Goal: Task Accomplishment & Management: Manage account settings

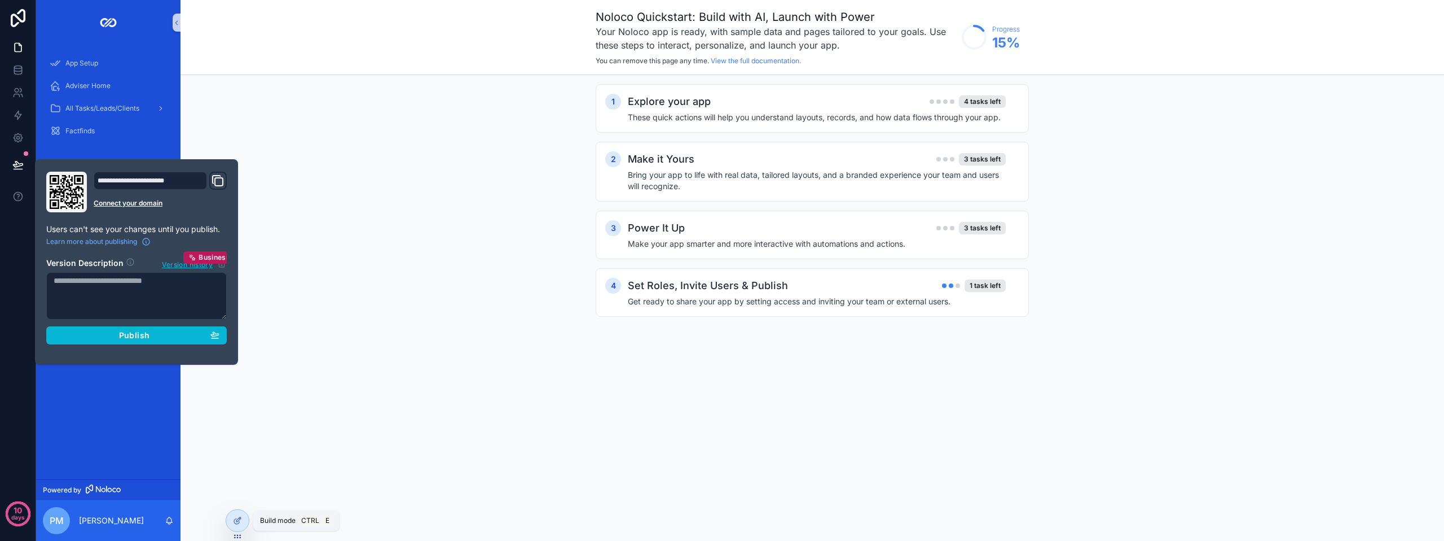
click at [454, 406] on div "Noloco Quickstart: Build with AI, Launch with Power Your Noloco app is ready, w…" at bounding box center [813, 270] width 1264 height 541
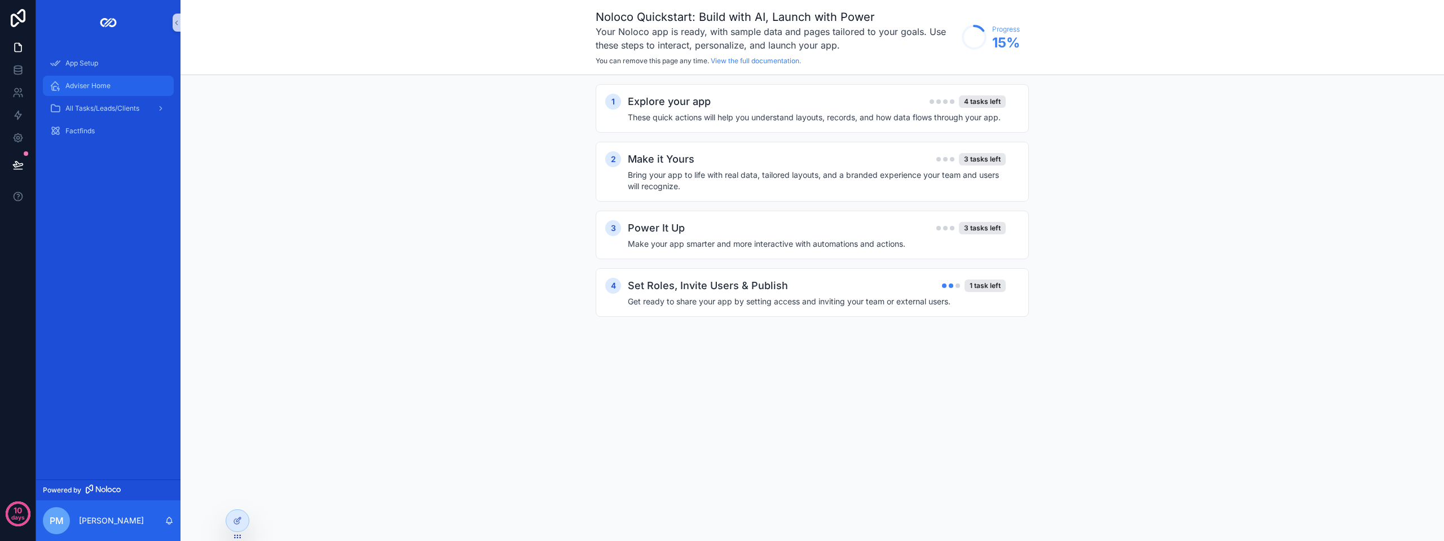
click at [79, 85] on span "Adviser Home" at bounding box center [87, 85] width 45 height 9
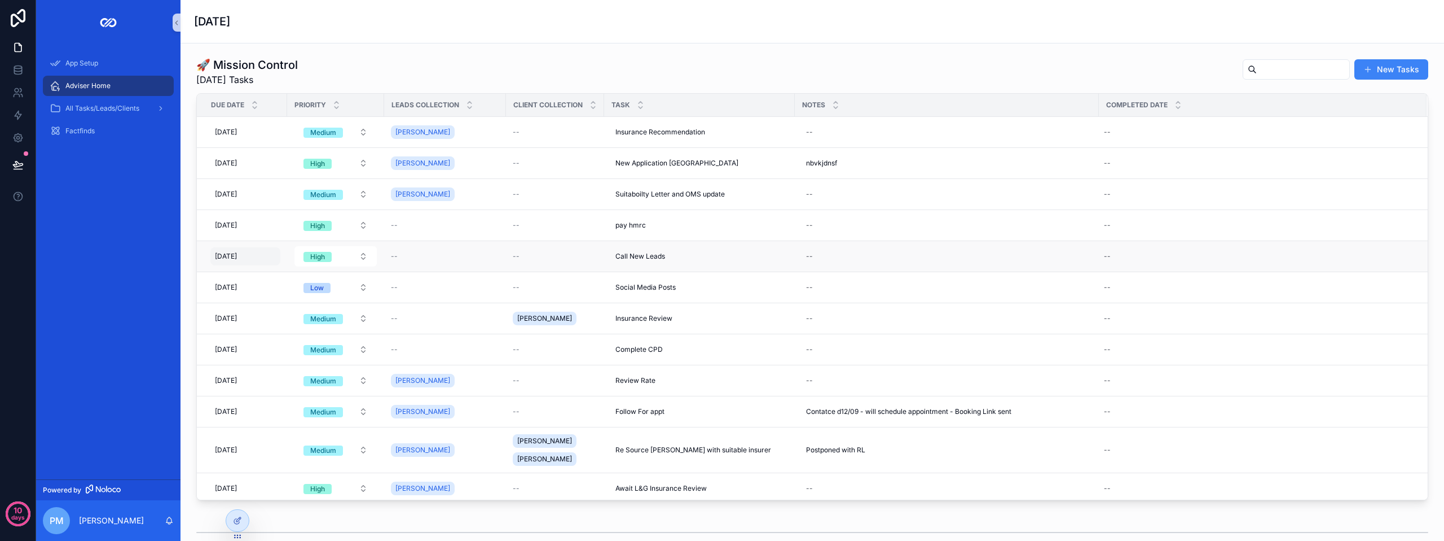
click at [261, 259] on div "[DATE] [DATE]" at bounding box center [245, 256] width 70 height 18
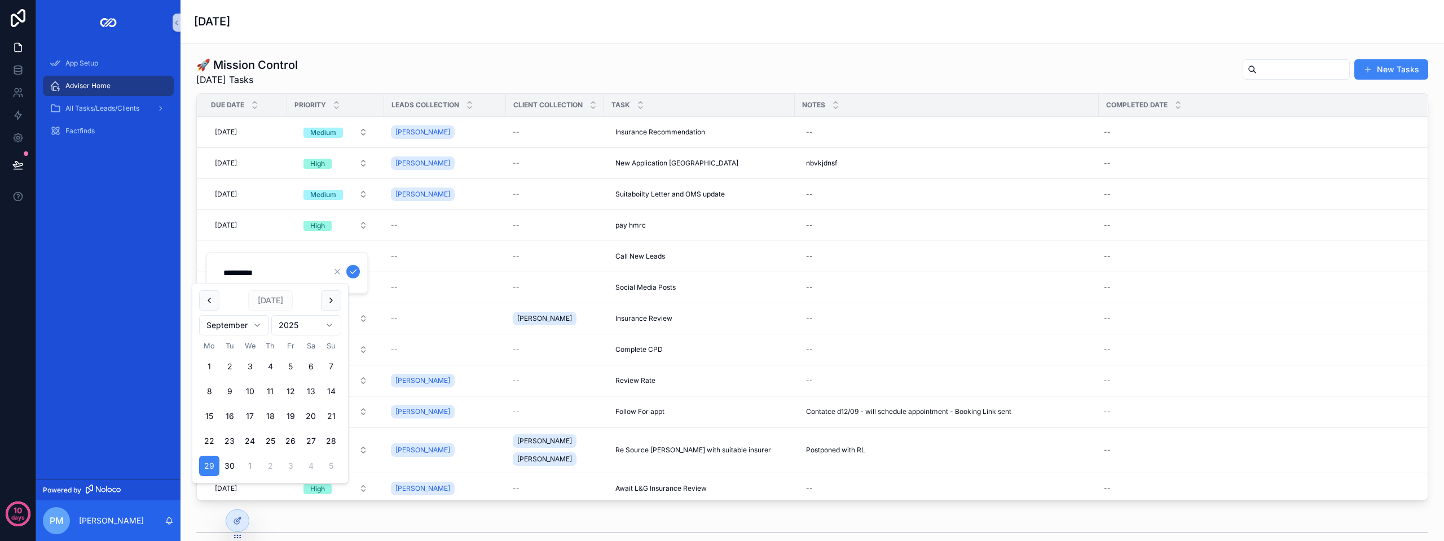
click at [251, 467] on button "1" at bounding box center [250, 465] width 20 height 20
type input "**********"
click at [352, 273] on icon "scrollable content" at bounding box center [353, 271] width 9 height 9
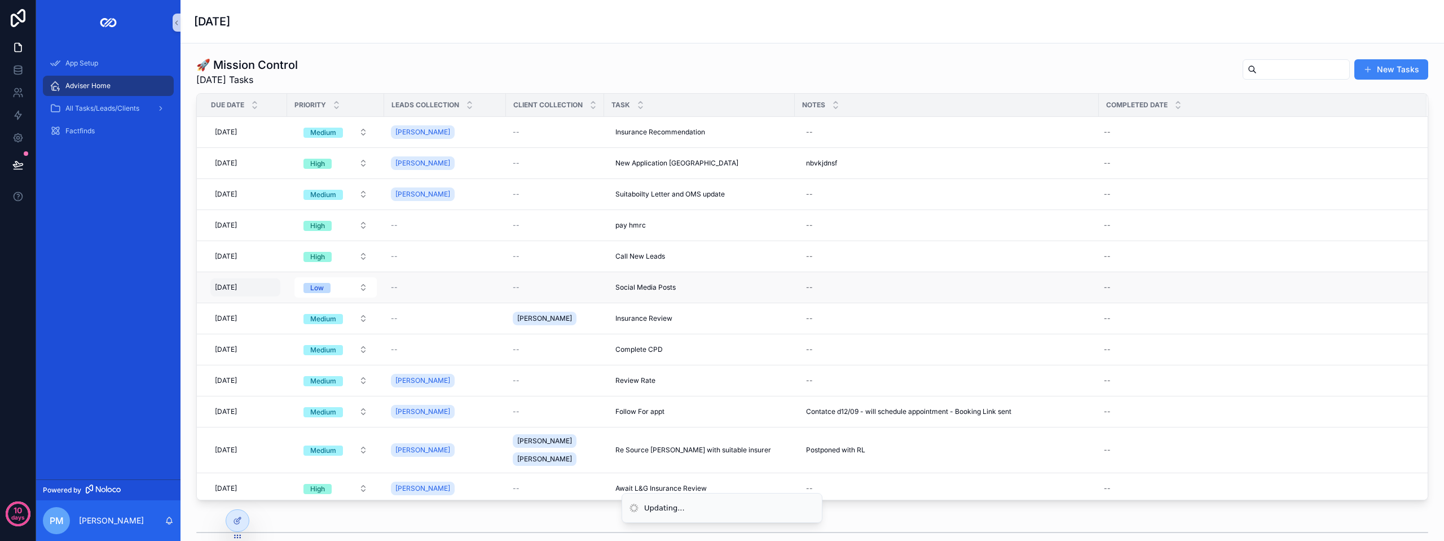
click at [274, 286] on div "[DATE] [DATE]" at bounding box center [245, 287] width 70 height 18
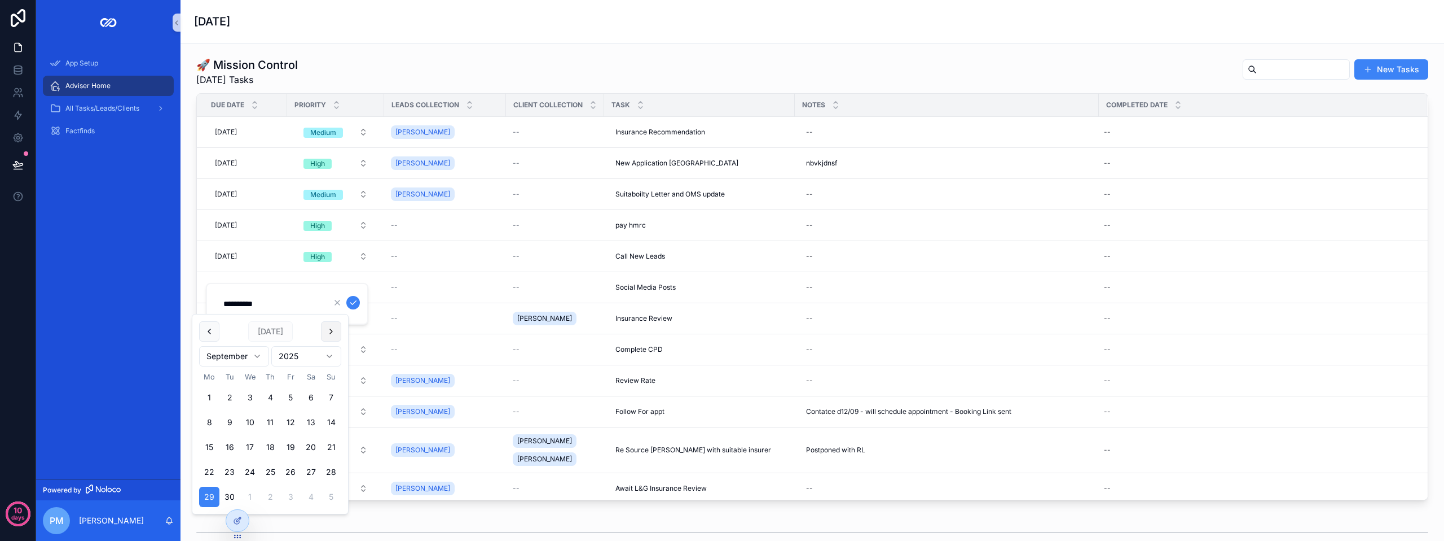
click at [331, 328] on button "scrollable content" at bounding box center [331, 331] width 20 height 20
click at [209, 423] on button "6" at bounding box center [209, 422] width 20 height 20
type input "**********"
click at [351, 302] on icon "scrollable content" at bounding box center [353, 302] width 9 height 9
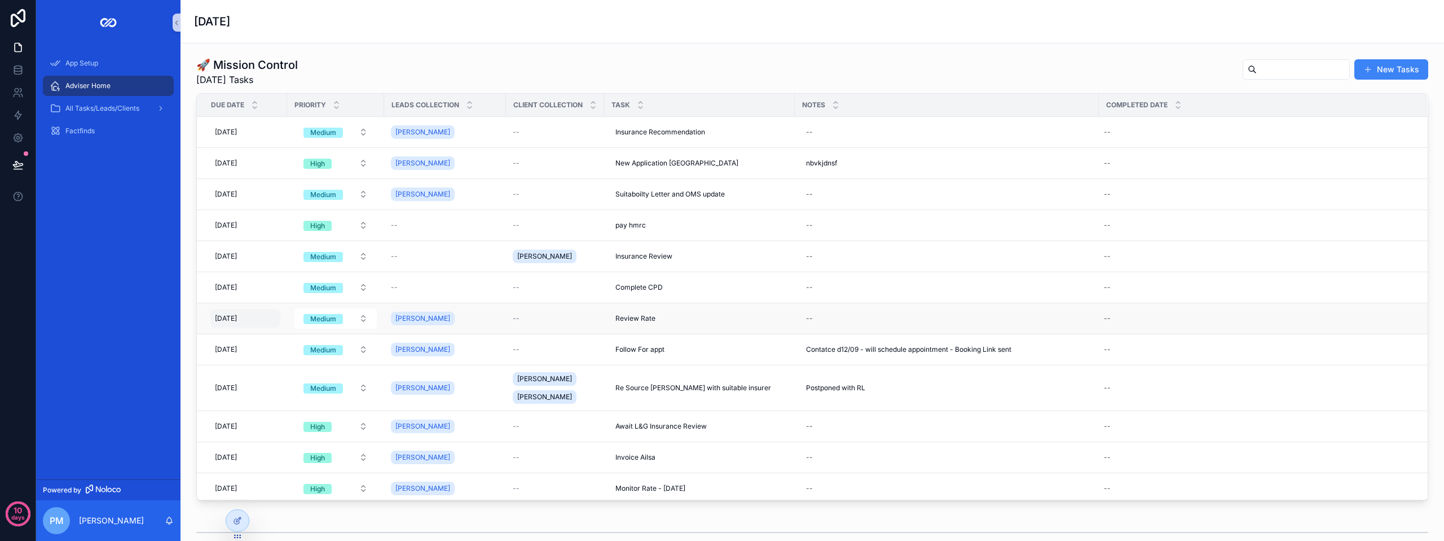
click at [266, 315] on div "[DATE] [DATE]" at bounding box center [245, 318] width 70 height 18
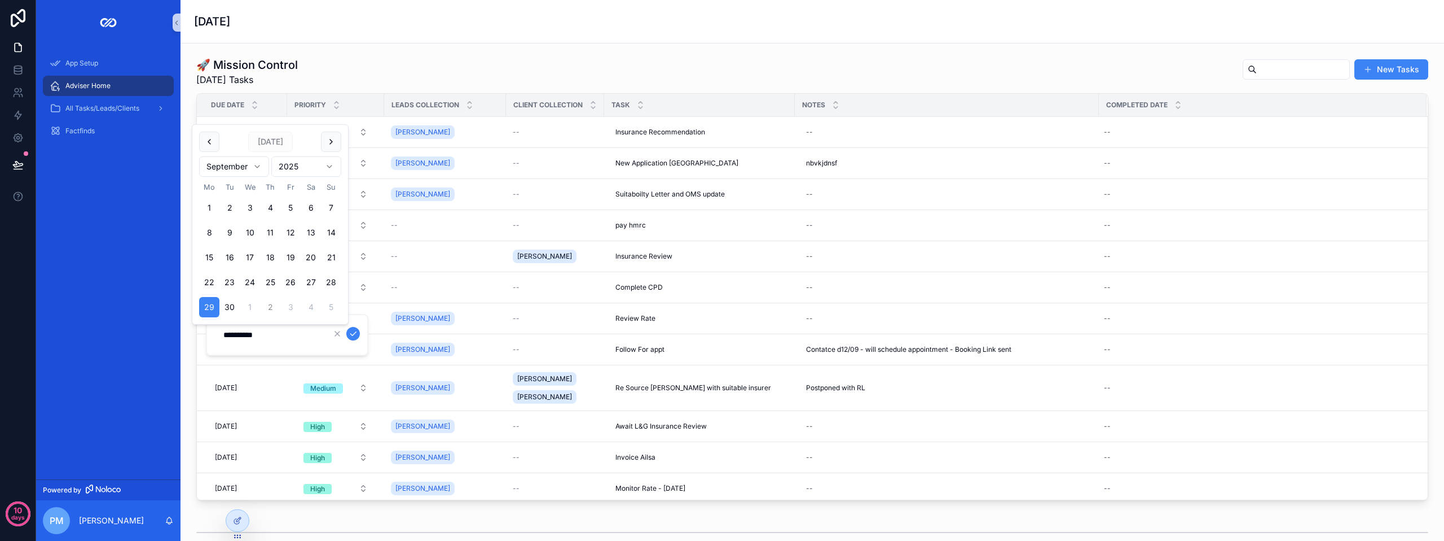
click at [268, 307] on button "2" at bounding box center [270, 307] width 20 height 20
type input "**********"
click at [354, 331] on icon "scrollable content" at bounding box center [353, 333] width 9 height 9
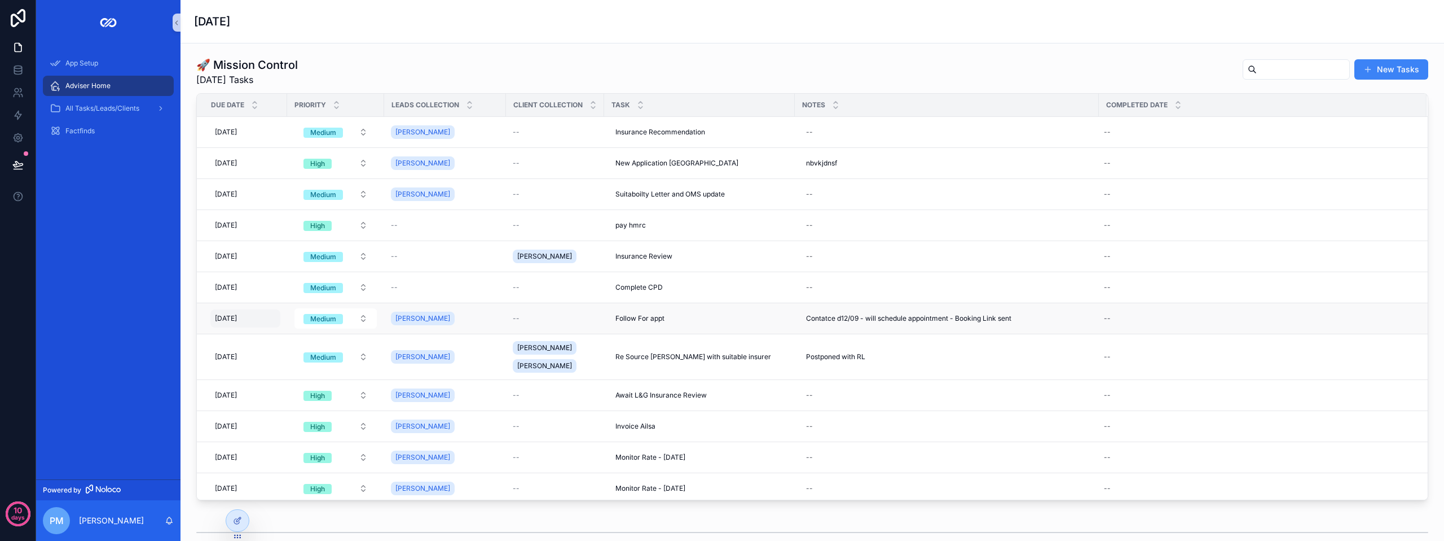
click at [270, 316] on div "[DATE] [DATE]" at bounding box center [245, 318] width 70 height 18
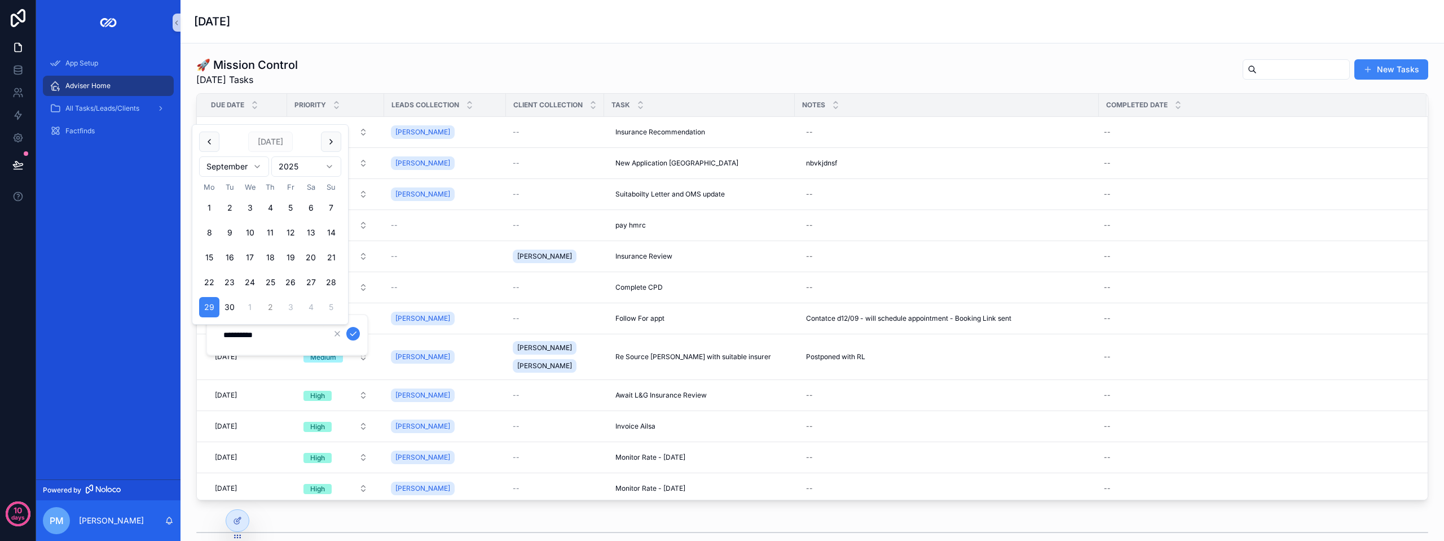
click at [269, 306] on button "2" at bounding box center [270, 307] width 20 height 20
type input "**********"
click at [354, 334] on icon "scrollable content" at bounding box center [353, 334] width 6 height 4
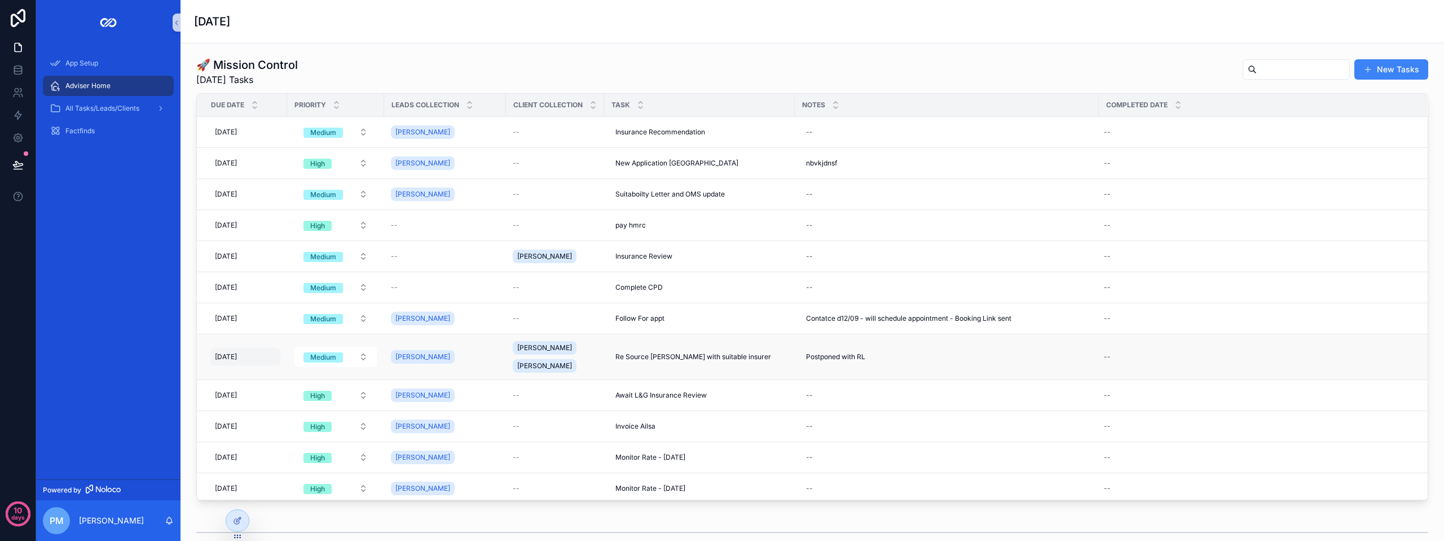
click at [278, 355] on div "[DATE] [DATE]" at bounding box center [245, 357] width 70 height 18
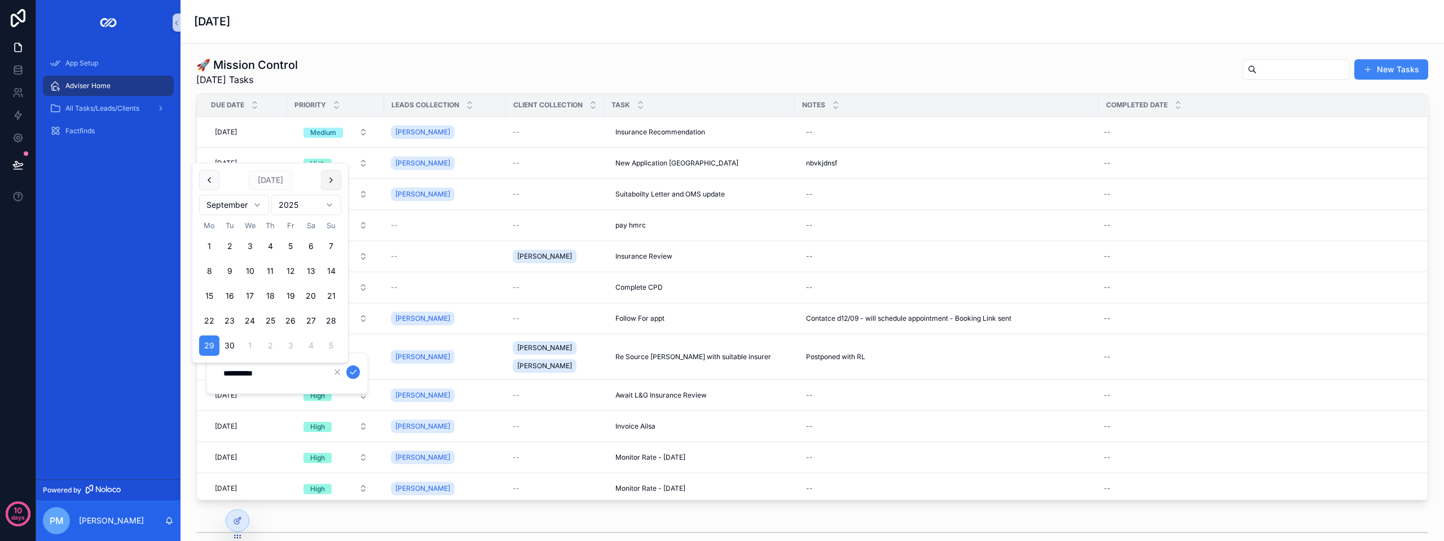
click at [325, 176] on button "scrollable content" at bounding box center [331, 180] width 20 height 20
click at [204, 262] on button "6" at bounding box center [209, 271] width 20 height 20
type input "**********"
click at [352, 369] on icon "scrollable content" at bounding box center [353, 371] width 9 height 9
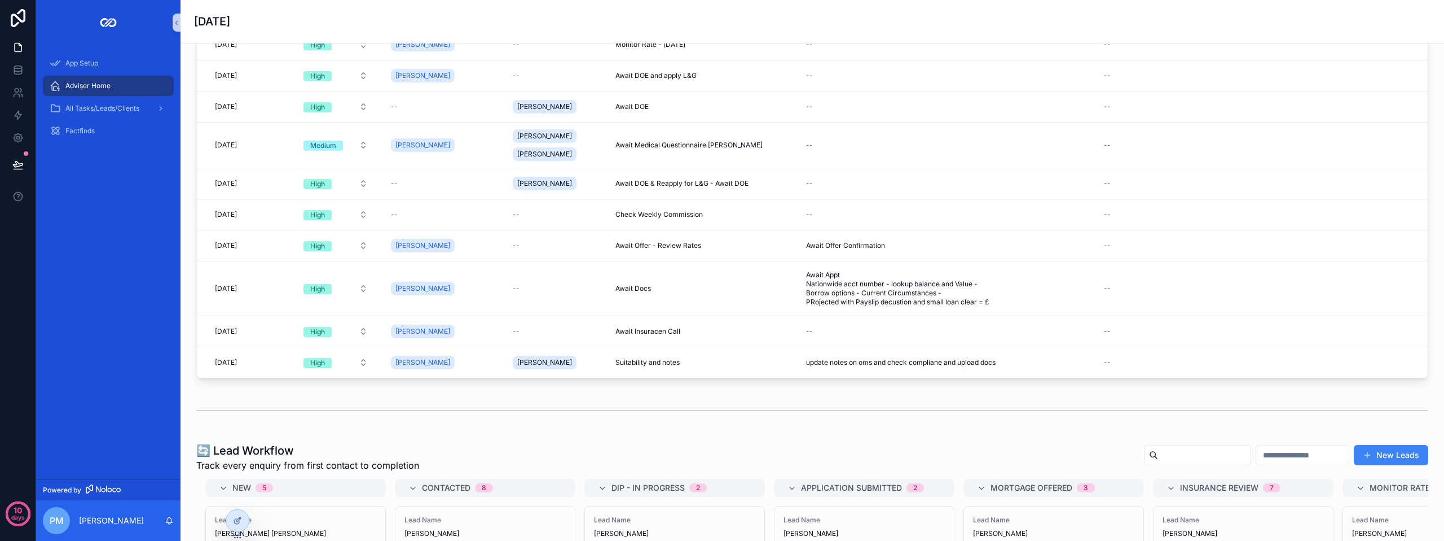
scroll to position [169, 0]
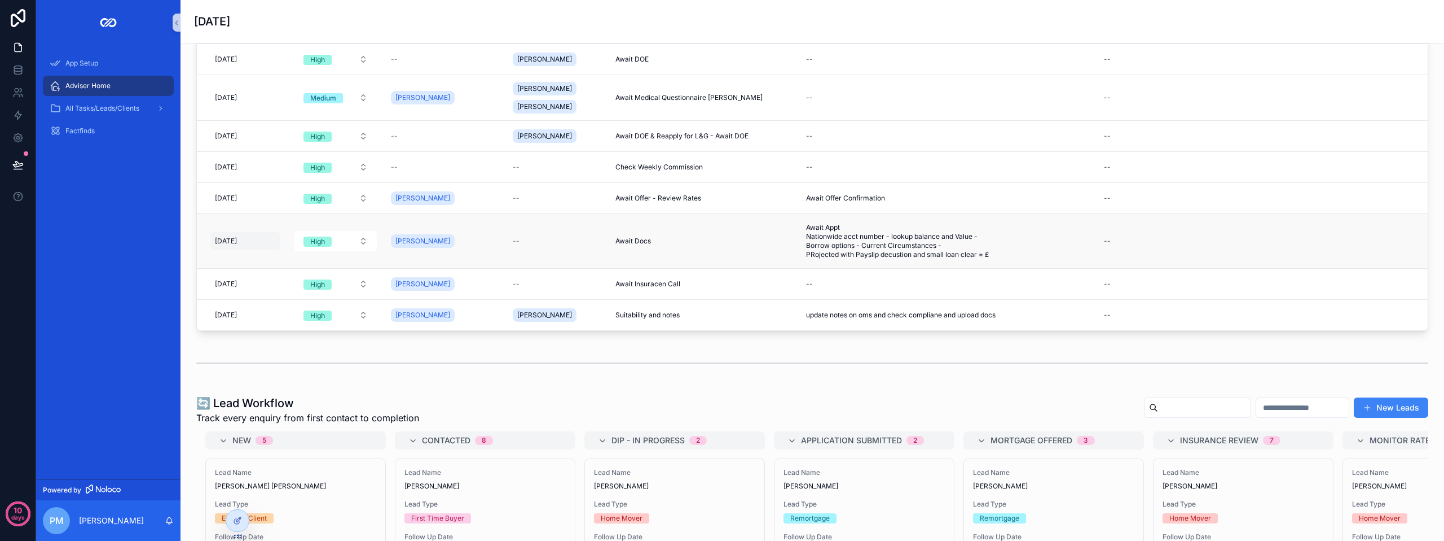
click at [264, 240] on div "[DATE] [DATE]" at bounding box center [245, 241] width 70 height 18
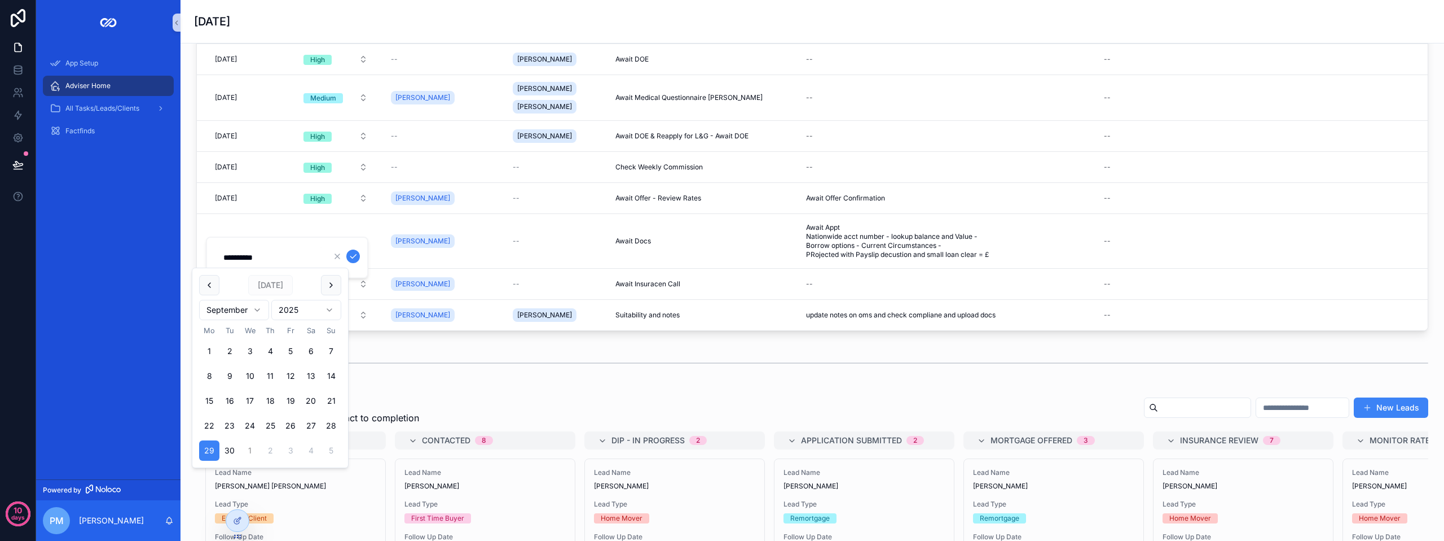
click at [251, 448] on button "1" at bounding box center [250, 450] width 20 height 20
type input "**********"
click at [352, 260] on icon "scrollable content" at bounding box center [353, 256] width 9 height 9
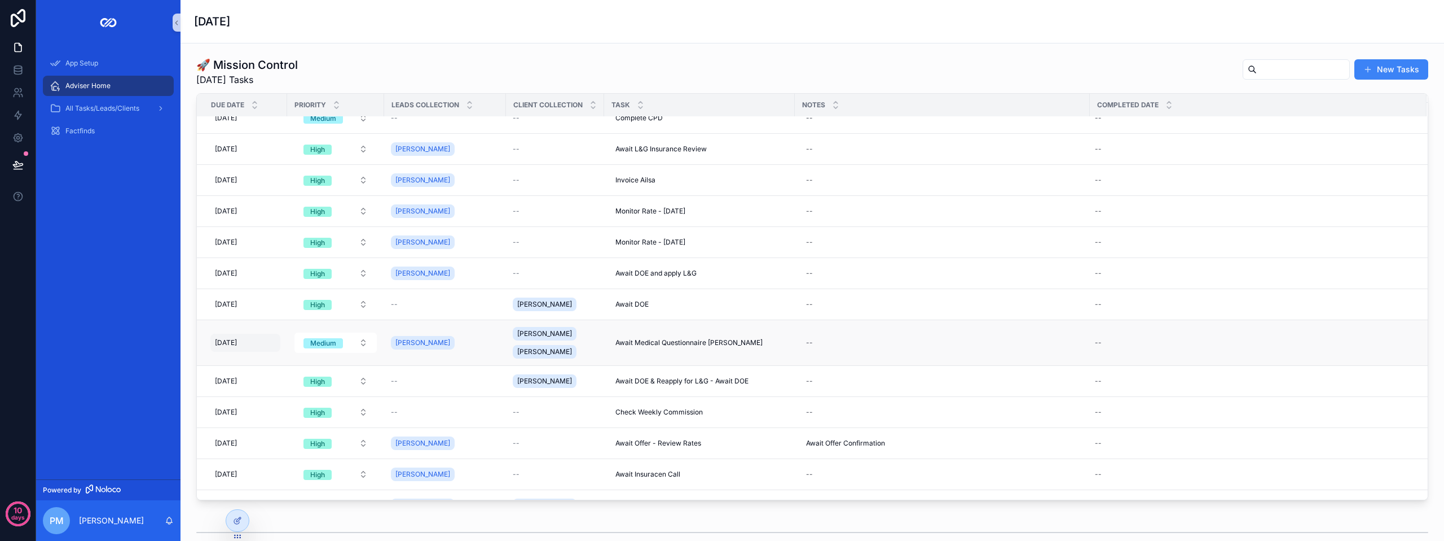
click at [280, 343] on div "[DATE] [DATE]" at bounding box center [245, 342] width 70 height 18
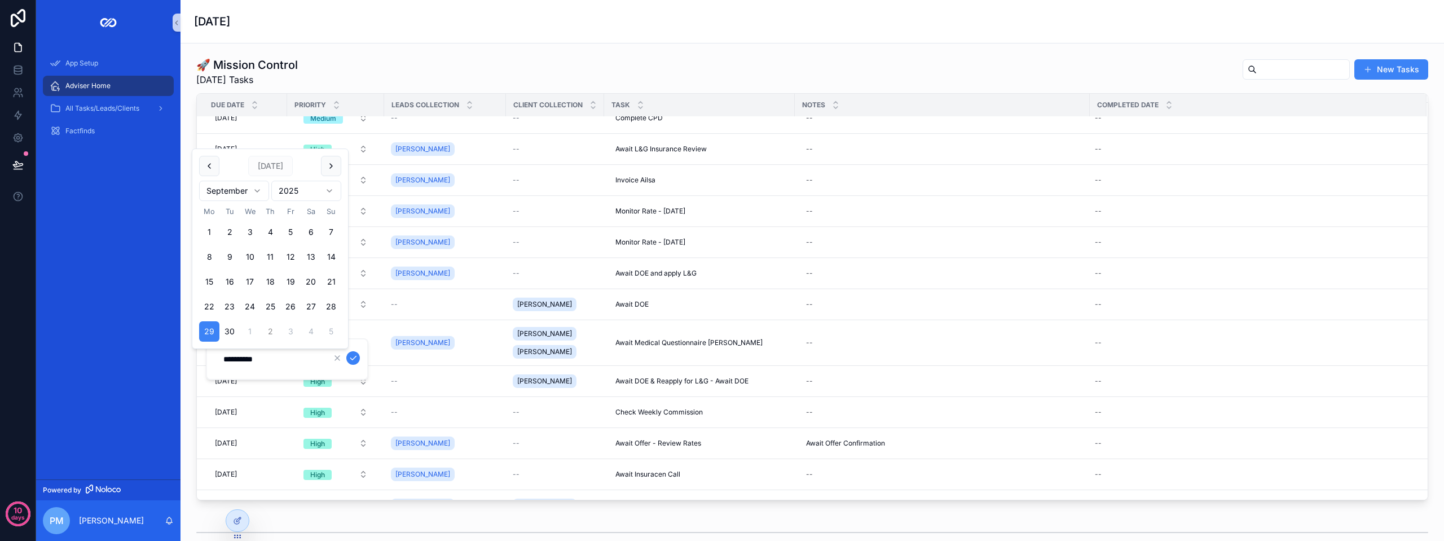
click at [267, 330] on button "2" at bounding box center [270, 331] width 20 height 20
click at [327, 358] on form "**********" at bounding box center [288, 358] width 144 height 21
click at [340, 357] on icon "scrollable content" at bounding box center [337, 357] width 9 height 9
type input "**********"
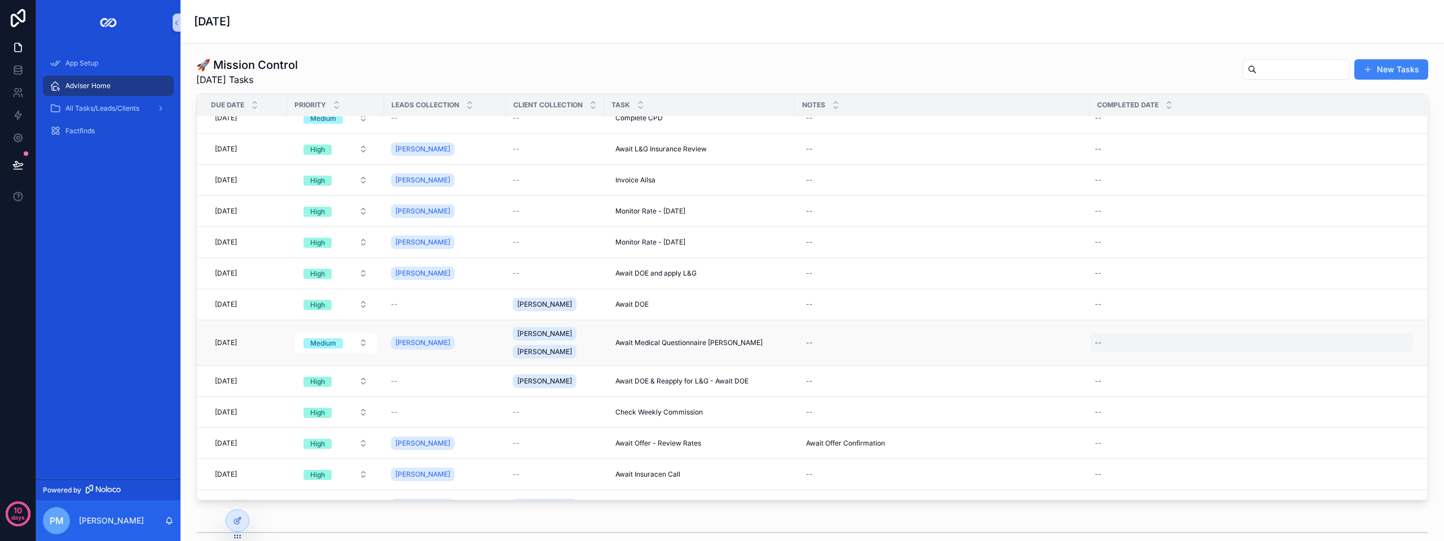
click at [1175, 336] on div "--" at bounding box center [1252, 342] width 323 height 18
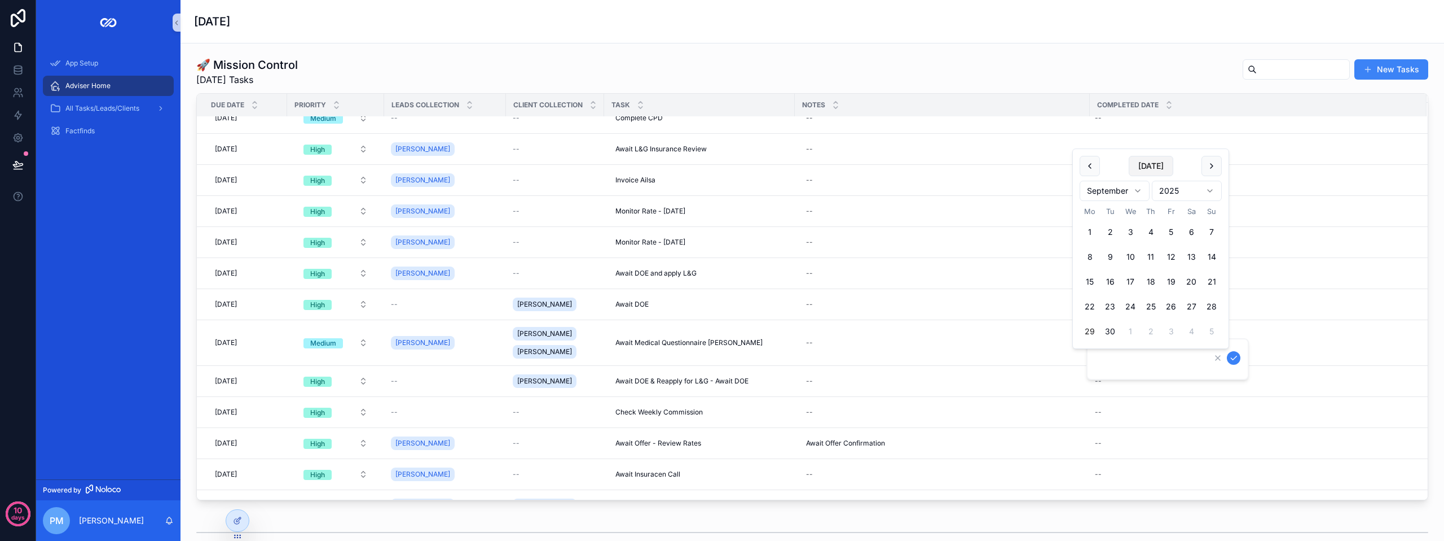
click at [1169, 162] on button "[DATE]" at bounding box center [1151, 166] width 45 height 20
type input "**********"
click at [1231, 357] on icon "scrollable content" at bounding box center [1233, 357] width 9 height 9
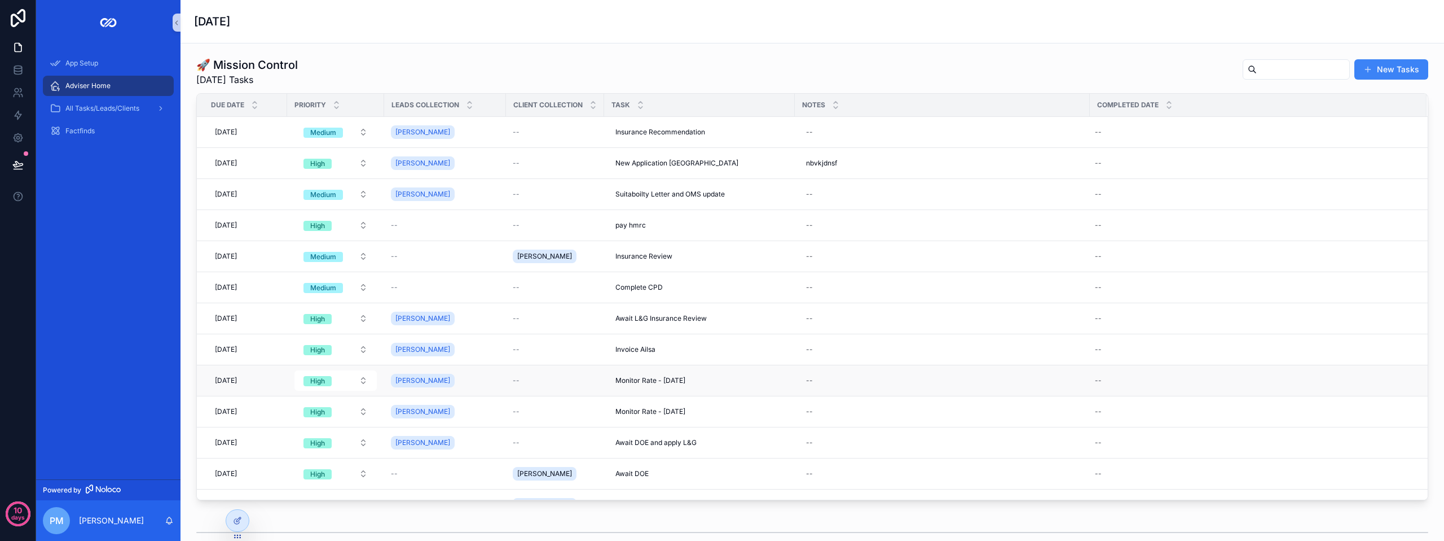
scroll to position [56, 0]
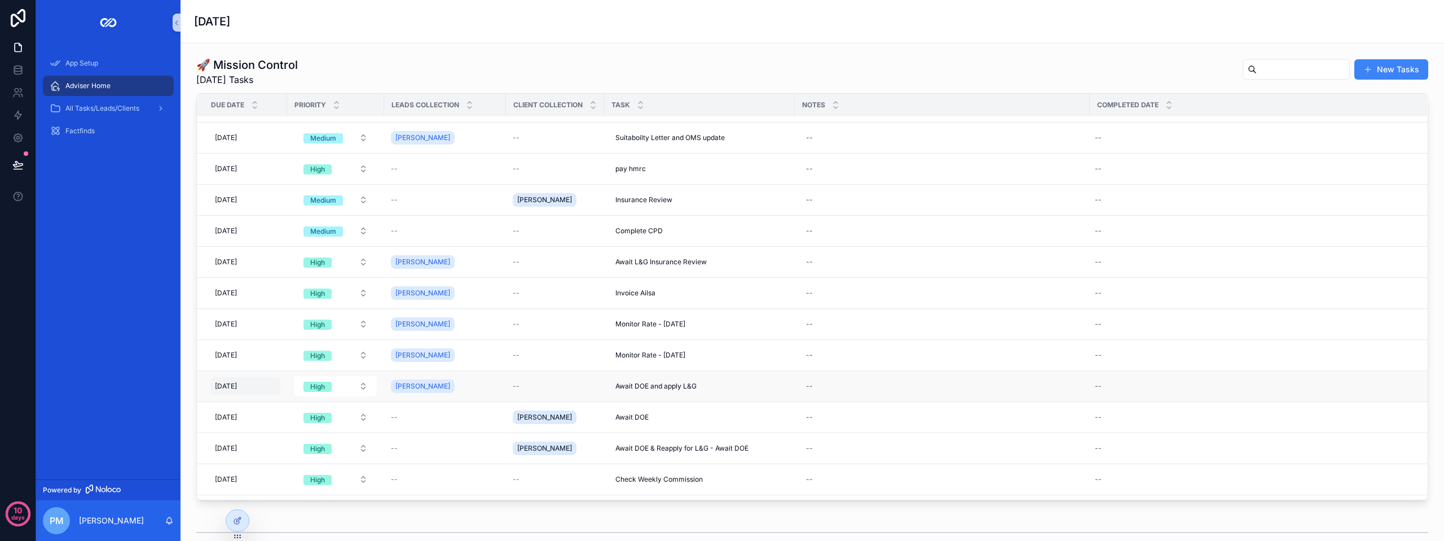
click at [271, 387] on div "[DATE] [DATE]" at bounding box center [245, 386] width 70 height 18
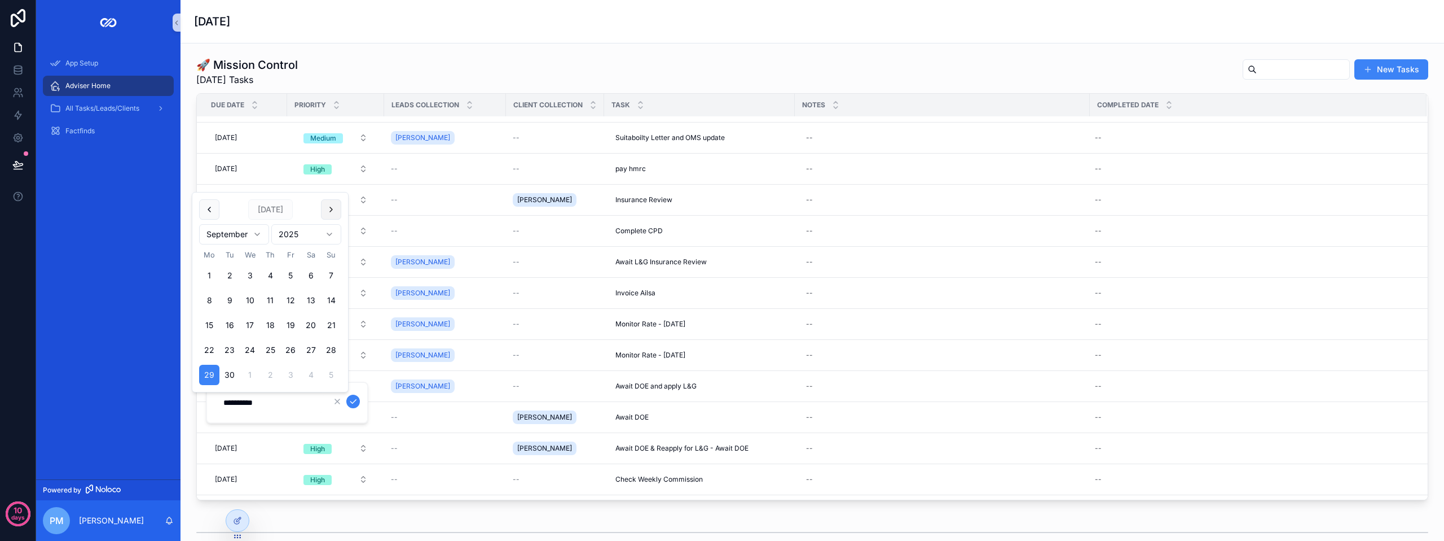
click at [331, 210] on button "scrollable content" at bounding box center [331, 209] width 20 height 20
click at [209, 300] on button "6" at bounding box center [209, 300] width 20 height 20
type input "**********"
click at [355, 399] on icon "scrollable content" at bounding box center [353, 401] width 9 height 9
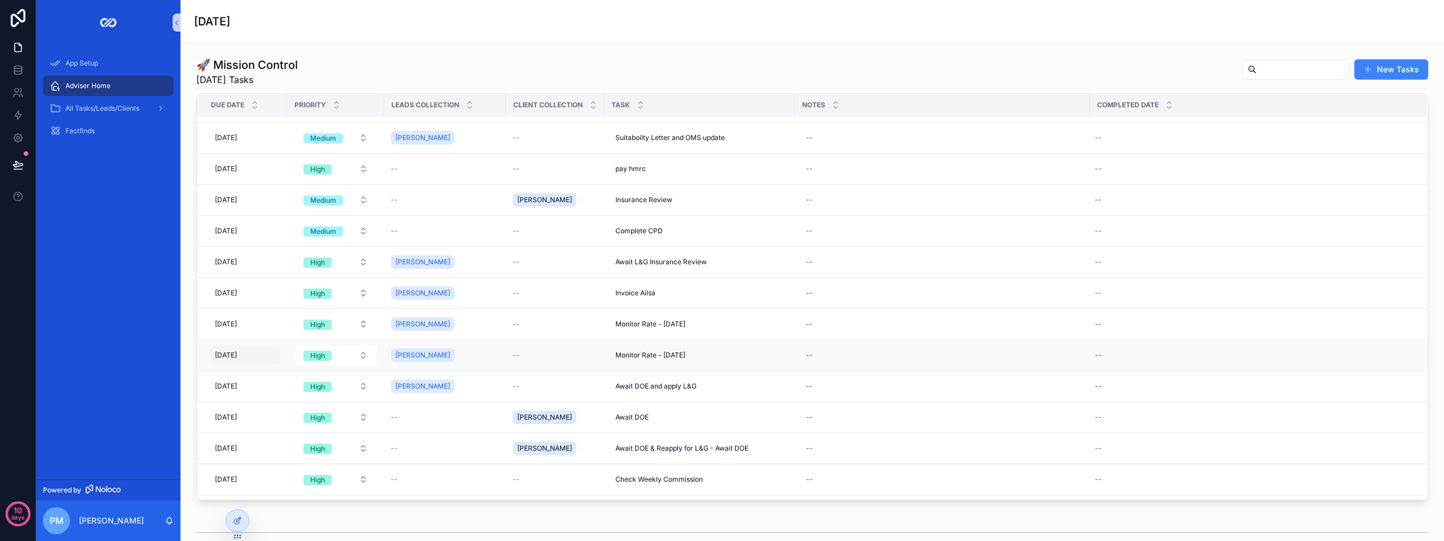
click at [264, 356] on div "[DATE] [DATE]" at bounding box center [245, 355] width 70 height 18
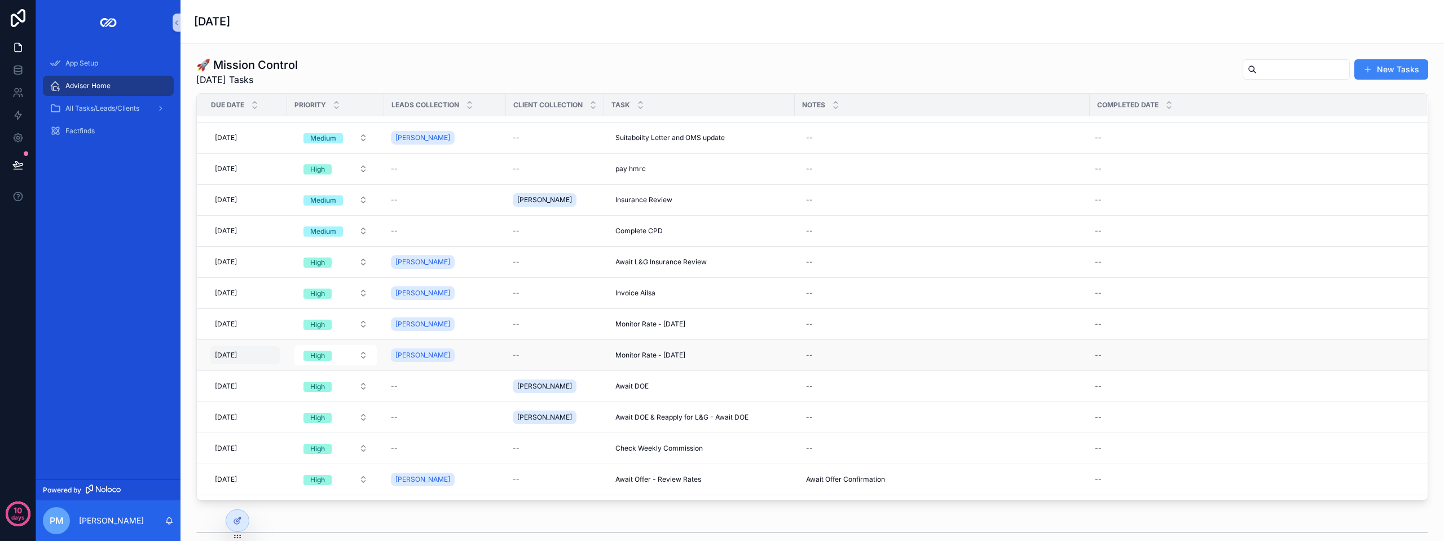
click at [273, 353] on div "[DATE] [DATE]" at bounding box center [245, 355] width 70 height 18
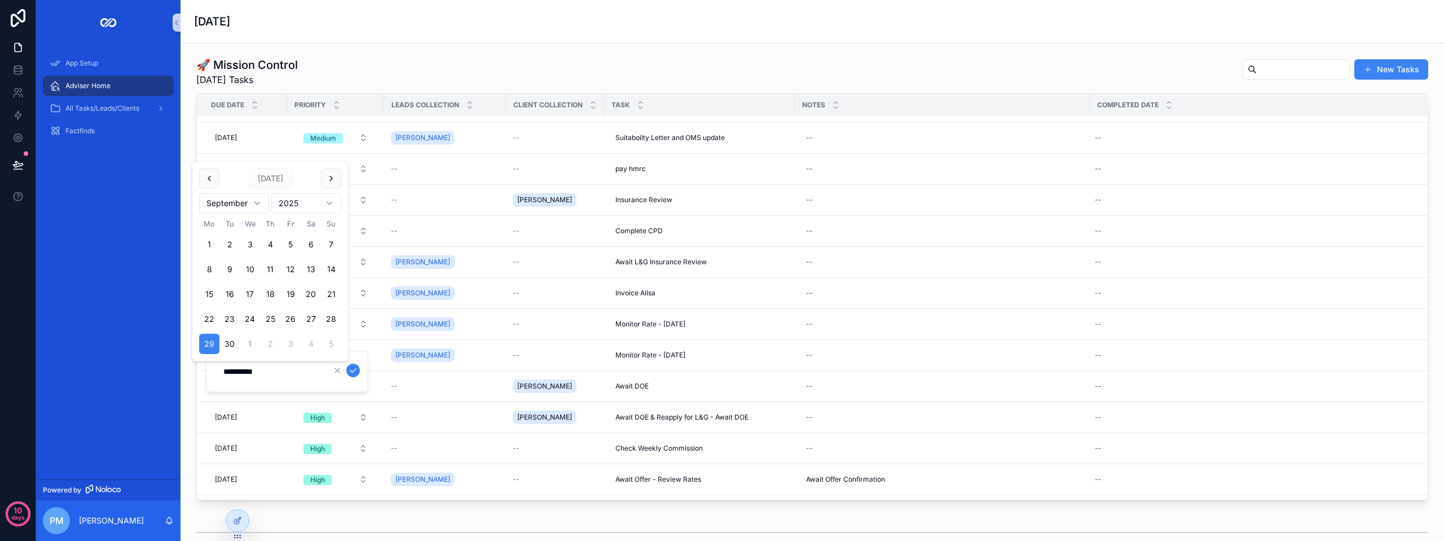
click at [249, 345] on button "1" at bounding box center [250, 343] width 20 height 20
type input "**********"
click at [354, 374] on icon "scrollable content" at bounding box center [353, 370] width 9 height 9
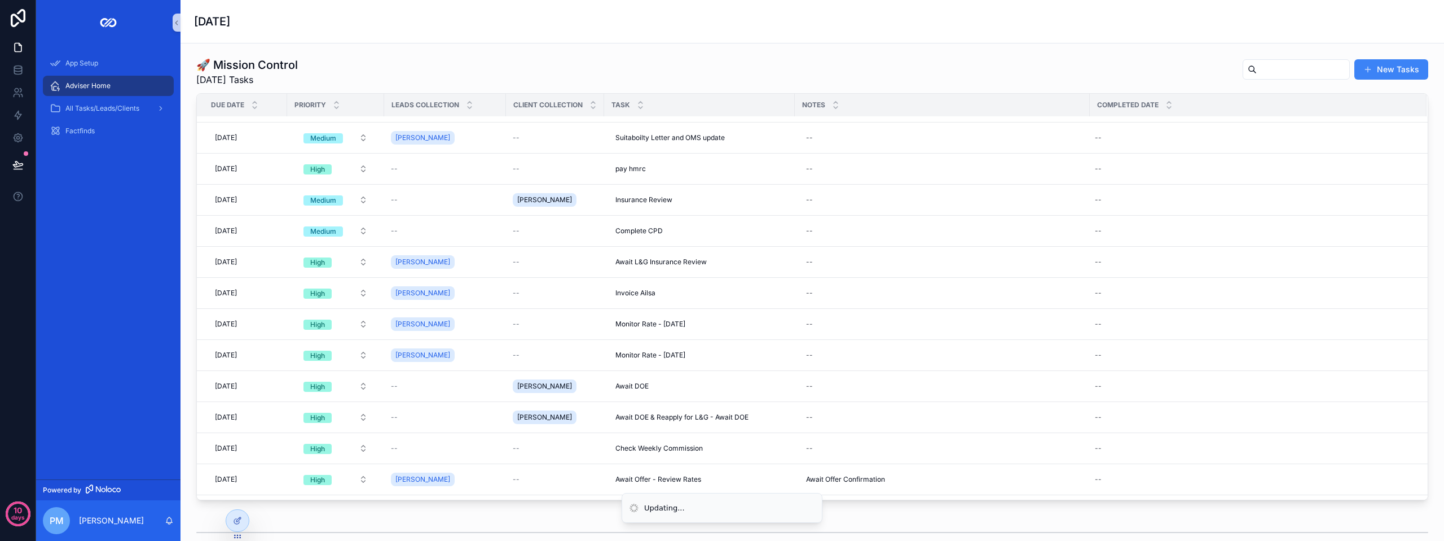
scroll to position [0, 0]
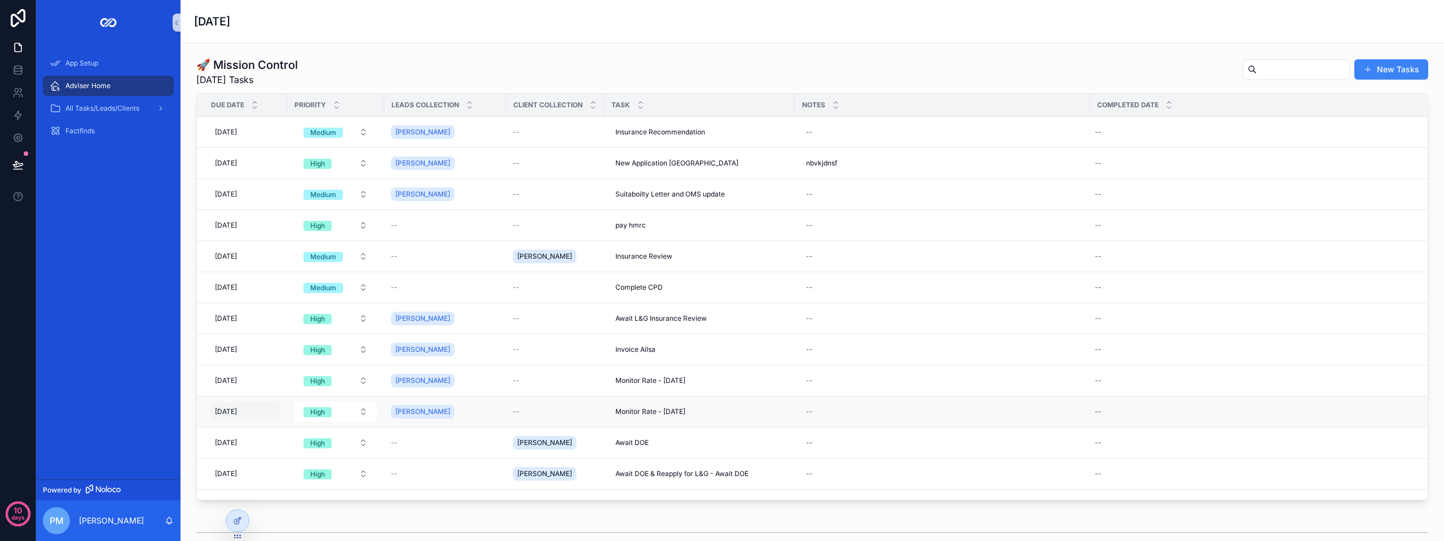
click at [276, 410] on div "[DATE] [DATE]" at bounding box center [245, 411] width 70 height 18
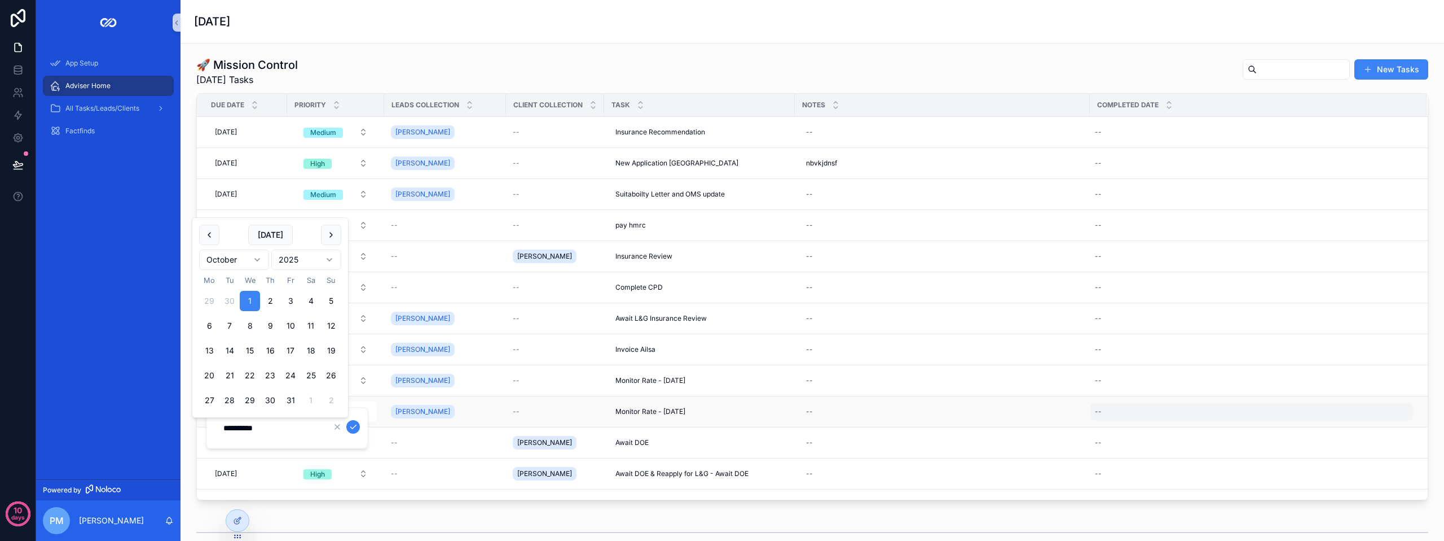
click at [1292, 415] on div "--" at bounding box center [1252, 411] width 323 height 18
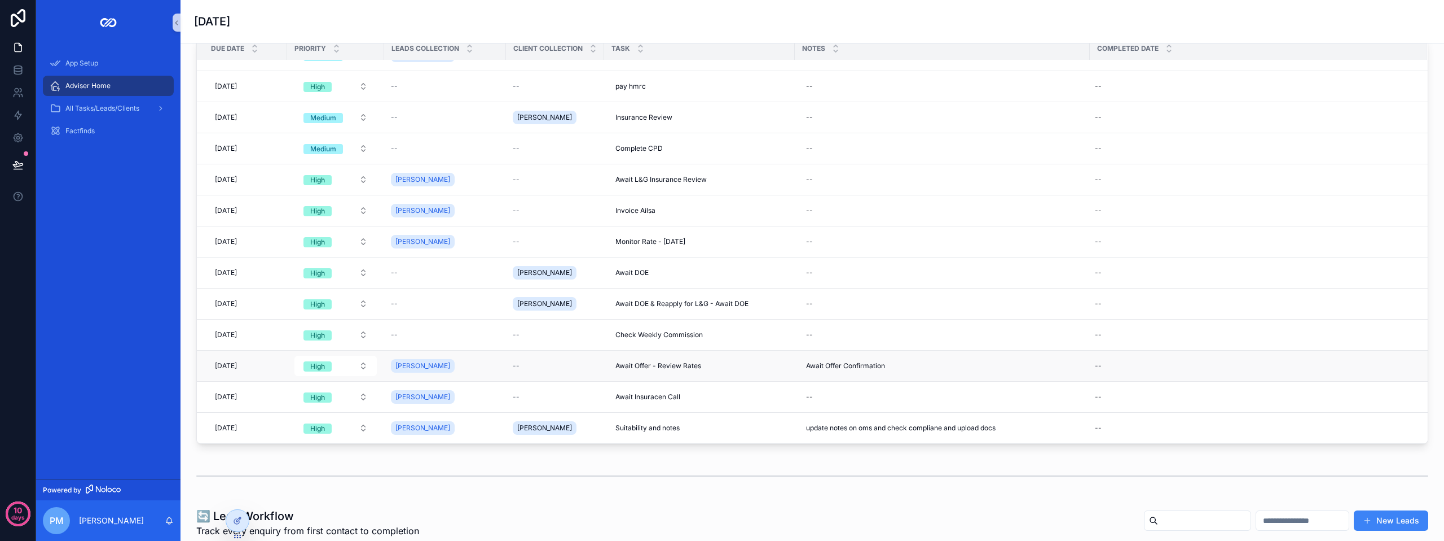
scroll to position [113, 0]
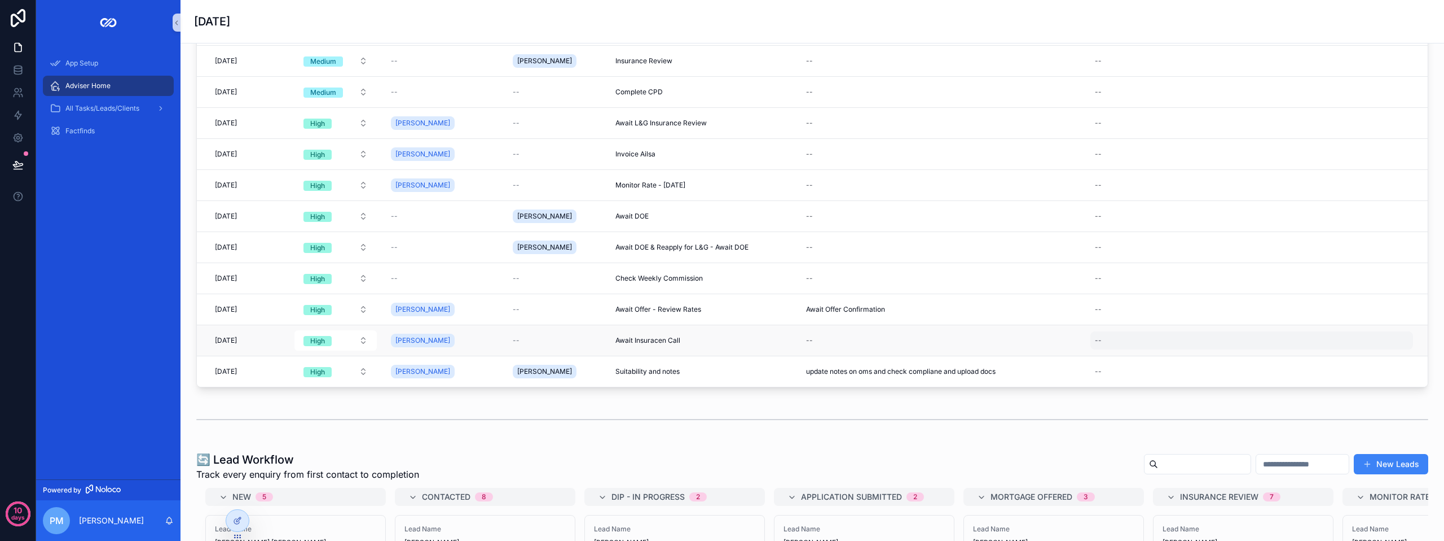
click at [1195, 335] on div "--" at bounding box center [1252, 340] width 323 height 18
click at [1055, 339] on div "--" at bounding box center [943, 340] width 282 height 18
click at [1138, 346] on div "--" at bounding box center [1252, 340] width 323 height 18
click at [1159, 161] on button "[DATE]" at bounding box center [1151, 163] width 45 height 20
type input "**********"
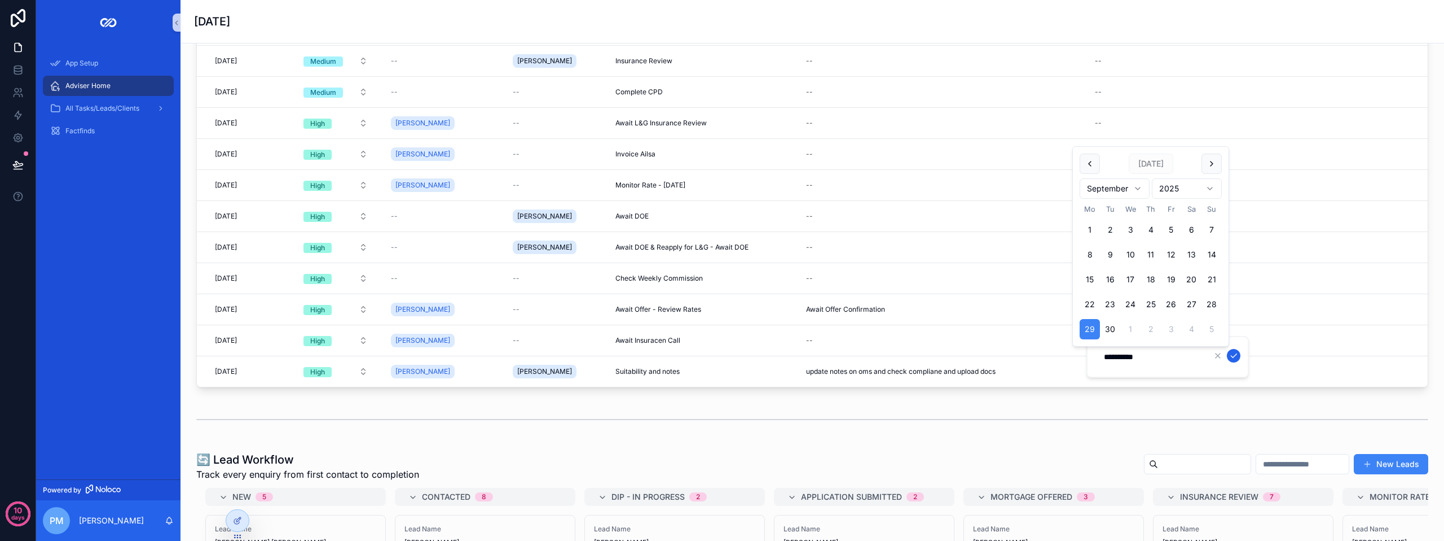
click at [1235, 357] on icon "scrollable content" at bounding box center [1233, 355] width 9 height 9
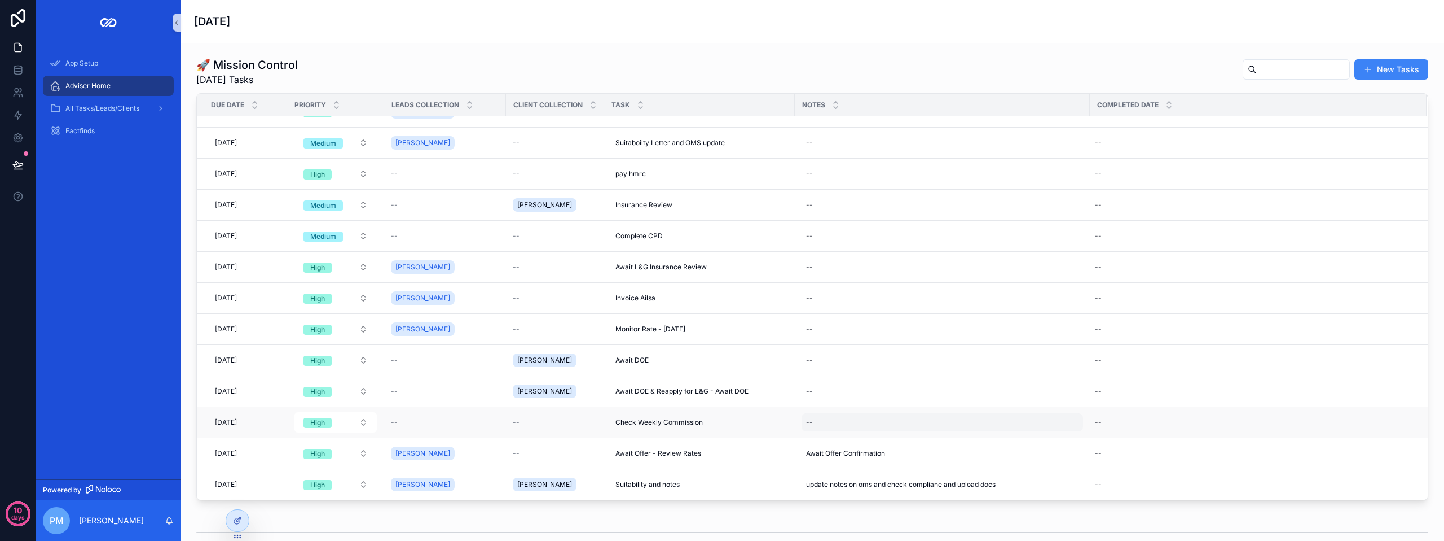
scroll to position [56, 0]
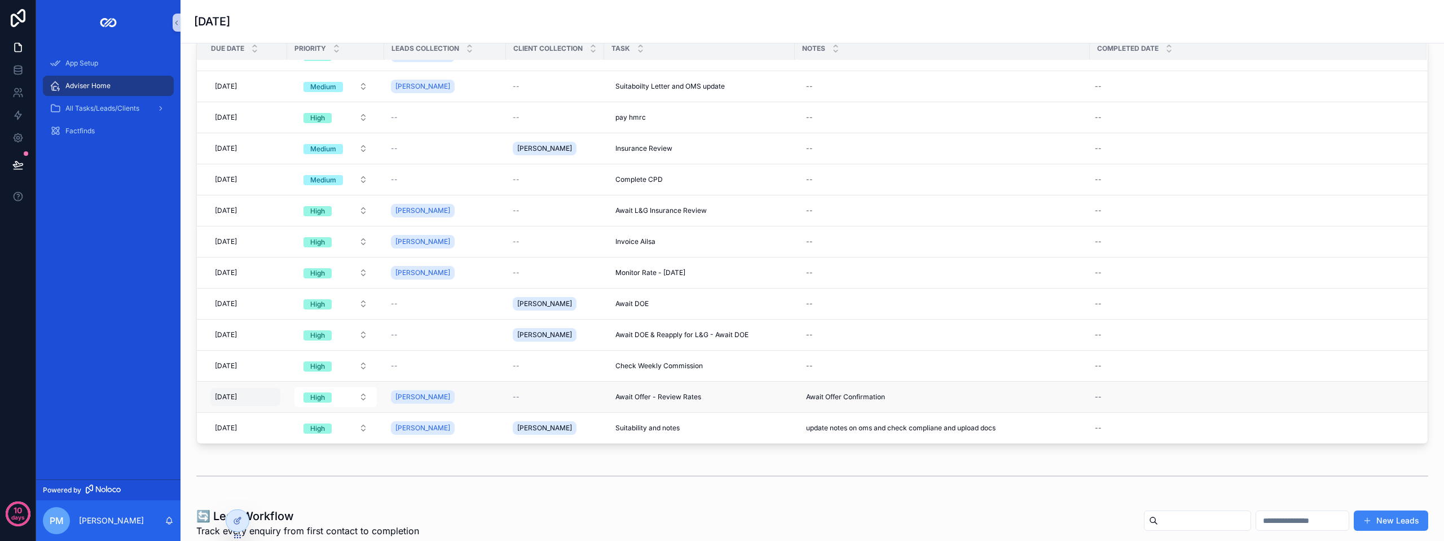
click at [237, 394] on span "[DATE]" at bounding box center [226, 396] width 22 height 9
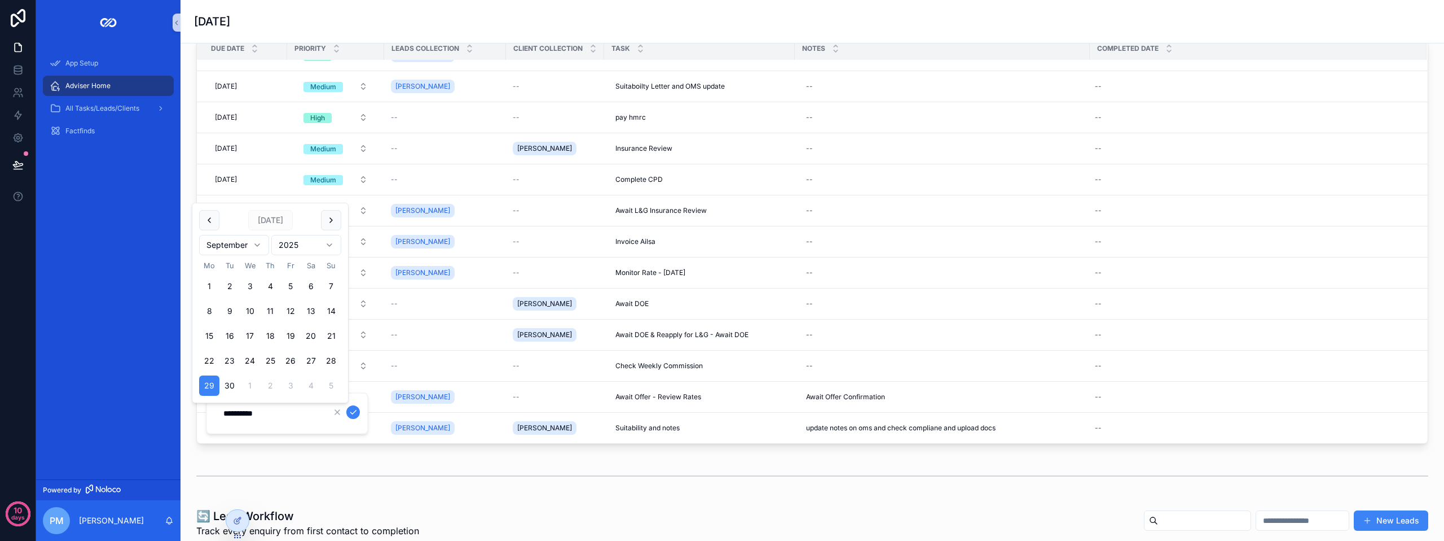
click at [246, 385] on button "1" at bounding box center [250, 385] width 20 height 20
type input "**********"
click at [354, 412] on icon "scrollable content" at bounding box center [353, 411] width 9 height 9
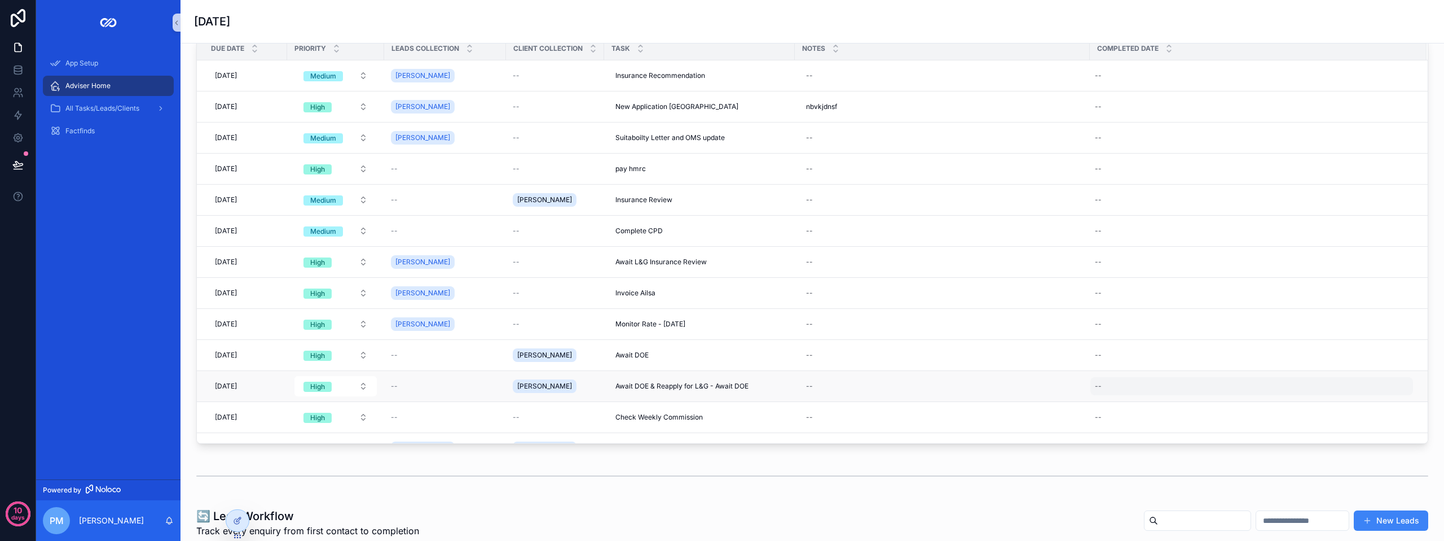
click at [1166, 390] on div "--" at bounding box center [1252, 386] width 323 height 18
click at [525, 385] on span "[PERSON_NAME]" at bounding box center [544, 385] width 55 height 9
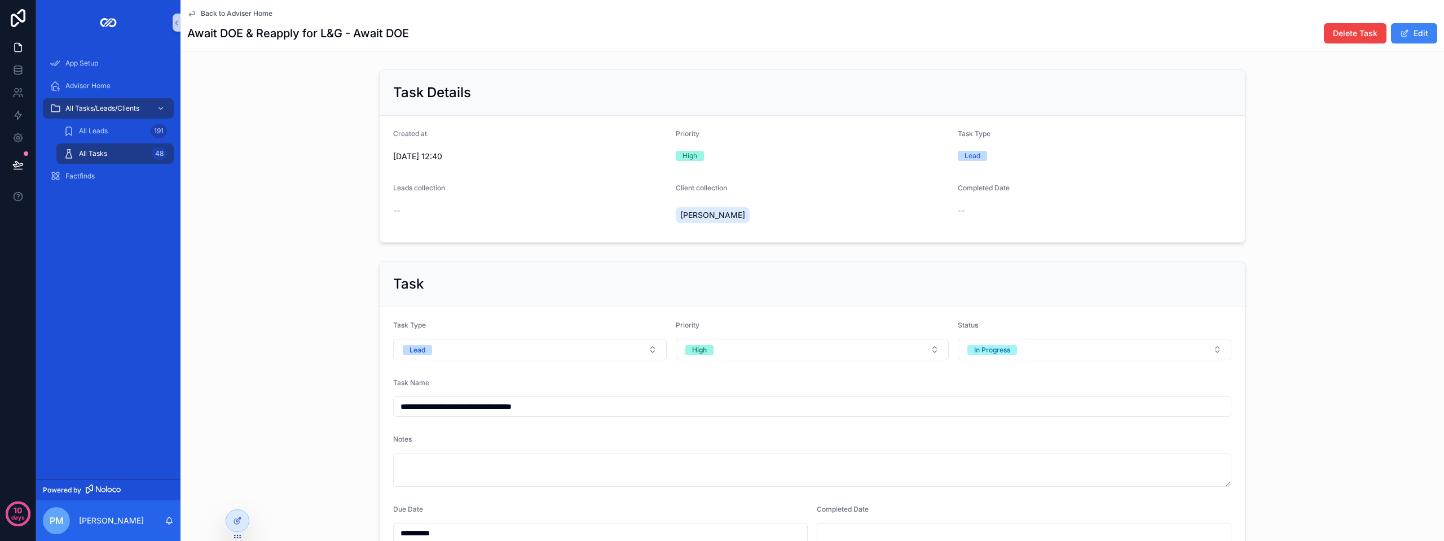
click at [711, 214] on span "[PERSON_NAME]" at bounding box center [712, 214] width 65 height 11
click at [1364, 33] on span "Delete Task" at bounding box center [1355, 33] width 45 height 11
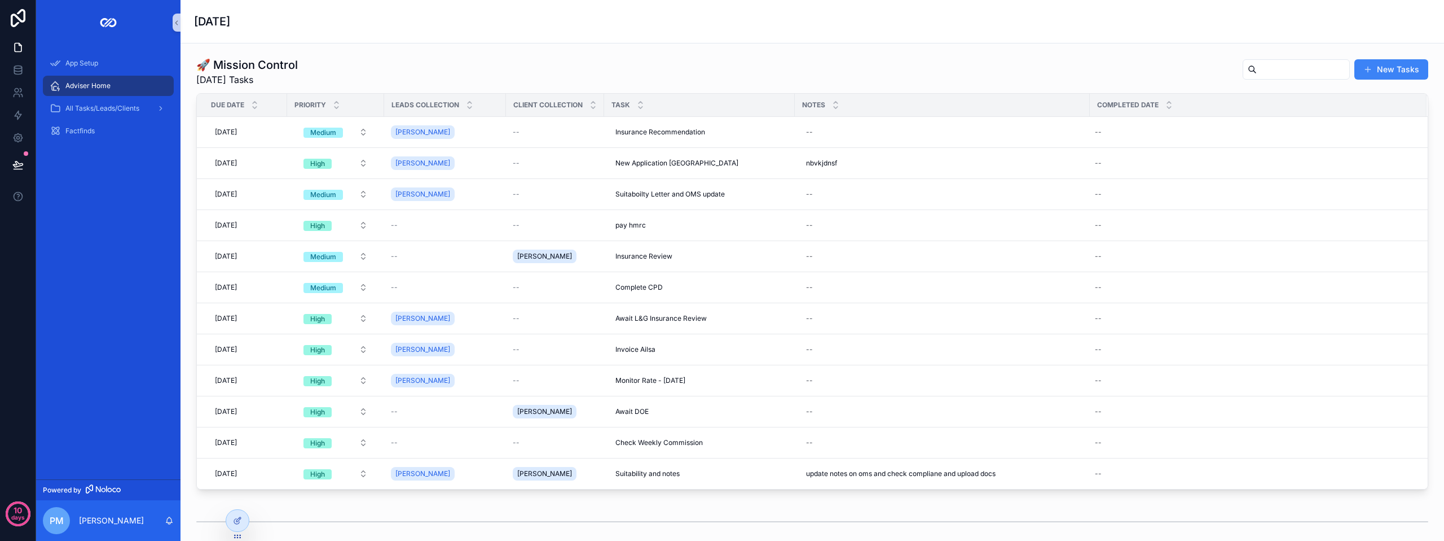
click at [330, 108] on div "Priority" at bounding box center [336, 104] width 96 height 21
click at [335, 103] on icon "scrollable content" at bounding box center [337, 103] width 4 height 2
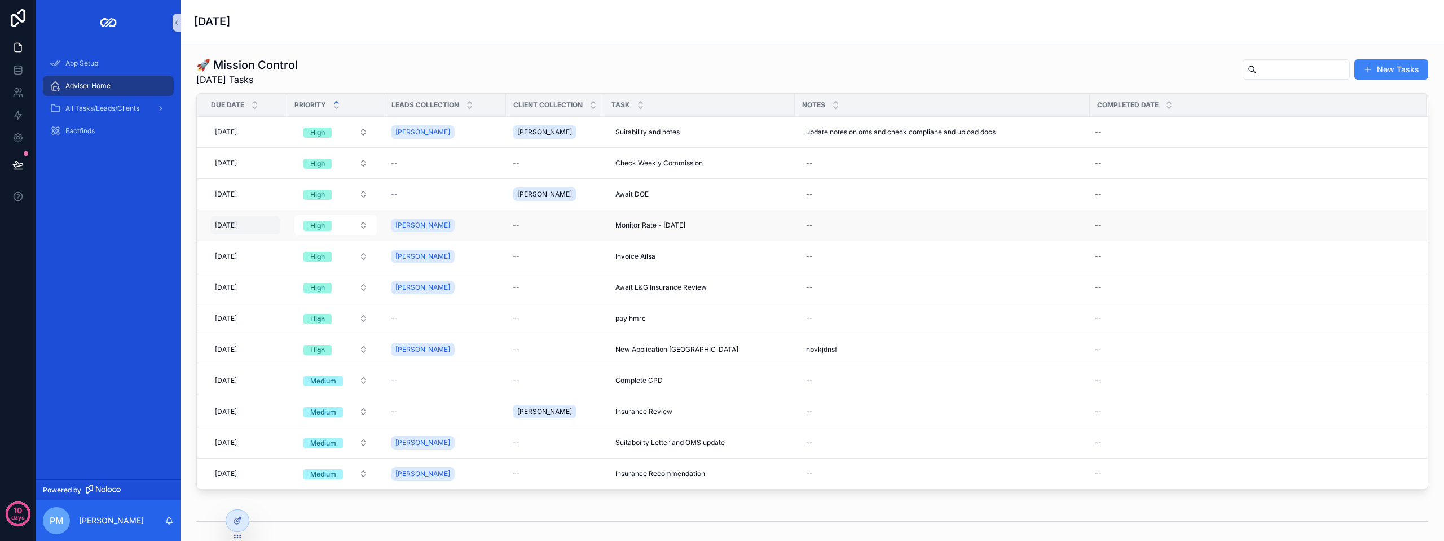
click at [262, 223] on div "[DATE] [DATE]" at bounding box center [245, 225] width 70 height 18
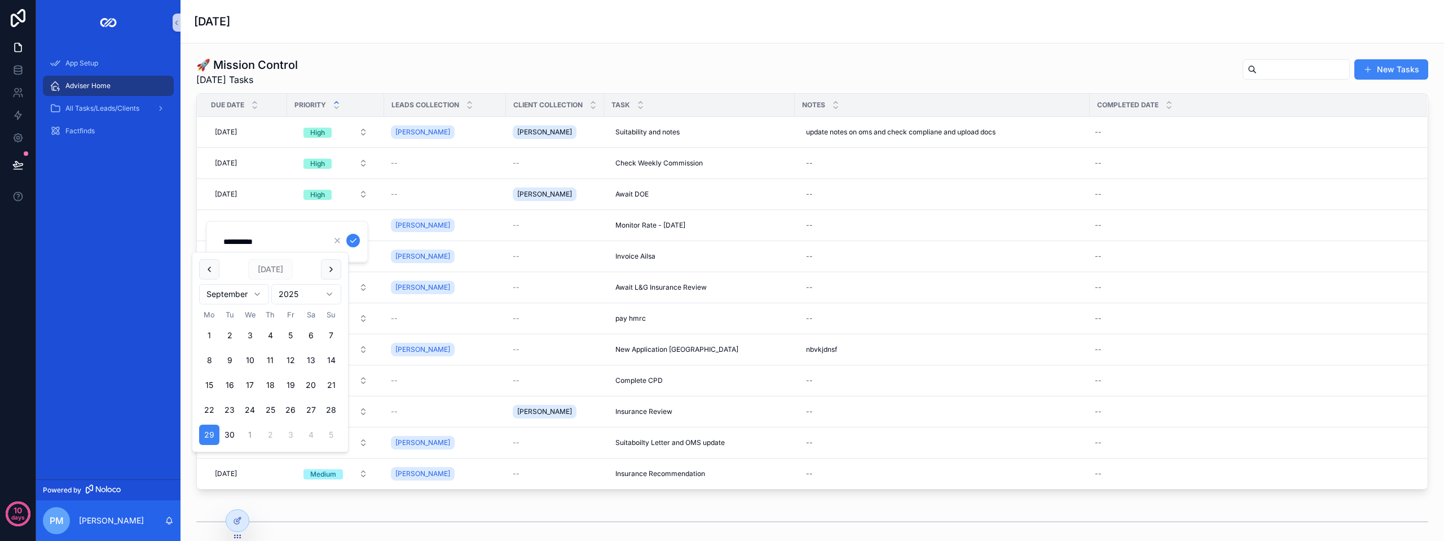
click at [249, 435] on button "1" at bounding box center [250, 434] width 20 height 20
type input "**********"
click at [353, 240] on icon "scrollable content" at bounding box center [353, 240] width 9 height 9
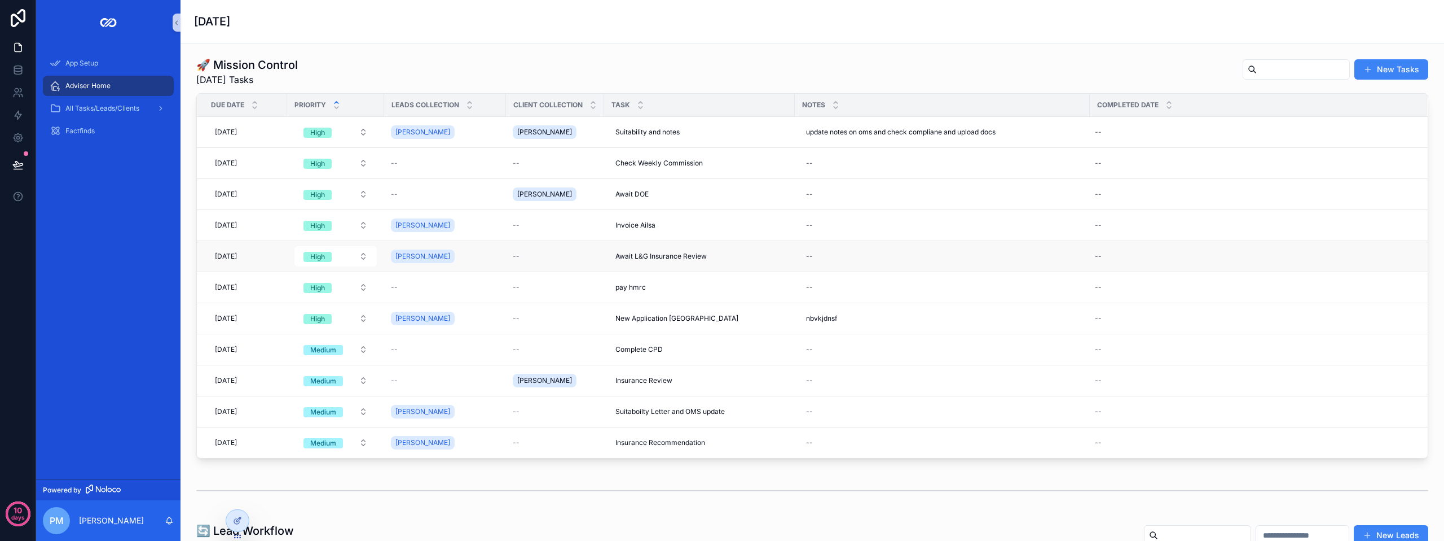
click at [285, 252] on td "[DATE] [DATE]" at bounding box center [242, 256] width 90 height 31
click at [267, 257] on div "[DATE] [DATE]" at bounding box center [245, 256] width 70 height 18
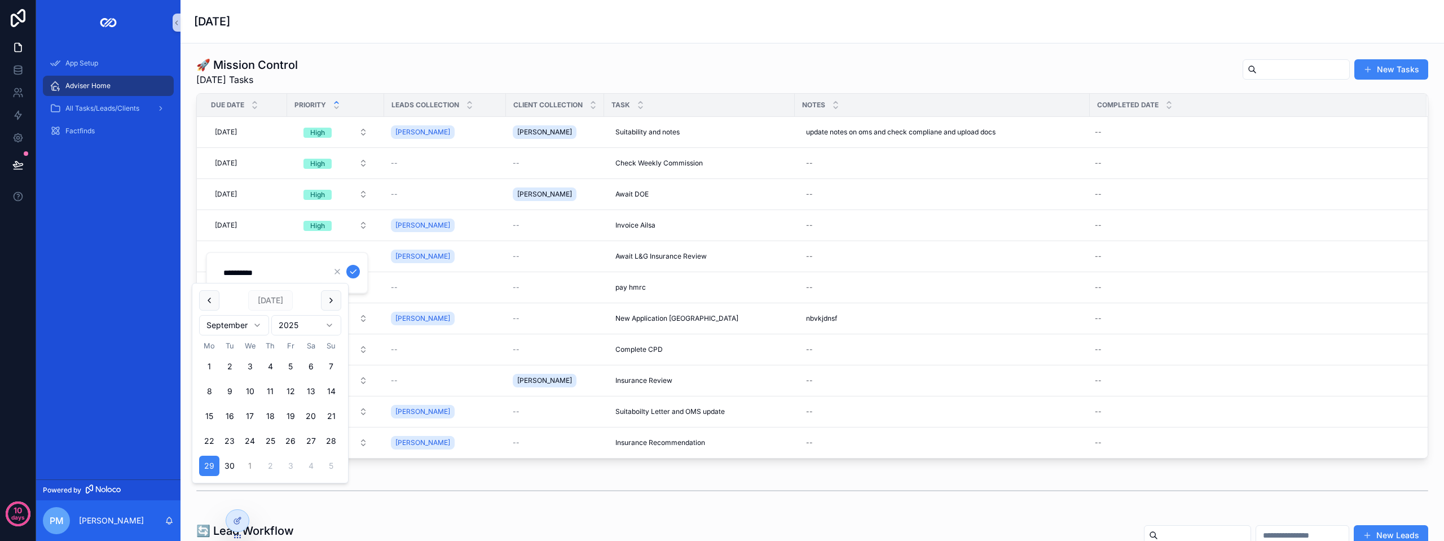
click at [252, 464] on button "1" at bounding box center [250, 465] width 20 height 20
type input "**********"
click at [352, 269] on icon "scrollable content" at bounding box center [353, 271] width 9 height 9
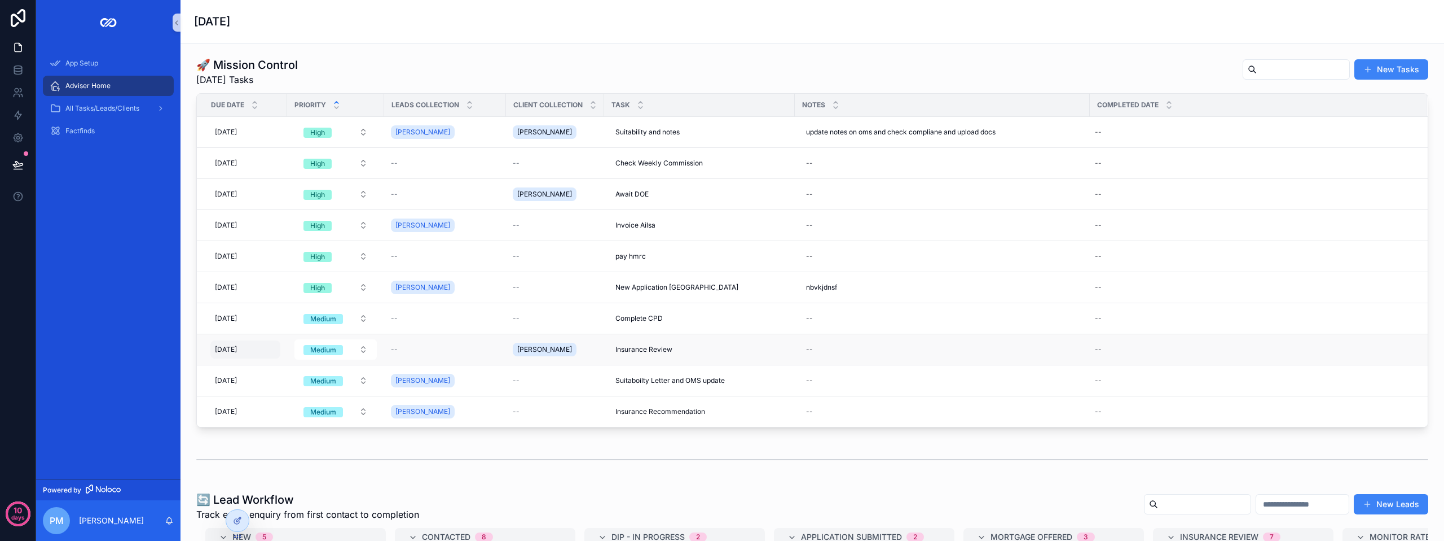
click at [273, 349] on div "[DATE] [DATE]" at bounding box center [245, 349] width 70 height 18
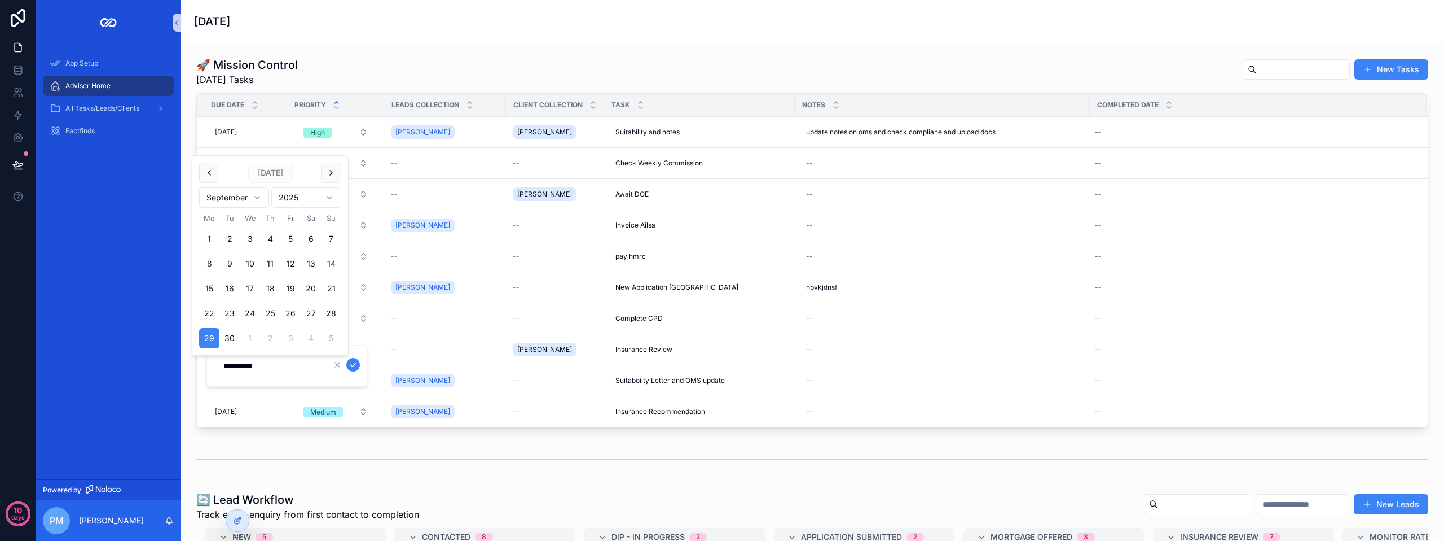
click at [211, 260] on button "8" at bounding box center [209, 263] width 20 height 20
type input "**********"
click at [356, 367] on icon "scrollable content" at bounding box center [353, 364] width 9 height 9
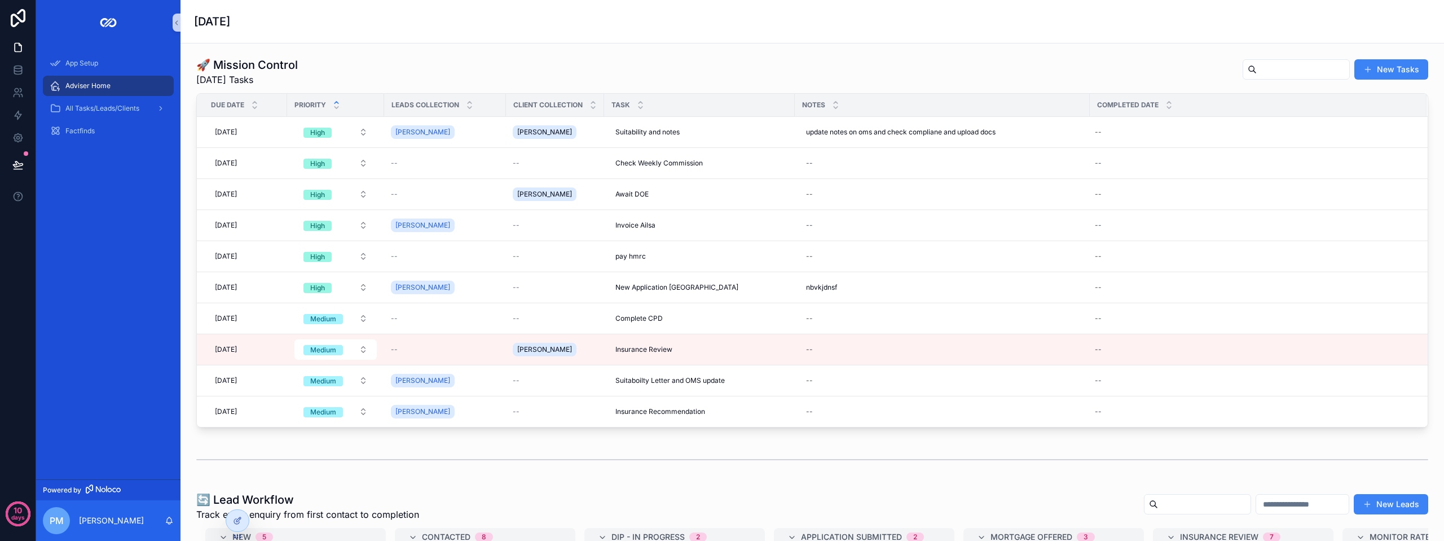
click at [319, 442] on div "scrollable content" at bounding box center [813, 459] width 1246 height 37
click at [262, 407] on div "[DATE] [DATE]" at bounding box center [245, 411] width 70 height 18
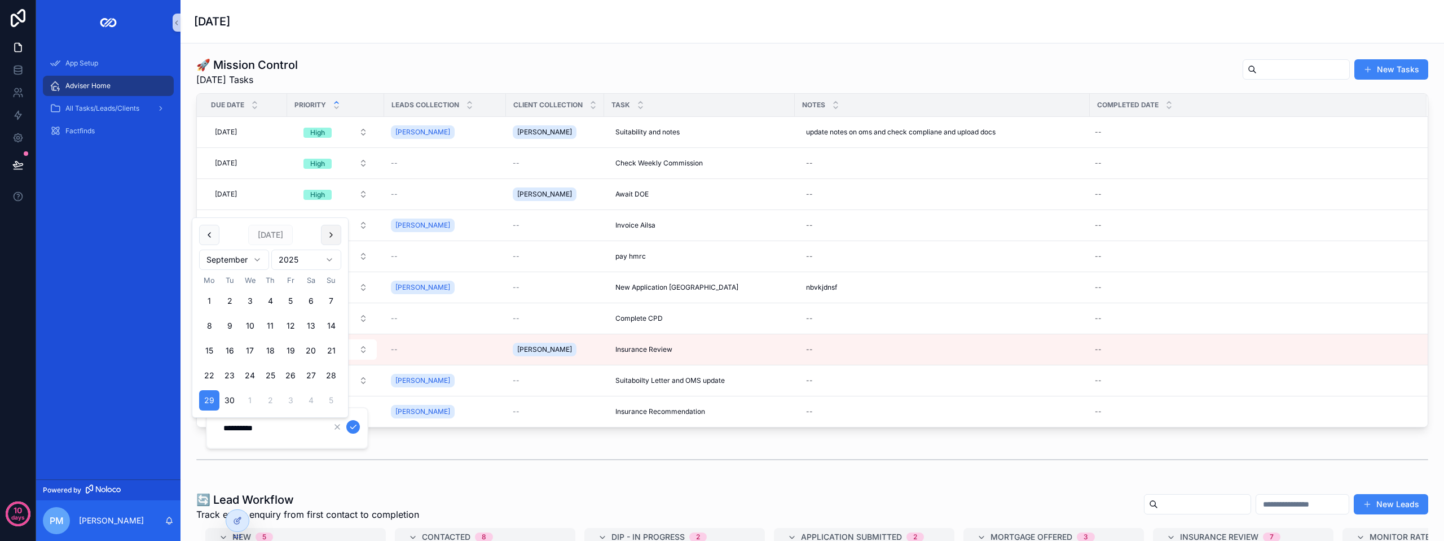
click at [329, 234] on button "scrollable content" at bounding box center [331, 235] width 20 height 20
drag, startPoint x: 210, startPoint y: 320, endPoint x: 330, endPoint y: 259, distance: 134.8
click at [338, 225] on button "scrollable content" at bounding box center [331, 235] width 20 height 20
click at [208, 322] on button "6" at bounding box center [209, 325] width 20 height 20
type input "**********"
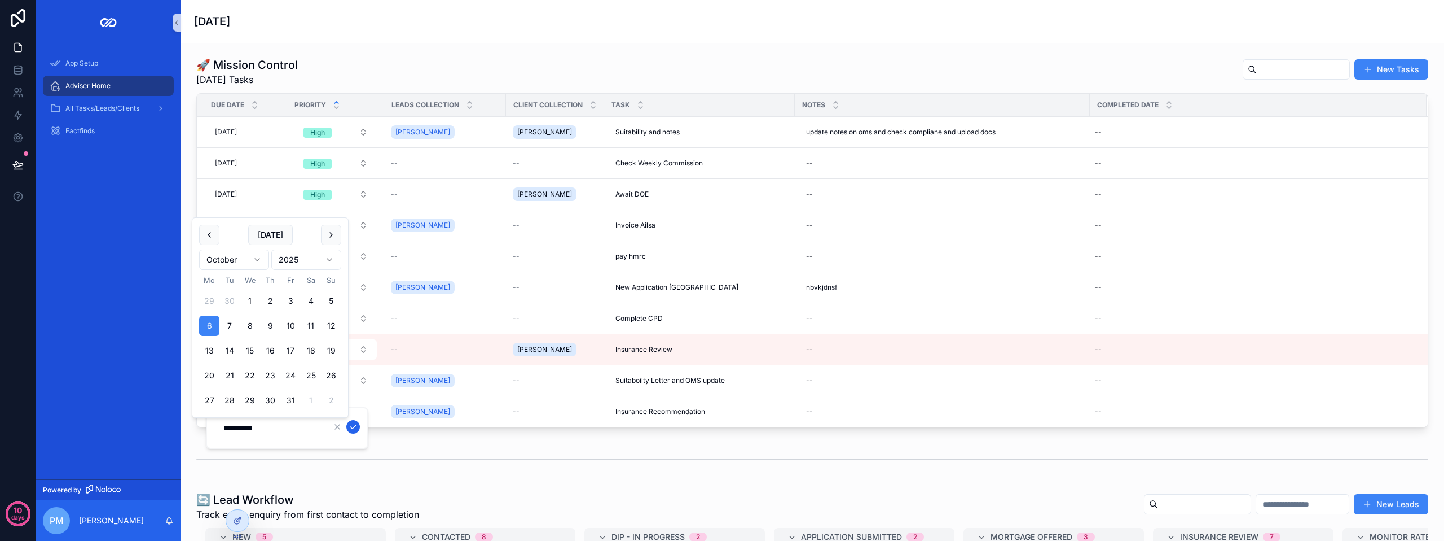
click at [348, 429] on button "scrollable content" at bounding box center [353, 427] width 14 height 14
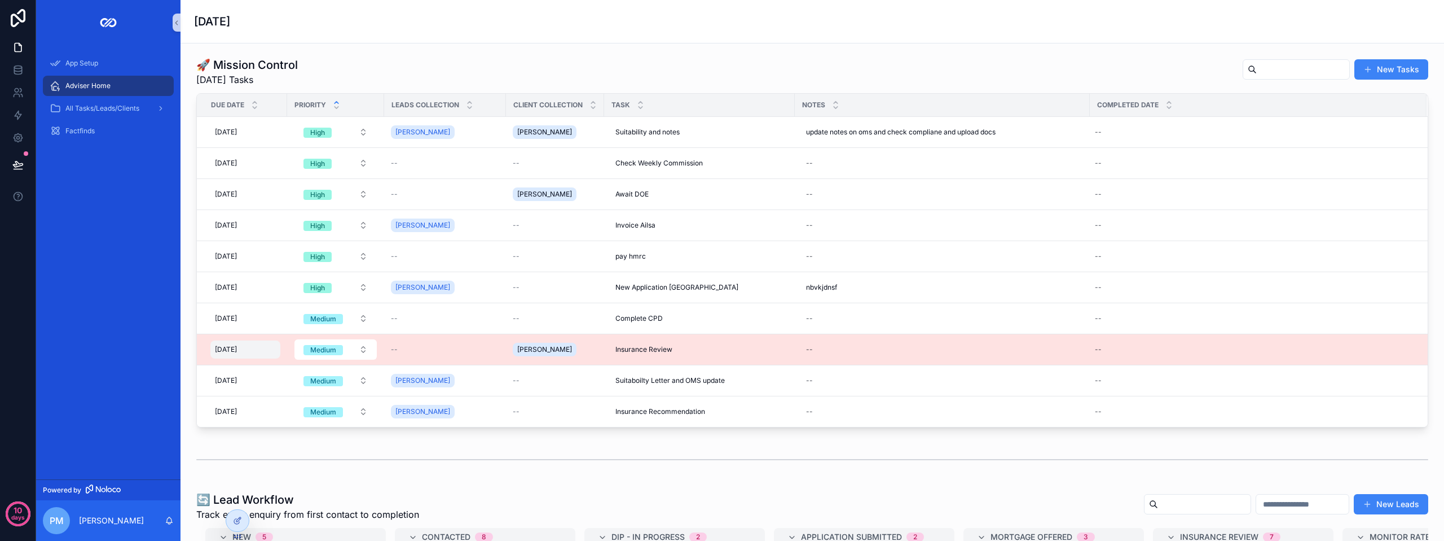
click at [261, 345] on div "[DATE] [DATE]" at bounding box center [245, 349] width 70 height 18
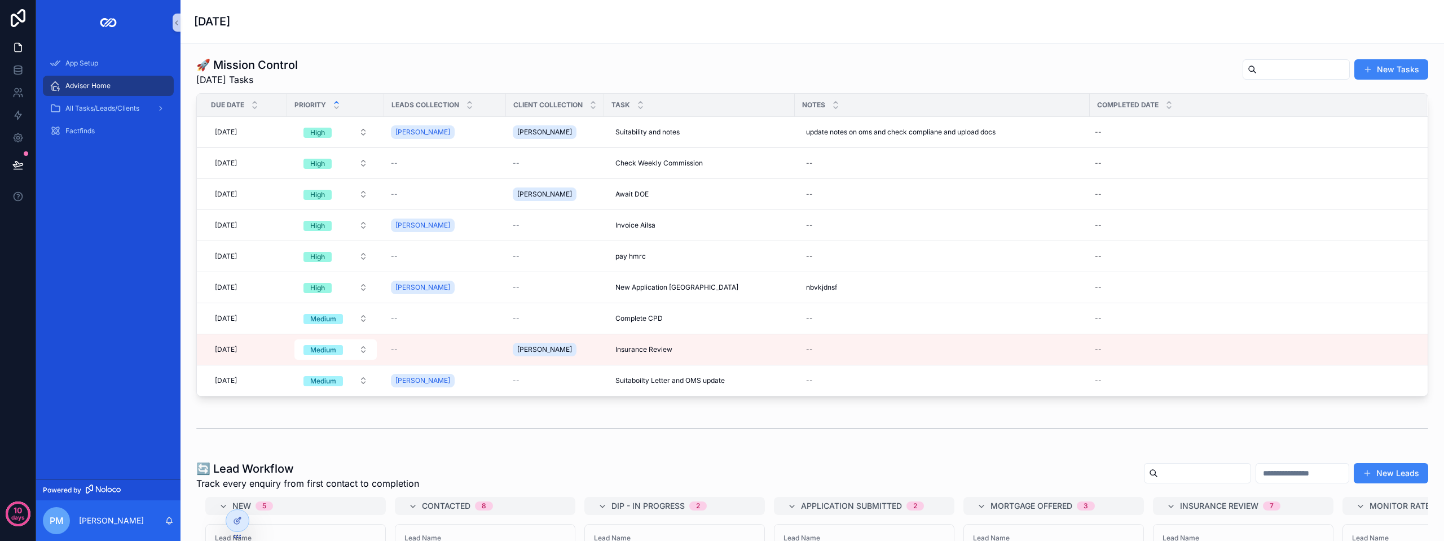
click at [298, 416] on div "scrollable content" at bounding box center [812, 428] width 1232 height 28
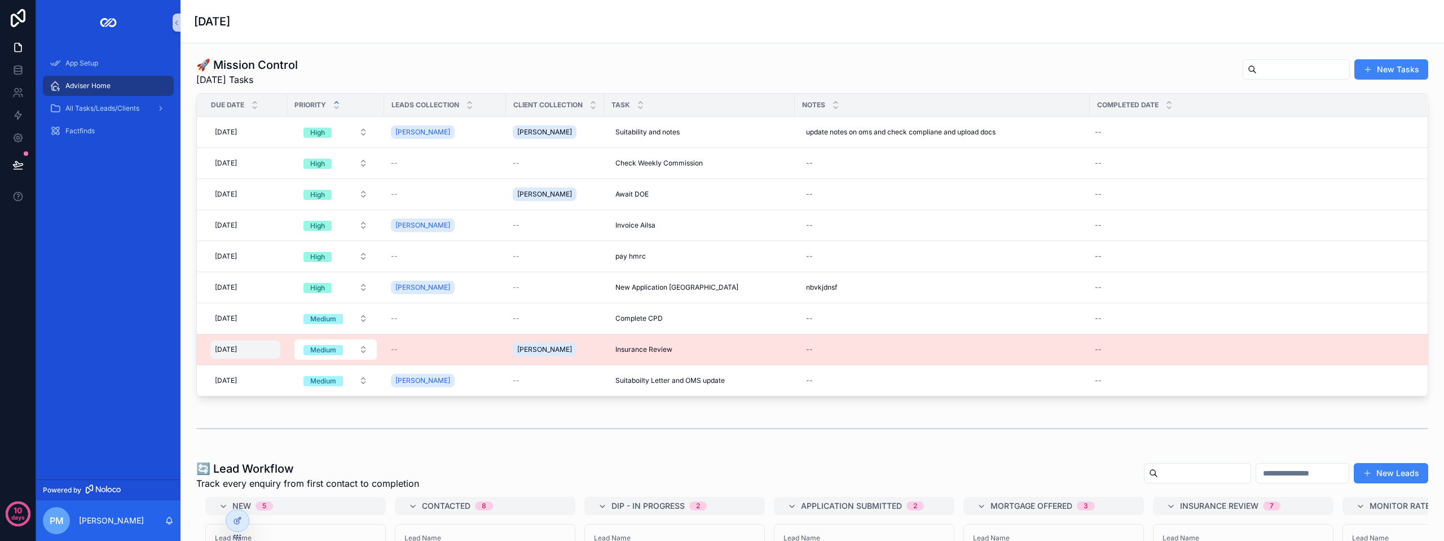
click at [277, 346] on div "[DATE] [DATE]" at bounding box center [245, 349] width 70 height 18
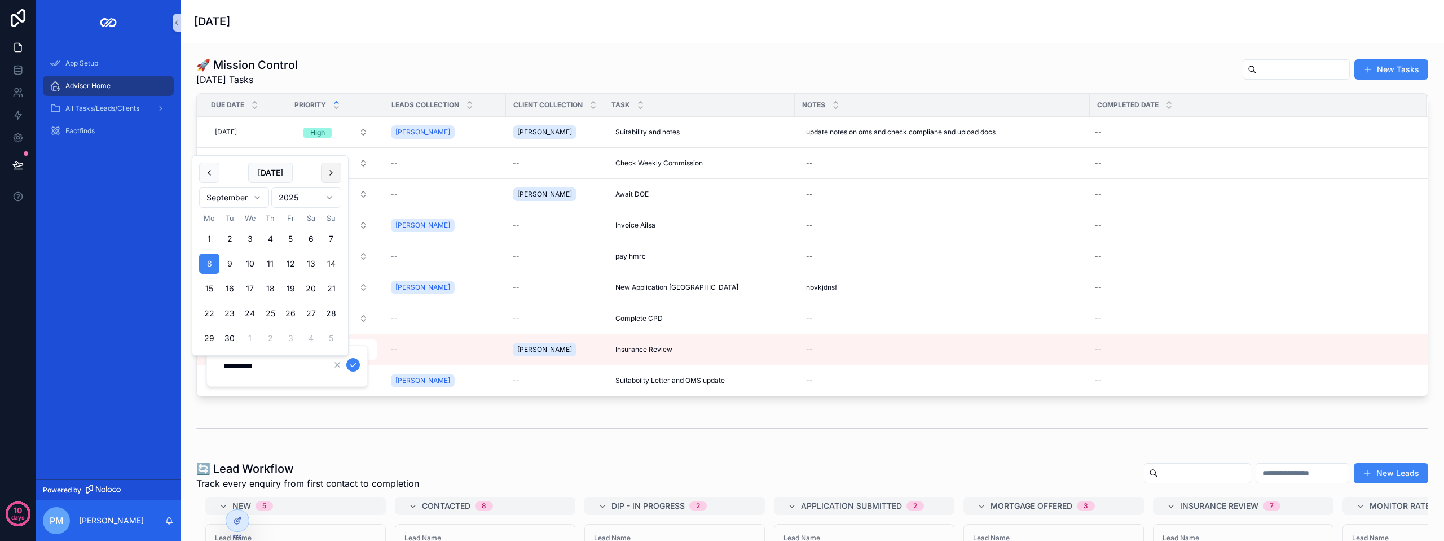
click at [327, 166] on button "scrollable content" at bounding box center [331, 173] width 20 height 20
click at [204, 261] on button "6" at bounding box center [209, 263] width 20 height 20
type input "**********"
click at [359, 366] on button "scrollable content" at bounding box center [353, 365] width 14 height 14
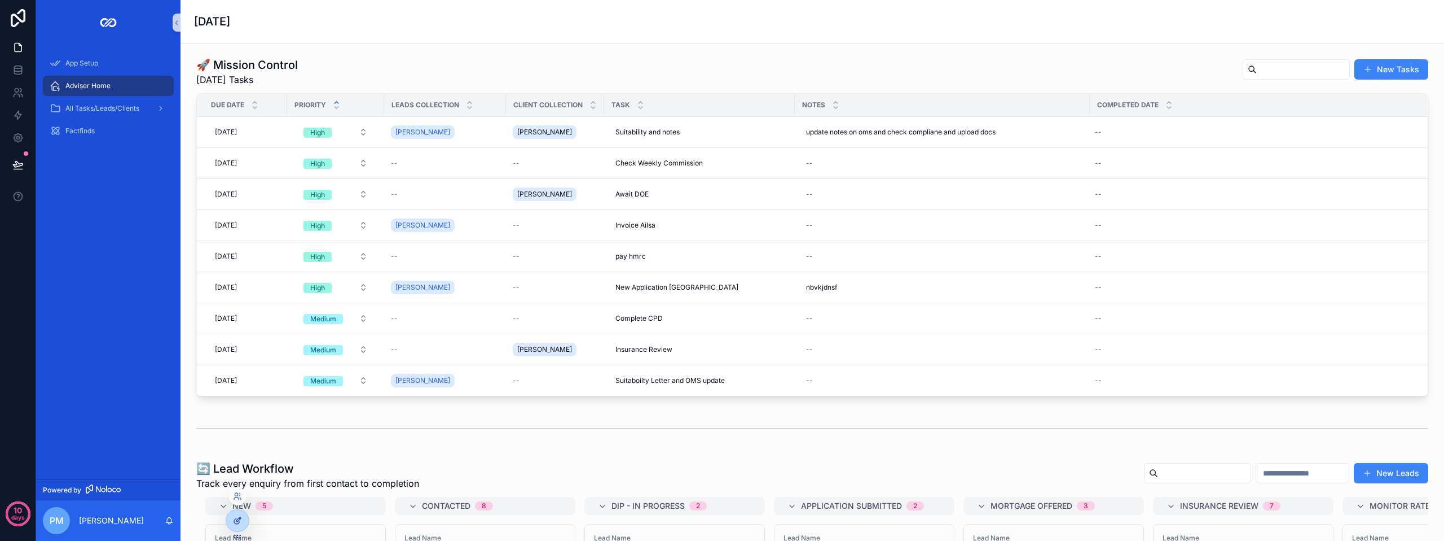
click at [244, 520] on div at bounding box center [237, 520] width 23 height 21
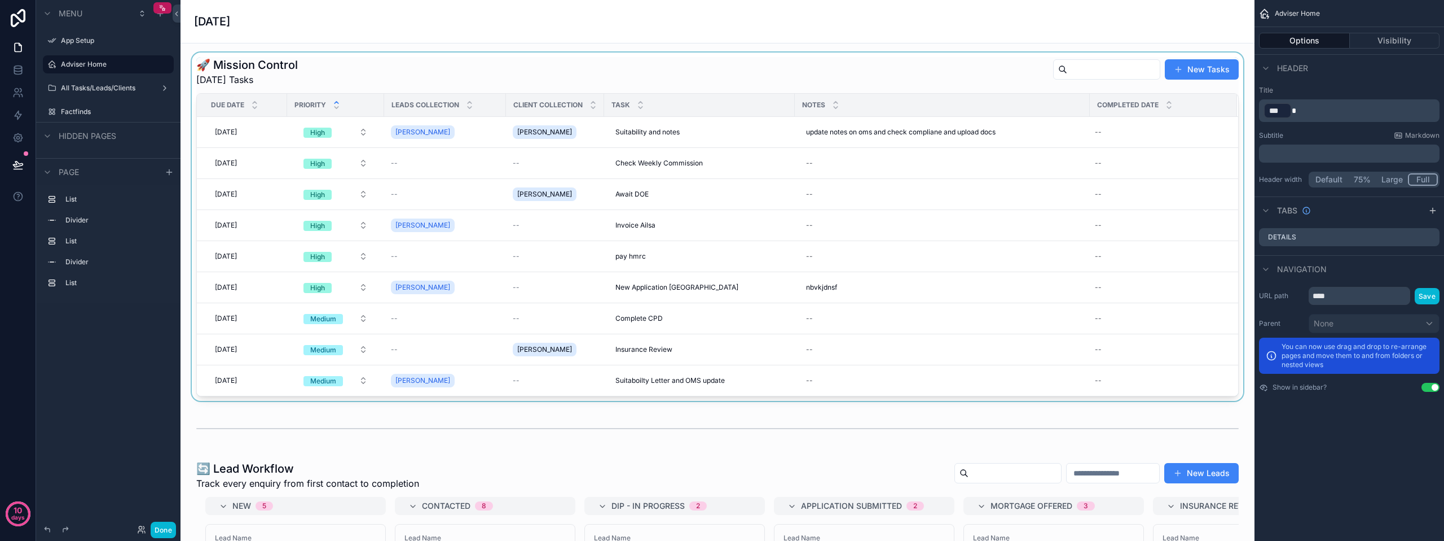
click at [245, 283] on div "scrollable content" at bounding box center [718, 226] width 1056 height 348
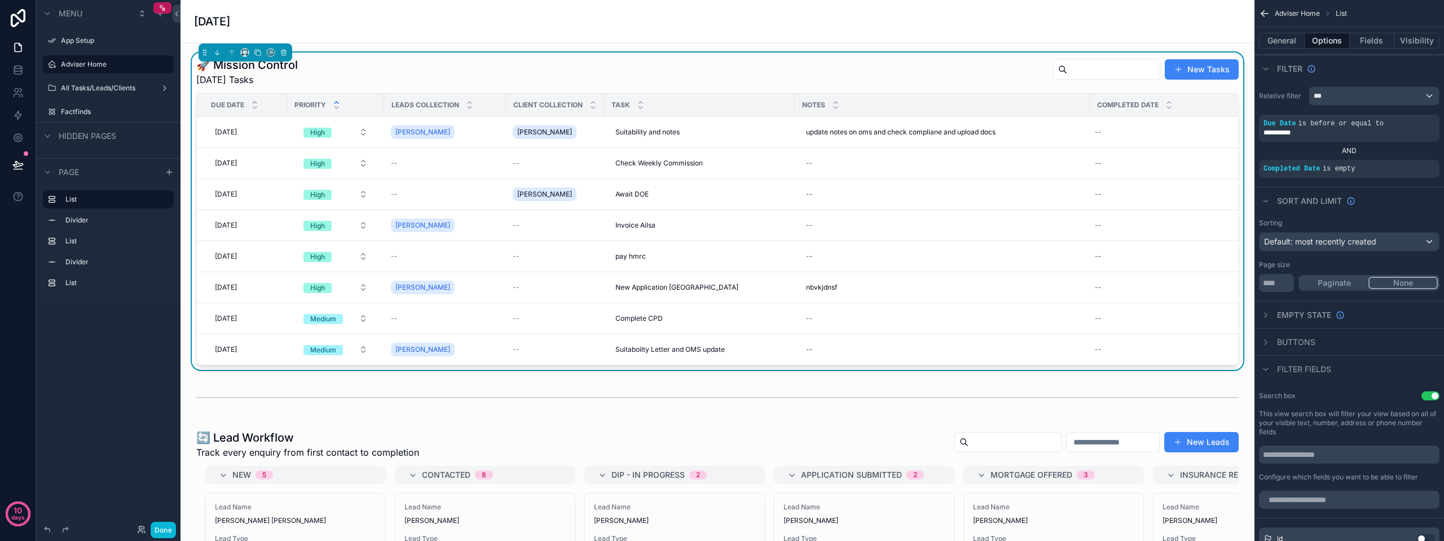
click at [237, 287] on span "[DATE]" at bounding box center [226, 287] width 22 height 9
drag, startPoint x: 245, startPoint y: 283, endPoint x: 236, endPoint y: 300, distance: 19.5
click at [236, 301] on input "**********" at bounding box center [270, 304] width 107 height 16
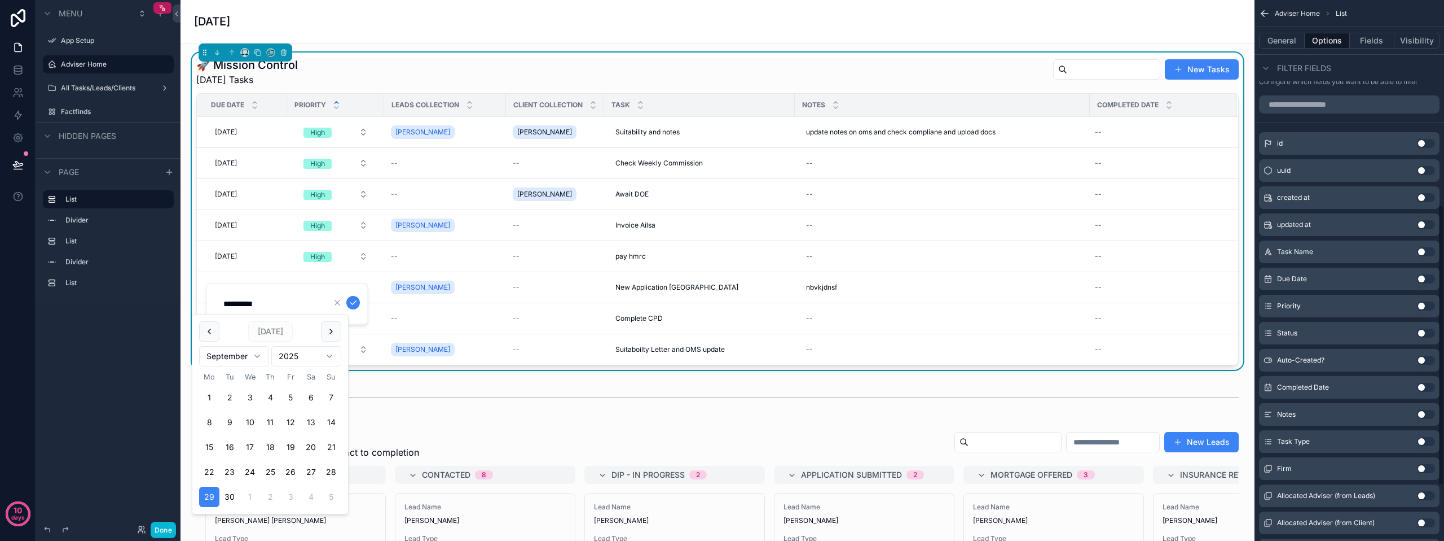
scroll to position [501, 0]
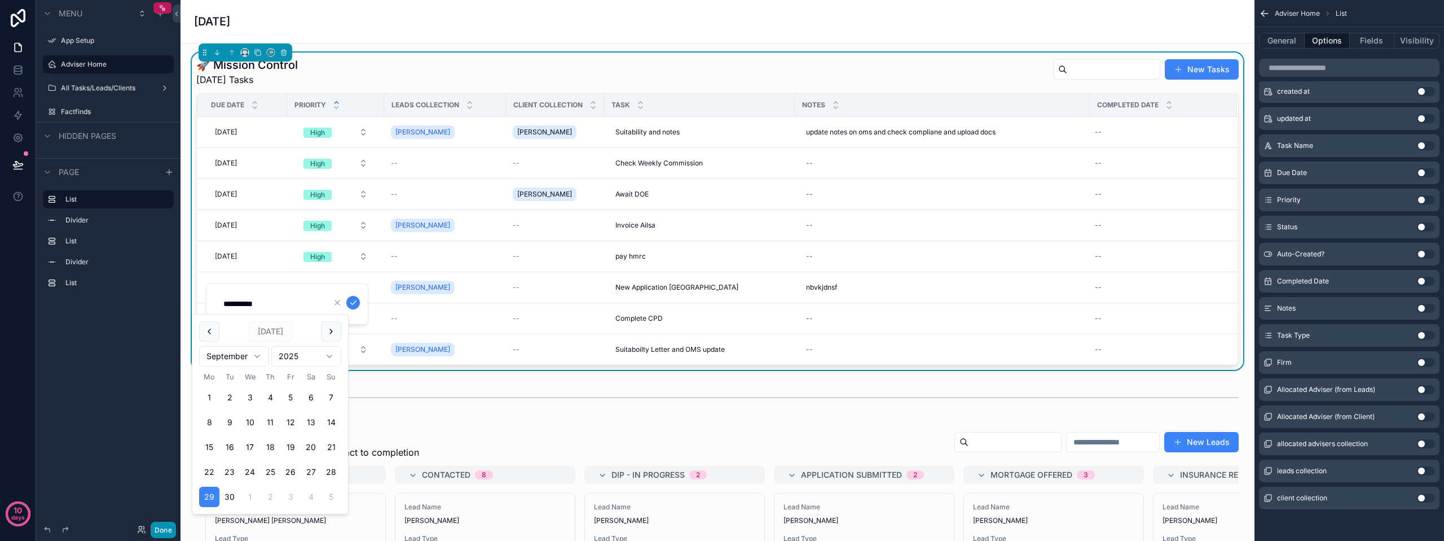
click at [172, 530] on button "Done" at bounding box center [163, 529] width 25 height 16
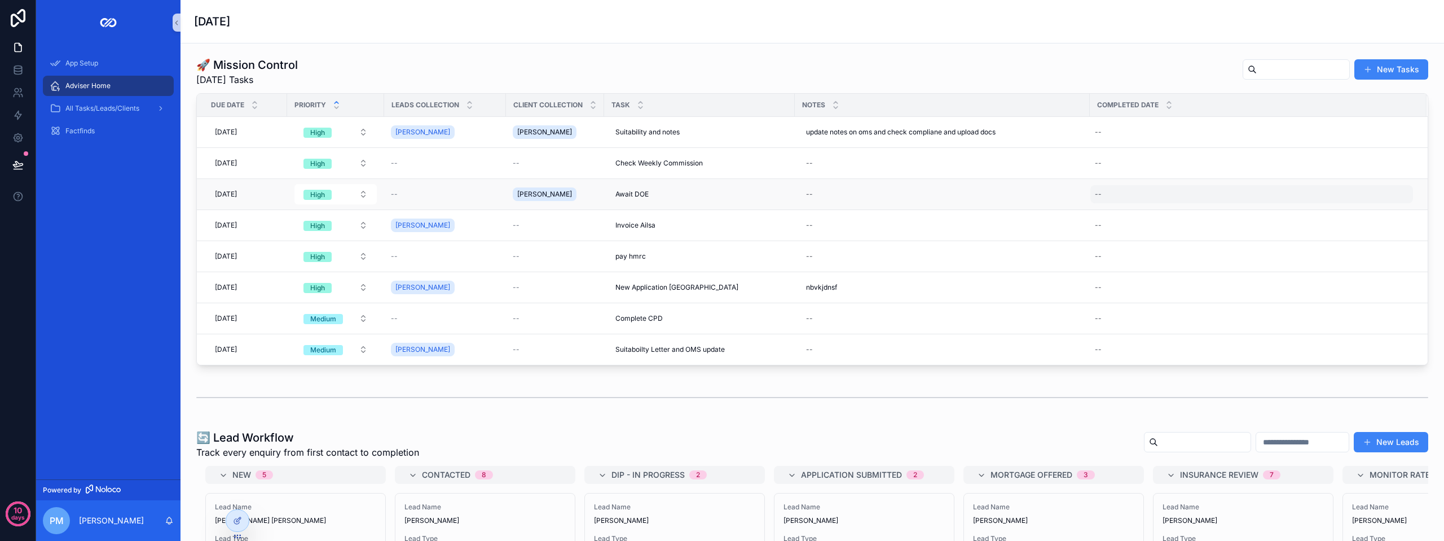
click at [1175, 190] on div "--" at bounding box center [1252, 194] width 323 height 18
click at [1172, 235] on button "[DATE]" at bounding box center [1151, 238] width 45 height 20
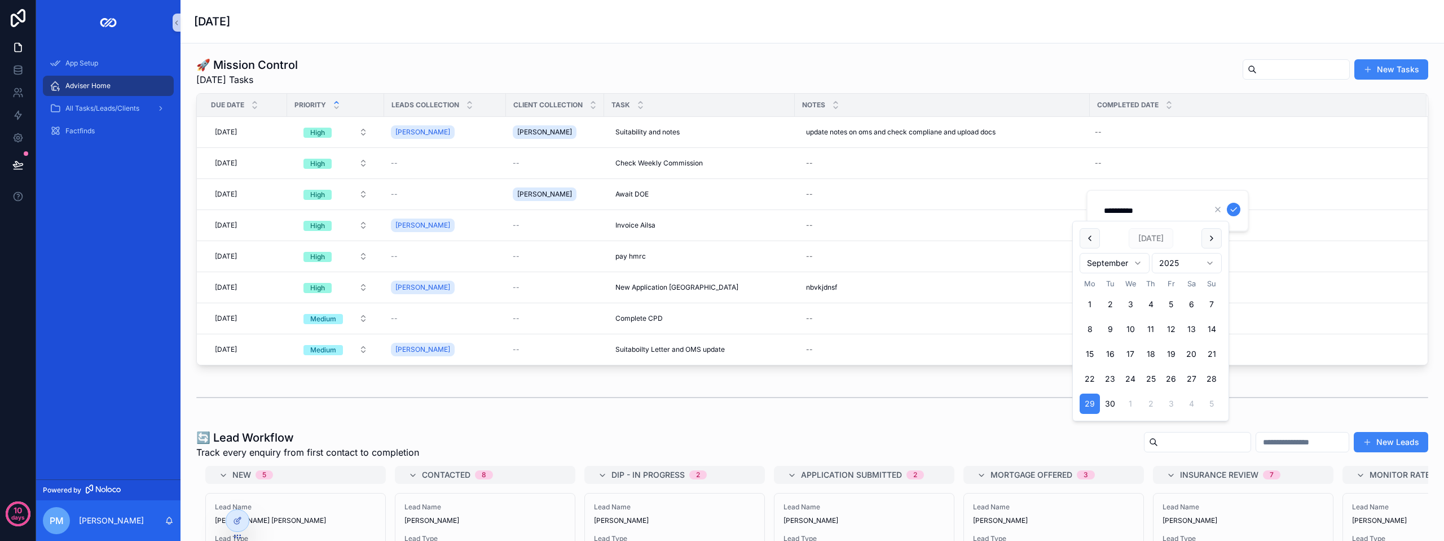
type input "**********"
click at [1241, 210] on div "**********" at bounding box center [1168, 211] width 163 height 42
click at [1236, 208] on icon "scrollable content" at bounding box center [1233, 209] width 9 height 9
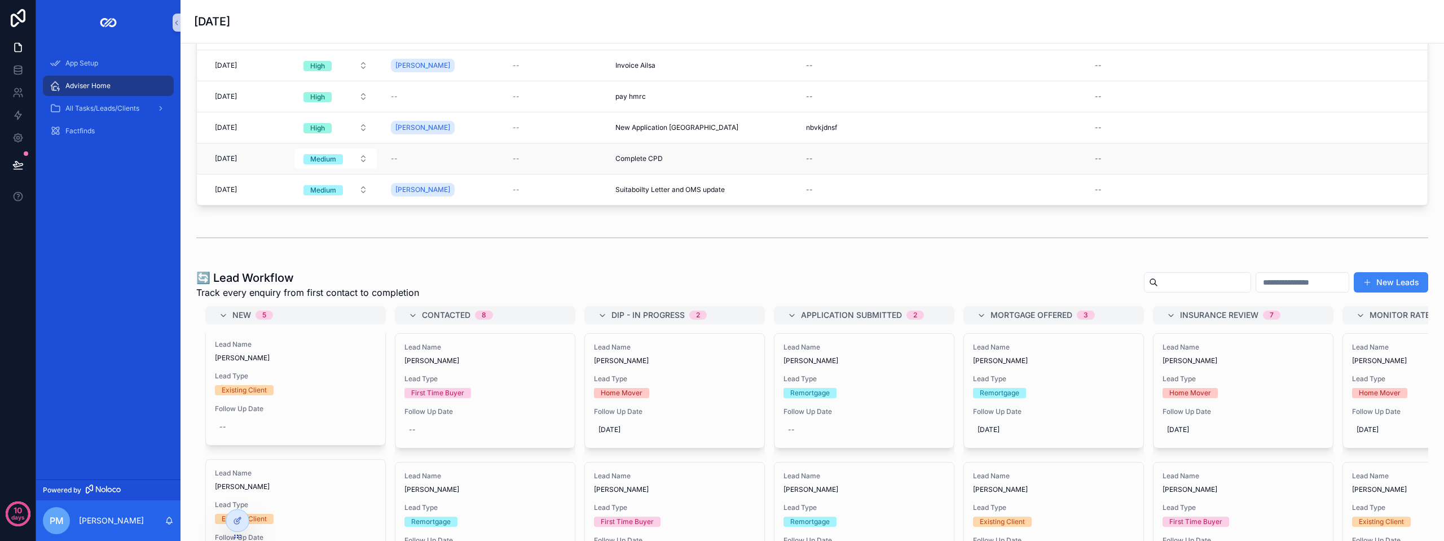
scroll to position [0, 0]
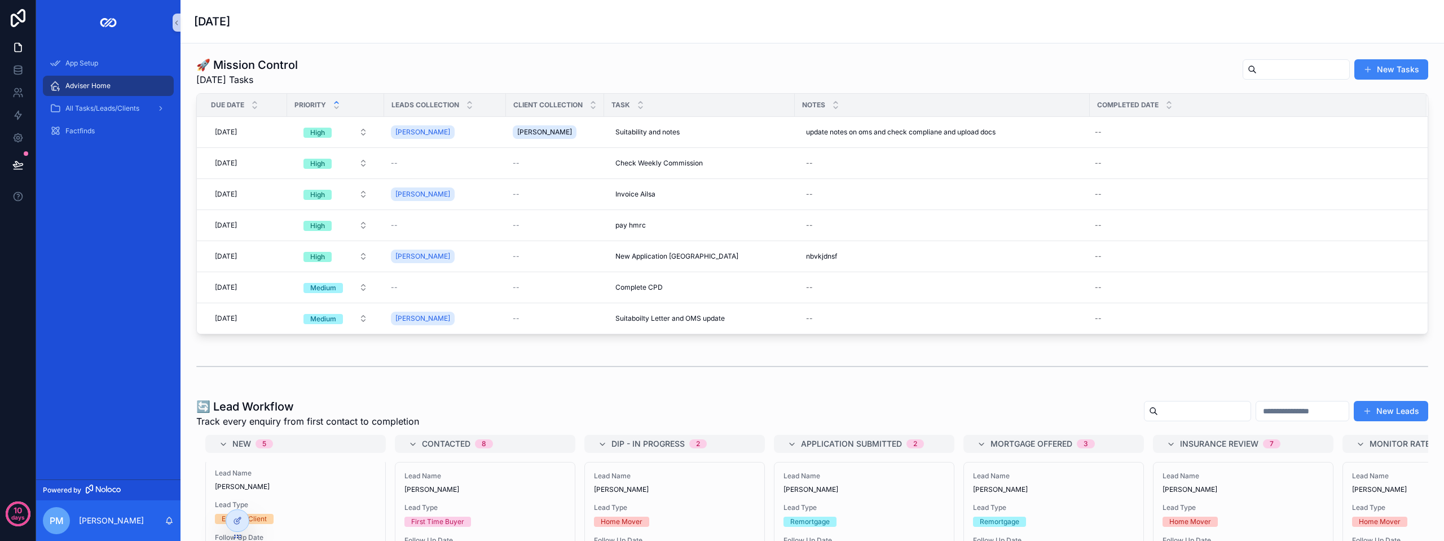
click at [487, 370] on div "scrollable content" at bounding box center [812, 366] width 1232 height 28
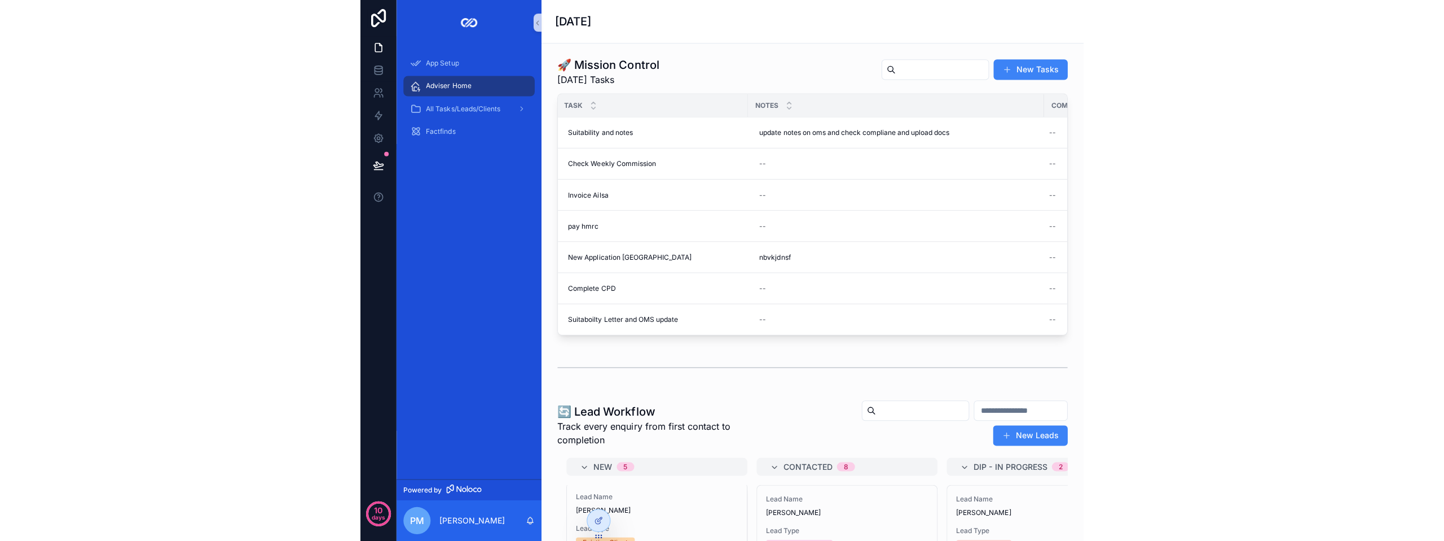
scroll to position [0, 480]
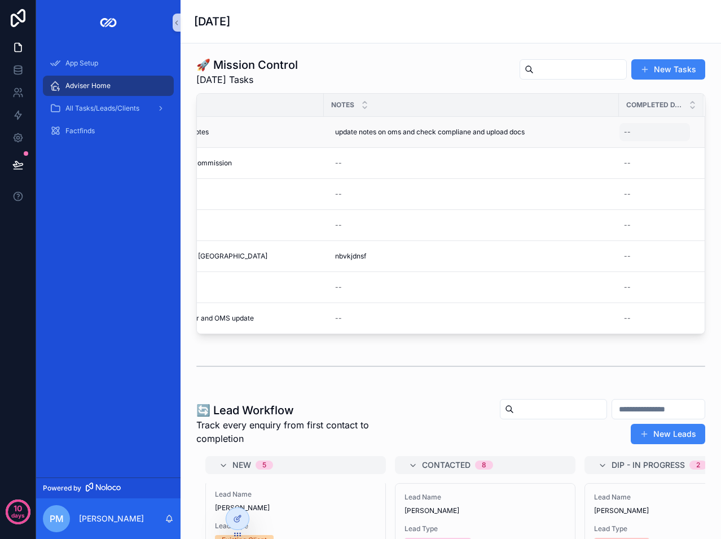
click at [633, 143] on td "--" at bounding box center [661, 132] width 85 height 31
click at [634, 139] on div "--" at bounding box center [655, 132] width 71 height 18
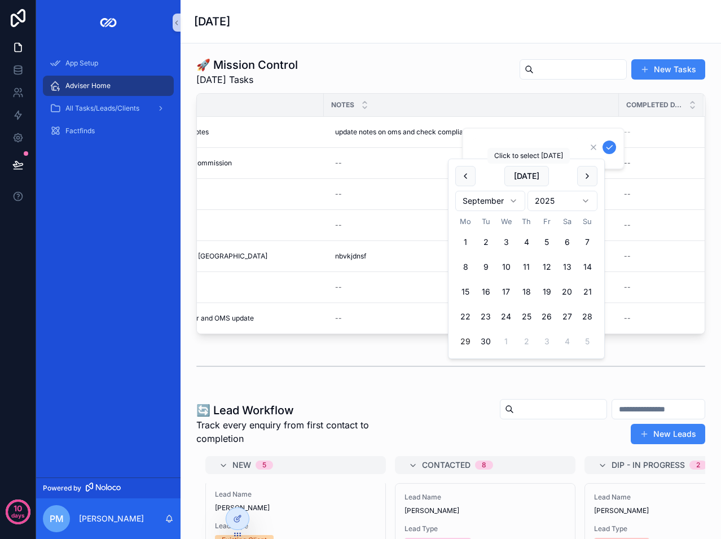
click at [503, 170] on div "[DATE]" at bounding box center [526, 176] width 142 height 20
click at [530, 174] on button "[DATE]" at bounding box center [526, 176] width 45 height 20
type input "**********"
click at [613, 151] on icon "scrollable content" at bounding box center [609, 147] width 9 height 9
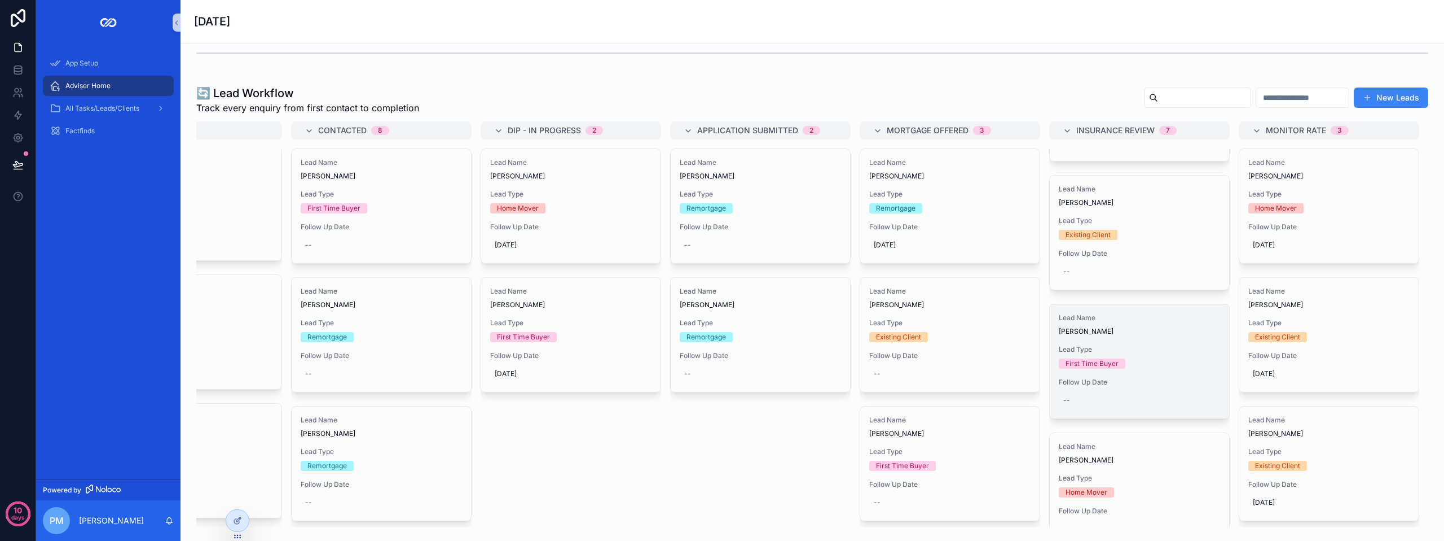
scroll to position [508, 0]
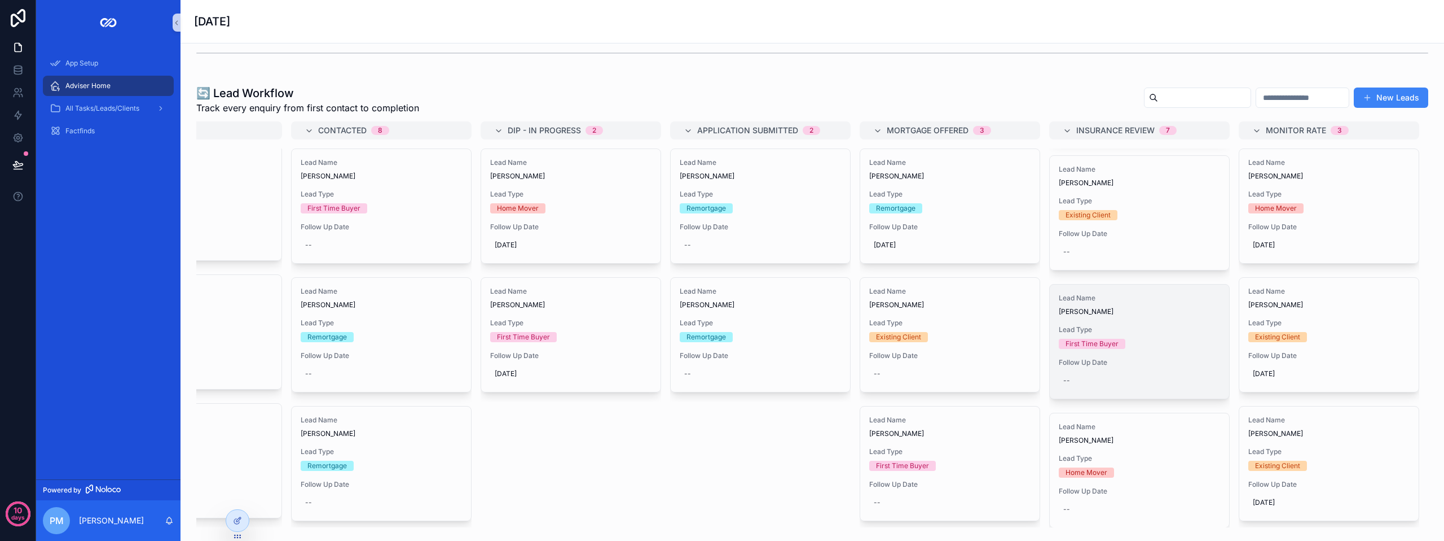
click at [1124, 351] on div "Lead Name [PERSON_NAME] Lead Type First Time Buyer Follow Up Date --" at bounding box center [1139, 341] width 179 height 114
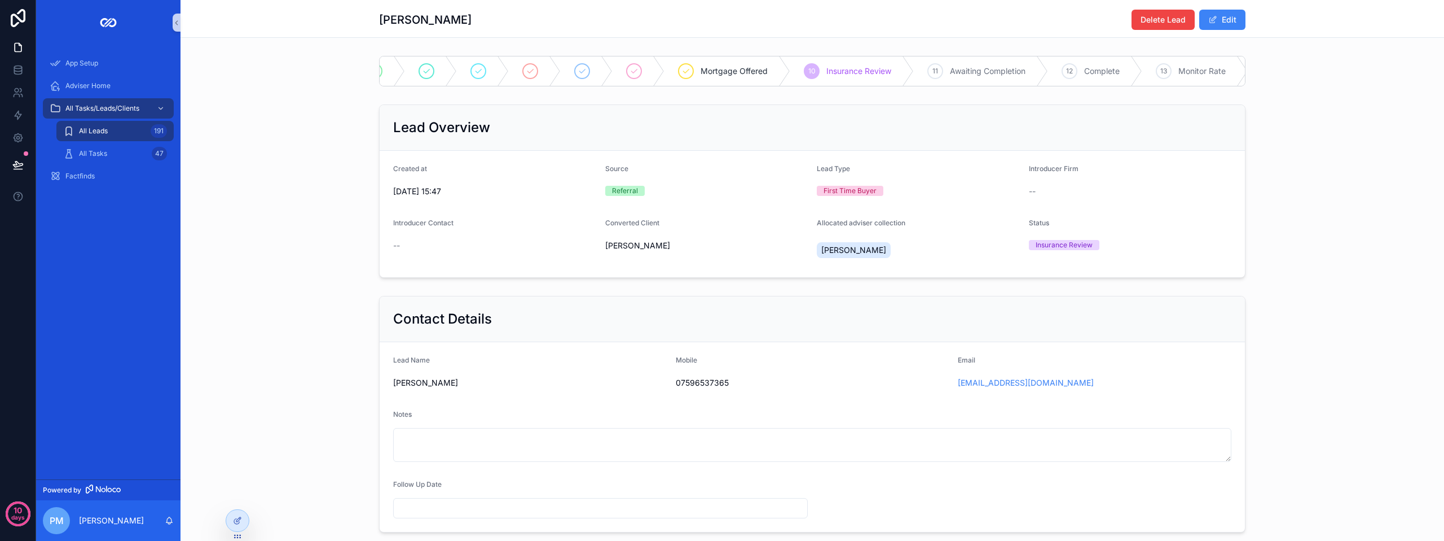
scroll to position [0, 210]
click at [1017, 71] on span "Complete" at bounding box center [1025, 70] width 36 height 11
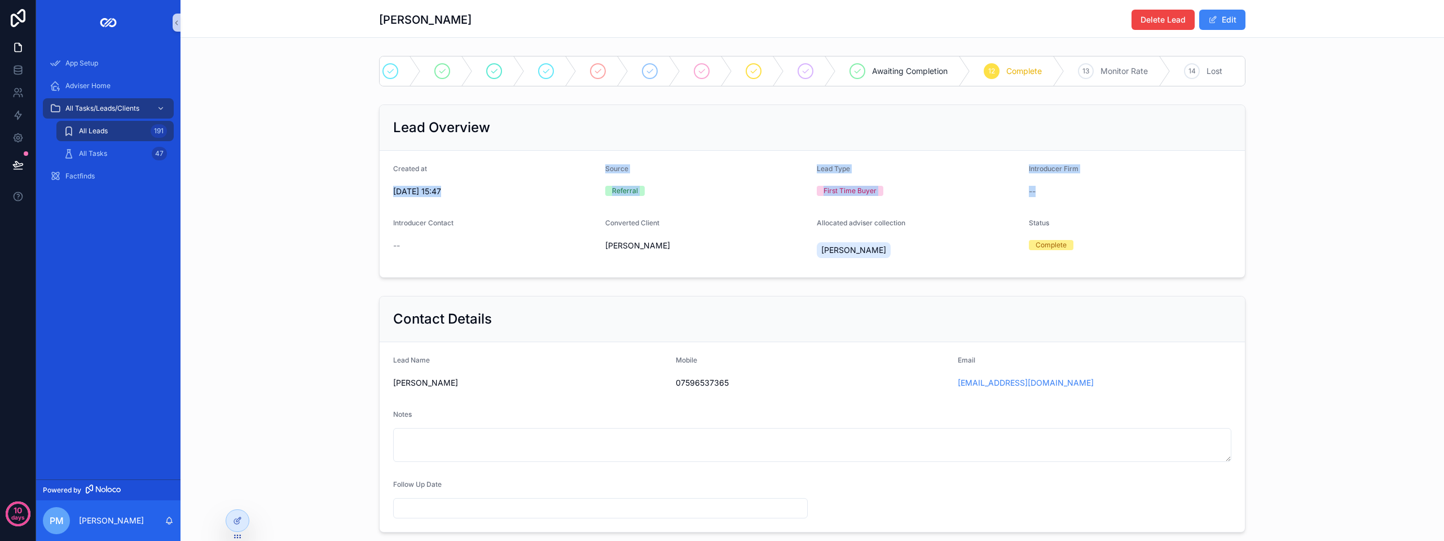
click at [271, 217] on div "Lead Overview Created at [DATE] 15:47 Source Referral Lead Type First Time Buye…" at bounding box center [813, 191] width 1264 height 182
click at [97, 80] on div "Adviser Home" at bounding box center [108, 86] width 117 height 18
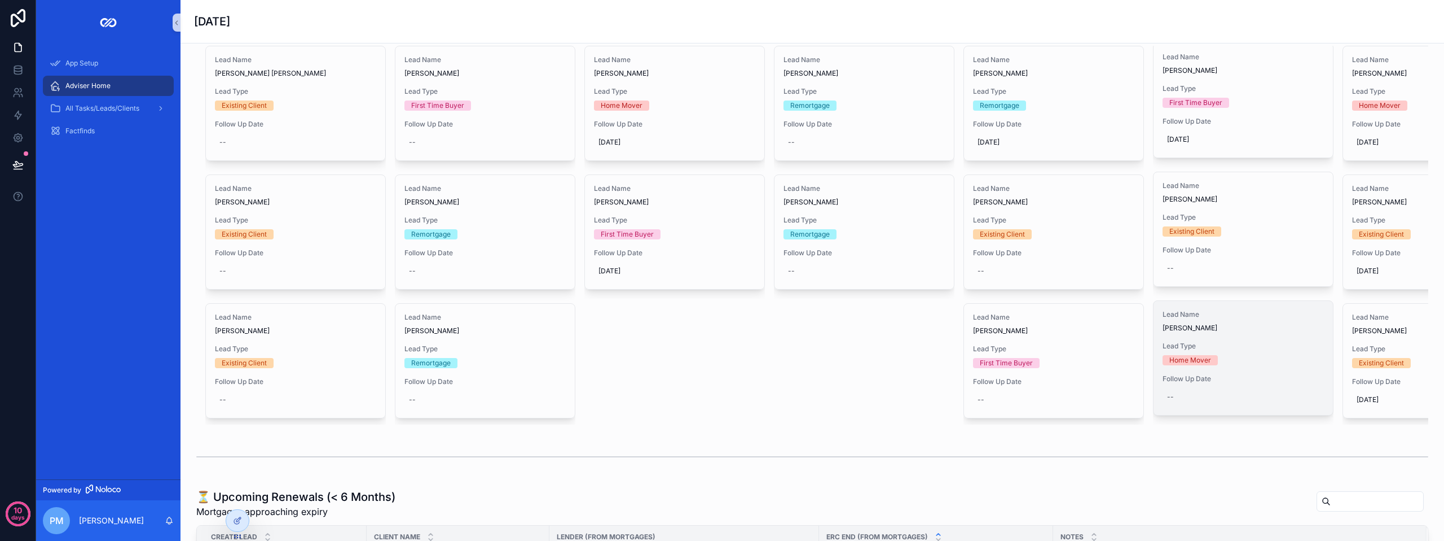
scroll to position [395, 0]
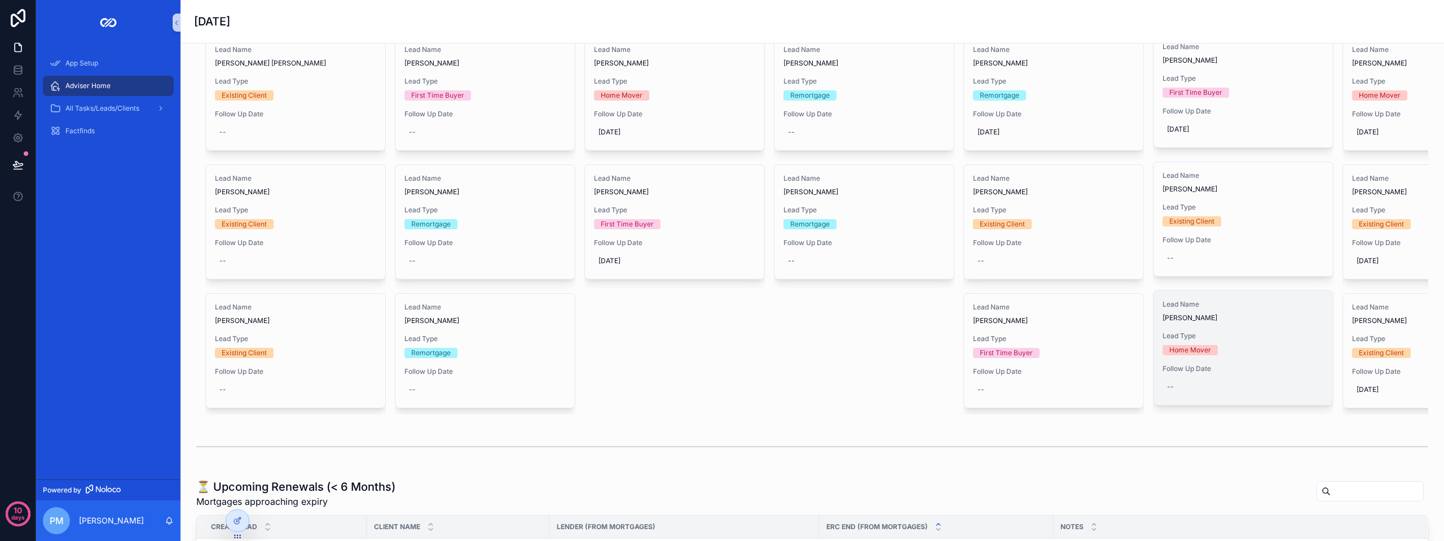
click at [1201, 379] on div "--" at bounding box center [1243, 386] width 161 height 18
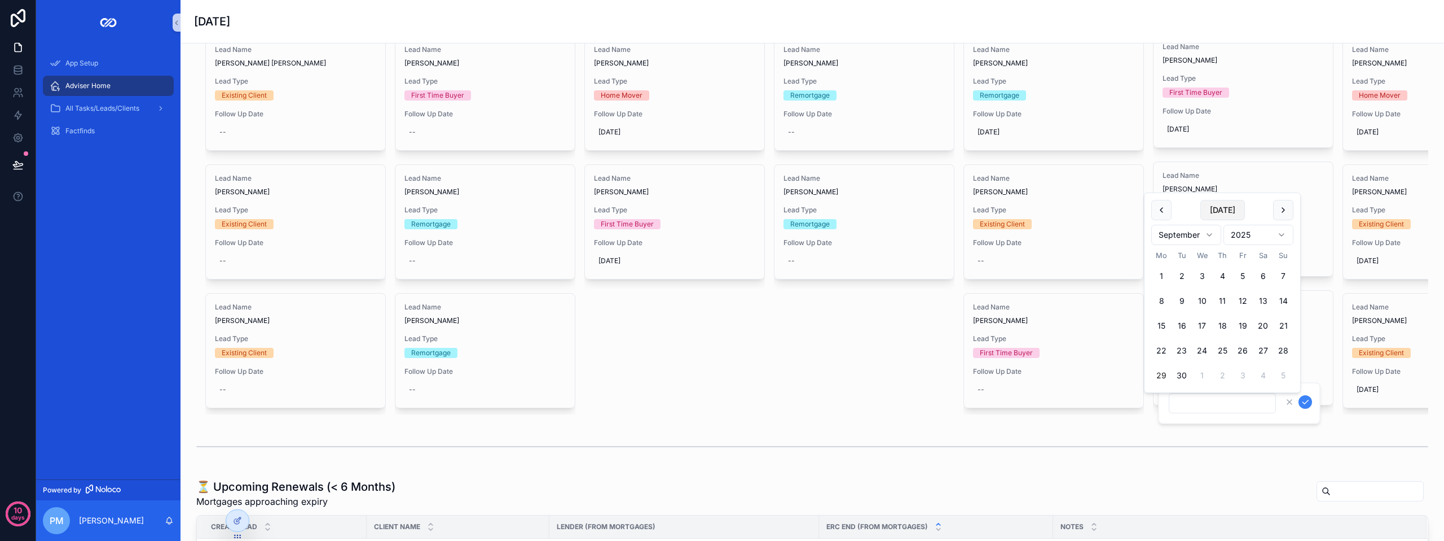
click at [1222, 212] on button "[DATE]" at bounding box center [1223, 210] width 45 height 20
type input "**********"
click at [1307, 402] on icon "scrollable content" at bounding box center [1305, 401] width 9 height 9
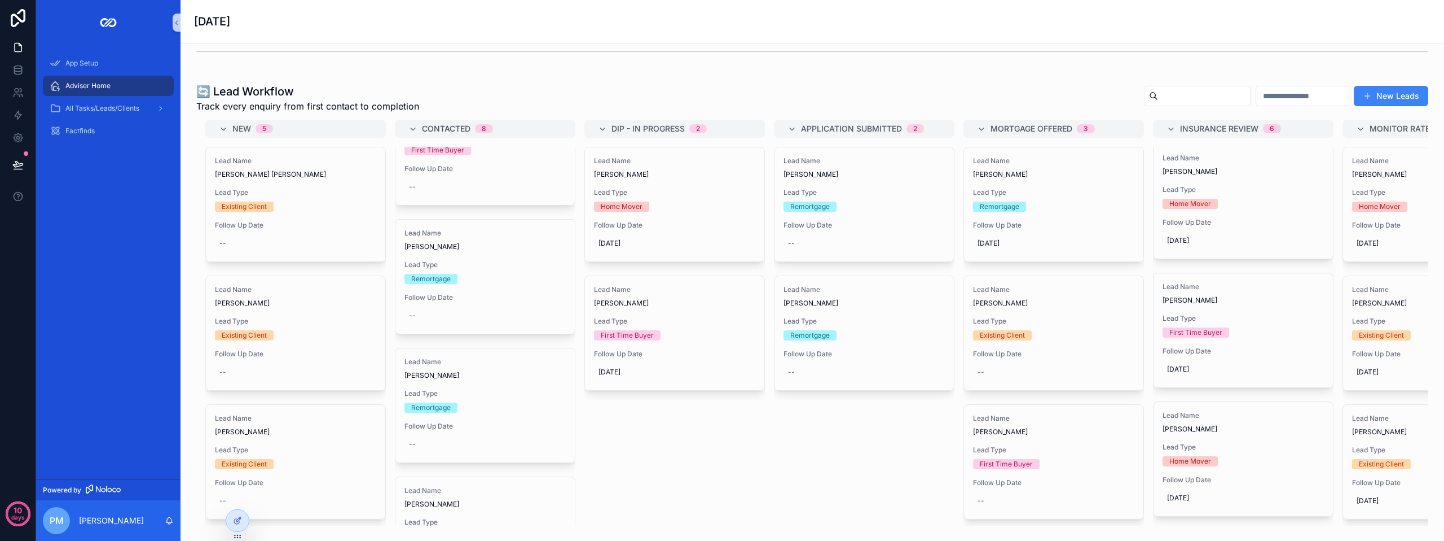
scroll to position [267, 0]
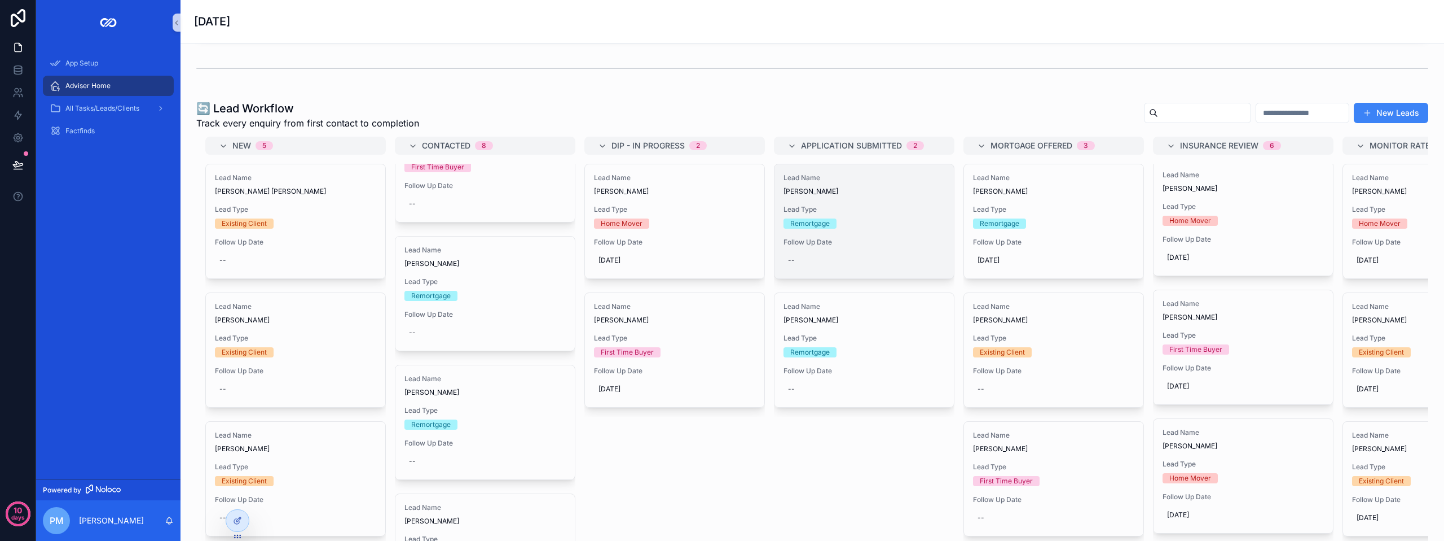
click at [837, 196] on div "Lead Name [PERSON_NAME] Lead Type Remortgage Follow Up Date --" at bounding box center [864, 221] width 179 height 114
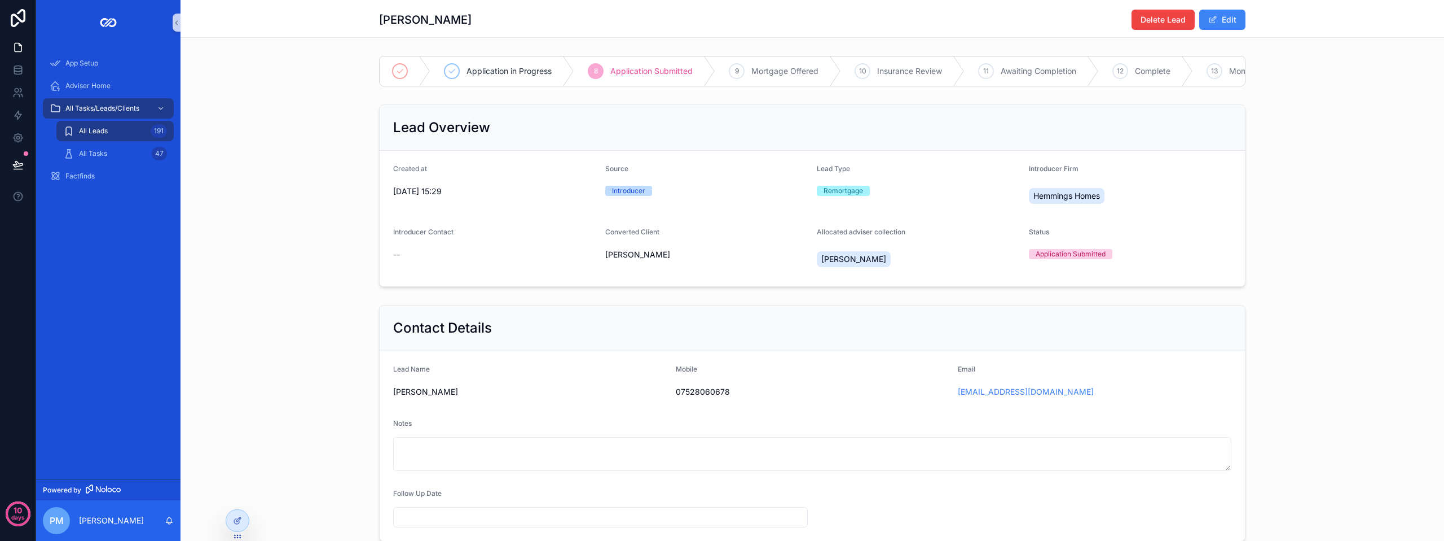
scroll to position [0, 332]
click at [1079, 69] on span "Complete" at bounding box center [1082, 70] width 36 height 11
click at [242, 521] on div at bounding box center [237, 520] width 23 height 21
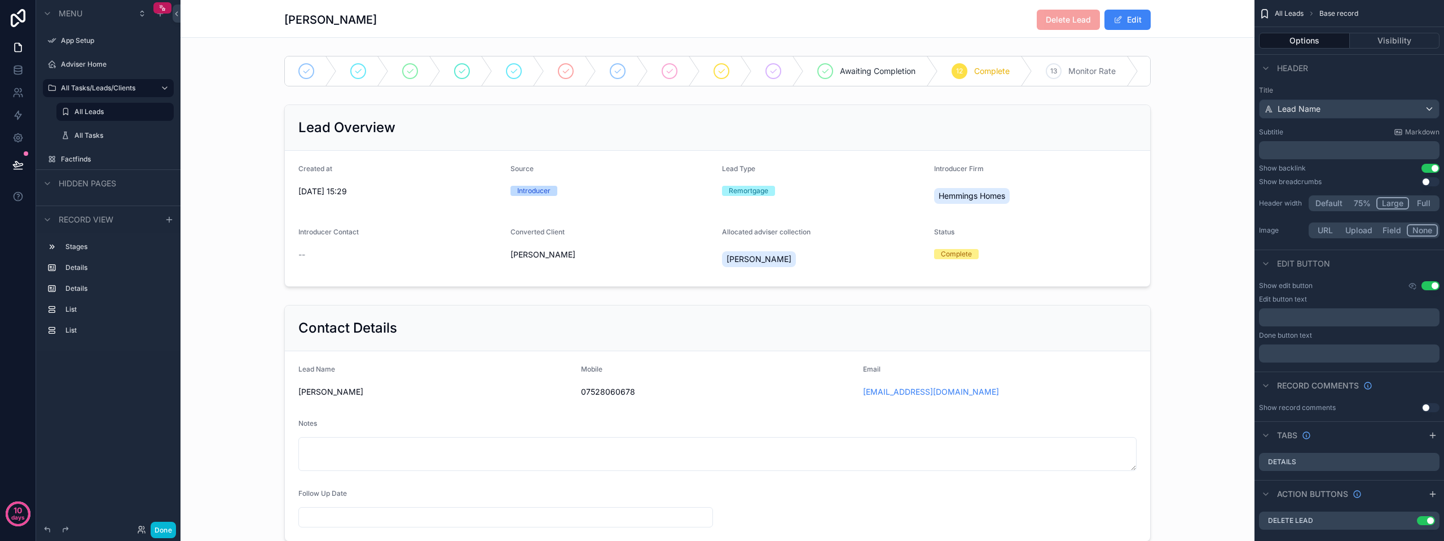
click at [1431, 164] on button "Use setting" at bounding box center [1431, 168] width 18 height 9
click at [1430, 164] on button "Use setting" at bounding box center [1431, 168] width 18 height 9
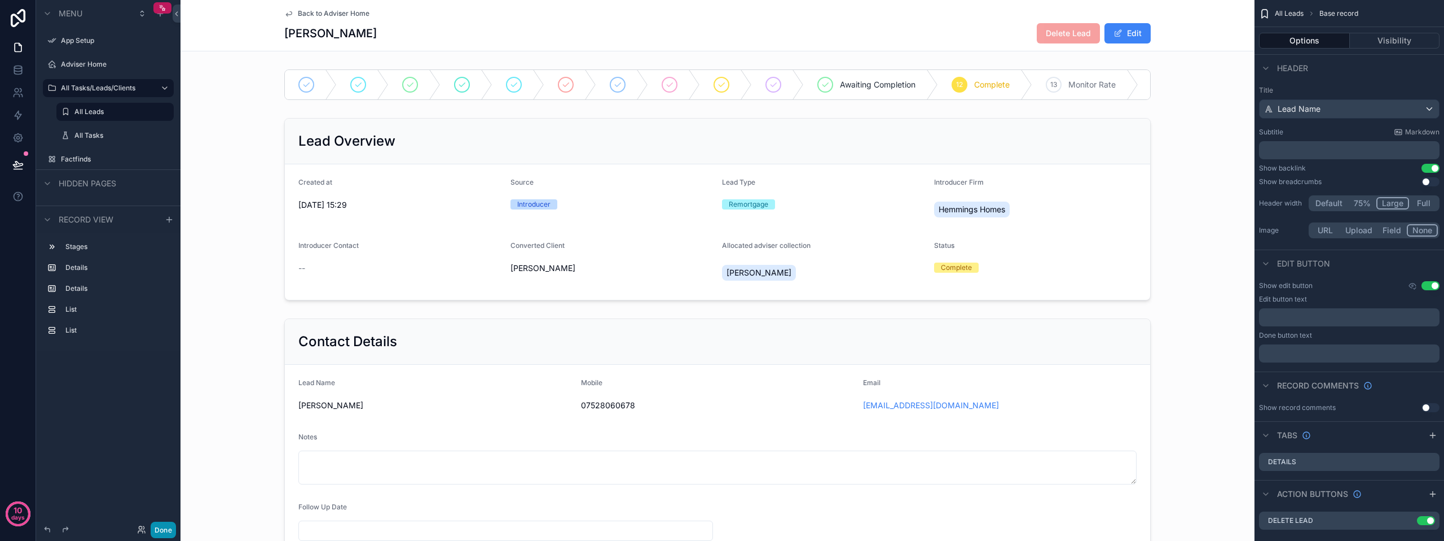
click at [170, 529] on button "Done" at bounding box center [163, 529] width 25 height 16
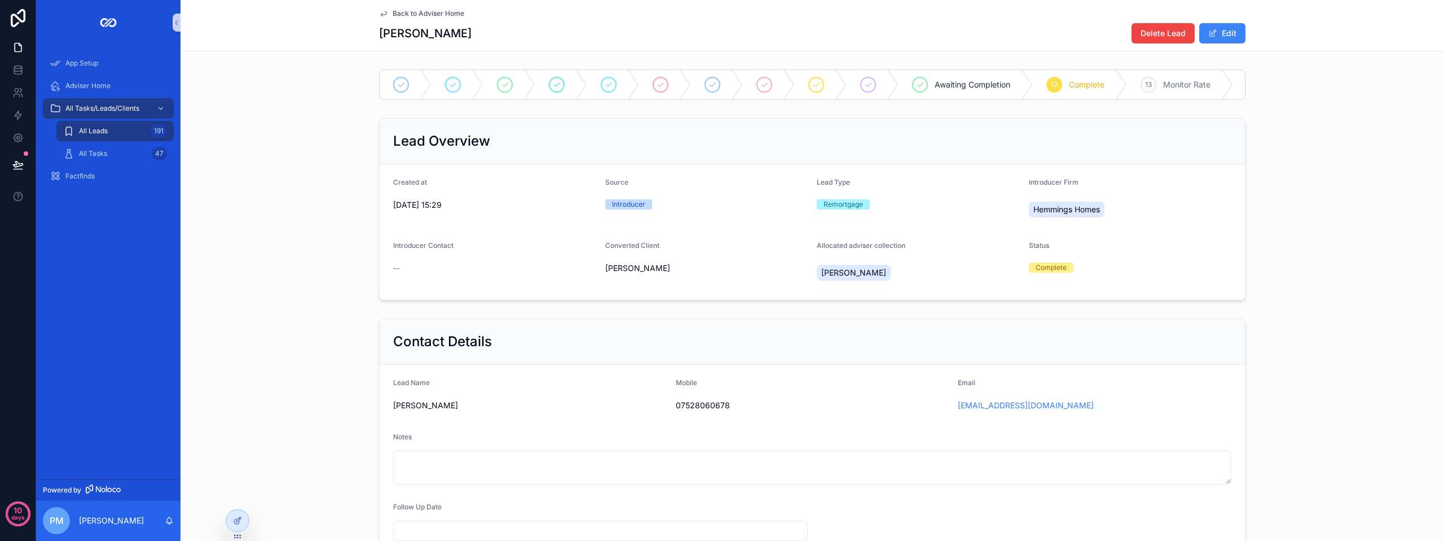
click at [411, 17] on span "Back to Adviser Home" at bounding box center [429, 13] width 72 height 9
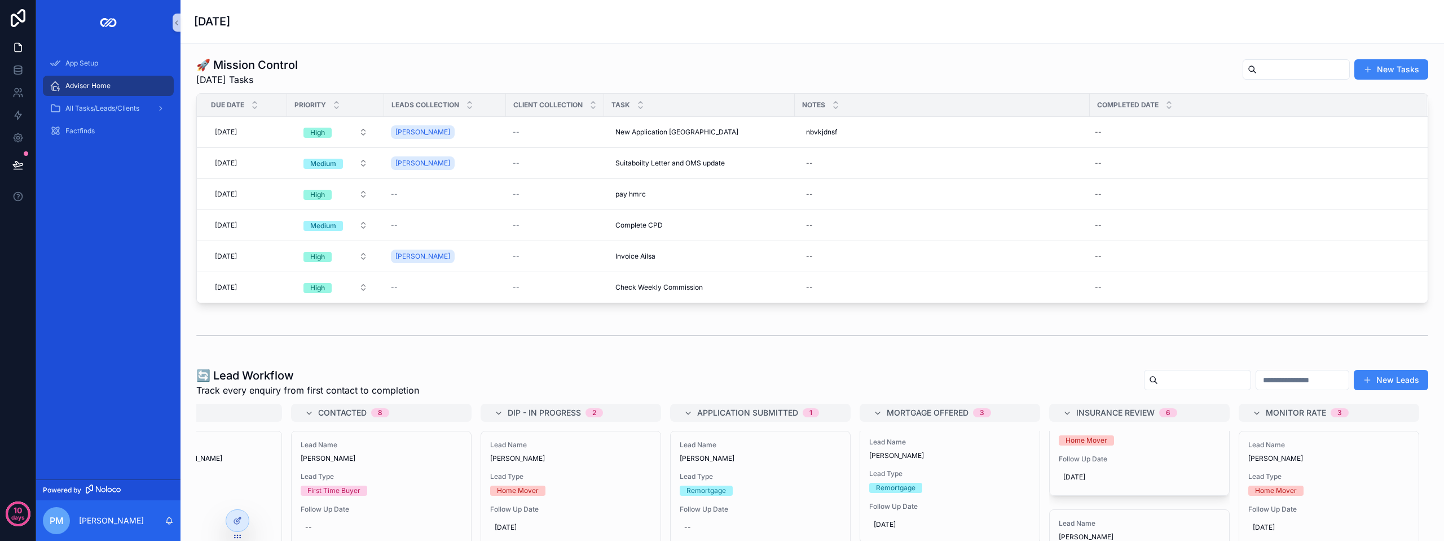
click at [733, 371] on div "🔄 Lead Workflow Track every enquiry from first contact to completion New Leads" at bounding box center [812, 381] width 1232 height 29
click at [250, 523] on div "--" at bounding box center [191, 527] width 161 height 18
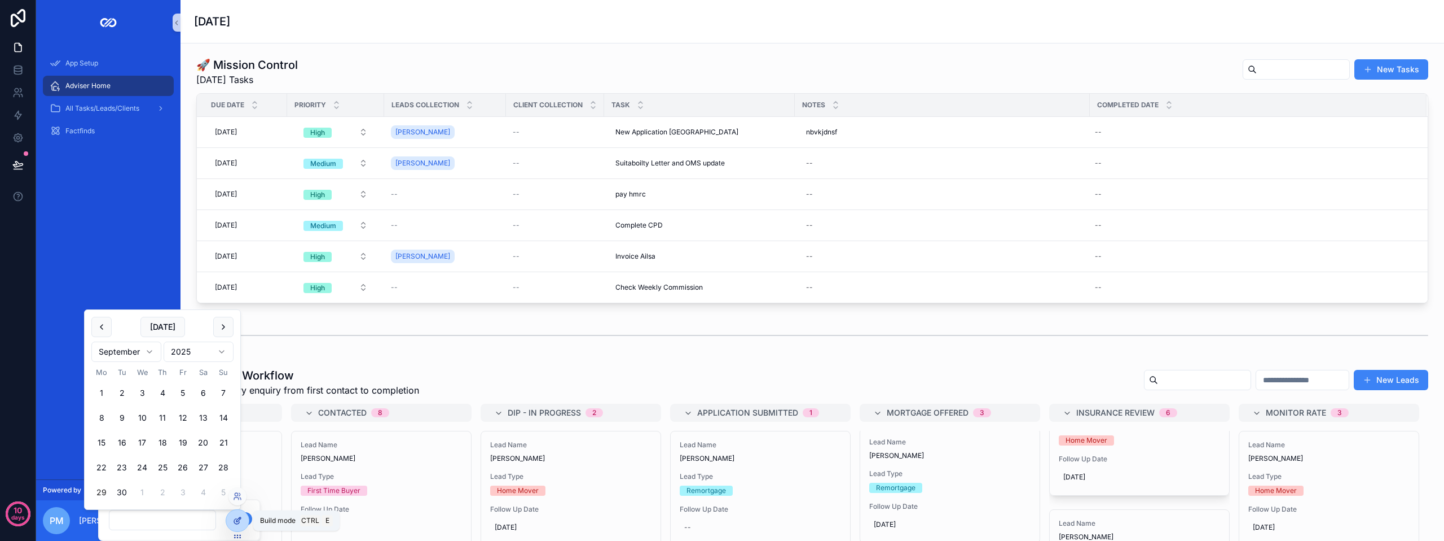
click at [237, 516] on icon at bounding box center [237, 520] width 9 height 9
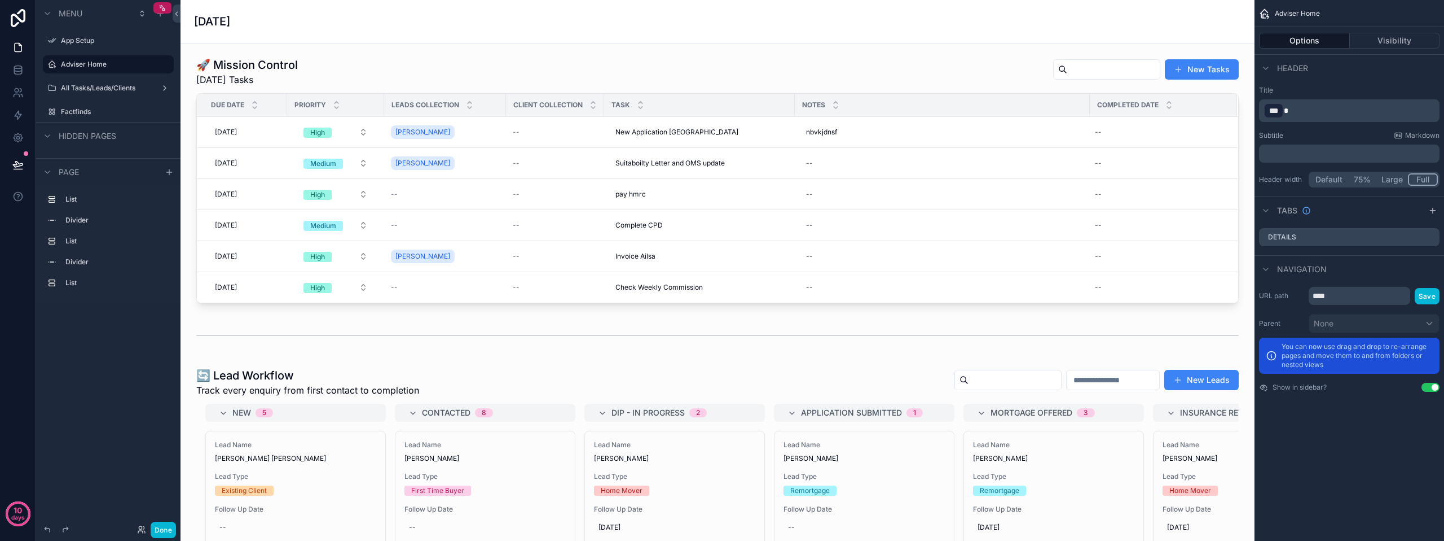
click at [19, 161] on icon at bounding box center [17, 164] width 11 height 11
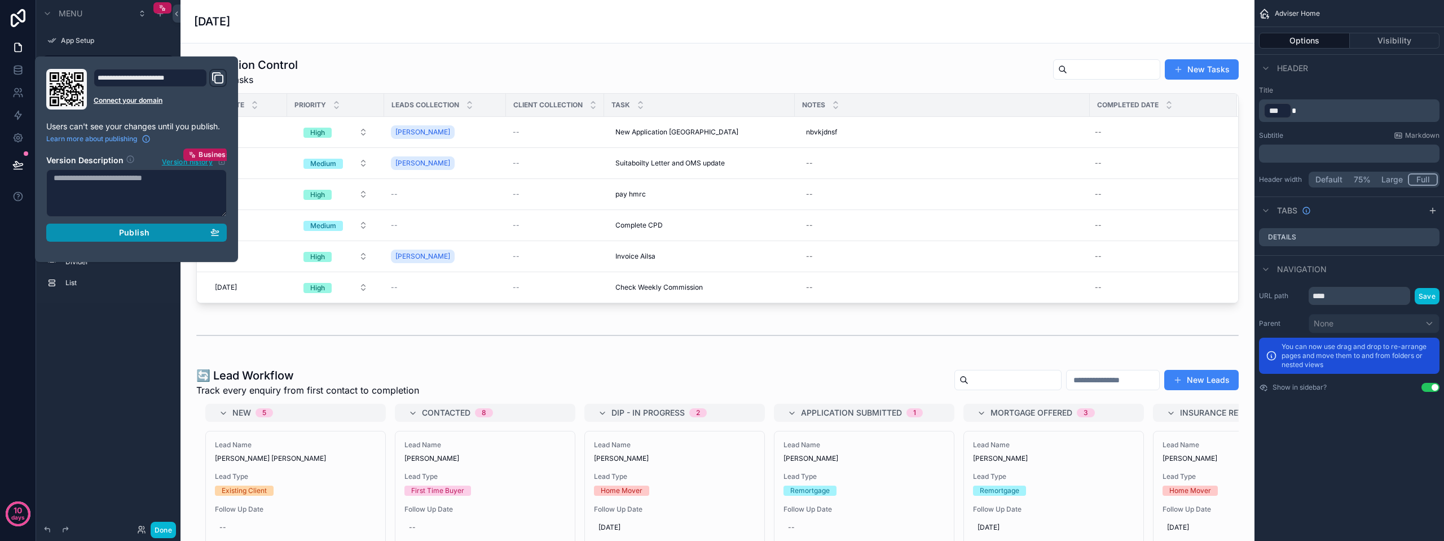
click at [131, 230] on span "Publish" at bounding box center [134, 232] width 30 height 10
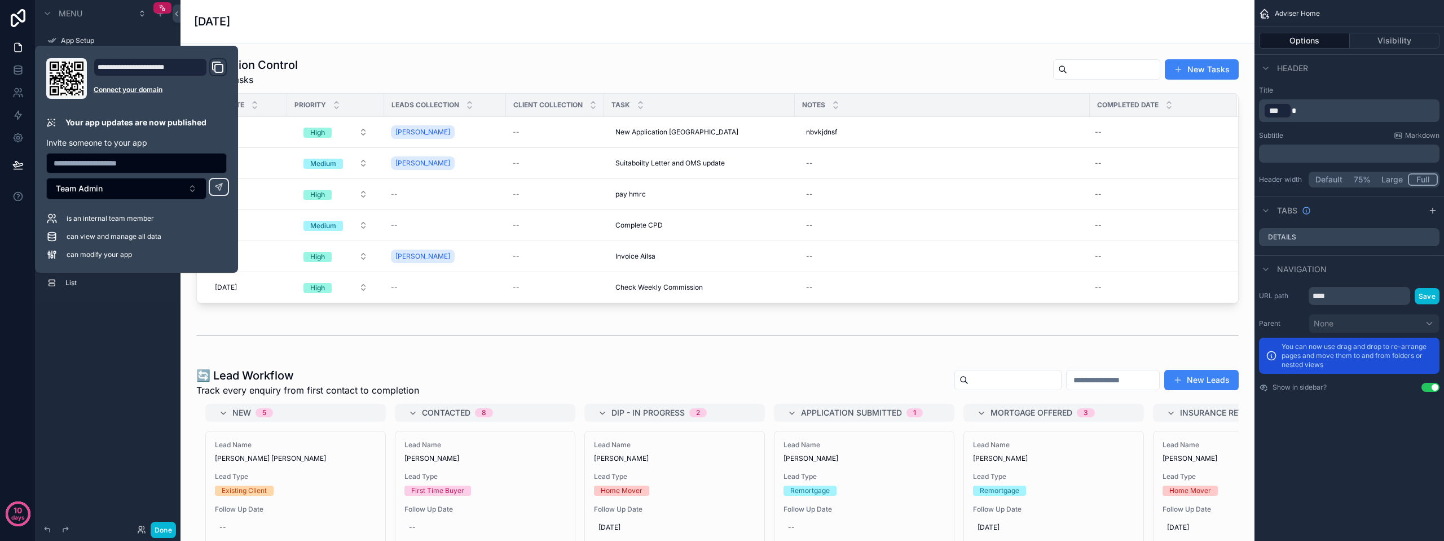
click at [140, 350] on div "Menu App Setup Adviser Home All Tasks/Leads/Clients Factfinds Hidden pages Page…" at bounding box center [108, 263] width 144 height 527
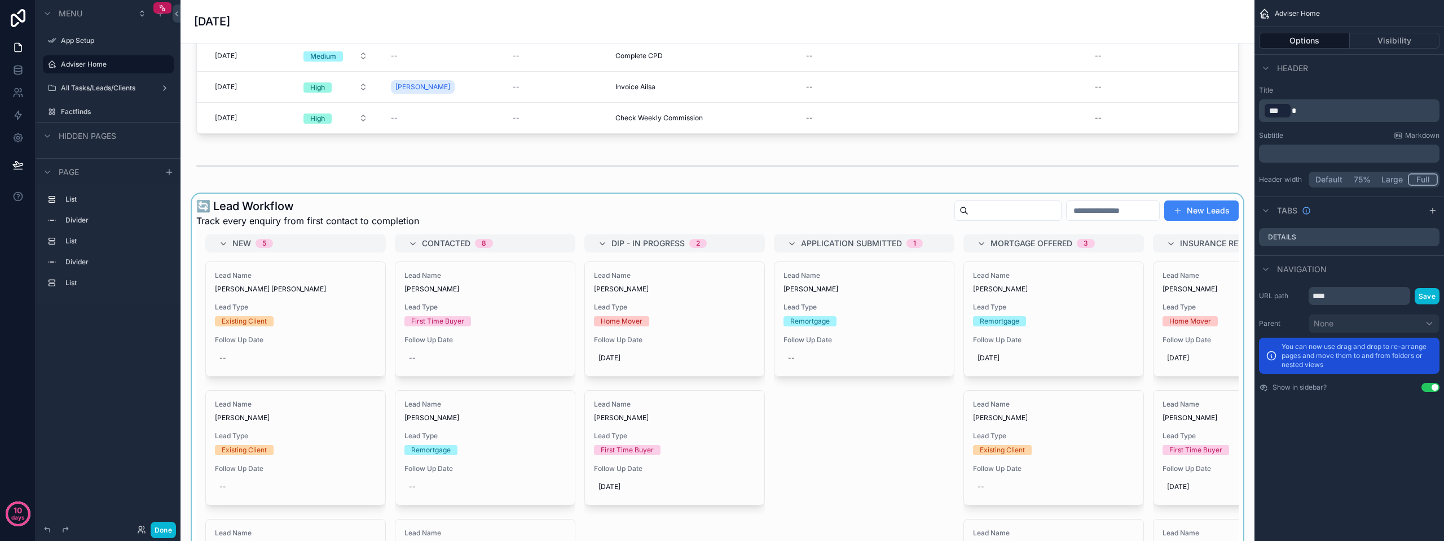
scroll to position [113, 0]
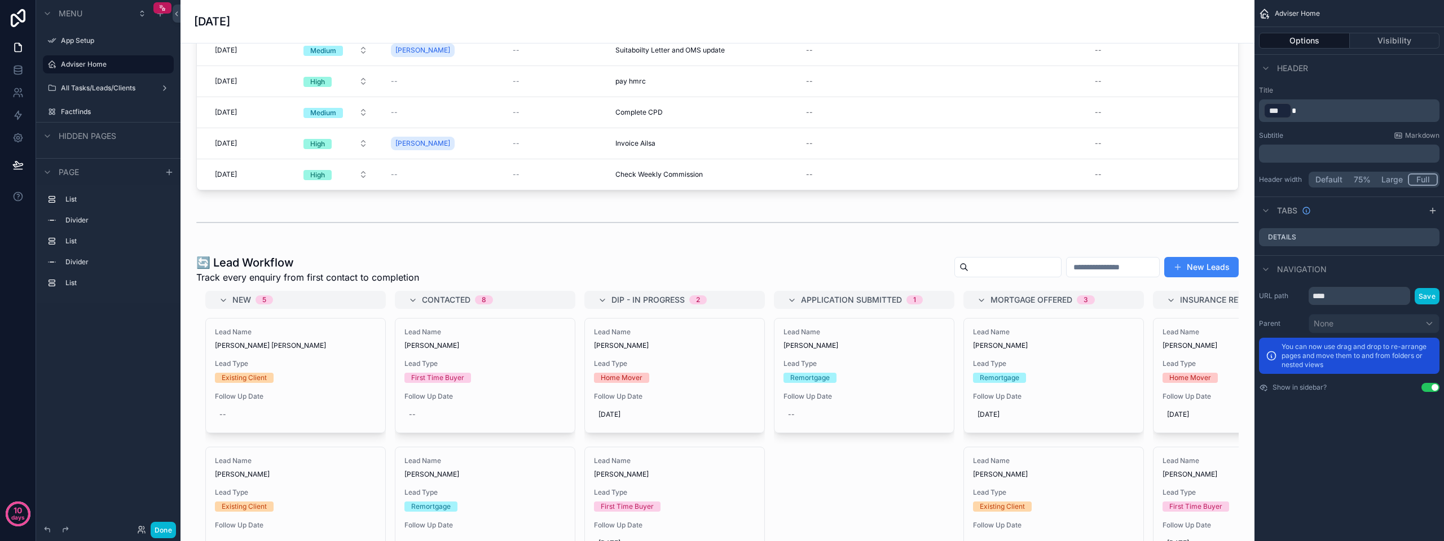
drag, startPoint x: 576, startPoint y: 277, endPoint x: 1254, endPoint y: 238, distance: 678.8
click at [577, 276] on div "scrollable content" at bounding box center [718, 475] width 1056 height 451
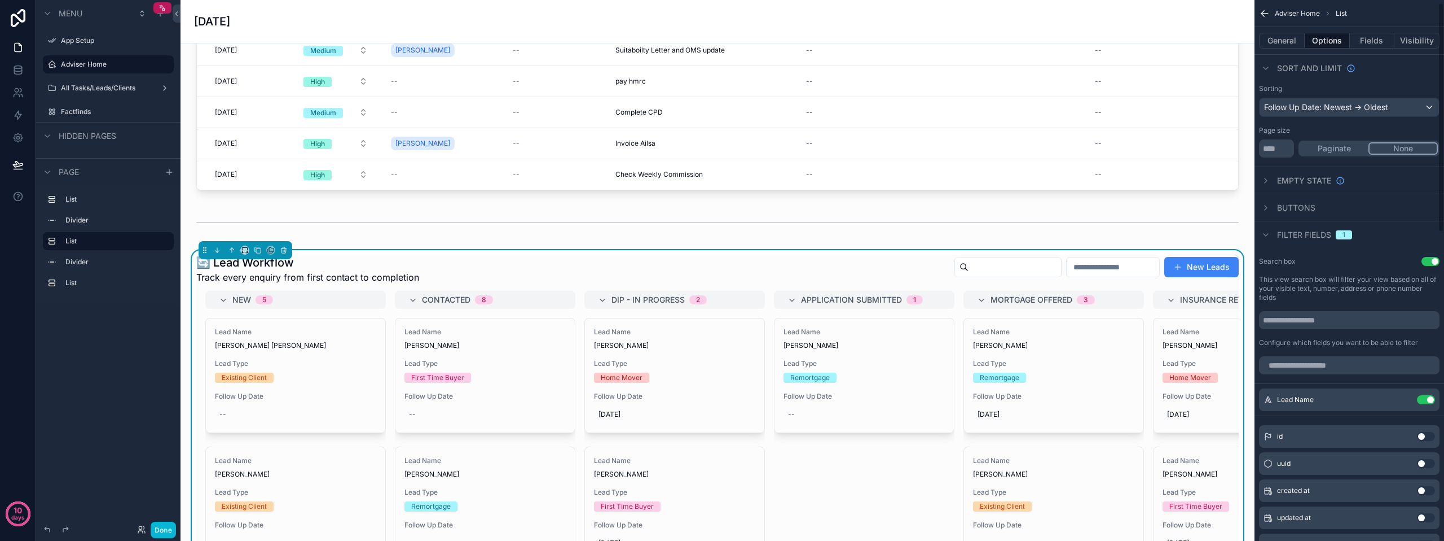
scroll to position [0, 0]
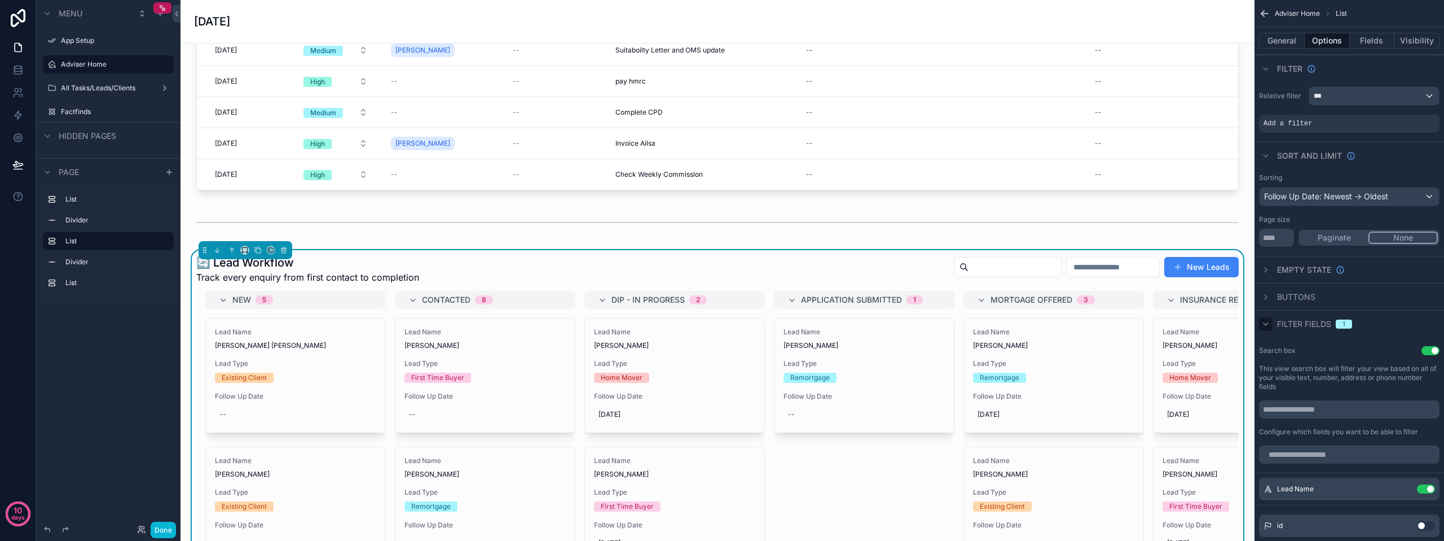
click at [1267, 326] on icon "scrollable content" at bounding box center [1266, 323] width 9 height 9
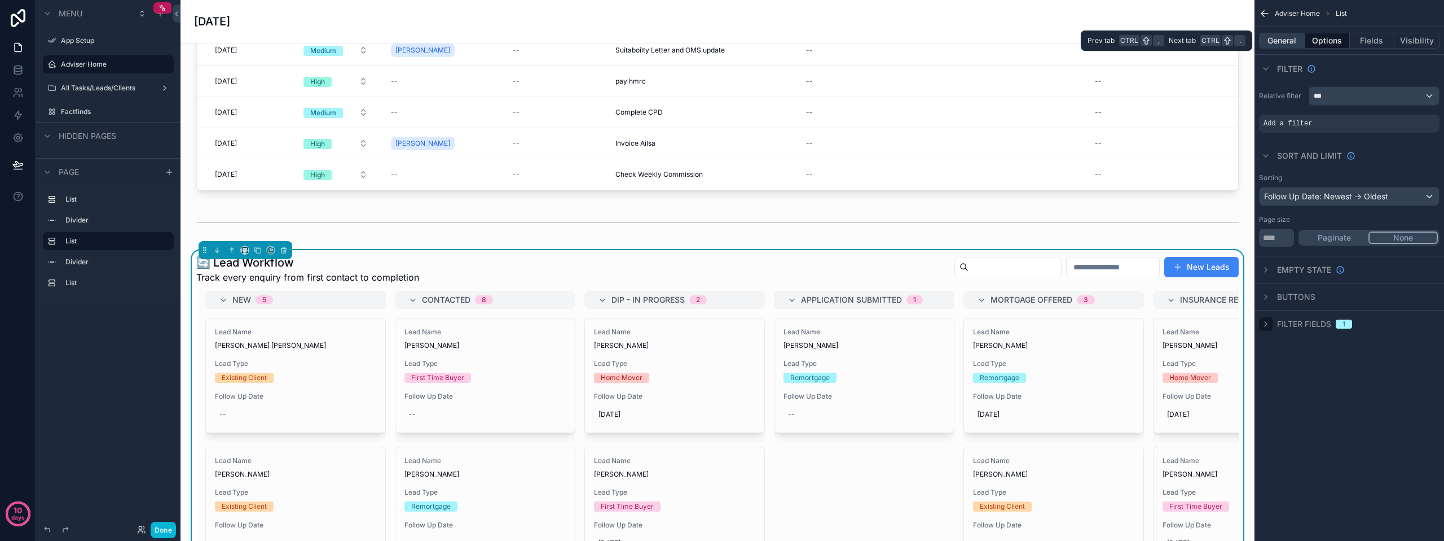
click at [1278, 36] on button "General" at bounding box center [1282, 41] width 46 height 16
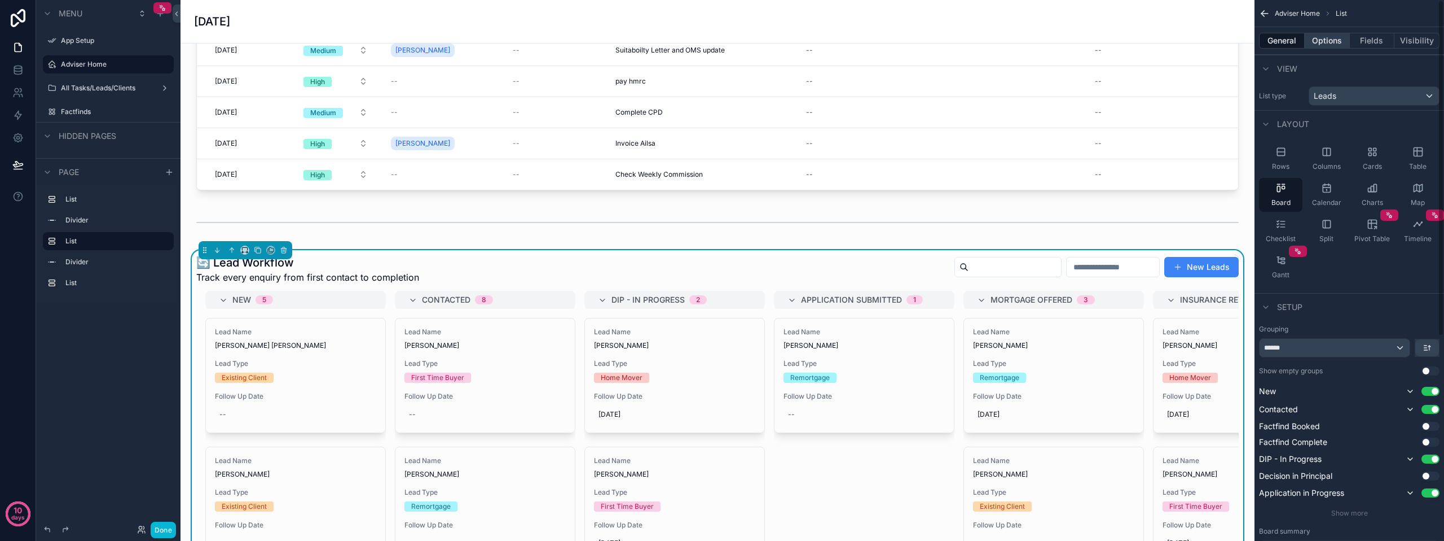
click at [1319, 41] on button "Options" at bounding box center [1327, 41] width 45 height 16
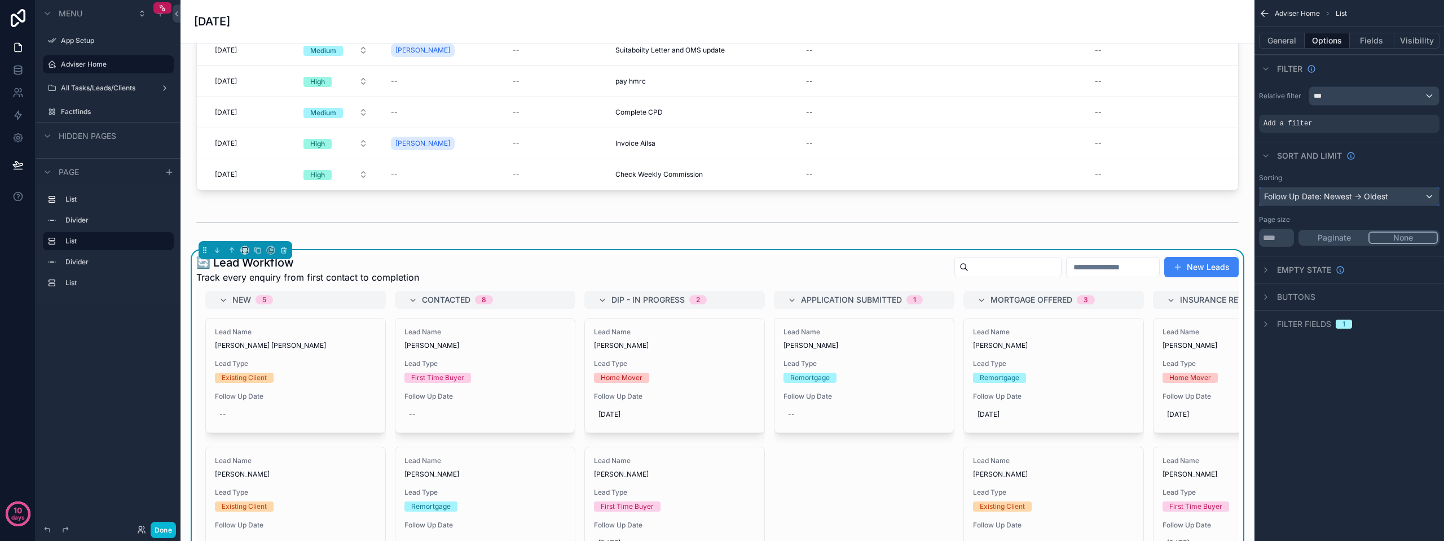
click at [1326, 197] on div "Follow Up Date: Newest -> Oldest" at bounding box center [1349, 196] width 179 height 18
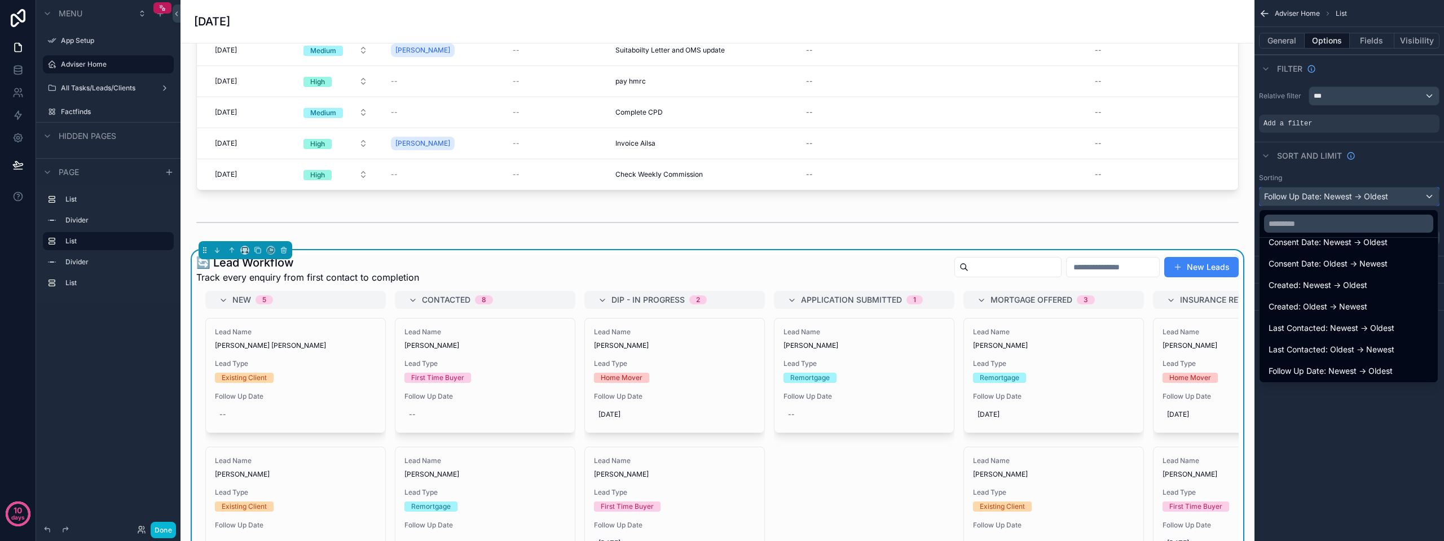
scroll to position [530, 0]
click at [1351, 348] on span "Follow Up Date: Newest -> Oldest" at bounding box center [1331, 348] width 124 height 14
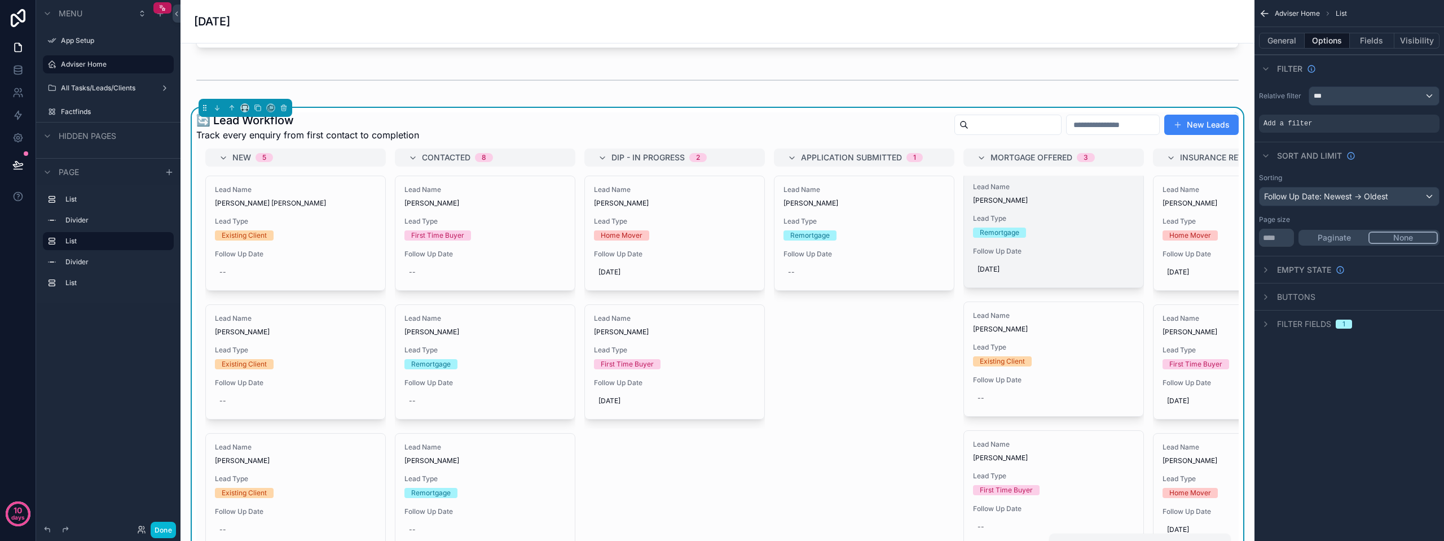
scroll to position [282, 0]
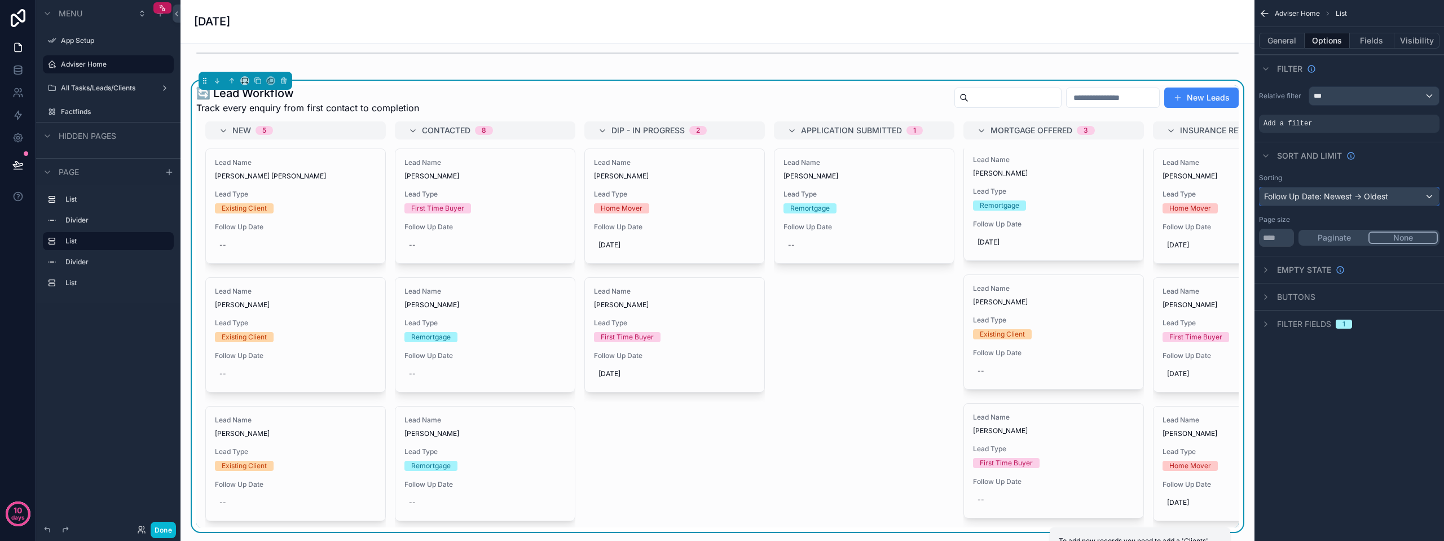
click at [1386, 194] on div "Follow Up Date: Newest -> Oldest" at bounding box center [1349, 196] width 179 height 18
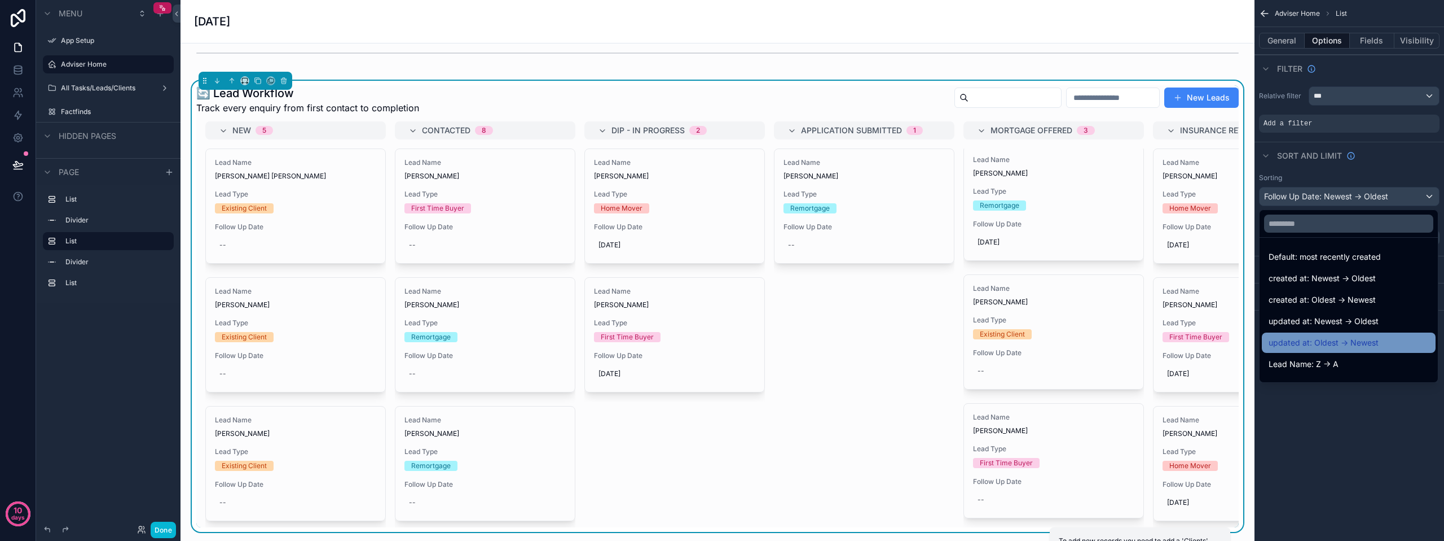
click at [1373, 336] on span "updated at: Oldest -> Newest" at bounding box center [1324, 343] width 110 height 14
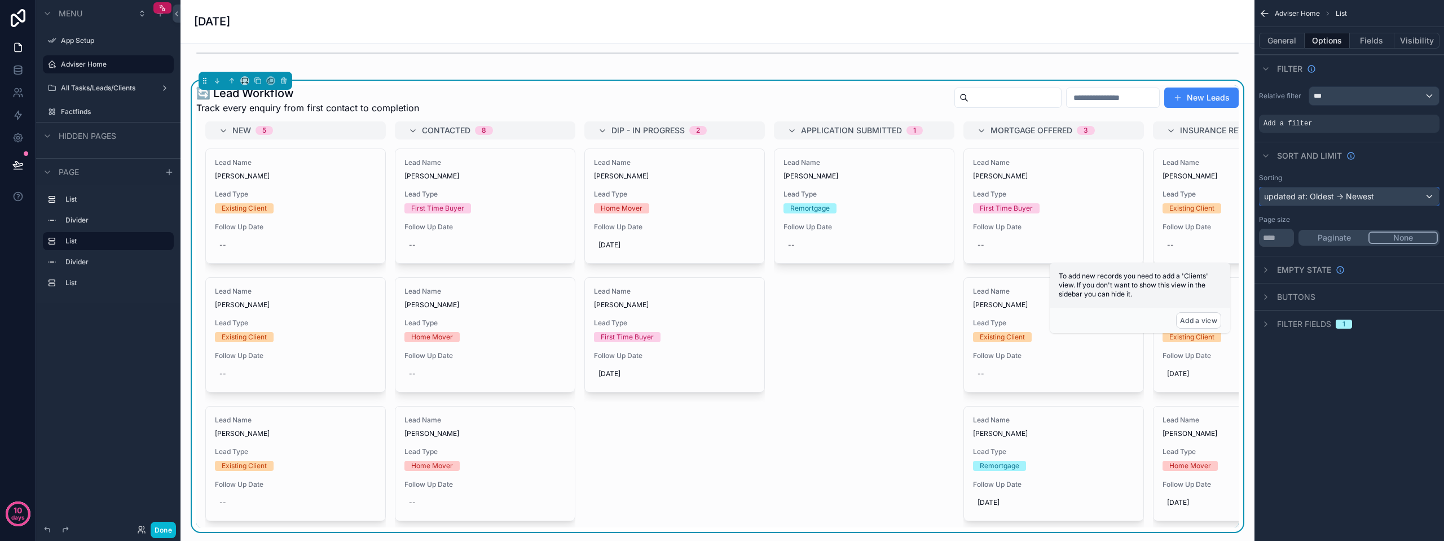
click at [1370, 194] on div "updated at: Oldest -> Newest" at bounding box center [1349, 196] width 179 height 18
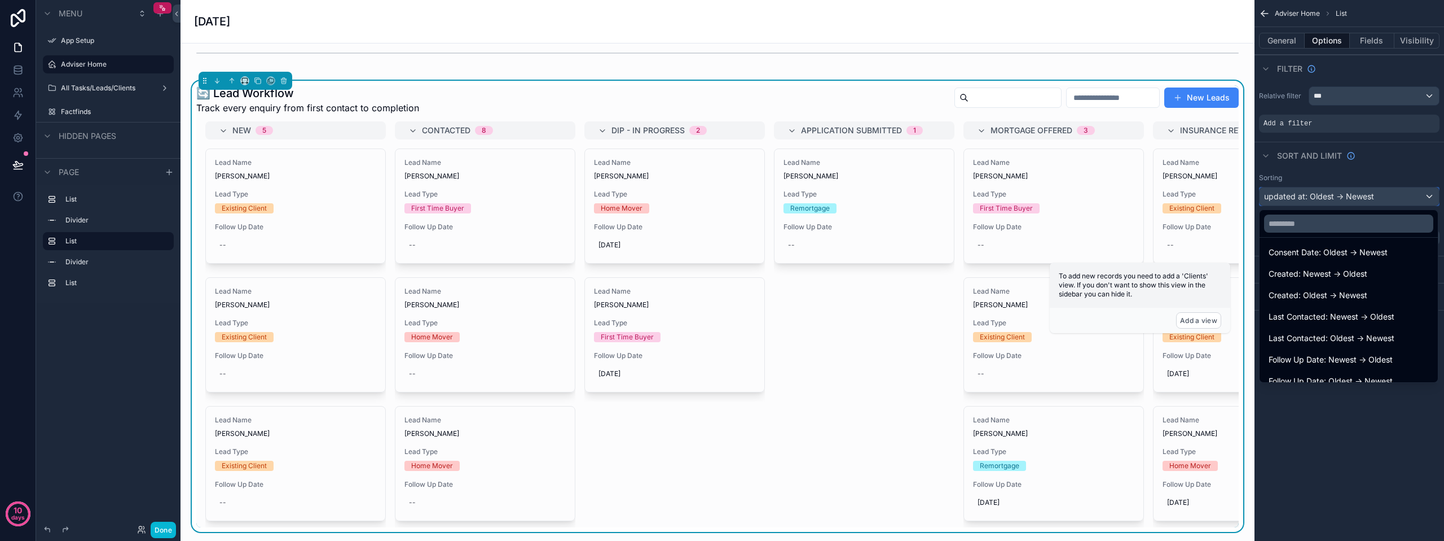
scroll to position [530, 0]
click at [1362, 365] on span "Follow Up Date: Oldest -> Newest" at bounding box center [1331, 370] width 124 height 14
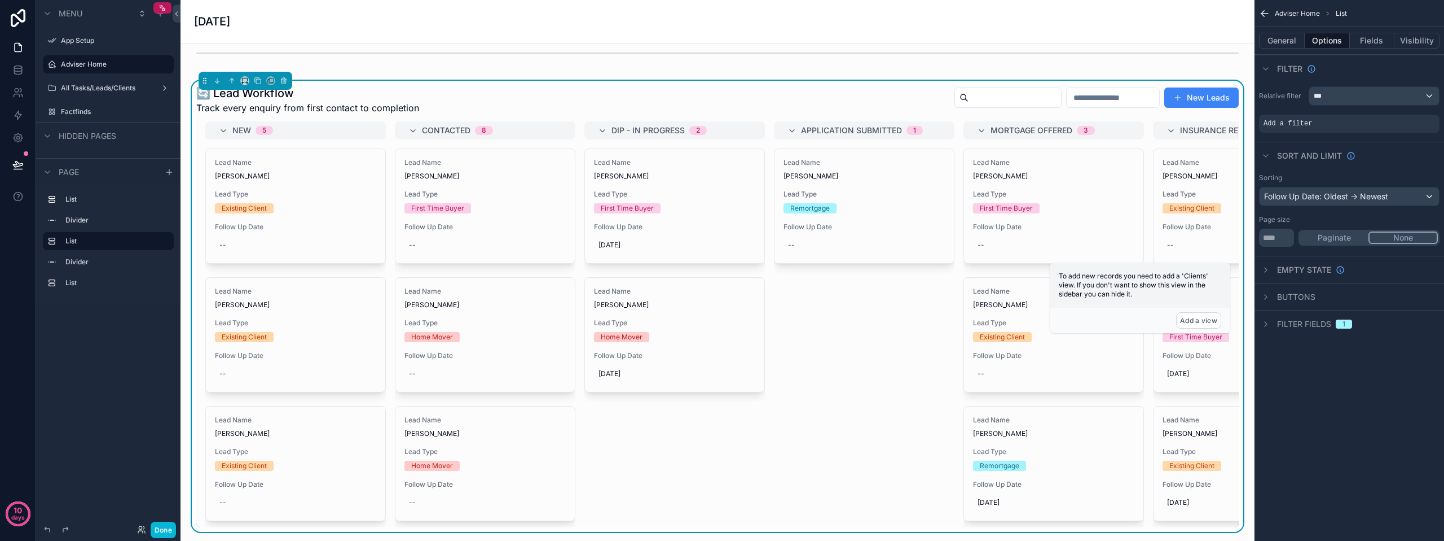
click at [901, 337] on div "Lead Name [PERSON_NAME] Lead Type Remortgage Follow Up Date --" at bounding box center [864, 256] width 181 height 217
click at [161, 532] on button "Done" at bounding box center [163, 529] width 25 height 16
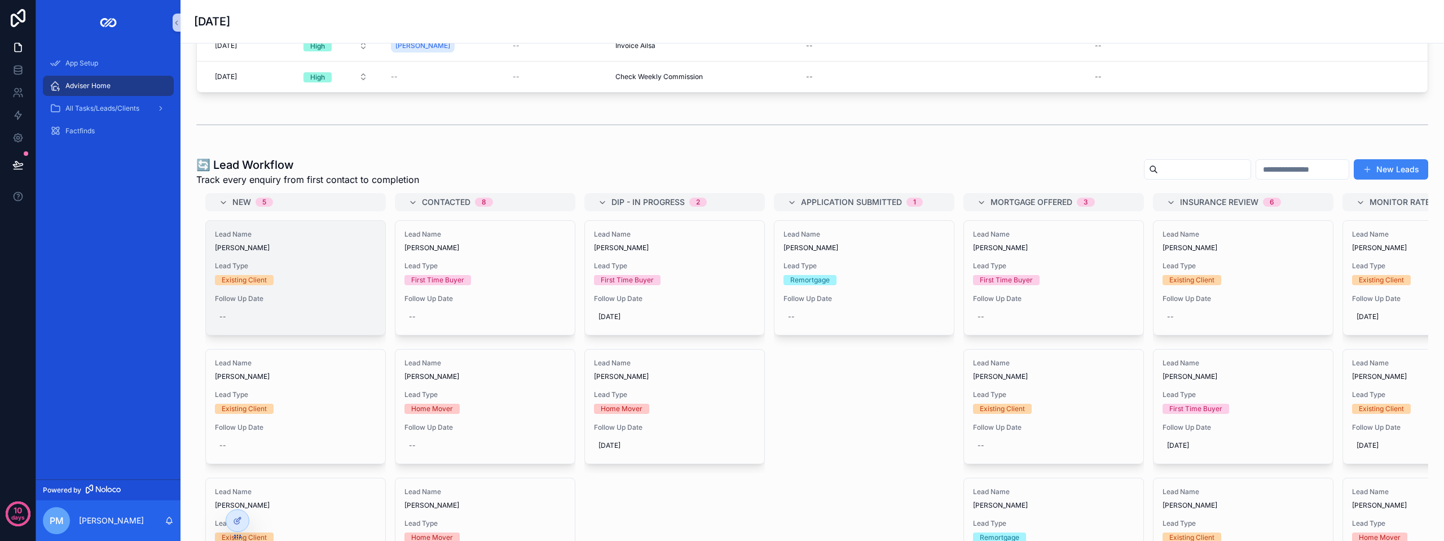
scroll to position [226, 0]
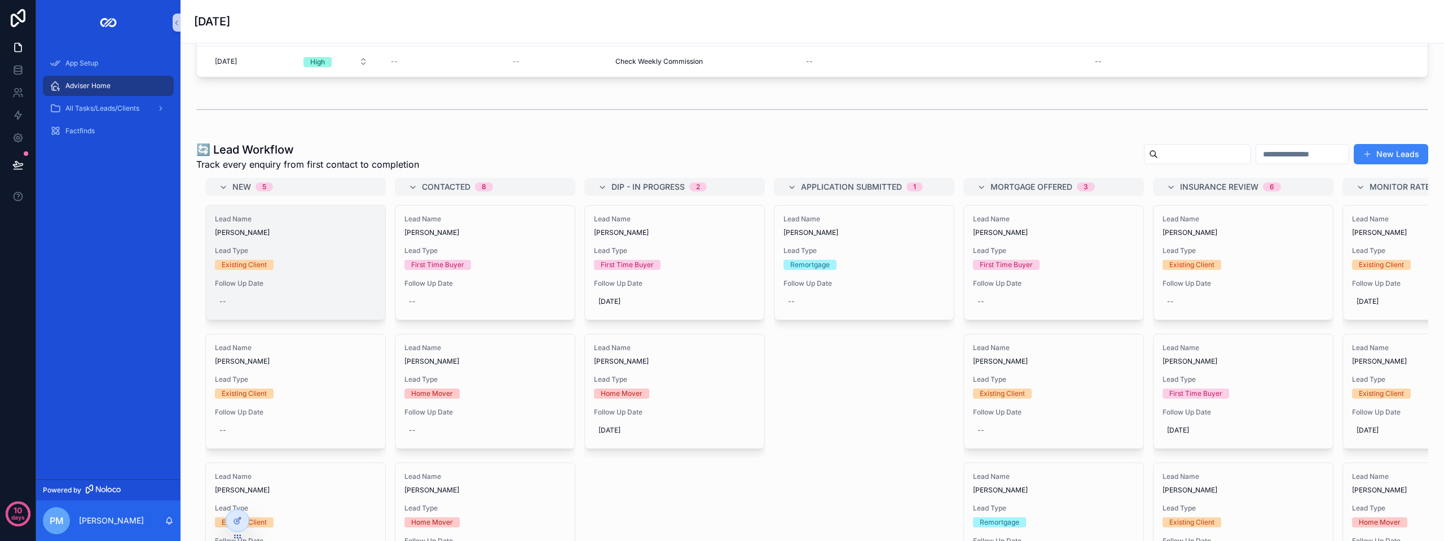
click at [300, 287] on span "Follow Up Date" at bounding box center [295, 283] width 161 height 9
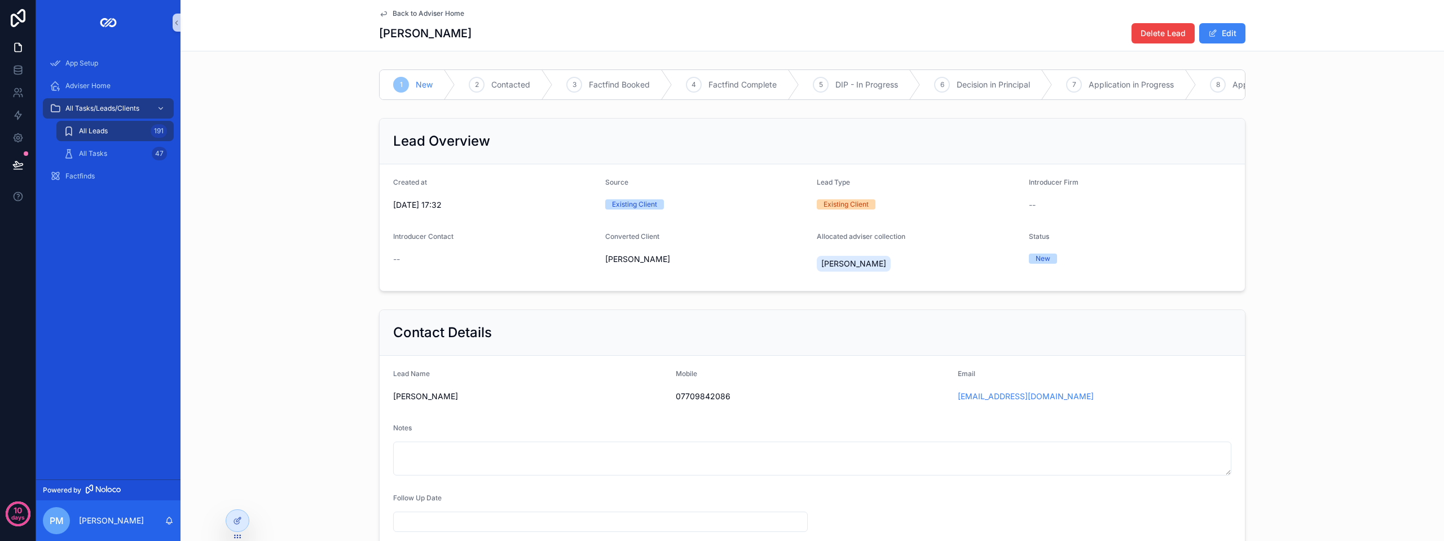
click at [402, 15] on span "Back to Adviser Home" at bounding box center [429, 13] width 72 height 9
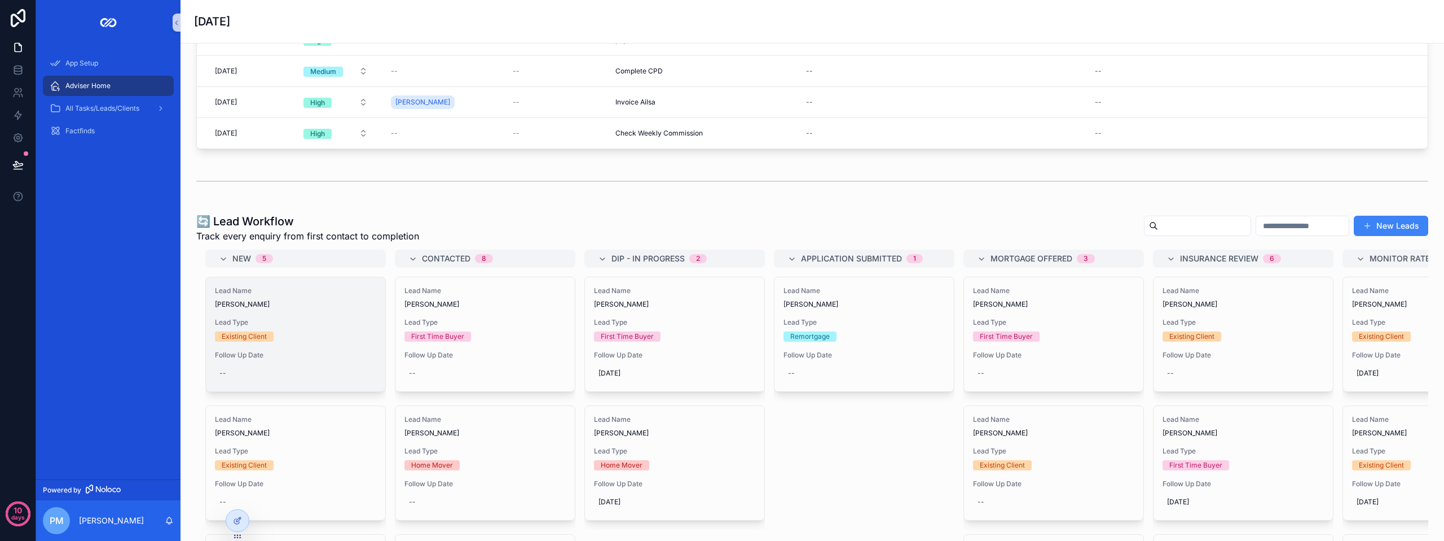
scroll to position [169, 0]
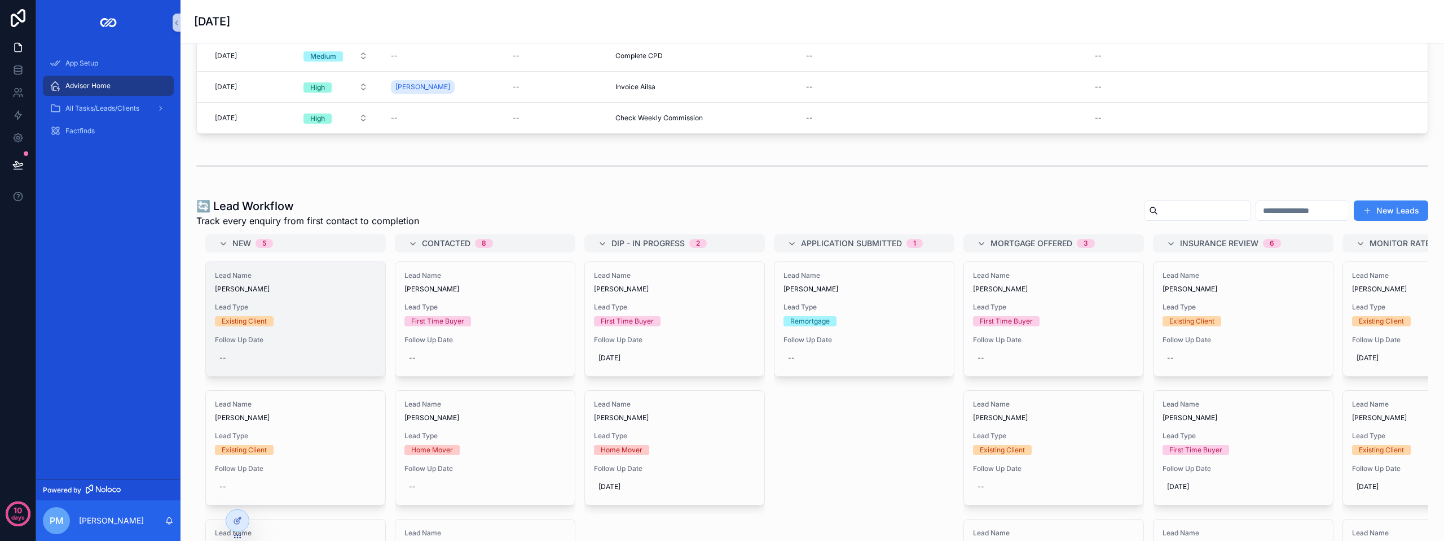
click at [226, 358] on div "--" at bounding box center [222, 357] width 7 height 9
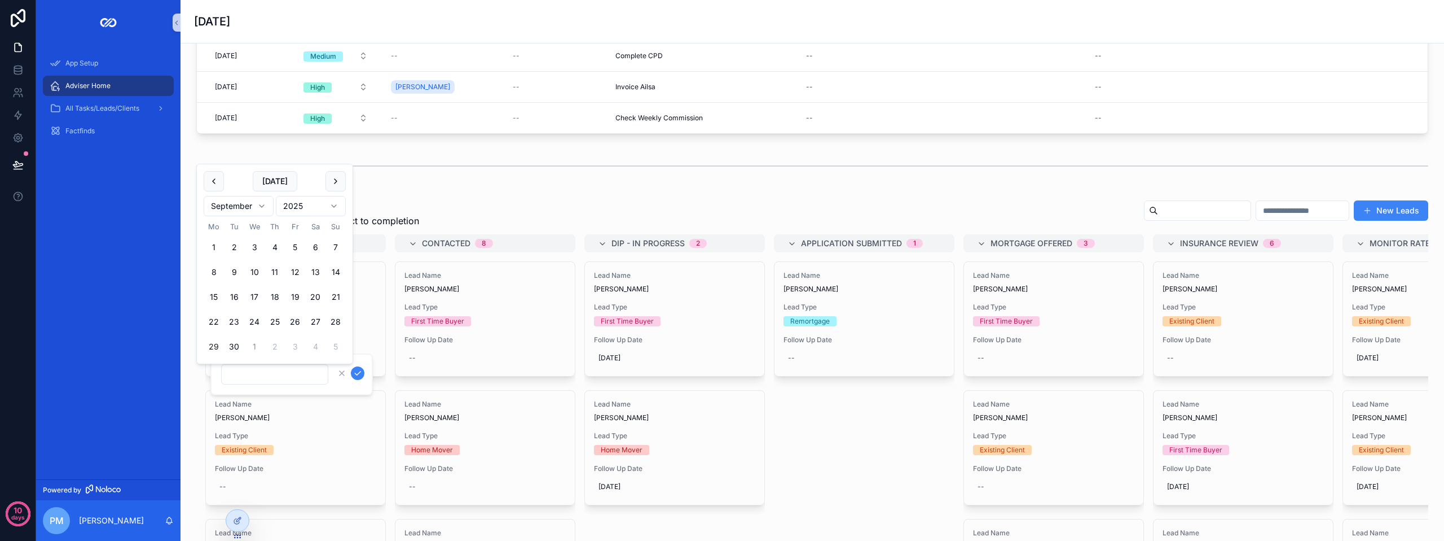
click at [257, 347] on button "1" at bounding box center [254, 346] width 20 height 20
type input "**********"
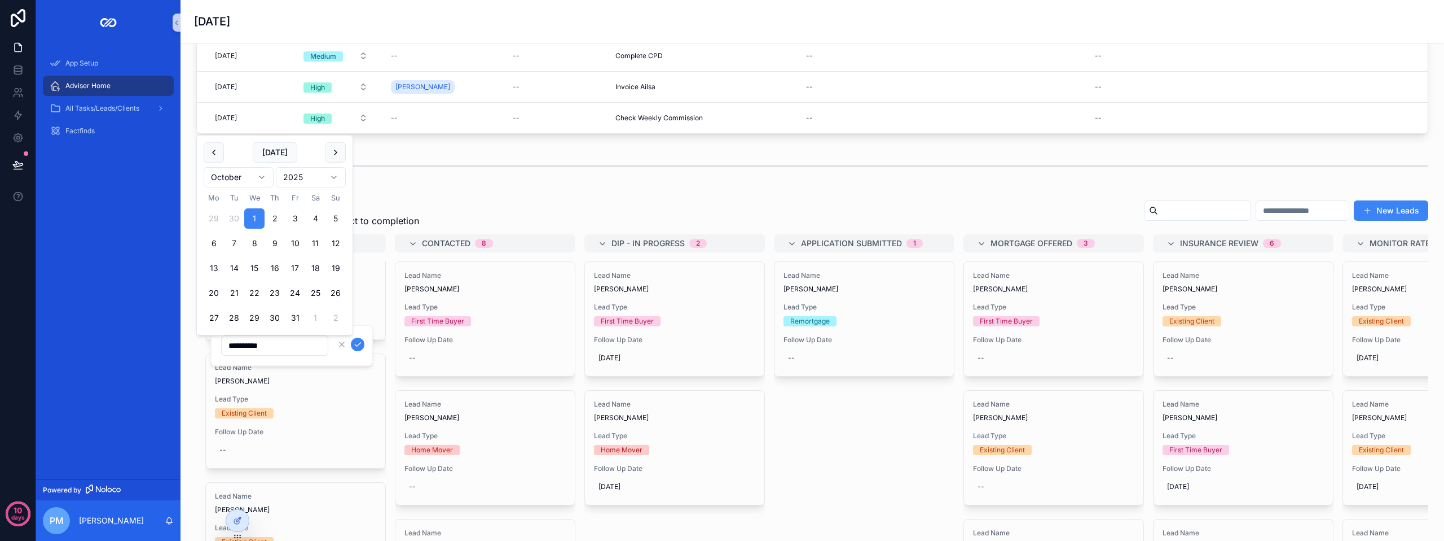
scroll to position [56, 0]
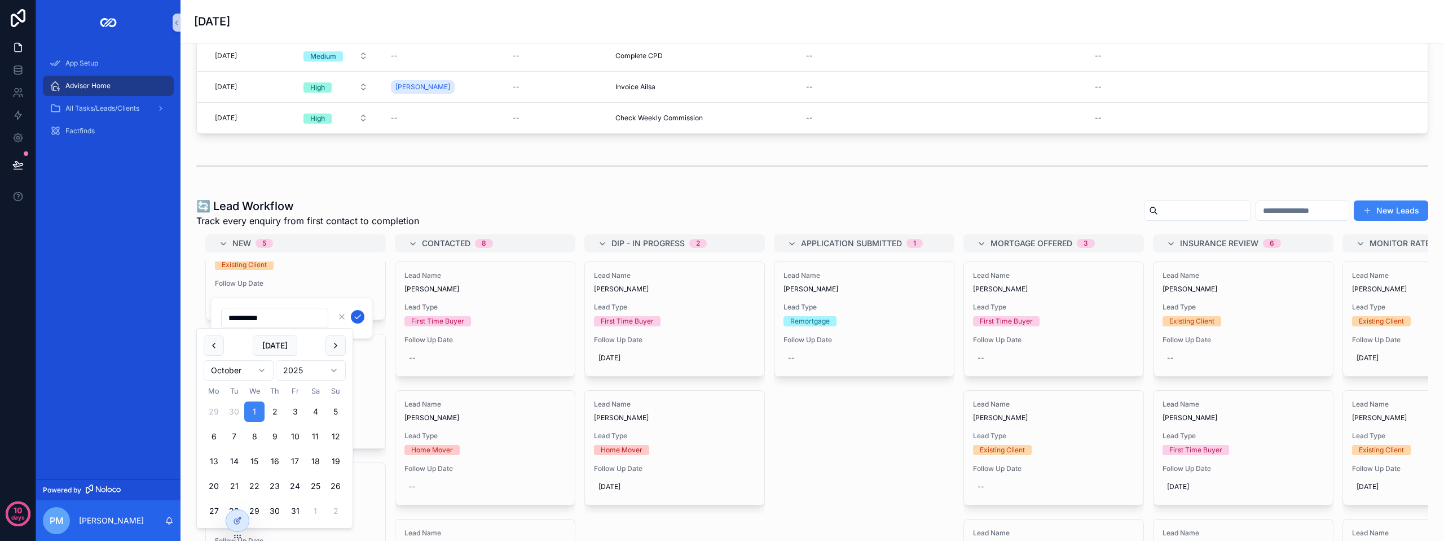
click at [352, 317] on button "scrollable content" at bounding box center [358, 317] width 14 height 14
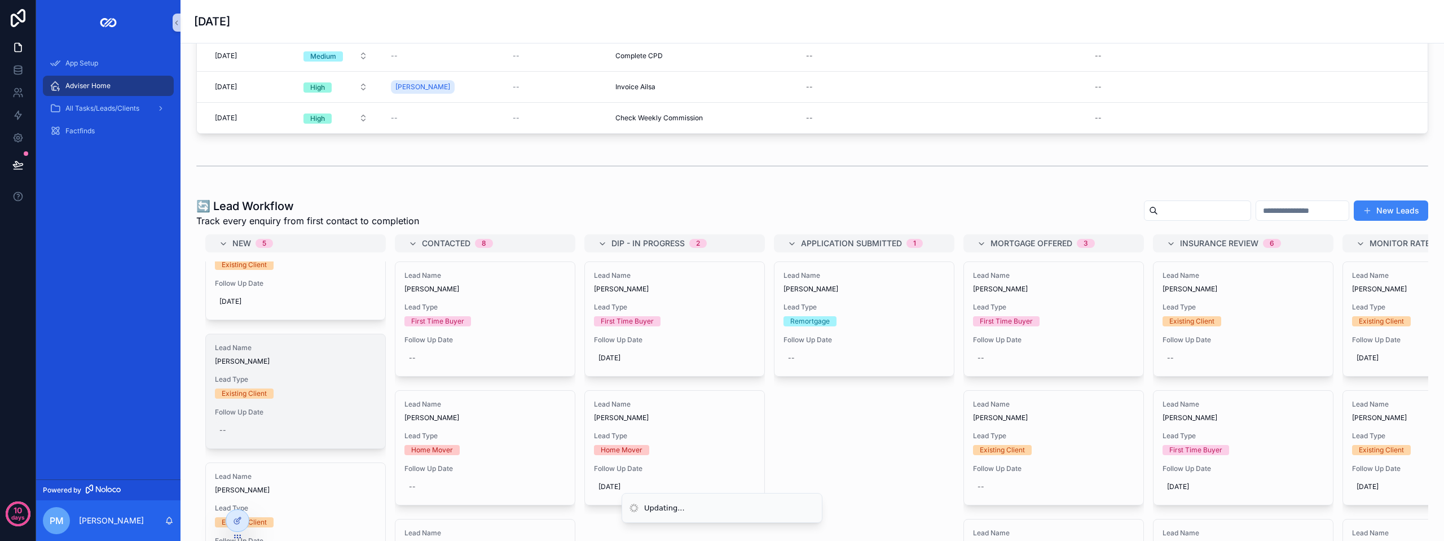
click at [221, 431] on div "--" at bounding box center [222, 429] width 7 height 9
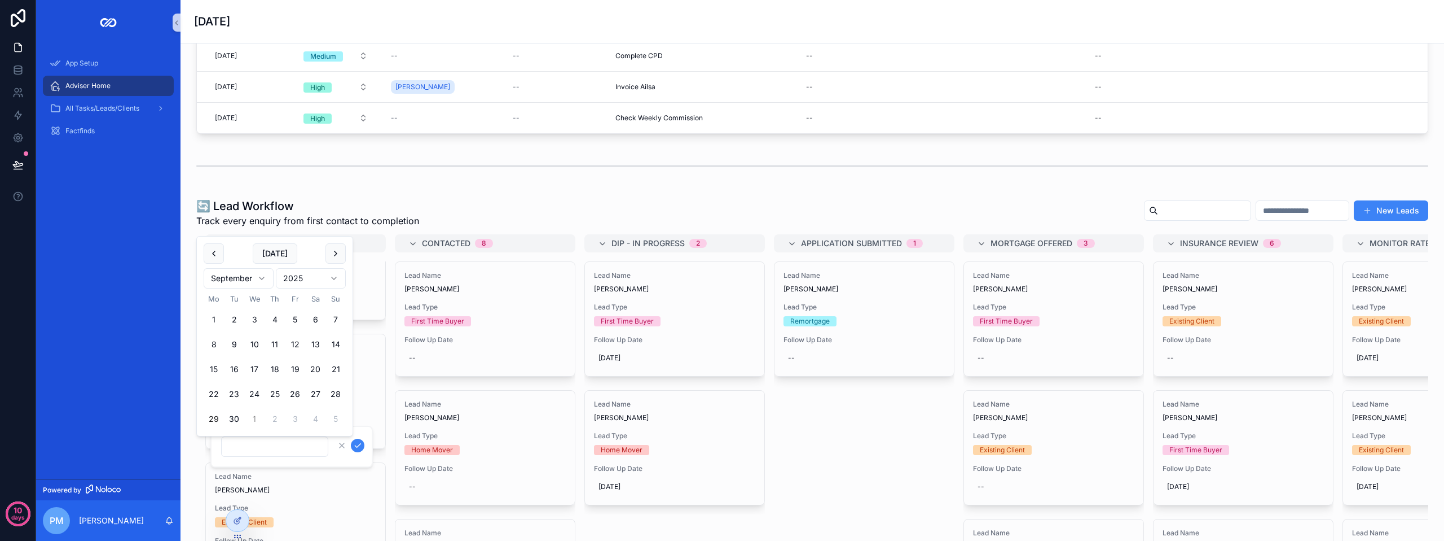
click at [256, 419] on button "1" at bounding box center [254, 419] width 20 height 20
type input "**********"
click at [357, 447] on icon "scrollable content" at bounding box center [358, 445] width 6 height 4
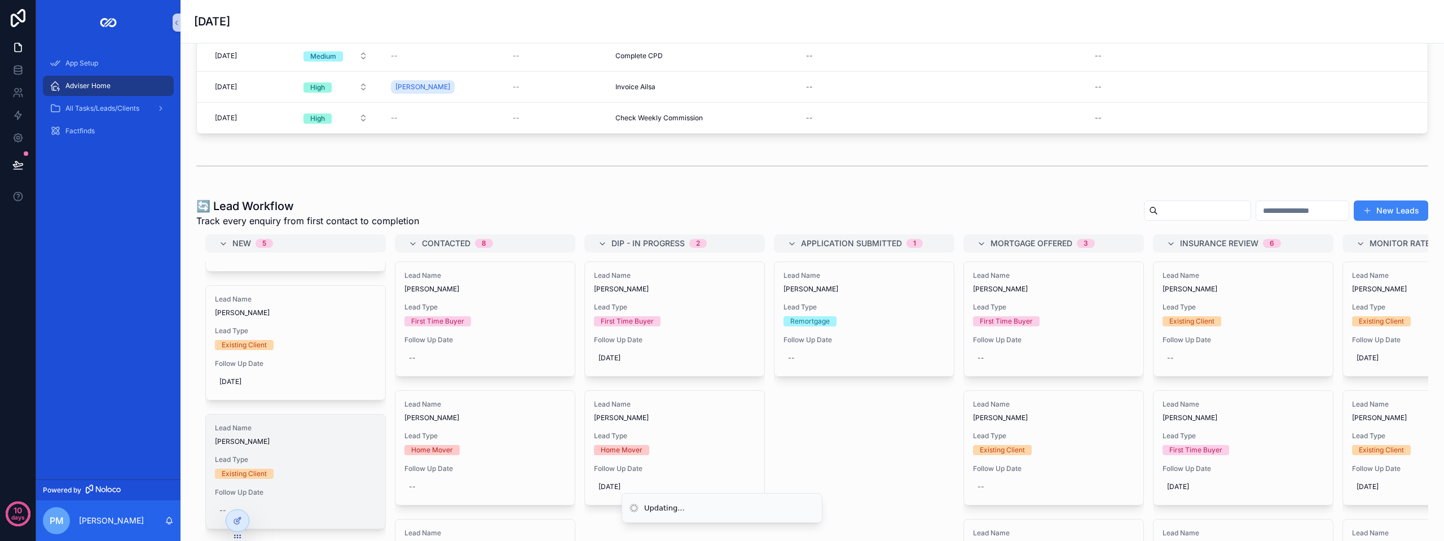
scroll to position [169, 0]
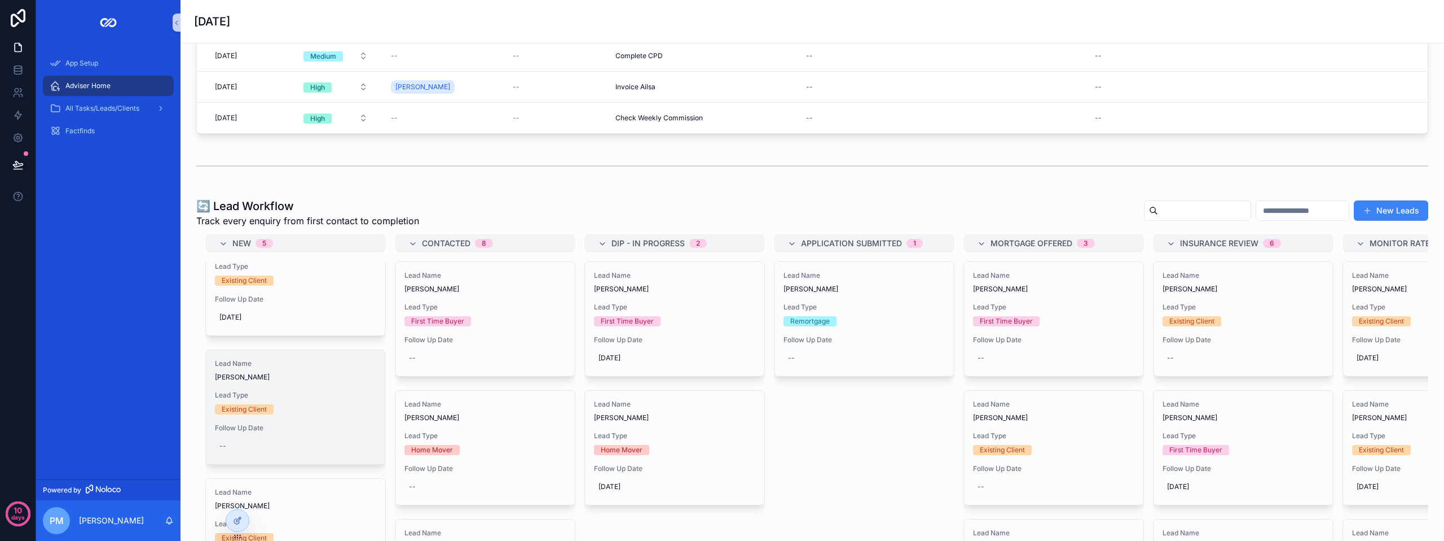
click at [222, 442] on div "--" at bounding box center [222, 445] width 7 height 9
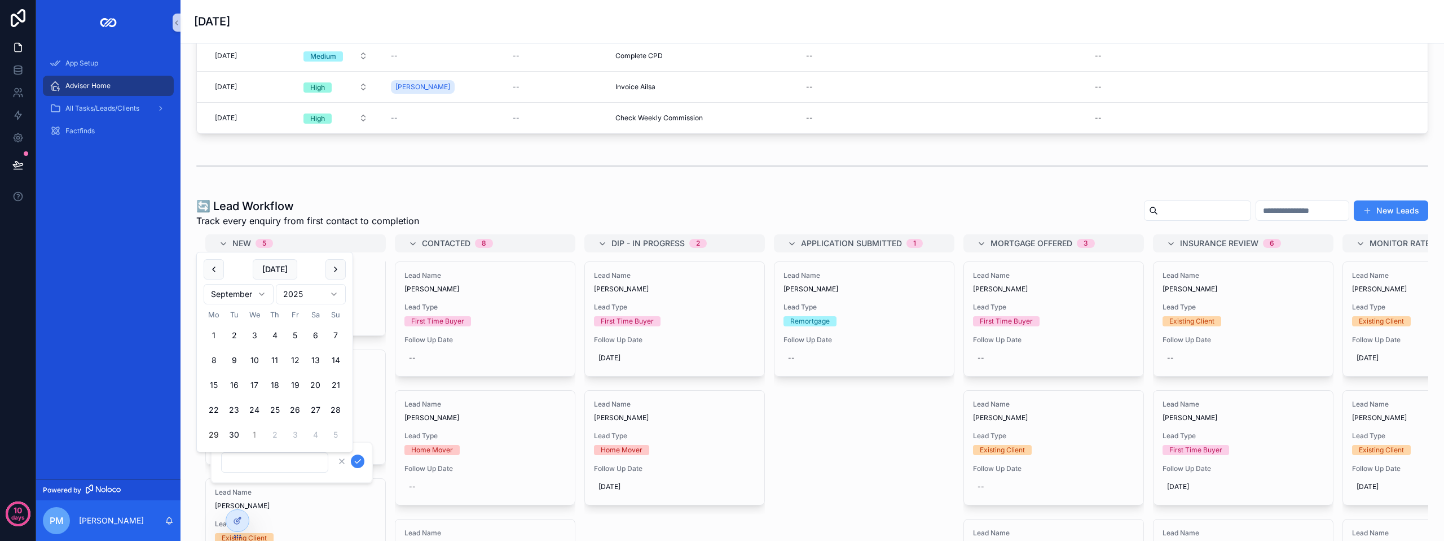
click at [259, 434] on button "1" at bounding box center [254, 434] width 20 height 20
type input "**********"
click at [353, 463] on icon "scrollable content" at bounding box center [357, 460] width 9 height 9
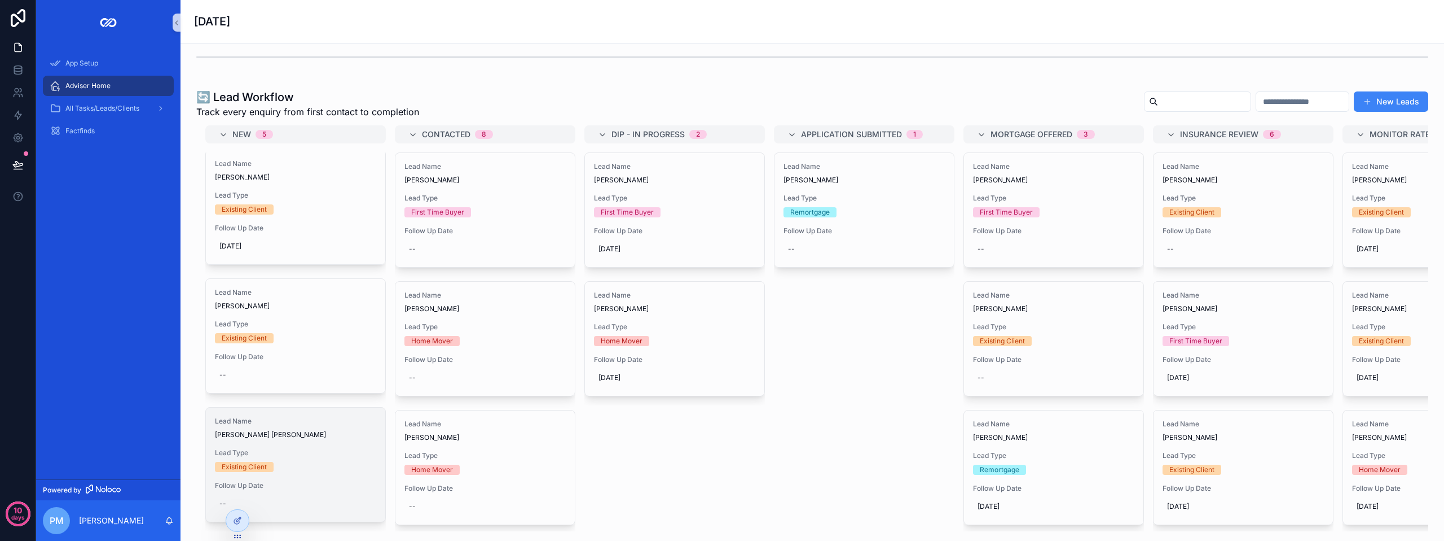
scroll to position [282, 0]
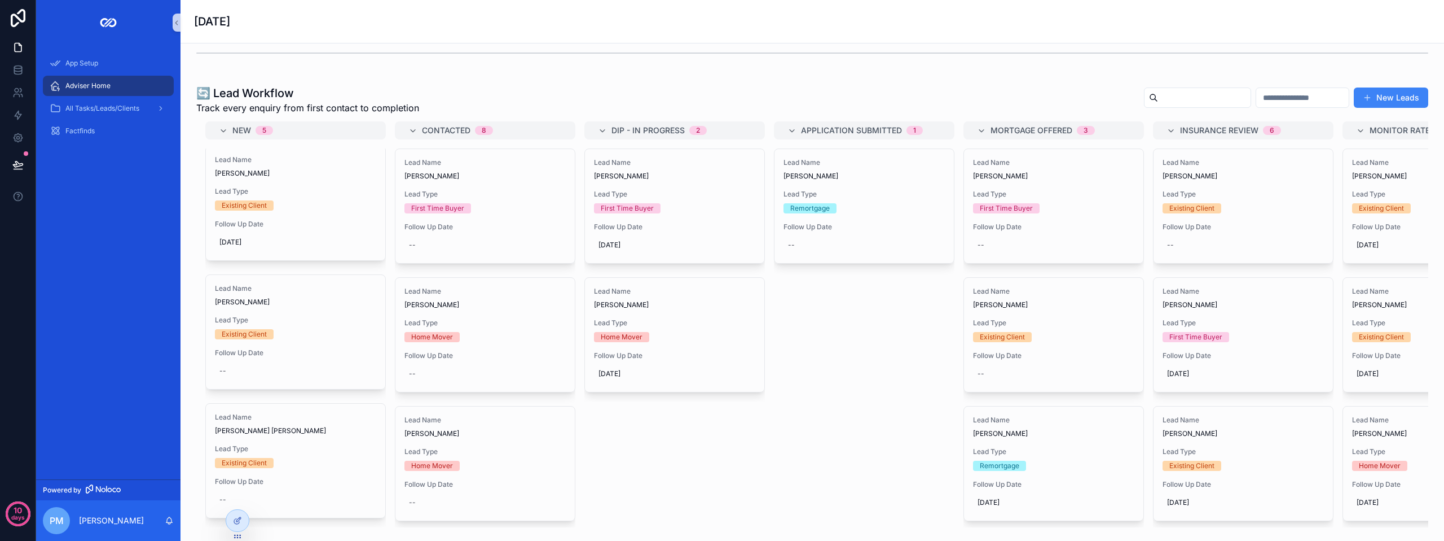
click at [229, 390] on div "Lead Name [PERSON_NAME] Lead Type Existing Client Follow Up Date --" at bounding box center [295, 336] width 181 height 124
click at [229, 372] on span "[DATE]" at bounding box center [295, 370] width 152 height 9
click at [358, 388] on icon "scrollable content" at bounding box center [357, 385] width 9 height 9
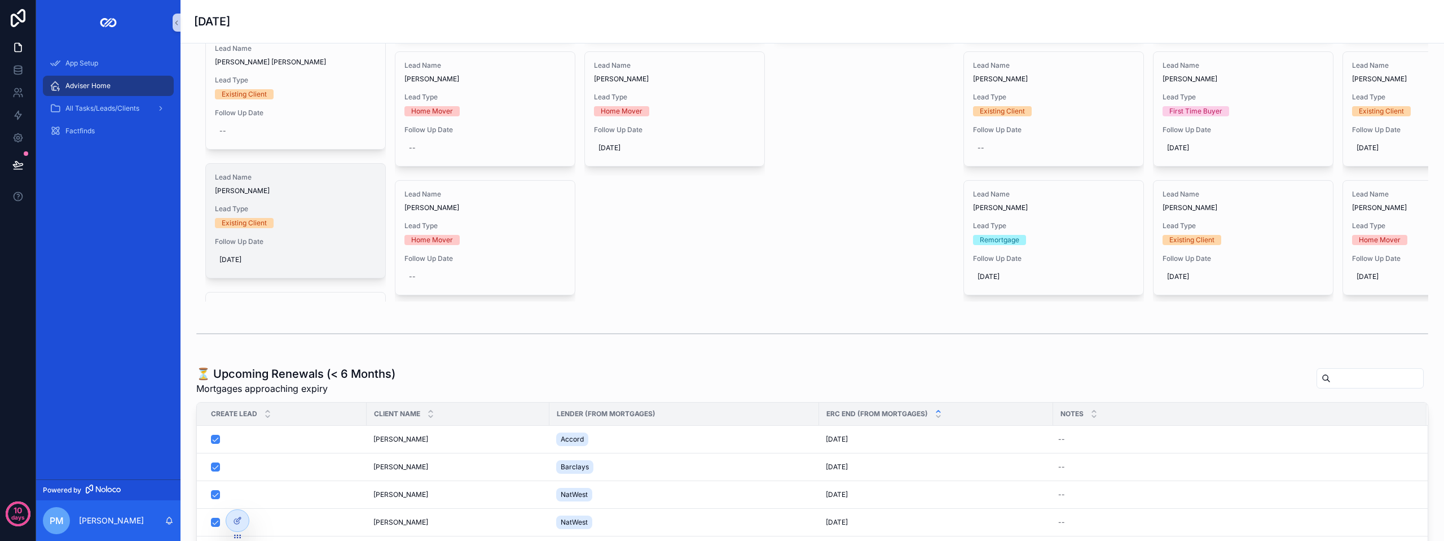
scroll to position [0, 0]
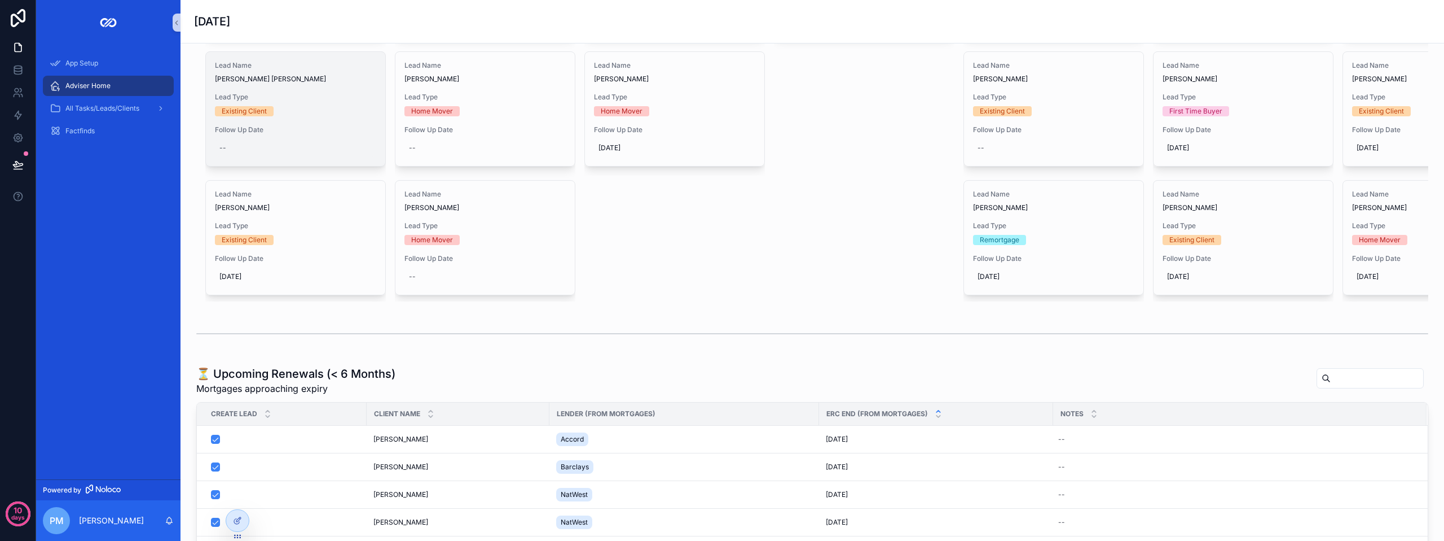
click at [224, 148] on div "--" at bounding box center [222, 147] width 7 height 9
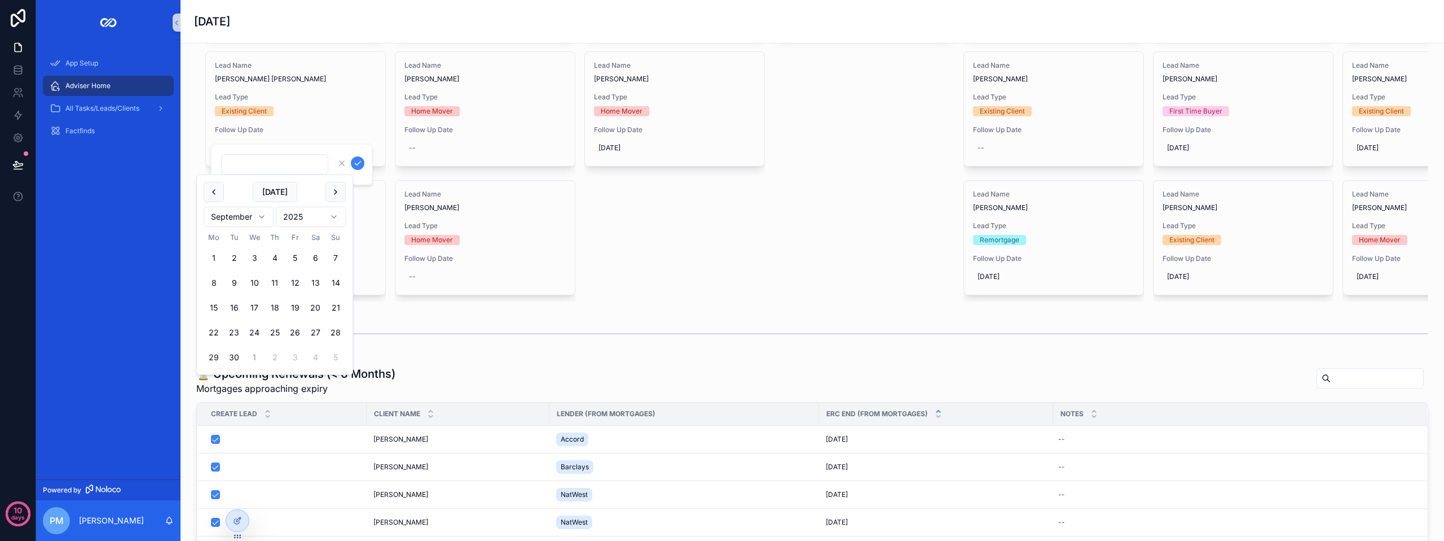
click at [256, 353] on button "1" at bounding box center [254, 357] width 20 height 20
type input "**********"
click at [353, 160] on button "scrollable content" at bounding box center [358, 163] width 14 height 14
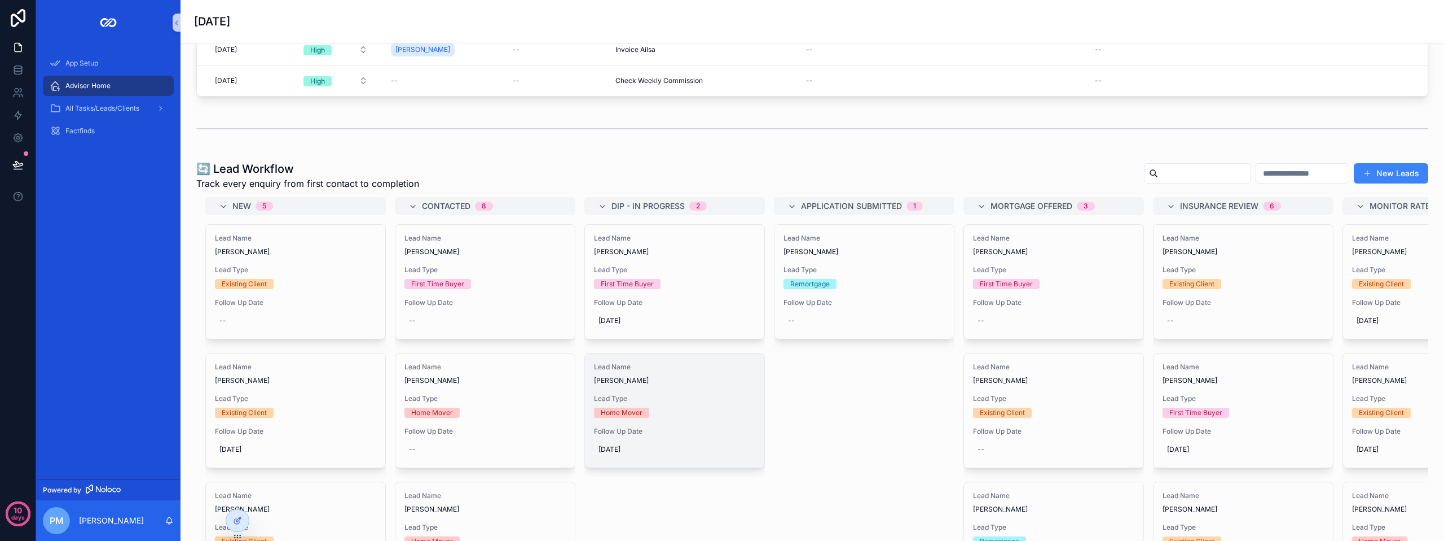
scroll to position [226, 0]
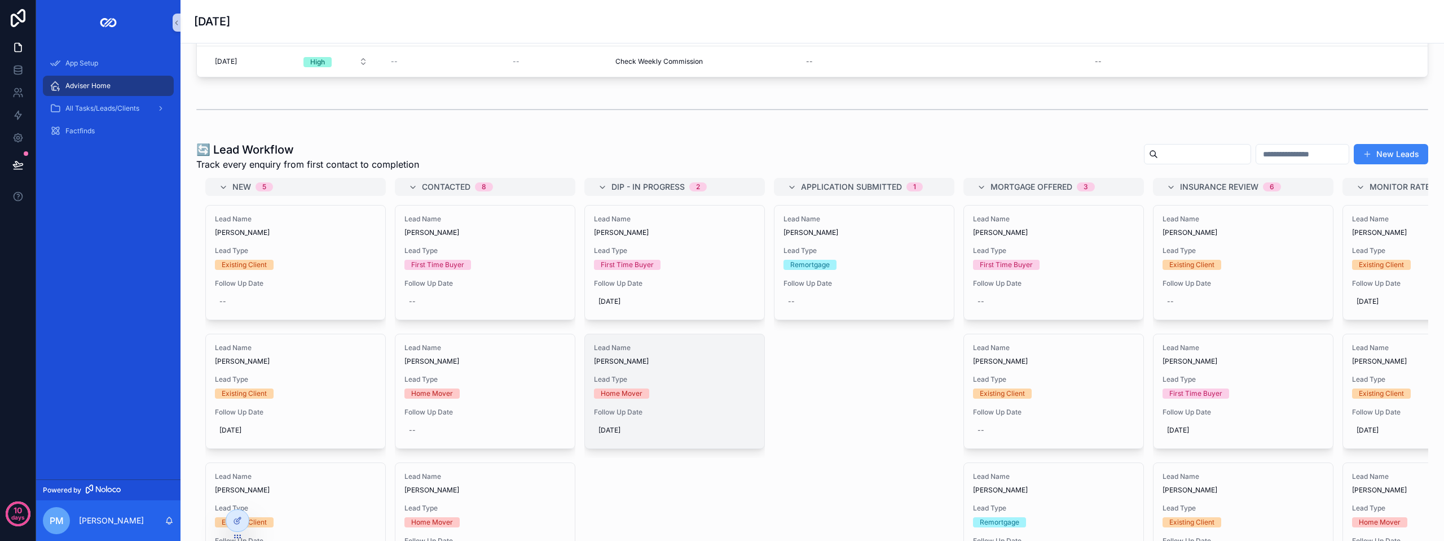
click at [667, 399] on div "Lead Name [PERSON_NAME] Lead Type Home Mover Follow Up Date [DATE]" at bounding box center [674, 391] width 179 height 114
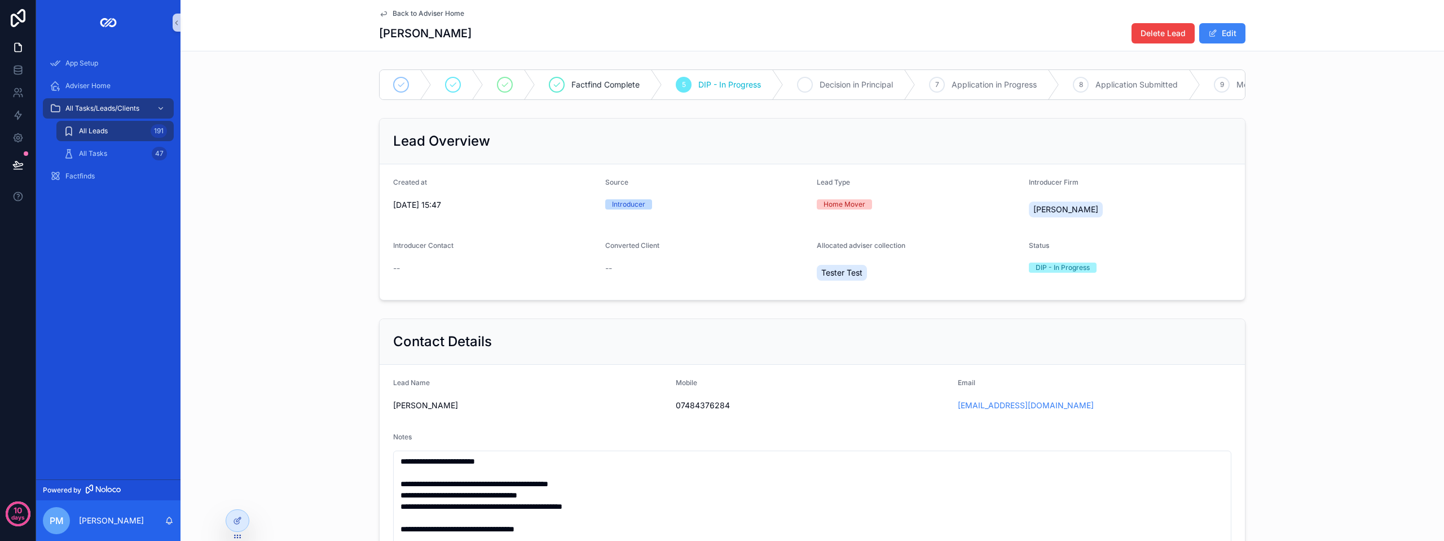
click at [823, 85] on span "Decision in Principal" at bounding box center [856, 84] width 73 height 11
click at [412, 11] on span "Back to Adviser Home" at bounding box center [429, 13] width 72 height 9
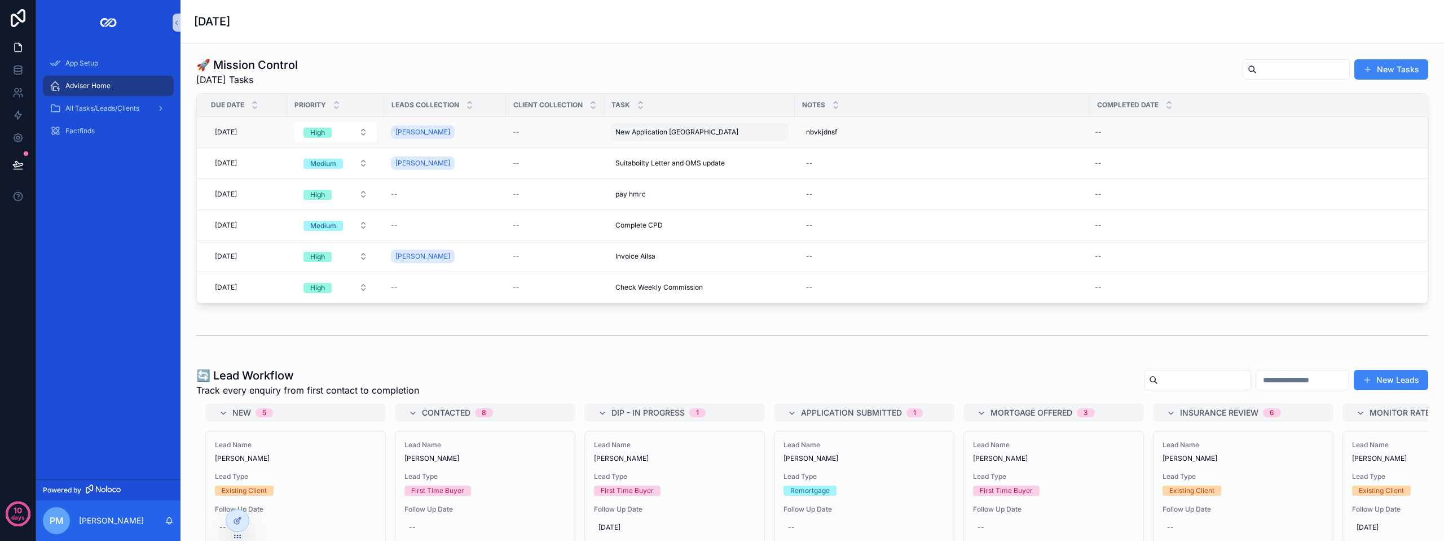
click at [722, 130] on div "New Application [GEOGRAPHIC_DATA] New Application [GEOGRAPHIC_DATA]" at bounding box center [699, 132] width 177 height 18
drag, startPoint x: 717, startPoint y: 146, endPoint x: 616, endPoint y: 141, distance: 101.1
click at [630, 142] on input "**********" at bounding box center [671, 148] width 107 height 16
type input "*"
type input "**********"
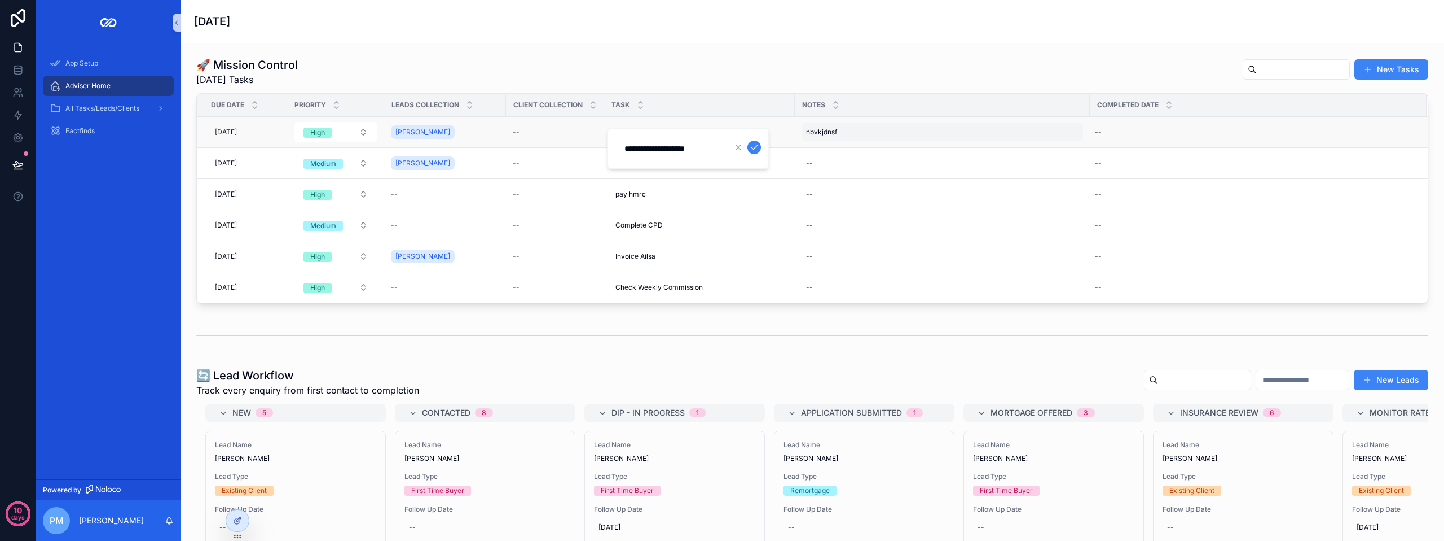
click at [828, 128] on span "nbvkjdnsf" at bounding box center [821, 132] width 31 height 9
drag, startPoint x: 882, startPoint y: 150, endPoint x: 755, endPoint y: 146, distance: 127.0
click at [766, 149] on div "App Setup Adviser Home All Tasks/Leads/Clients Factfinds Powered by PM [PERSON_…" at bounding box center [740, 270] width 1408 height 541
type textarea "*"
click at [754, 144] on td "New Application [GEOGRAPHIC_DATA] New Application [GEOGRAPHIC_DATA]" at bounding box center [699, 132] width 191 height 31
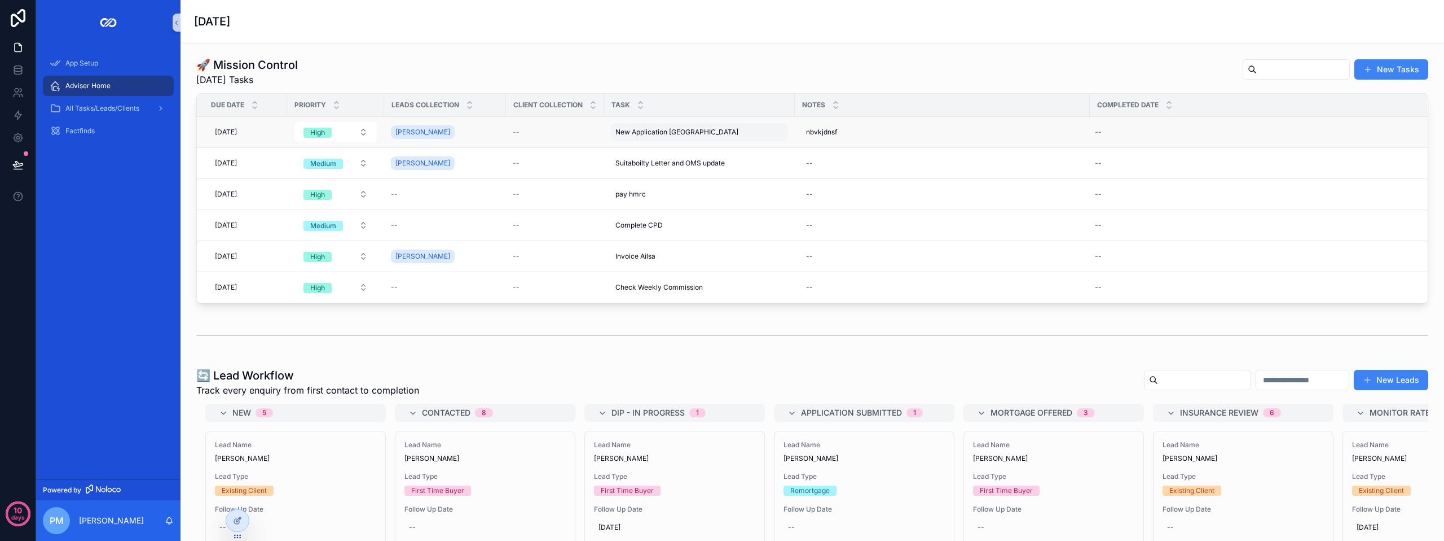
click at [719, 133] on div "New Application [GEOGRAPHIC_DATA] New Application [GEOGRAPHIC_DATA]" at bounding box center [699, 132] width 177 height 18
click at [719, 133] on div "**********" at bounding box center [688, 149] width 163 height 42
drag, startPoint x: 719, startPoint y: 133, endPoint x: 753, endPoint y: 144, distance: 36.2
click at [753, 144] on icon "scrollable content" at bounding box center [754, 147] width 9 height 9
click at [855, 135] on div "scrollable content" at bounding box center [943, 132] width 282 height 9
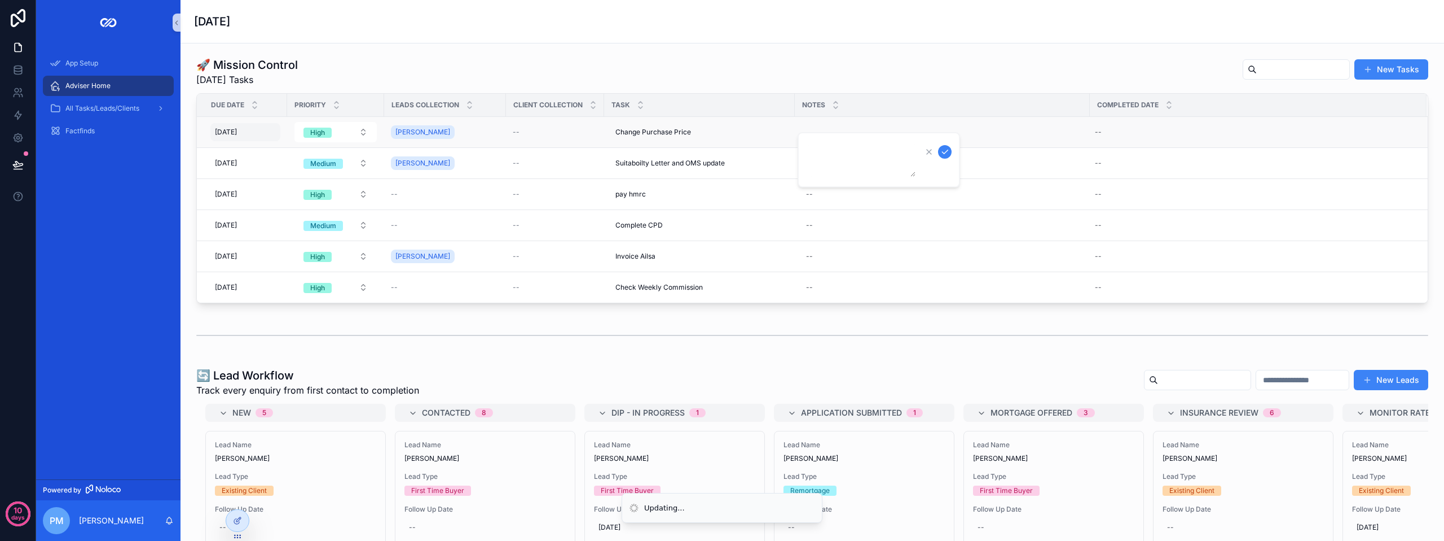
click at [264, 128] on div "[DATE] [DATE]" at bounding box center [245, 132] width 70 height 18
click at [264, 126] on div "[DATE] [DATE]" at bounding box center [245, 132] width 70 height 18
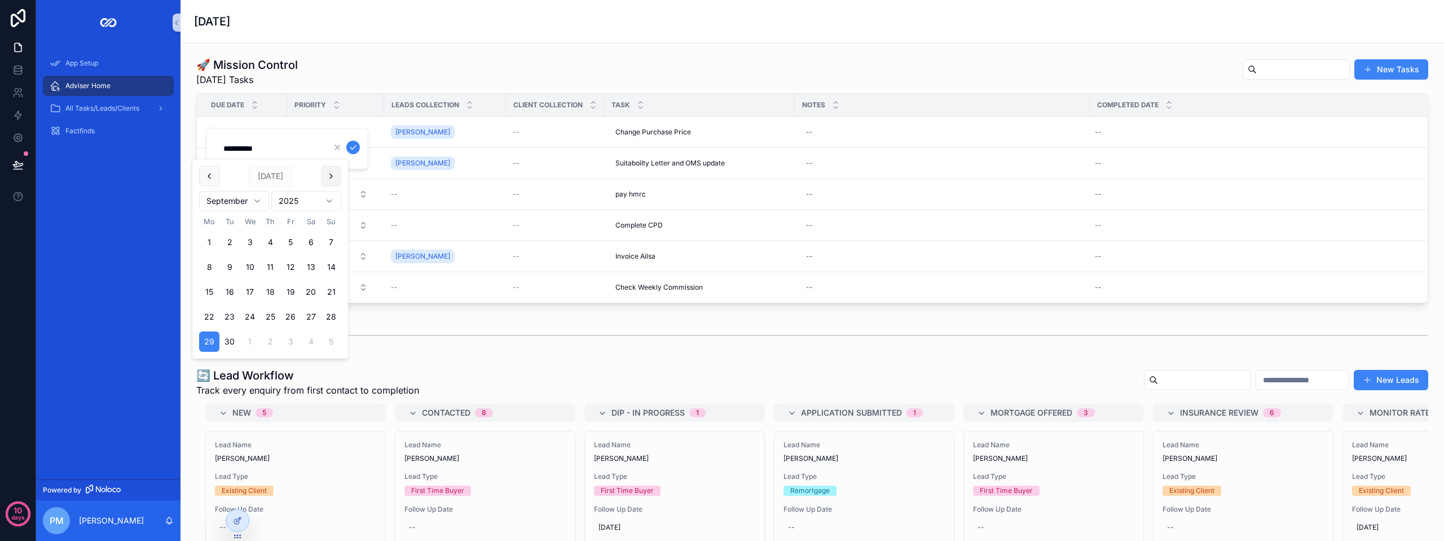
click at [333, 173] on button "scrollable content" at bounding box center [331, 176] width 20 height 20
click at [205, 266] on button "6" at bounding box center [209, 267] width 20 height 20
type input "**********"
click at [351, 147] on icon "scrollable content" at bounding box center [353, 147] width 9 height 9
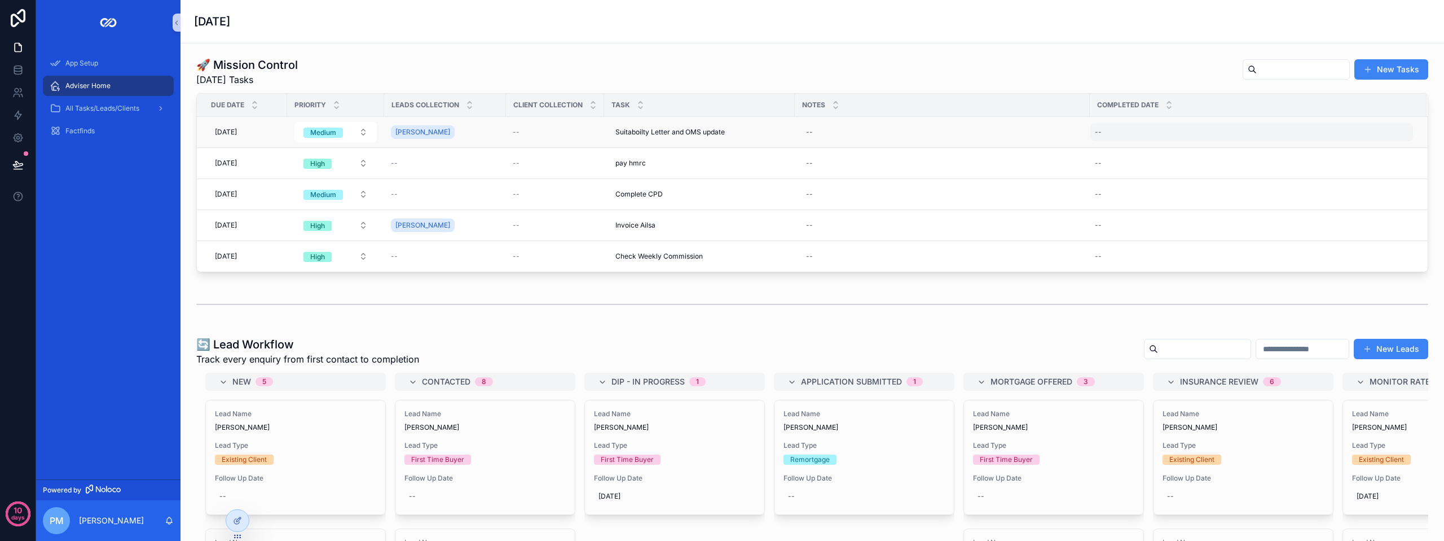
click at [1153, 135] on div "--" at bounding box center [1252, 132] width 323 height 18
click at [1147, 177] on button "[DATE]" at bounding box center [1151, 176] width 45 height 20
type input "**********"
click at [1248, 146] on div "**********" at bounding box center [1168, 149] width 163 height 42
click at [1235, 146] on icon "scrollable content" at bounding box center [1233, 147] width 9 height 9
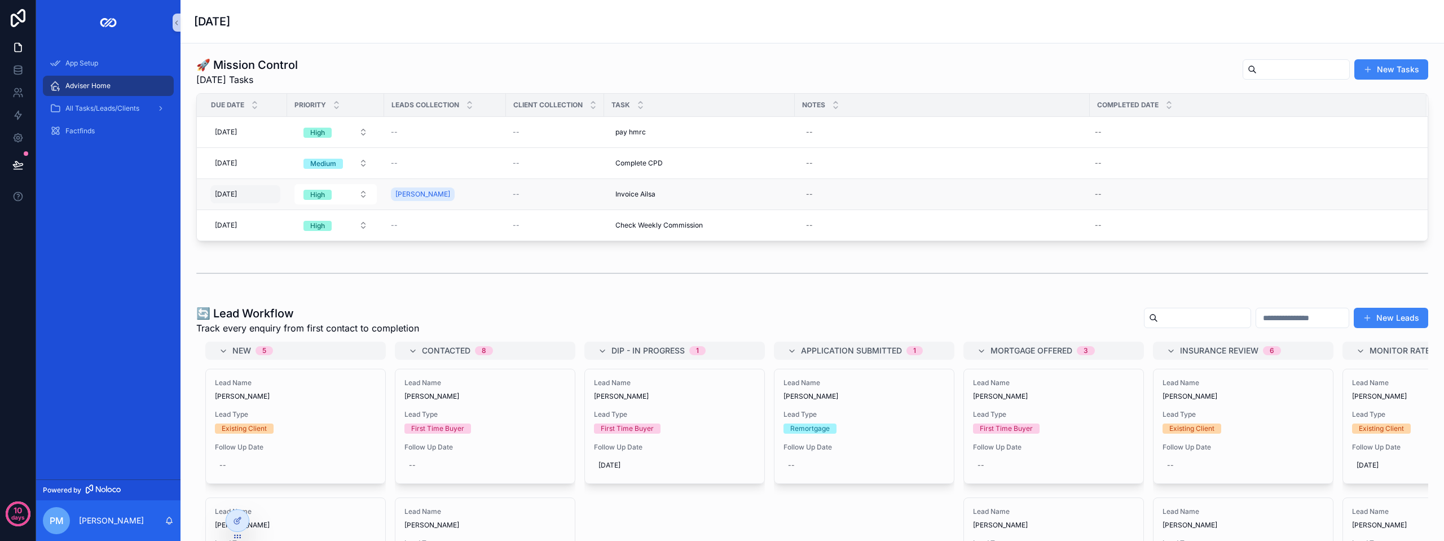
click at [266, 193] on div "[DATE] [DATE]" at bounding box center [245, 194] width 70 height 18
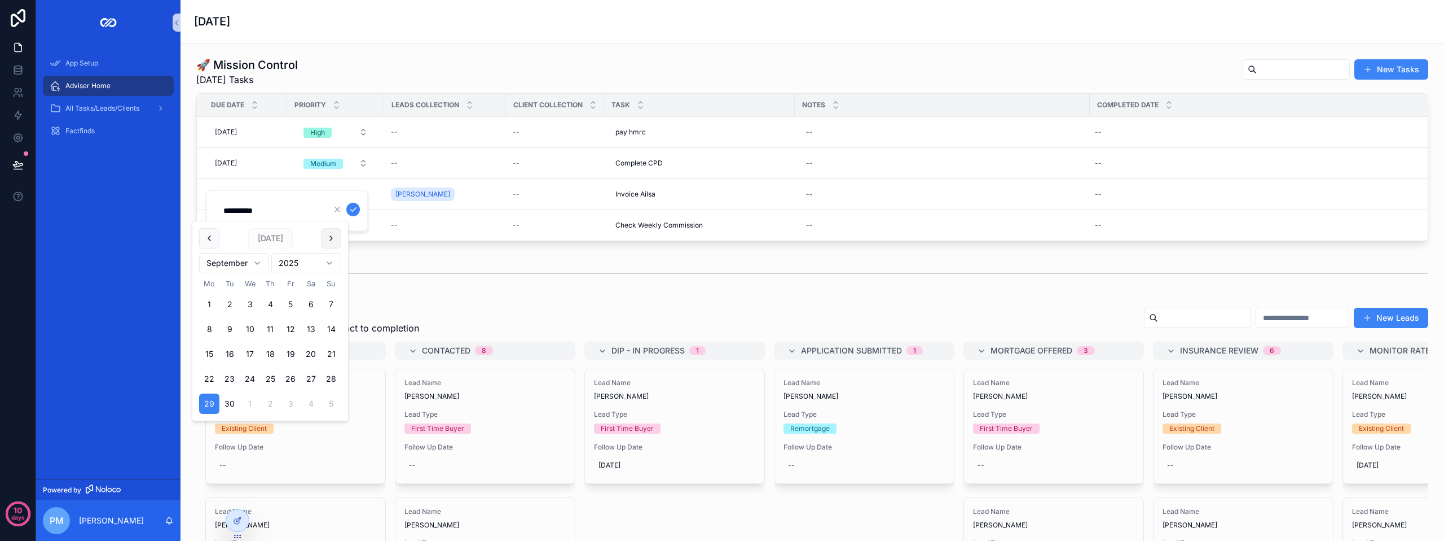
click at [328, 232] on button "scrollable content" at bounding box center [331, 238] width 20 height 20
click at [208, 328] on button "6" at bounding box center [209, 329] width 20 height 20
type input "**********"
click at [352, 207] on icon "scrollable content" at bounding box center [353, 209] width 9 height 9
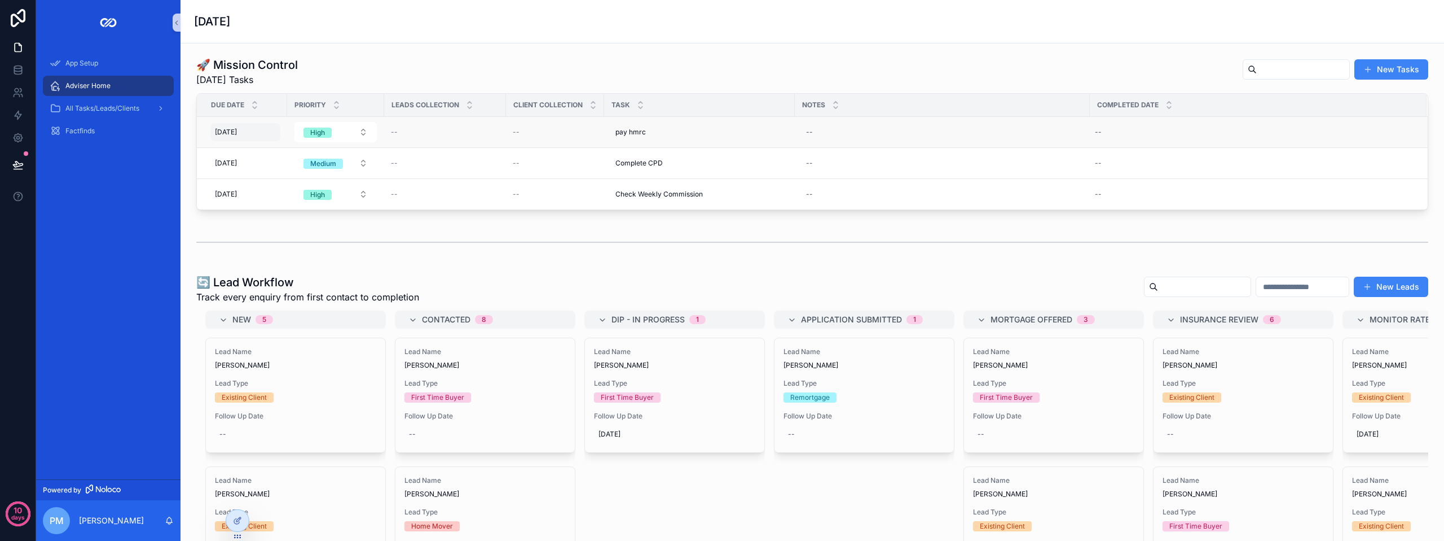
click at [269, 133] on div "[DATE] [DATE]" at bounding box center [245, 132] width 70 height 18
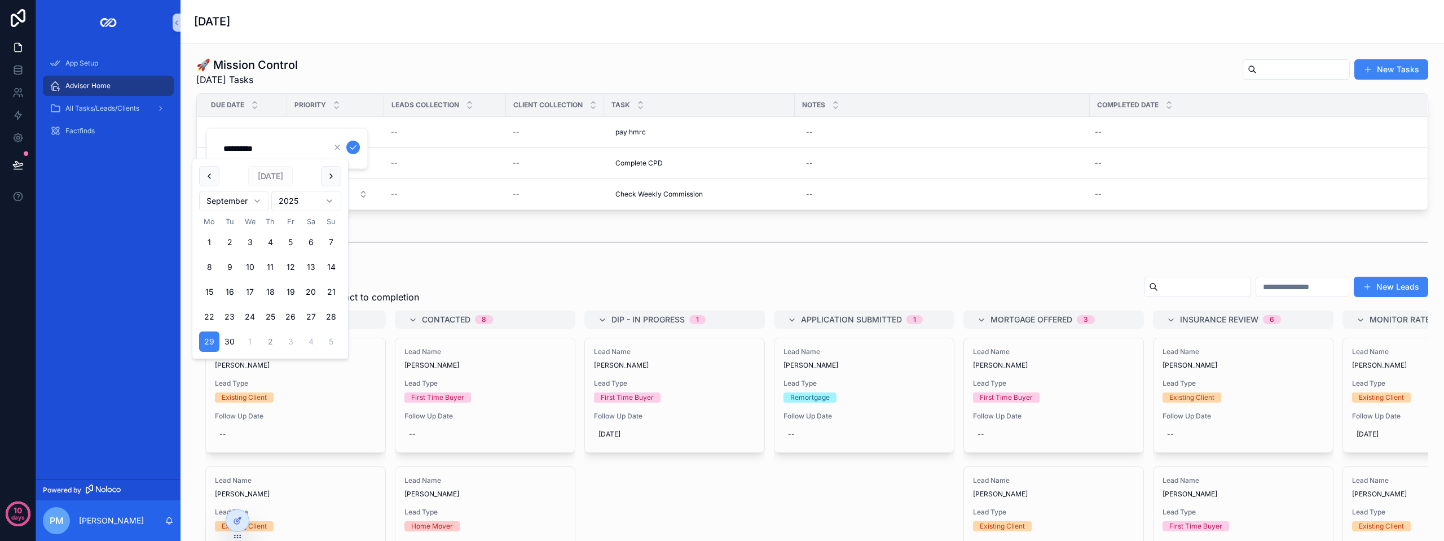
click at [271, 340] on button "2" at bounding box center [270, 341] width 20 height 20
type input "**********"
click at [356, 146] on icon "scrollable content" at bounding box center [353, 147] width 9 height 9
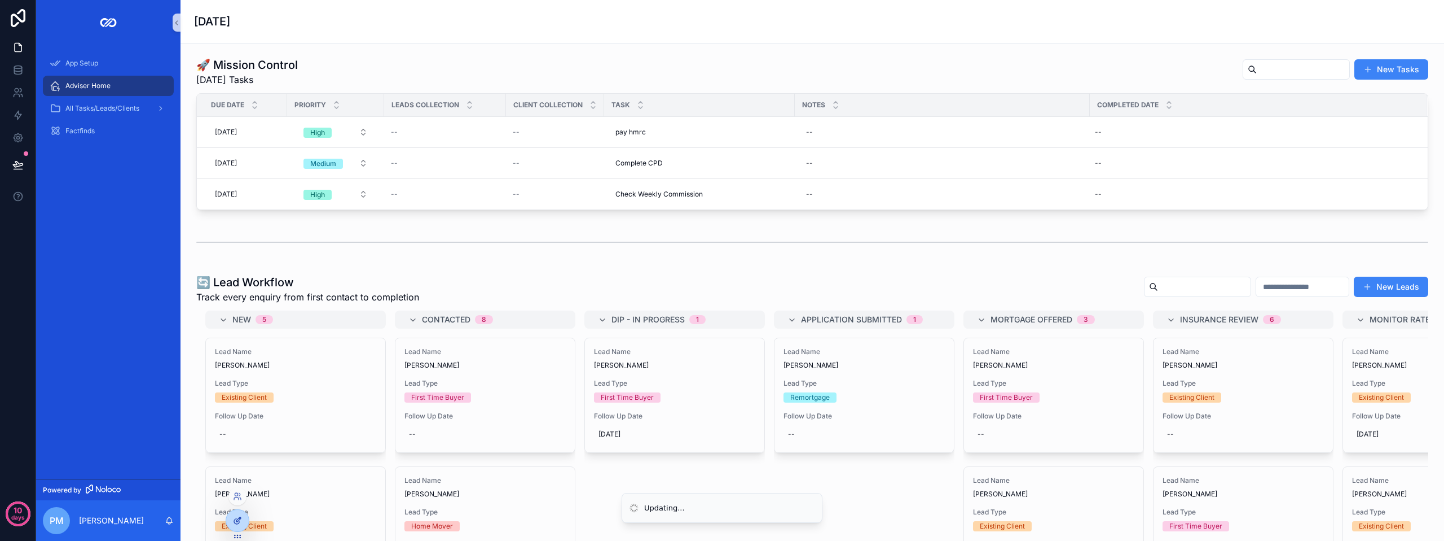
click at [235, 524] on icon at bounding box center [237, 520] width 9 height 9
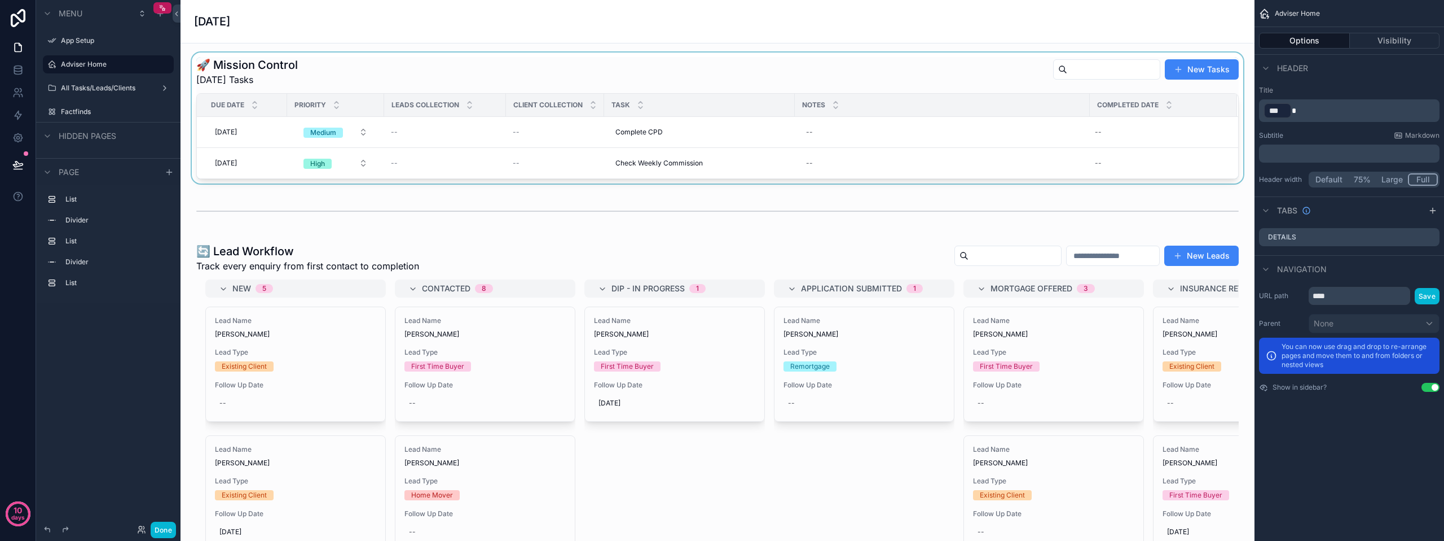
click at [1189, 103] on div "Completed Date" at bounding box center [1164, 104] width 146 height 21
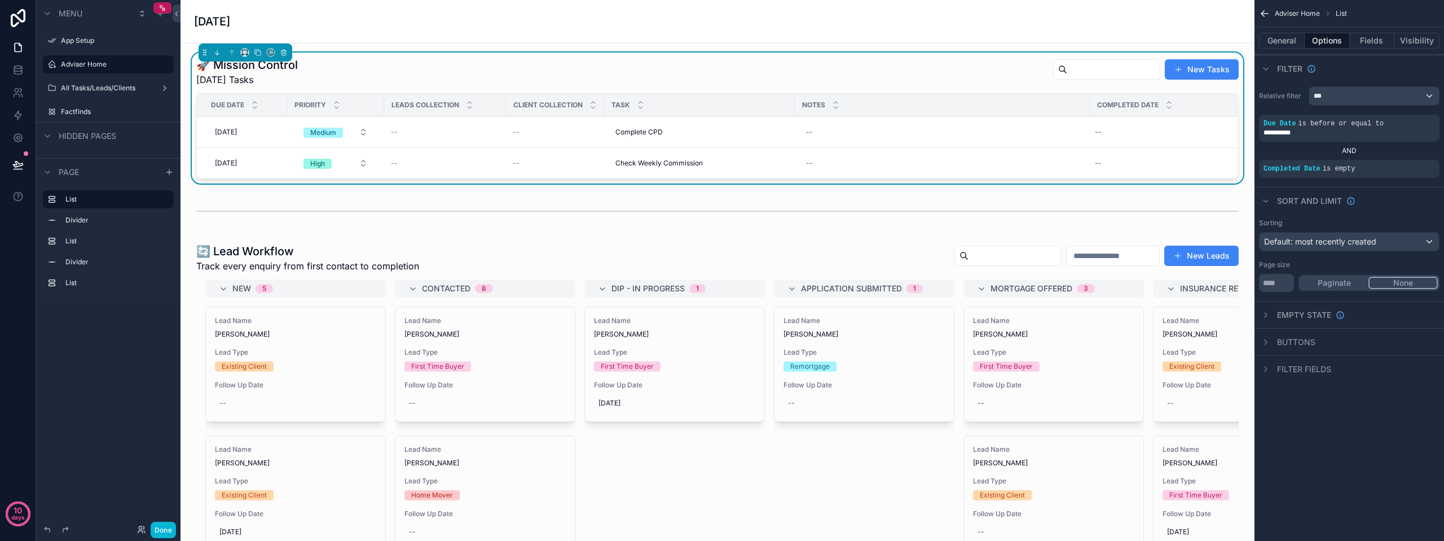
click at [1277, 20] on div "Adviser Home List" at bounding box center [1350, 13] width 190 height 27
click at [1267, 12] on icon "scrollable content" at bounding box center [1264, 13] width 11 height 11
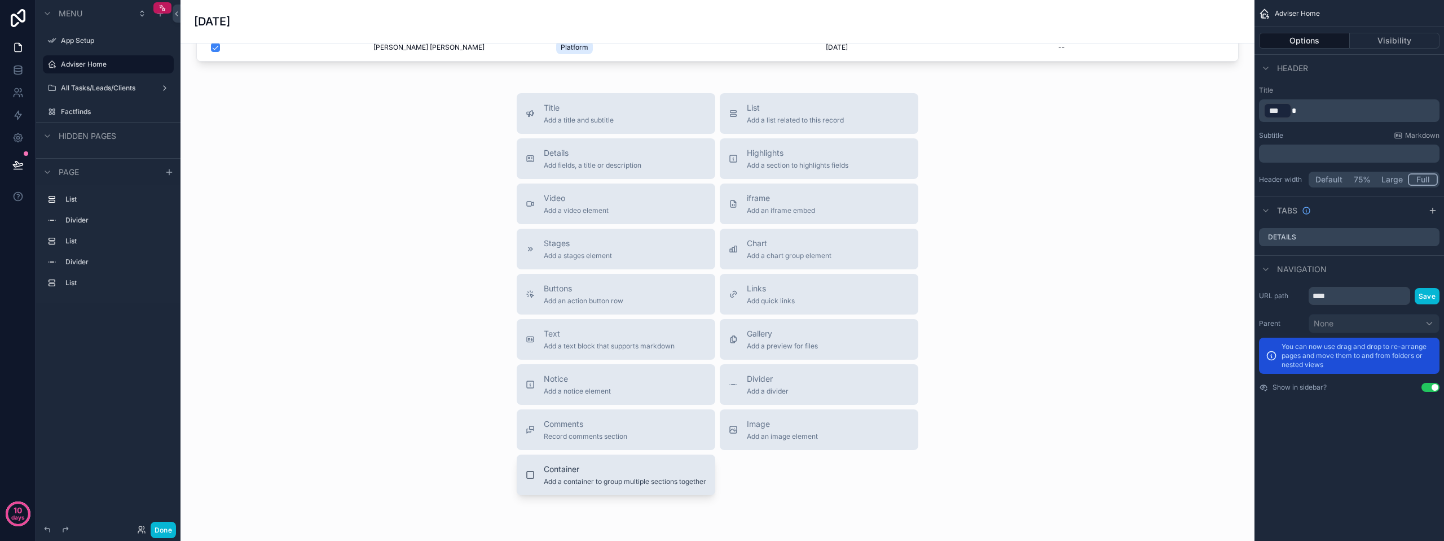
scroll to position [985, 0]
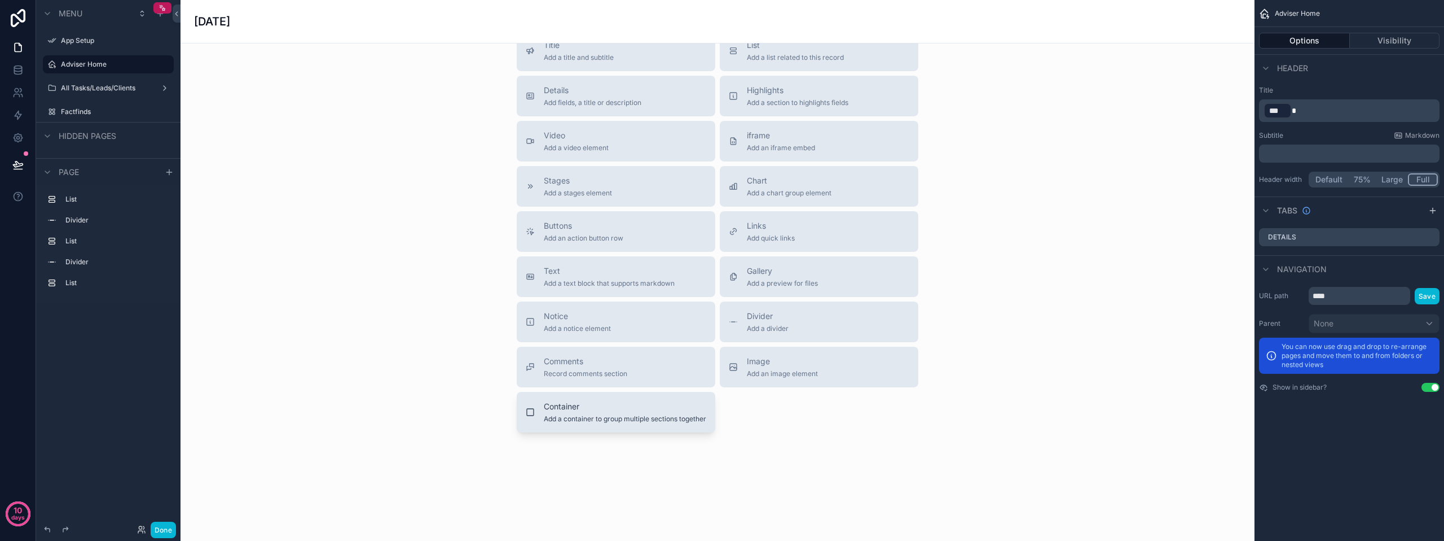
click at [589, 404] on span "Container" at bounding box center [625, 406] width 163 height 11
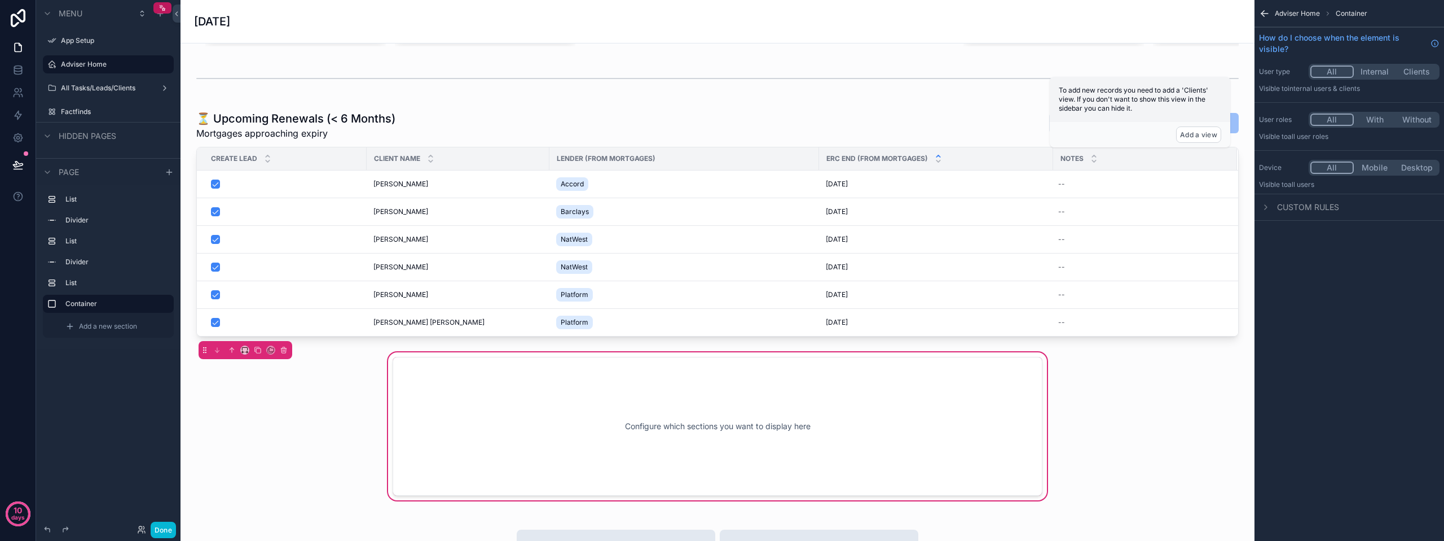
scroll to position [634, 0]
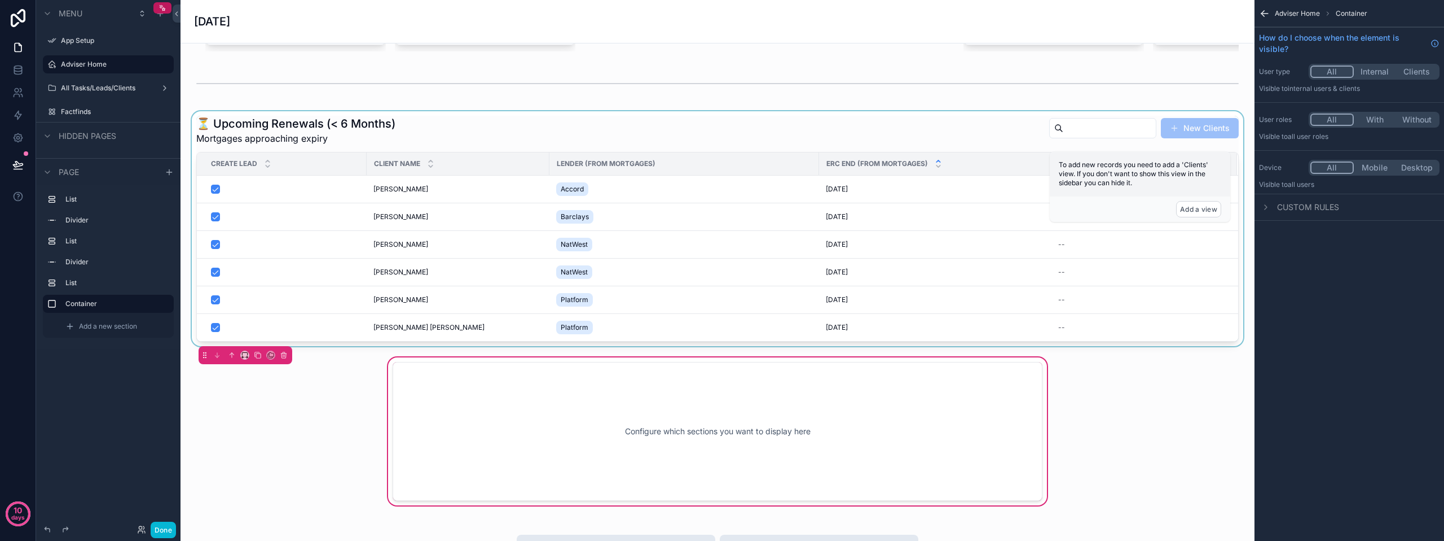
drag, startPoint x: 545, startPoint y: 418, endPoint x: 556, endPoint y: 278, distance: 139.8
click at [556, 278] on div "🚀 Mission Control [DATE] Tasks New Tasks Due Date Priority Leads collection Cli…" at bounding box center [718, 218] width 1074 height 1617
click at [228, 361] on button "scrollable content" at bounding box center [232, 355] width 12 height 12
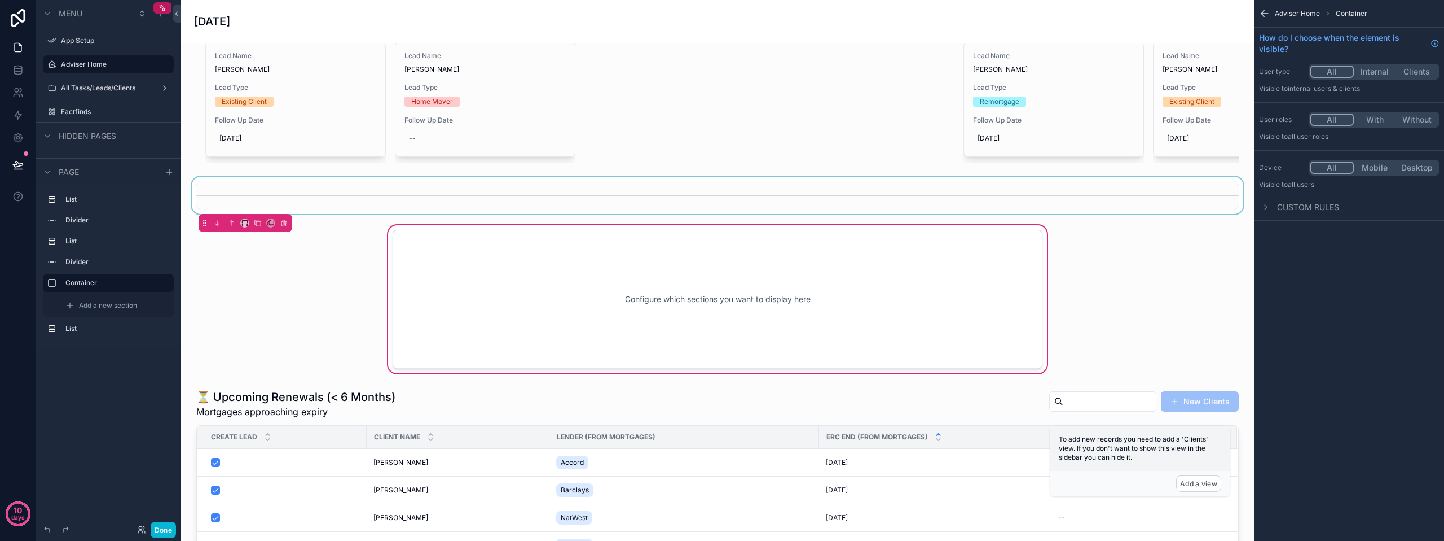
scroll to position [521, 0]
click at [232, 226] on icon "scrollable content" at bounding box center [232, 223] width 0 height 5
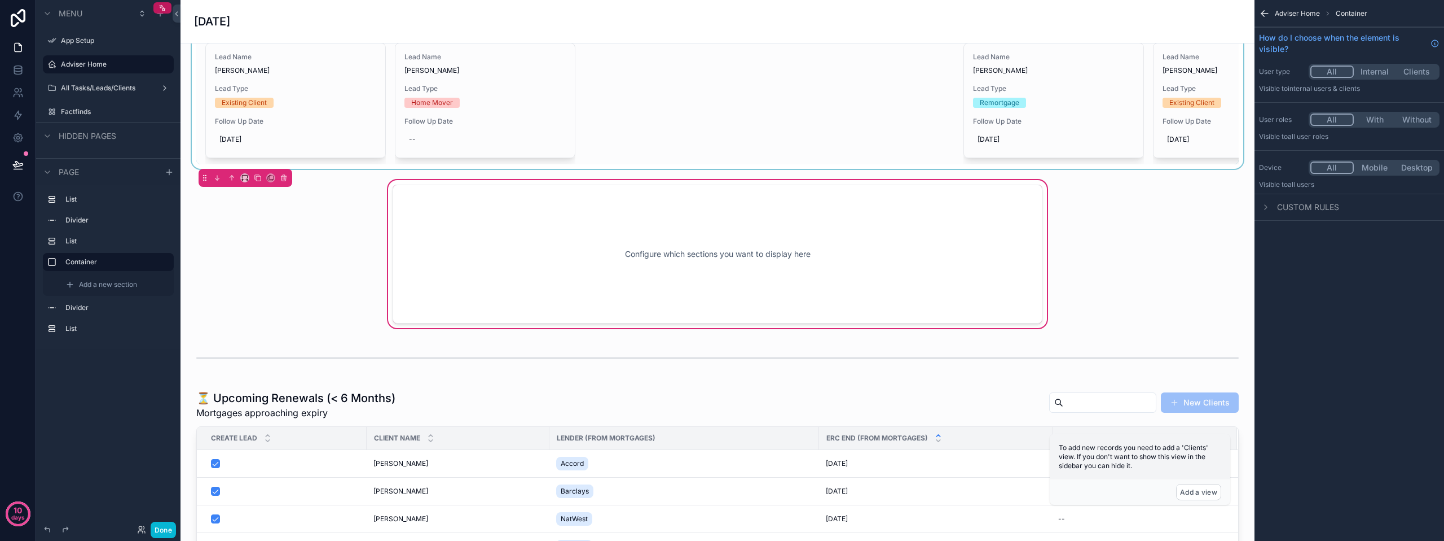
scroll to position [295, 0]
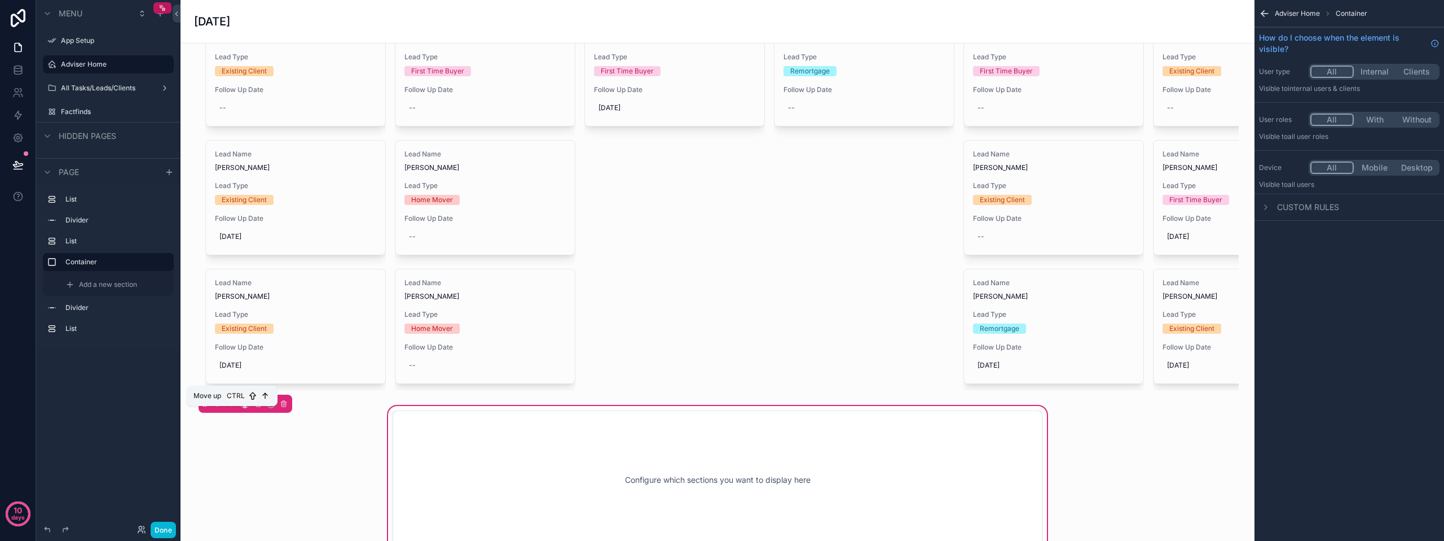
click at [230, 407] on icon "scrollable content" at bounding box center [232, 403] width 8 height 8
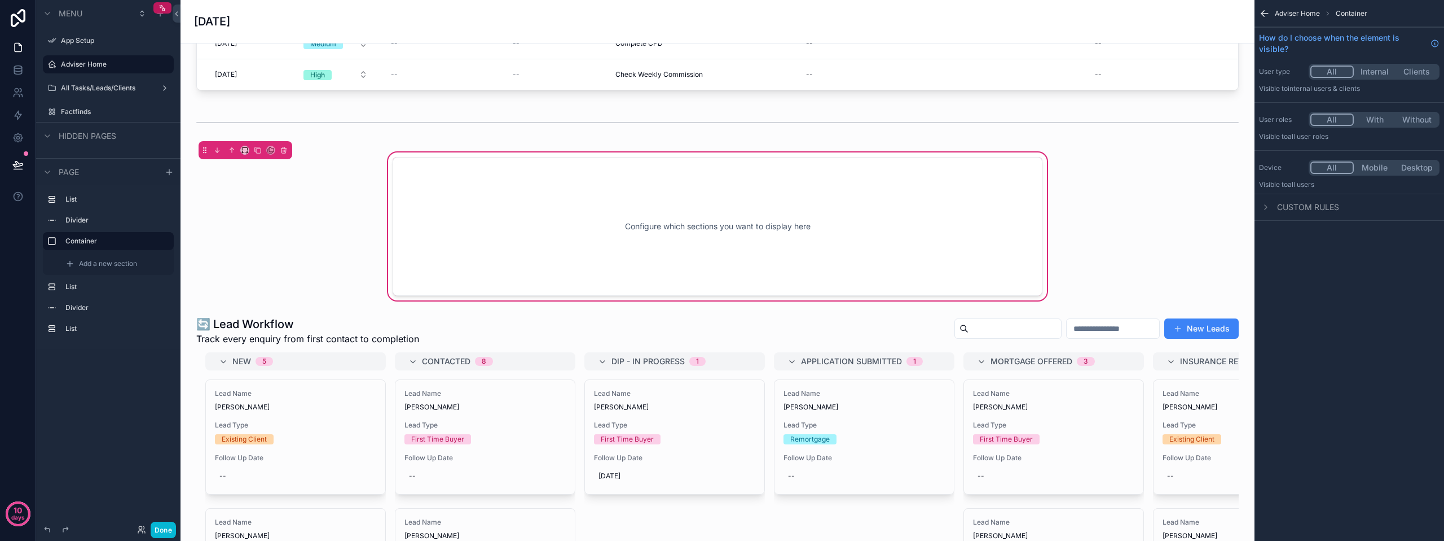
scroll to position [69, 0]
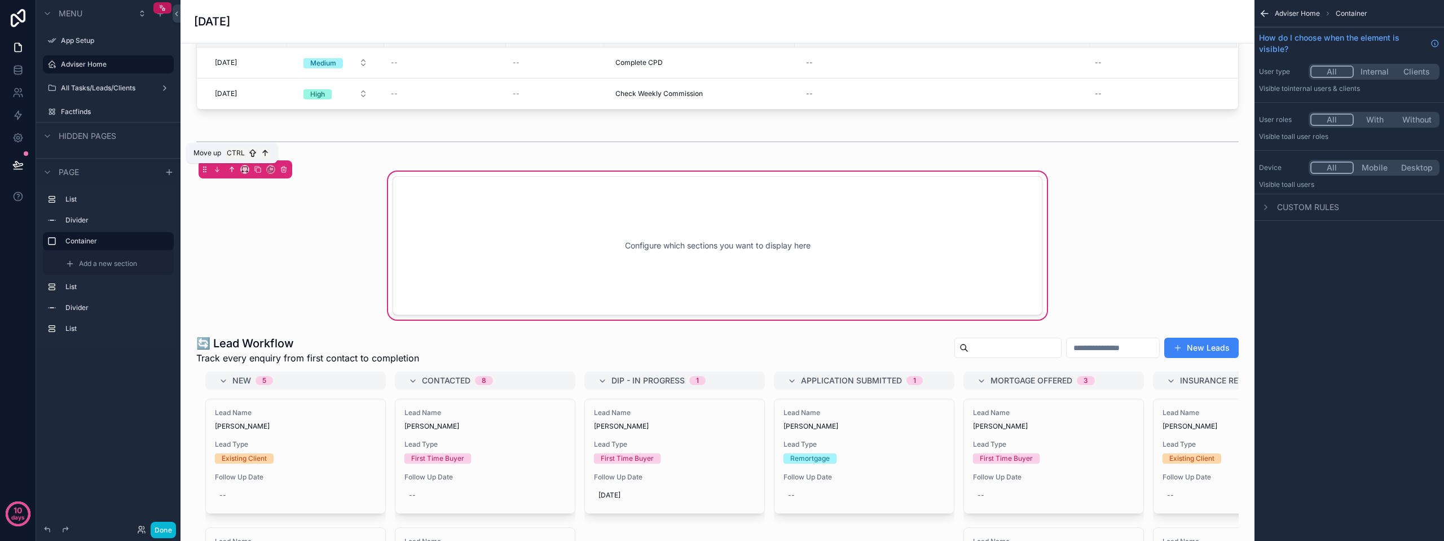
click at [230, 170] on icon "scrollable content" at bounding box center [232, 169] width 8 height 8
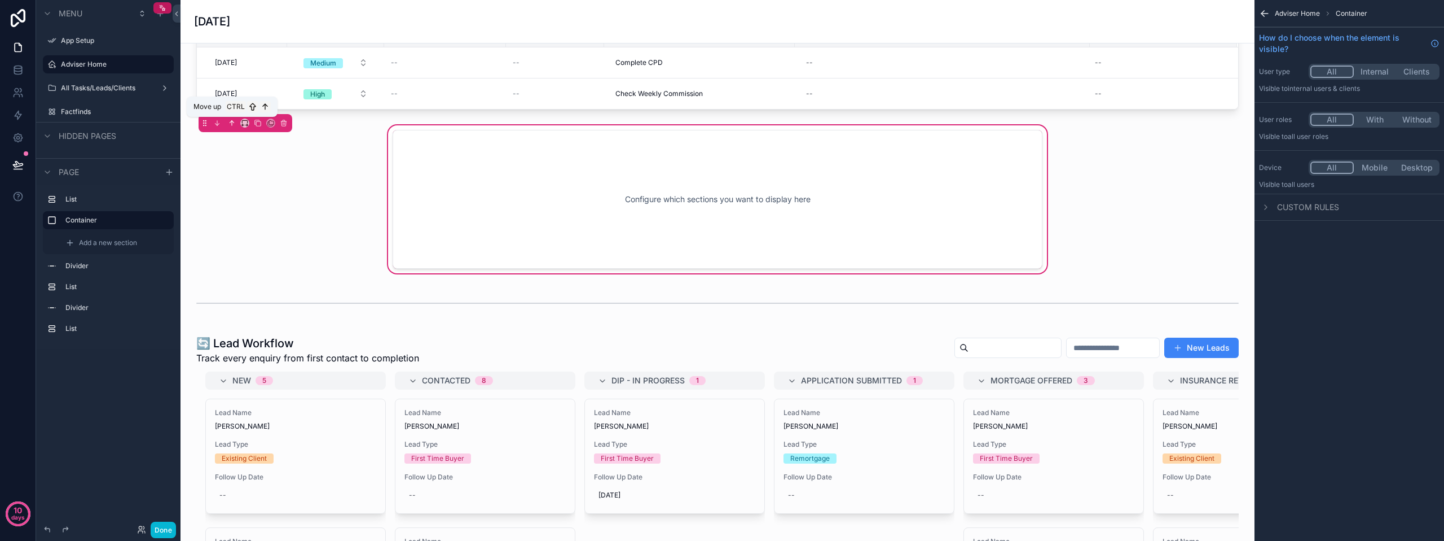
click at [236, 122] on button "scrollable content" at bounding box center [232, 123] width 12 height 12
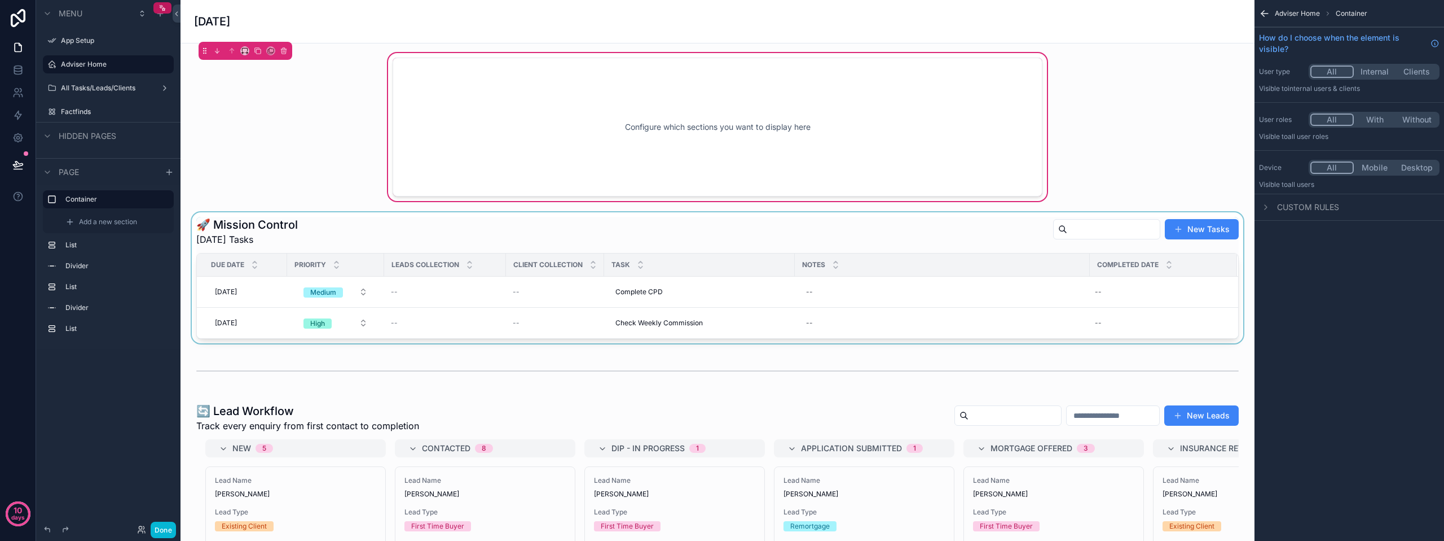
scroll to position [0, 0]
click at [352, 237] on div "scrollable content" at bounding box center [718, 279] width 1056 height 131
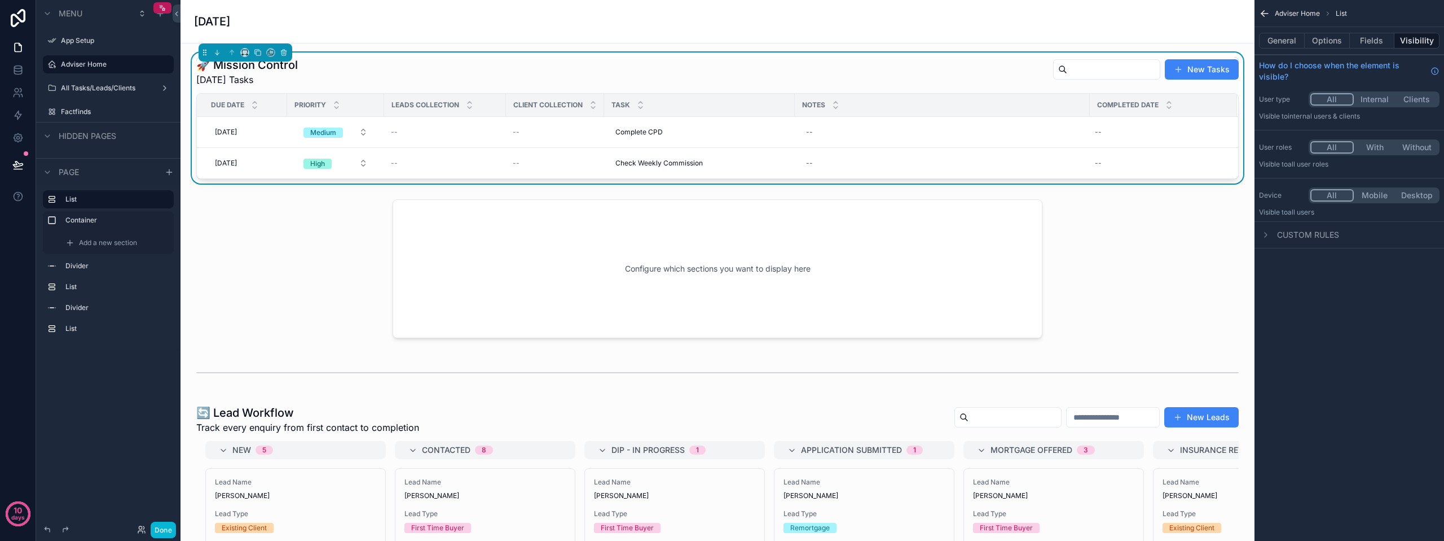
drag, startPoint x: 360, startPoint y: 62, endPoint x: 363, endPoint y: 67, distance: 6.1
click at [363, 67] on div "🚀 Mission Control [DATE] Tasks New Tasks" at bounding box center [717, 71] width 1043 height 29
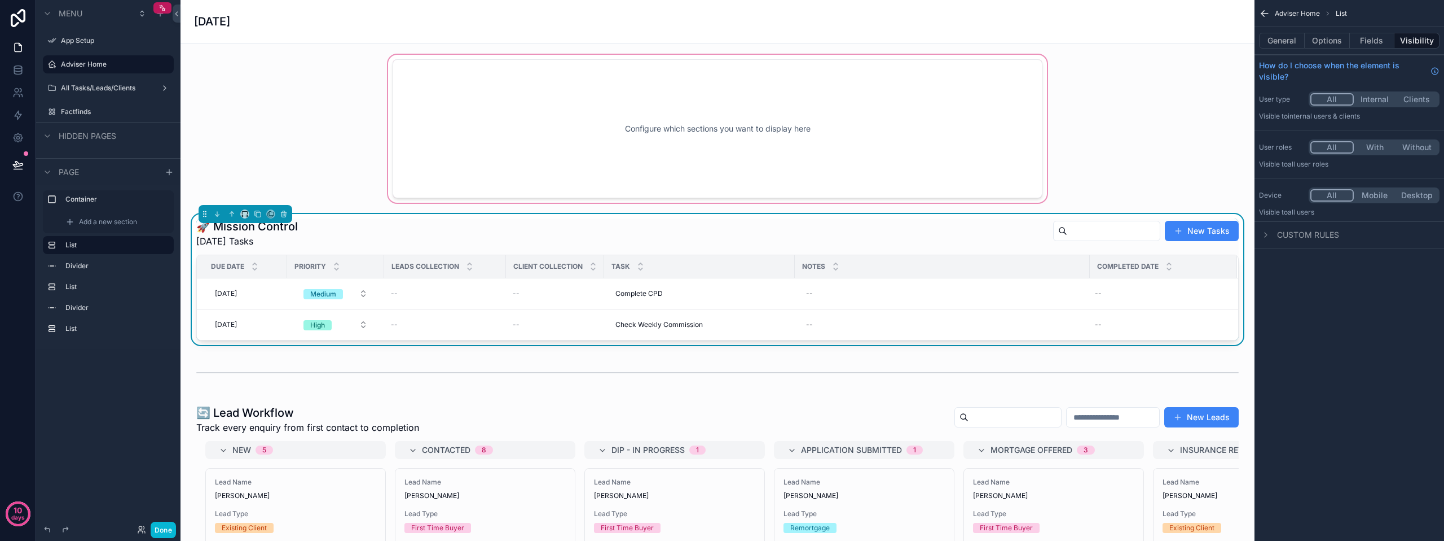
click at [469, 148] on div "scrollable content" at bounding box center [718, 128] width 1056 height 152
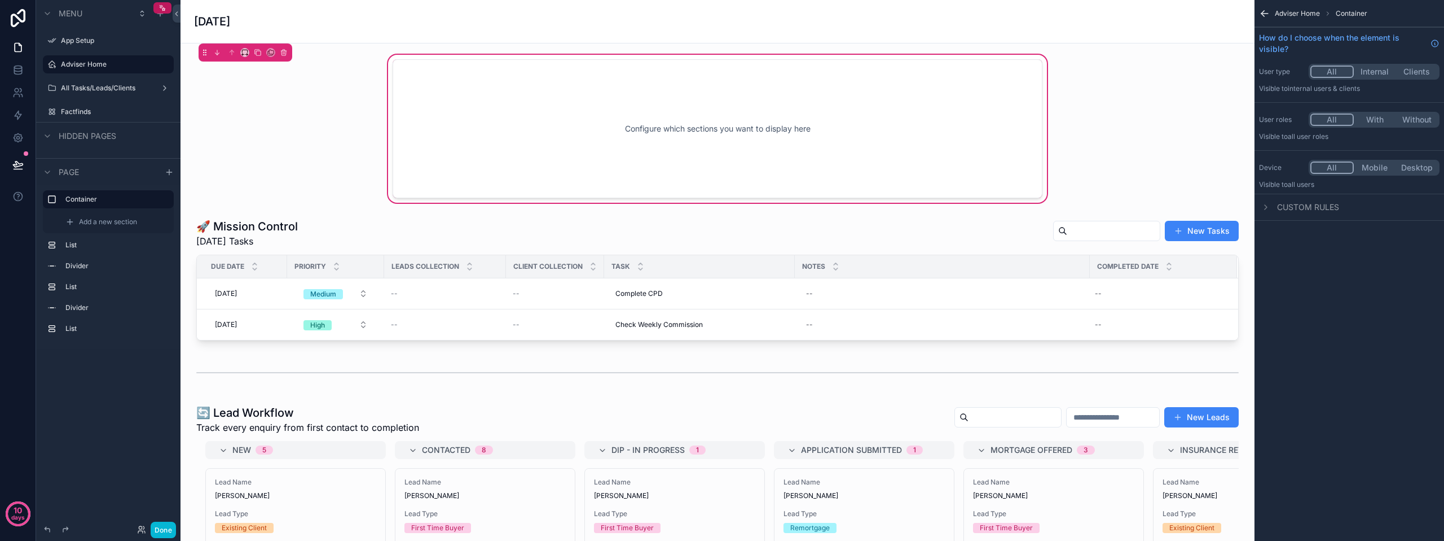
click at [472, 134] on div "Configure which sections you want to display here" at bounding box center [717, 129] width 613 height 102
click at [280, 55] on button "scrollable content" at bounding box center [284, 52] width 12 height 12
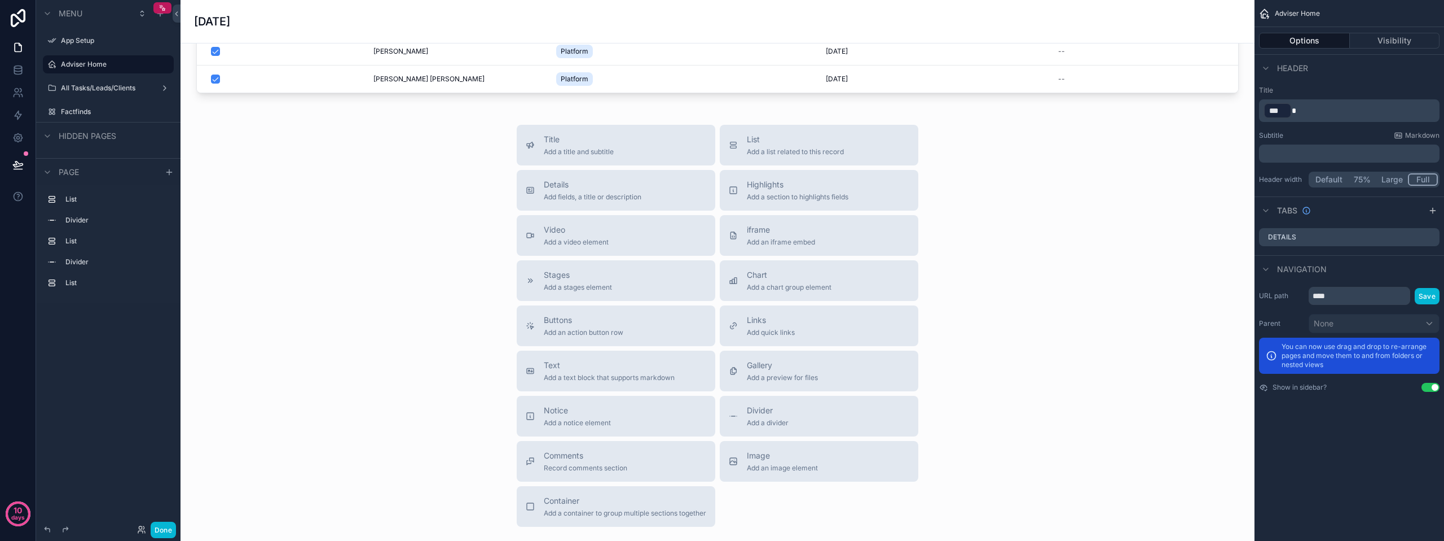
scroll to position [872, 0]
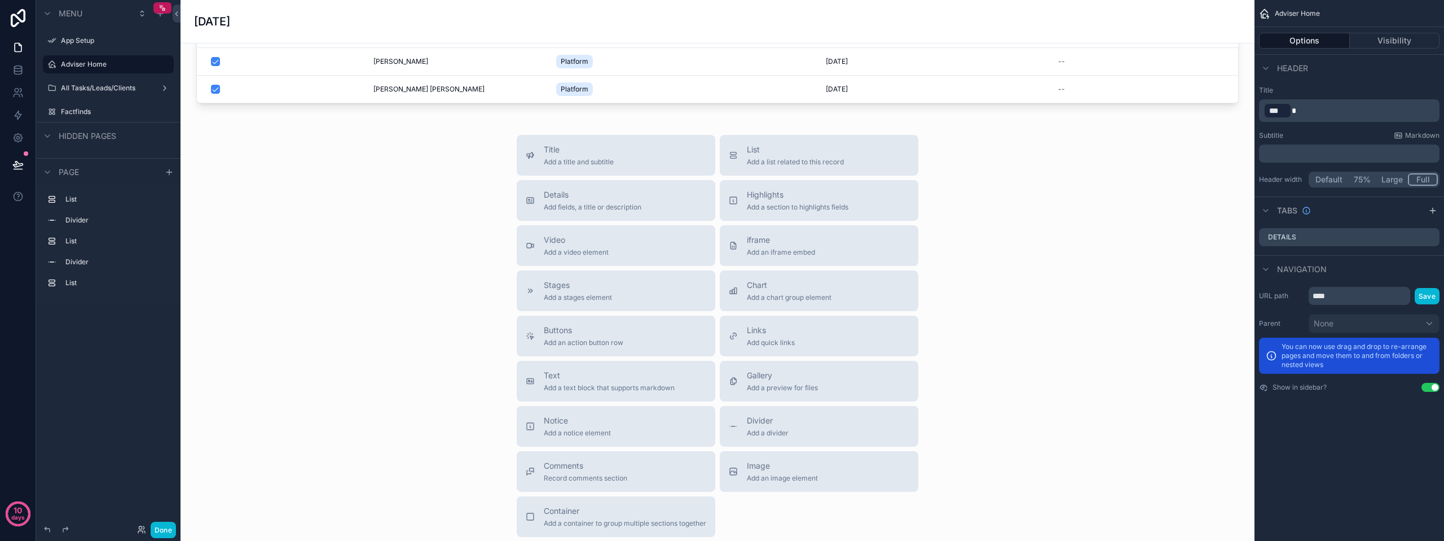
click at [160, 519] on div "Done" at bounding box center [108, 529] width 144 height 23
click at [161, 529] on button "Done" at bounding box center [163, 529] width 25 height 16
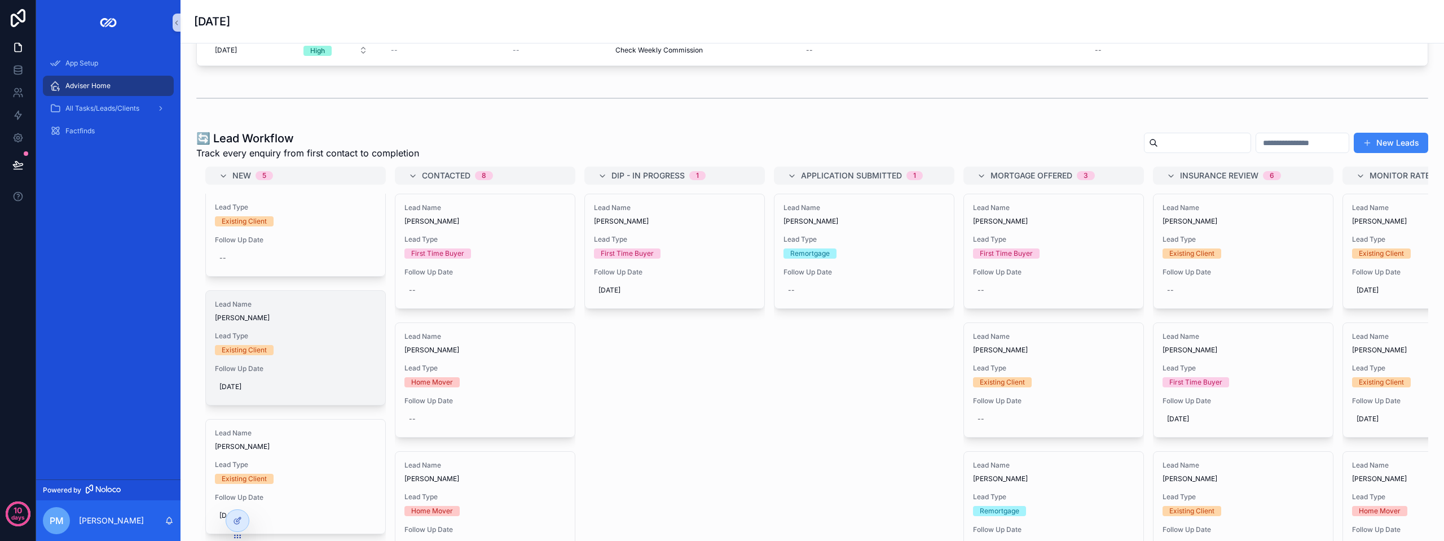
scroll to position [56, 0]
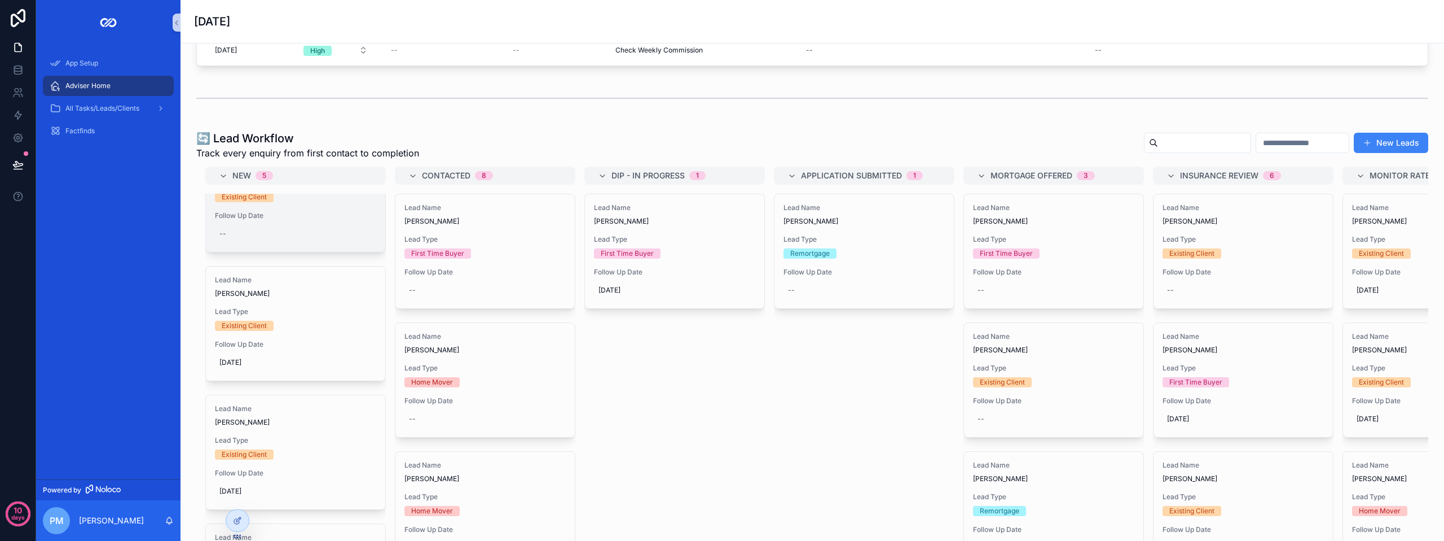
click at [247, 236] on div "--" at bounding box center [295, 234] width 161 height 18
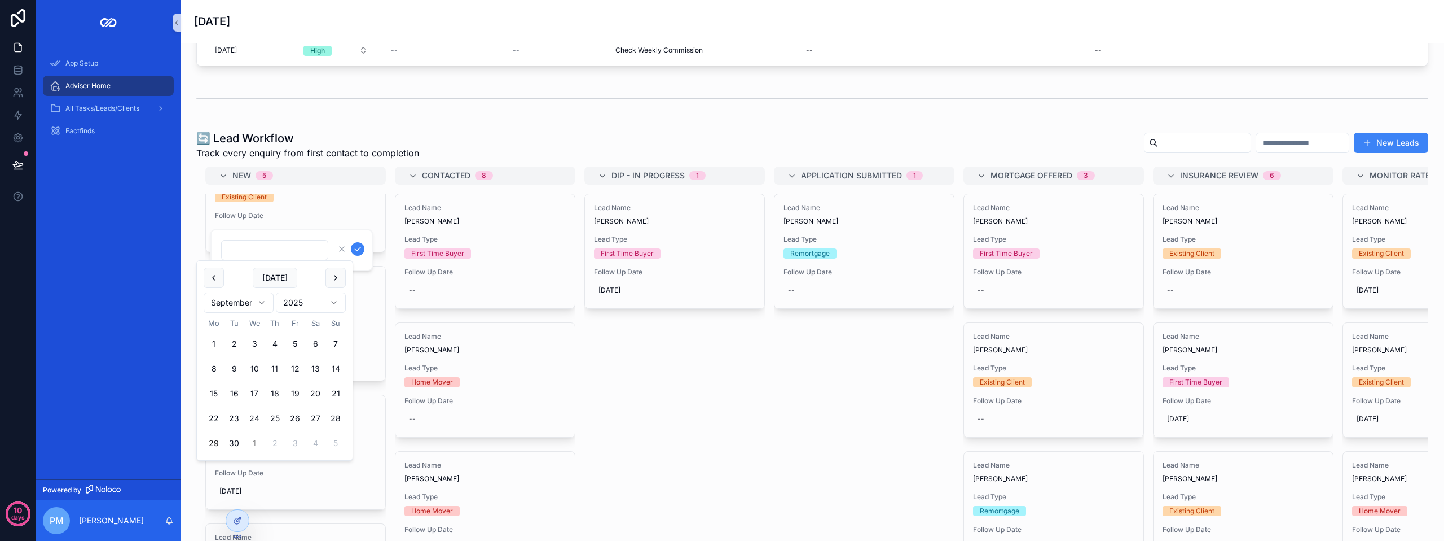
click at [254, 442] on button "1" at bounding box center [254, 443] width 20 height 20
type input "**********"
click at [354, 249] on icon "scrollable content" at bounding box center [357, 248] width 9 height 9
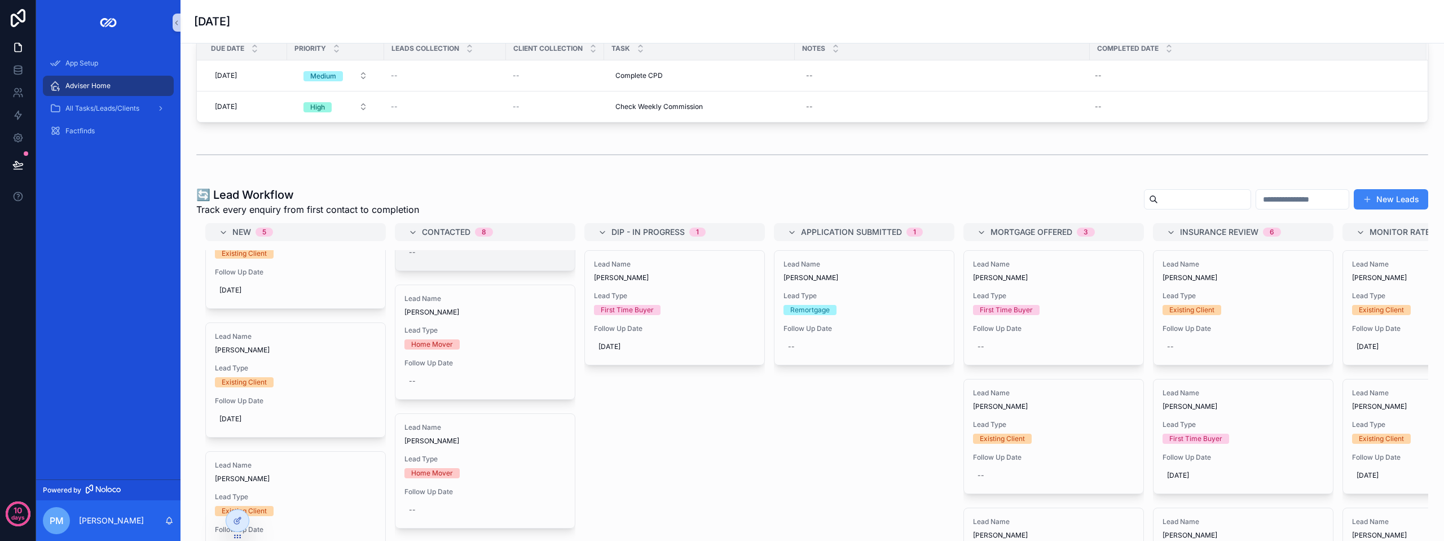
scroll to position [226, 0]
click at [635, 348] on span "[DATE]" at bounding box center [675, 346] width 152 height 9
click at [702, 414] on div "Lead Name [PERSON_NAME] Lead Type First Time Buyer Follow Up Date [DATE]" at bounding box center [675, 358] width 181 height 217
click at [718, 319] on div "Lead Name [PERSON_NAME] Lead Type First Time Buyer Follow Up Date [DATE]" at bounding box center [674, 308] width 179 height 114
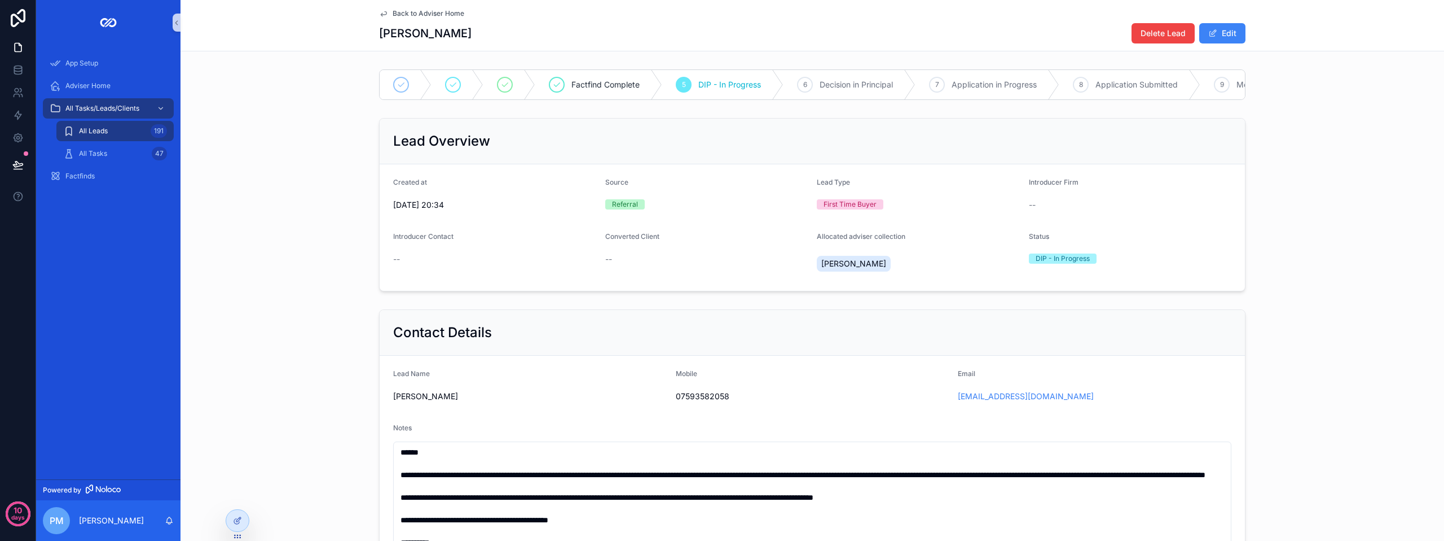
click at [426, 12] on span "Back to Adviser Home" at bounding box center [429, 13] width 72 height 9
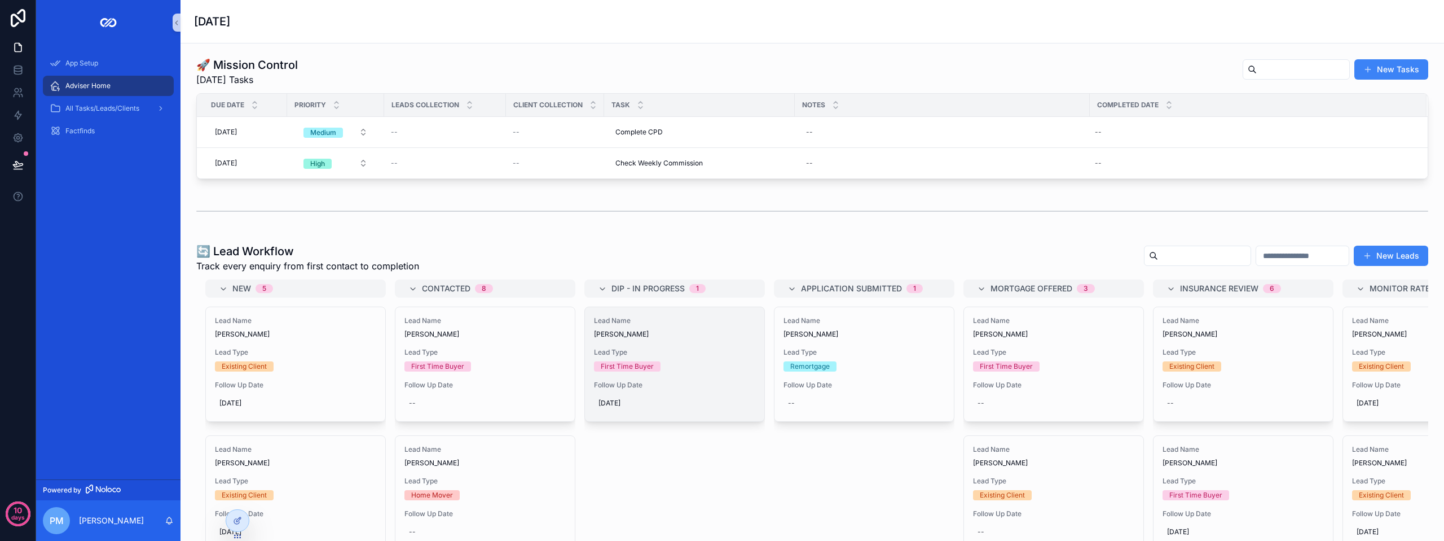
click at [620, 405] on span "[DATE]" at bounding box center [675, 402] width 152 height 9
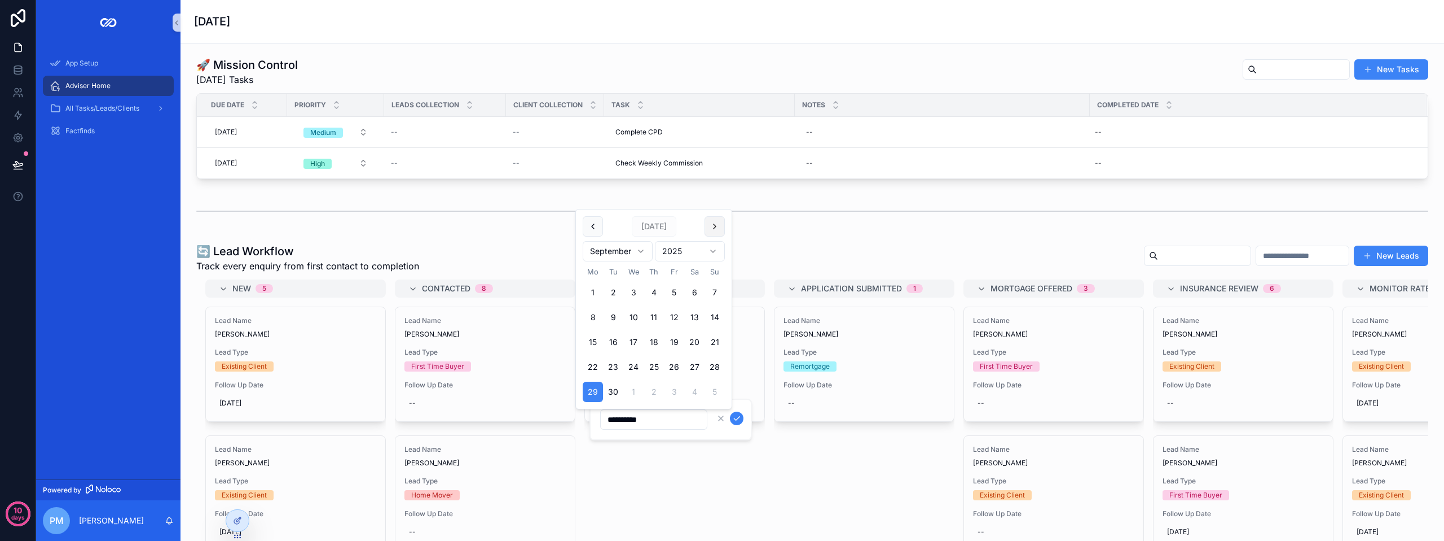
click at [720, 226] on button "scrollable content" at bounding box center [715, 226] width 20 height 20
click at [592, 316] on button "6" at bounding box center [593, 317] width 20 height 20
type input "**********"
click at [734, 421] on icon "scrollable content" at bounding box center [736, 418] width 9 height 9
click at [787, 451] on div "Lead Name [PERSON_NAME] Lead Type Remortgage Follow Up Date --" at bounding box center [864, 414] width 181 height 217
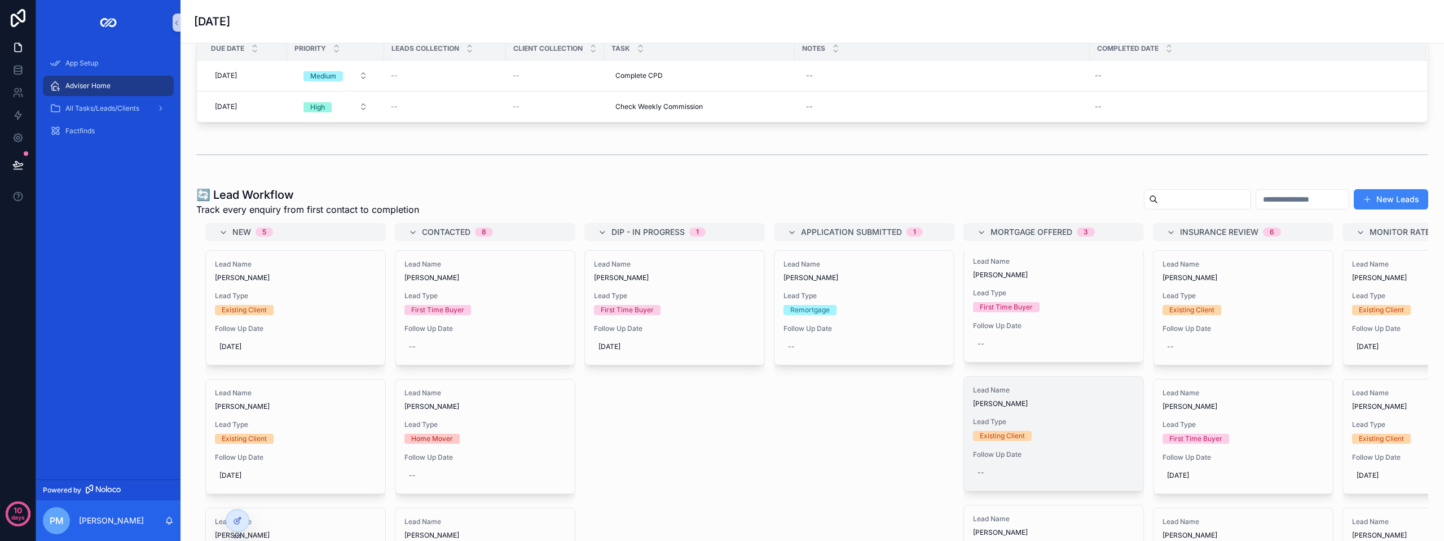
scroll to position [113, 0]
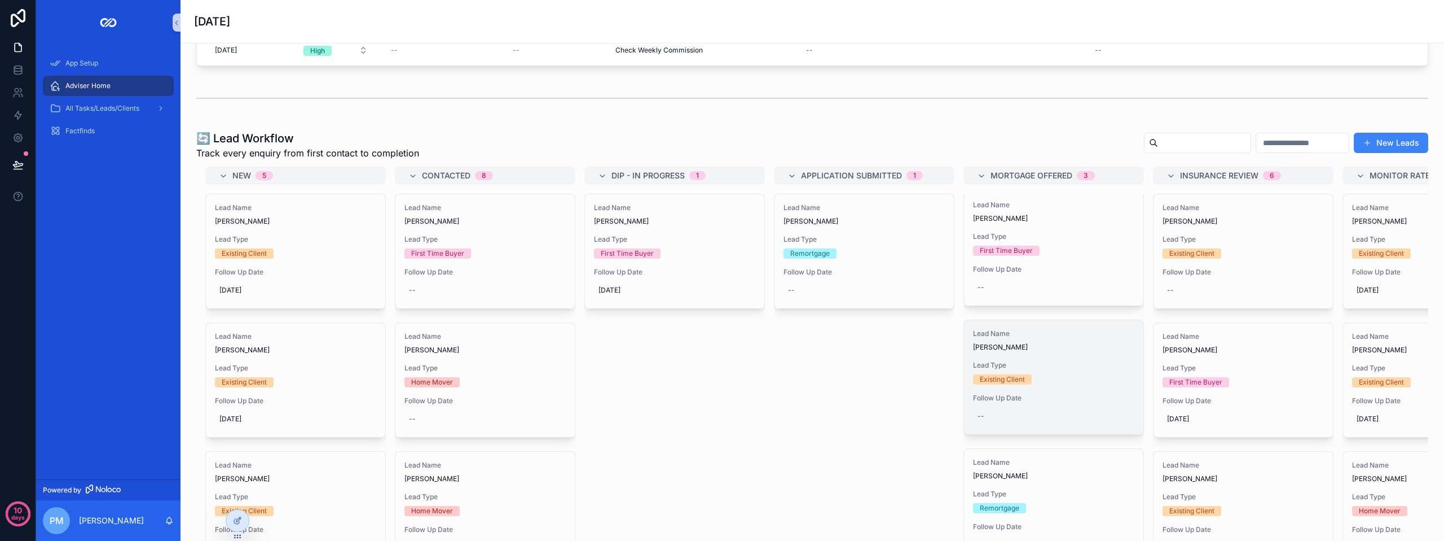
click at [981, 416] on div "--" at bounding box center [981, 415] width 7 height 9
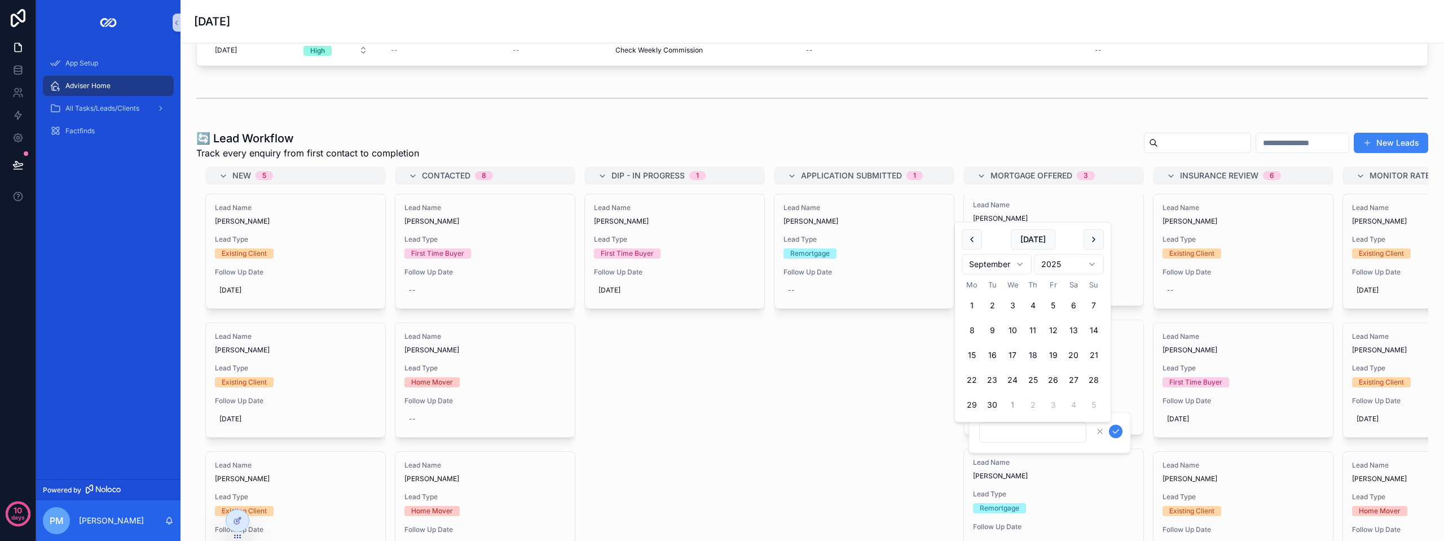
click at [1017, 398] on button "1" at bounding box center [1013, 404] width 20 height 20
type input "**********"
click at [1117, 433] on icon "scrollable content" at bounding box center [1116, 431] width 9 height 9
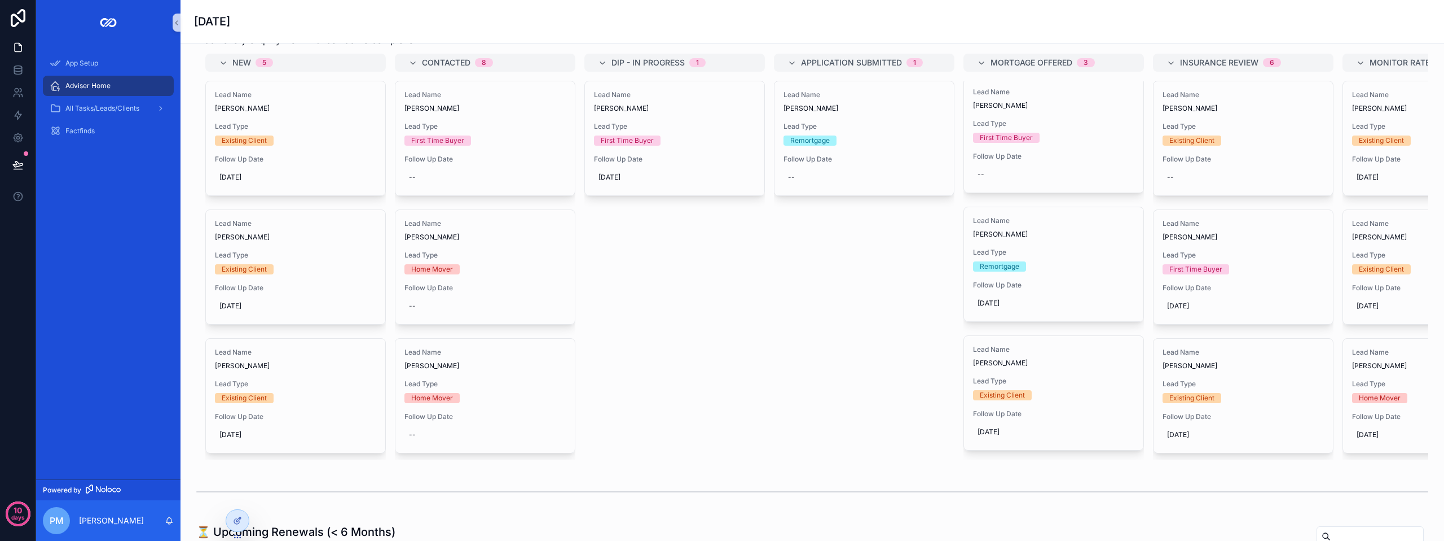
scroll to position [0, 0]
click at [645, 304] on div "New 5 Lead Name [PERSON_NAME] Lead Type Existing Client Follow Up Date [DATE] L…" at bounding box center [812, 257] width 1232 height 406
click at [1003, 247] on div "Lead Name [PERSON_NAME] Lead Type Remortgage Follow Up Date [DATE]" at bounding box center [1053, 267] width 179 height 114
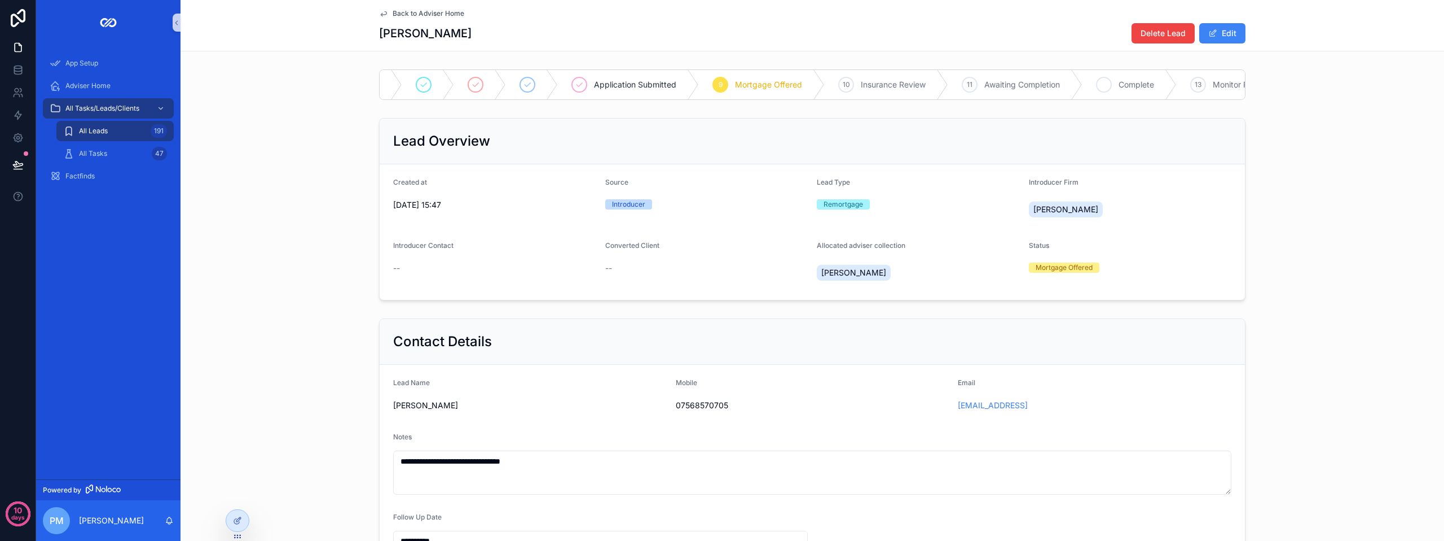
click at [1126, 84] on span "Complete" at bounding box center [1137, 84] width 36 height 11
click at [308, 180] on div "Lead Overview Created at [DATE] 15:47 Source Introducer Lead Type Remortgage In…" at bounding box center [813, 208] width 1264 height 191
click at [415, 12] on span "Back to Adviser Home" at bounding box center [429, 13] width 72 height 9
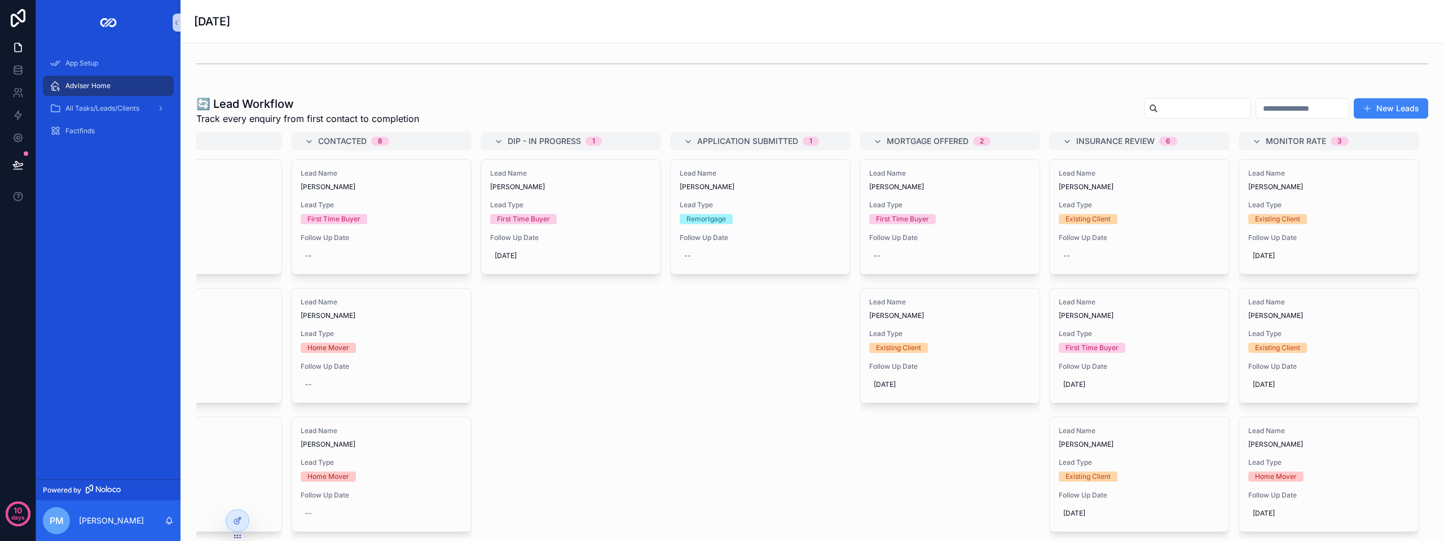
scroll to position [113, 0]
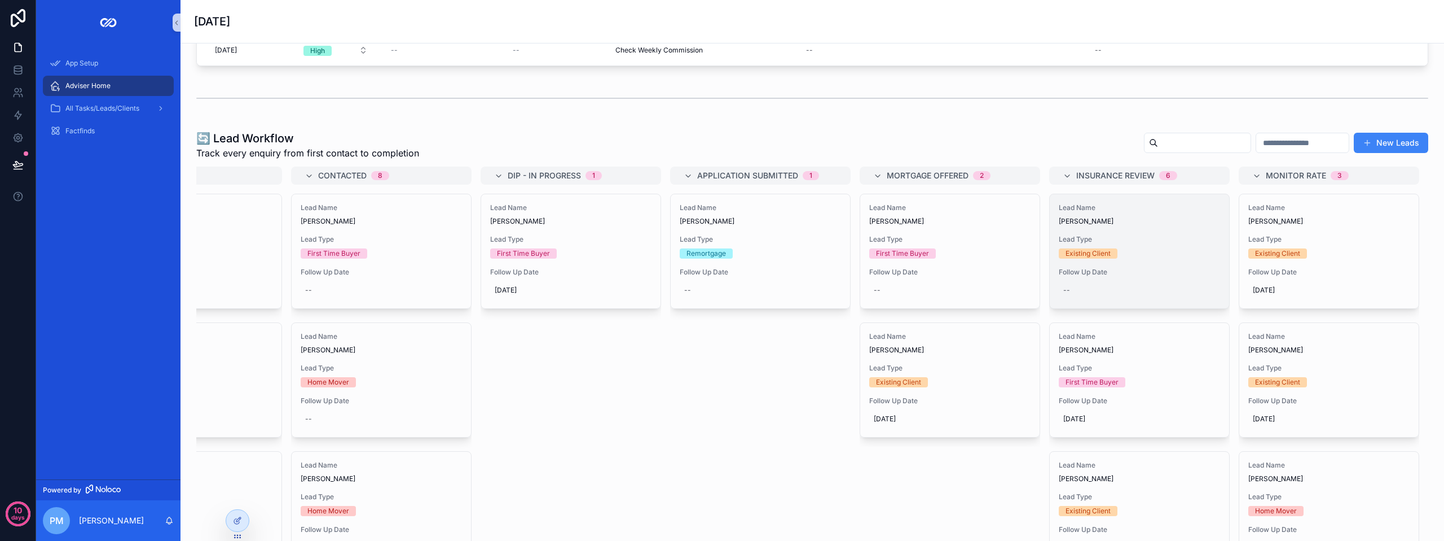
click at [1062, 279] on div "Follow Up Date --" at bounding box center [1139, 283] width 161 height 32
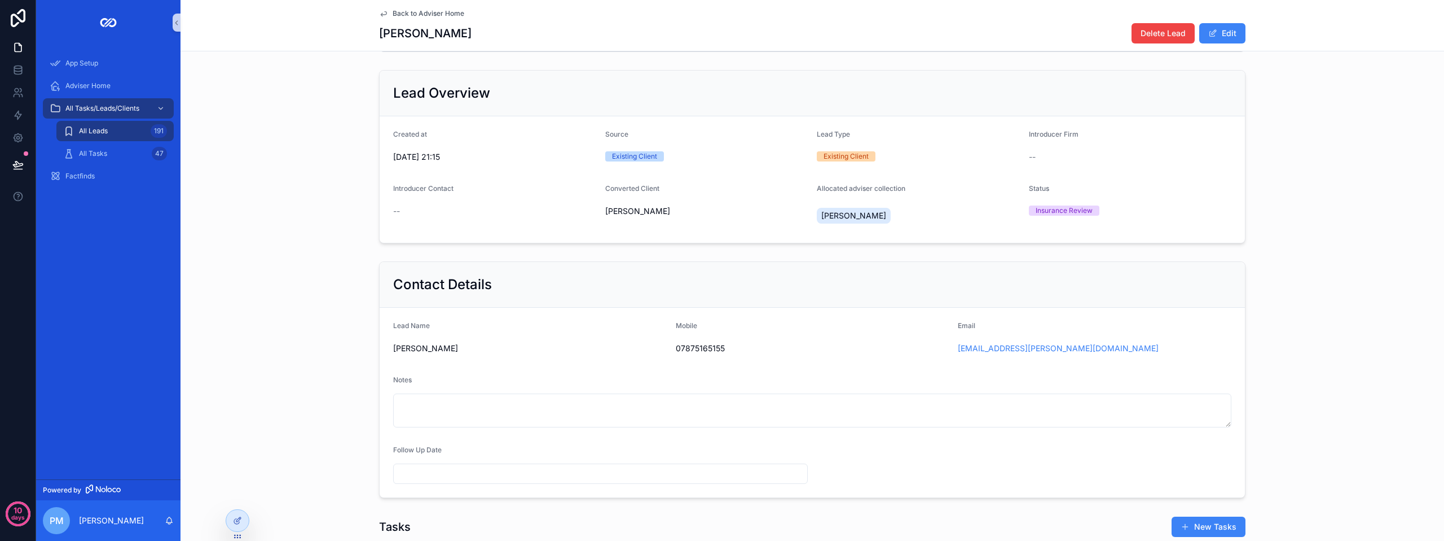
scroll to position [113, 0]
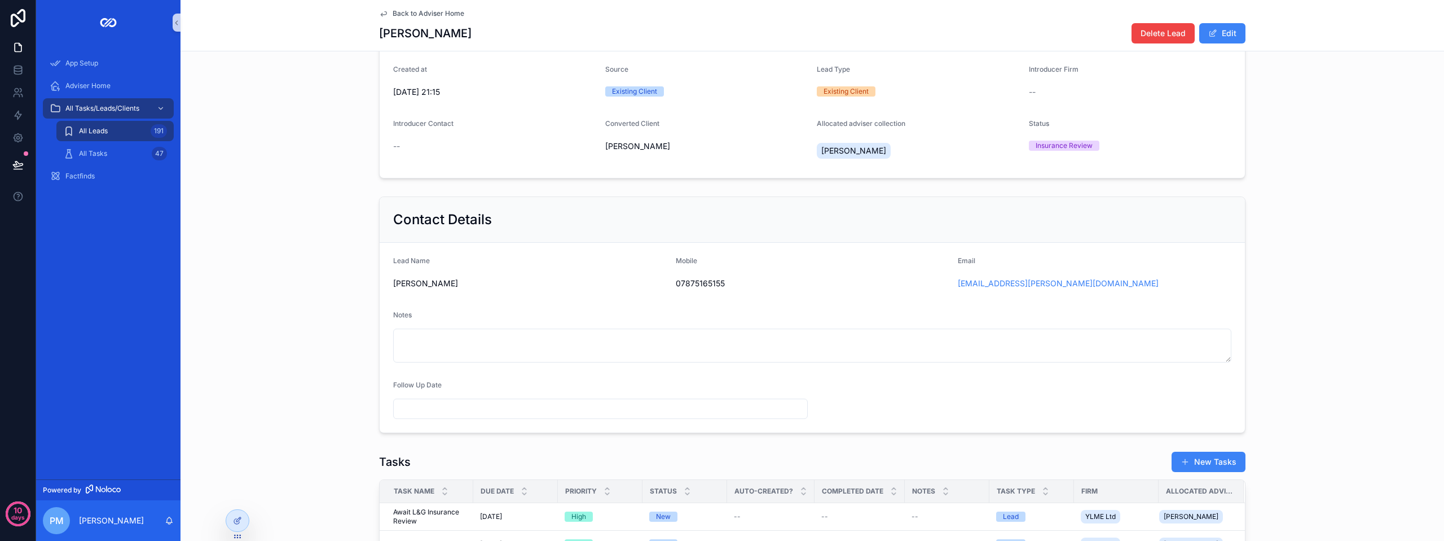
click at [472, 416] on input "scrollable content" at bounding box center [601, 409] width 414 height 16
click at [577, 390] on button "1" at bounding box center [576, 389] width 20 height 20
type input "**********"
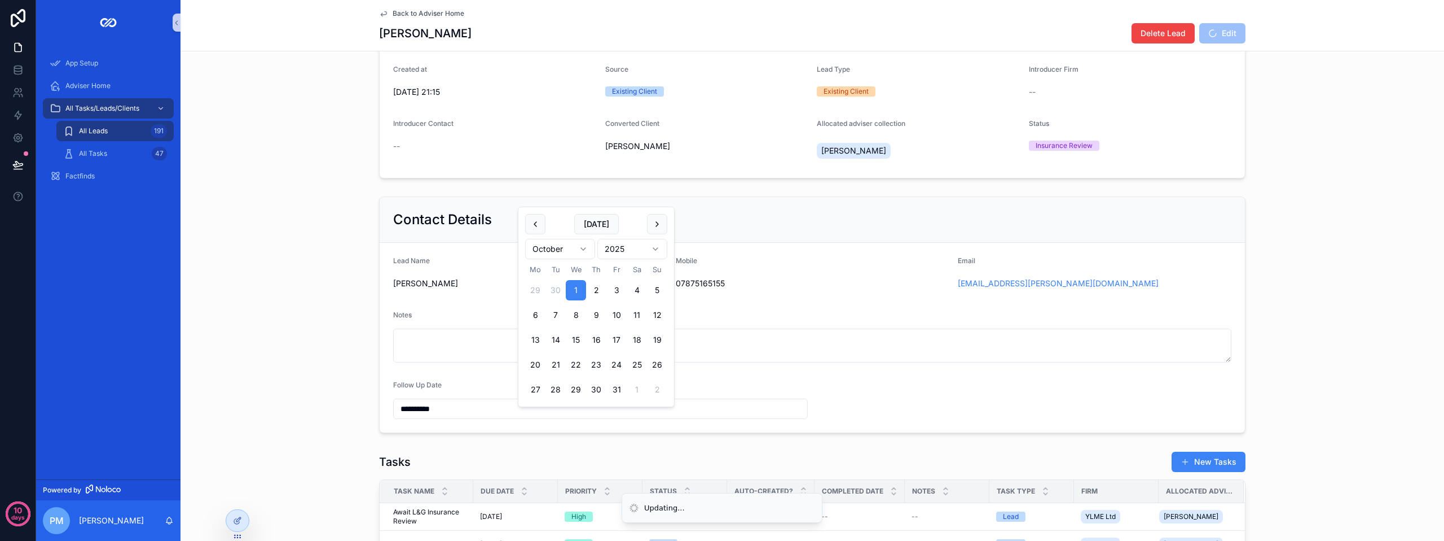
click at [354, 195] on div "**********" at bounding box center [813, 337] width 1264 height 771
click at [414, 11] on span "Back to Adviser Home" at bounding box center [429, 13] width 72 height 9
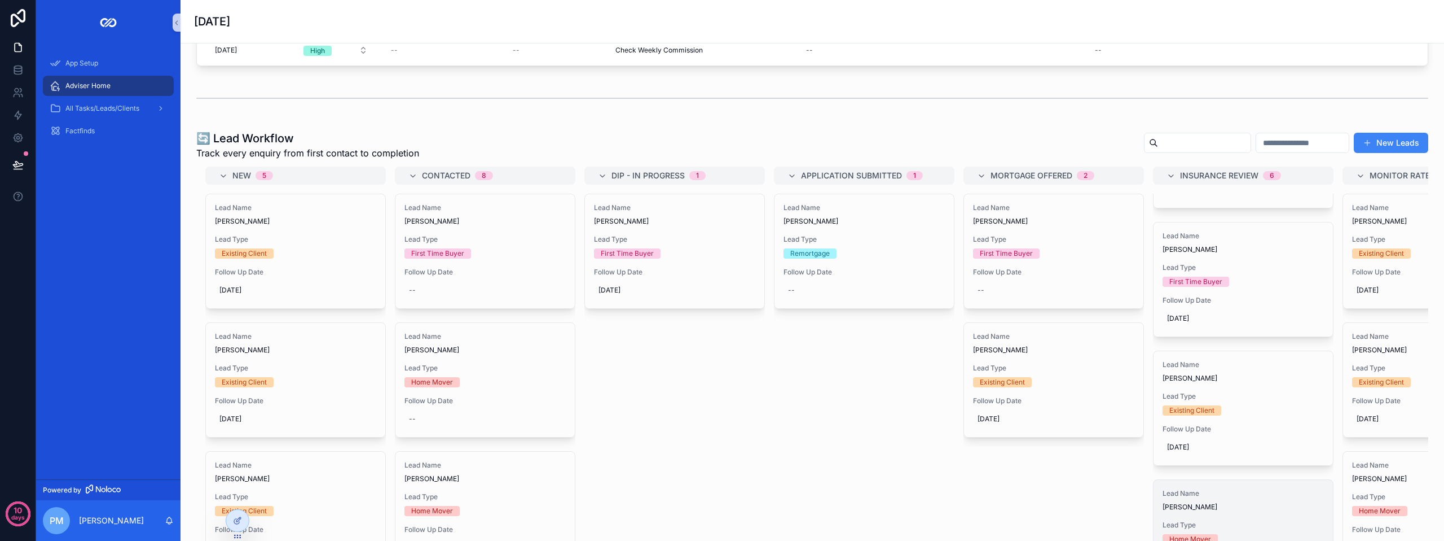
scroll to position [389, 0]
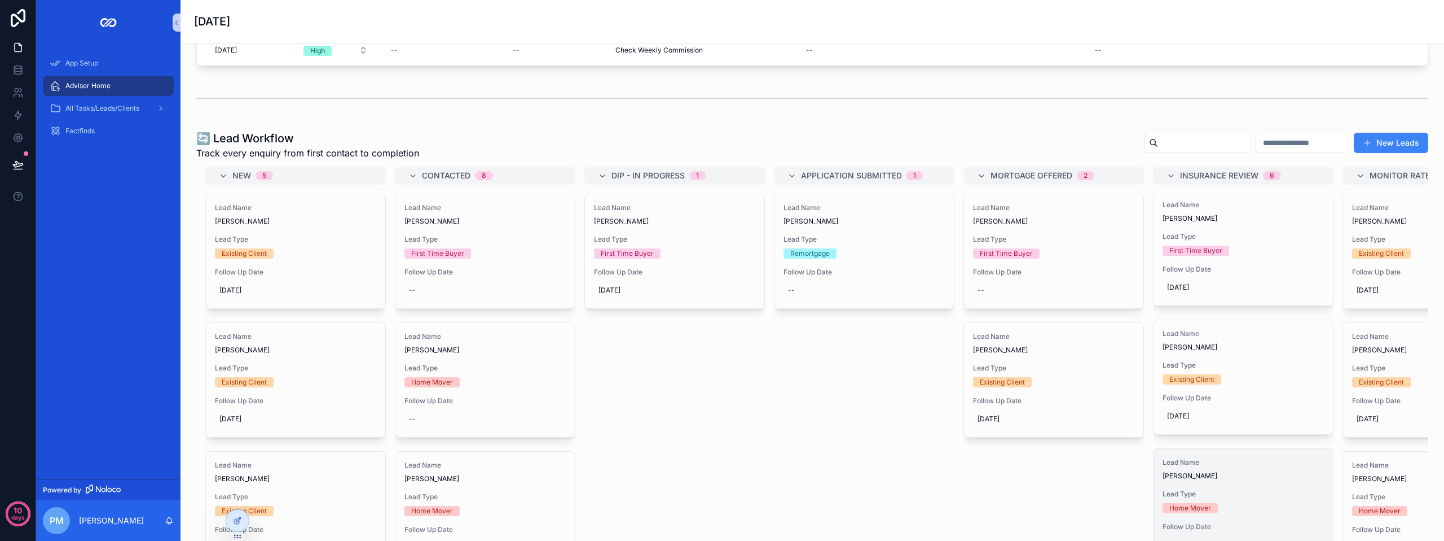
click at [1185, 529] on span "Follow Up Date" at bounding box center [1243, 526] width 161 height 9
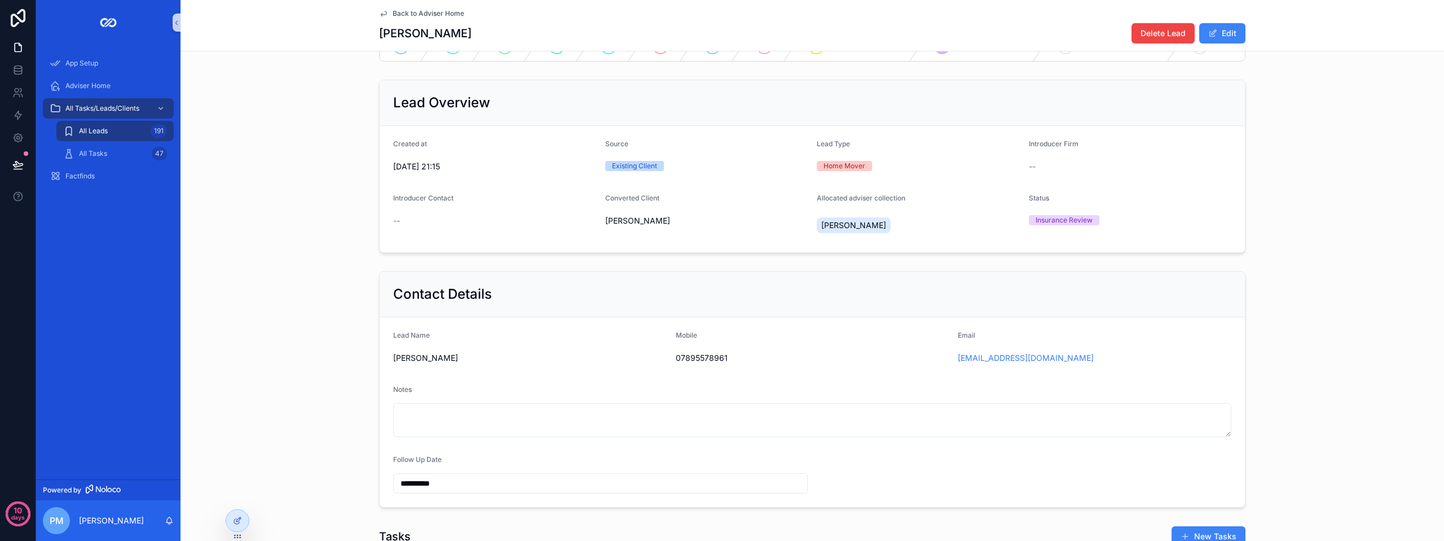
scroll to position [56, 0]
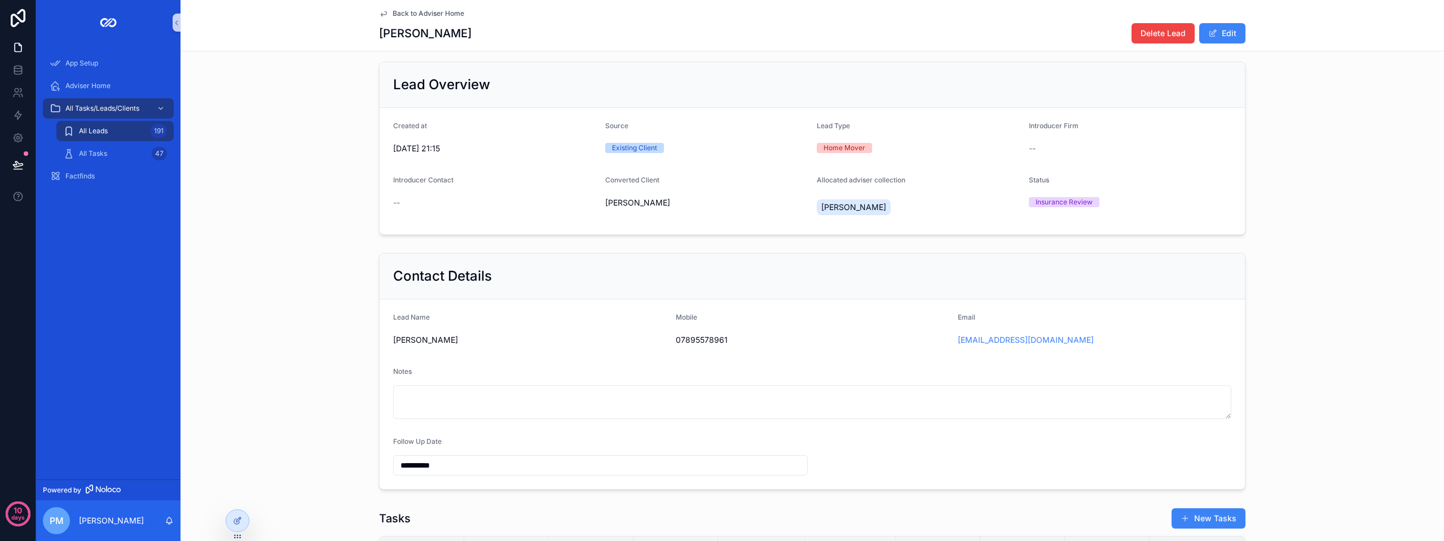
click at [419, 473] on input "**********" at bounding box center [601, 465] width 414 height 16
click at [344, 447] on div "**********" at bounding box center [813, 370] width 1264 height 245
click at [401, 11] on span "Back to Adviser Home" at bounding box center [429, 13] width 72 height 9
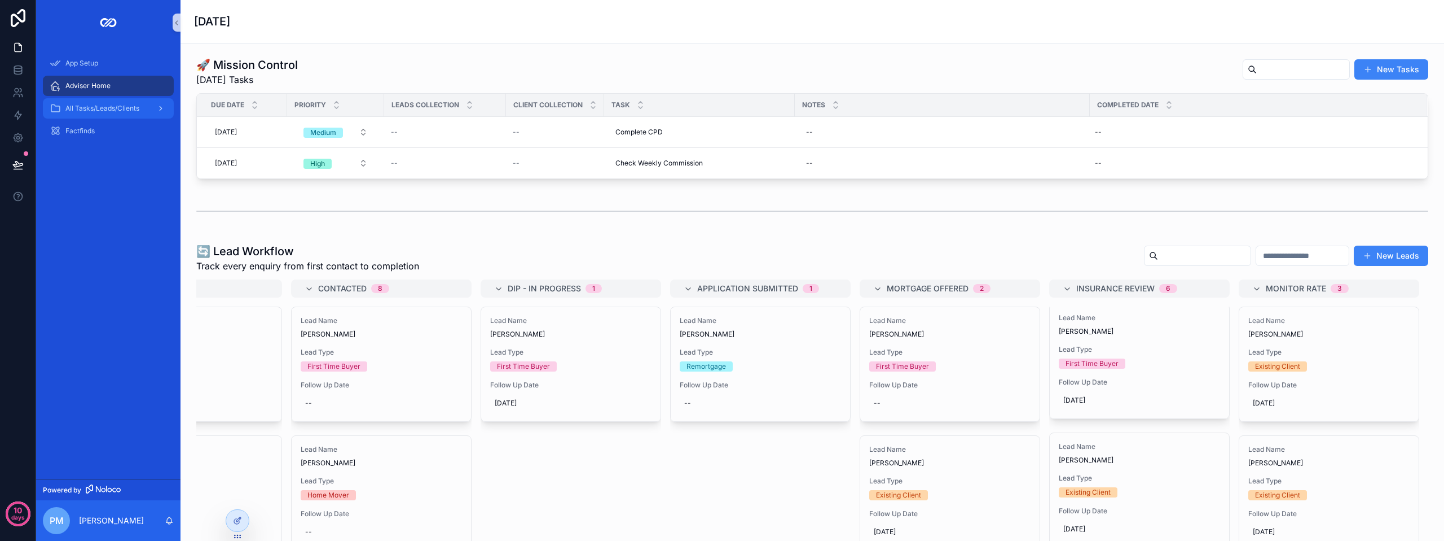
click at [104, 112] on span "All Tasks/Leads/Clients" at bounding box center [102, 108] width 74 height 9
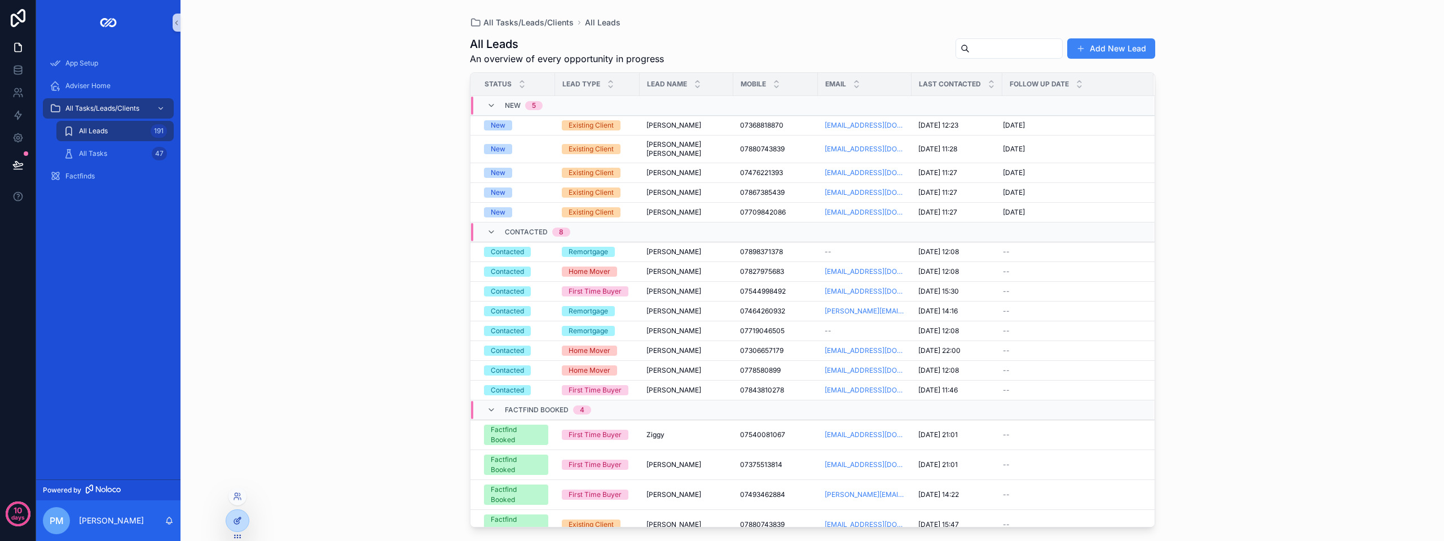
click at [245, 526] on div at bounding box center [237, 520] width 23 height 21
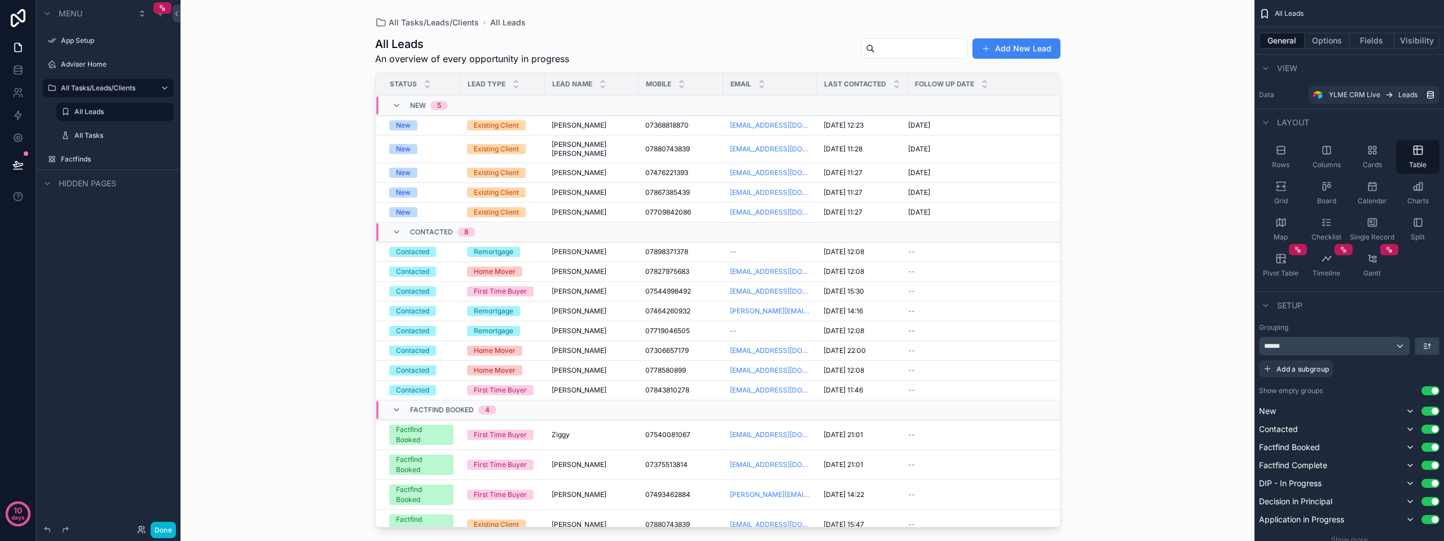
click at [577, 81] on span "Lead Name" at bounding box center [572, 84] width 40 height 9
click at [1285, 260] on icon "scrollable content" at bounding box center [1281, 258] width 11 height 11
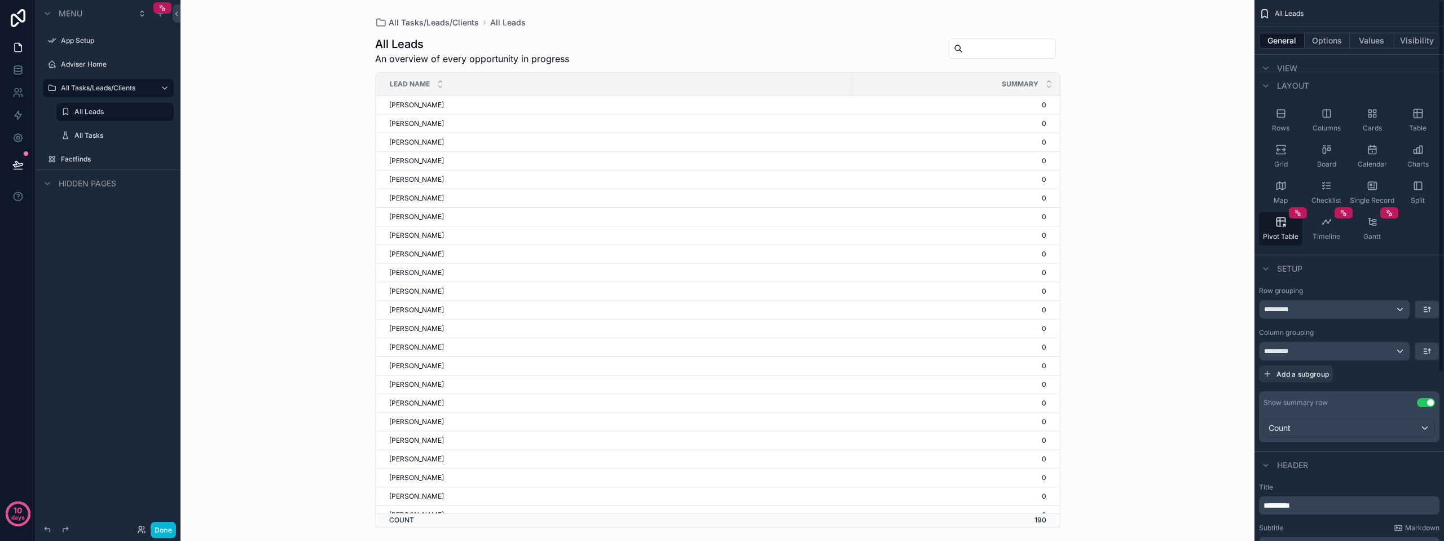
scroll to position [56, 0]
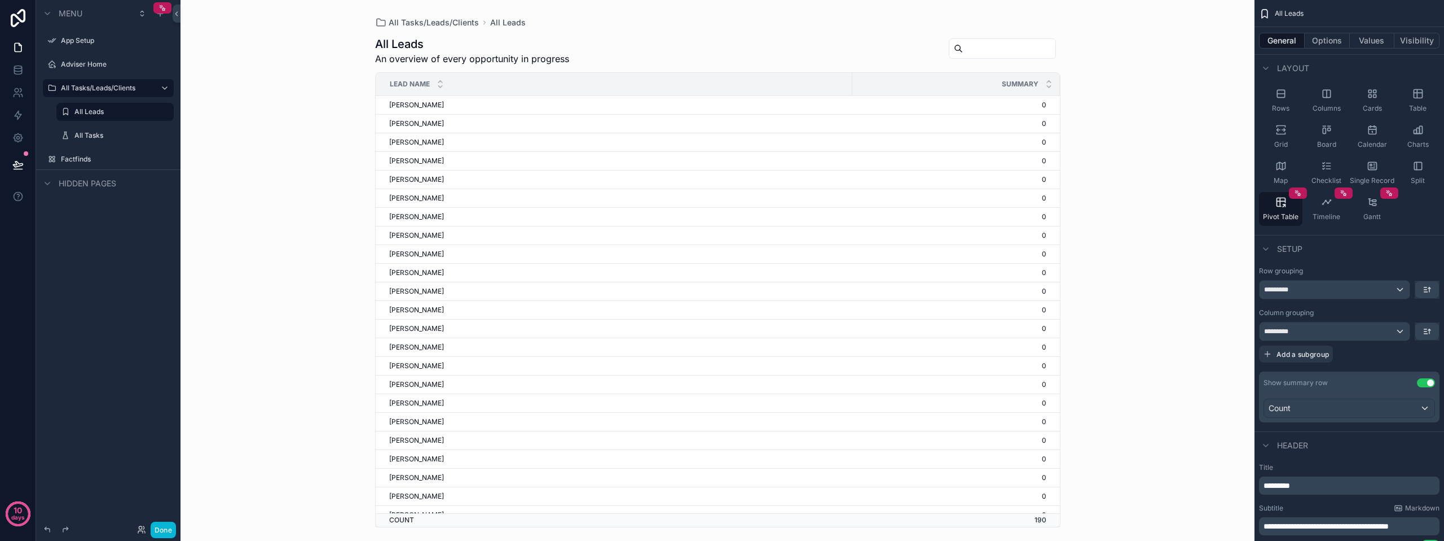
click at [758, 76] on div "Lead Name" at bounding box center [614, 83] width 476 height 21
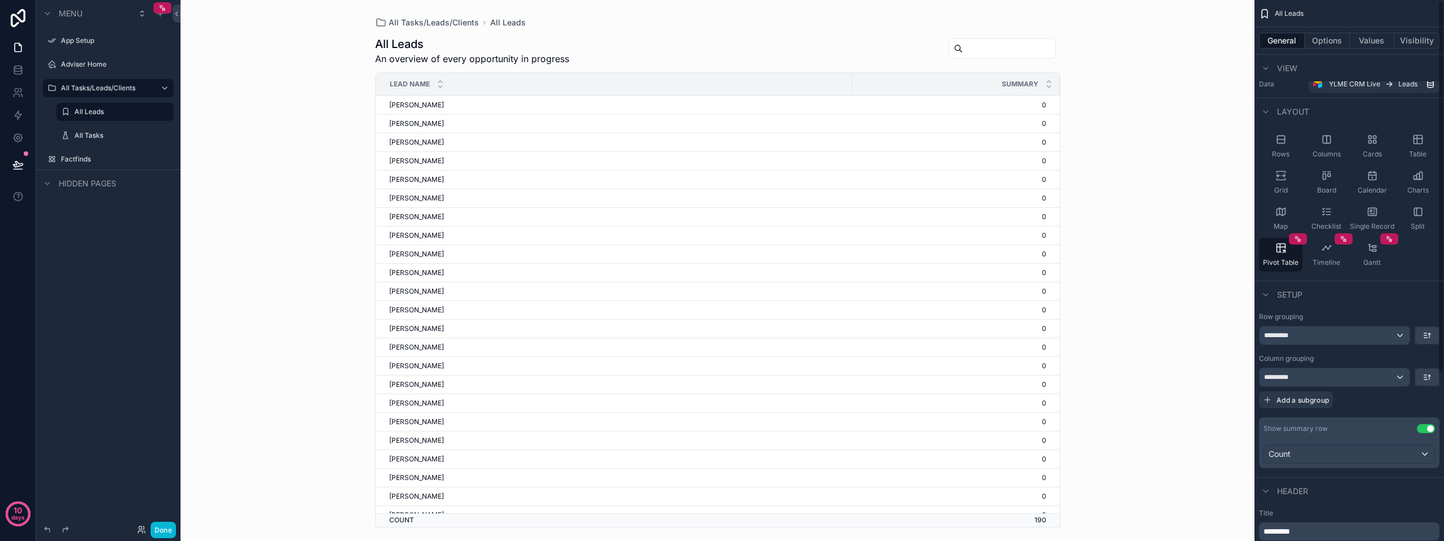
scroll to position [0, 0]
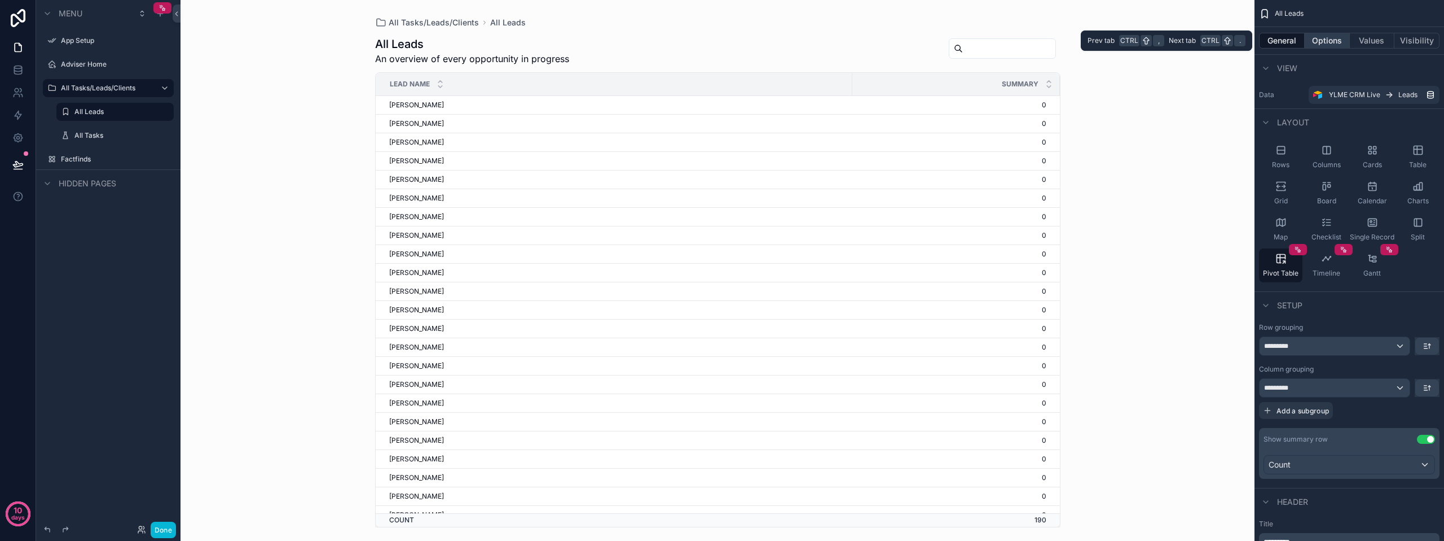
click at [1334, 37] on button "Options" at bounding box center [1327, 41] width 45 height 16
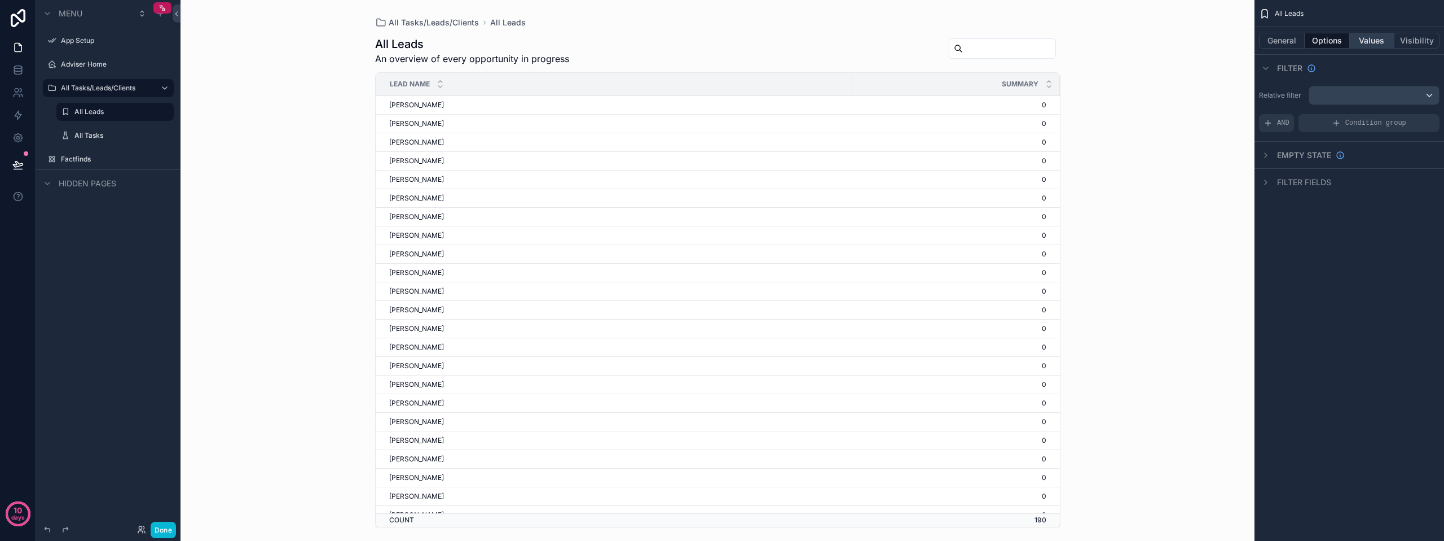
click at [1368, 39] on button "Values" at bounding box center [1372, 41] width 45 height 16
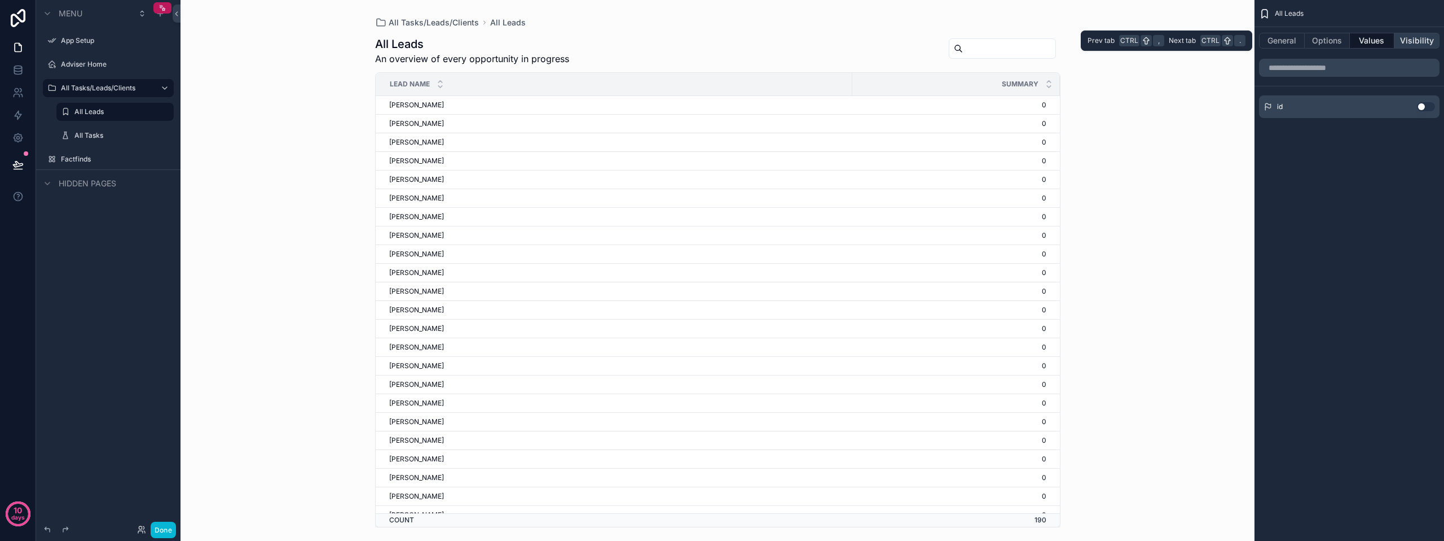
click at [1416, 41] on button "Visibility" at bounding box center [1417, 41] width 45 height 16
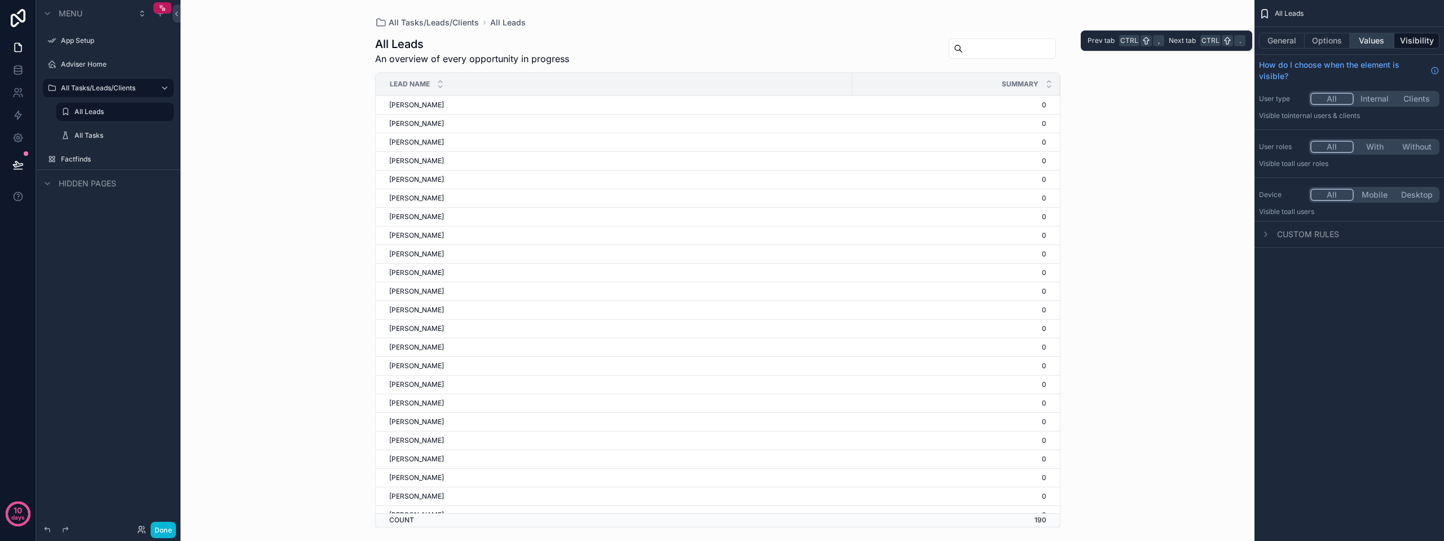
click at [1381, 36] on button "Values" at bounding box center [1372, 41] width 45 height 16
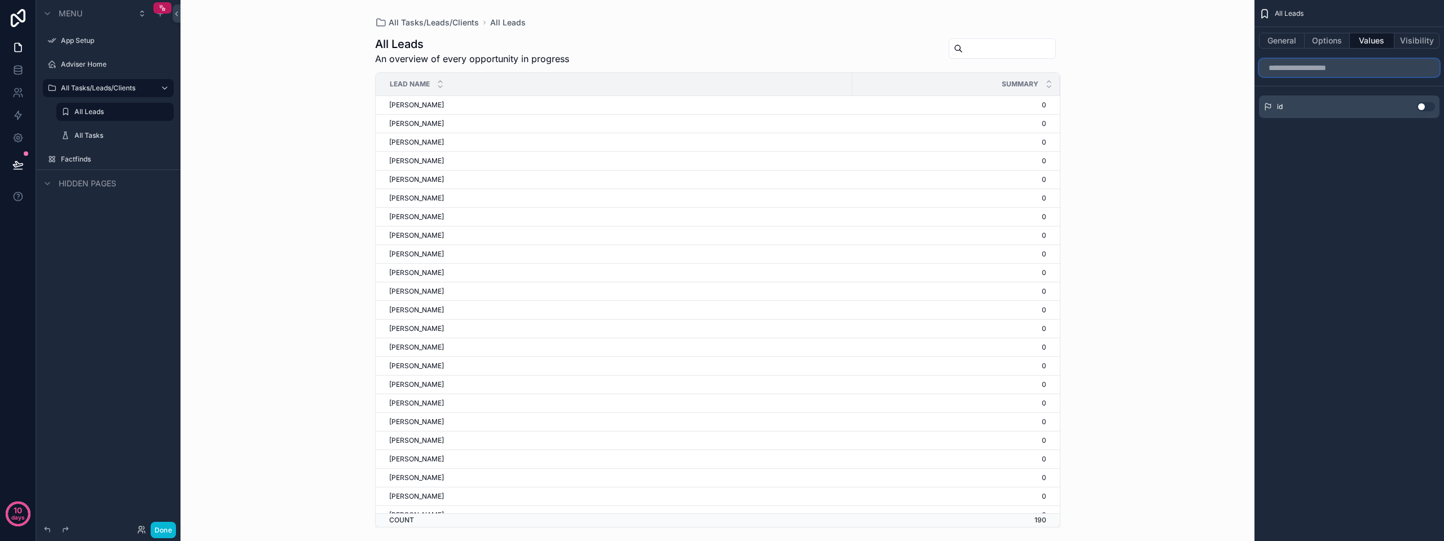
click at [1376, 62] on input "scrollable content" at bounding box center [1349, 68] width 181 height 18
click at [1336, 44] on button "Options" at bounding box center [1327, 41] width 45 height 16
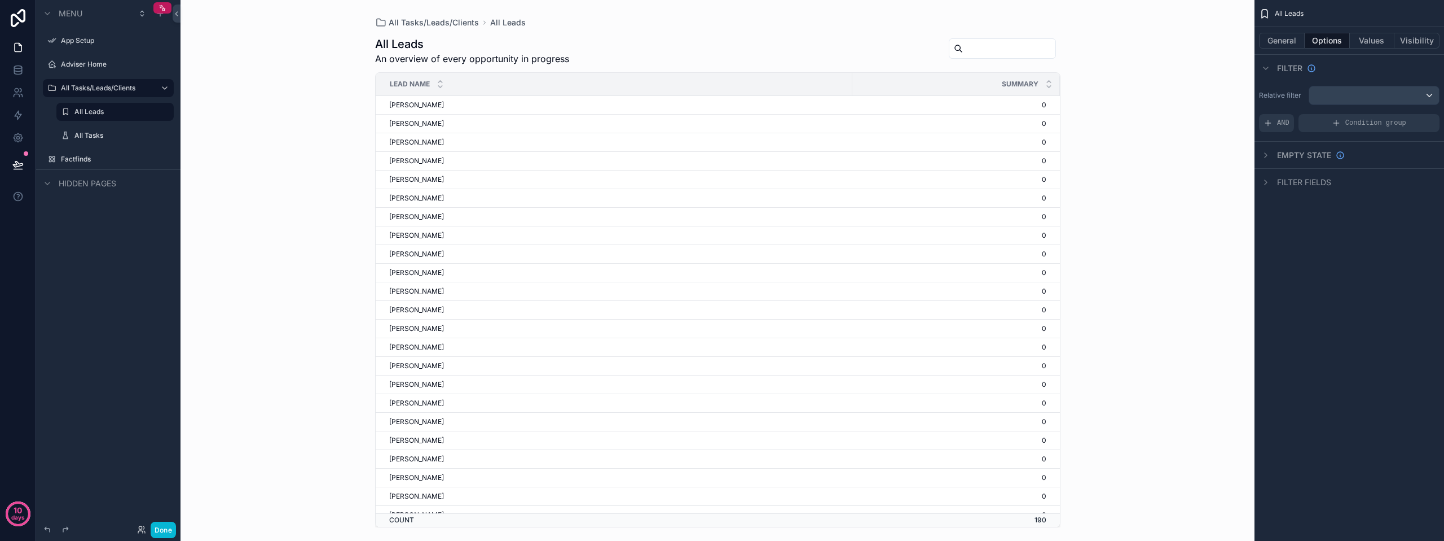
click at [1288, 150] on span "Empty state" at bounding box center [1304, 155] width 54 height 11
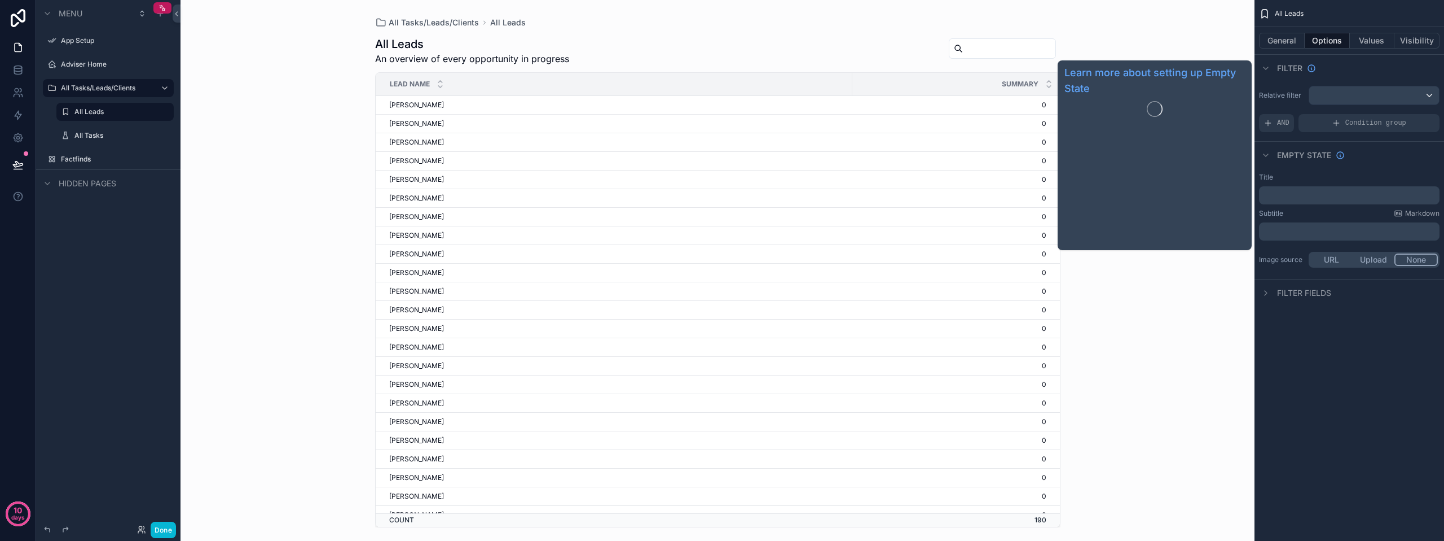
click at [1288, 150] on span "Empty state" at bounding box center [1304, 155] width 54 height 11
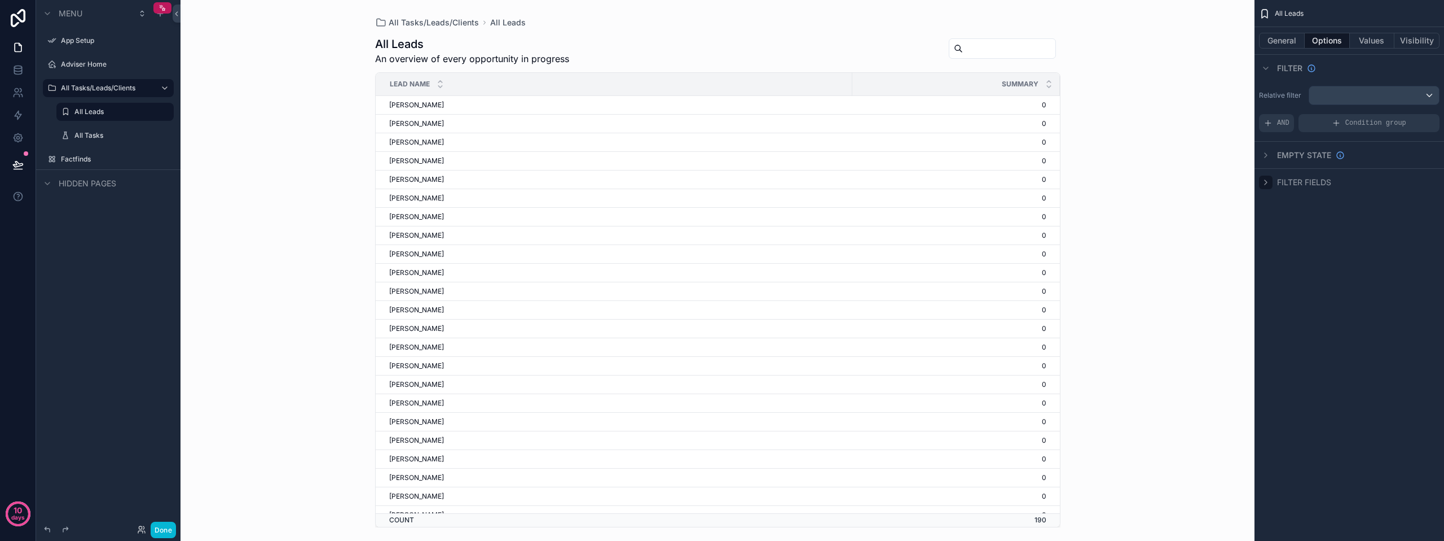
click at [1271, 179] on div "scrollable content" at bounding box center [1266, 182] width 14 height 14
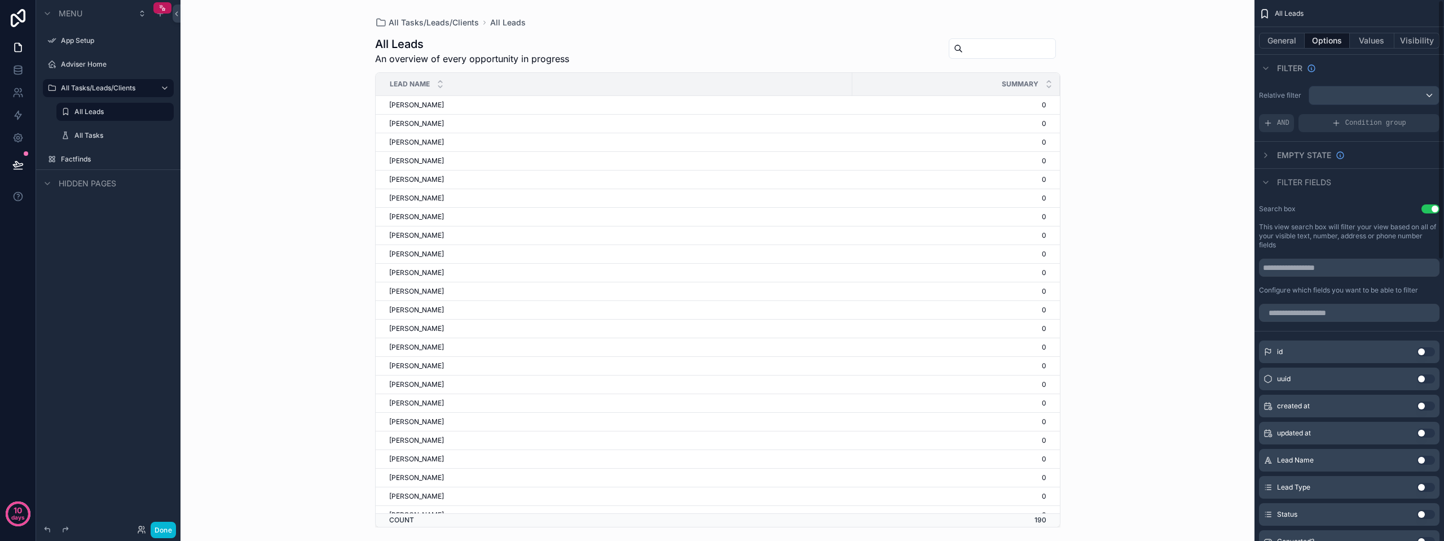
click at [1435, 208] on button "Use setting" at bounding box center [1431, 208] width 18 height 9
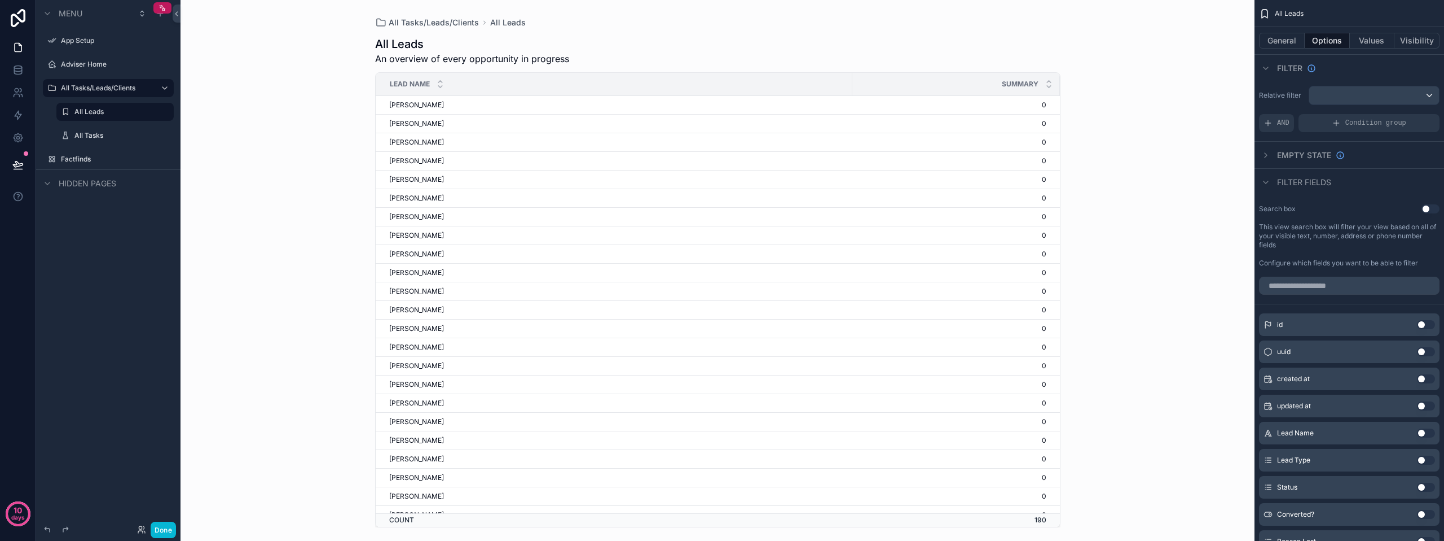
click at [1433, 208] on button "Use setting" at bounding box center [1431, 208] width 18 height 9
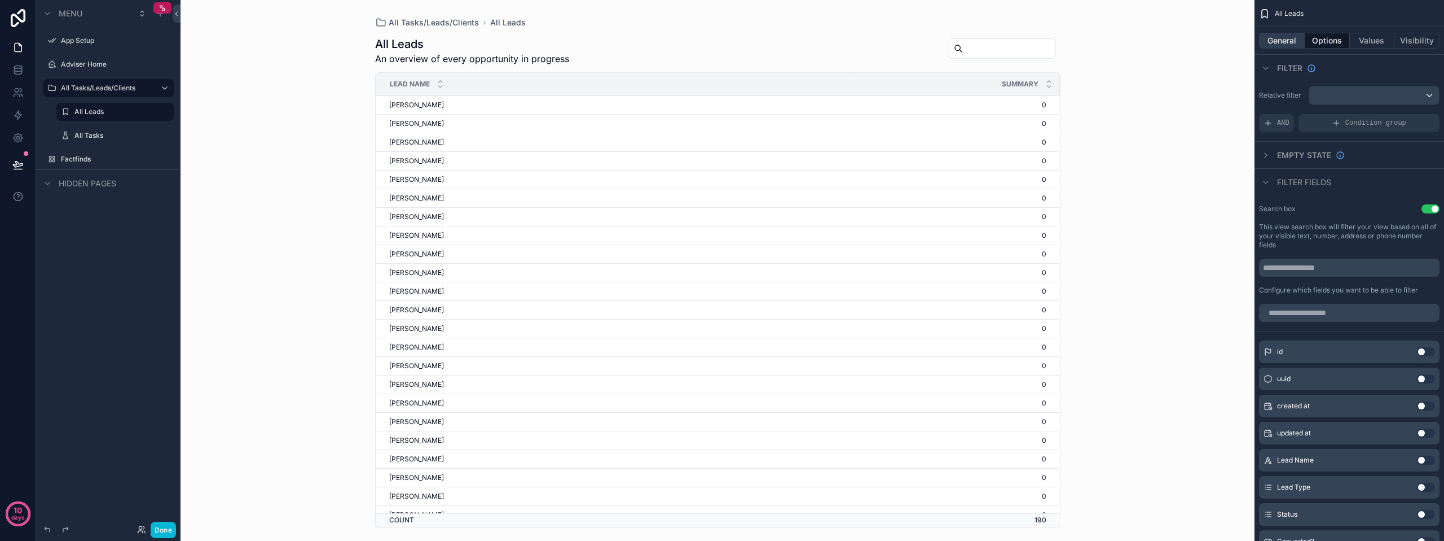
click at [1280, 39] on button "General" at bounding box center [1282, 41] width 46 height 16
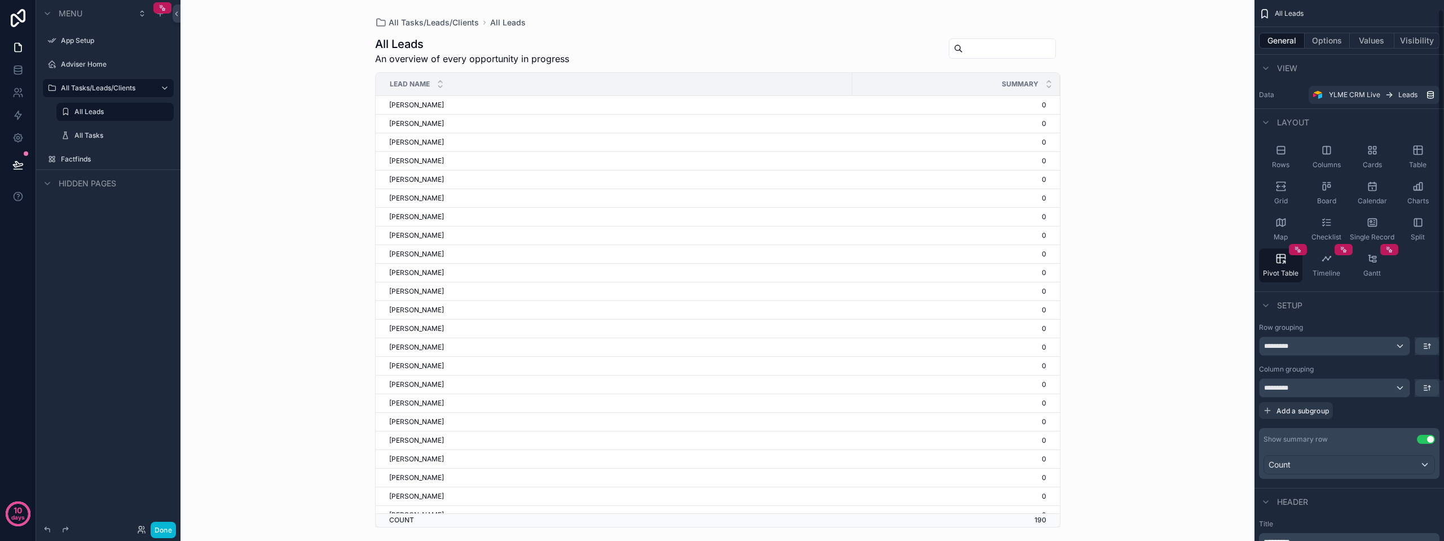
scroll to position [56, 0]
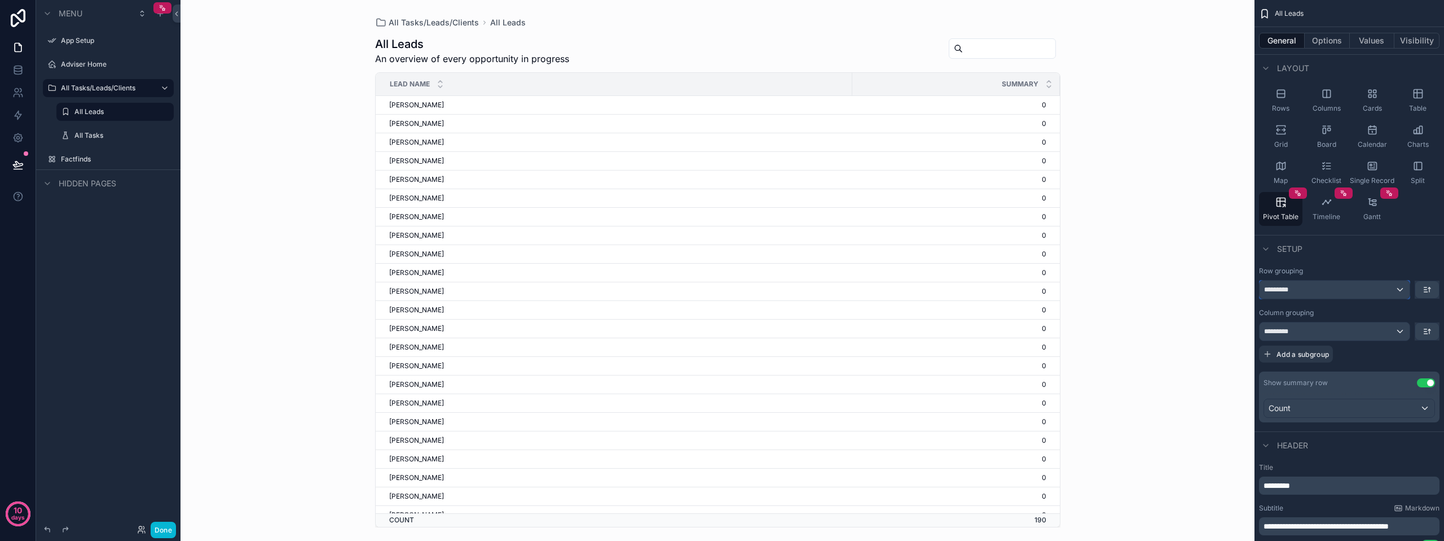
click at [1335, 288] on div "*********" at bounding box center [1335, 289] width 150 height 18
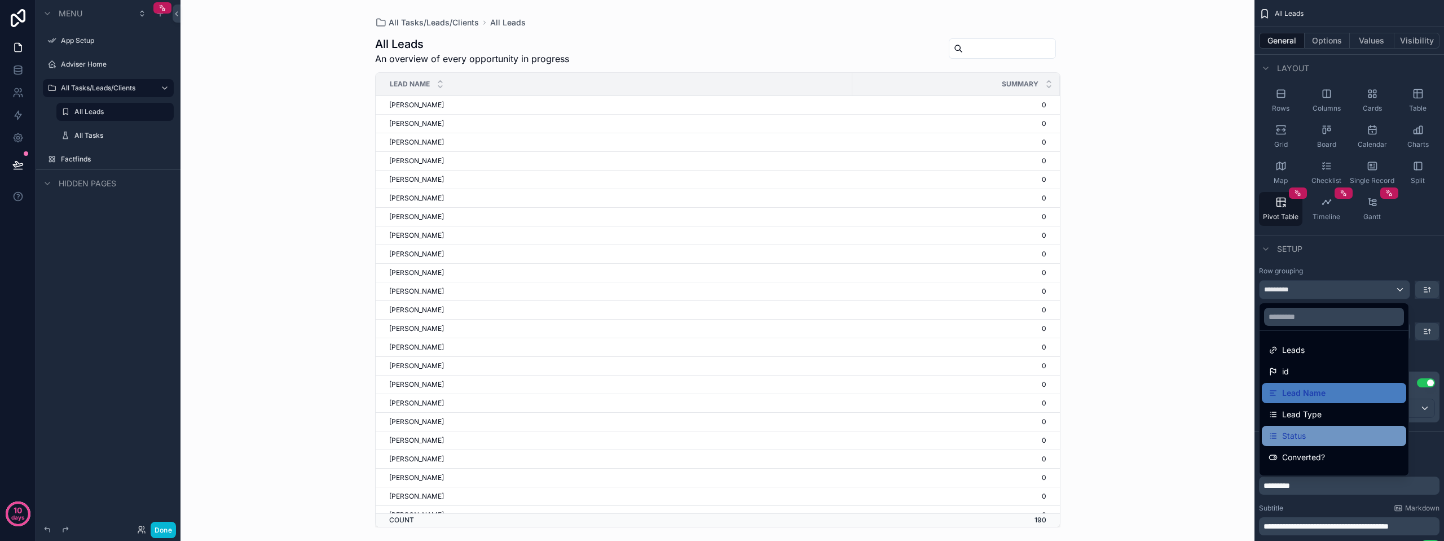
click at [1311, 432] on div "Status" at bounding box center [1334, 436] width 131 height 14
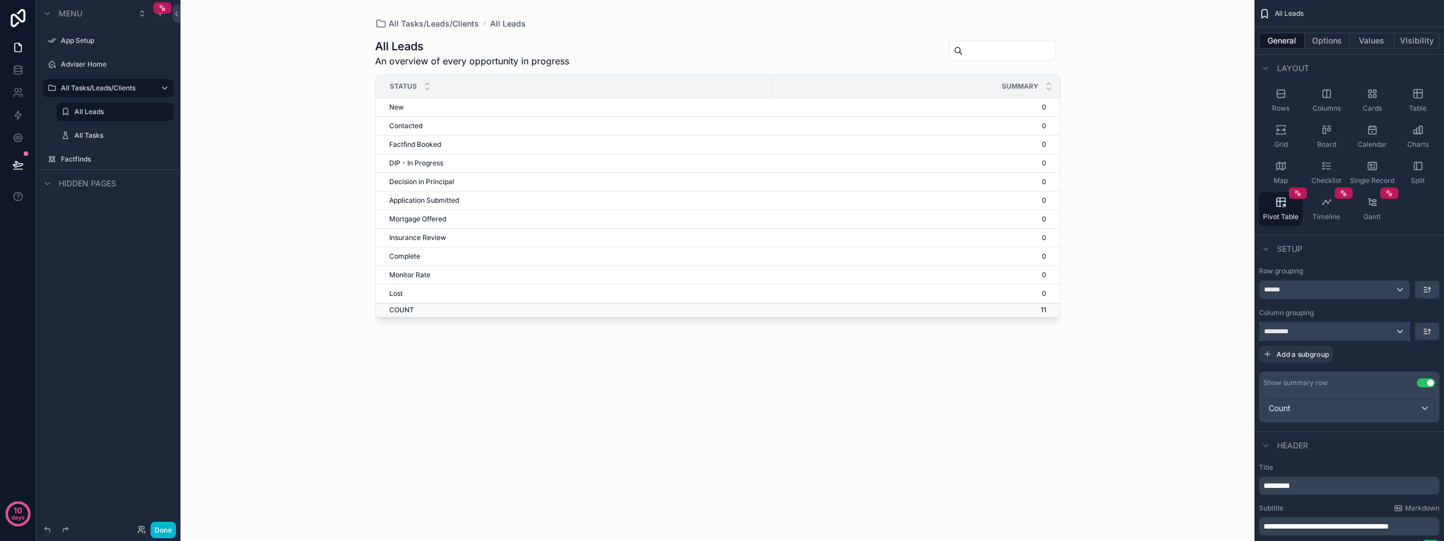
click at [1340, 328] on div "*********" at bounding box center [1335, 331] width 150 height 18
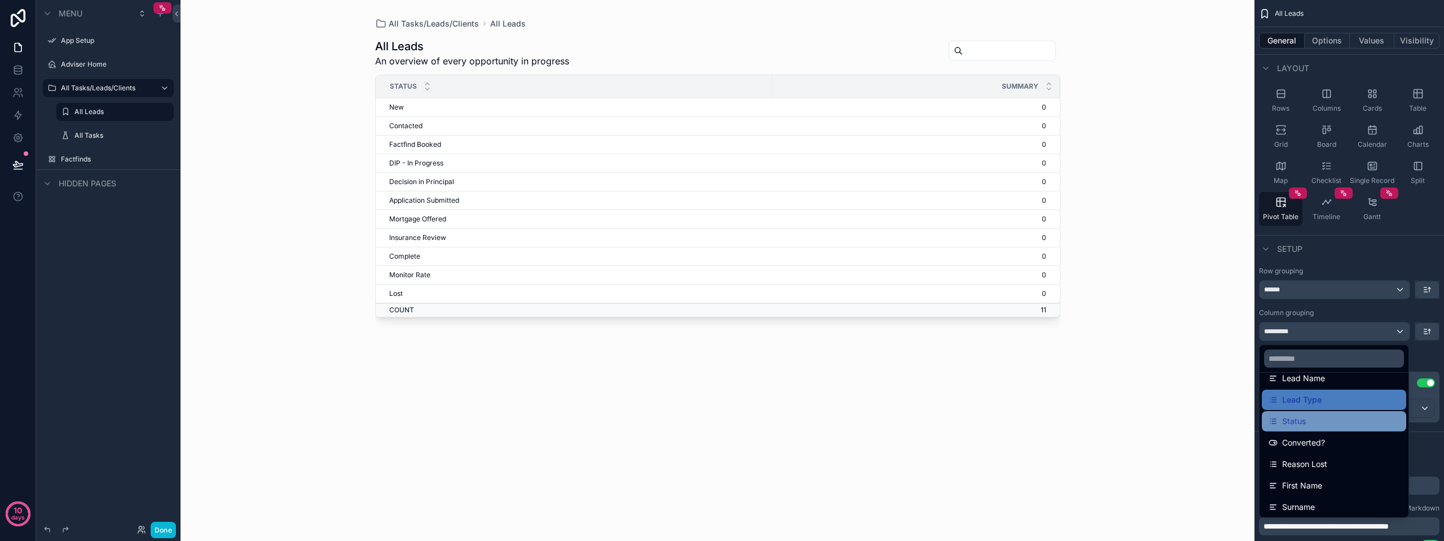
click at [1308, 424] on div "Status" at bounding box center [1334, 421] width 131 height 14
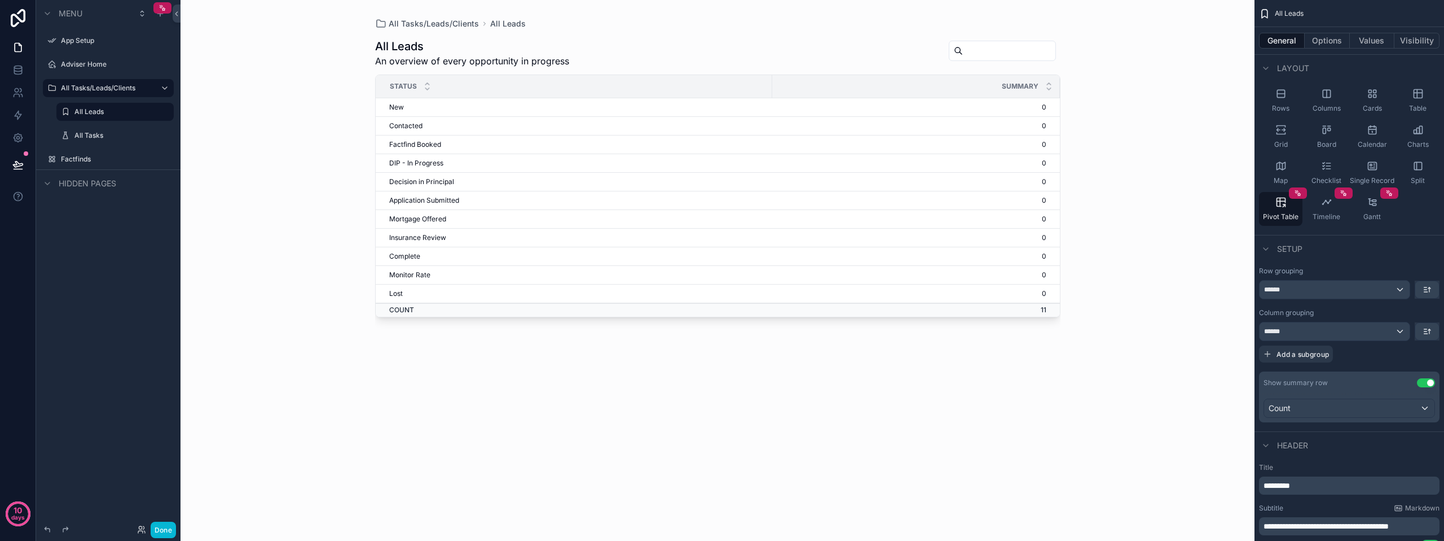
click at [1020, 229] on td "0" at bounding box center [916, 238] width 288 height 19
click at [1398, 289] on div "******" at bounding box center [1335, 289] width 150 height 18
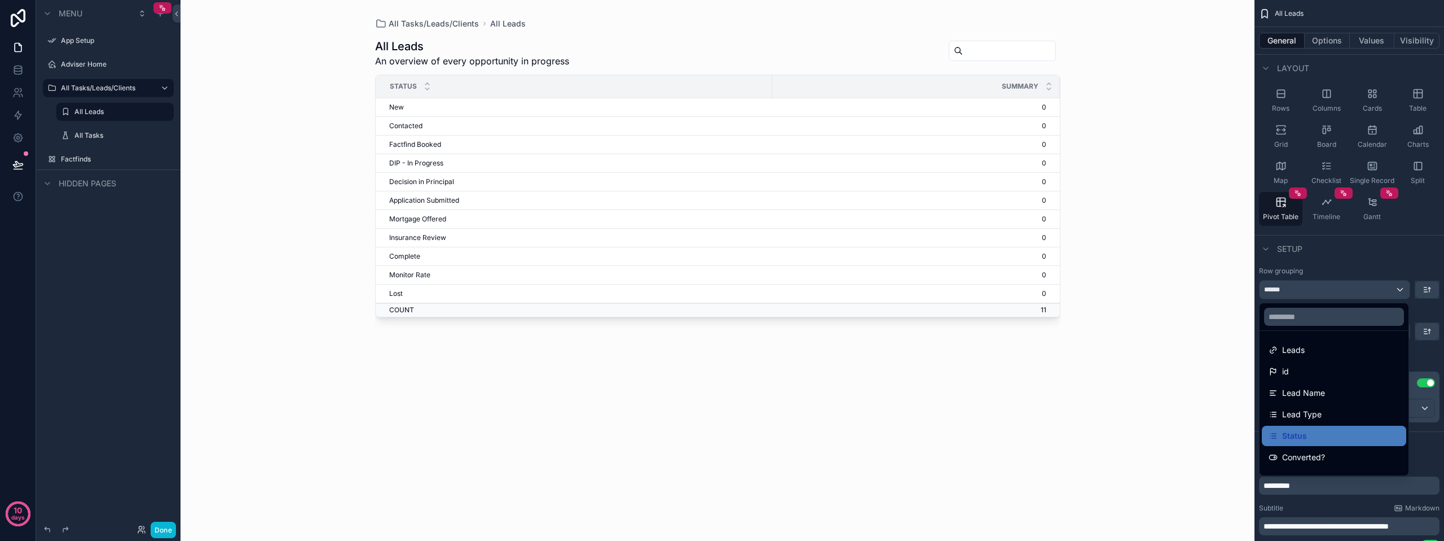
click at [1398, 290] on div "scrollable content" at bounding box center [722, 270] width 1444 height 541
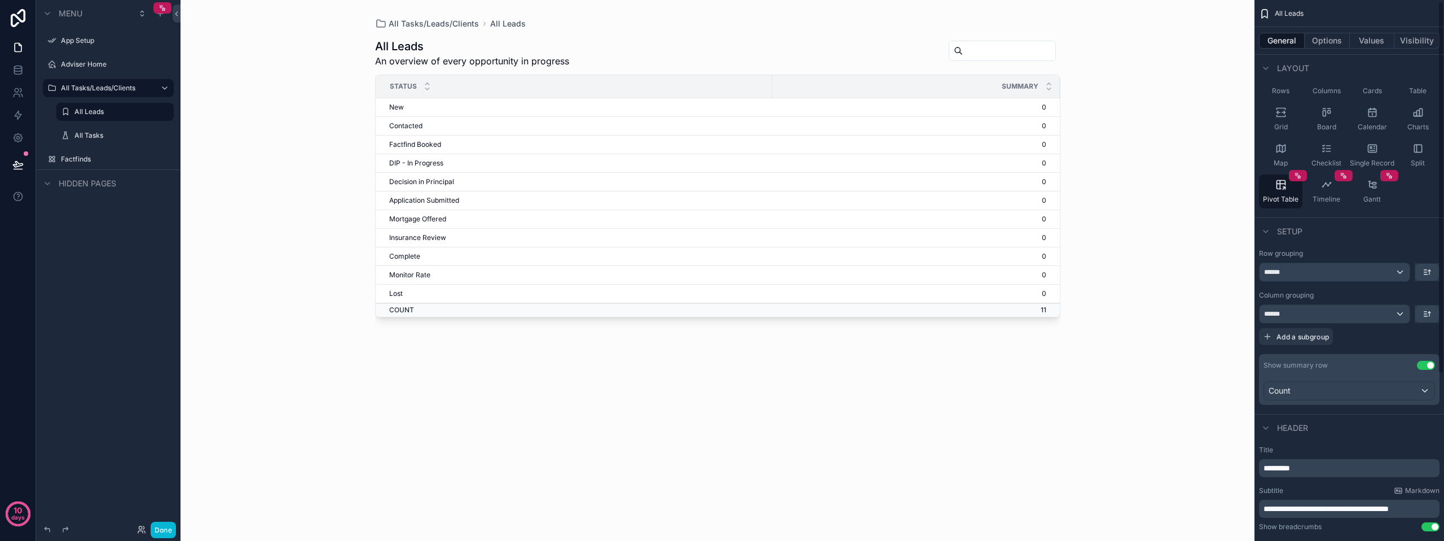
scroll to position [0, 0]
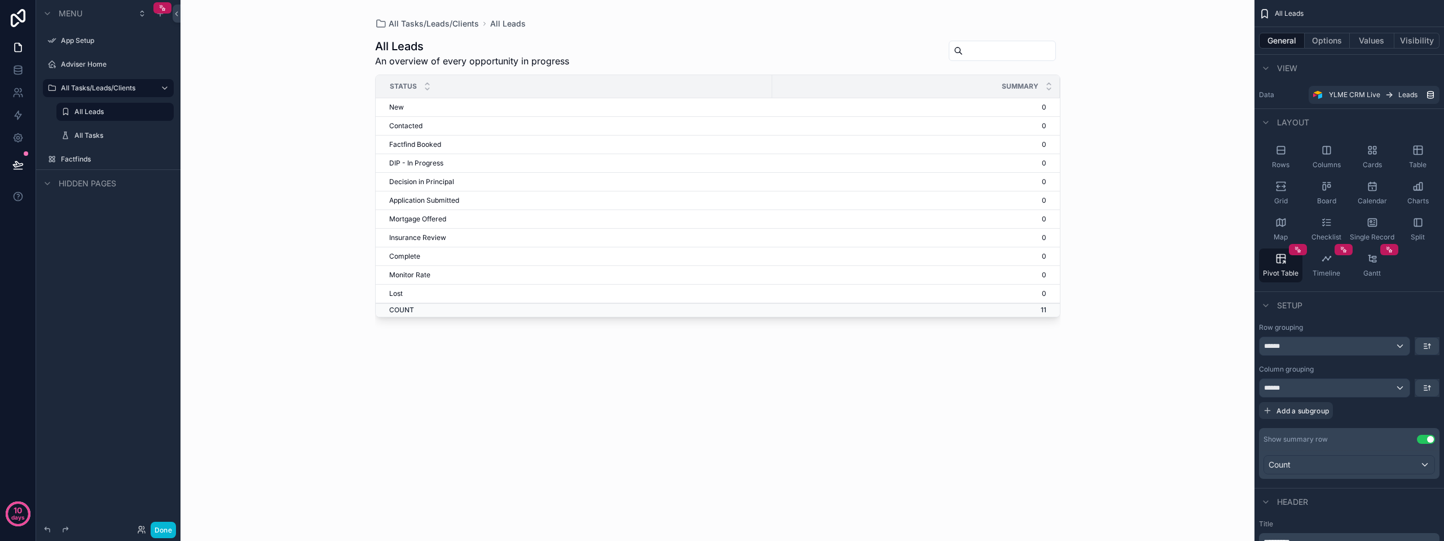
click at [56, 524] on div at bounding box center [86, 529] width 90 height 14
click at [49, 527] on icon at bounding box center [47, 529] width 9 height 9
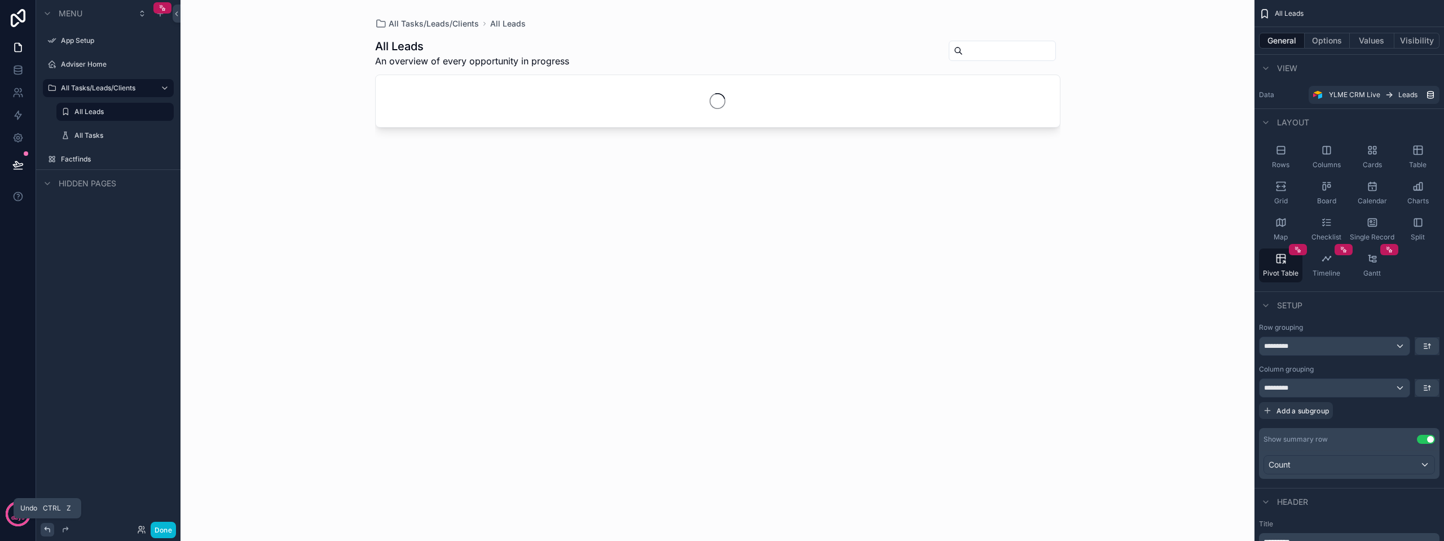
click at [49, 527] on icon at bounding box center [47, 529] width 9 height 9
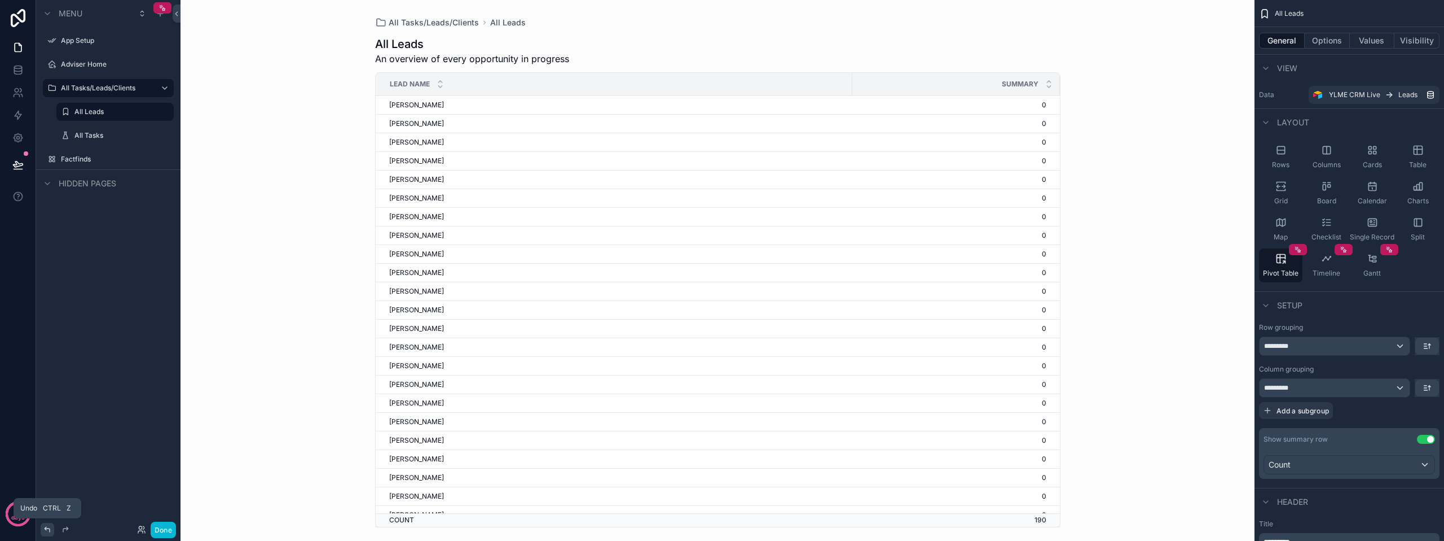
click at [49, 527] on icon at bounding box center [47, 529] width 9 height 9
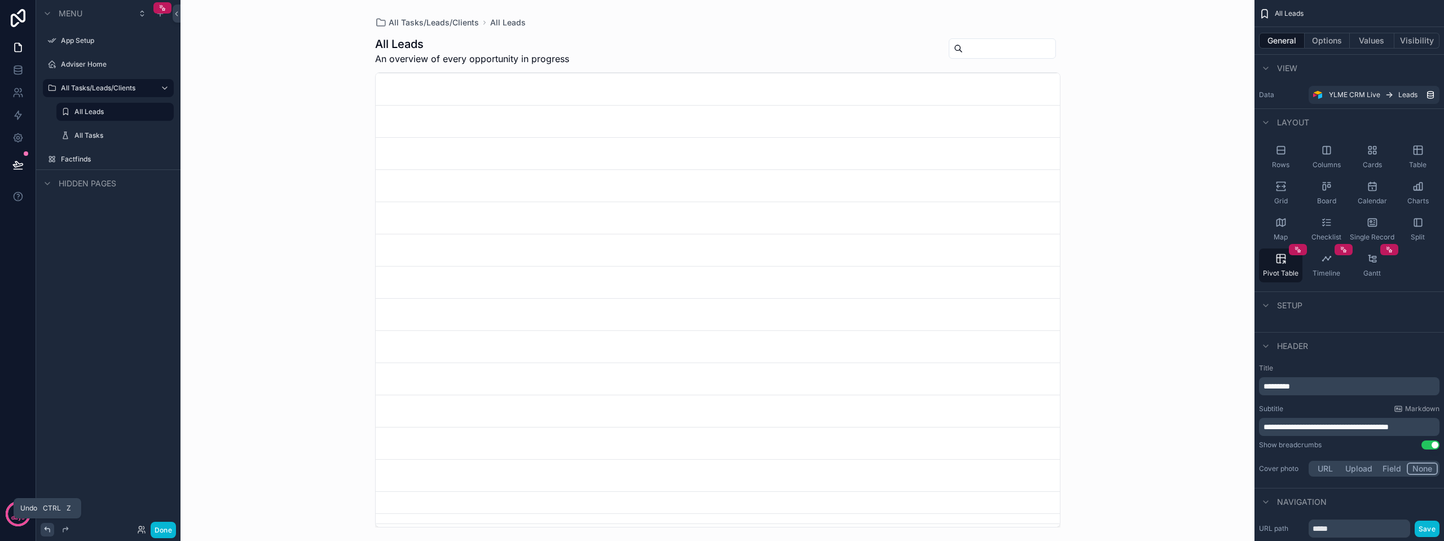
click at [49, 527] on icon at bounding box center [47, 529] width 9 height 9
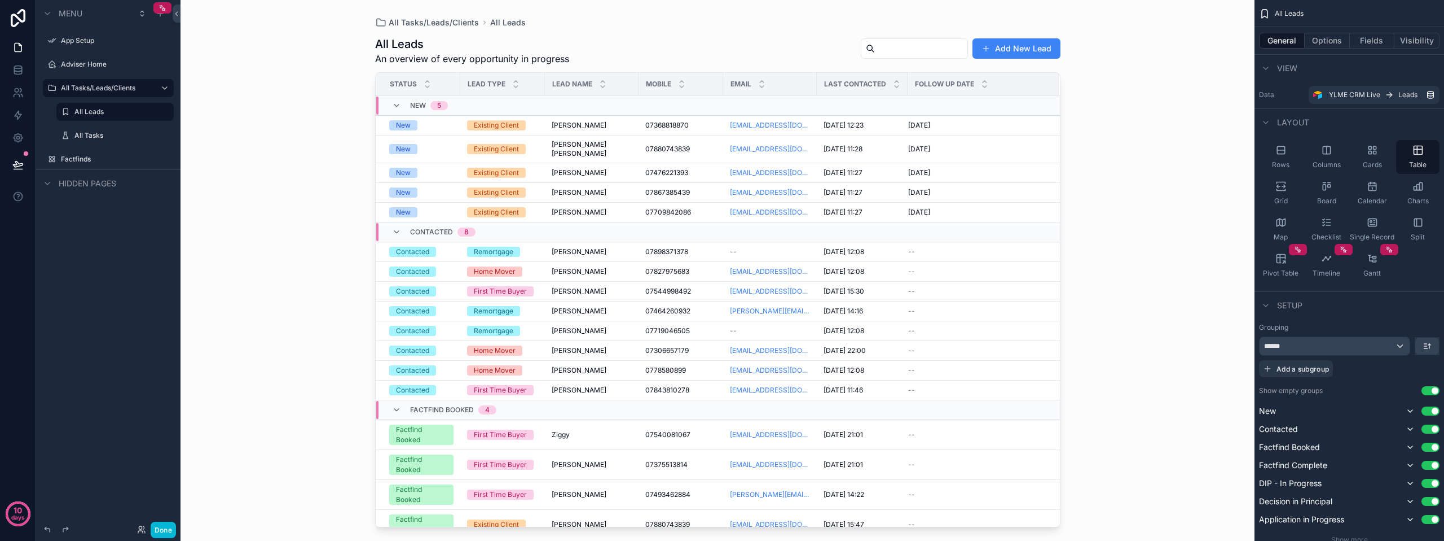
click at [735, 55] on div "All Leads An overview of every opportunity in progress Add New Lead" at bounding box center [718, 50] width 686 height 29
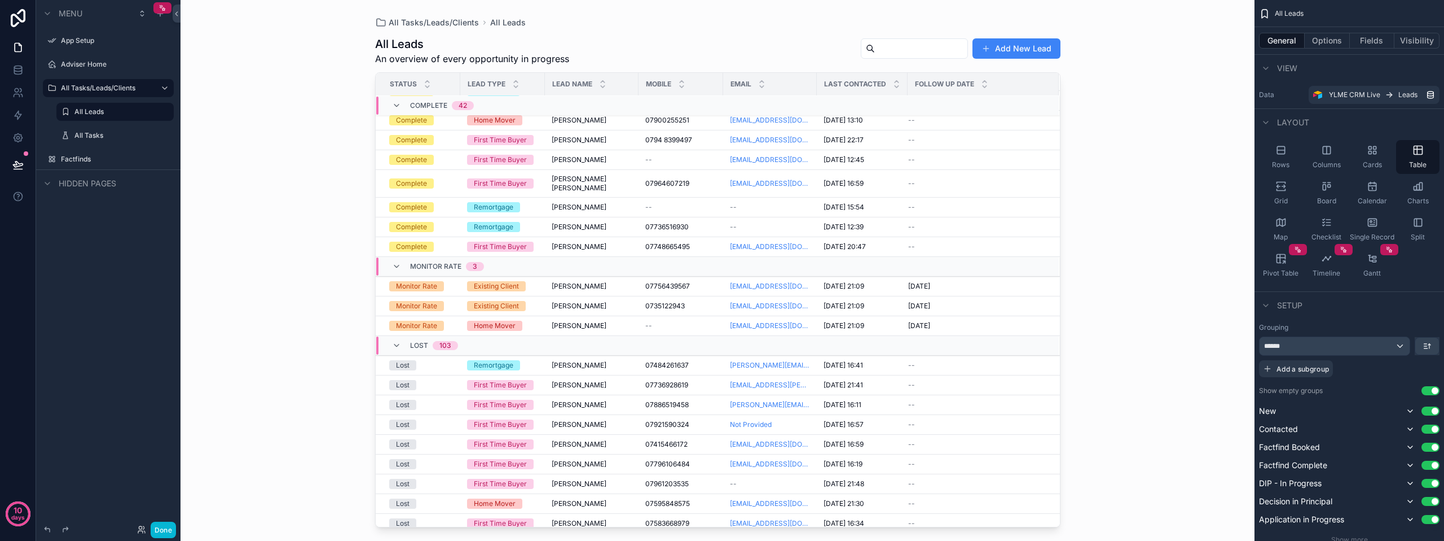
scroll to position [1976, 0]
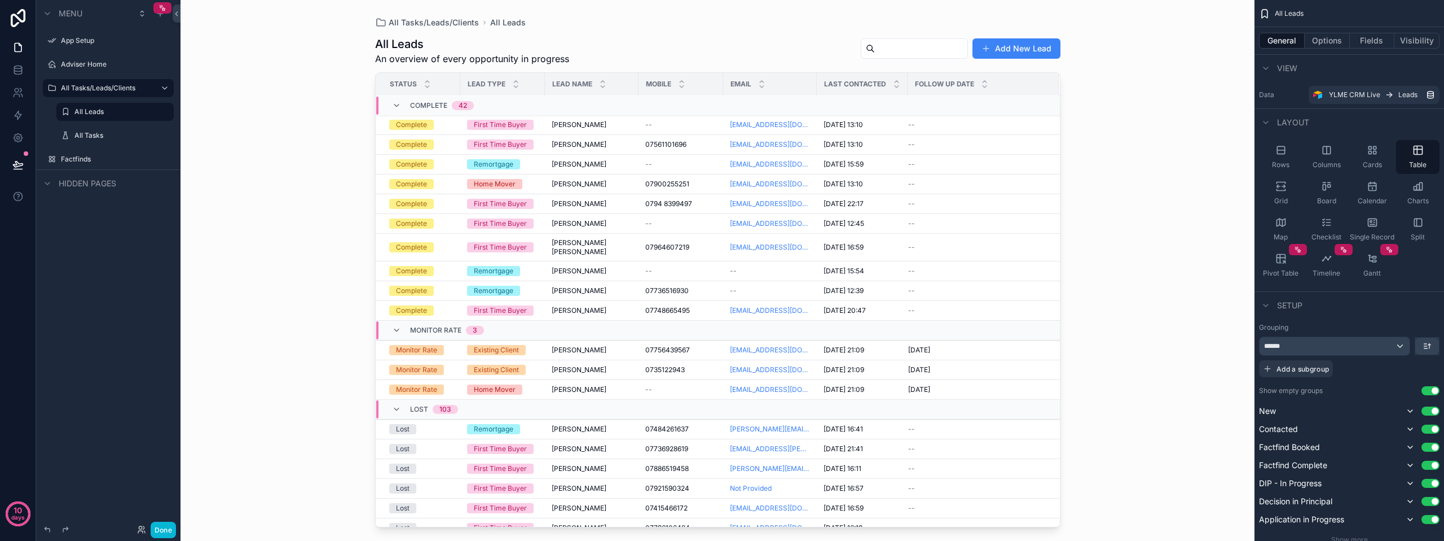
drag, startPoint x: 1057, startPoint y: 423, endPoint x: 1098, endPoint y: 240, distance: 187.4
click at [1098, 240] on div "All Tasks/Leads/Clients All Leads All Leads An overview of every opportunity in…" at bounding box center [718, 270] width 1074 height 541
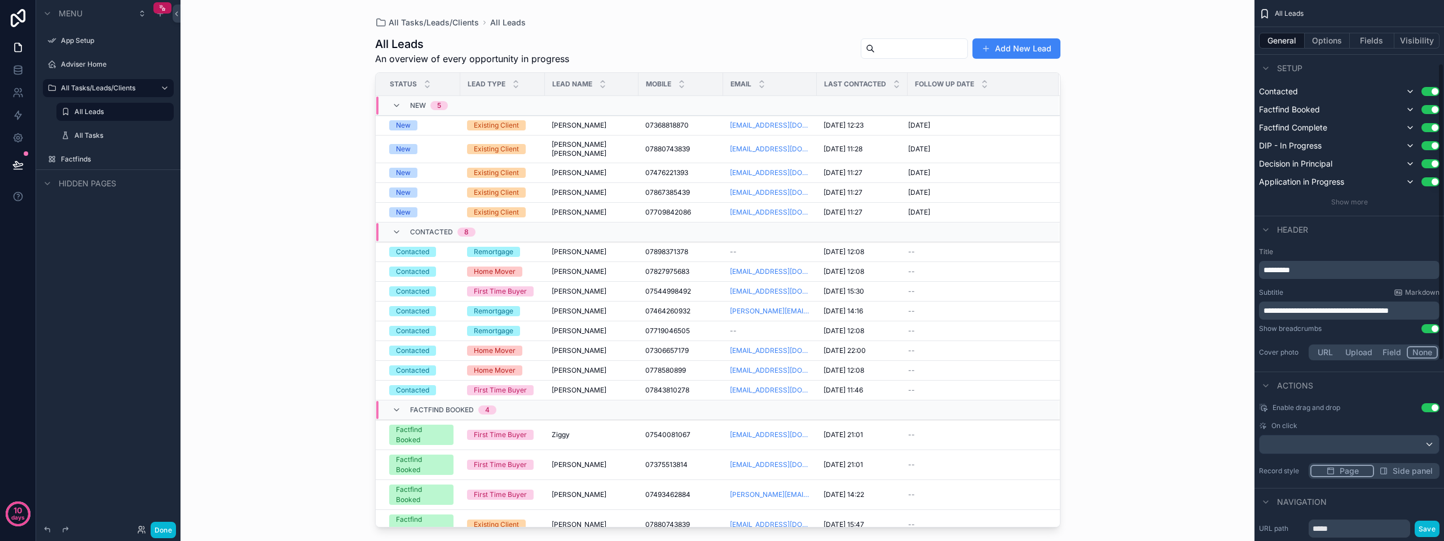
scroll to position [105, 0]
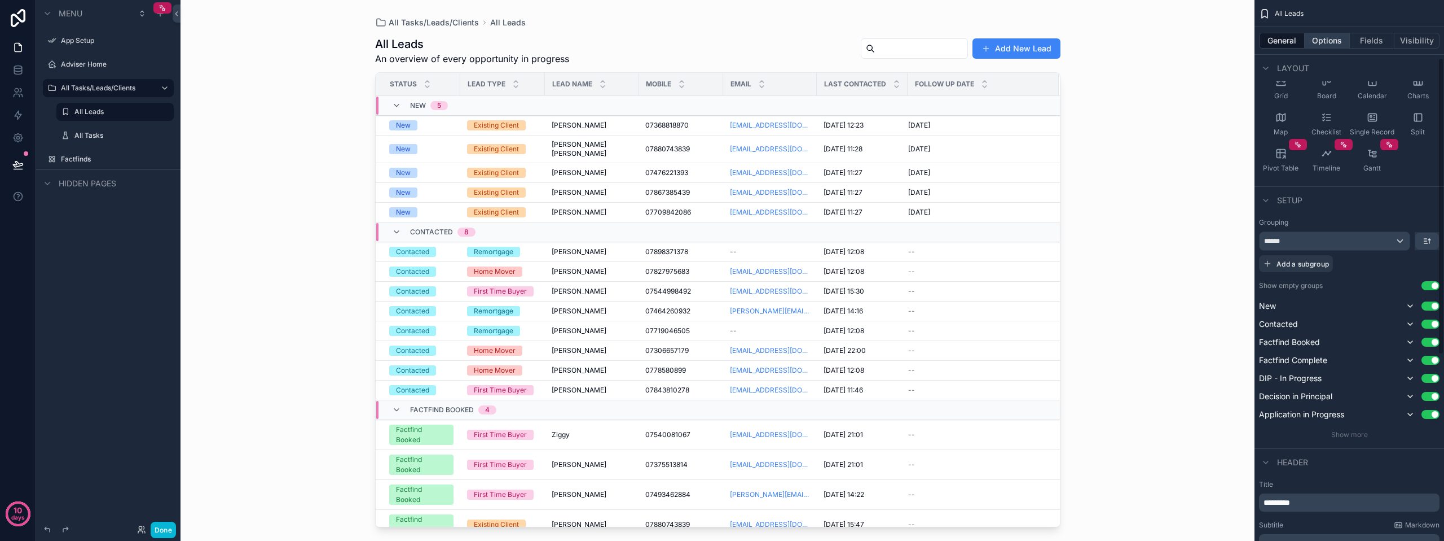
click at [1325, 46] on button "Options" at bounding box center [1327, 41] width 45 height 16
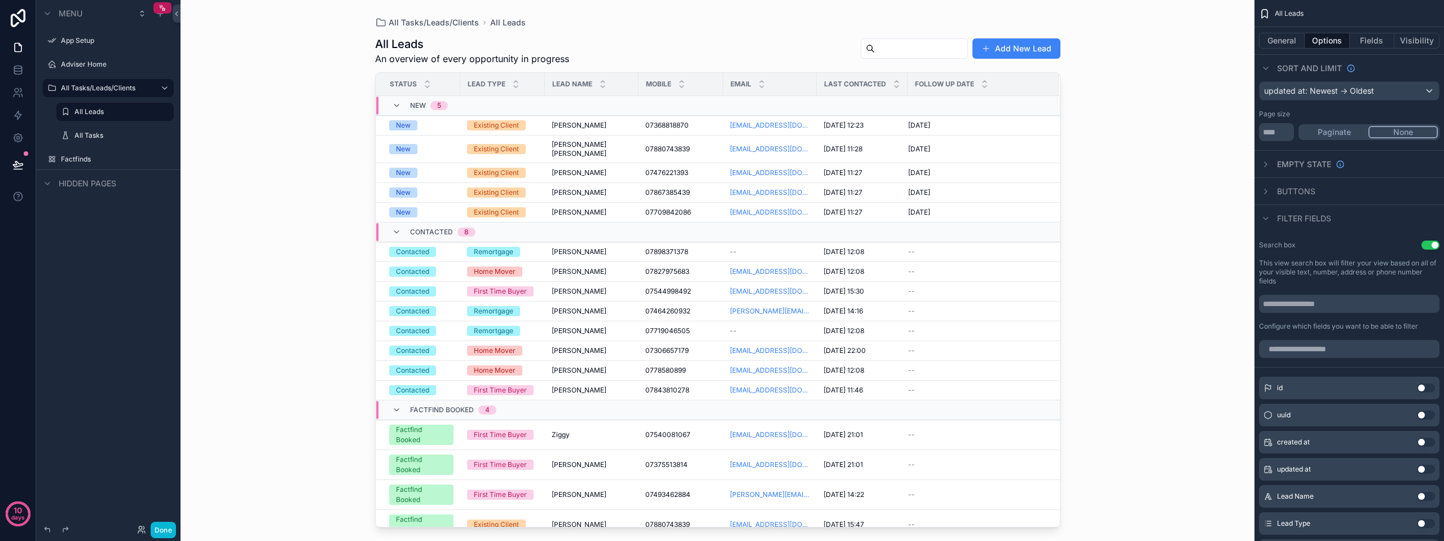
click at [1333, 41] on button "Options" at bounding box center [1327, 41] width 45 height 16
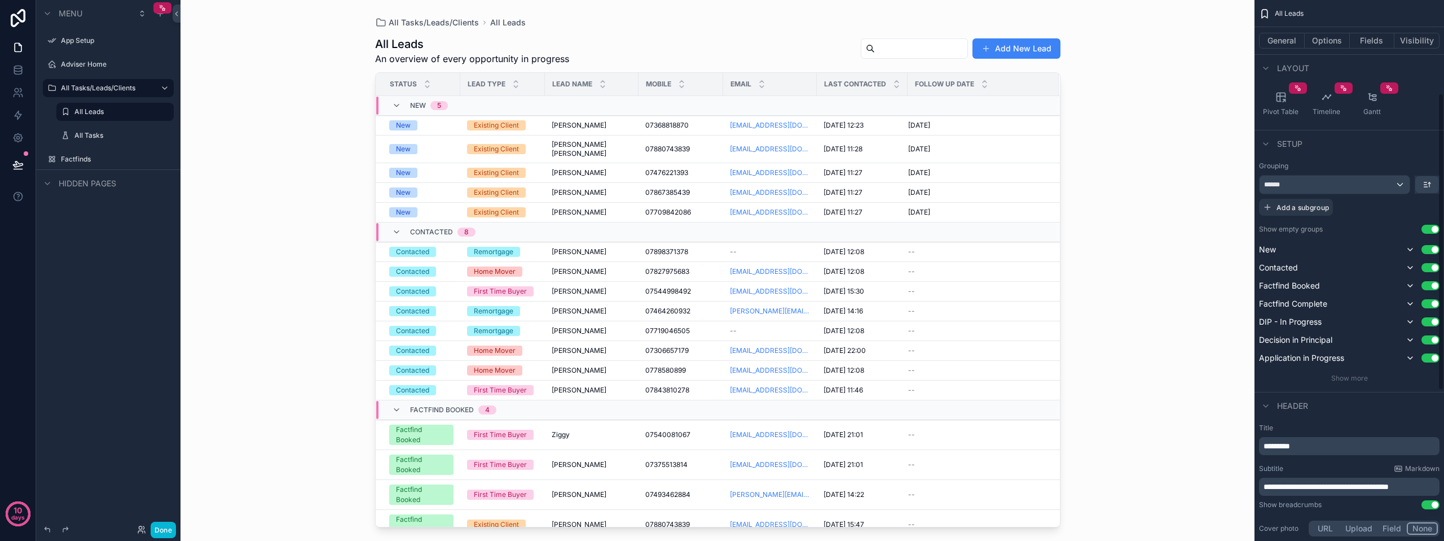
scroll to position [331, 0]
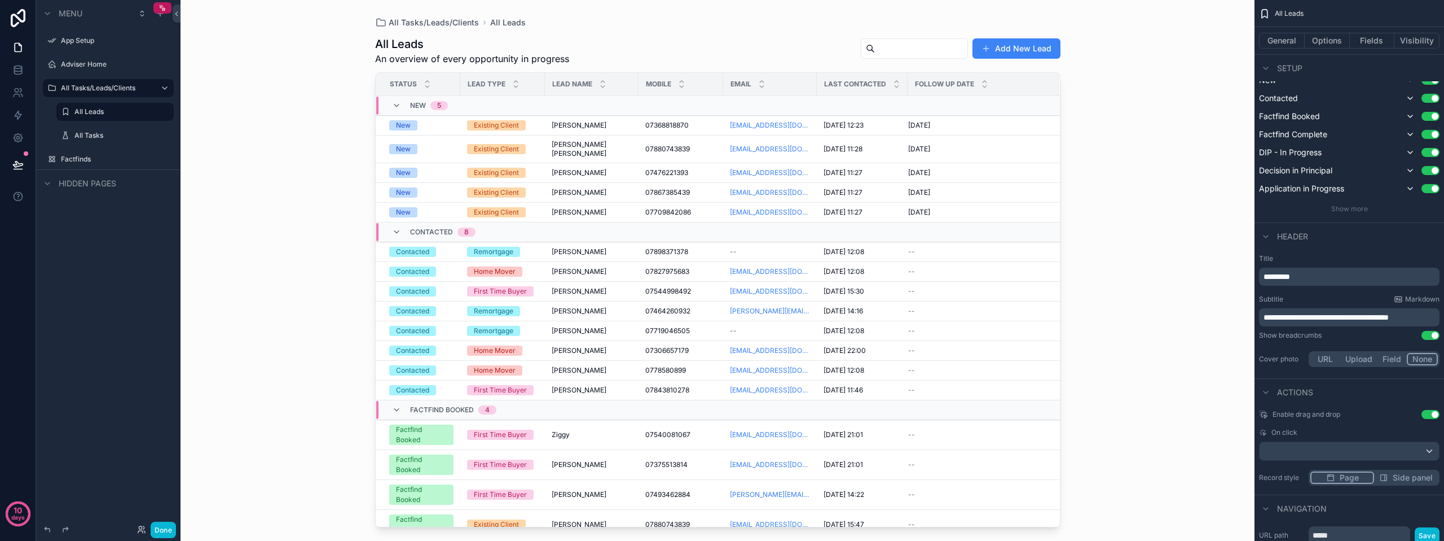
click at [1426, 336] on button "Use setting" at bounding box center [1431, 335] width 18 height 9
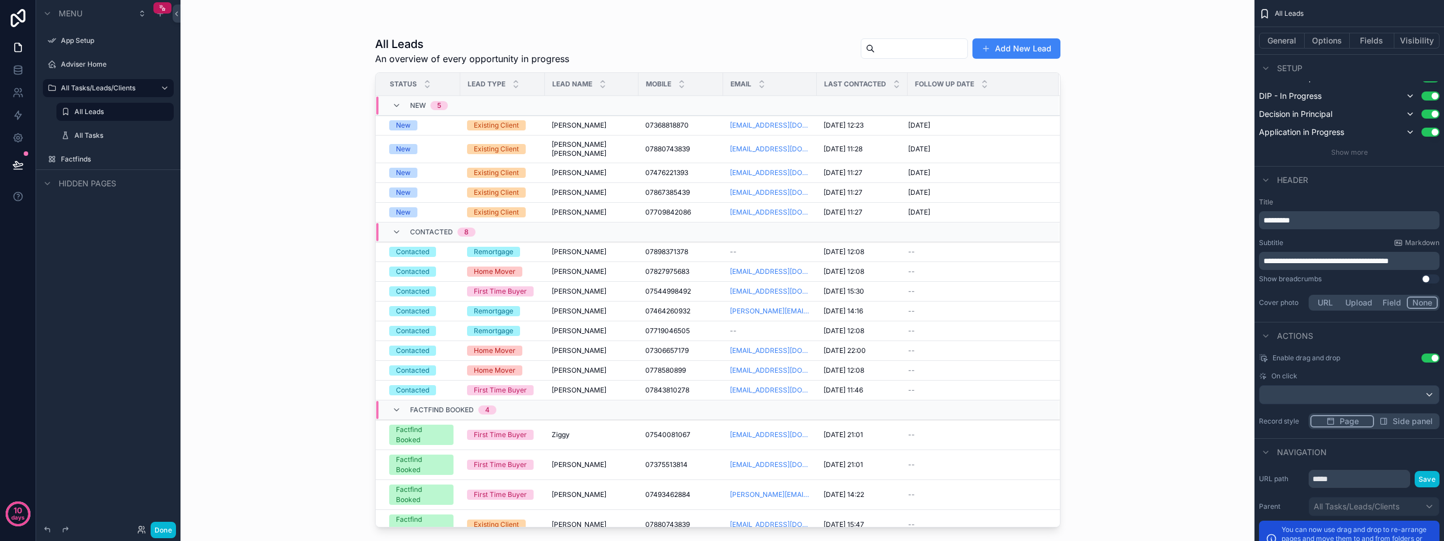
click at [1404, 420] on span "Side panel" at bounding box center [1413, 420] width 40 height 11
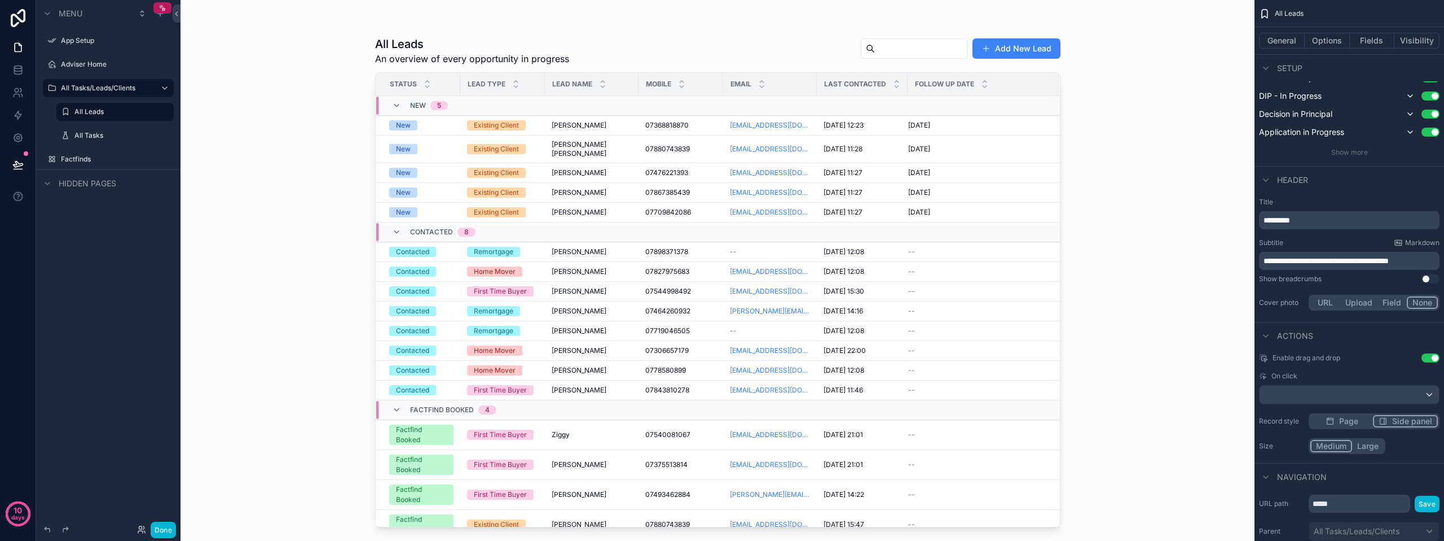
click at [1370, 441] on button "Large" at bounding box center [1368, 446] width 32 height 12
click at [1323, 447] on button "Medium" at bounding box center [1331, 446] width 41 height 12
click at [1324, 423] on button "Page" at bounding box center [1342, 421] width 63 height 12
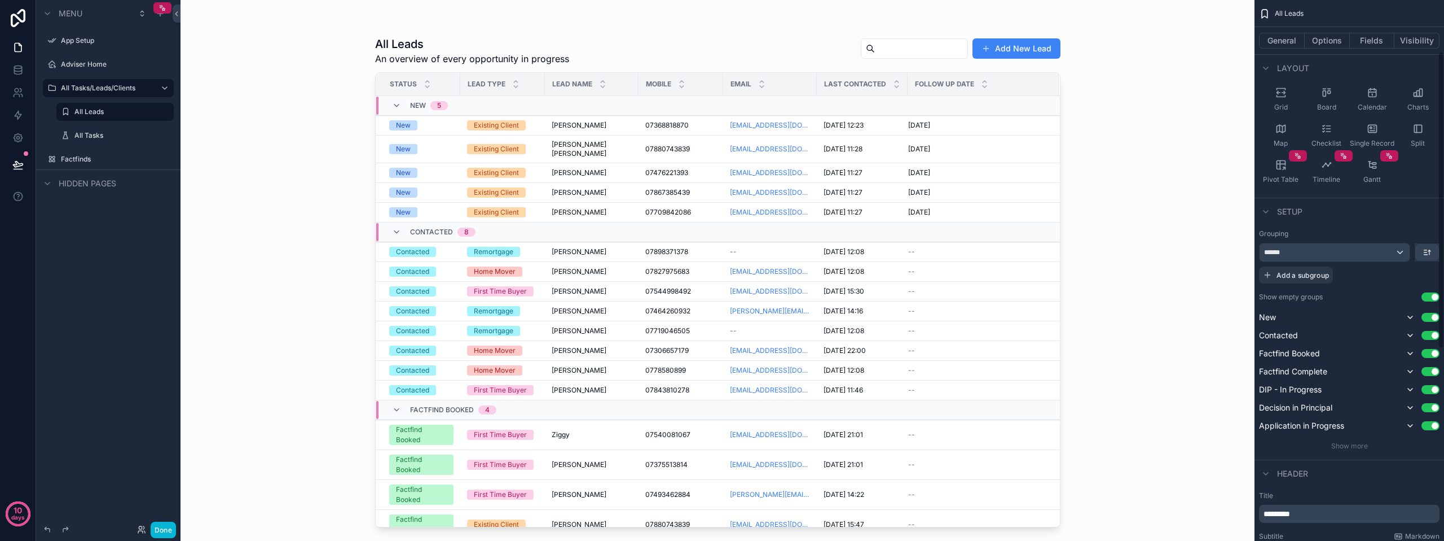
scroll to position [0, 0]
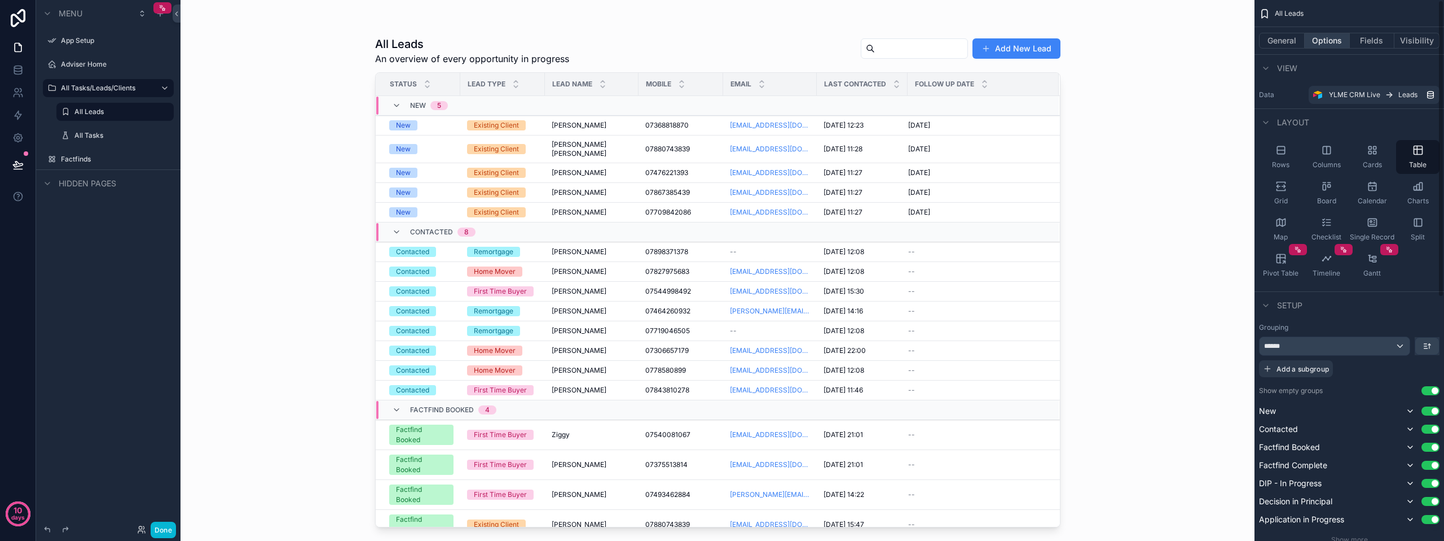
click at [1321, 43] on button "Options" at bounding box center [1327, 41] width 45 height 16
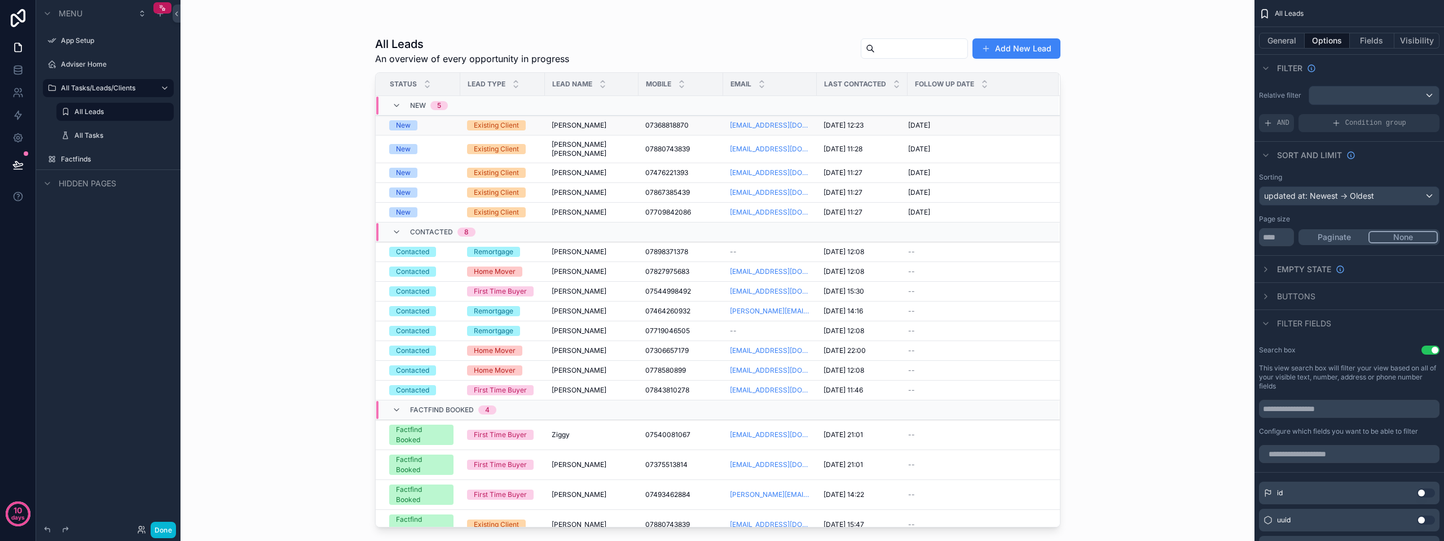
click at [713, 125] on td "07368818870 07368818870" at bounding box center [681, 126] width 85 height 20
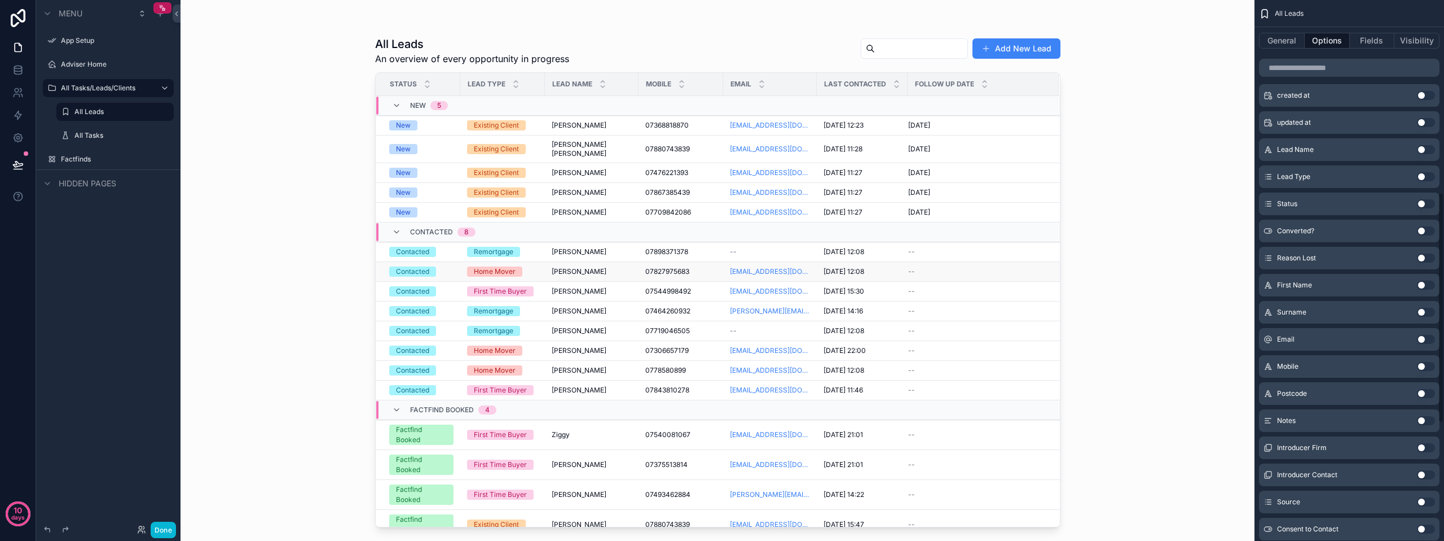
scroll to position [56, 0]
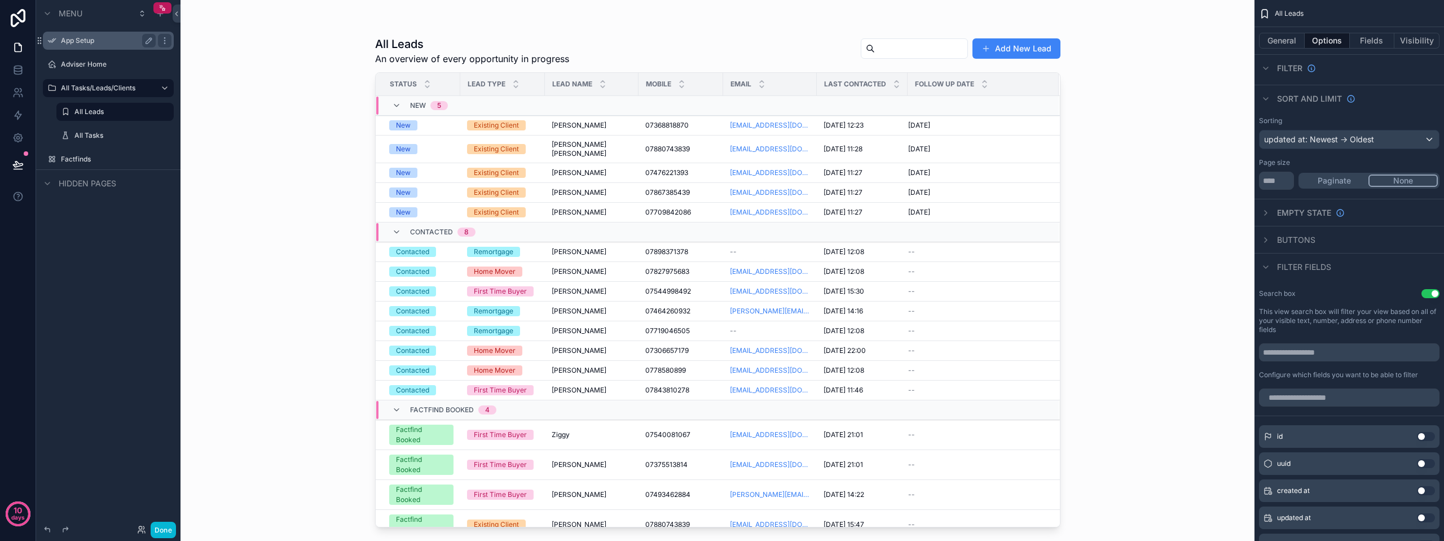
click at [86, 43] on label "App Setup" at bounding box center [106, 40] width 90 height 9
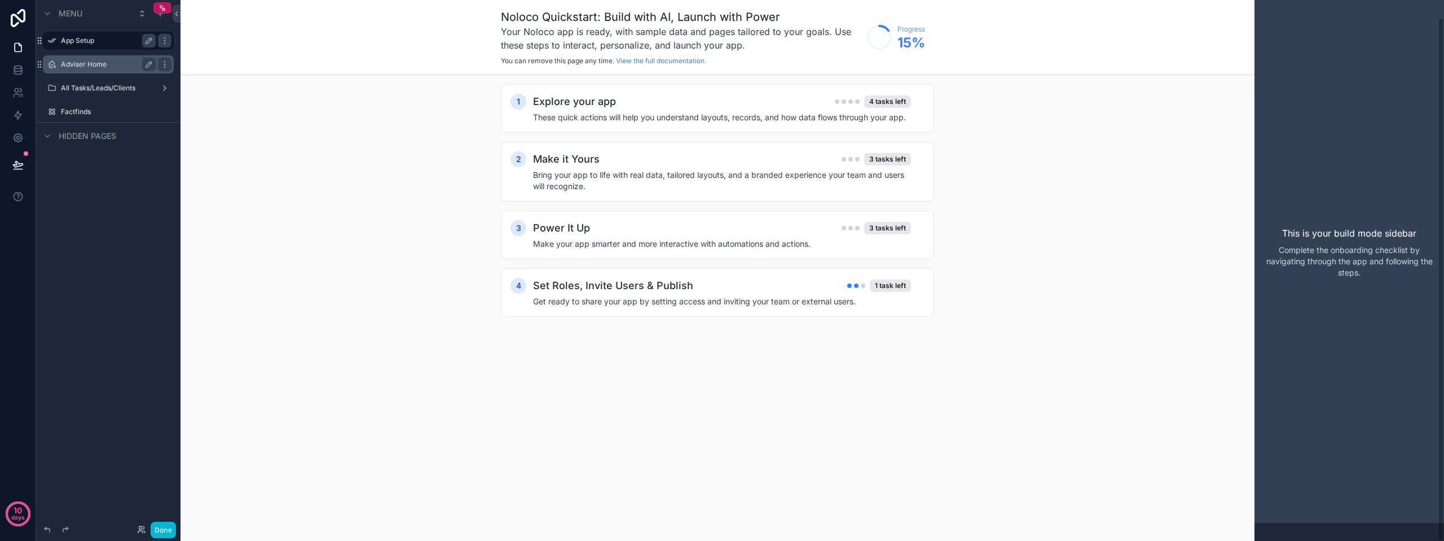
click at [85, 59] on div "Adviser Home" at bounding box center [108, 65] width 95 height 14
click at [83, 64] on label "Adviser Home" at bounding box center [106, 64] width 90 height 9
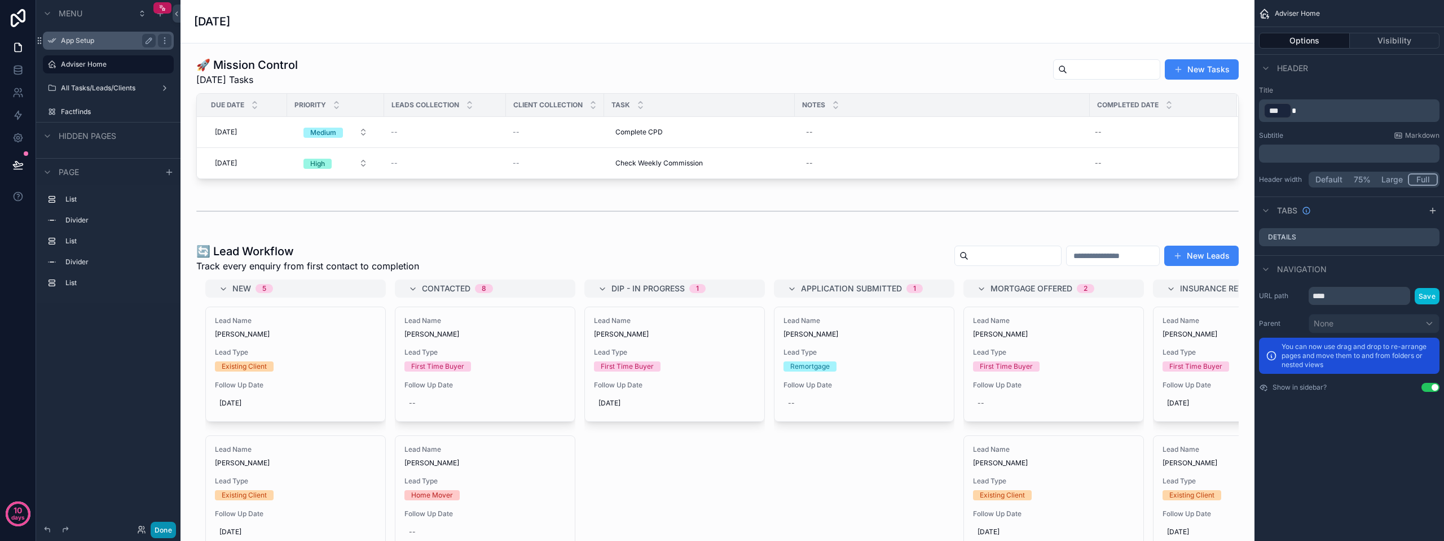
click at [164, 528] on button "Done" at bounding box center [163, 529] width 25 height 16
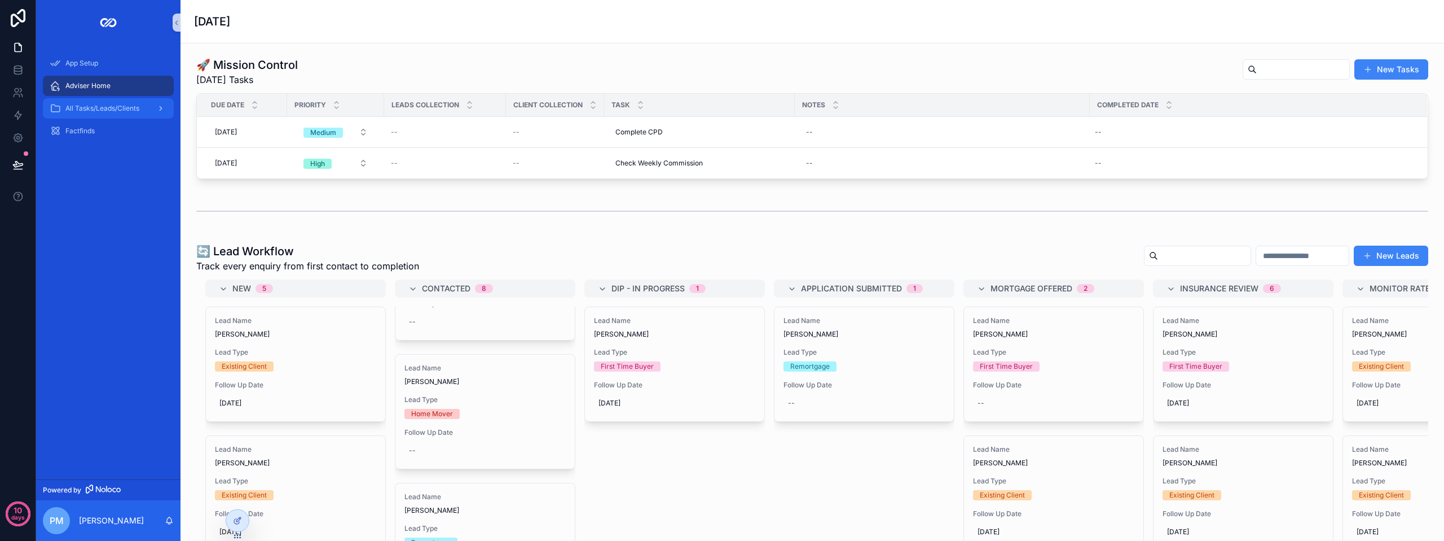
click at [95, 113] on div "All Tasks/Leads/Clients" at bounding box center [108, 108] width 117 height 18
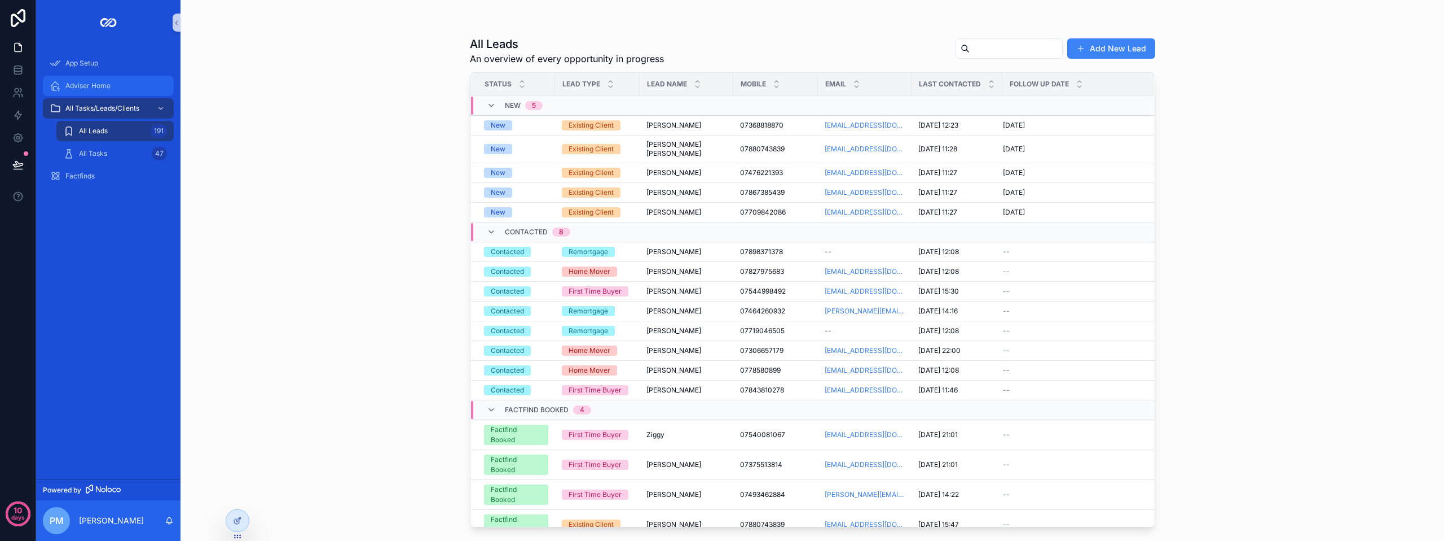
click at [84, 89] on span "Adviser Home" at bounding box center [87, 85] width 45 height 9
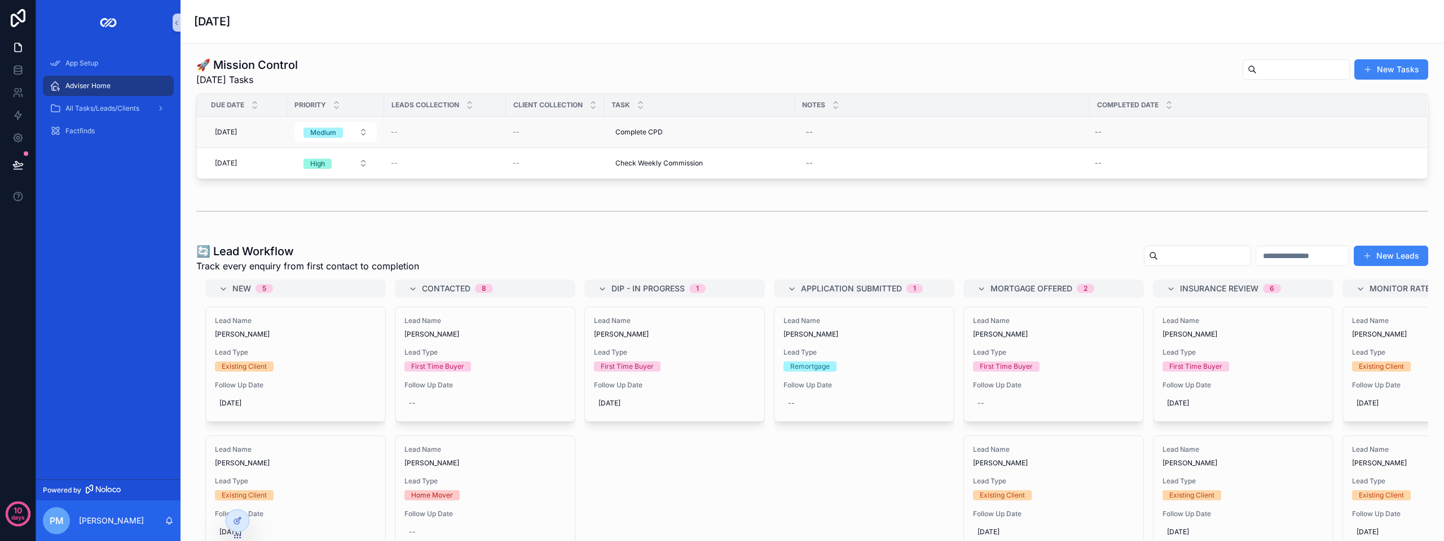
drag, startPoint x: 84, startPoint y: 89, endPoint x: 475, endPoint y: 135, distance: 393.3
click at [475, 135] on div "--" at bounding box center [445, 132] width 108 height 9
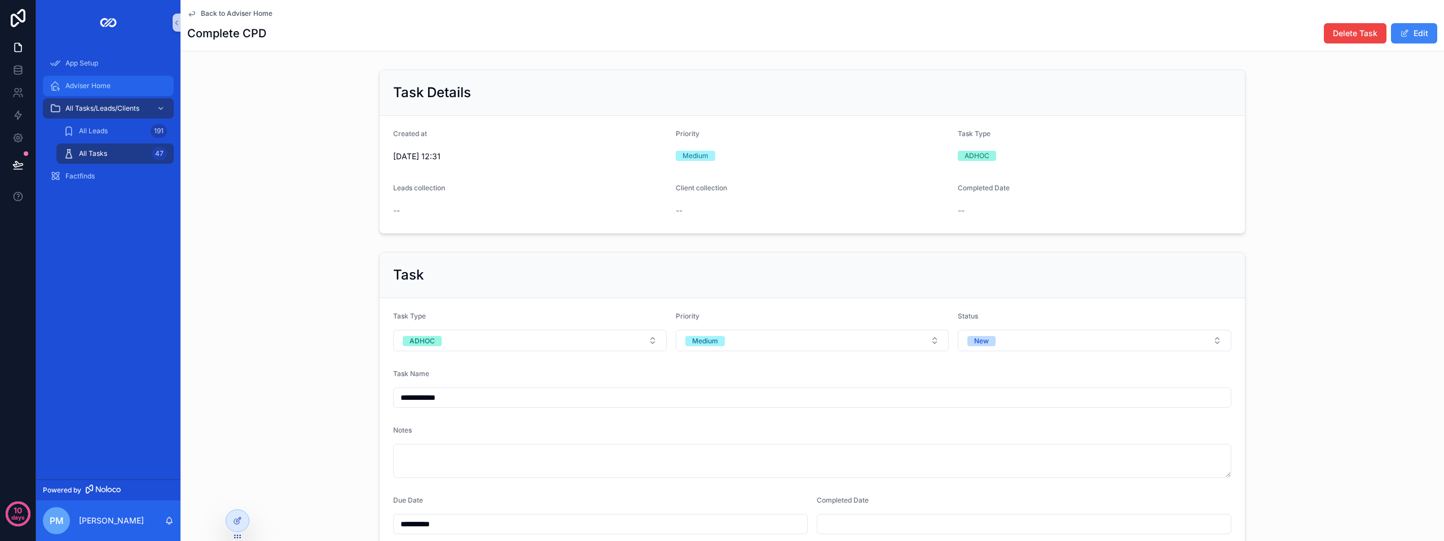
click at [87, 86] on span "Adviser Home" at bounding box center [87, 85] width 45 height 9
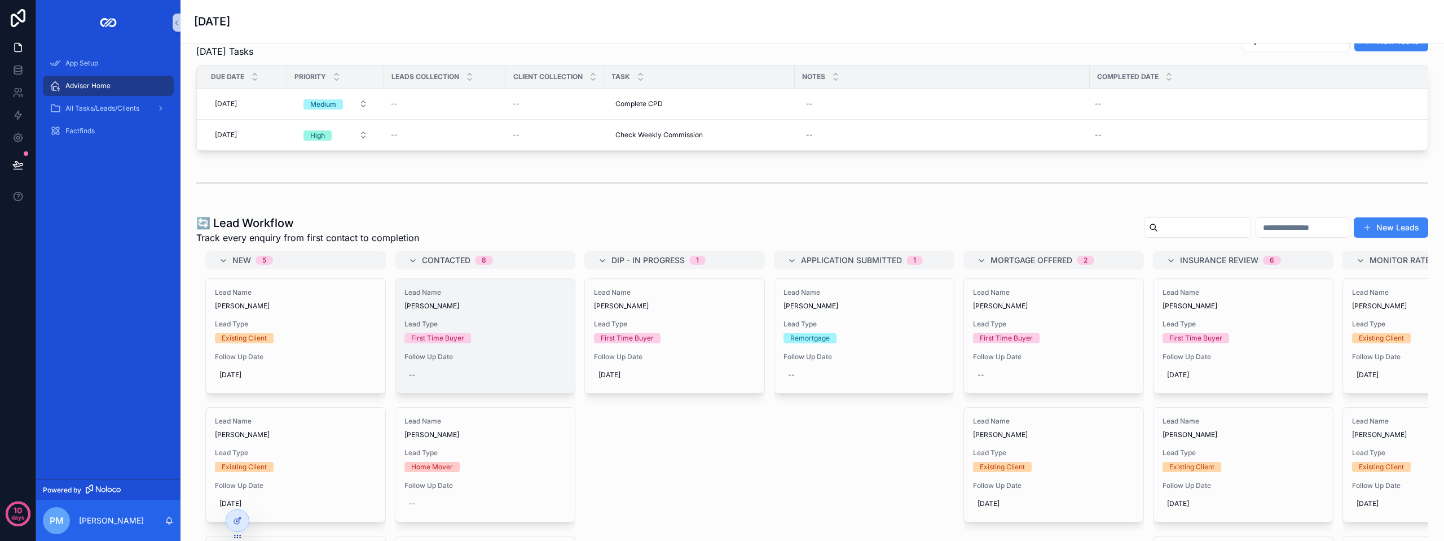
scroll to position [56, 0]
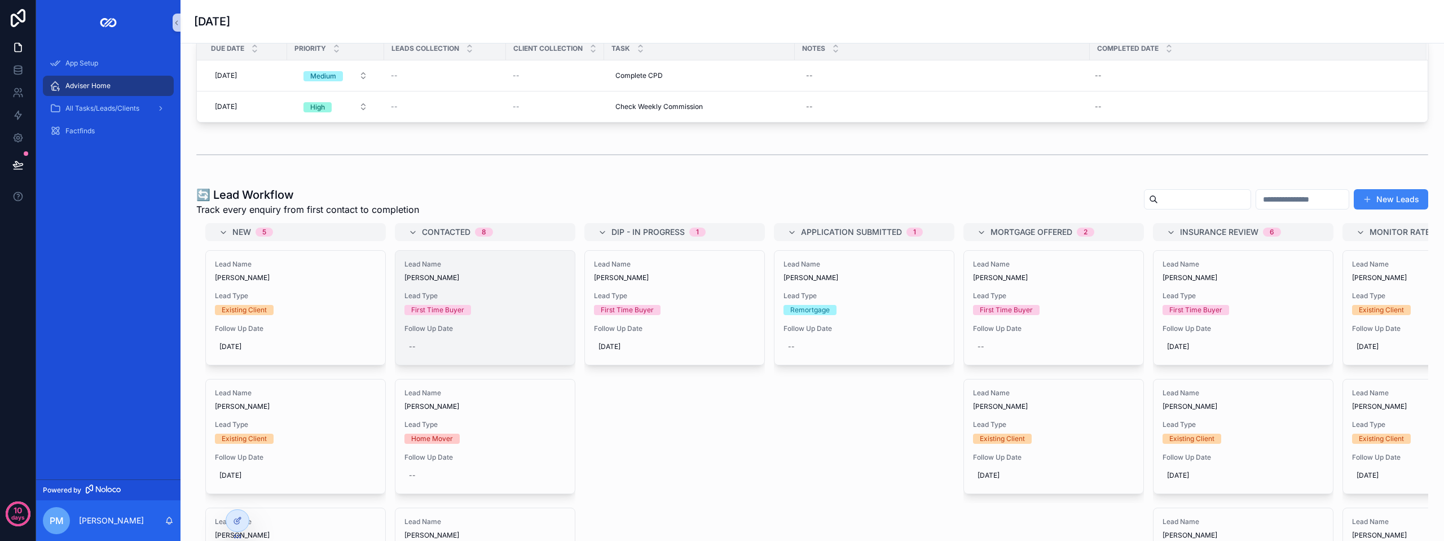
click at [464, 306] on span "First Time Buyer" at bounding box center [438, 310] width 67 height 10
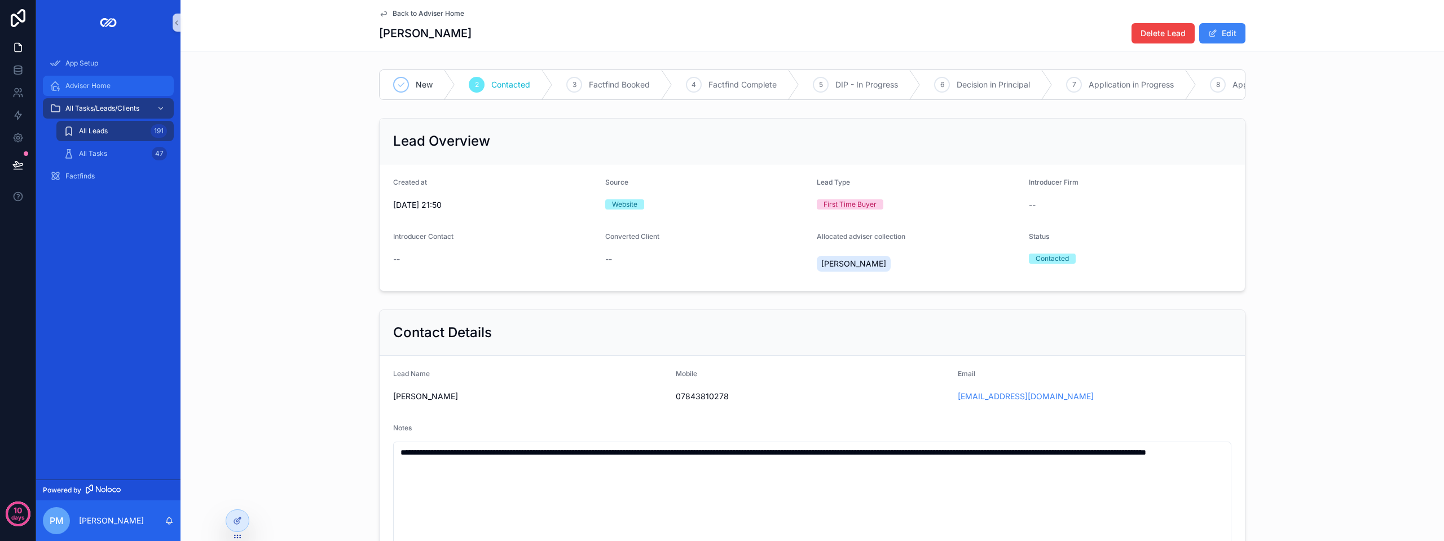
click at [98, 83] on span "Adviser Home" at bounding box center [87, 85] width 45 height 9
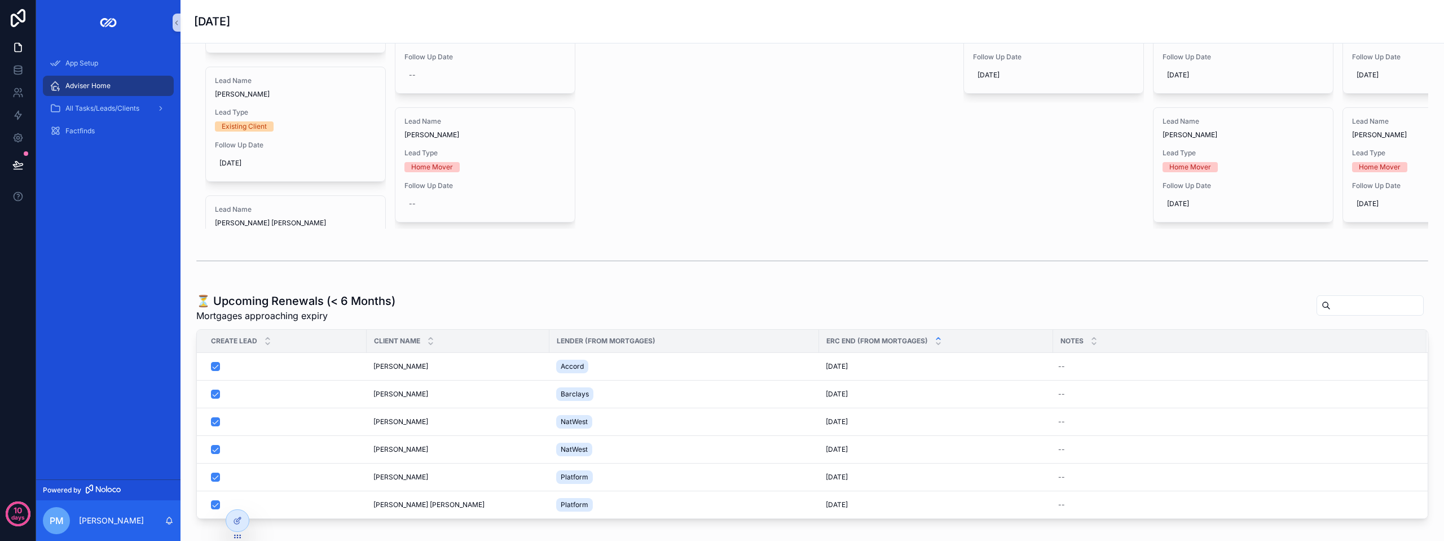
scroll to position [538, 0]
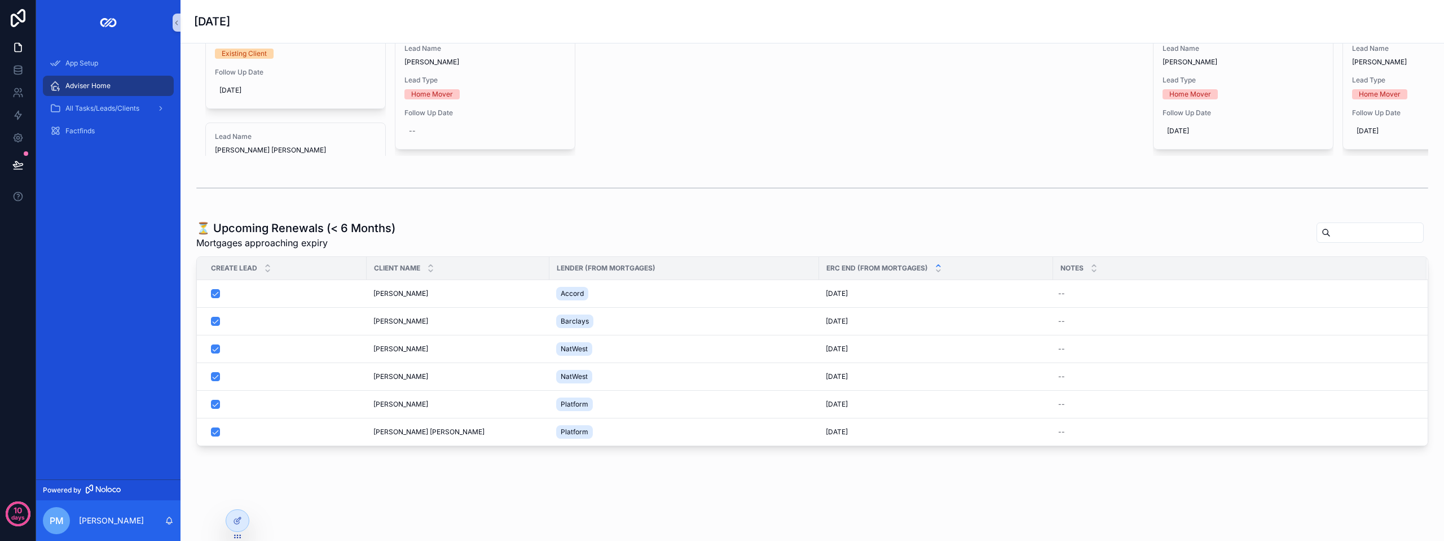
click at [714, 497] on div "🚀 Mission Control [DATE] Tasks New Tasks Due Date Priority Leads collection Cli…" at bounding box center [813, 18] width 1264 height 1008
click at [235, 522] on icon at bounding box center [237, 520] width 9 height 9
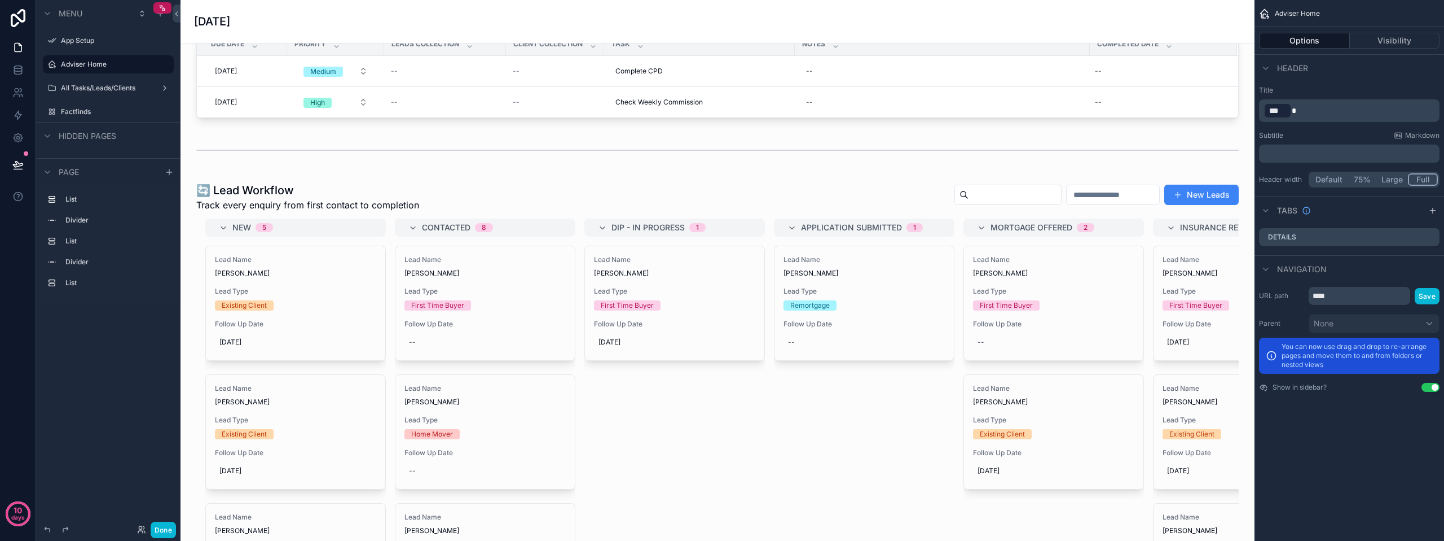
scroll to position [0, 0]
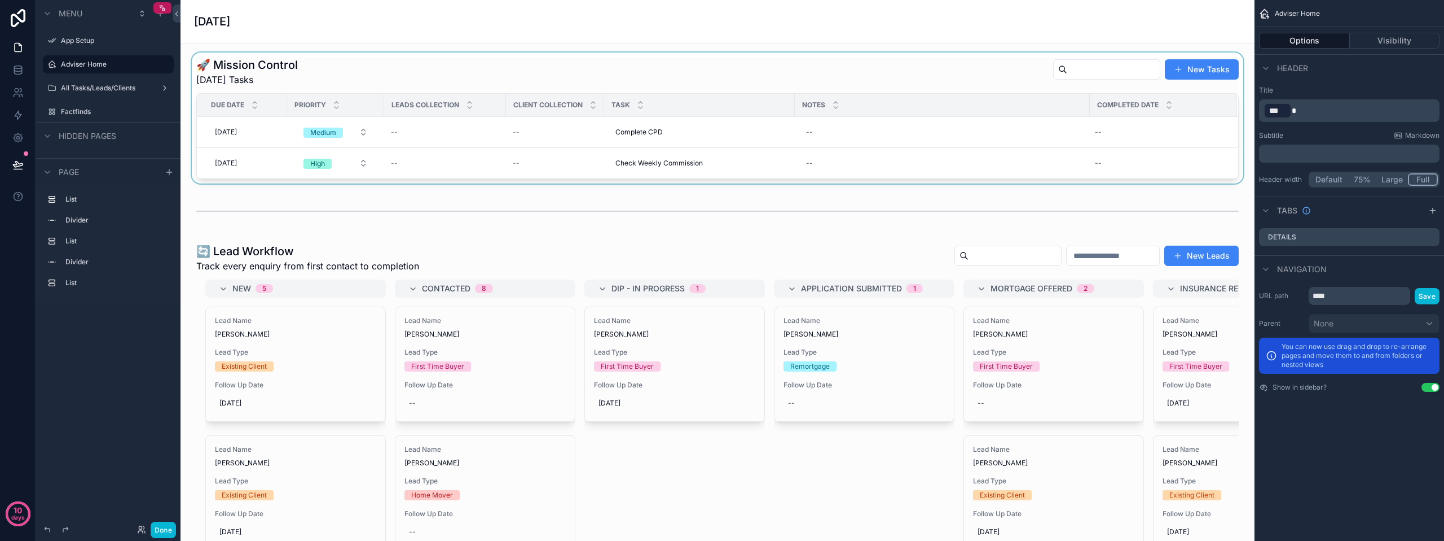
click at [730, 128] on div "scrollable content" at bounding box center [718, 117] width 1056 height 131
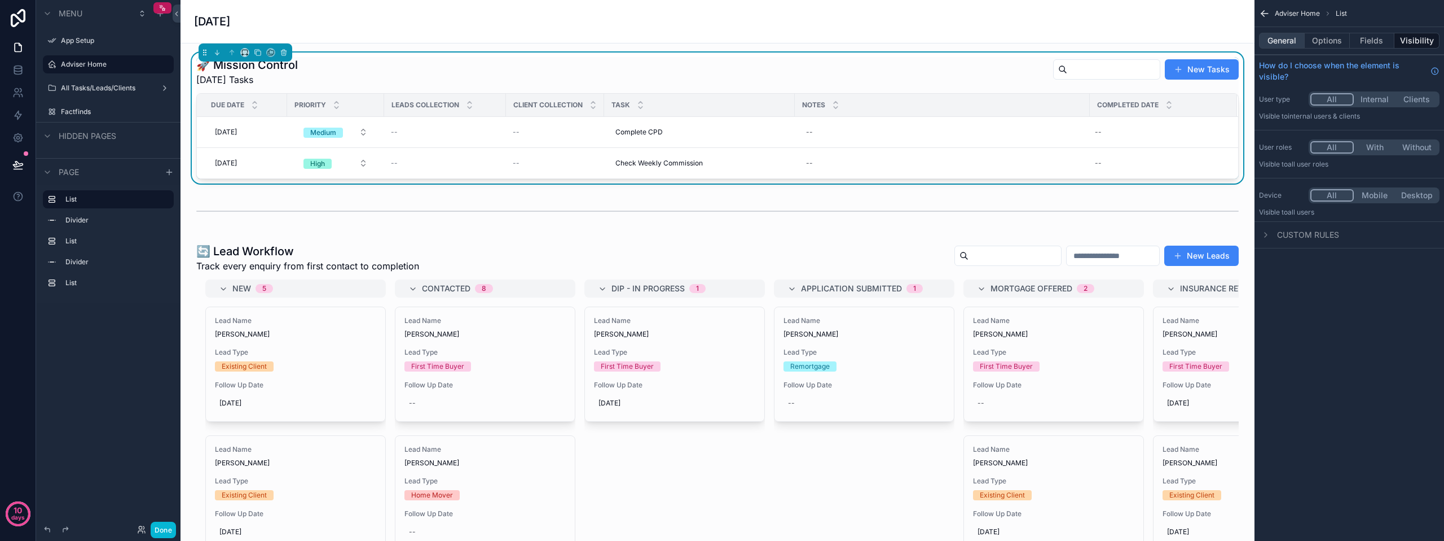
click at [1283, 43] on button "General" at bounding box center [1282, 41] width 46 height 16
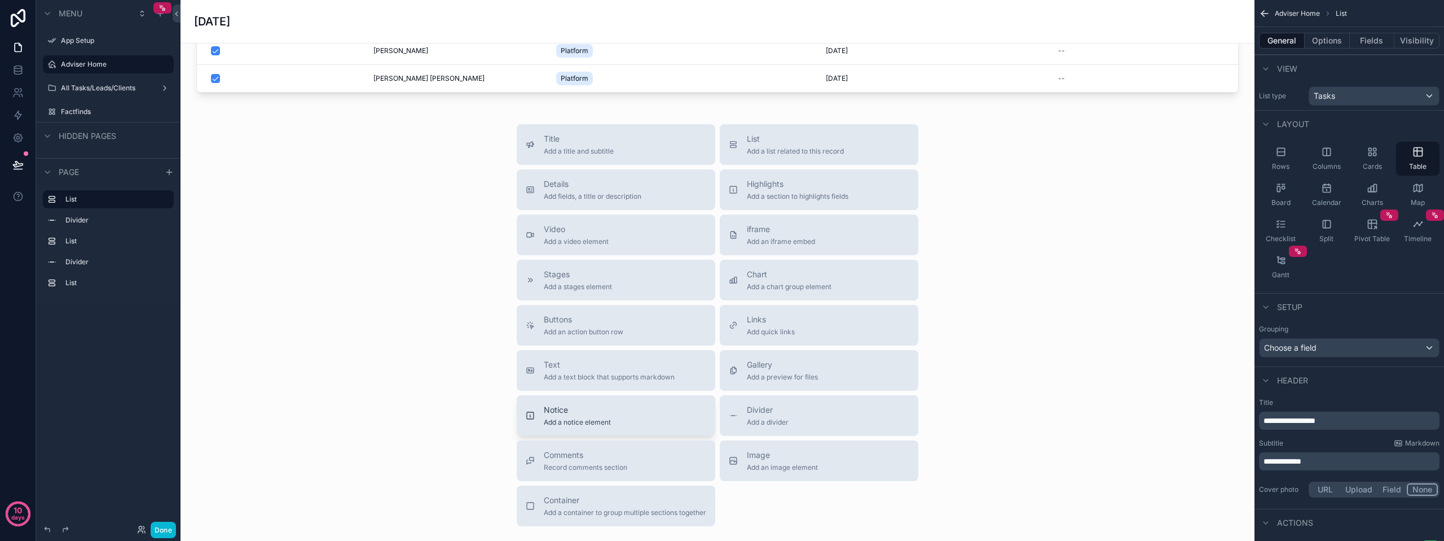
scroll to position [903, 0]
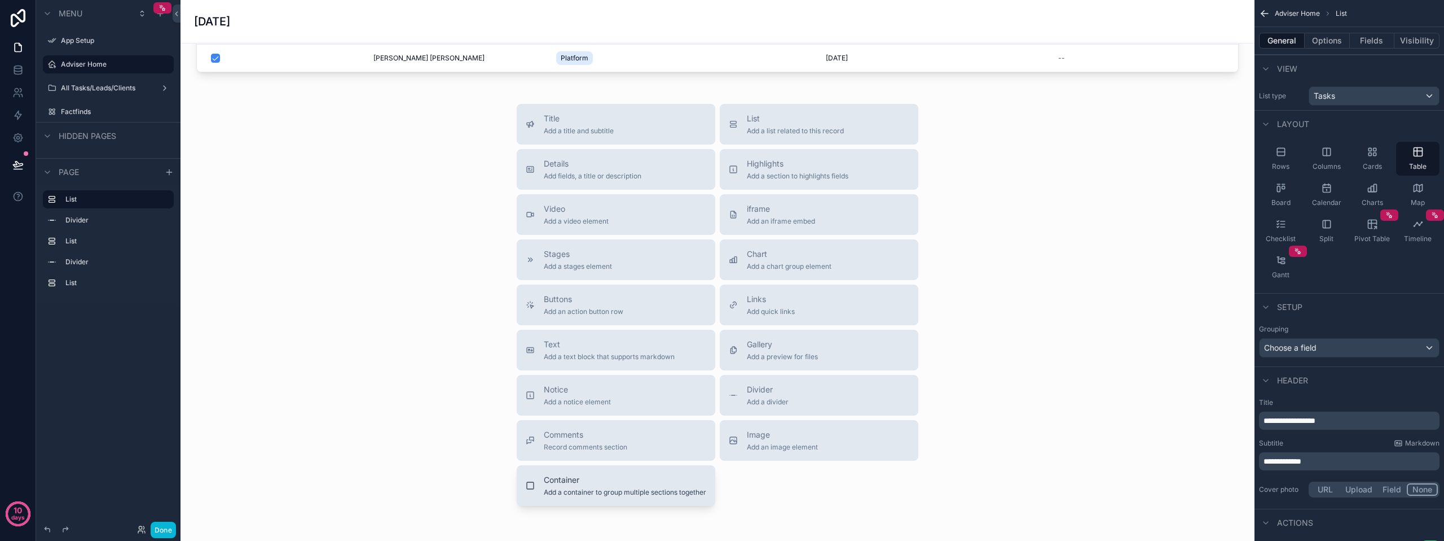
click at [617, 485] on span "Container" at bounding box center [625, 479] width 163 height 11
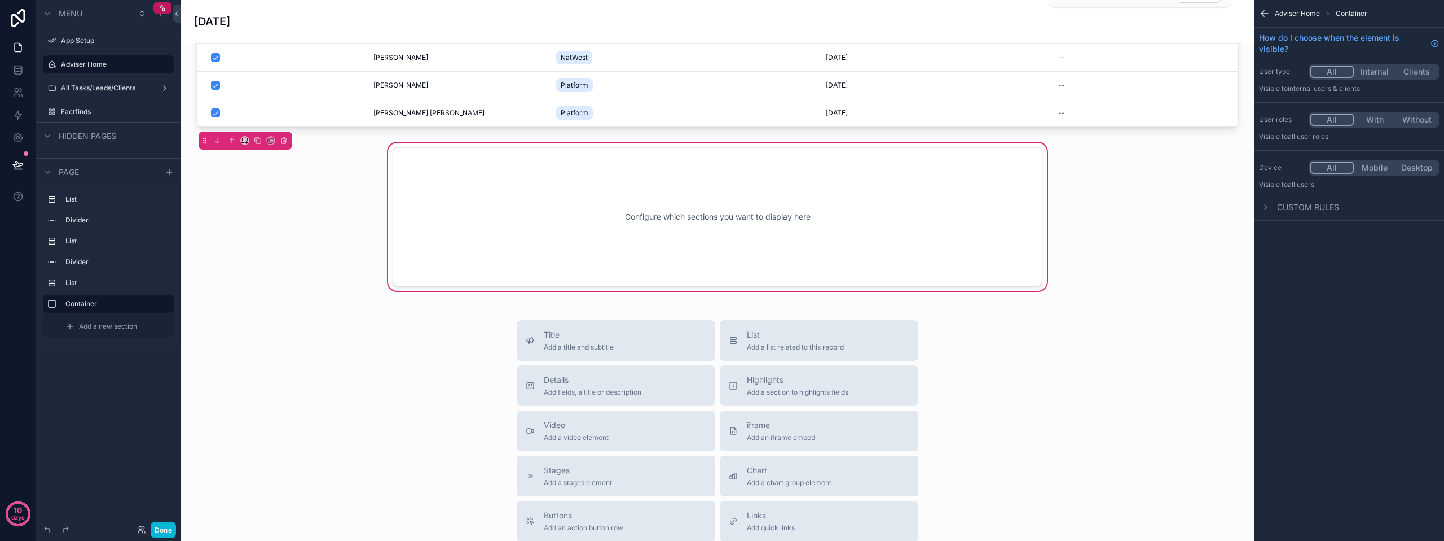
scroll to position [803, 0]
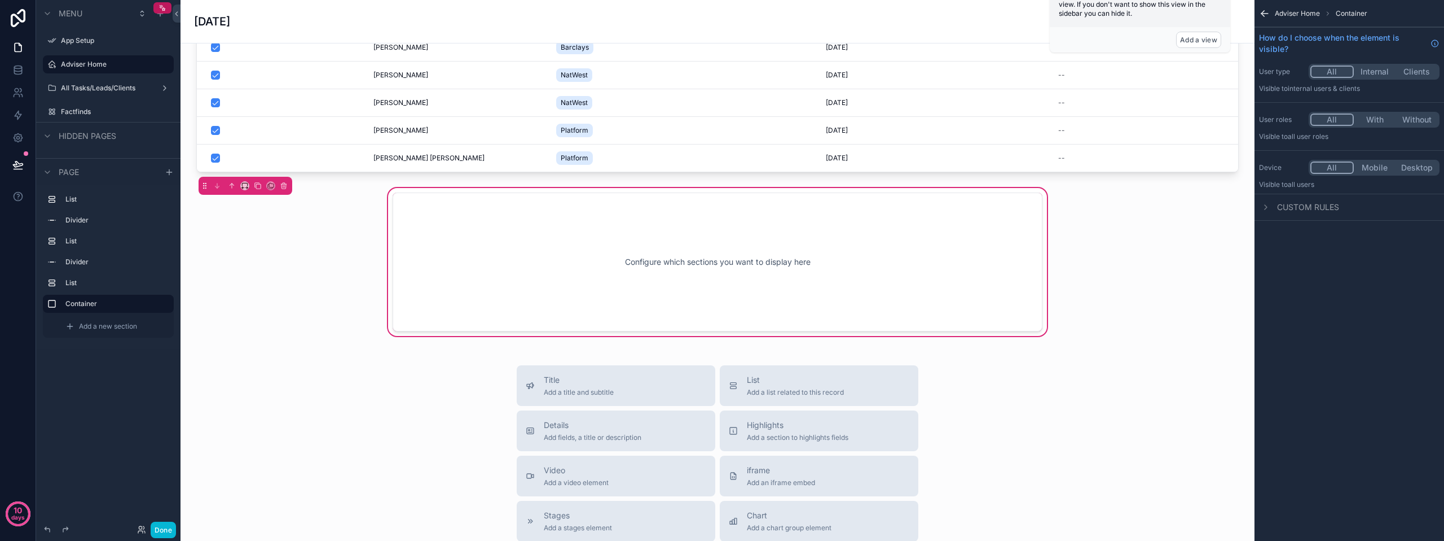
click at [992, 234] on div "Configure which sections you want to display here" at bounding box center [717, 262] width 613 height 102
click at [250, 195] on div "scrollable content" at bounding box center [246, 186] width 94 height 18
click at [247, 190] on icon "scrollable content" at bounding box center [245, 186] width 8 height 8
click at [271, 304] on div "Full width" at bounding box center [267, 313] width 49 height 20
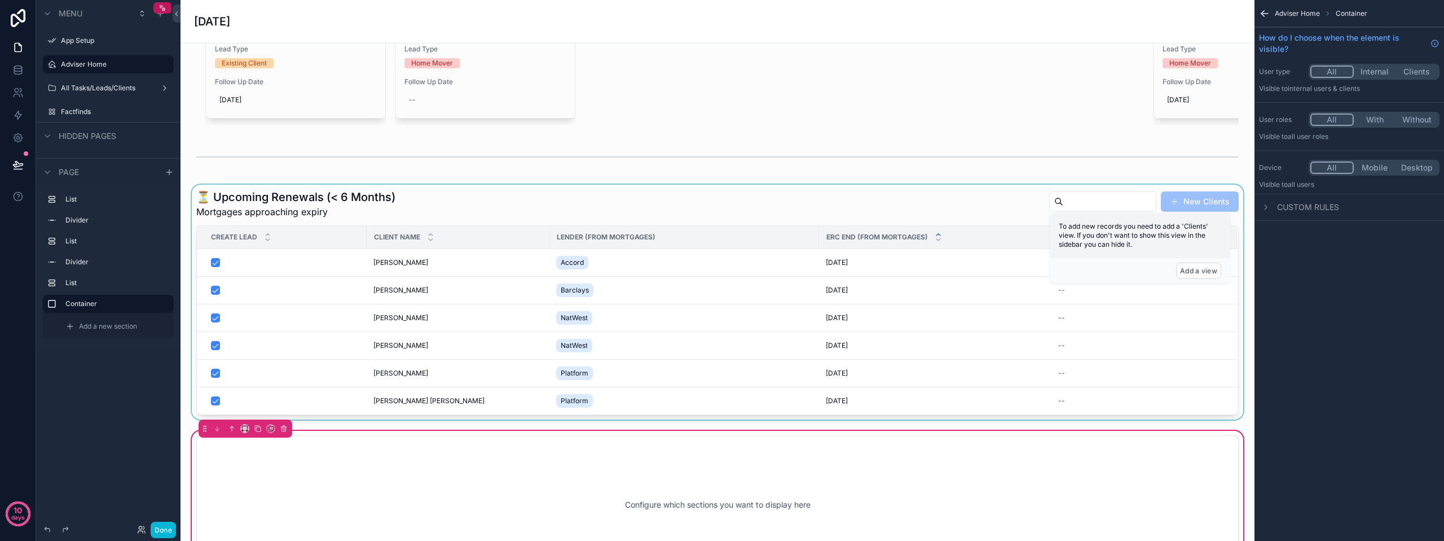
scroll to position [577, 0]
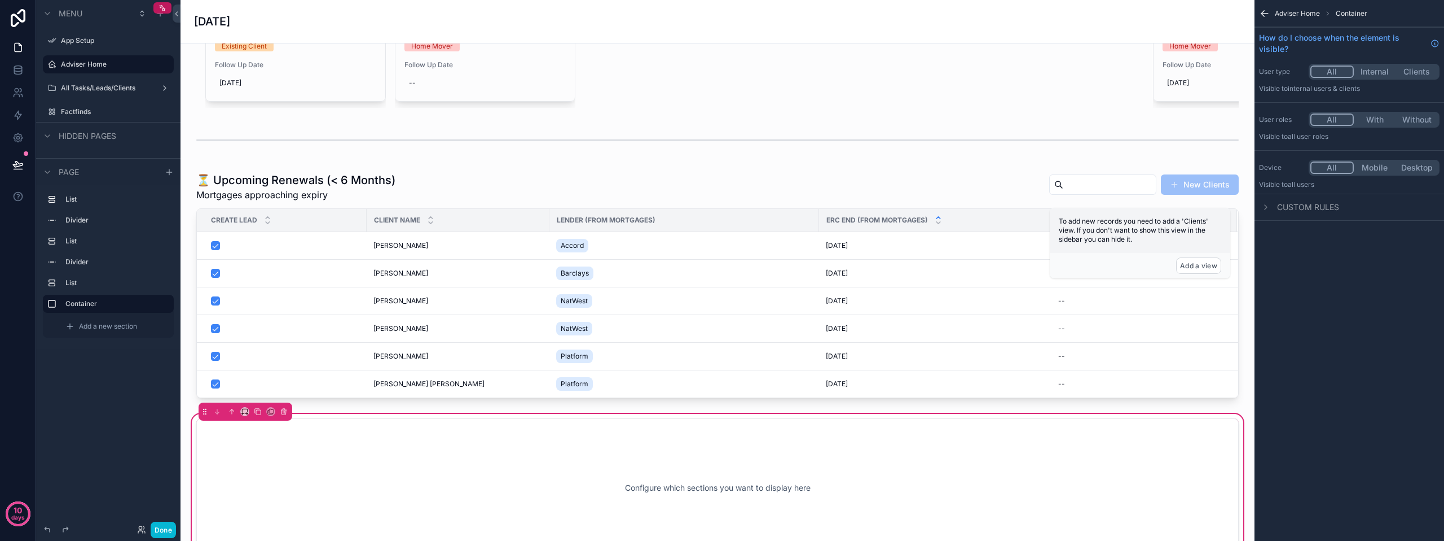
click at [1061, 455] on div "Configure which sections you want to display here" at bounding box center [717, 488] width 1005 height 102
click at [1131, 460] on div "Configure which sections you want to display here" at bounding box center [717, 488] width 1005 height 102
click at [1139, 460] on div "Configure which sections you want to display here" at bounding box center [717, 488] width 1005 height 102
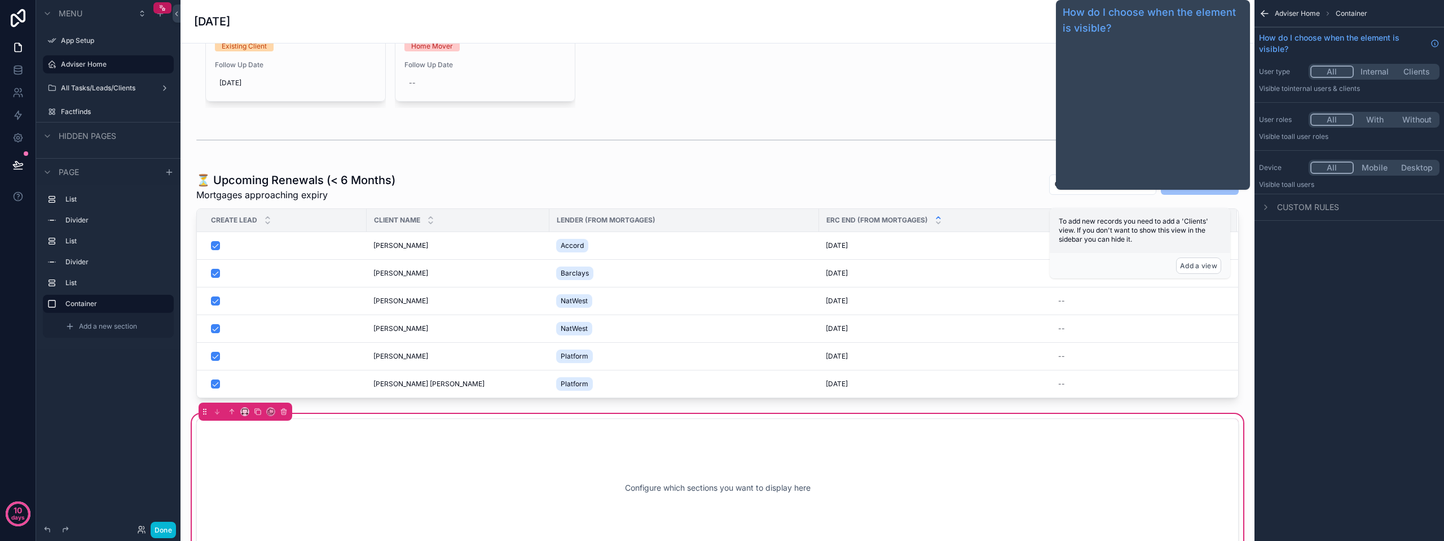
click at [1269, 18] on icon "scrollable content" at bounding box center [1264, 13] width 11 height 11
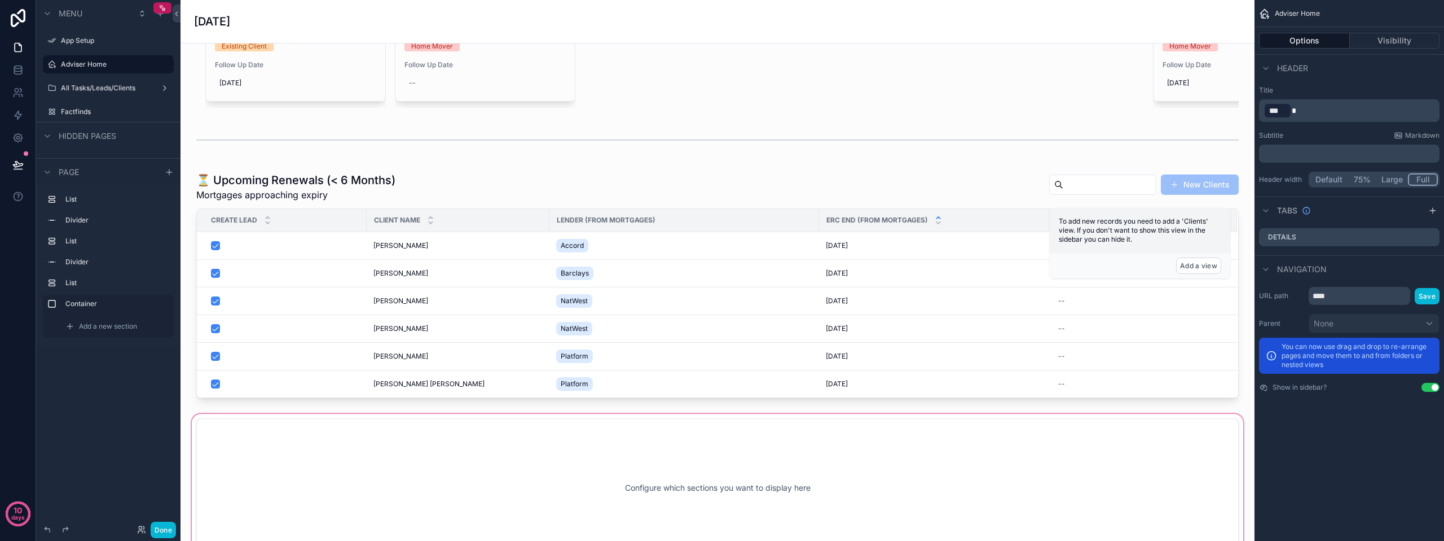
click at [1049, 529] on div "scrollable content" at bounding box center [718, 487] width 1056 height 152
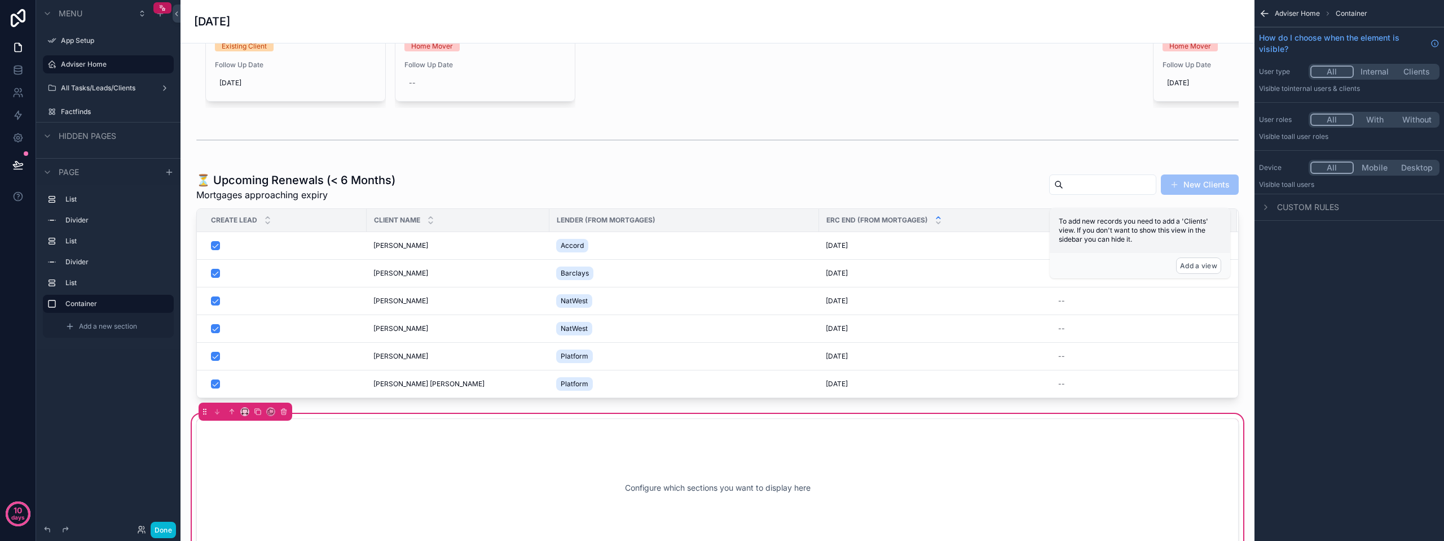
click at [1343, 14] on span "Container" at bounding box center [1352, 13] width 32 height 9
click at [1307, 15] on span "Adviser Home" at bounding box center [1297, 13] width 45 height 9
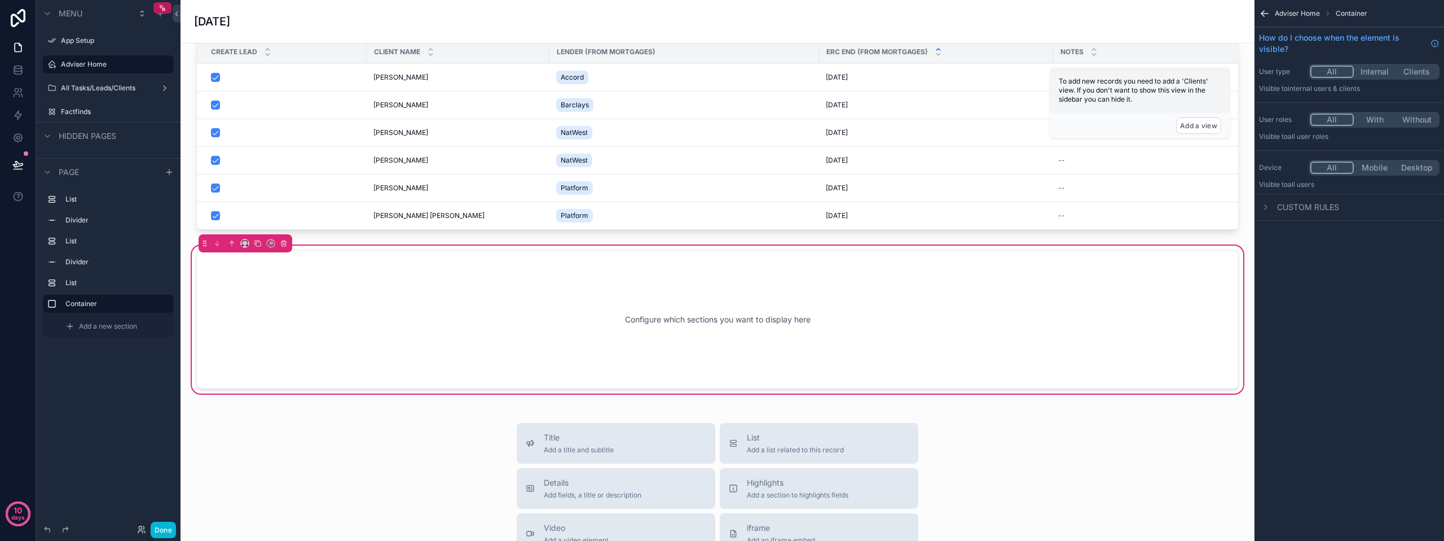
scroll to position [746, 0]
click at [393, 358] on div "Configure which sections you want to display here" at bounding box center [717, 318] width 1005 height 102
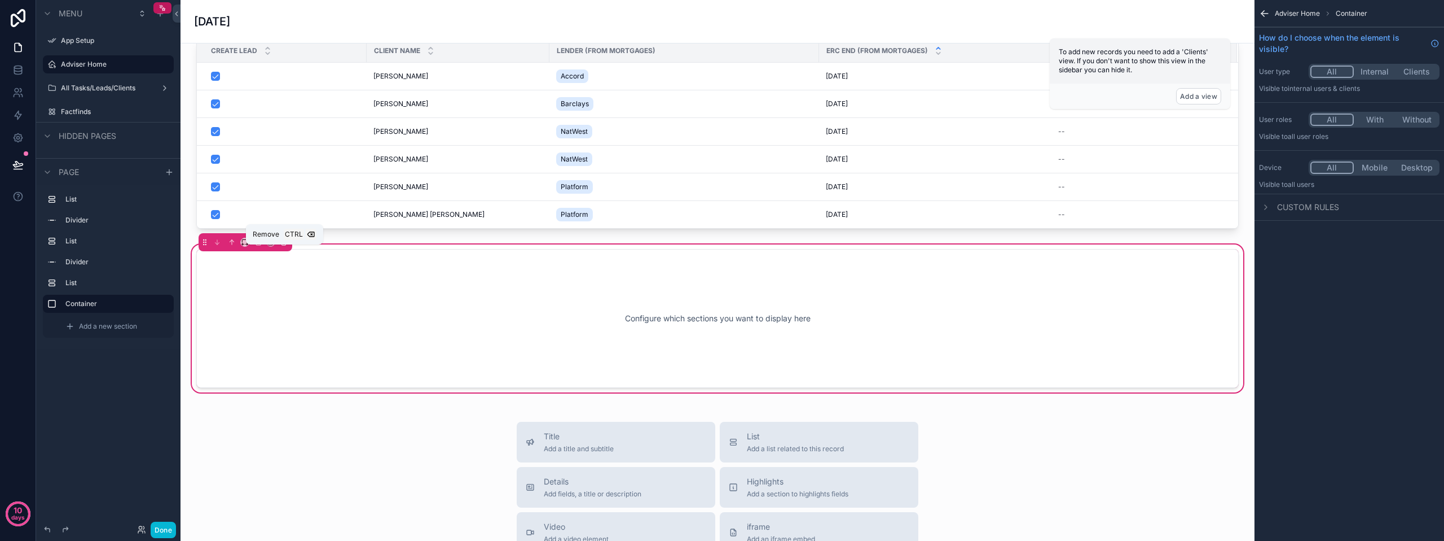
click at [287, 248] on button "scrollable content" at bounding box center [284, 242] width 12 height 12
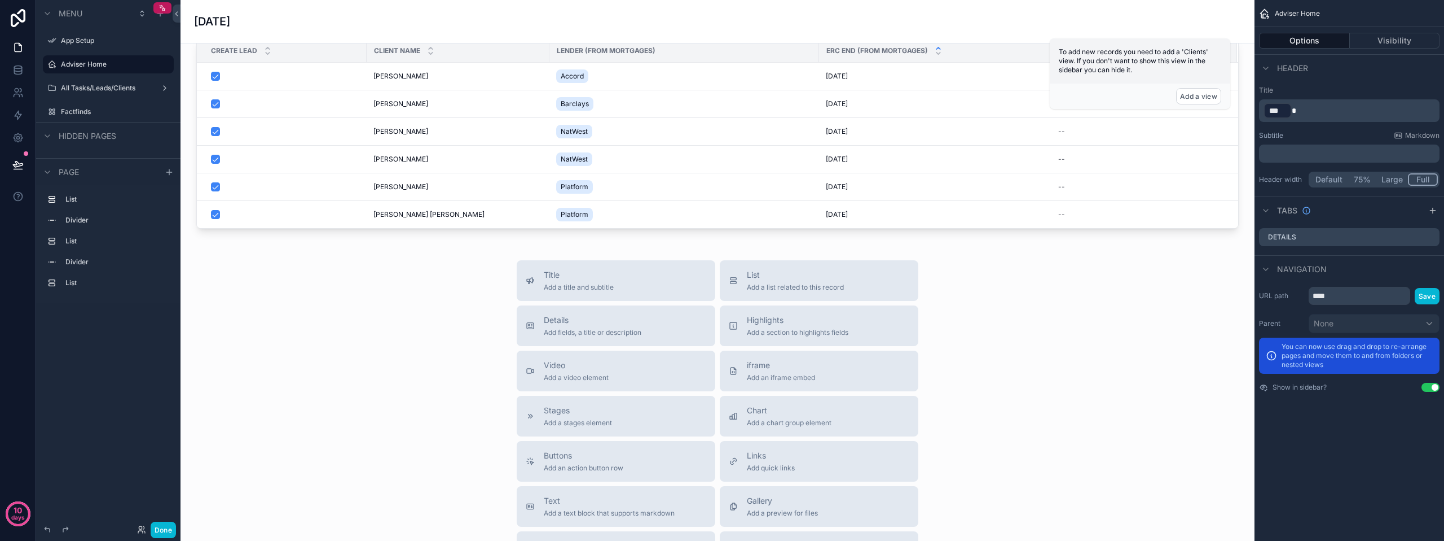
drag, startPoint x: 591, startPoint y: 335, endPoint x: 414, endPoint y: 335, distance: 177.7
click at [392, 333] on div "Title Add a title and subtitle List Add a list related to this record Details A…" at bounding box center [718, 461] width 1056 height 402
click at [788, 326] on span "Highlights" at bounding box center [798, 319] width 102 height 11
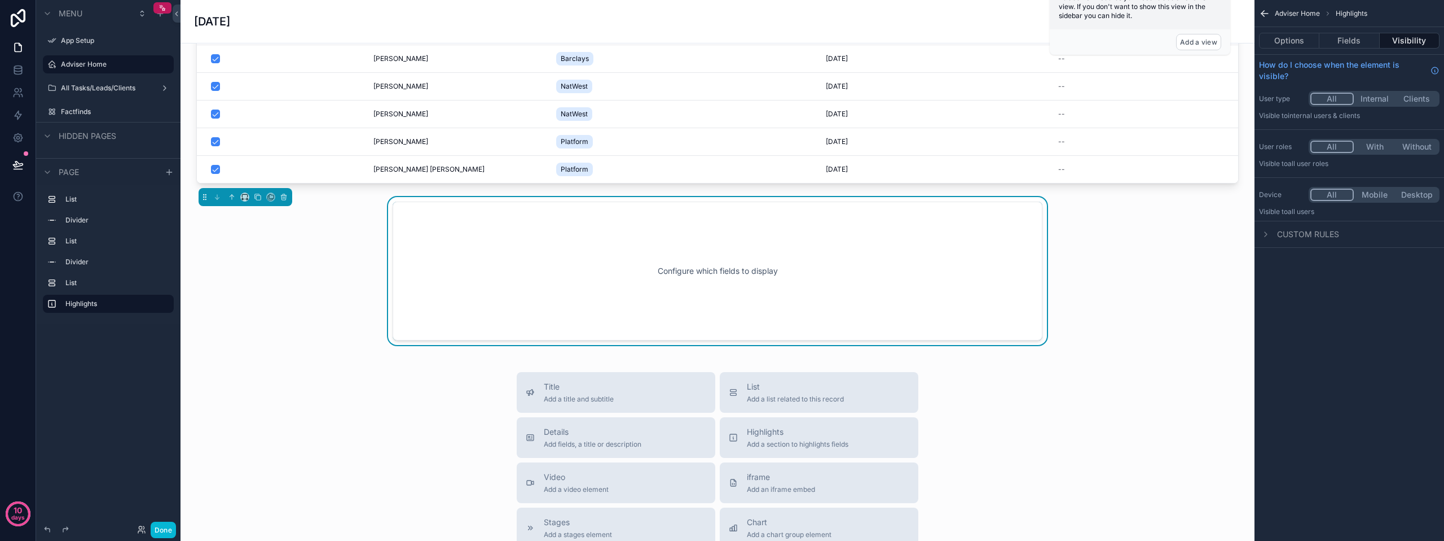
scroll to position [801, 0]
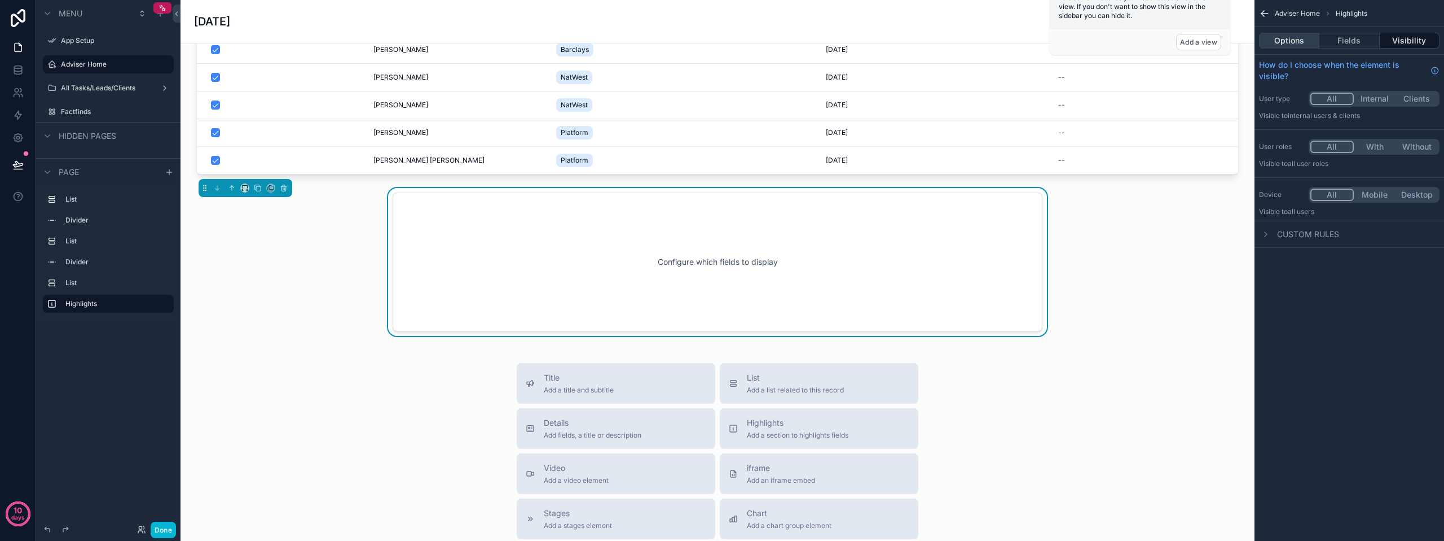
click at [1301, 39] on button "Options" at bounding box center [1289, 41] width 60 height 16
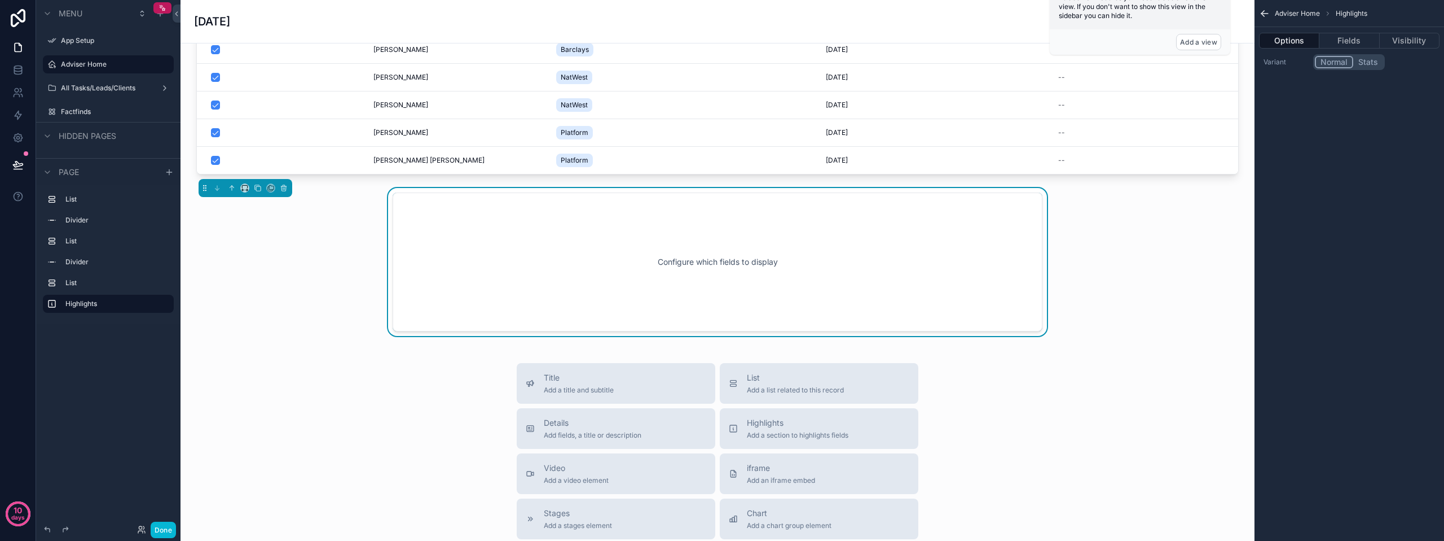
click at [1359, 60] on button "Stats" at bounding box center [1369, 62] width 30 height 12
click at [1351, 42] on button "Fields" at bounding box center [1350, 41] width 60 height 16
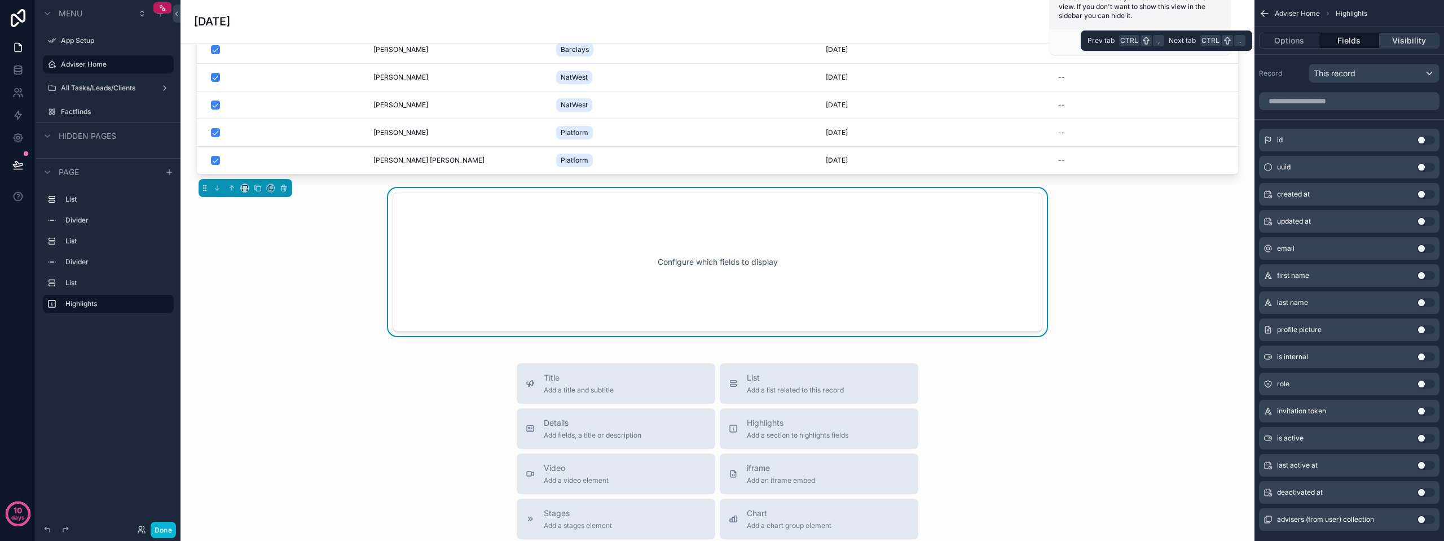
click at [1413, 41] on button "Visibility" at bounding box center [1410, 41] width 60 height 16
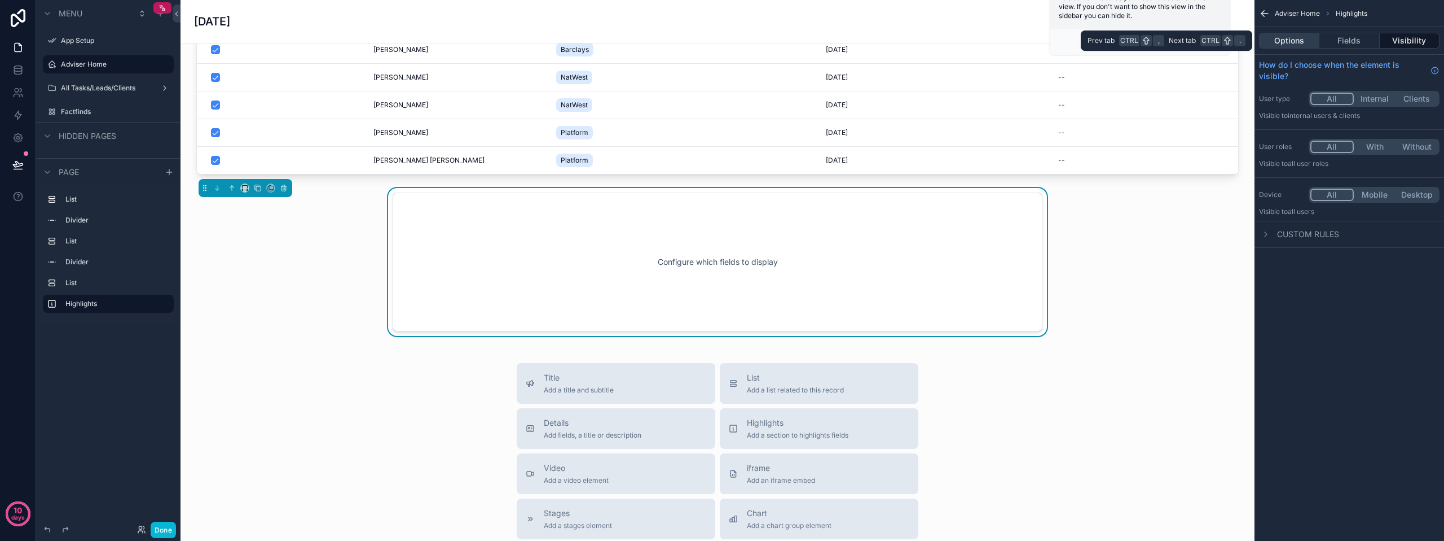
click at [1302, 46] on button "Options" at bounding box center [1289, 41] width 60 height 16
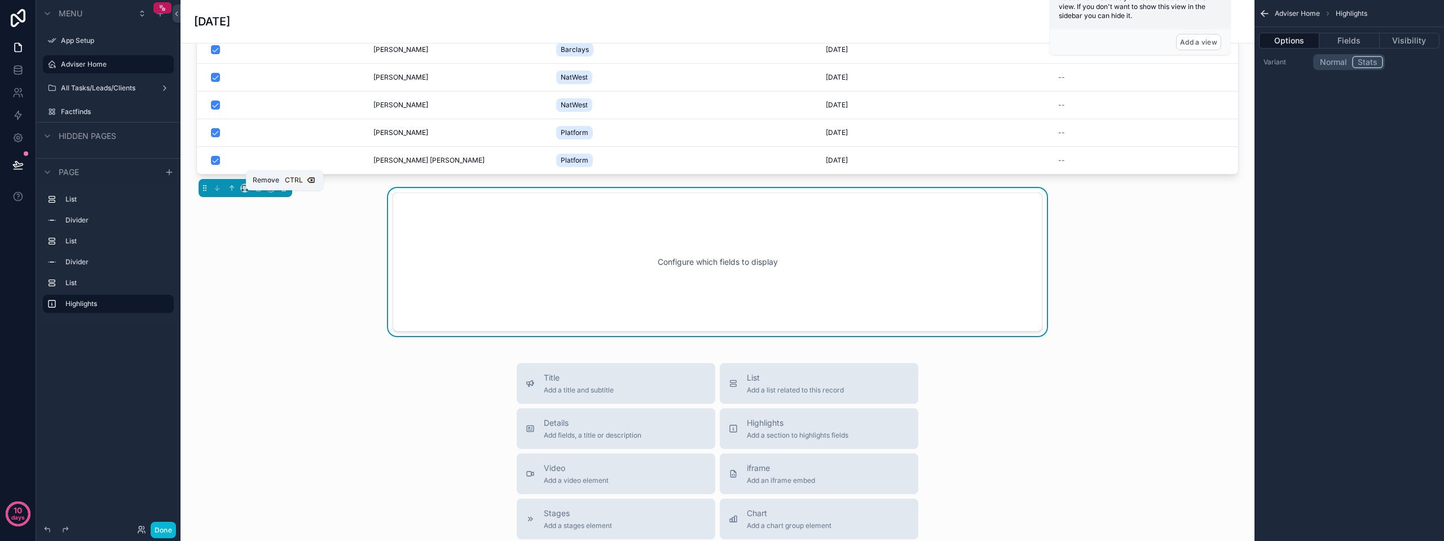
click at [282, 191] on icon "scrollable content" at bounding box center [284, 188] width 5 height 5
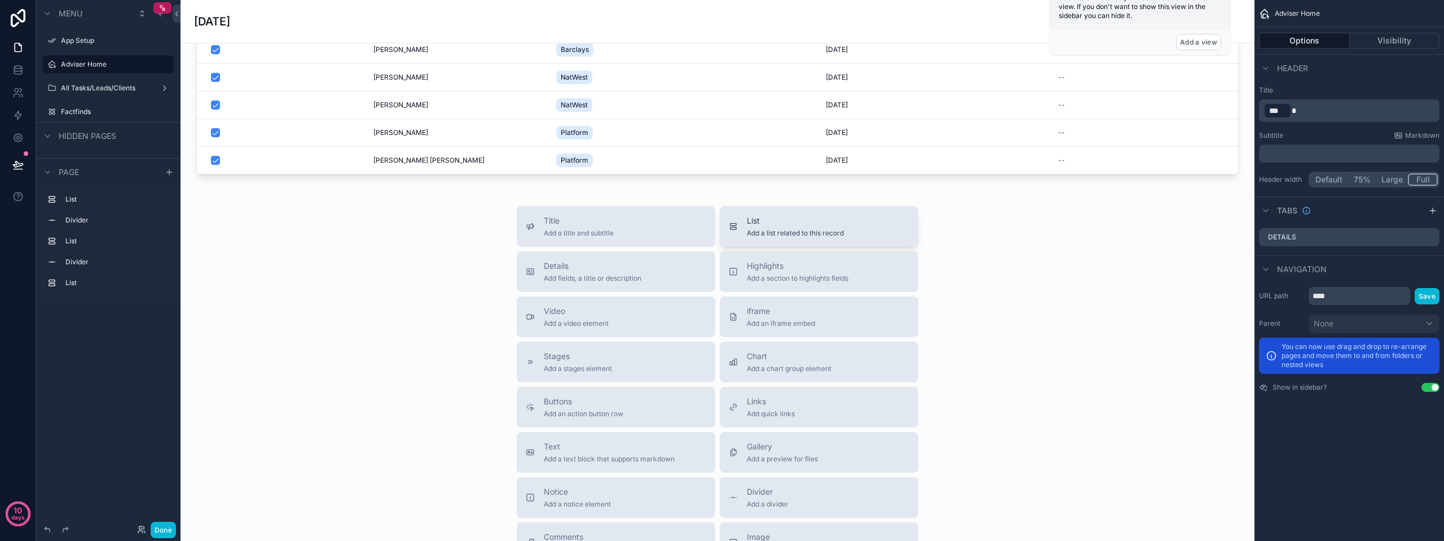
click at [767, 238] on span "Add a list related to this record" at bounding box center [795, 233] width 97 height 9
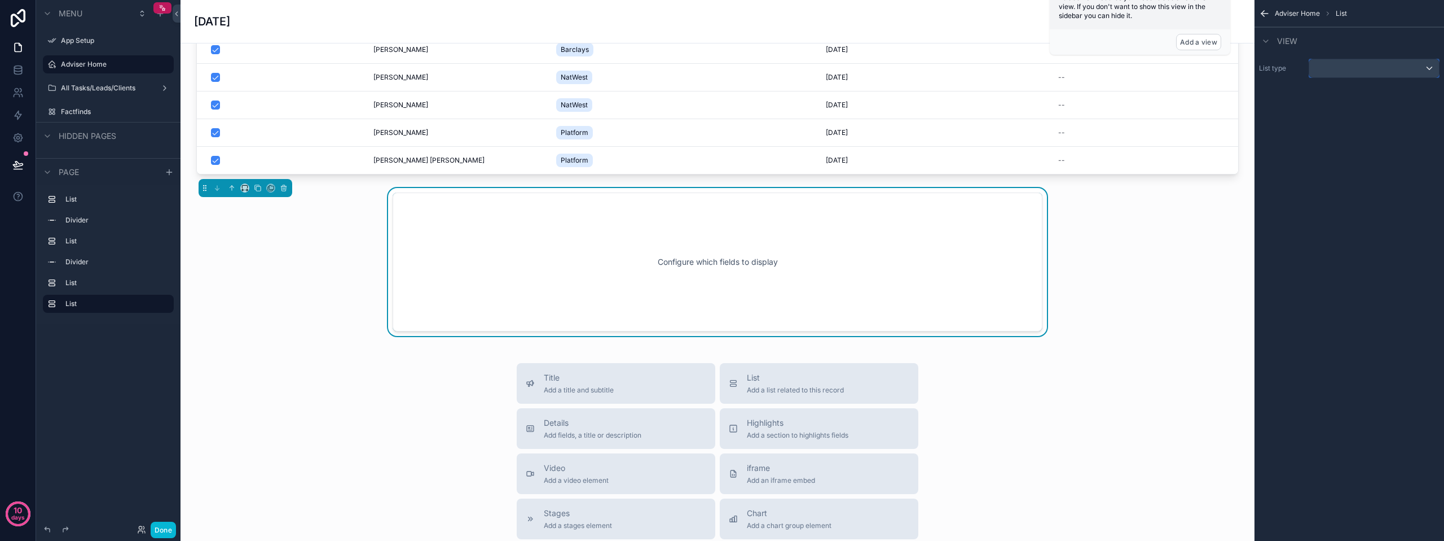
click at [1378, 68] on div "scrollable content" at bounding box center [1375, 68] width 130 height 18
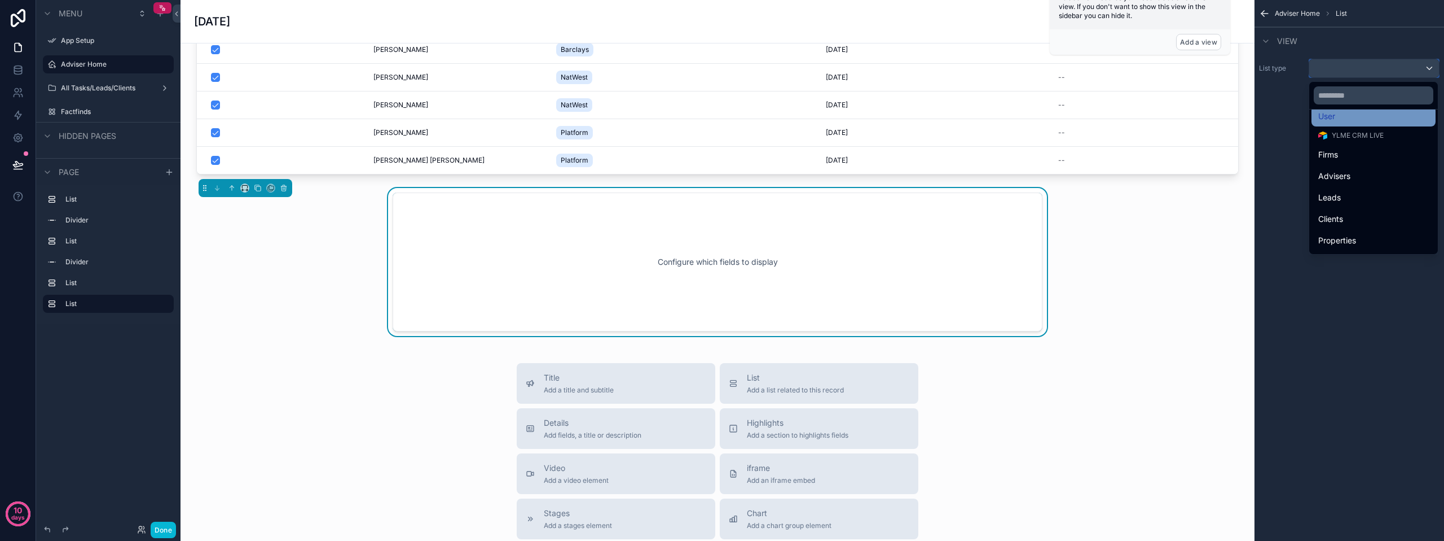
scroll to position [56, 0]
click at [1358, 167] on div "Leads" at bounding box center [1374, 171] width 111 height 14
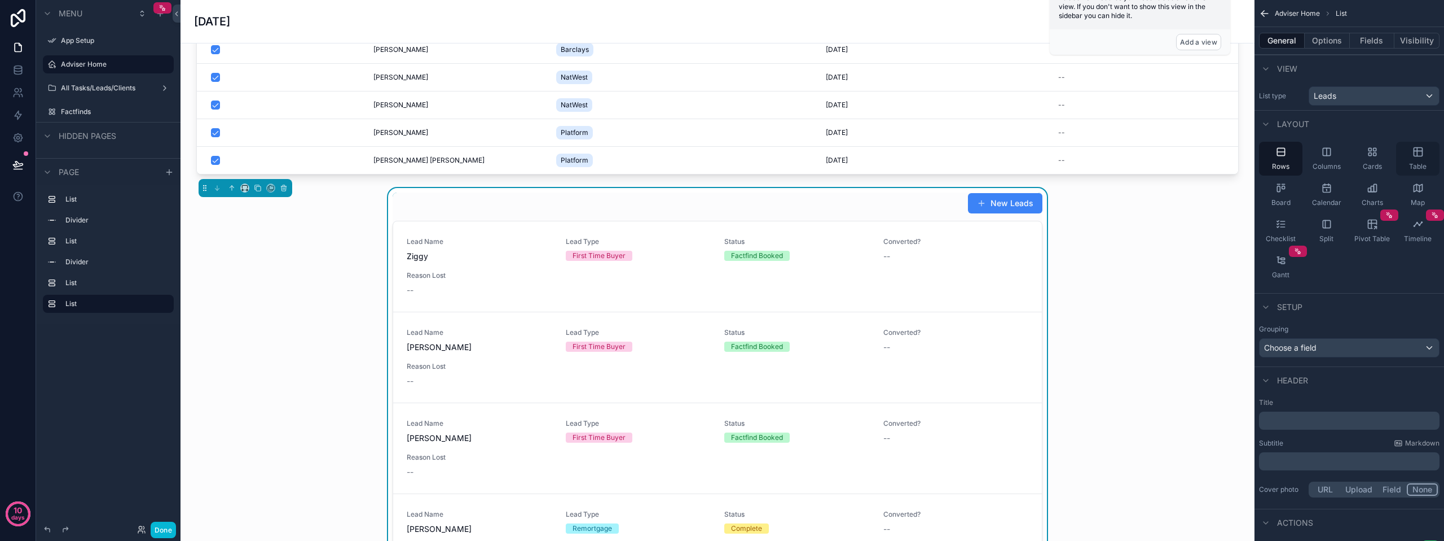
click at [1424, 154] on icon "scrollable content" at bounding box center [1418, 151] width 11 height 11
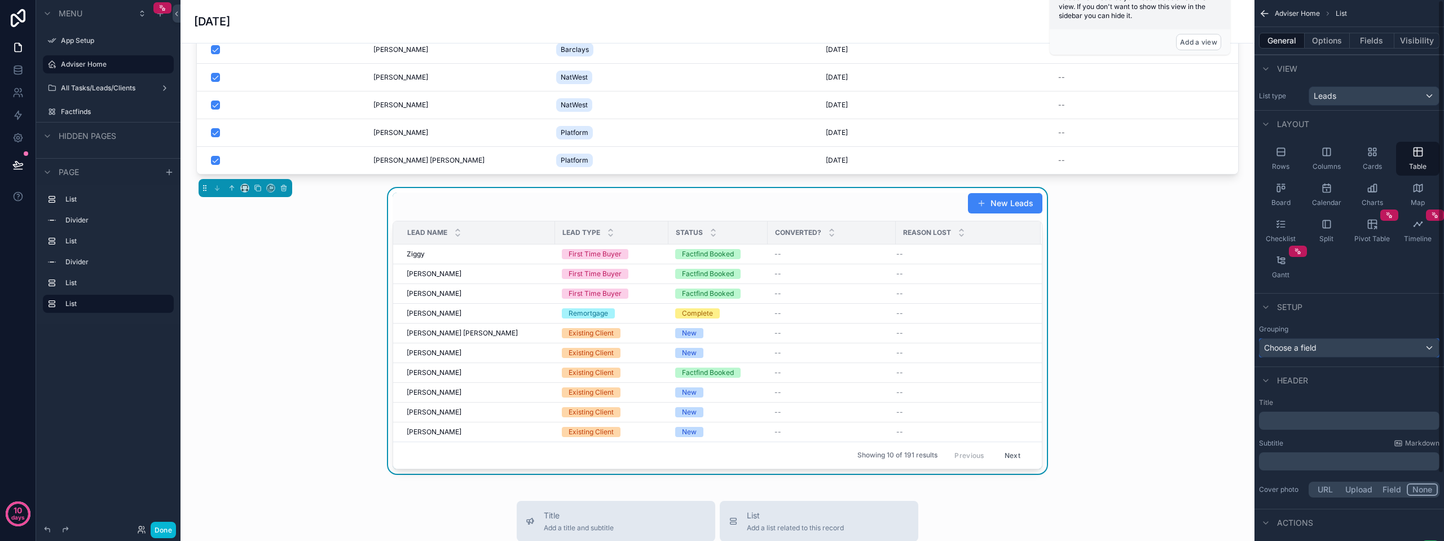
click at [1316, 349] on span "Choose a field" at bounding box center [1290, 347] width 52 height 10
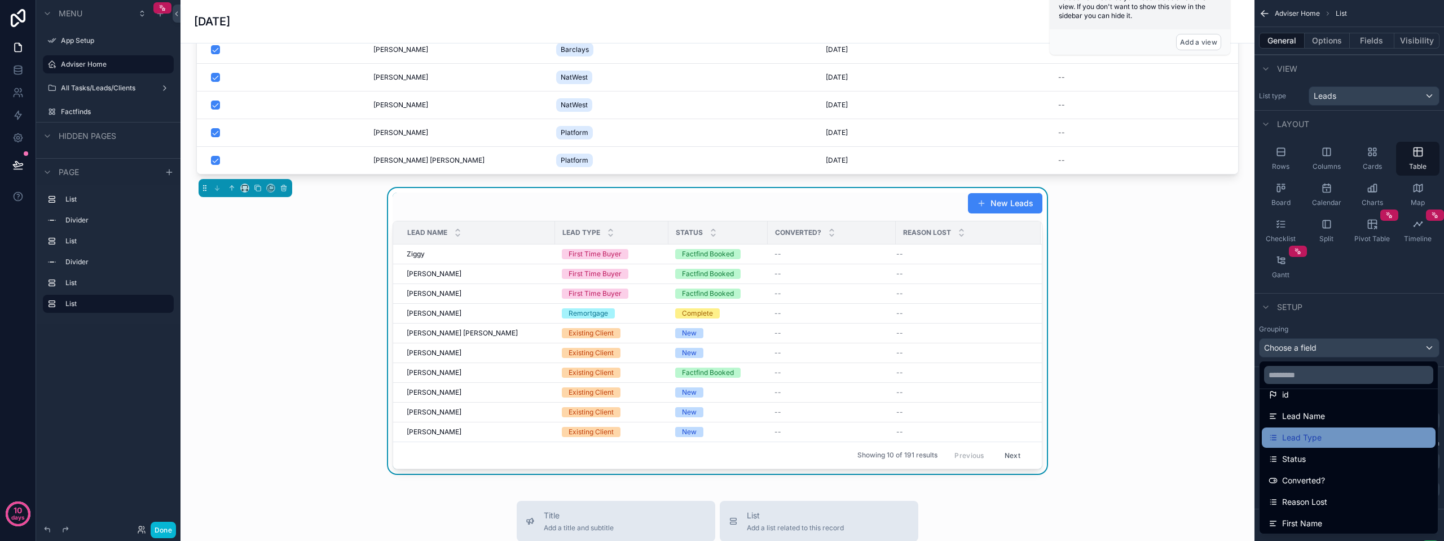
drag, startPoint x: 1307, startPoint y: 417, endPoint x: 1307, endPoint y: 436, distance: 19.2
click at [1307, 436] on ul "---- Leads id Lead Name Lead Type Status Converted? Reason Lost First Name Surn…" at bounding box center [1349, 461] width 178 height 144
click at [1312, 456] on div "Status" at bounding box center [1349, 459] width 160 height 14
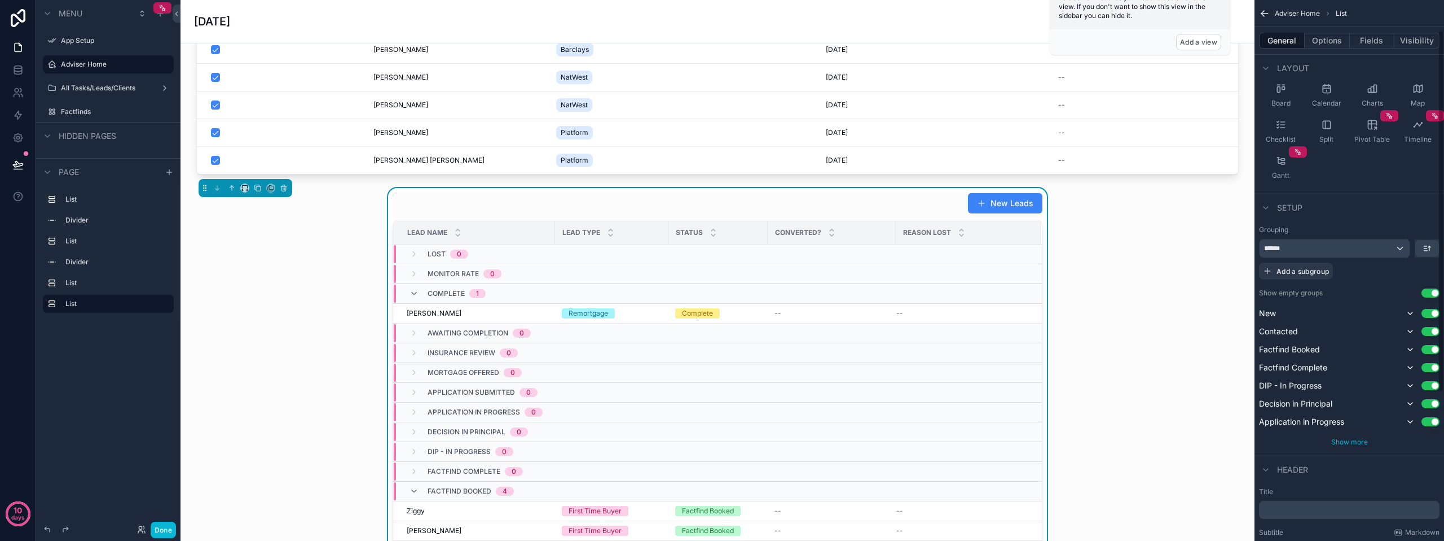
scroll to position [113, 0]
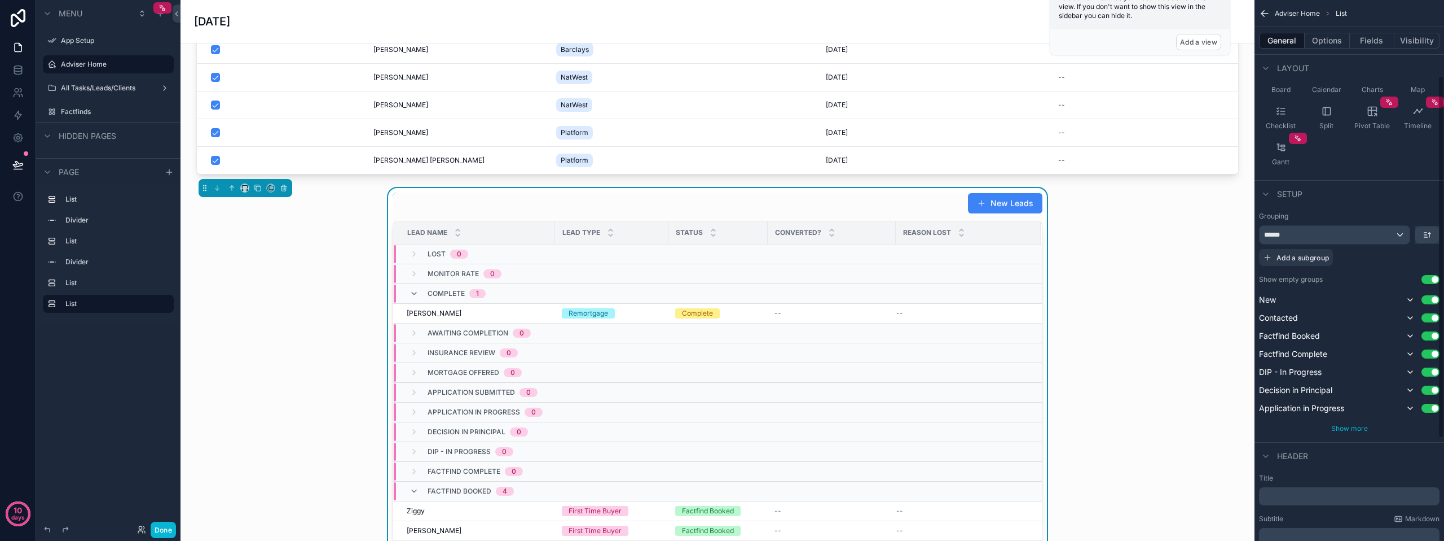
click at [1349, 428] on span "Show more" at bounding box center [1350, 428] width 37 height 8
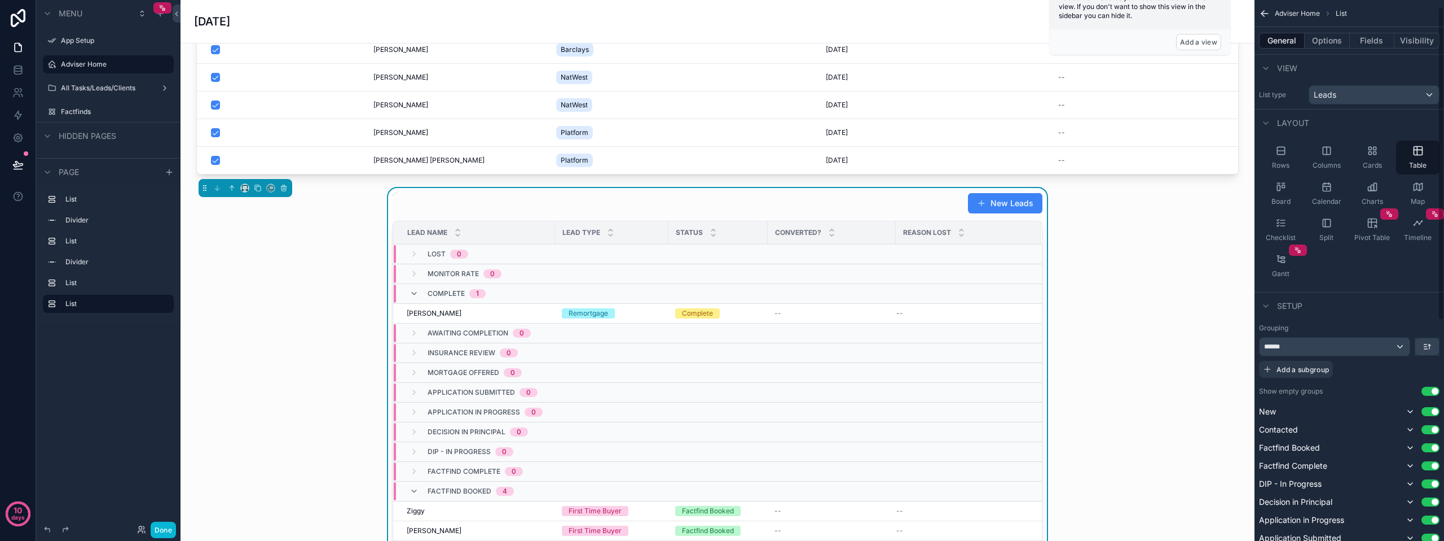
scroll to position [0, 0]
click at [1323, 46] on button "Options" at bounding box center [1327, 41] width 45 height 16
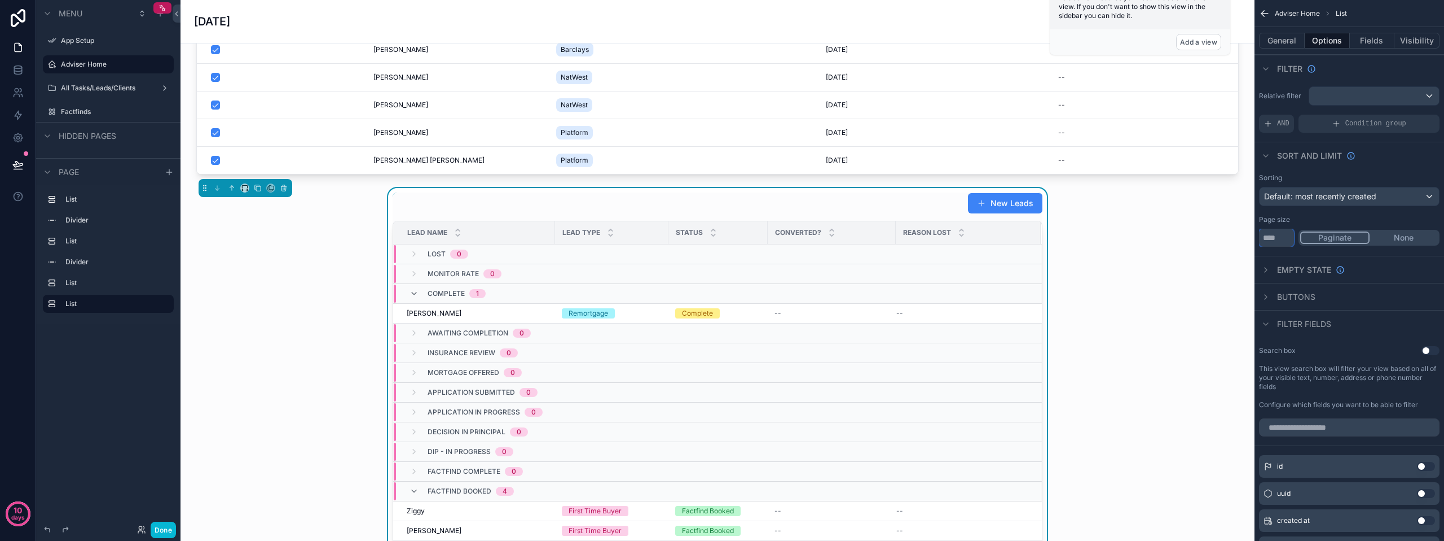
drag, startPoint x: 1273, startPoint y: 239, endPoint x: 1239, endPoint y: 235, distance: 34.1
click at [1248, 235] on div "App Setup Adviser Home All Tasks/Leads/Clients Factfinds Powered by PM [PERSON_…" at bounding box center [813, 270] width 1264 height 541
type input "*****"
click at [1397, 237] on button "None" at bounding box center [1404, 237] width 68 height 12
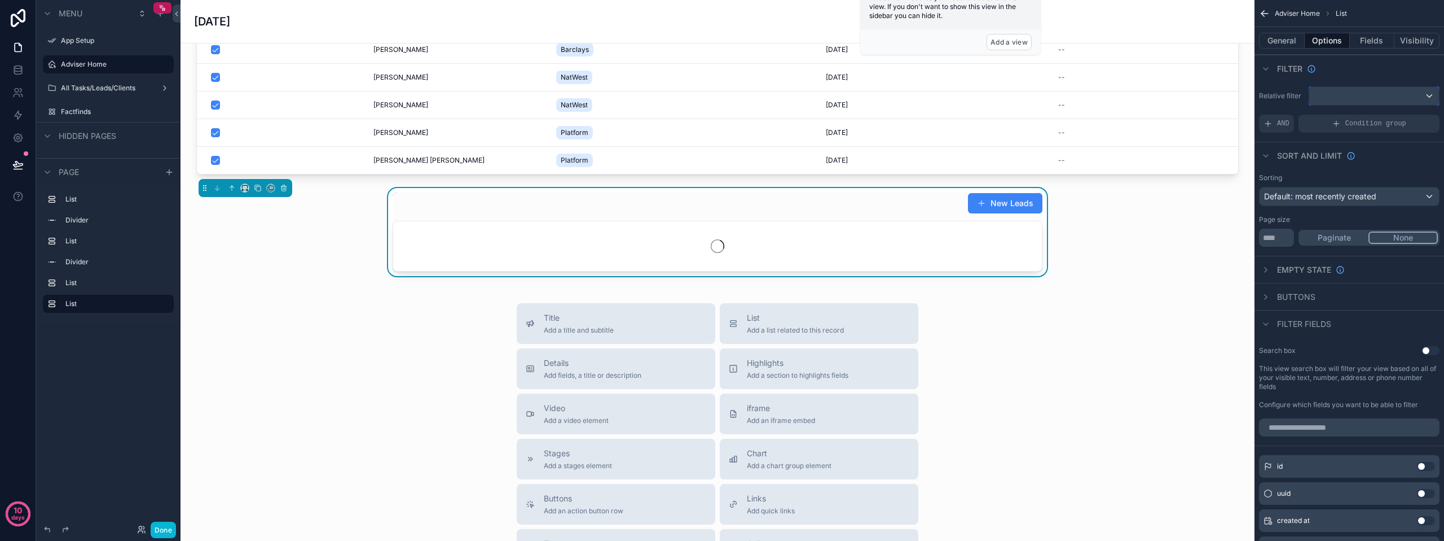
click at [1355, 99] on div "scrollable content" at bounding box center [1375, 96] width 130 height 18
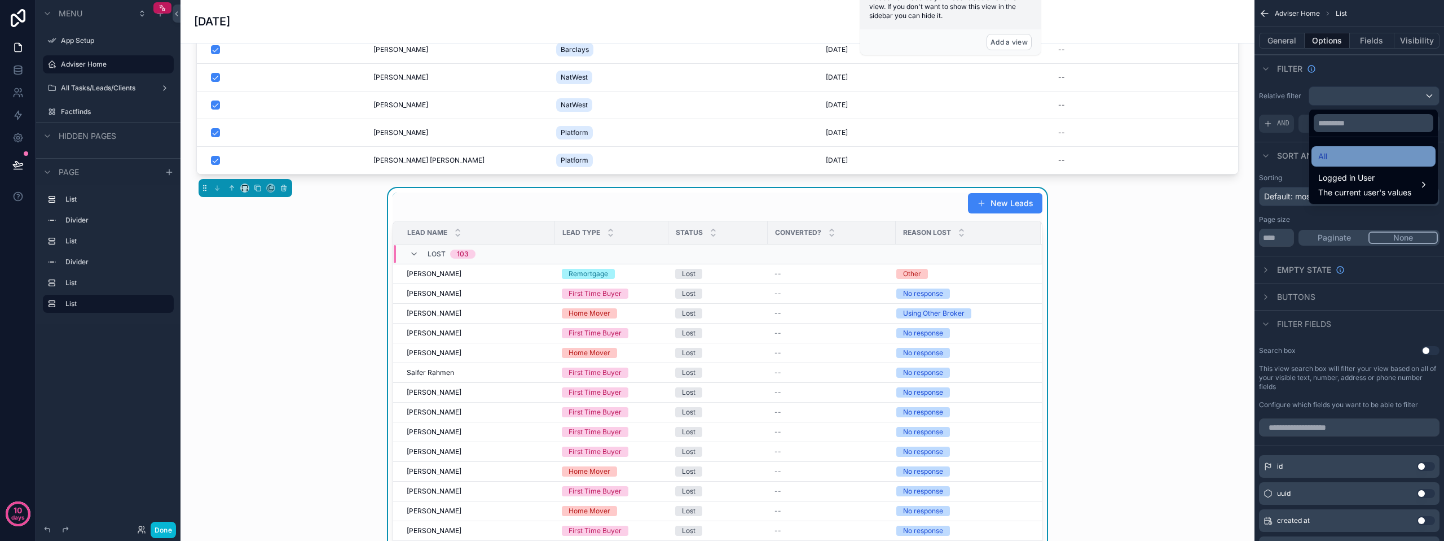
click at [1334, 150] on div "All" at bounding box center [1374, 157] width 111 height 14
click at [1333, 151] on span "Sort And Limit" at bounding box center [1309, 155] width 65 height 11
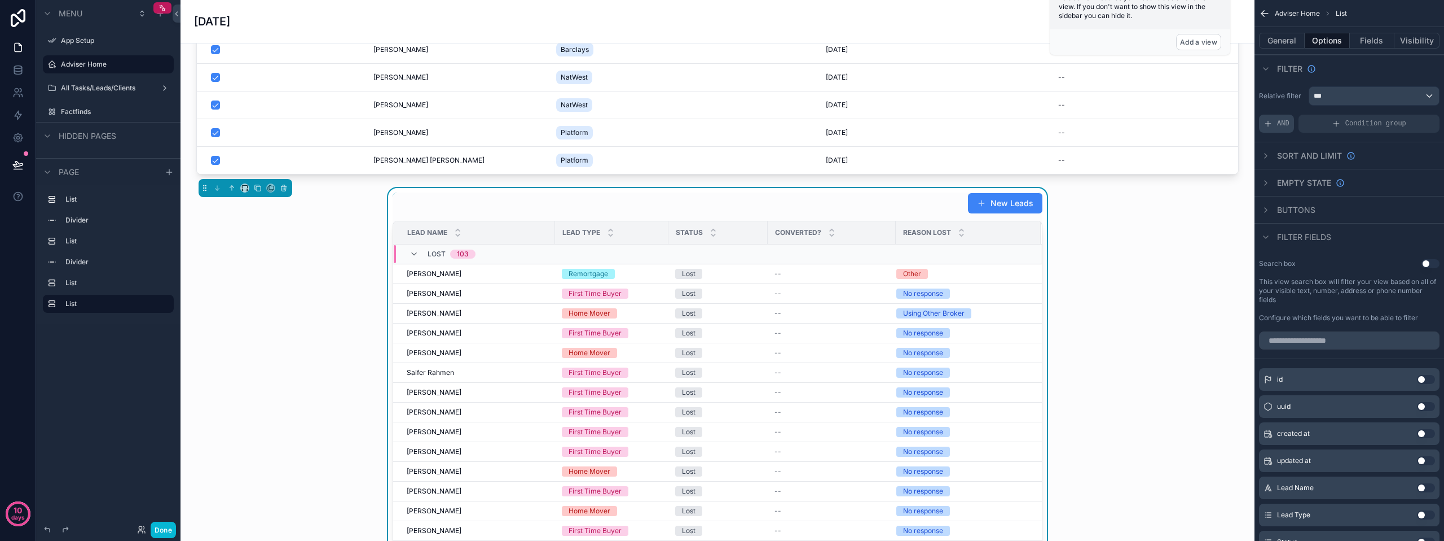
click at [1274, 123] on div "AND" at bounding box center [1276, 124] width 35 height 18
click at [1322, 128] on div "Add a filter" at bounding box center [1349, 124] width 181 height 18
click at [1411, 115] on icon "scrollable content" at bounding box center [1411, 115] width 7 height 7
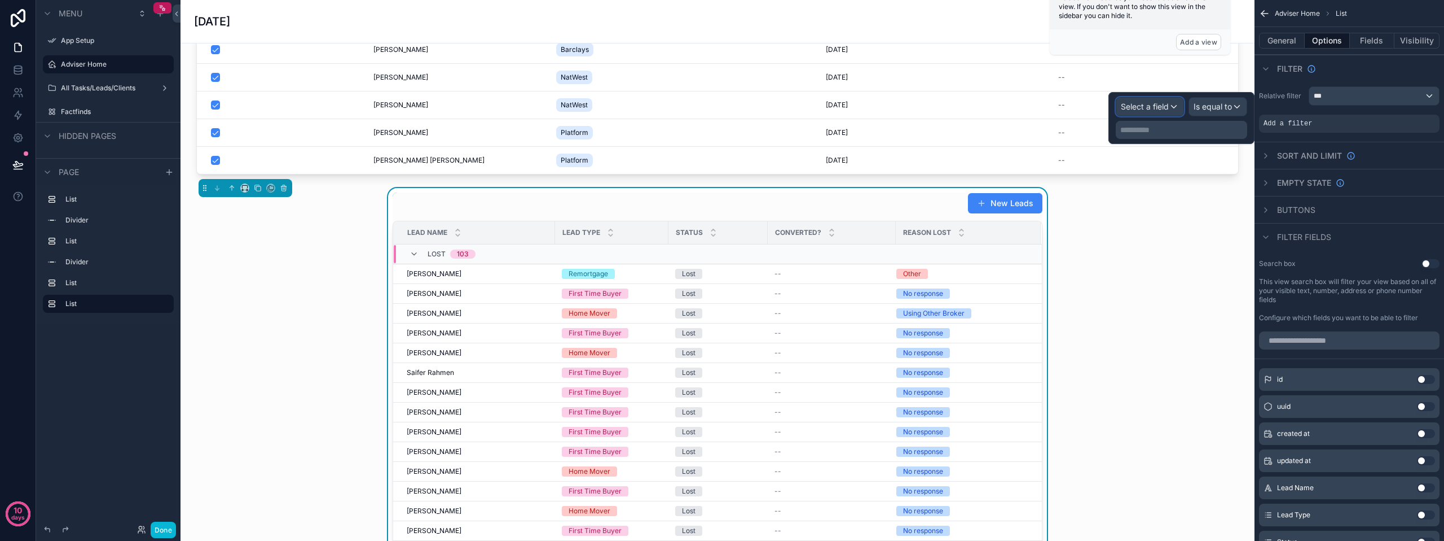
click at [1156, 100] on div "Select a field" at bounding box center [1150, 107] width 67 height 18
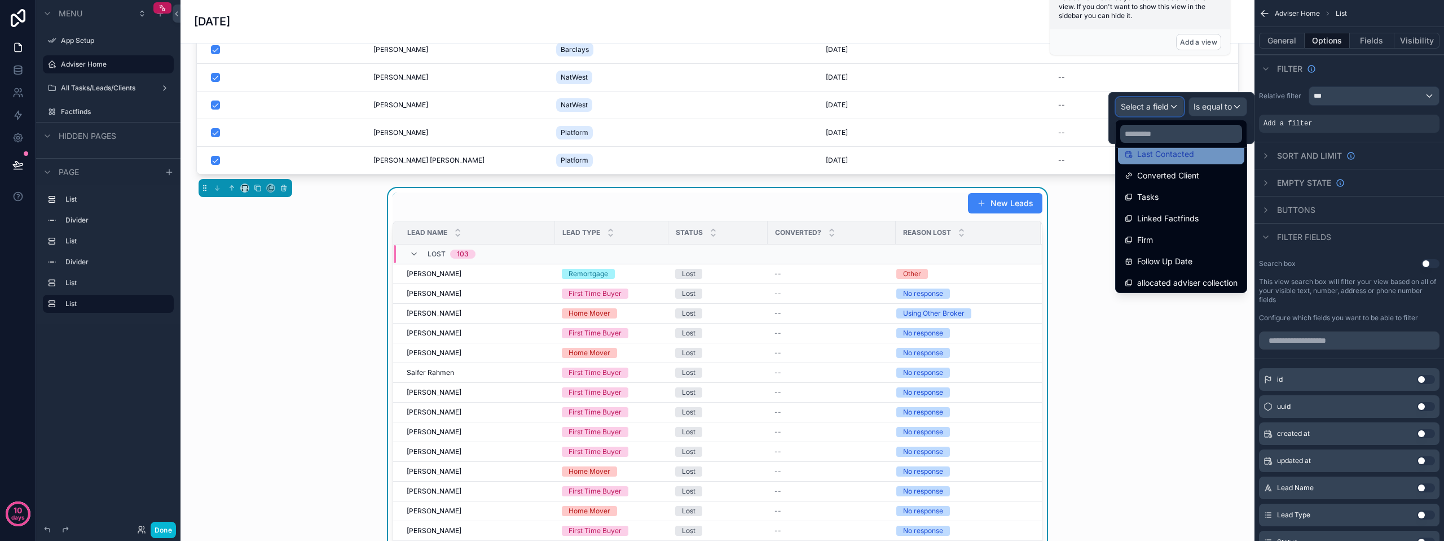
scroll to position [466, 0]
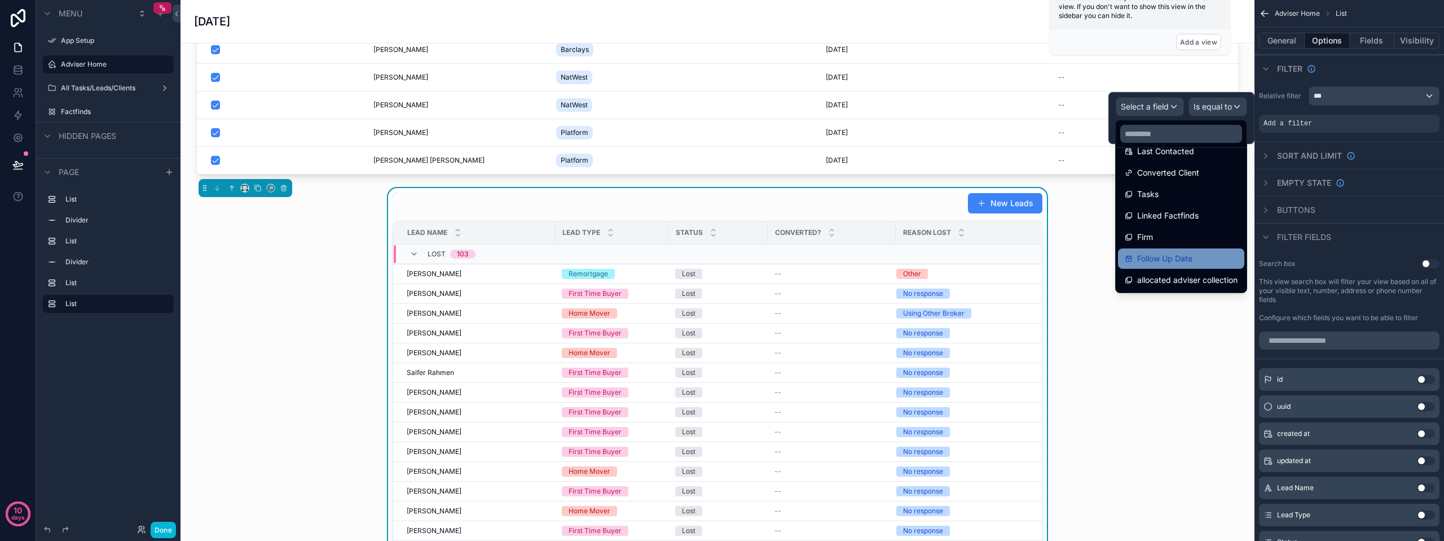
click at [1171, 256] on span "Follow Up Date" at bounding box center [1165, 259] width 55 height 14
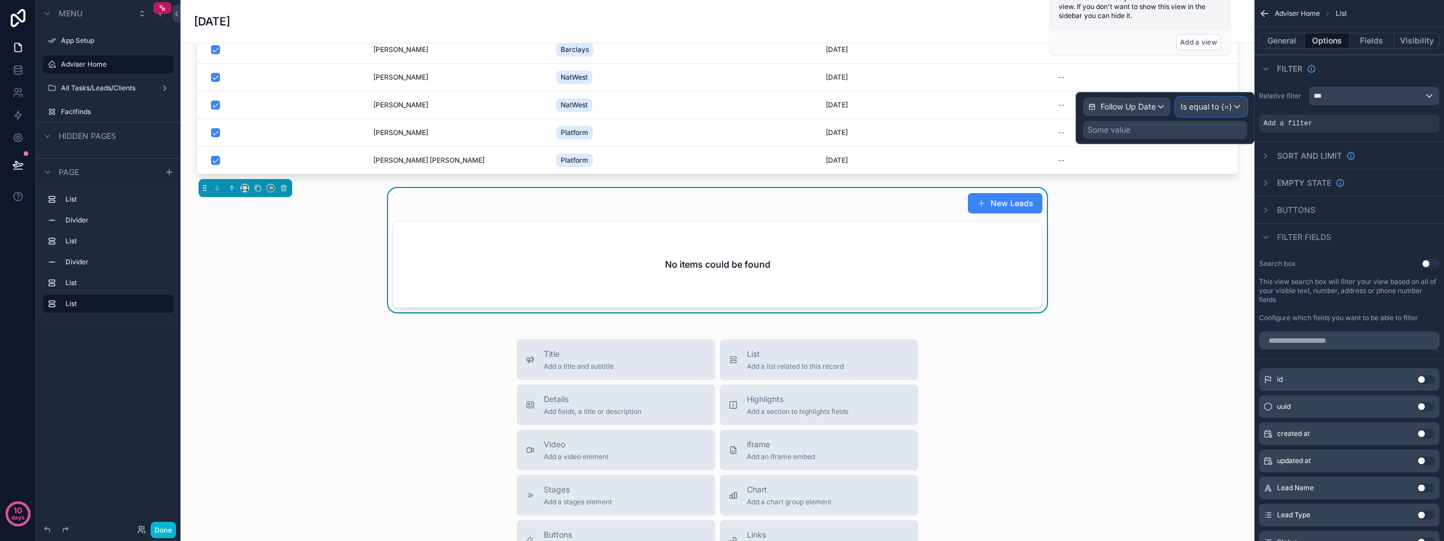
click at [1215, 108] on span "Is equal to (=)" at bounding box center [1206, 106] width 51 height 11
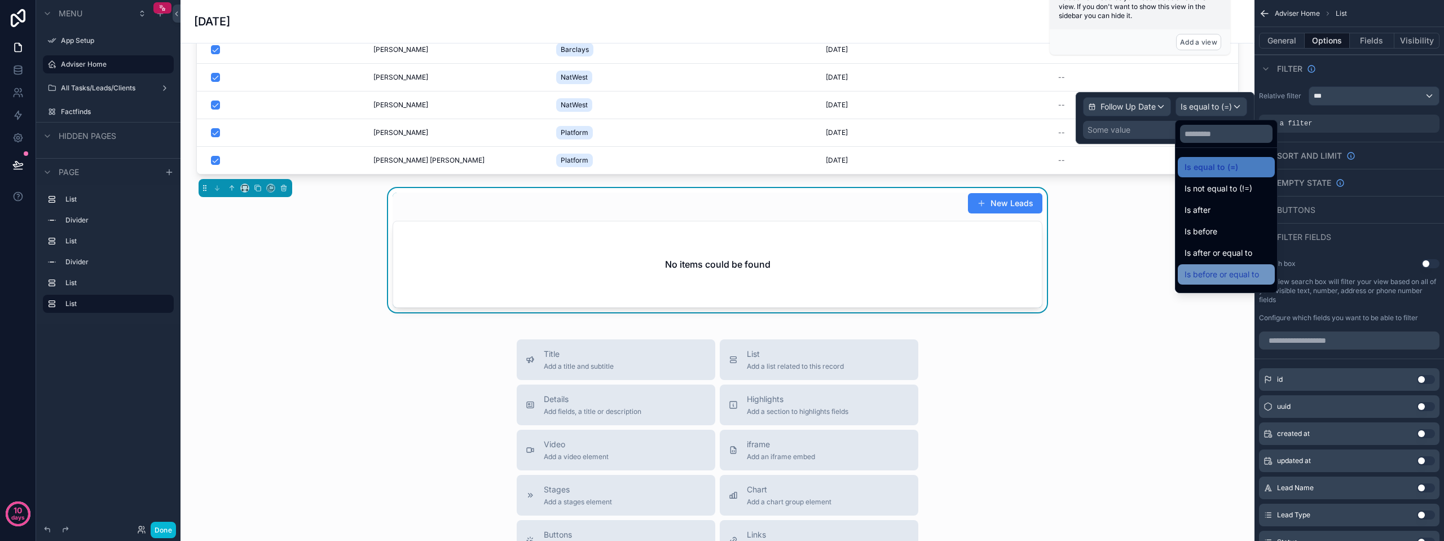
click at [1228, 276] on span "Is before or equal to" at bounding box center [1222, 274] width 74 height 14
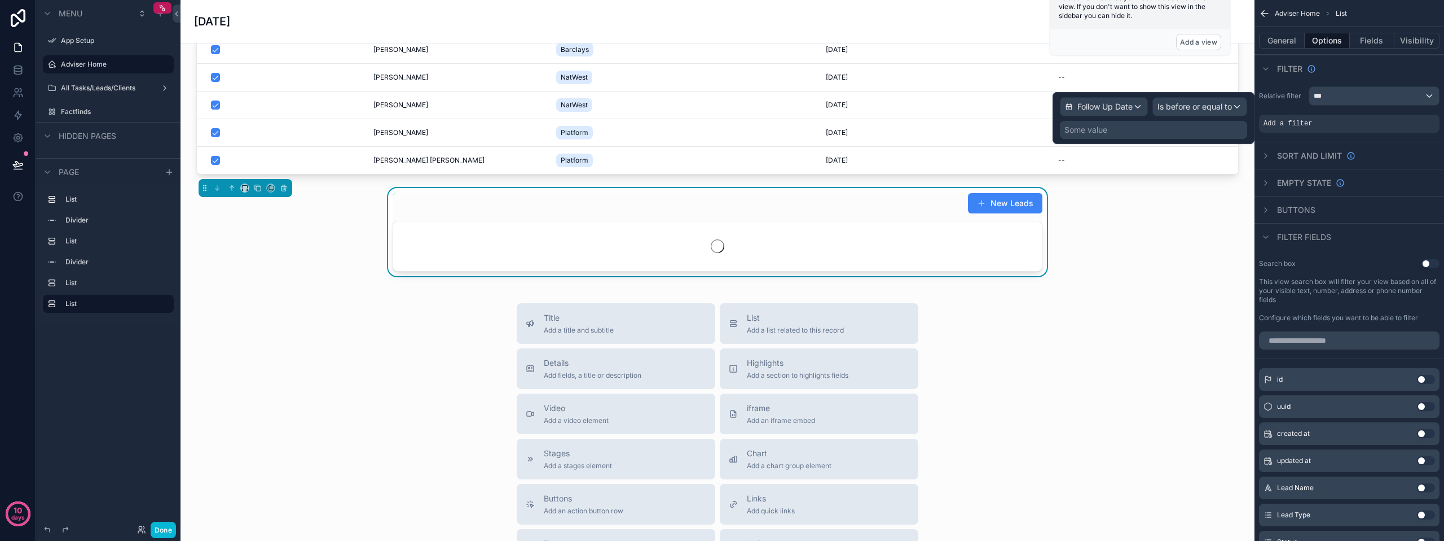
click at [1130, 132] on div "Some value" at bounding box center [1153, 130] width 187 height 18
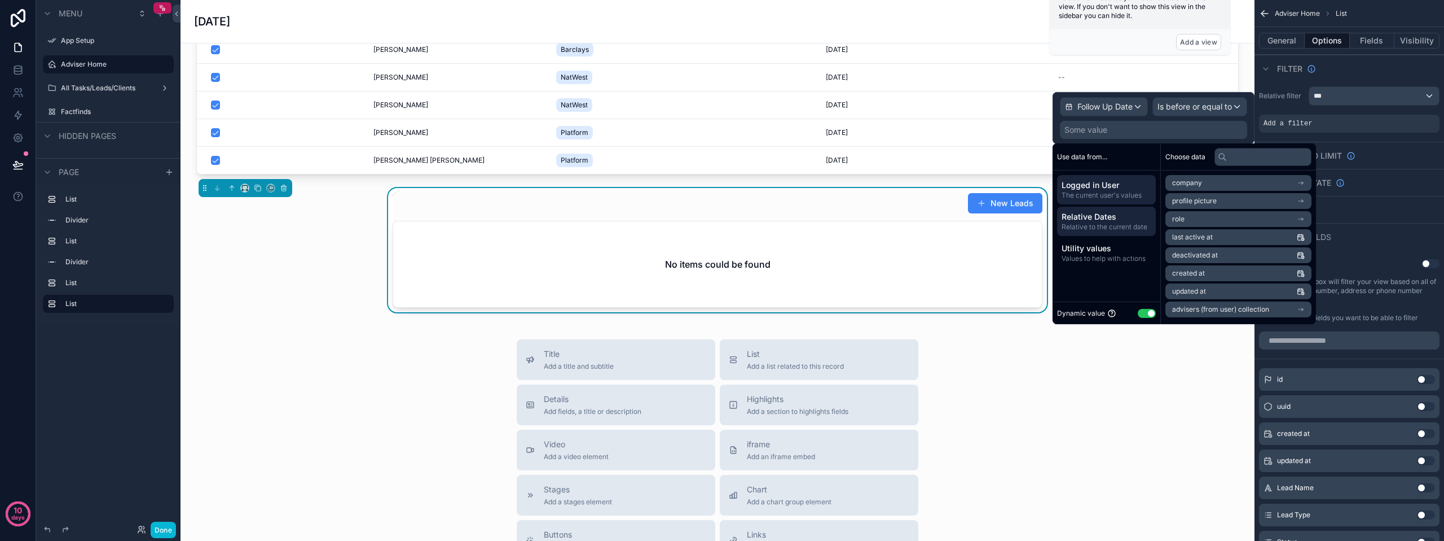
click at [1110, 222] on span "Relative to the current date" at bounding box center [1107, 226] width 90 height 9
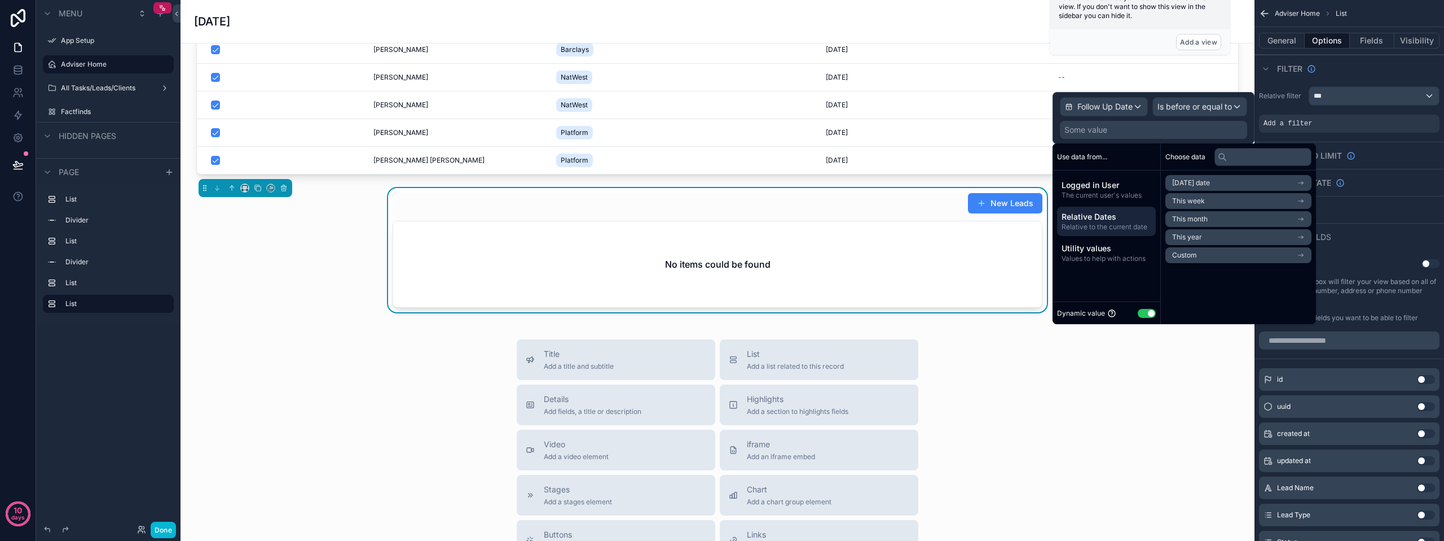
click at [1191, 182] on span "[DATE] date" at bounding box center [1191, 182] width 38 height 9
click at [1192, 221] on span "Start of day" at bounding box center [1190, 221] width 37 height 9
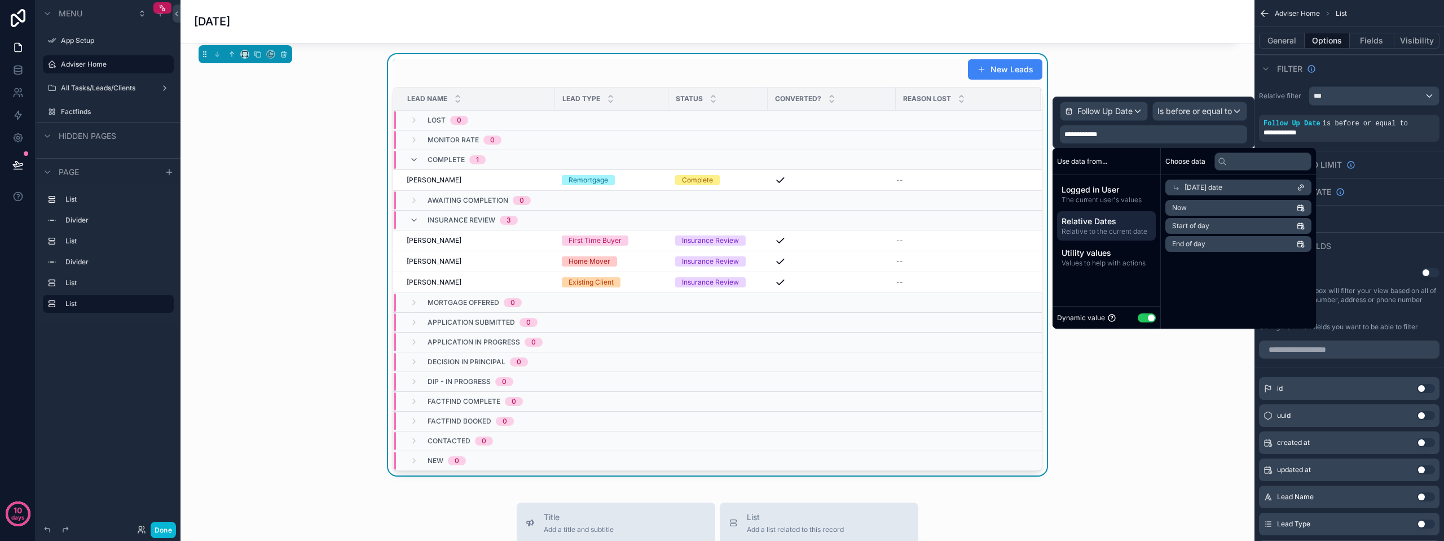
scroll to position [914, 0]
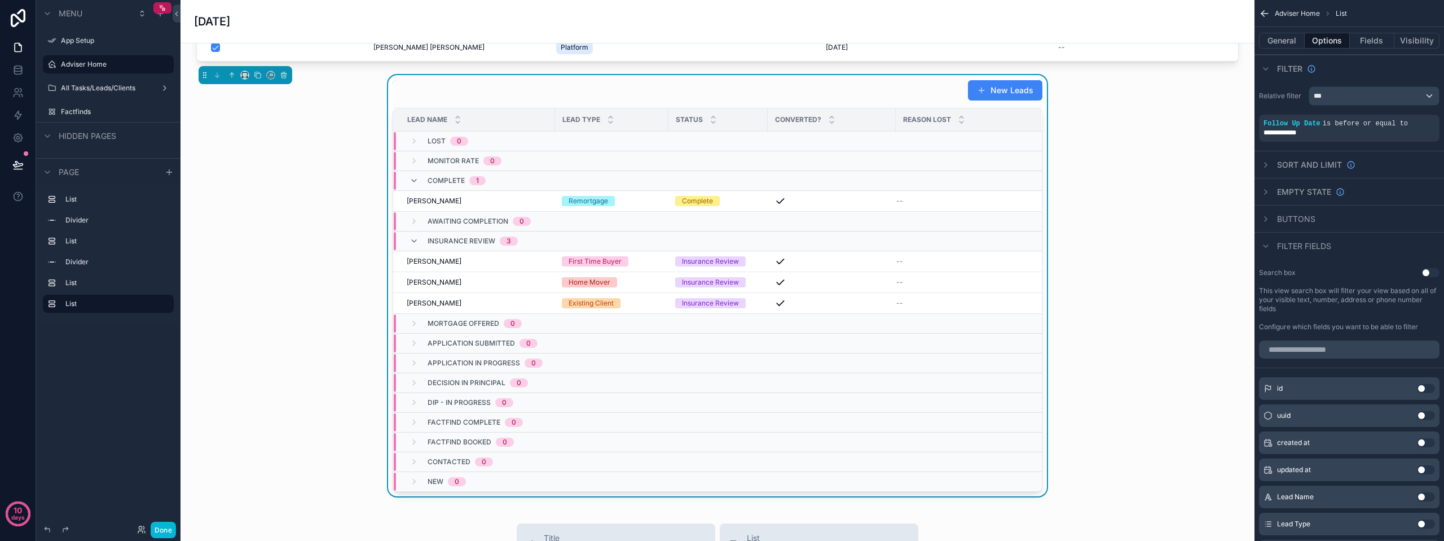
click at [1428, 271] on button "Use setting" at bounding box center [1431, 272] width 18 height 9
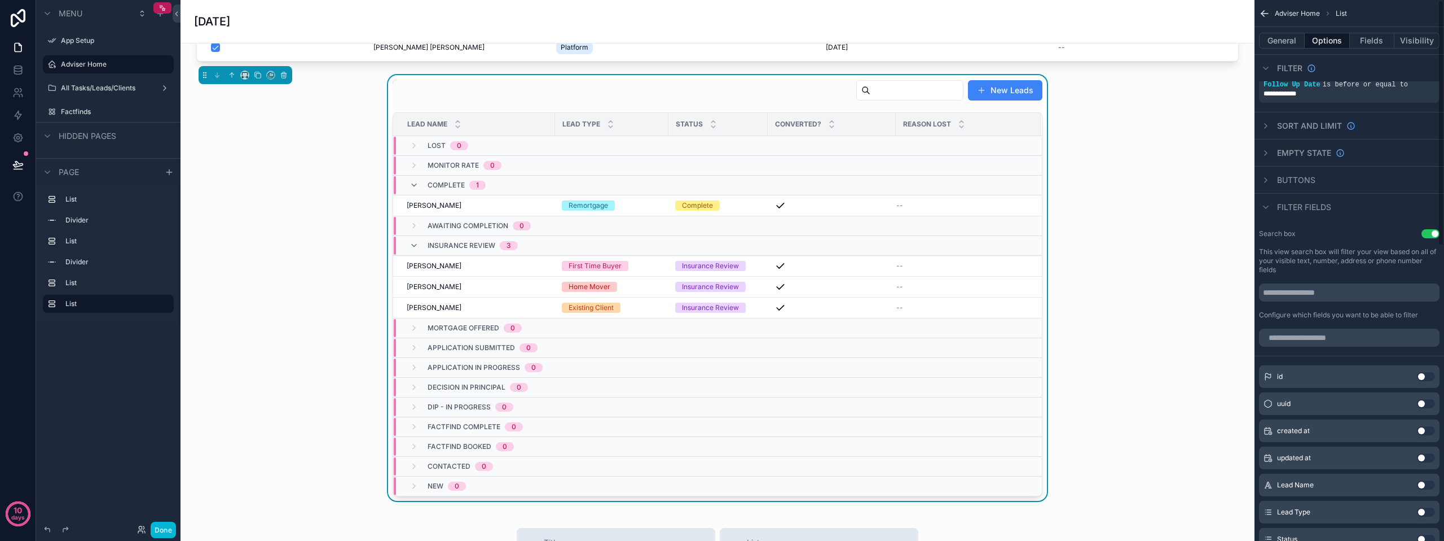
scroll to position [0, 0]
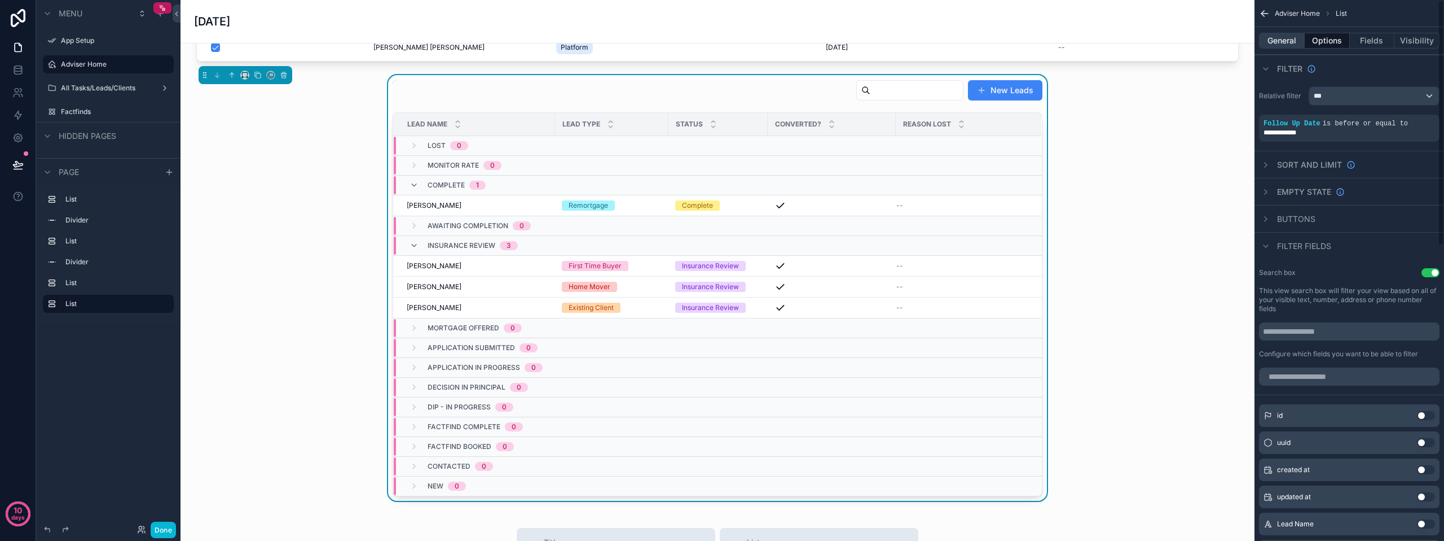
click at [1283, 45] on button "General" at bounding box center [1282, 41] width 46 height 16
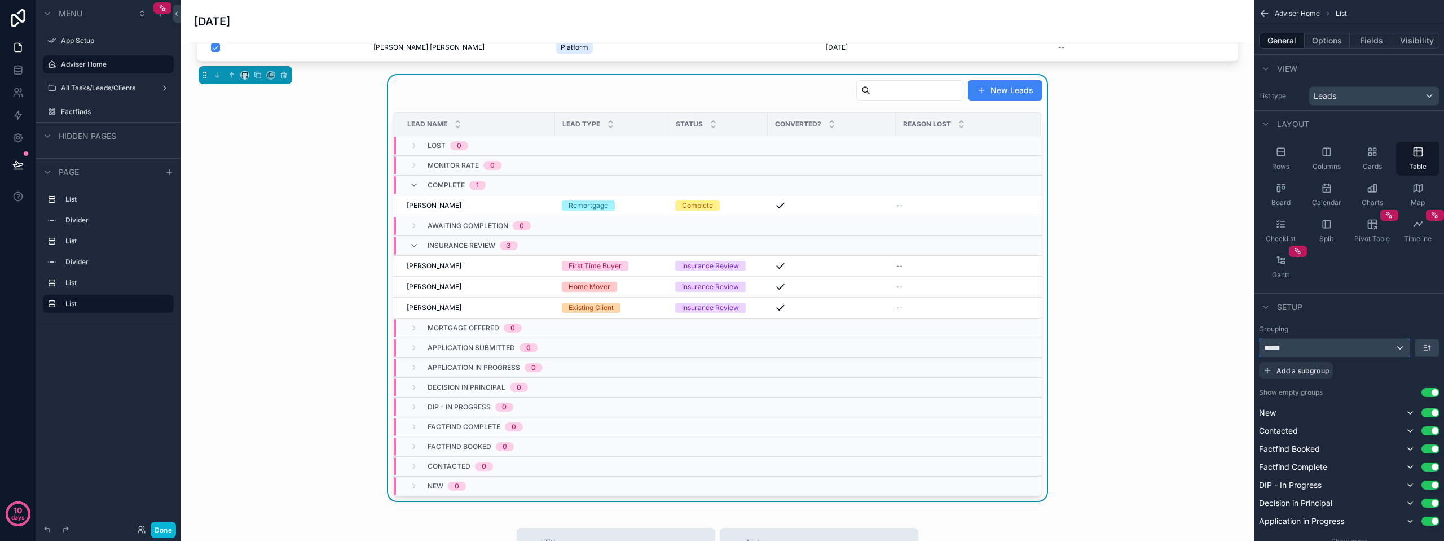
click at [1400, 347] on div "******" at bounding box center [1335, 348] width 150 height 18
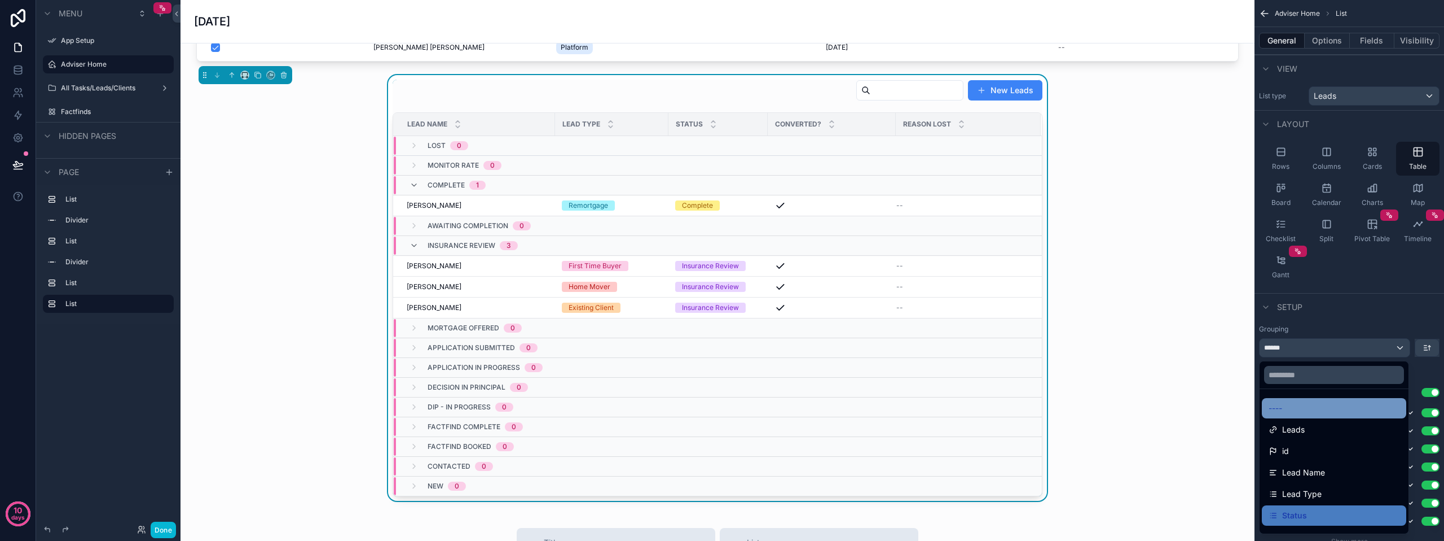
click at [1294, 414] on div "----" at bounding box center [1334, 408] width 131 height 14
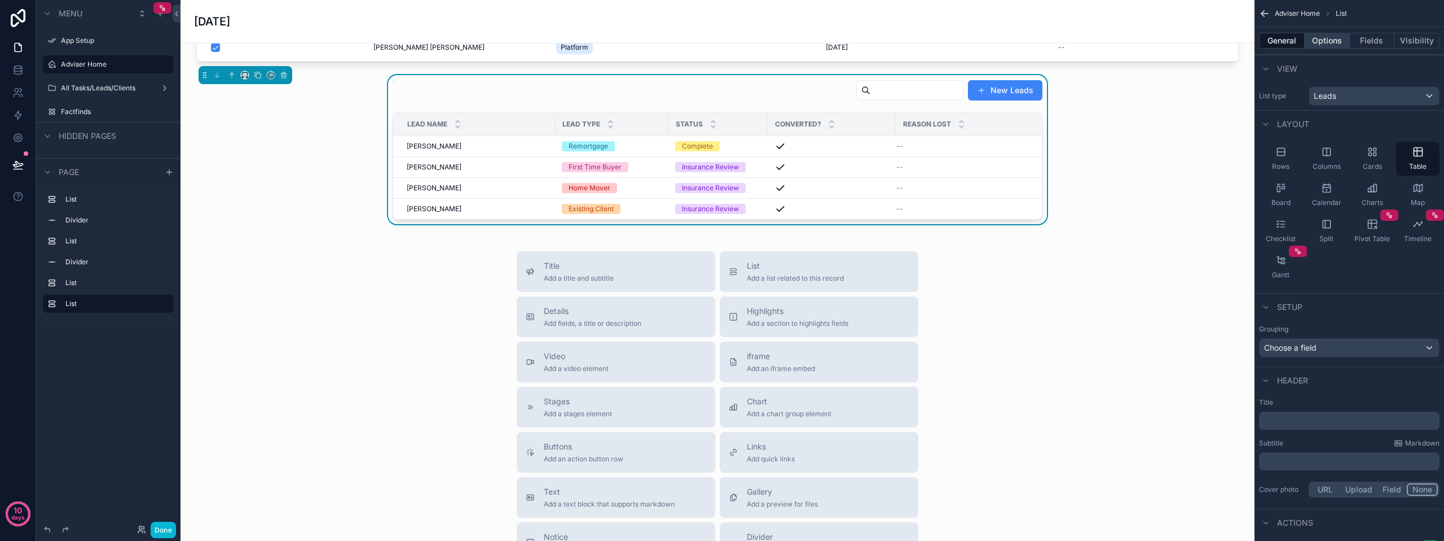
click at [1330, 33] on button "Options" at bounding box center [1327, 41] width 45 height 16
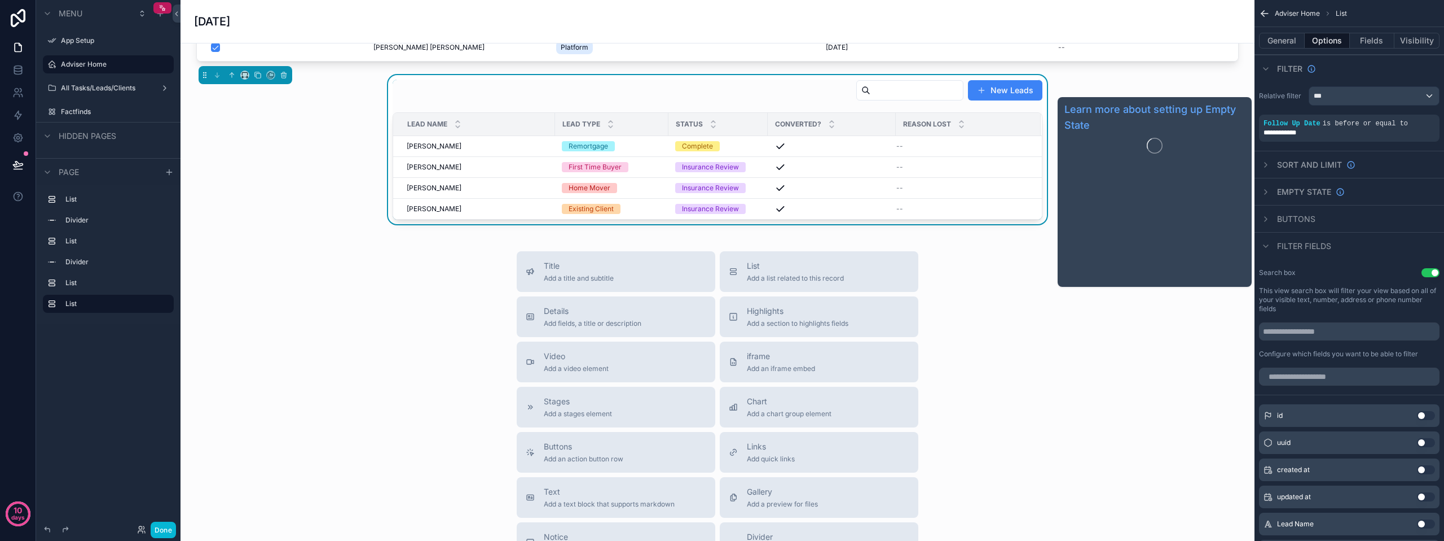
click at [1280, 188] on span "Empty state" at bounding box center [1304, 191] width 54 height 11
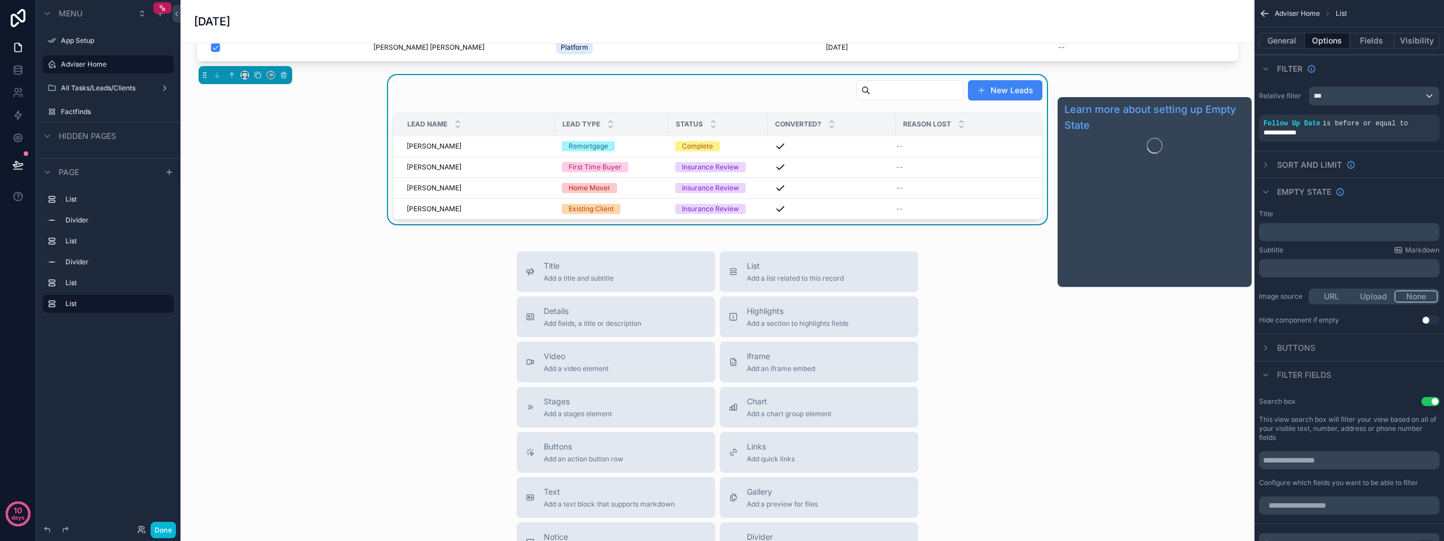
click at [1280, 188] on span "Empty state" at bounding box center [1304, 191] width 54 height 11
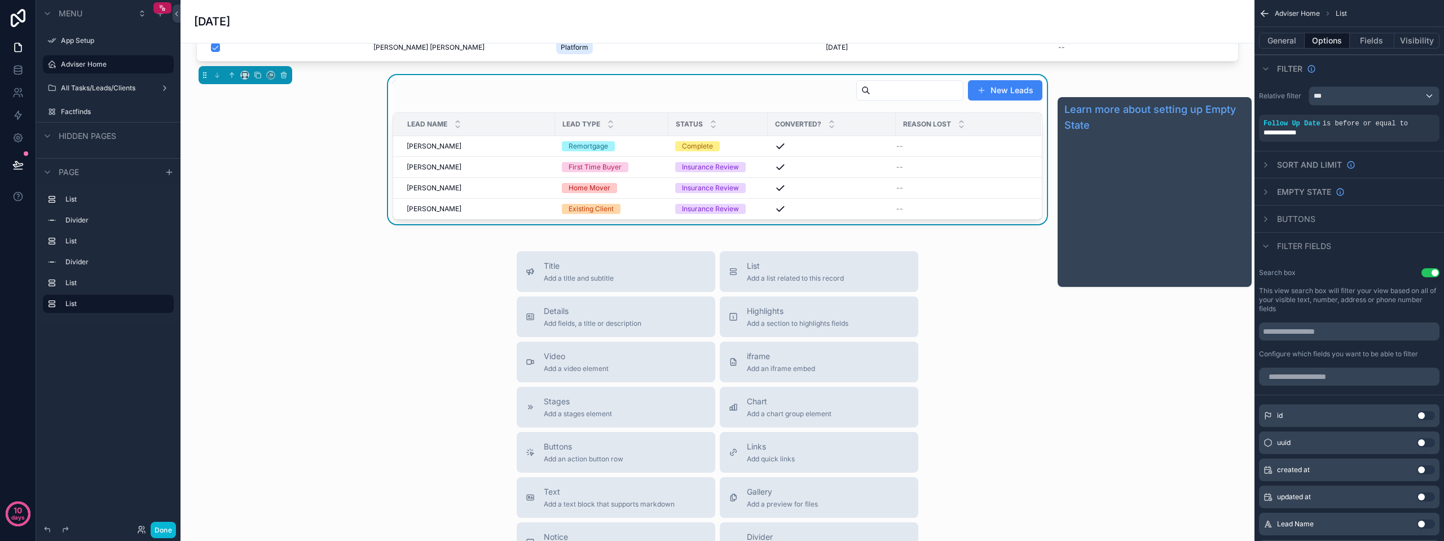
click at [1280, 188] on span "Empty state" at bounding box center [1304, 191] width 54 height 11
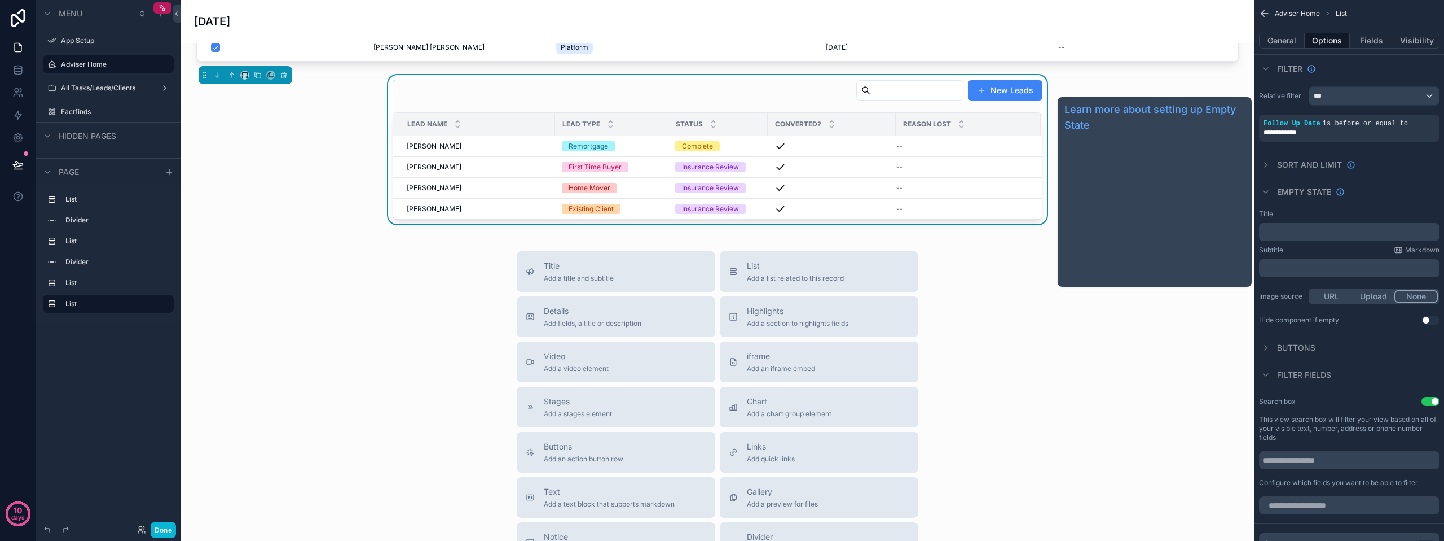
click at [1280, 188] on span "Empty state" at bounding box center [1304, 191] width 54 height 11
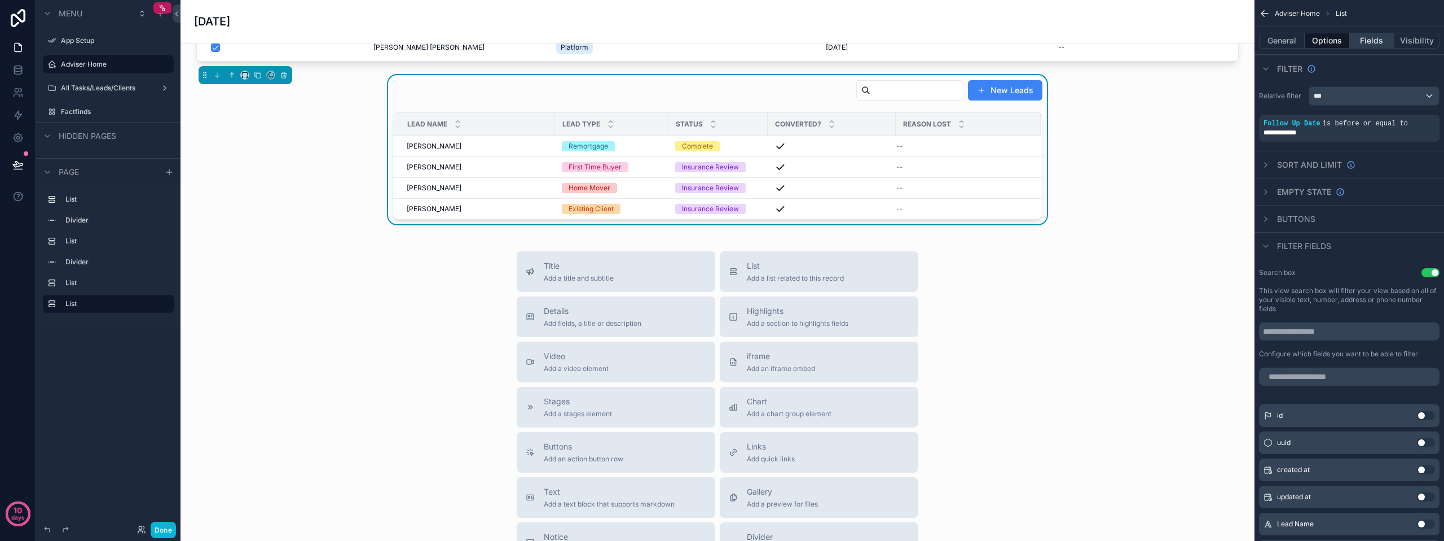
click at [1369, 34] on button "Fields" at bounding box center [1372, 41] width 45 height 16
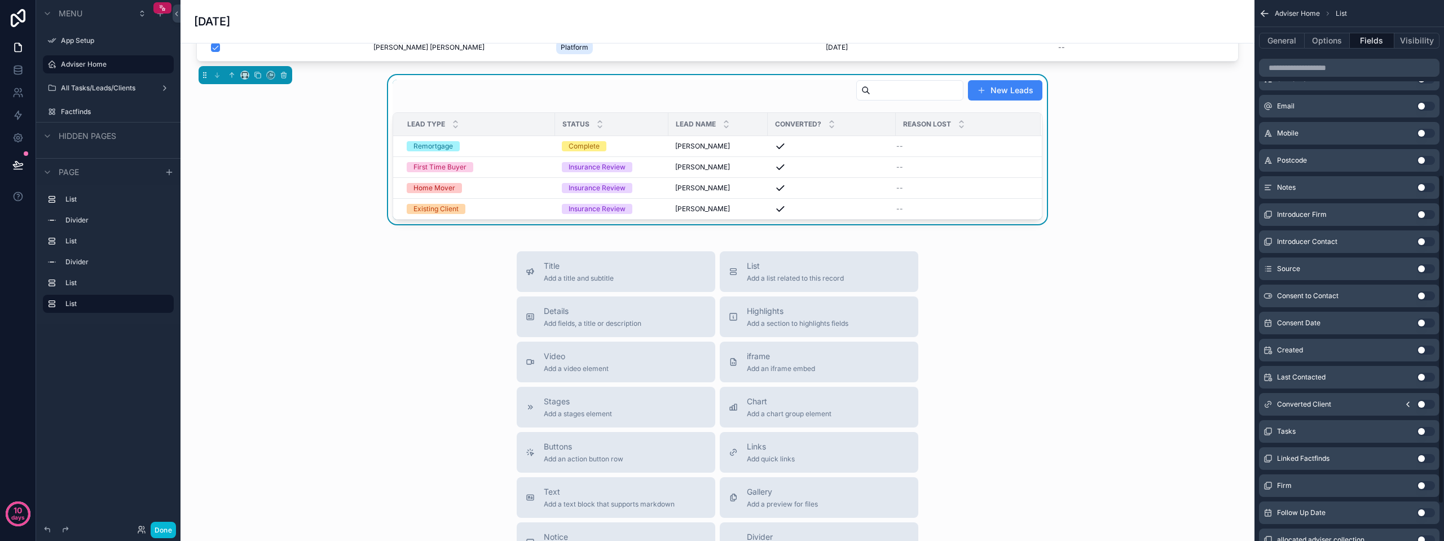
scroll to position [339, 0]
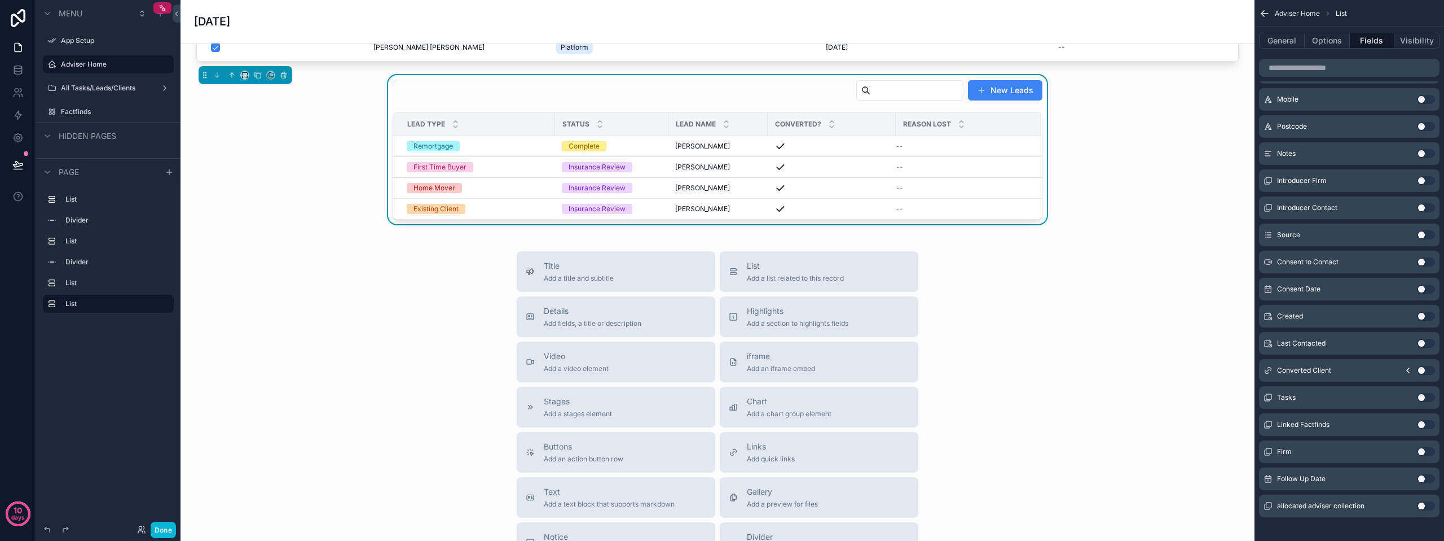
click at [1421, 482] on button "Use setting" at bounding box center [1426, 478] width 18 height 9
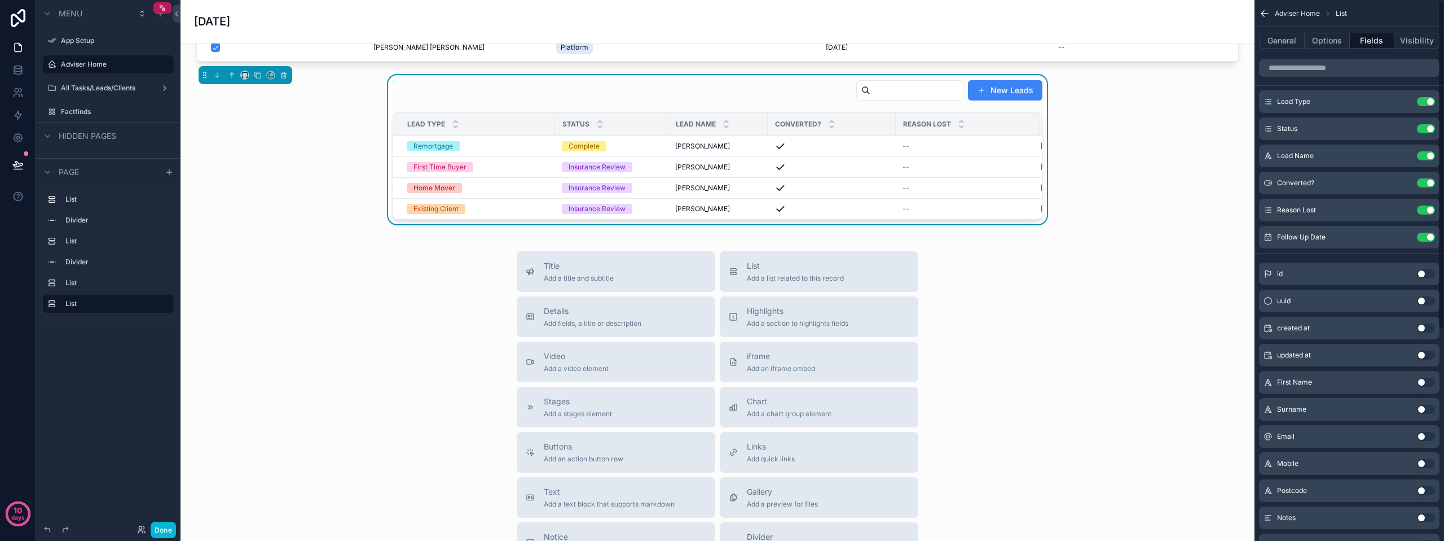
scroll to position [0, 0]
click at [1425, 186] on button "Use setting" at bounding box center [1426, 184] width 18 height 9
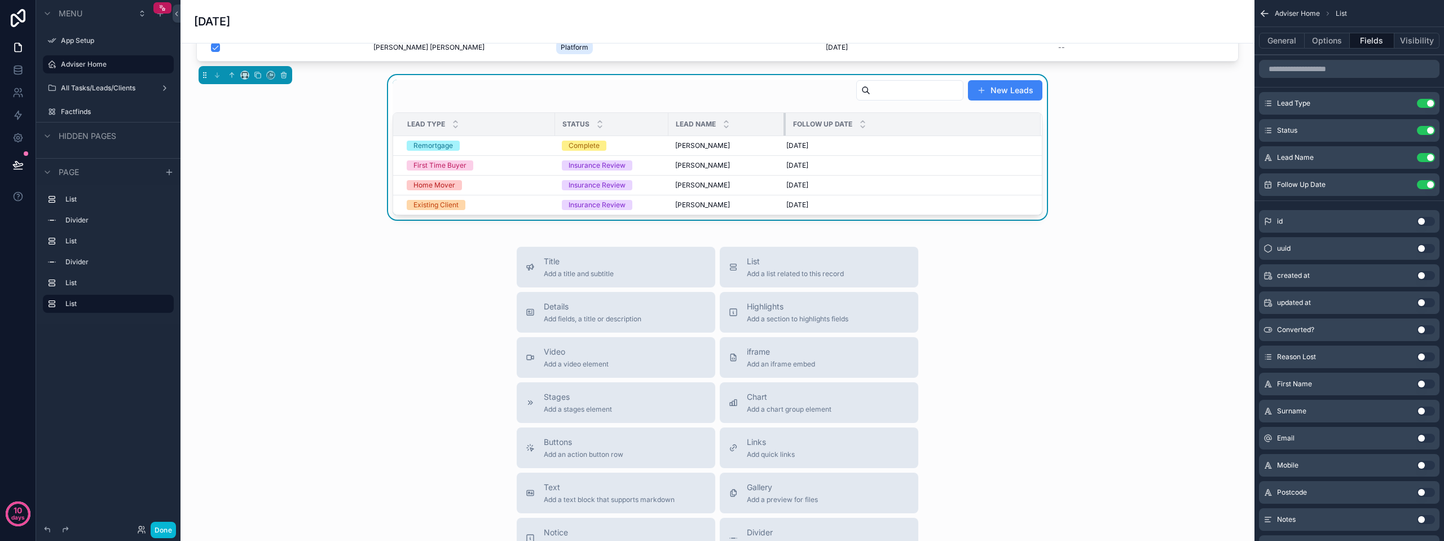
drag, startPoint x: 761, startPoint y: 134, endPoint x: 779, endPoint y: 136, distance: 18.1
click at [784, 135] on div "scrollable content" at bounding box center [786, 124] width 5 height 23
click at [1000, 306] on div "Title Add a title and subtitle List Add a list related to this record Details A…" at bounding box center [718, 448] width 1056 height 402
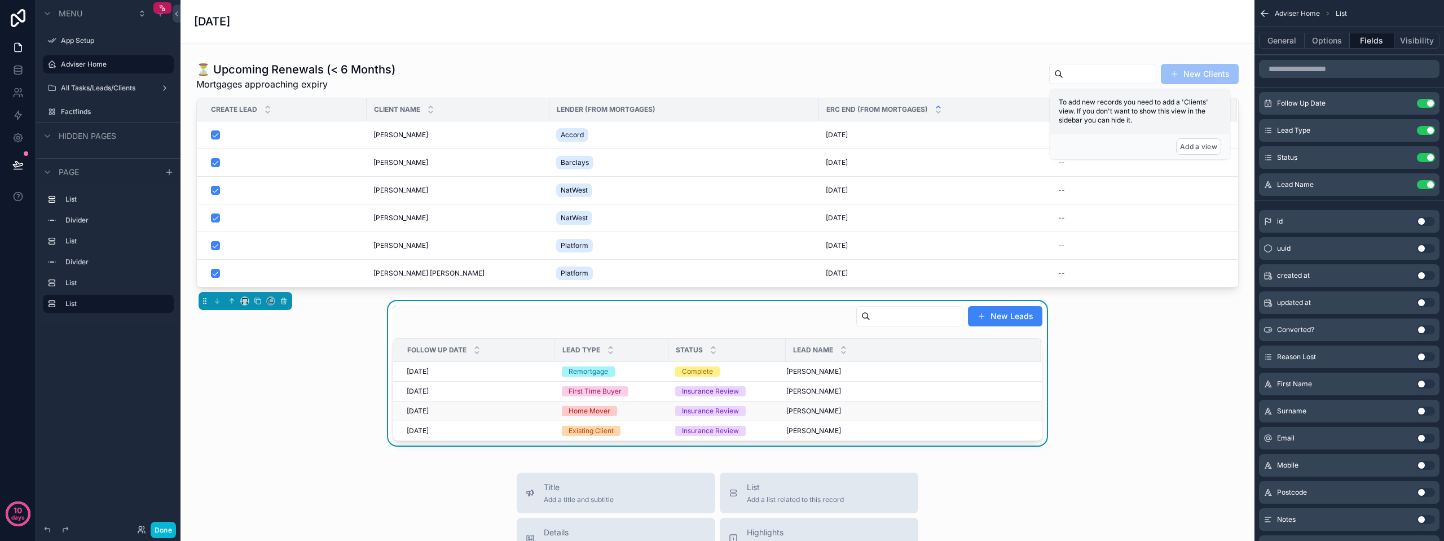
scroll to position [744, 0]
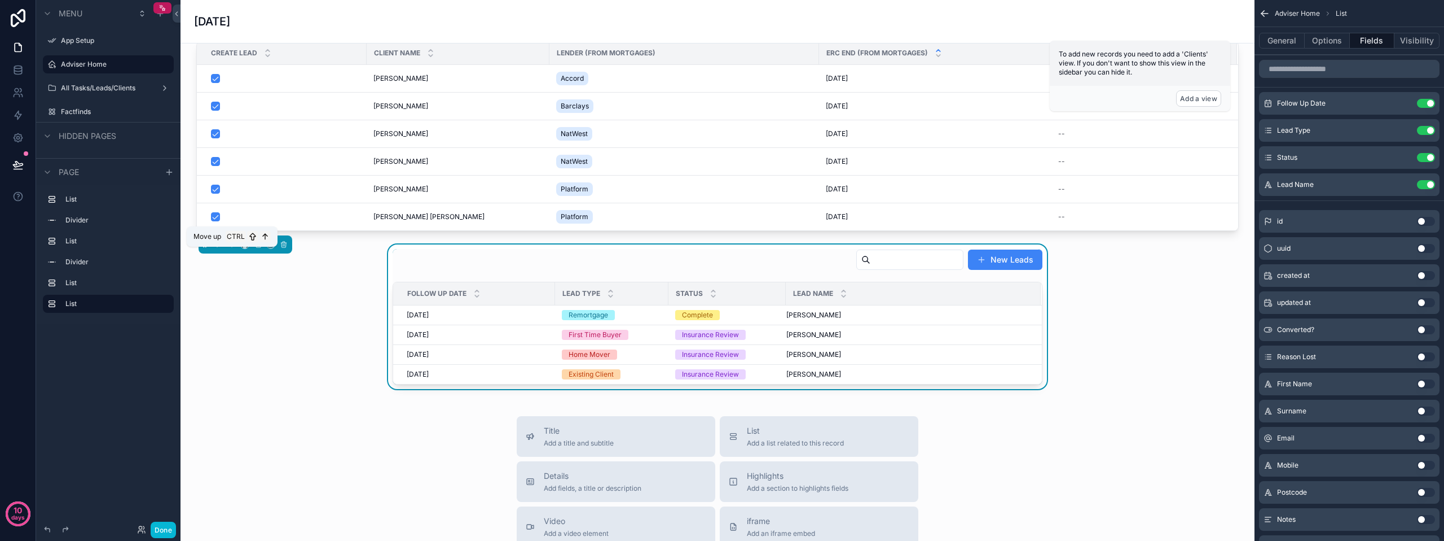
click at [231, 248] on icon "scrollable content" at bounding box center [232, 244] width 8 height 8
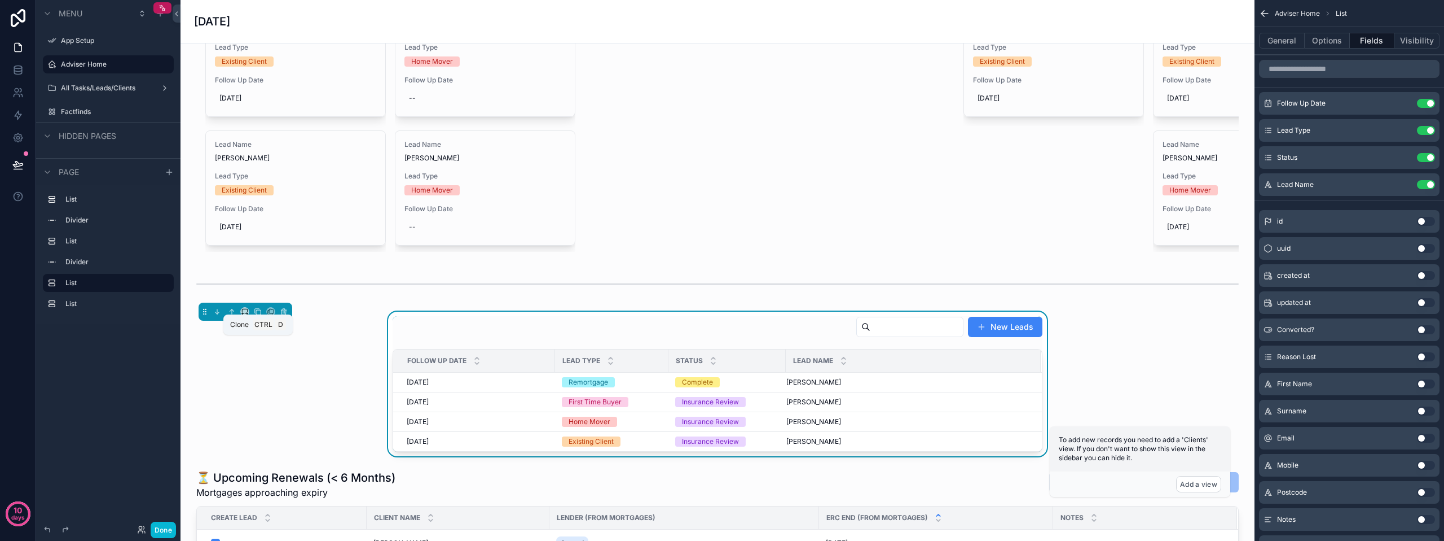
scroll to position [406, 0]
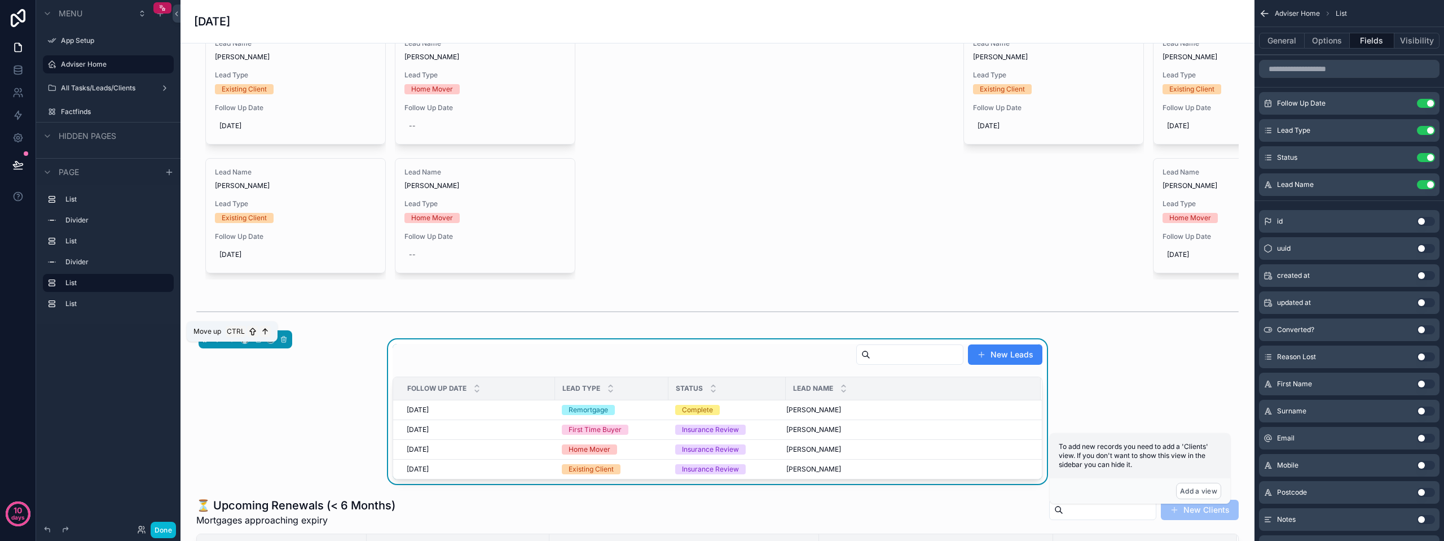
click at [232, 345] on button "scrollable content" at bounding box center [232, 339] width 12 height 12
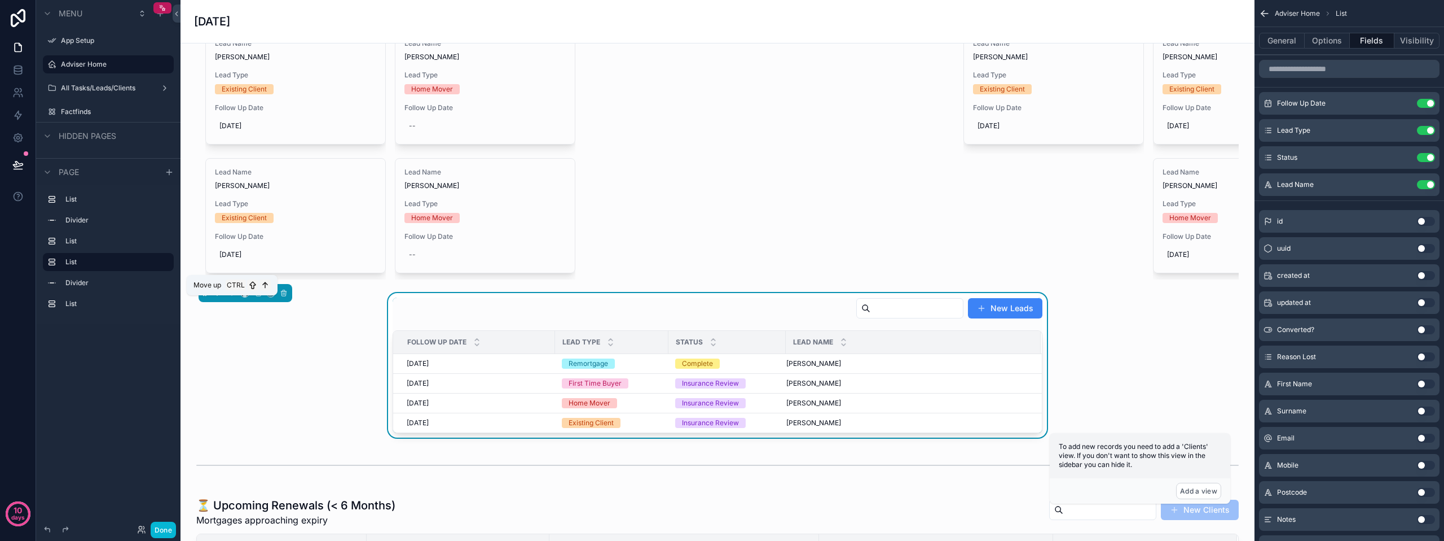
click at [234, 297] on icon "scrollable content" at bounding box center [232, 293] width 8 height 8
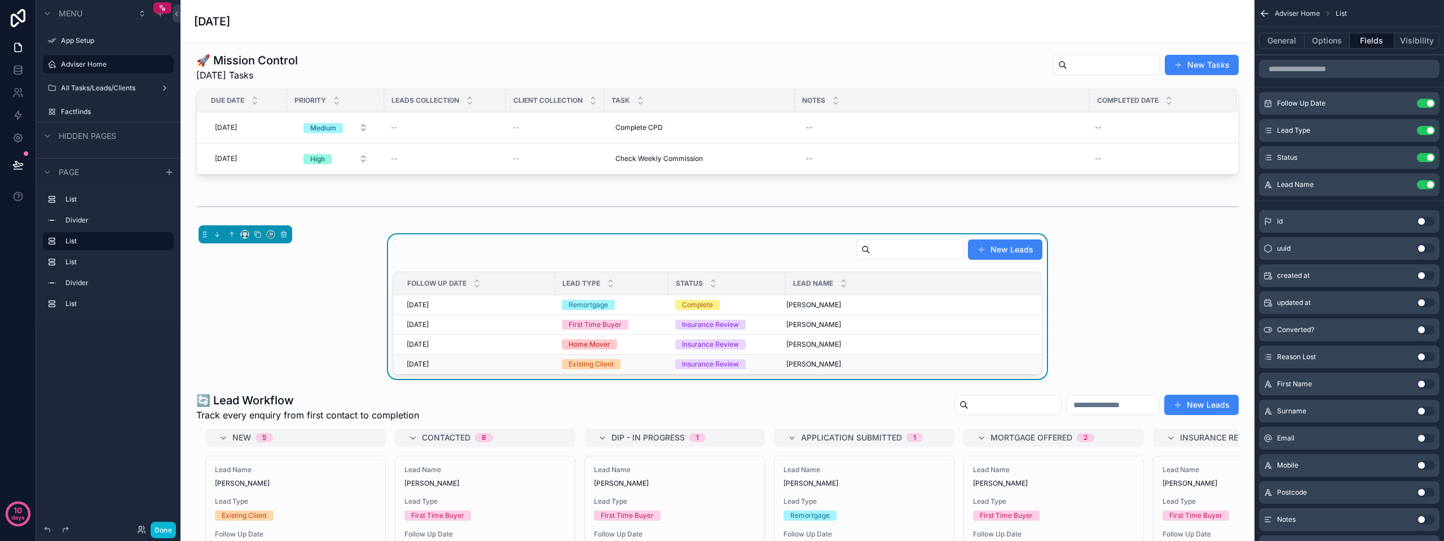
scroll to position [0, 0]
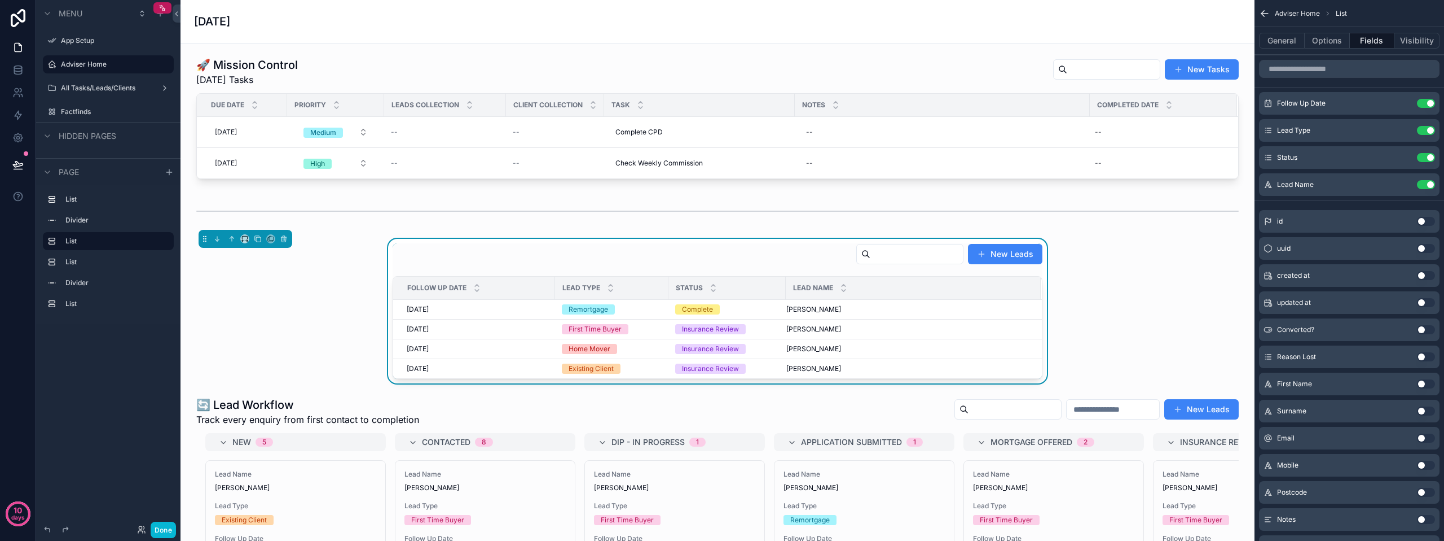
drag, startPoint x: 1128, startPoint y: 279, endPoint x: 1109, endPoint y: 280, distance: 18.6
click at [1128, 279] on div "New Leads Follow Up Date Lead Type Status Lead Name [DATE] [DATE] Remortgage Co…" at bounding box center [718, 311] width 1056 height 144
click at [313, 304] on div "New Leads Follow Up Date Lead Type Status Lead Name [DATE] [DATE] Remortgage Co…" at bounding box center [718, 311] width 1056 height 144
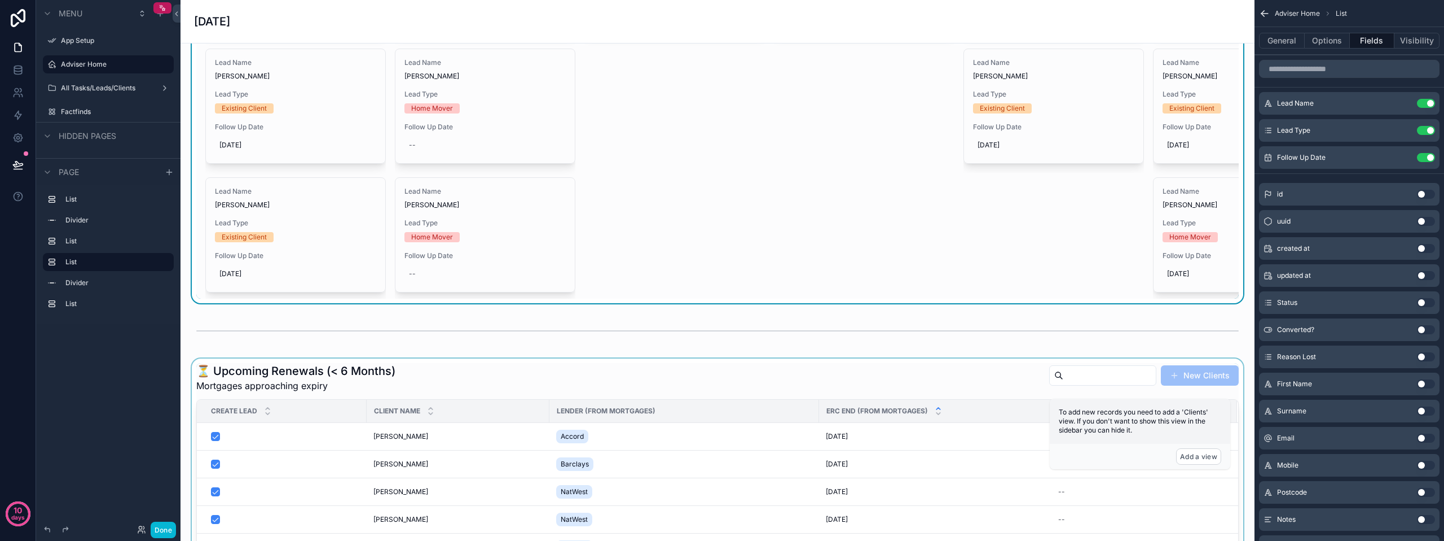
scroll to position [677, 0]
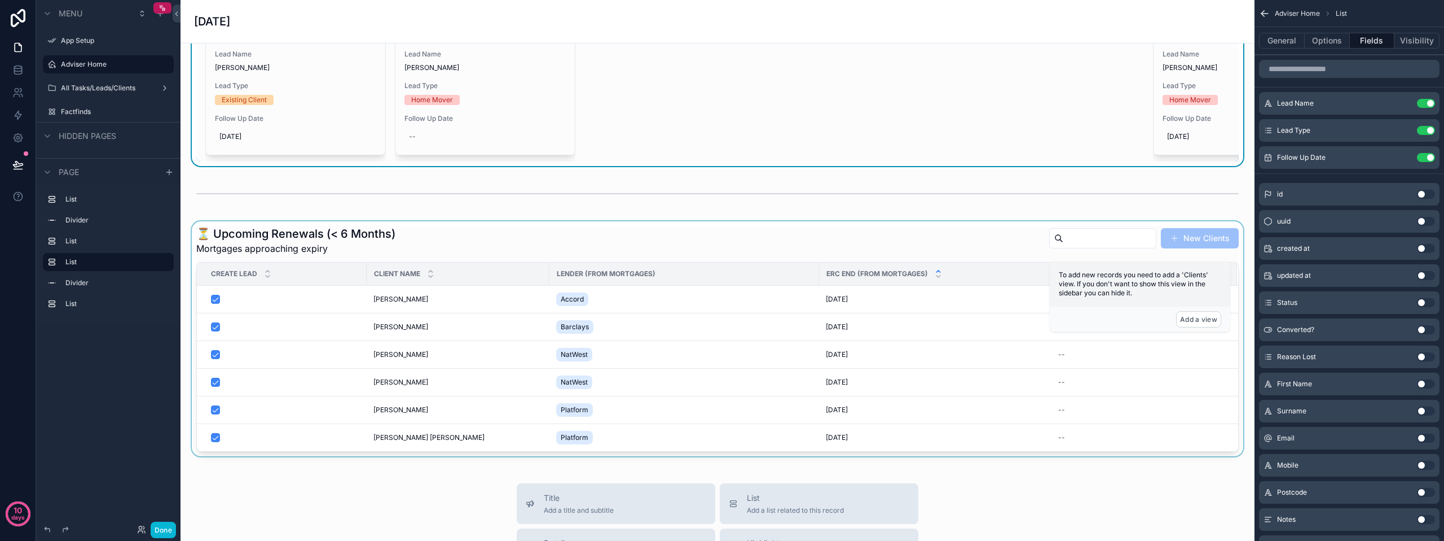
click at [786, 245] on div "scrollable content" at bounding box center [718, 338] width 1056 height 235
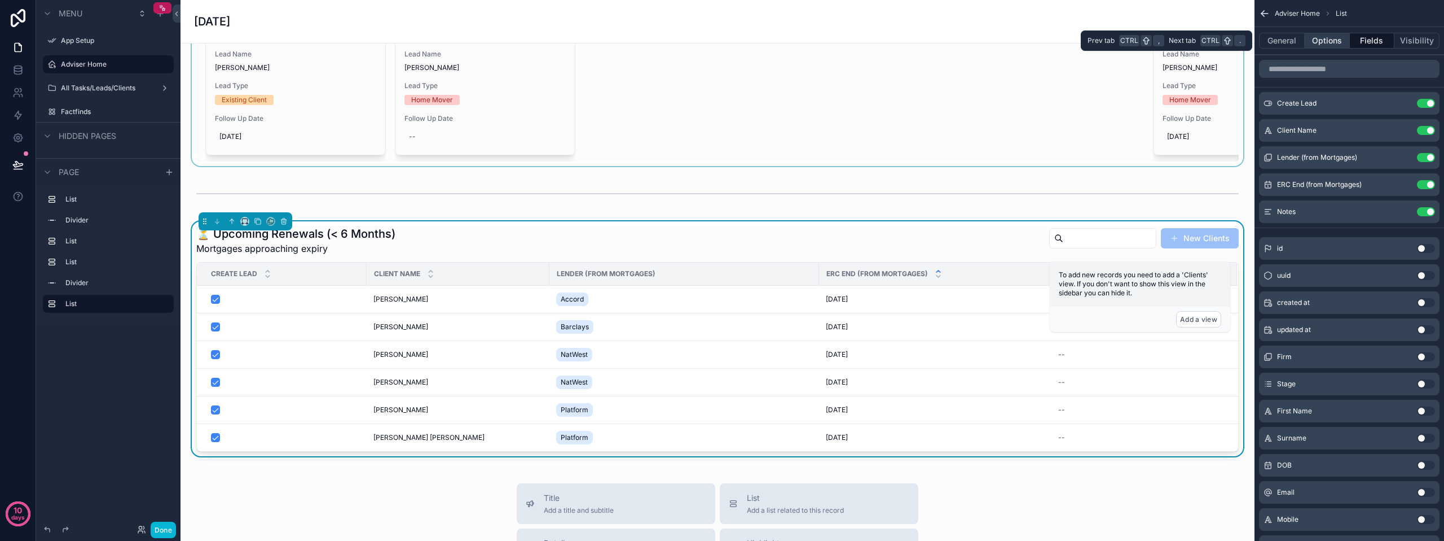
click at [1335, 42] on button "Options" at bounding box center [1327, 41] width 45 height 16
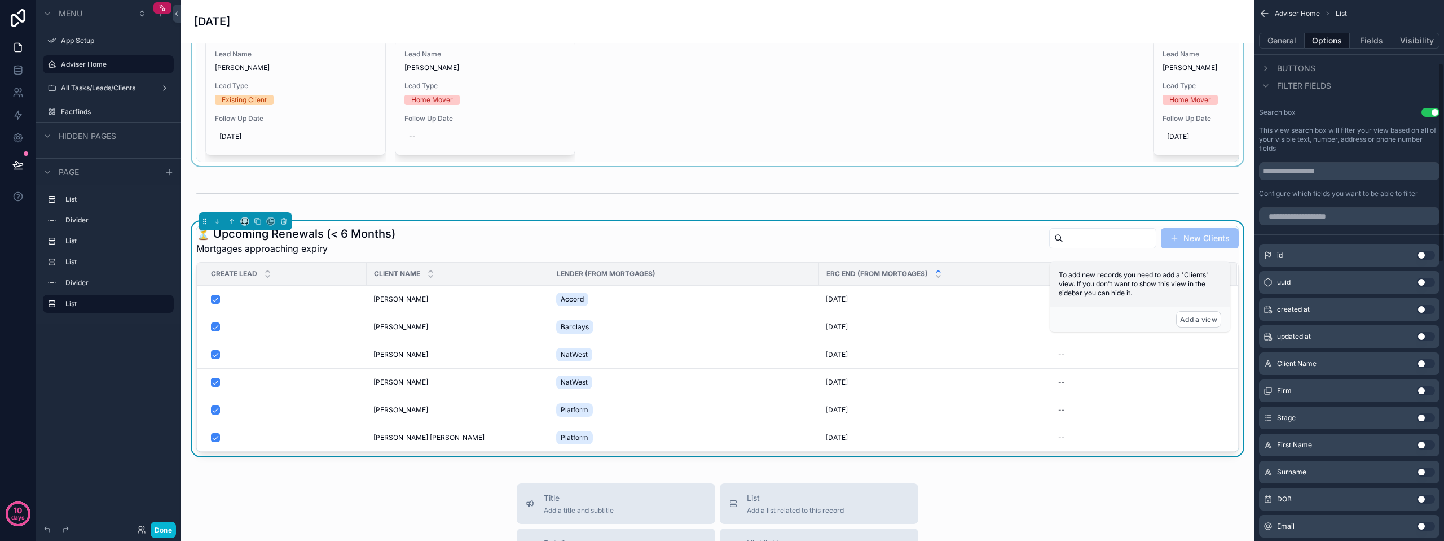
scroll to position [0, 0]
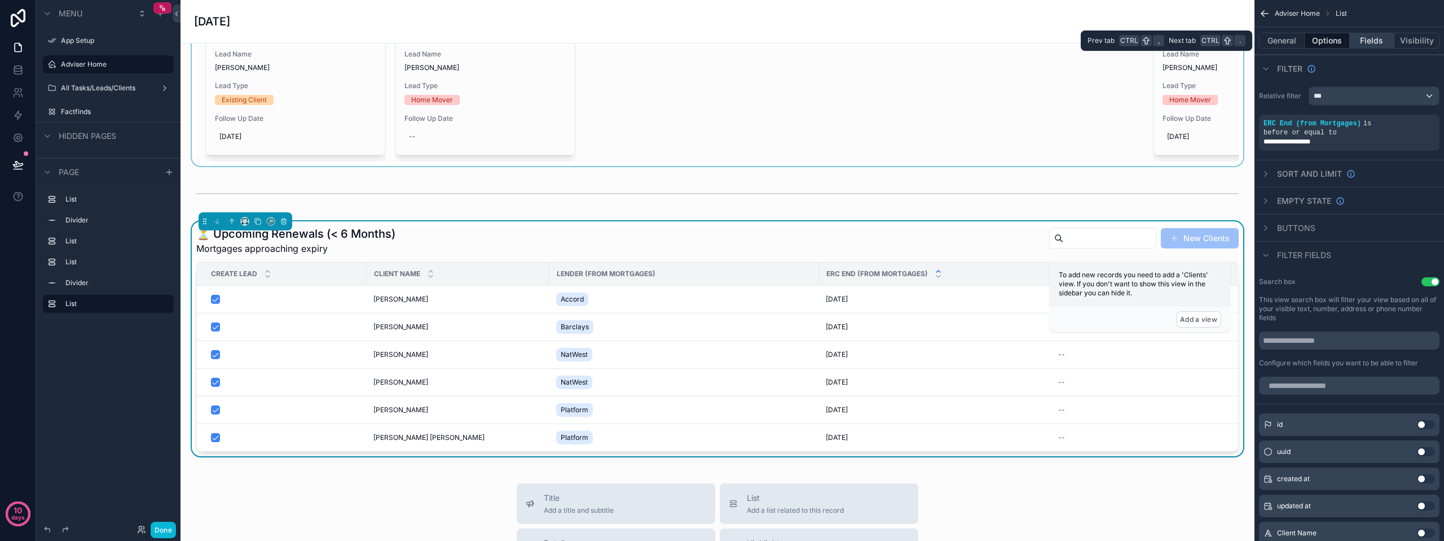
click at [1373, 39] on button "Fields" at bounding box center [1372, 41] width 45 height 16
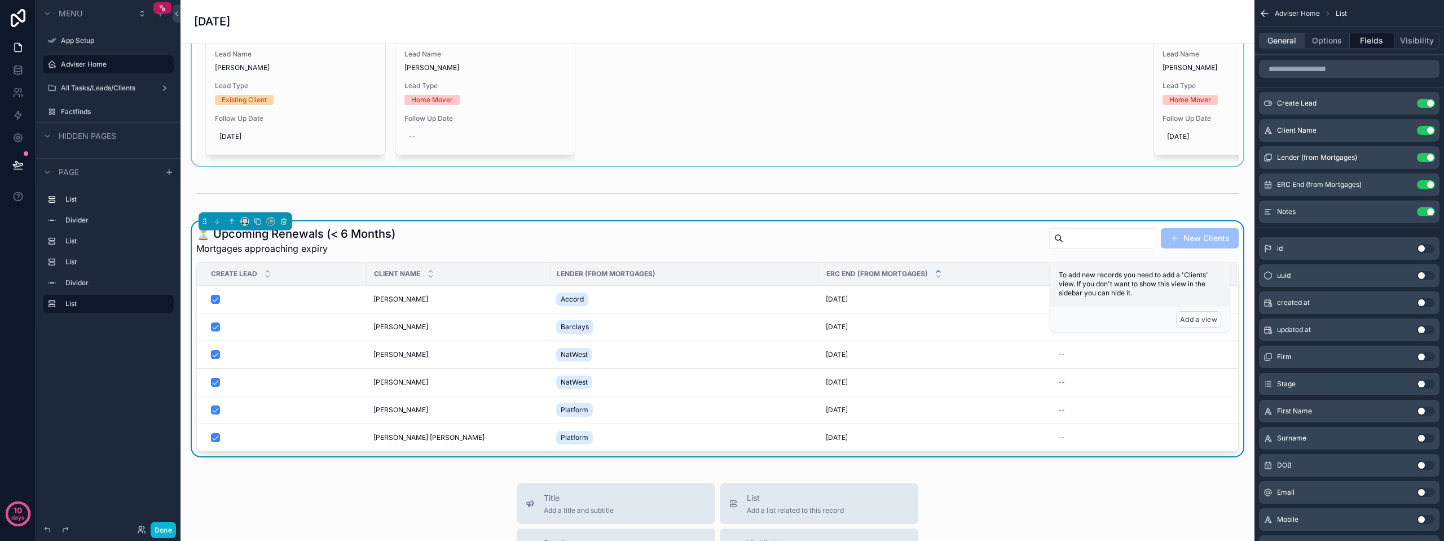
click at [1295, 41] on button "General" at bounding box center [1282, 41] width 46 height 16
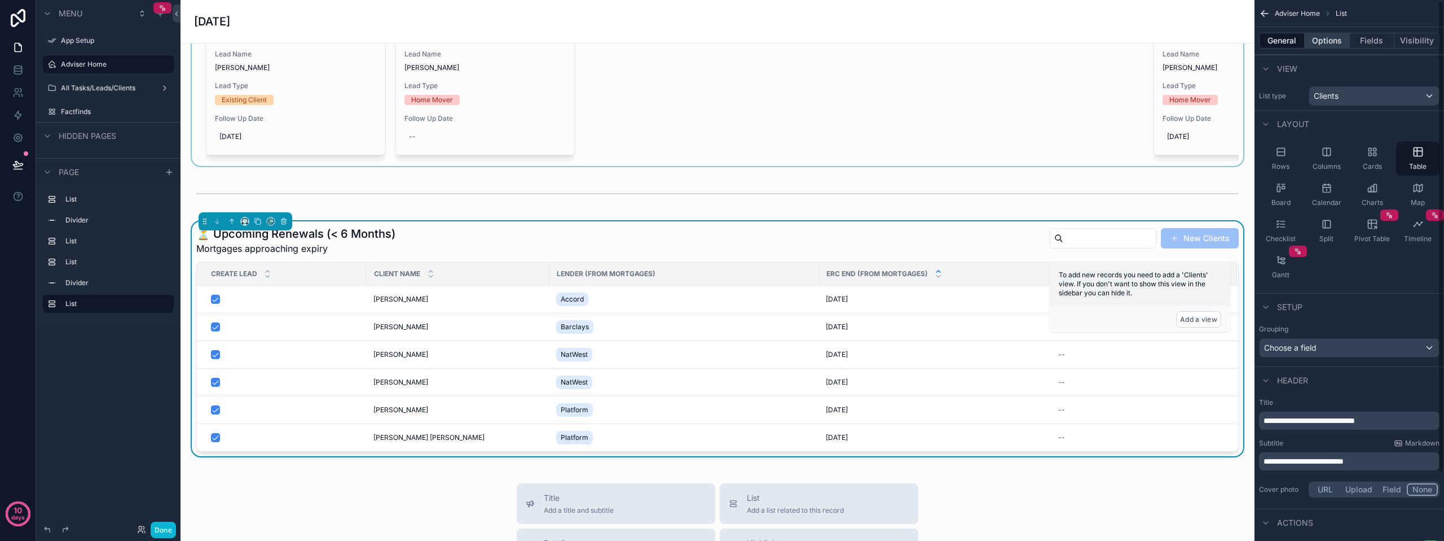
click at [1330, 44] on button "Options" at bounding box center [1327, 41] width 45 height 16
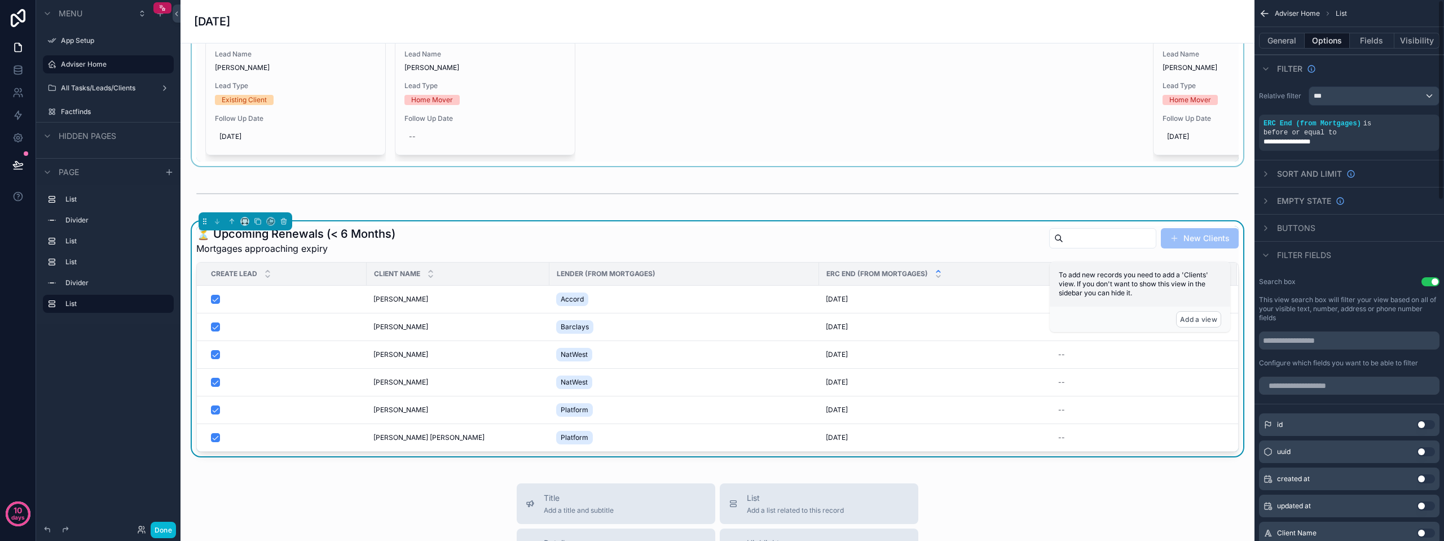
click at [1375, 29] on div "General Options Fields Visibility" at bounding box center [1350, 40] width 190 height 27
click at [1375, 35] on button "Fields" at bounding box center [1372, 41] width 45 height 16
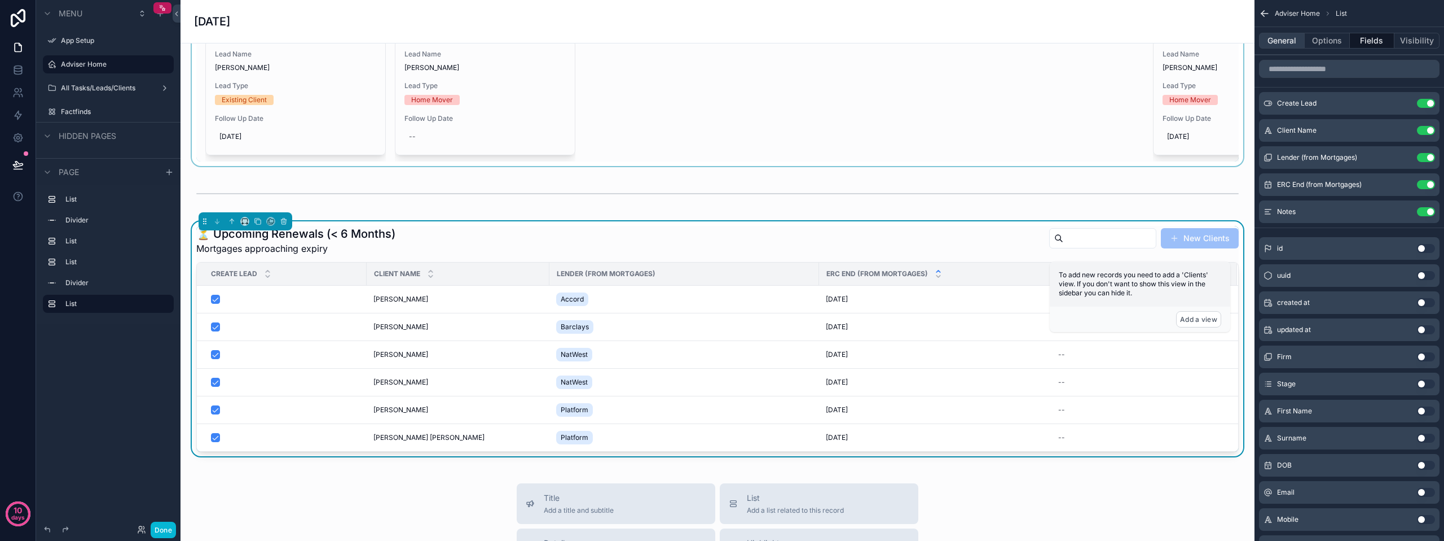
click at [1293, 34] on button "General" at bounding box center [1282, 41] width 46 height 16
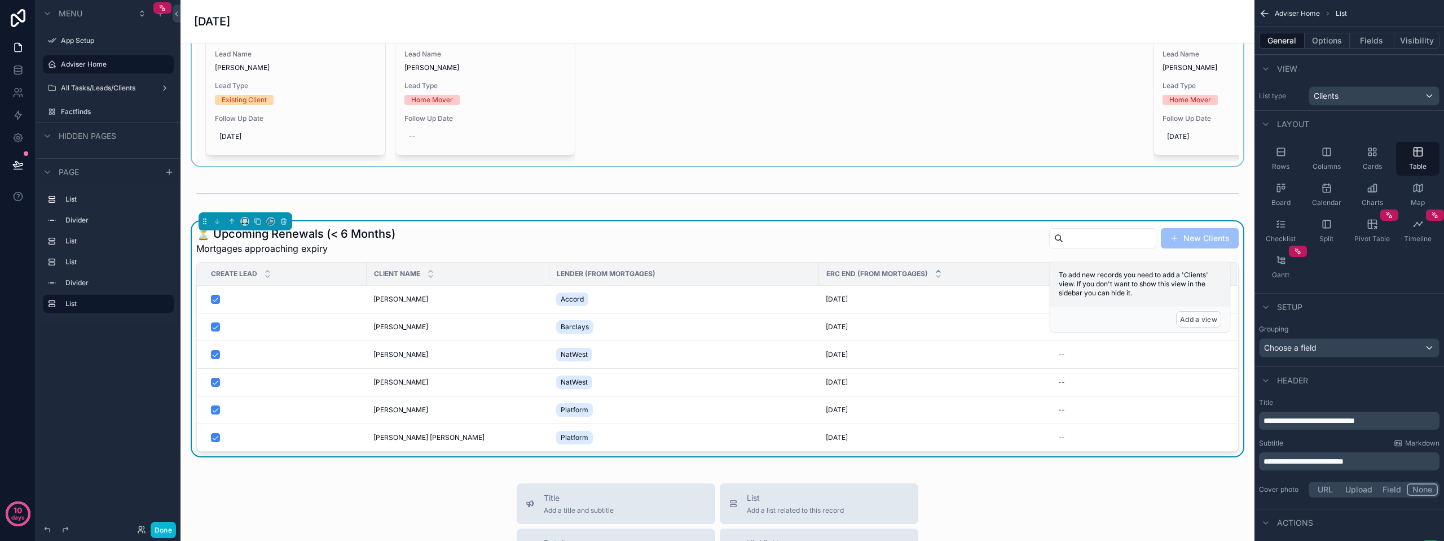
click at [1275, 67] on div "View" at bounding box center [1278, 69] width 38 height 14
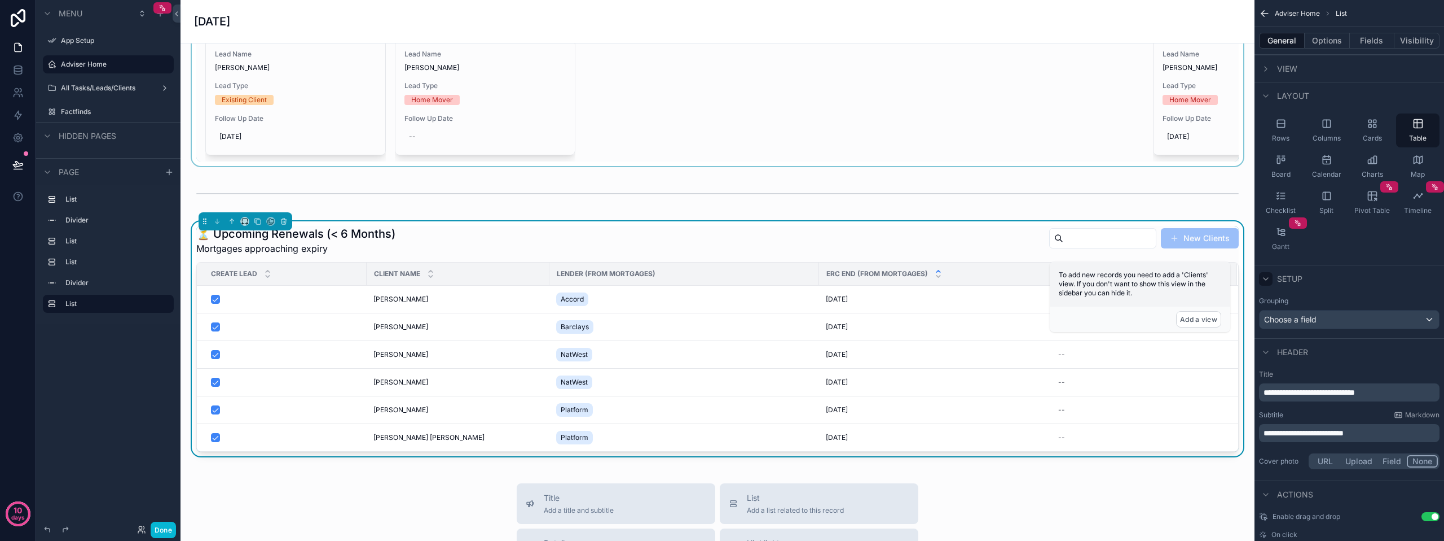
click at [1269, 279] on icon "scrollable content" at bounding box center [1266, 278] width 9 height 9
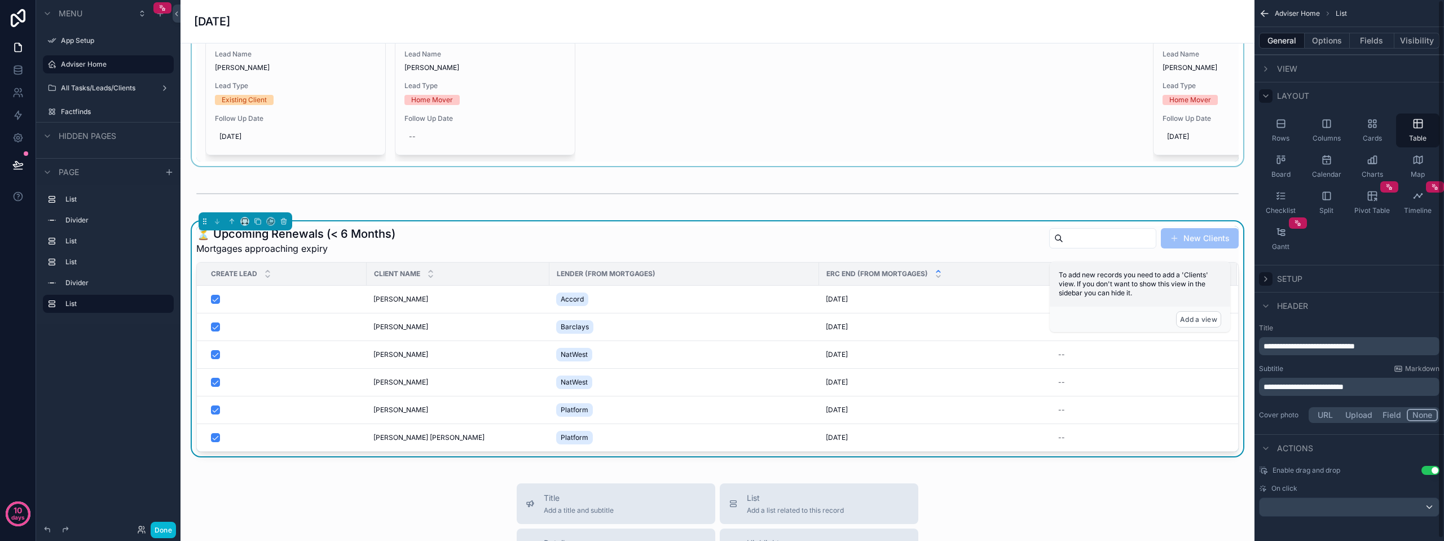
click at [1267, 96] on icon "scrollable content" at bounding box center [1266, 95] width 9 height 9
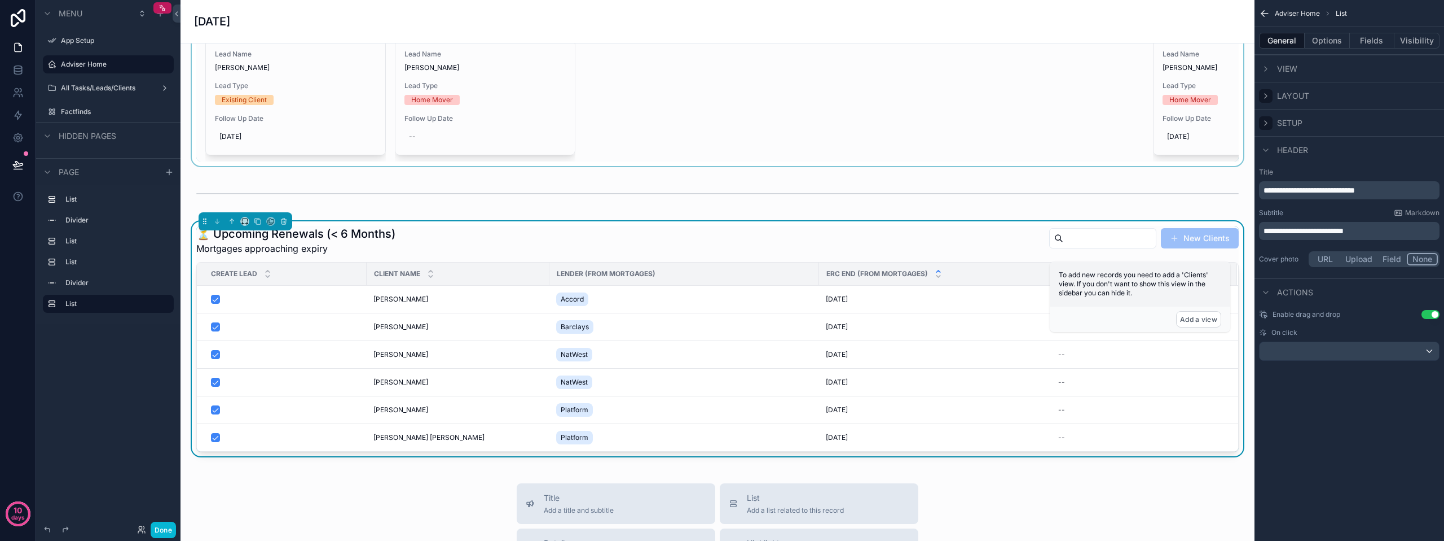
click at [1267, 124] on icon "scrollable content" at bounding box center [1266, 122] width 9 height 9
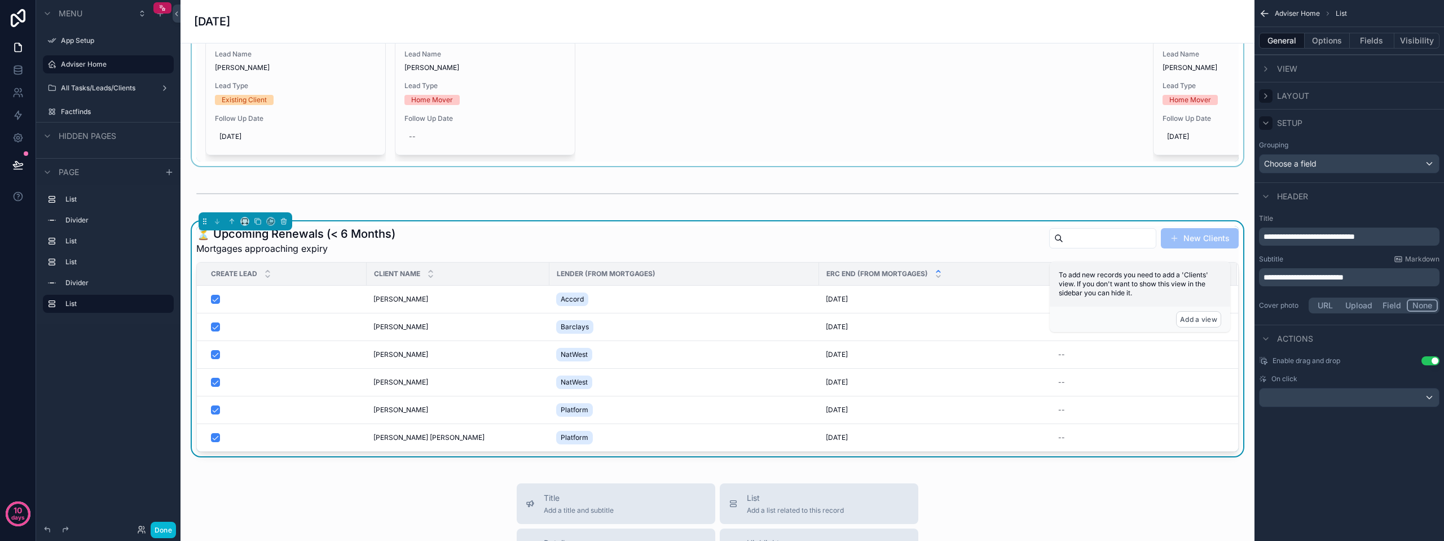
click at [1267, 124] on icon "scrollable content" at bounding box center [1266, 122] width 9 height 9
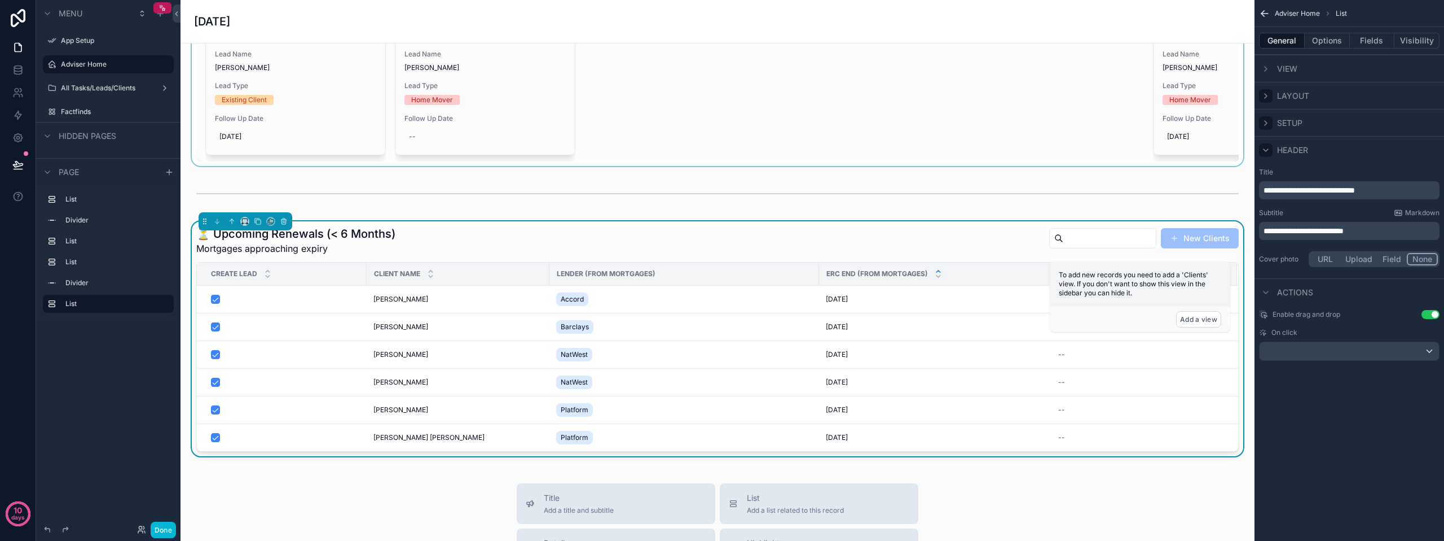
click at [1266, 145] on div "scrollable content" at bounding box center [1266, 150] width 14 height 14
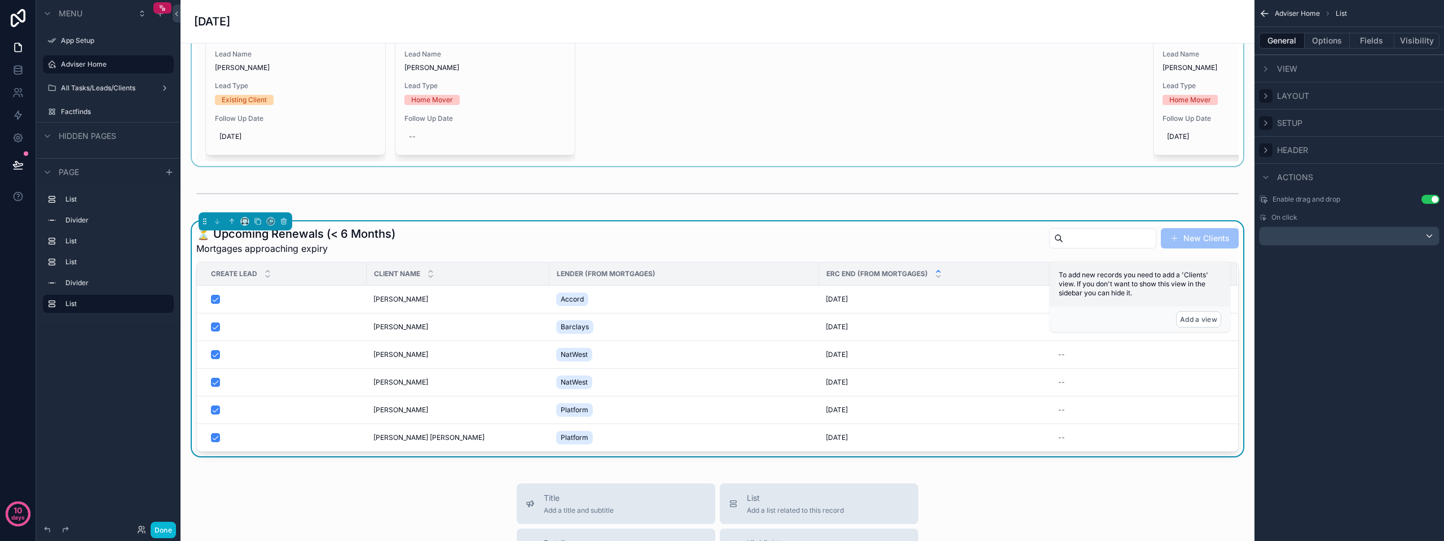
click at [1267, 149] on icon "scrollable content" at bounding box center [1266, 150] width 2 height 5
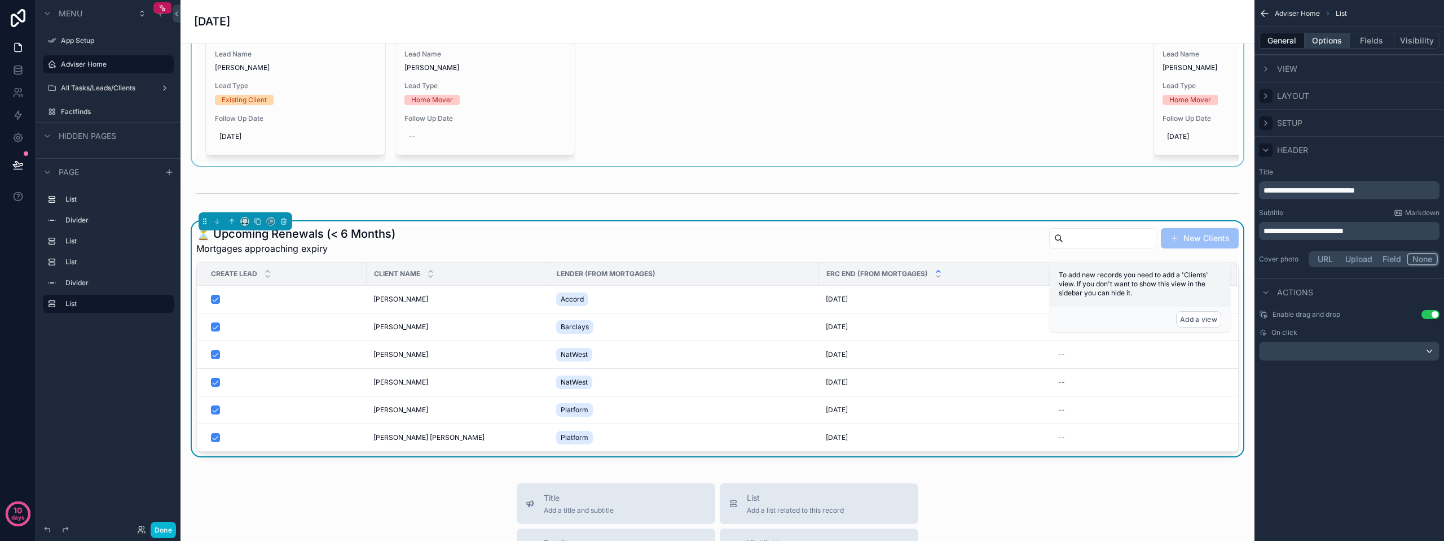
click at [1317, 44] on button "Options" at bounding box center [1327, 41] width 45 height 16
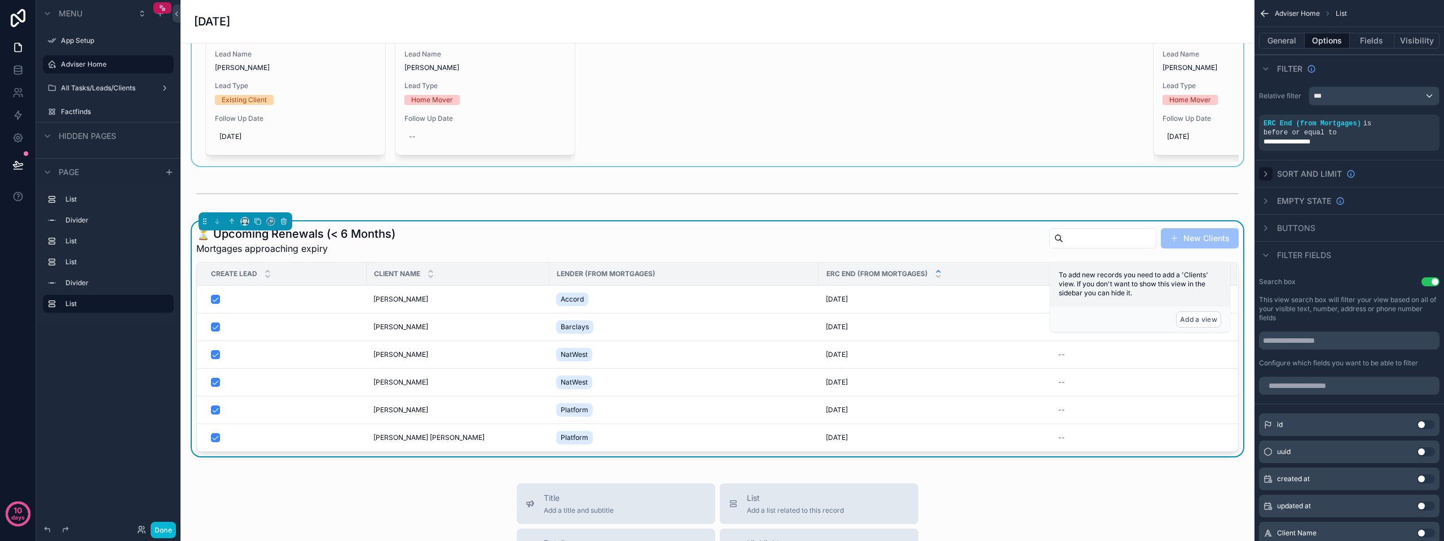
click at [1268, 169] on icon "scrollable content" at bounding box center [1266, 173] width 9 height 9
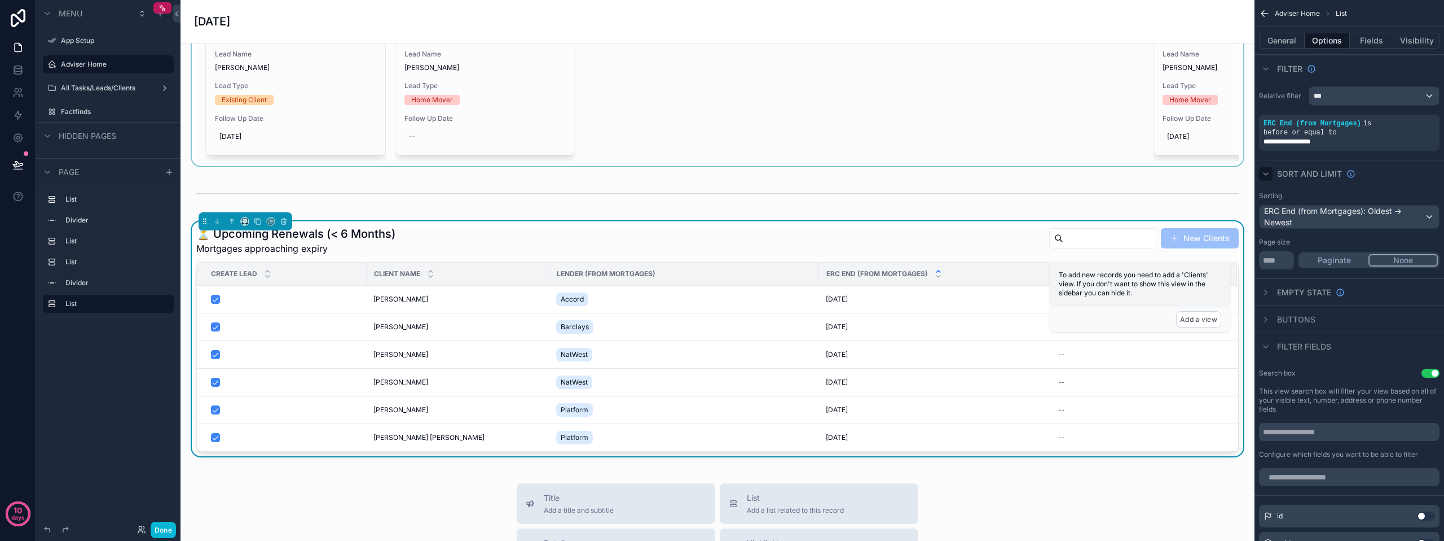
click at [1268, 169] on icon "scrollable content" at bounding box center [1266, 173] width 9 height 9
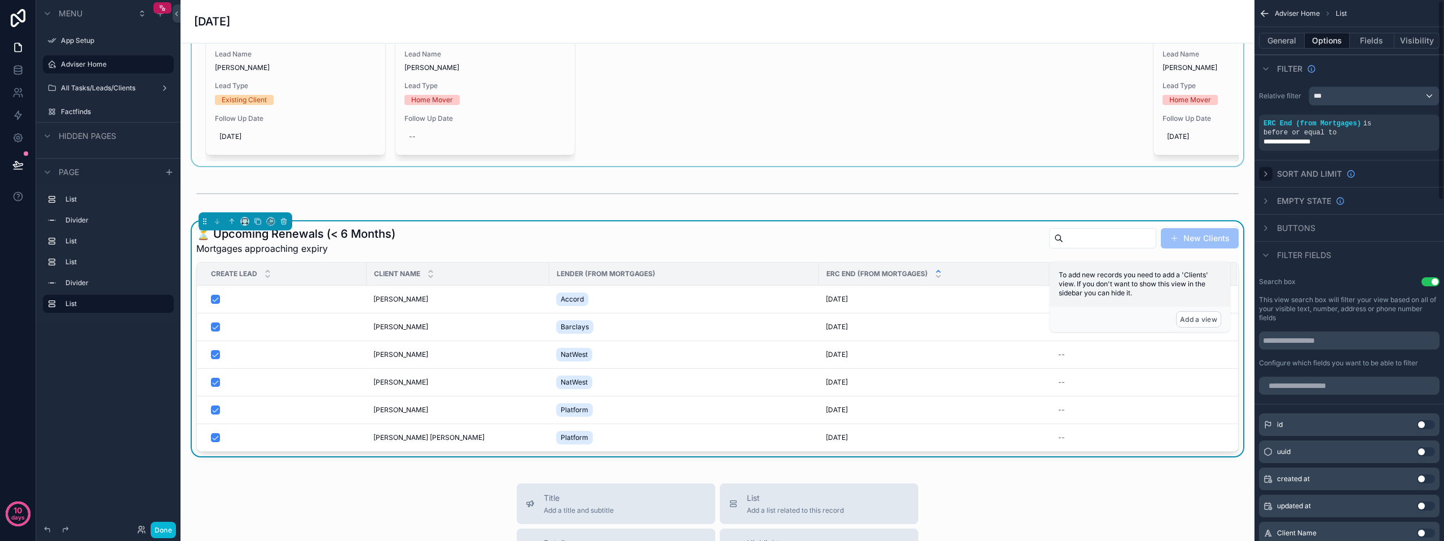
click at [1266, 187] on div "Empty state" at bounding box center [1350, 200] width 190 height 27
click at [1268, 196] on icon "scrollable content" at bounding box center [1266, 200] width 9 height 9
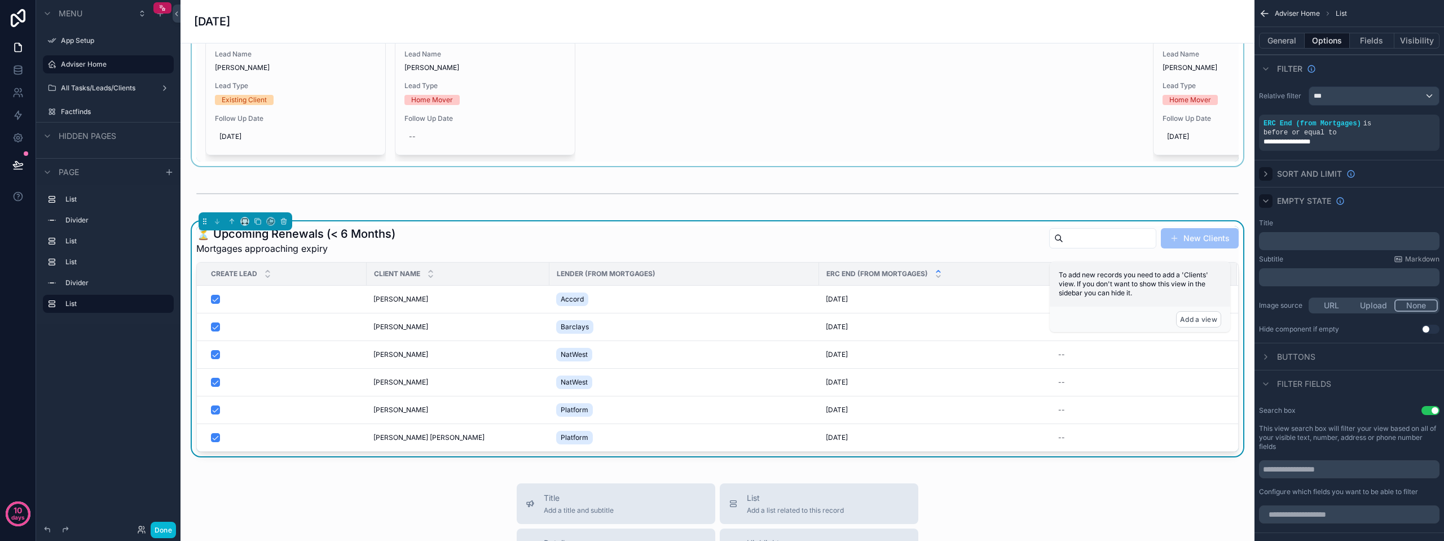
click at [1268, 196] on icon "scrollable content" at bounding box center [1266, 200] width 9 height 9
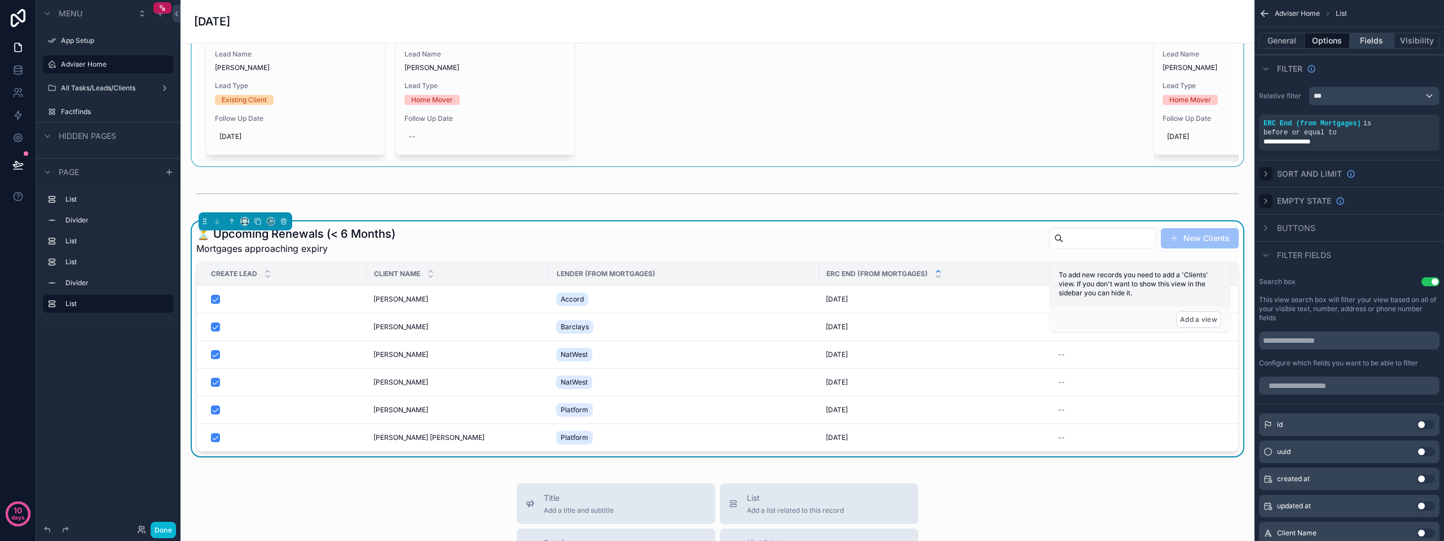
click at [1367, 43] on button "Fields" at bounding box center [1372, 41] width 45 height 16
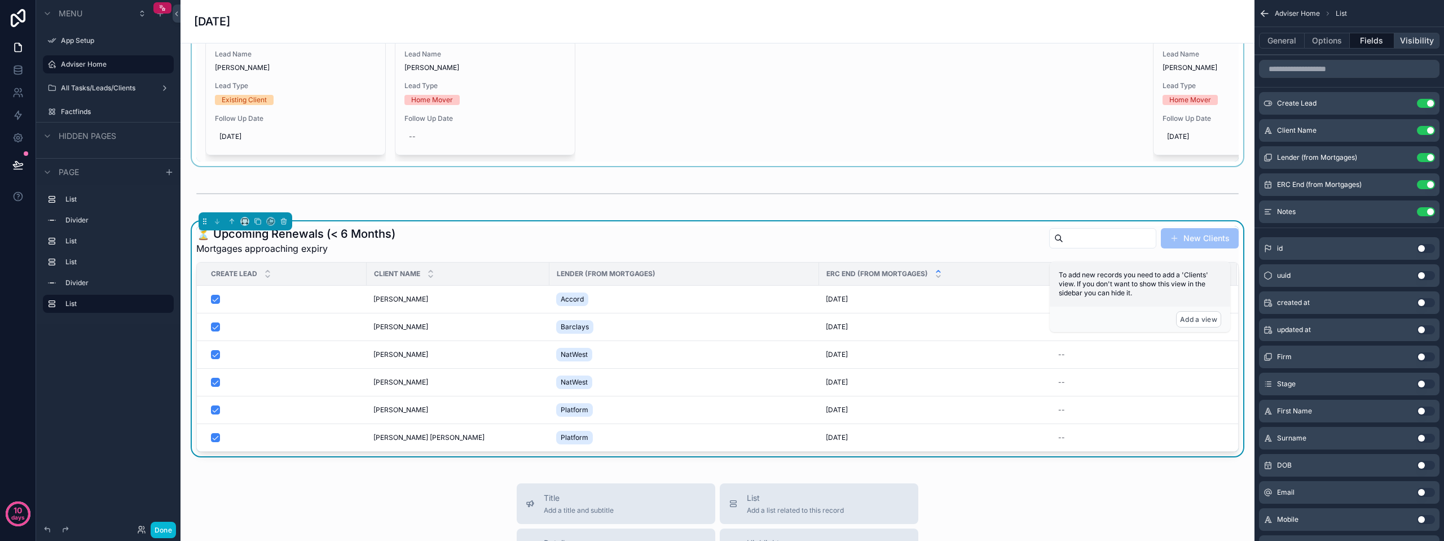
click at [1406, 40] on button "Visibility" at bounding box center [1417, 41] width 45 height 16
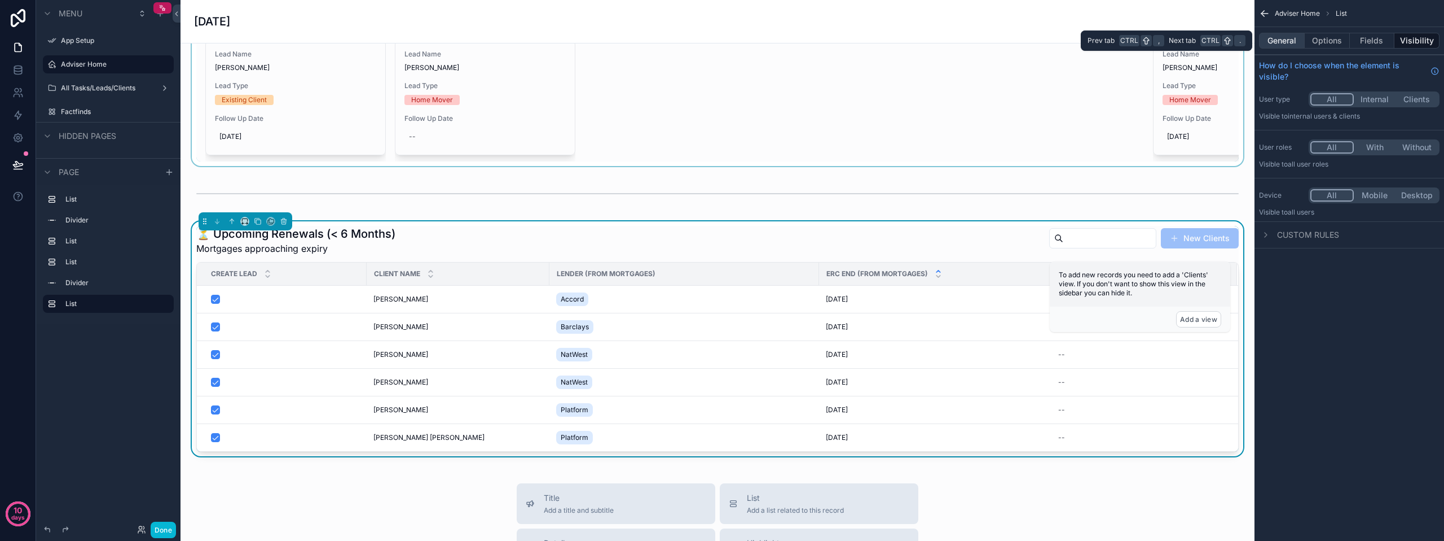
click at [1295, 41] on button "General" at bounding box center [1282, 41] width 46 height 16
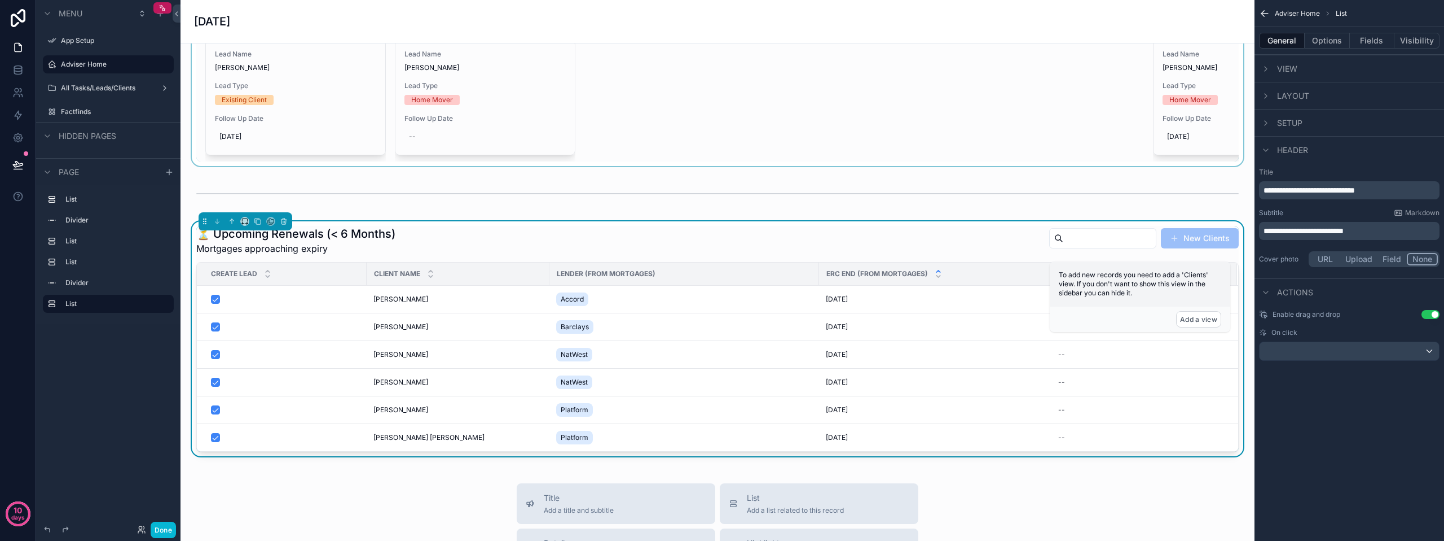
click at [1266, 12] on icon "scrollable content" at bounding box center [1264, 13] width 11 height 11
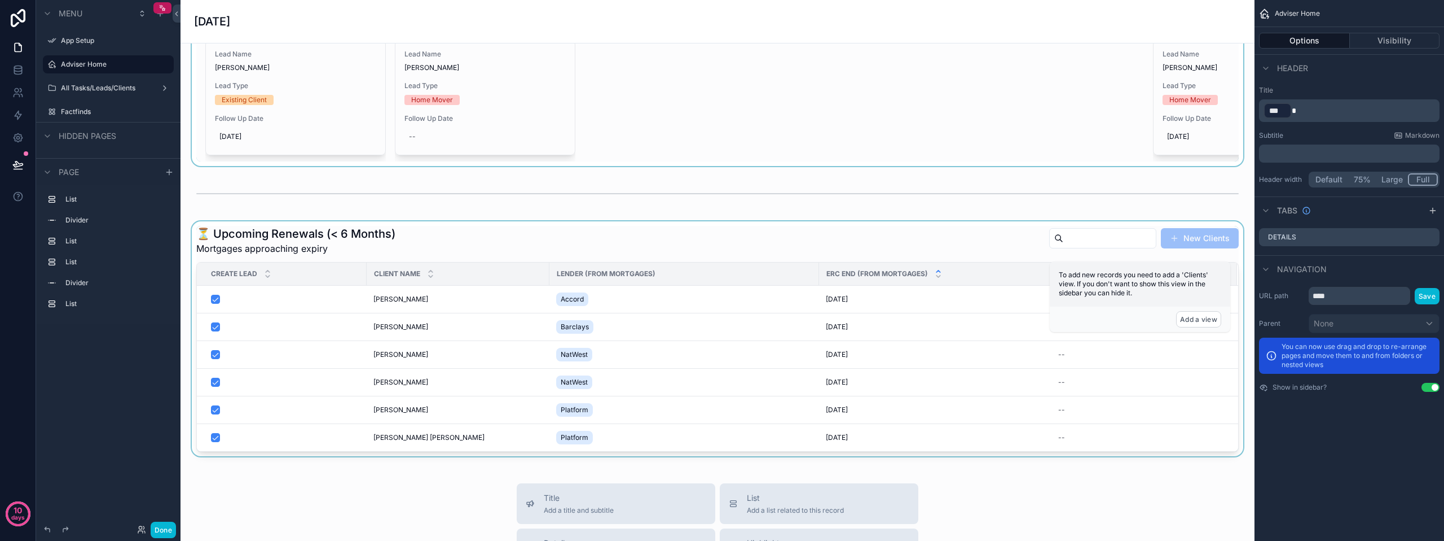
click at [949, 253] on div "scrollable content" at bounding box center [718, 338] width 1056 height 235
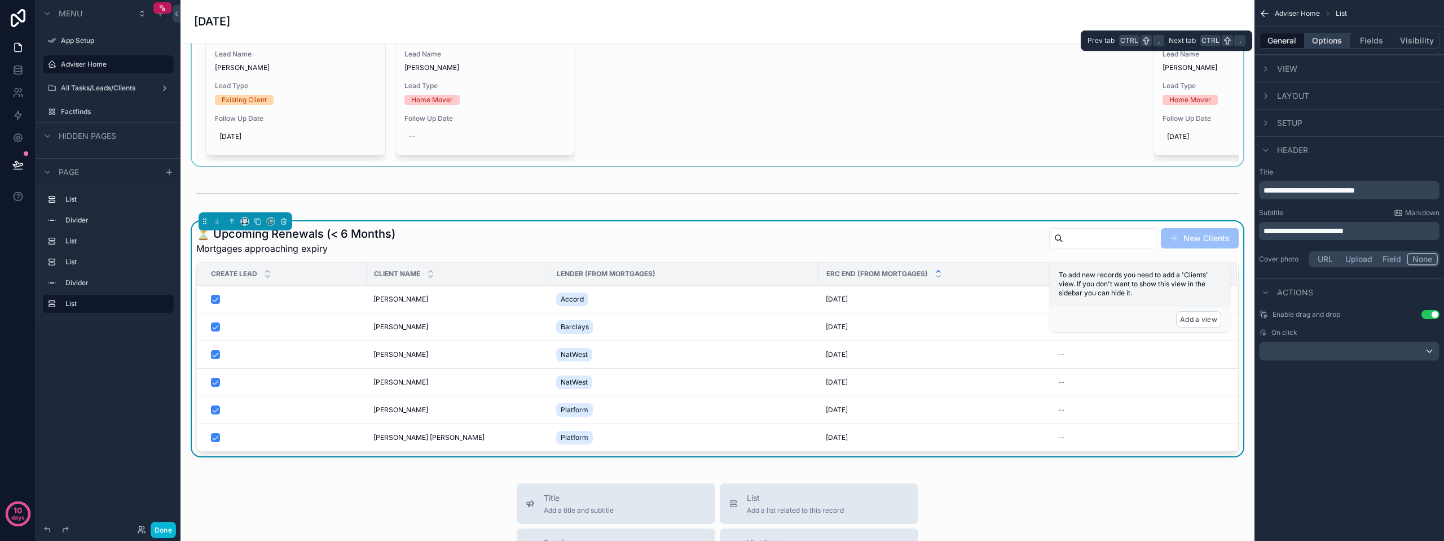
click at [1315, 39] on button "Options" at bounding box center [1327, 41] width 45 height 16
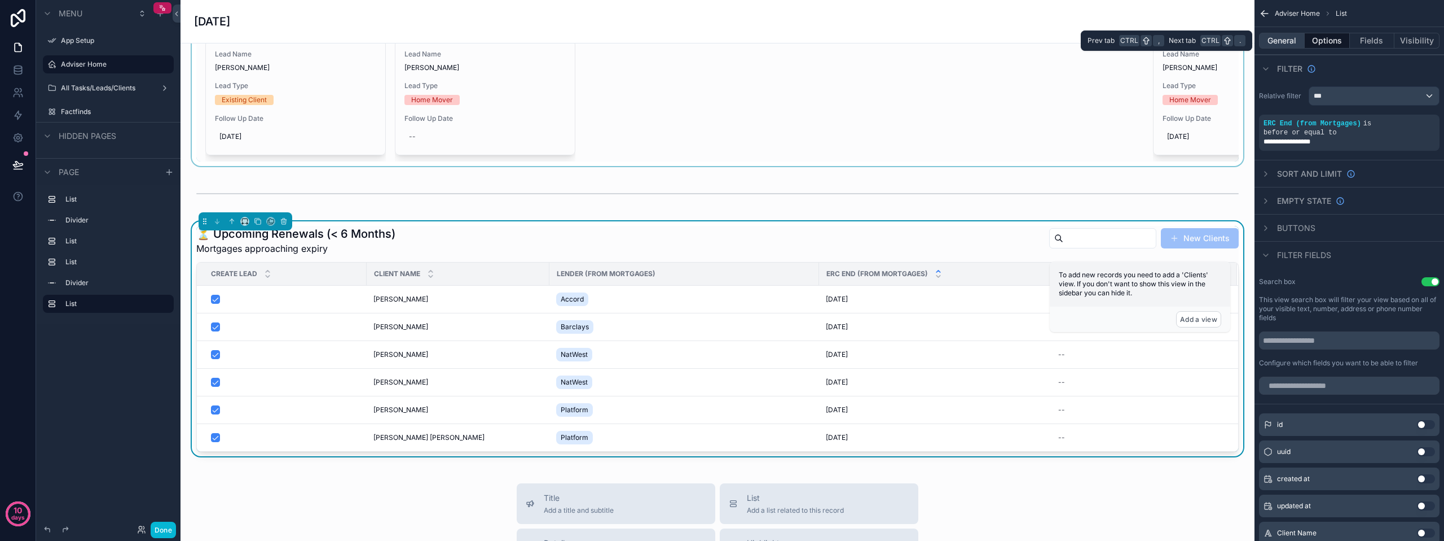
click at [1280, 41] on button "General" at bounding box center [1282, 41] width 46 height 16
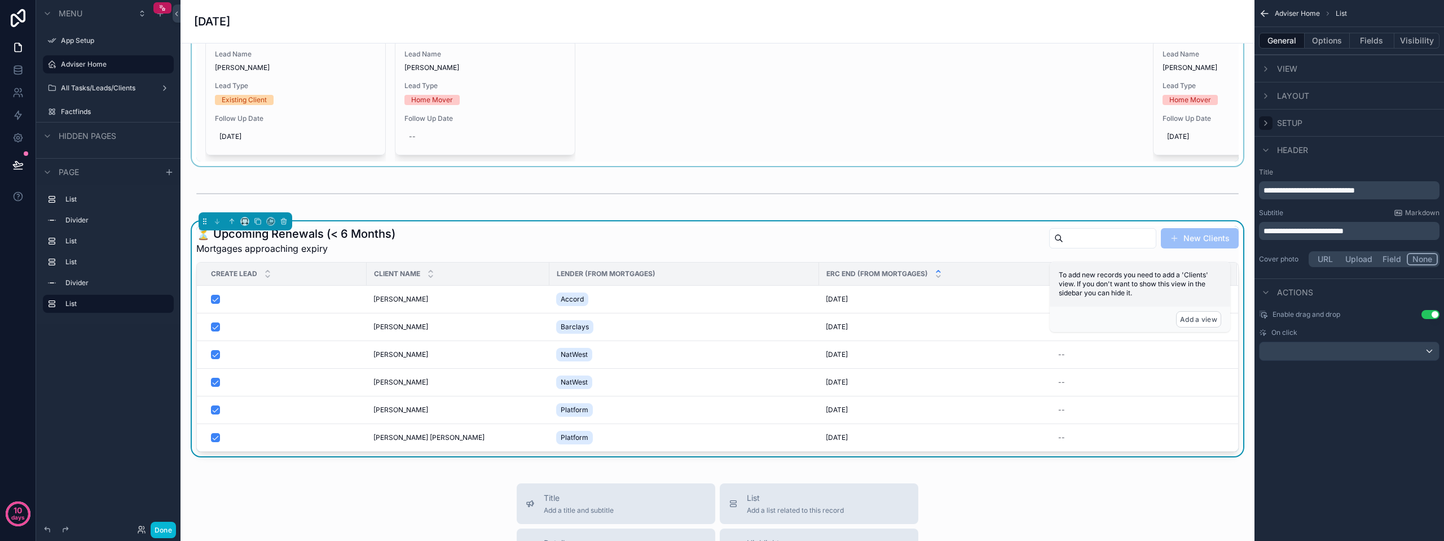
click at [1264, 125] on icon "scrollable content" at bounding box center [1266, 122] width 9 height 9
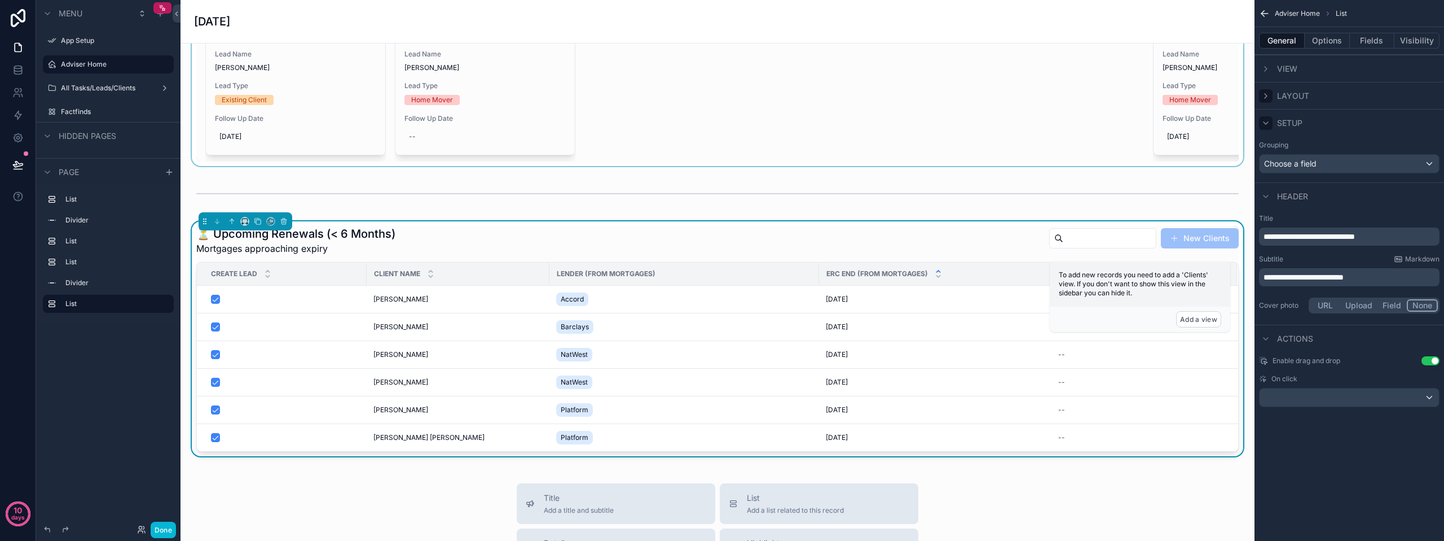
click at [1264, 89] on div "scrollable content" at bounding box center [1266, 96] width 14 height 14
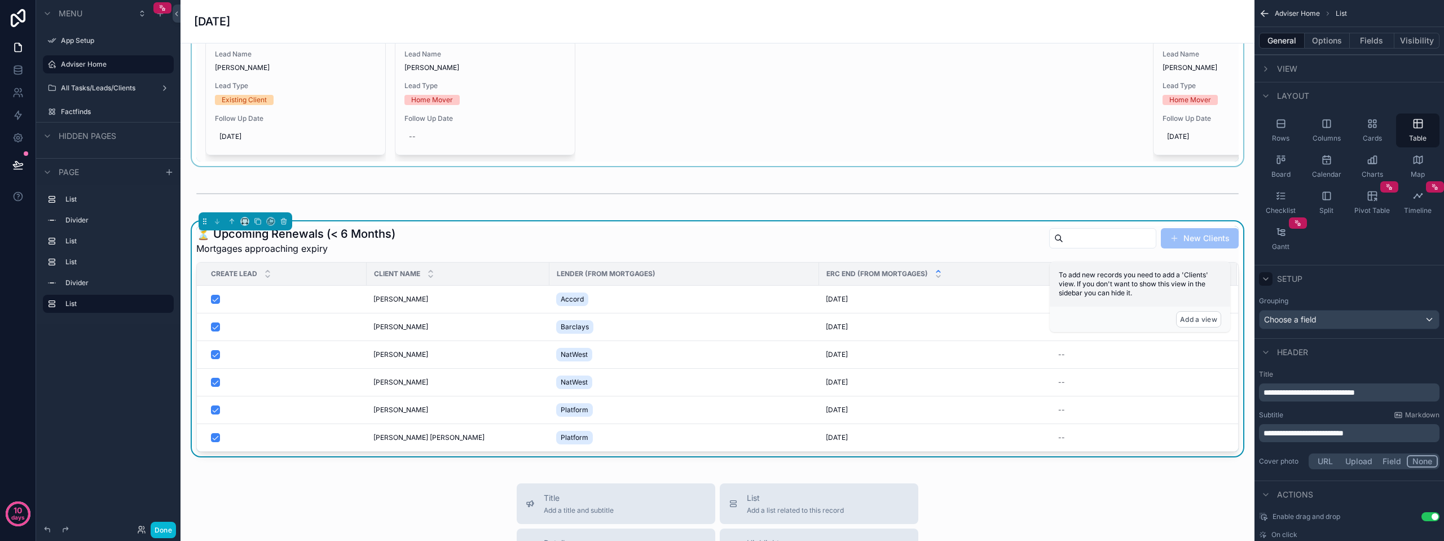
click at [1276, 65] on div "View" at bounding box center [1278, 69] width 38 height 14
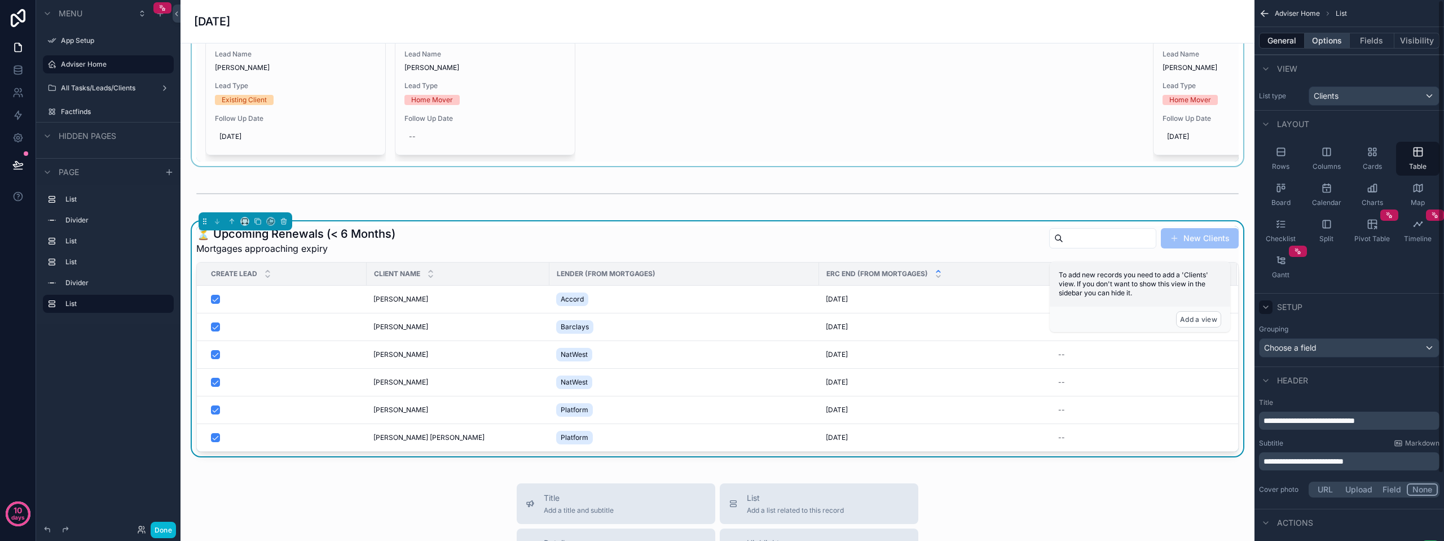
click at [1324, 44] on button "Options" at bounding box center [1327, 41] width 45 height 16
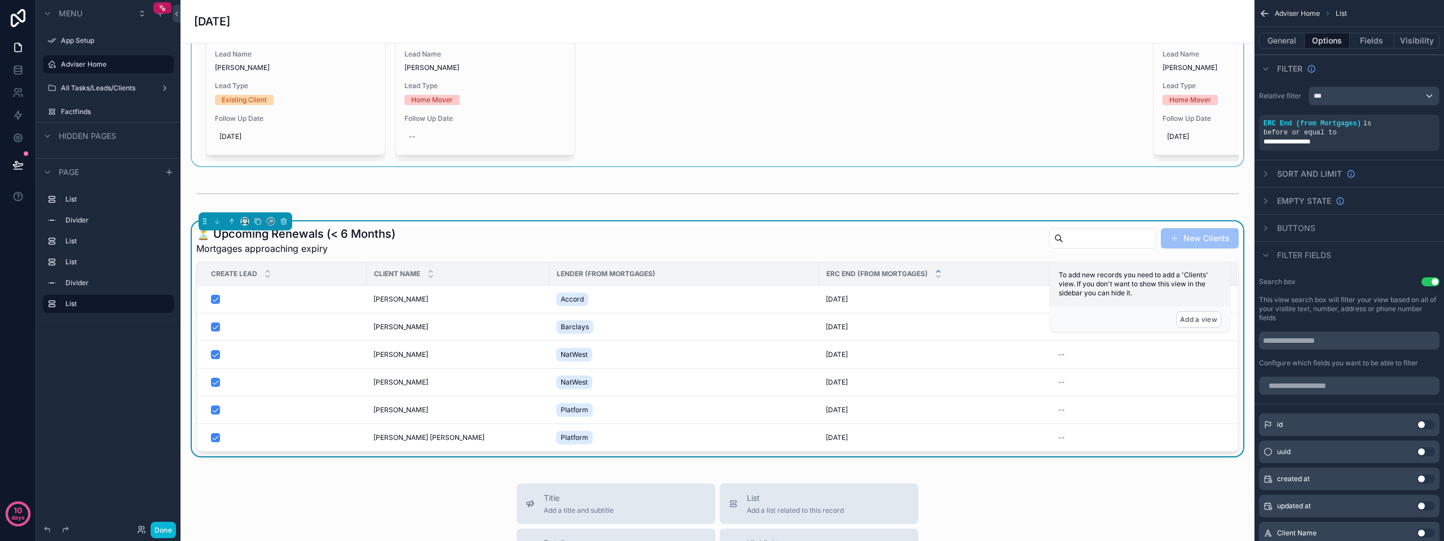
click at [1273, 221] on div "Buttons" at bounding box center [1287, 228] width 56 height 14
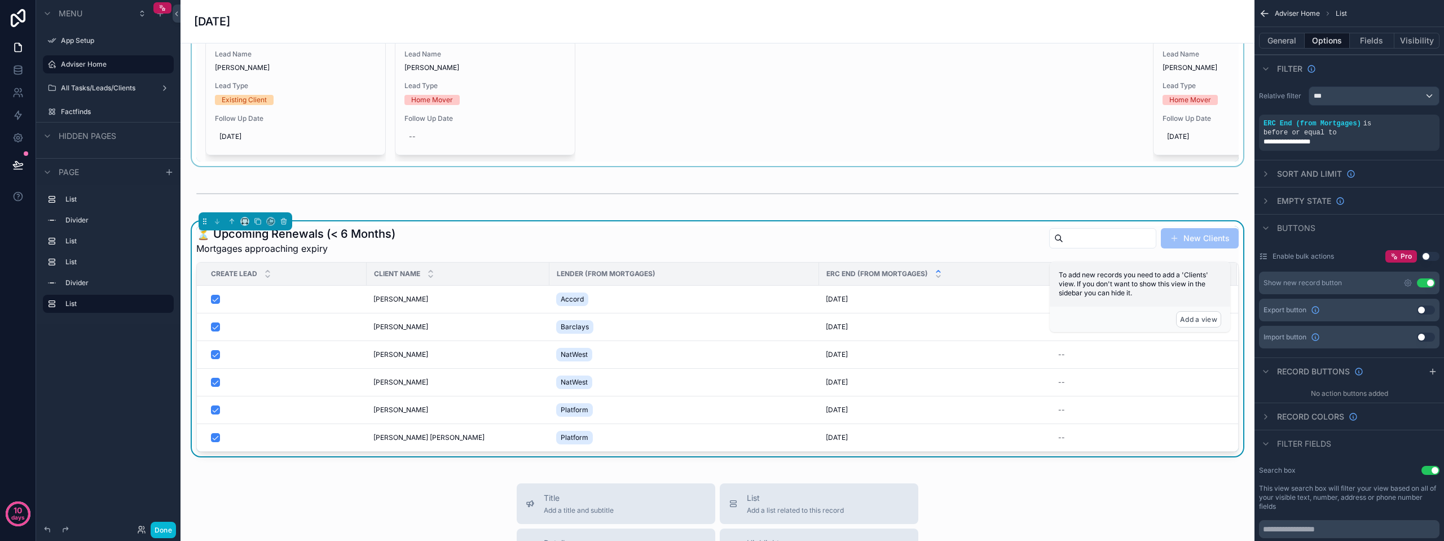
click at [1428, 278] on button "Use setting" at bounding box center [1426, 282] width 18 height 9
click at [1273, 410] on div "Record colors" at bounding box center [1308, 417] width 99 height 14
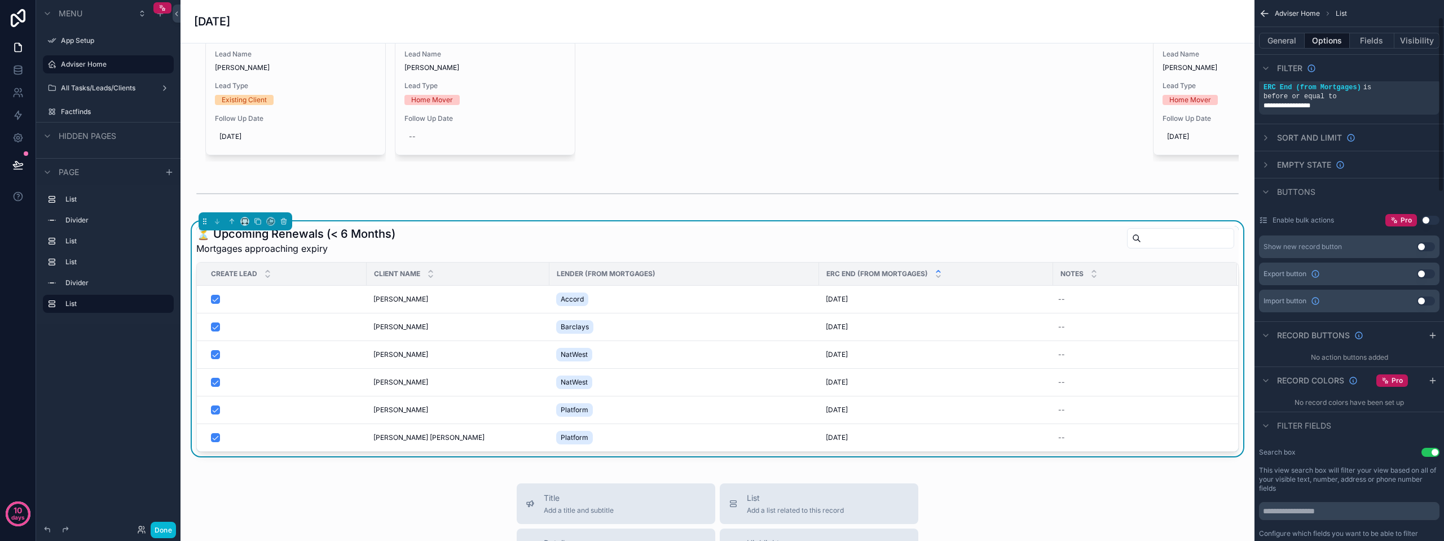
scroll to position [56, 0]
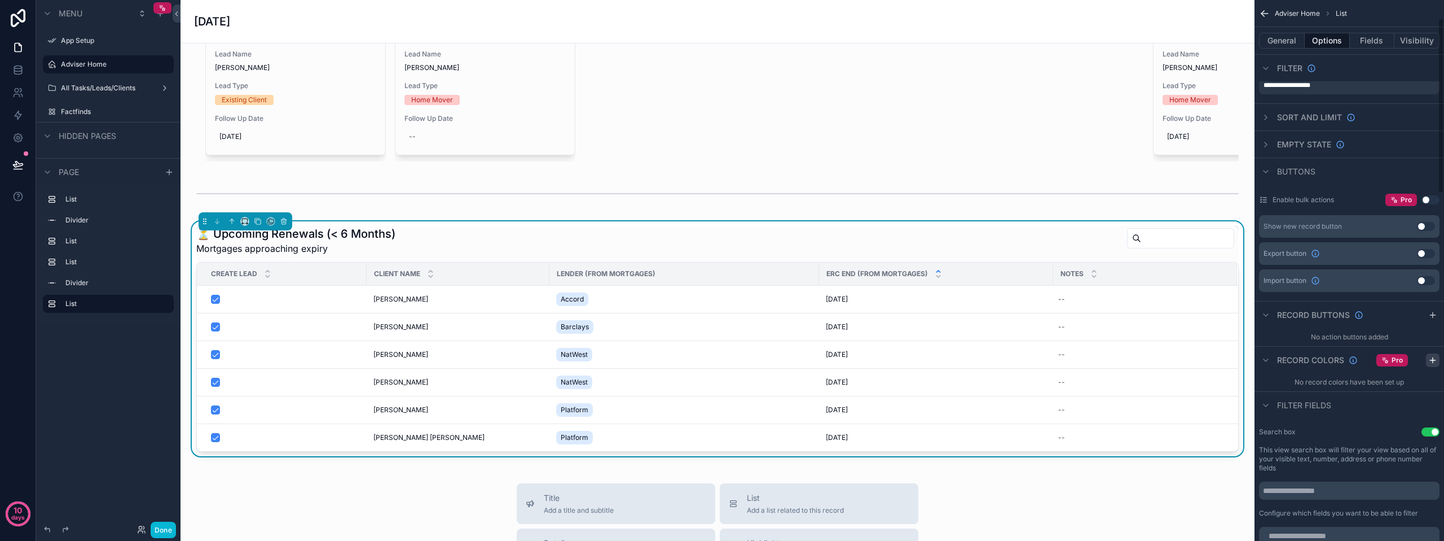
click at [1431, 355] on icon "scrollable content" at bounding box center [1433, 359] width 9 height 9
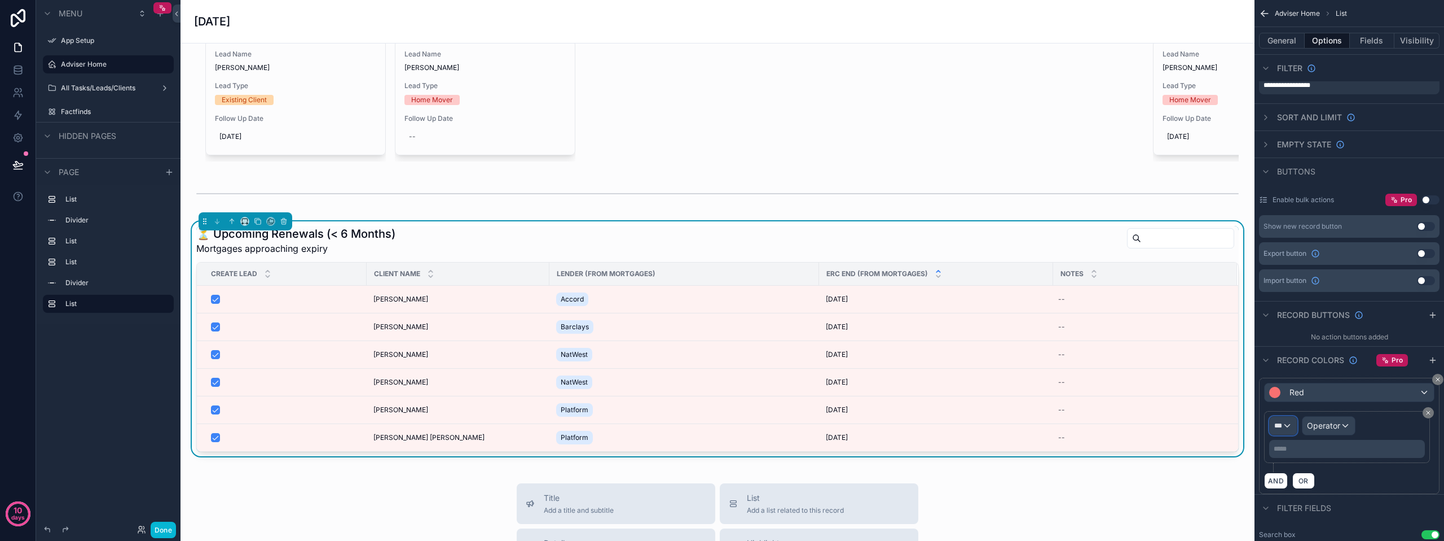
click at [1284, 417] on div "***" at bounding box center [1283, 425] width 27 height 18
click at [1311, 479] on span "Row values" at bounding box center [1300, 477] width 42 height 14
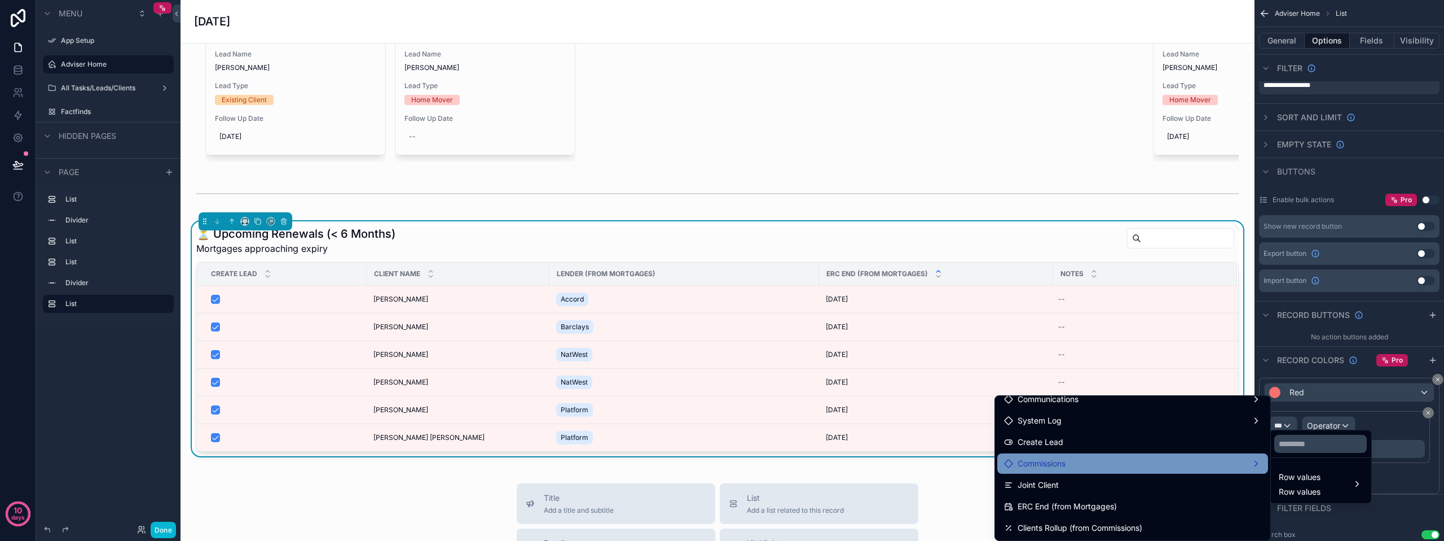
scroll to position [451, 0]
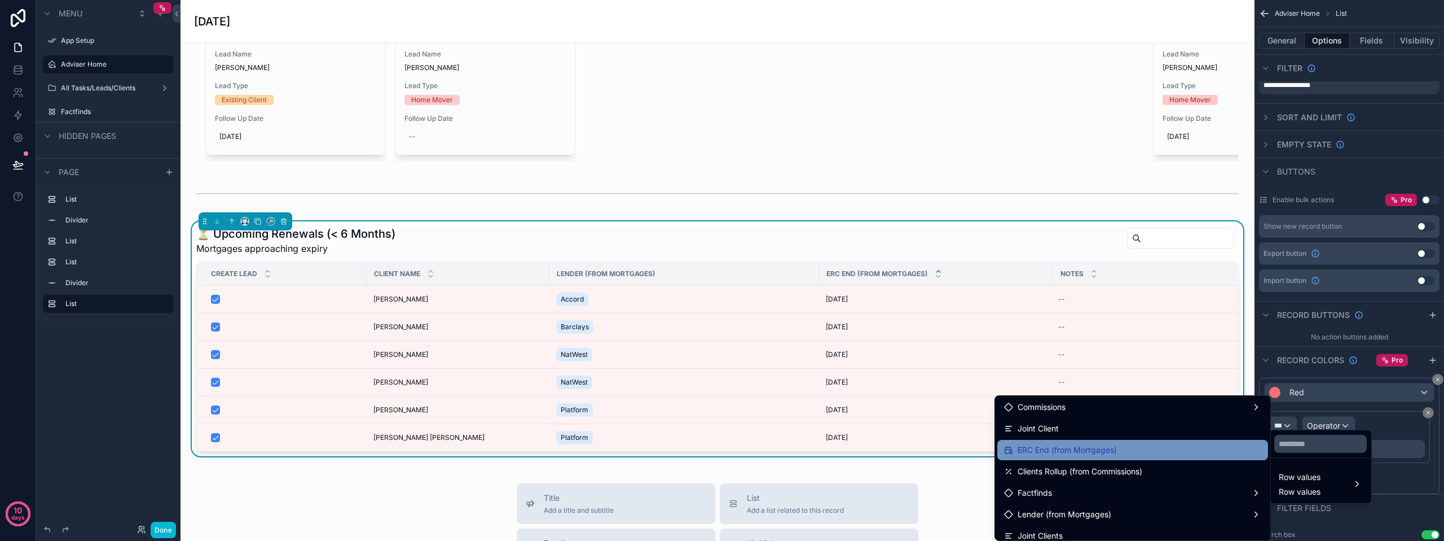
click at [1055, 453] on span "ERC End (from Mortgages)" at bounding box center [1067, 450] width 99 height 14
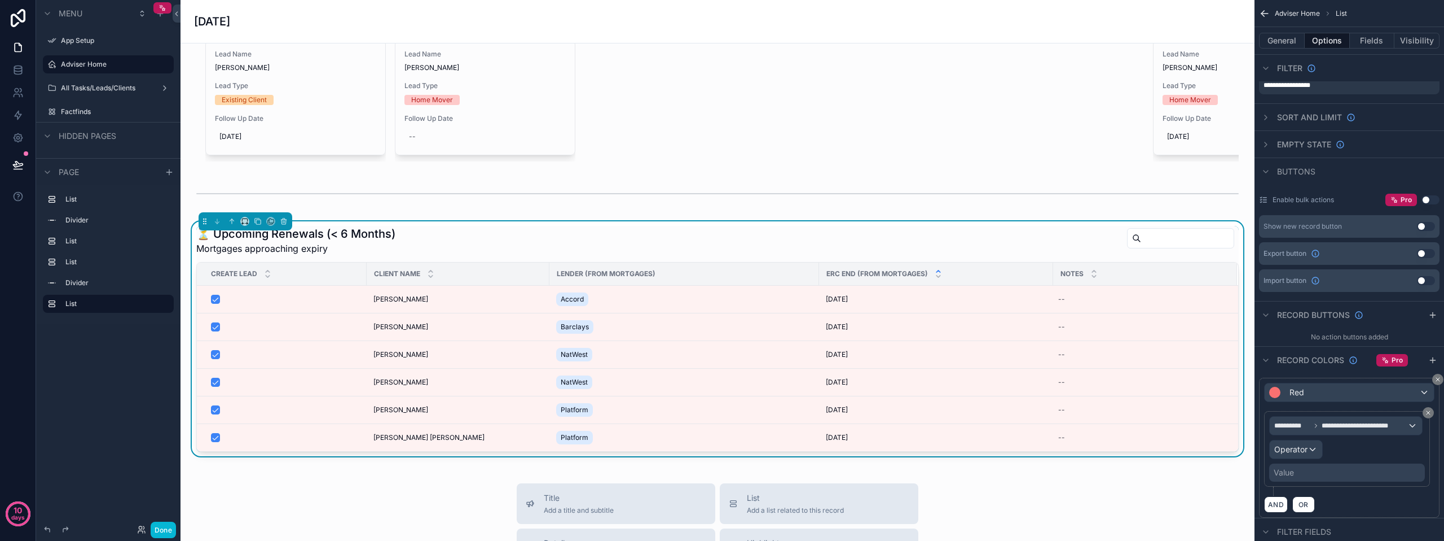
click at [1301, 463] on div "Value" at bounding box center [1348, 472] width 156 height 18
click at [1313, 440] on div "Operator" at bounding box center [1296, 449] width 52 height 18
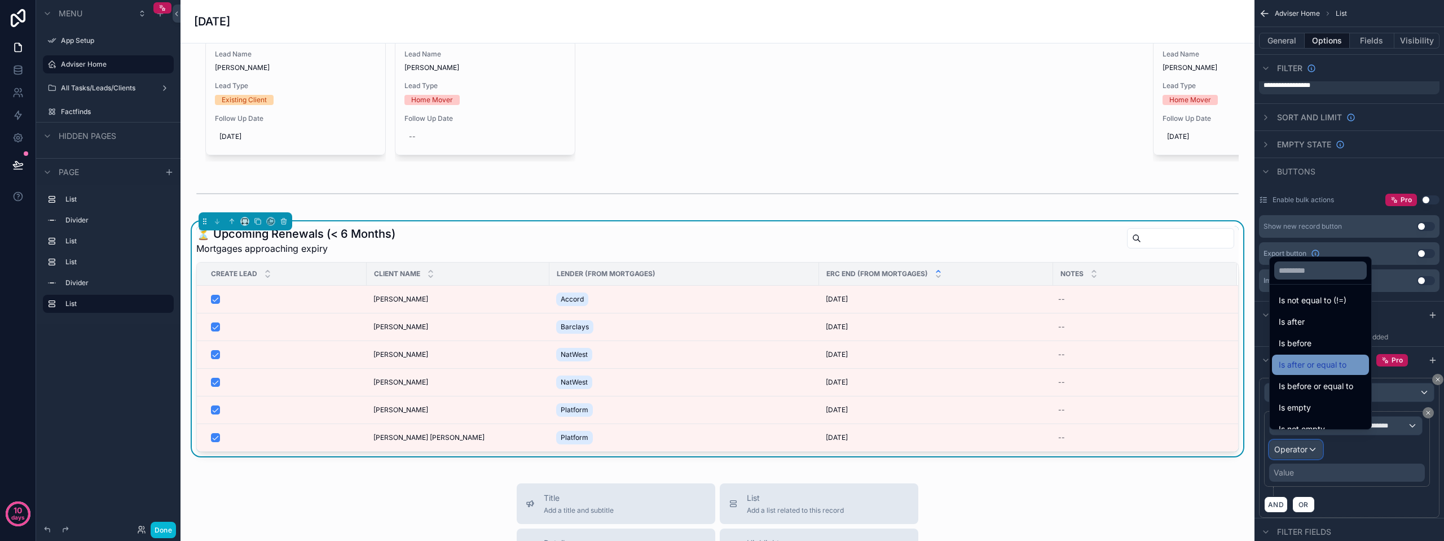
scroll to position [37, 0]
click at [1302, 332] on span "Is before" at bounding box center [1295, 331] width 33 height 14
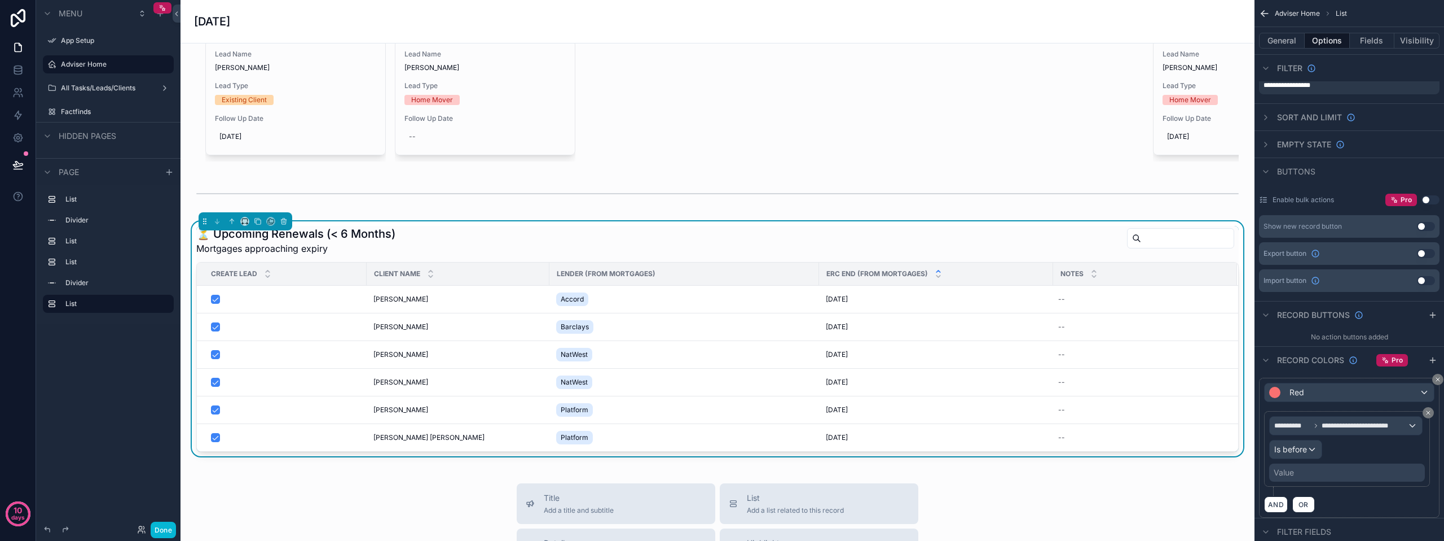
click at [1308, 463] on div "Value" at bounding box center [1348, 472] width 156 height 18
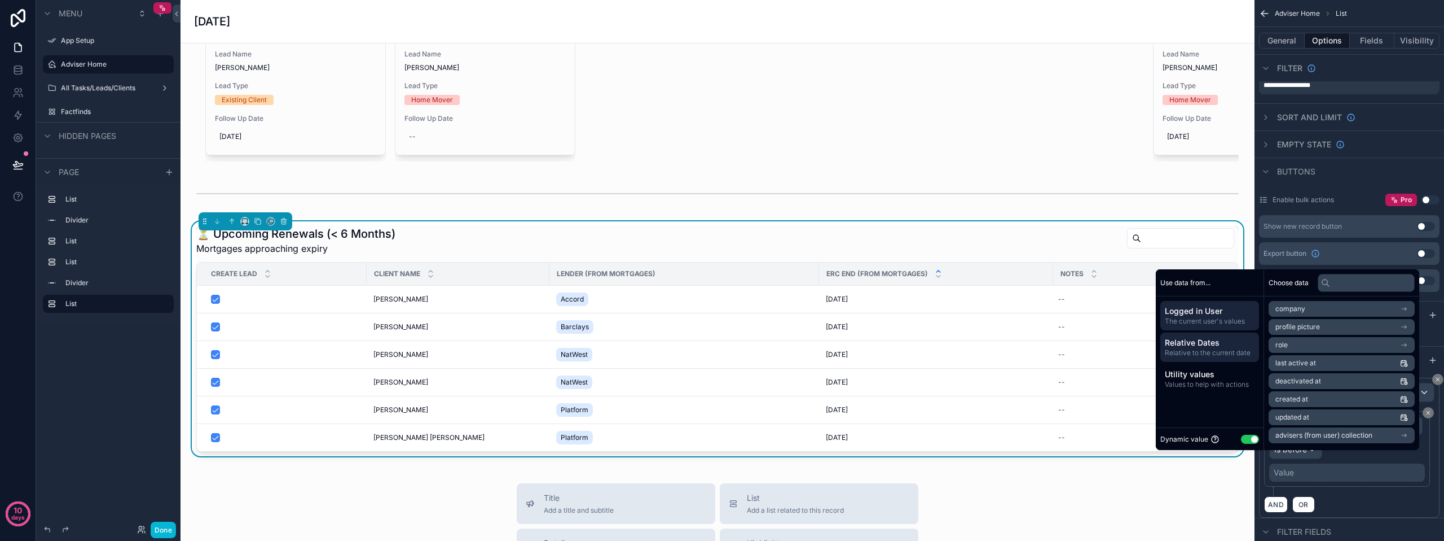
click at [1198, 346] on span "Relative Dates" at bounding box center [1210, 342] width 90 height 11
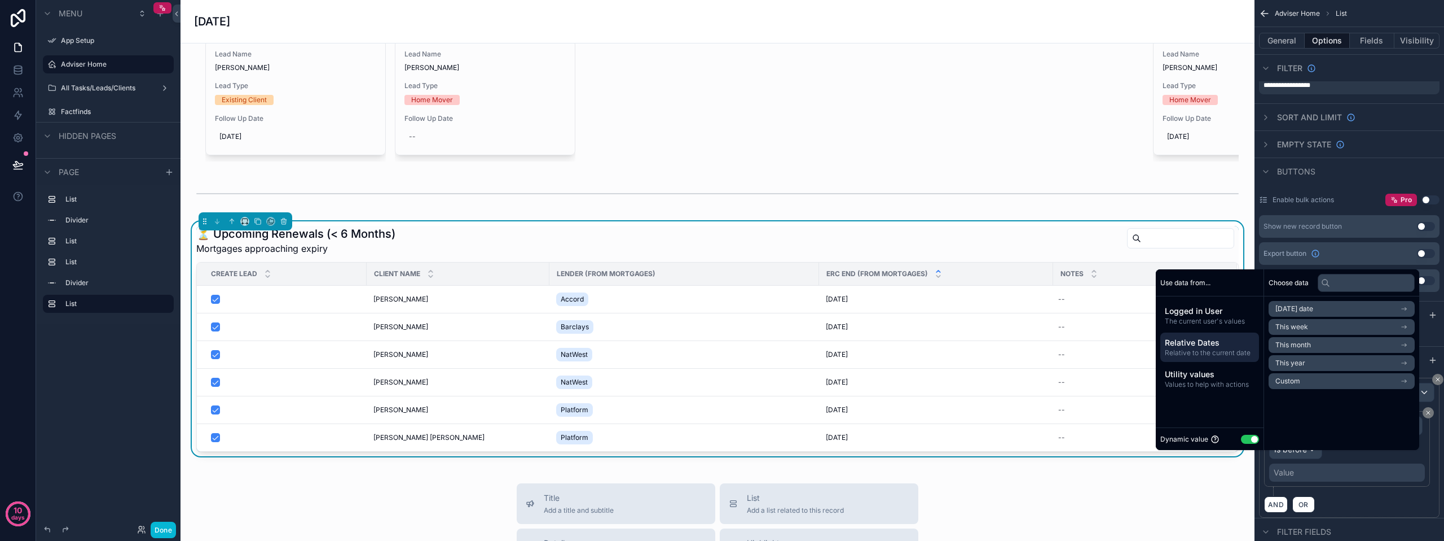
click at [1281, 380] on span "Custom" at bounding box center [1288, 380] width 25 height 9
drag, startPoint x: 1276, startPoint y: 333, endPoint x: 1257, endPoint y: 332, distance: 19.2
click at [1257, 332] on div "Use data from... Logged in User The current user's values Relative Dates Relati…" at bounding box center [1288, 359] width 264 height 181
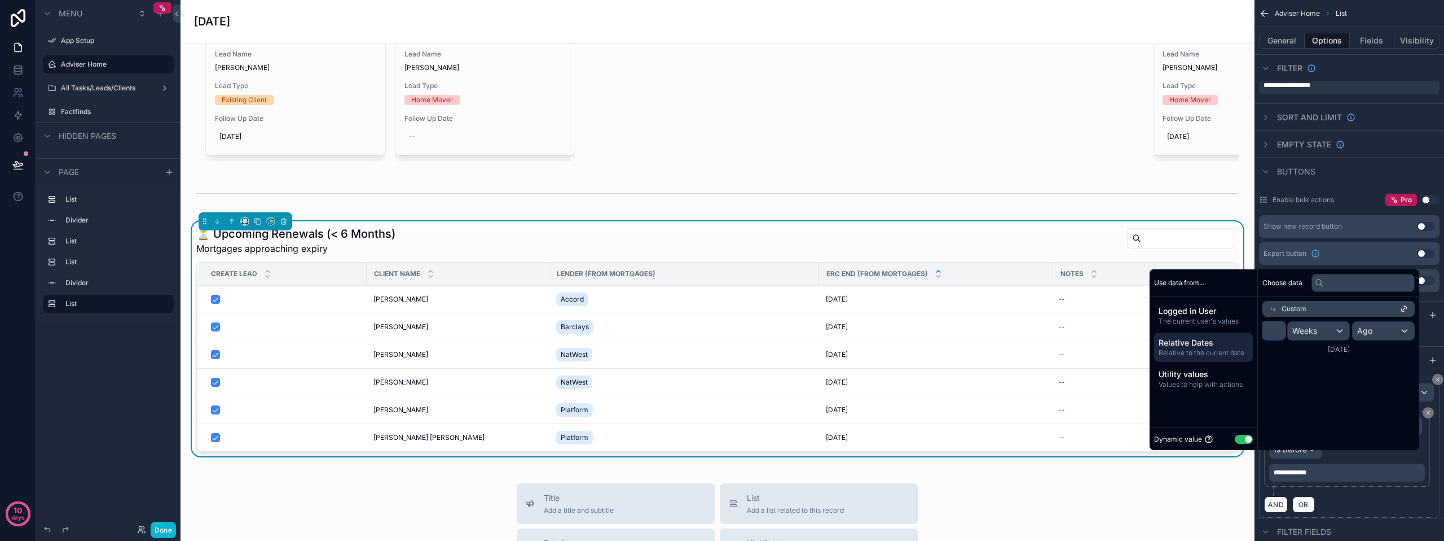
type input "**"
click at [1338, 332] on div "Weeks" at bounding box center [1319, 331] width 62 height 18
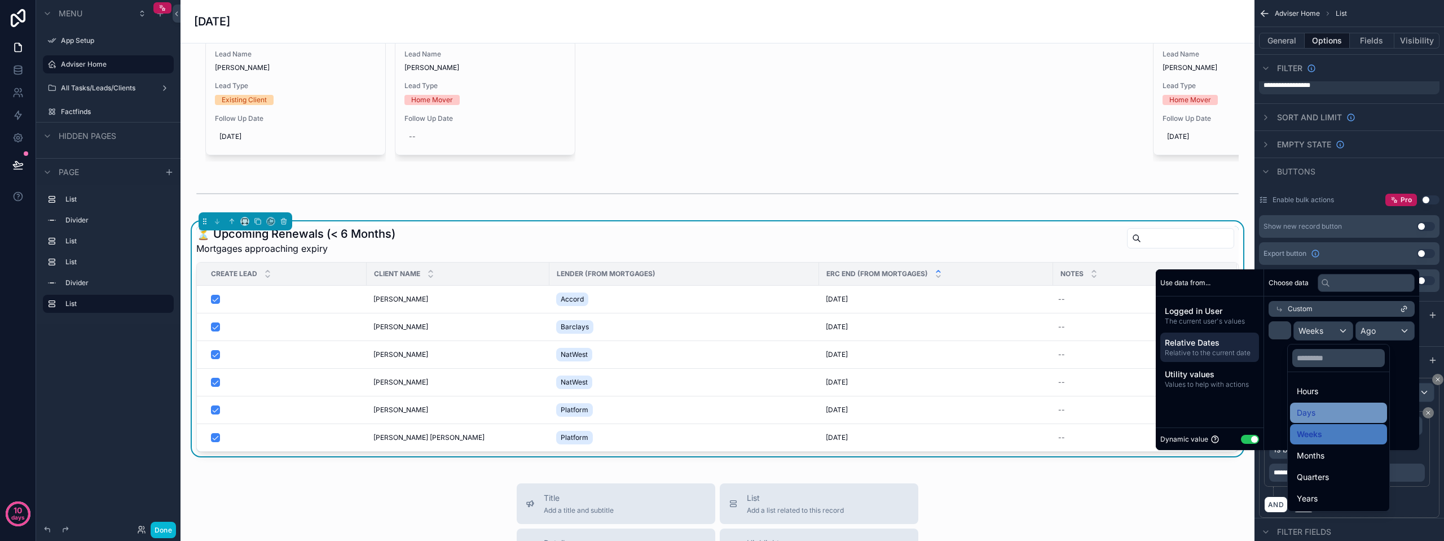
click at [1322, 411] on div "Days" at bounding box center [1339, 413] width 84 height 14
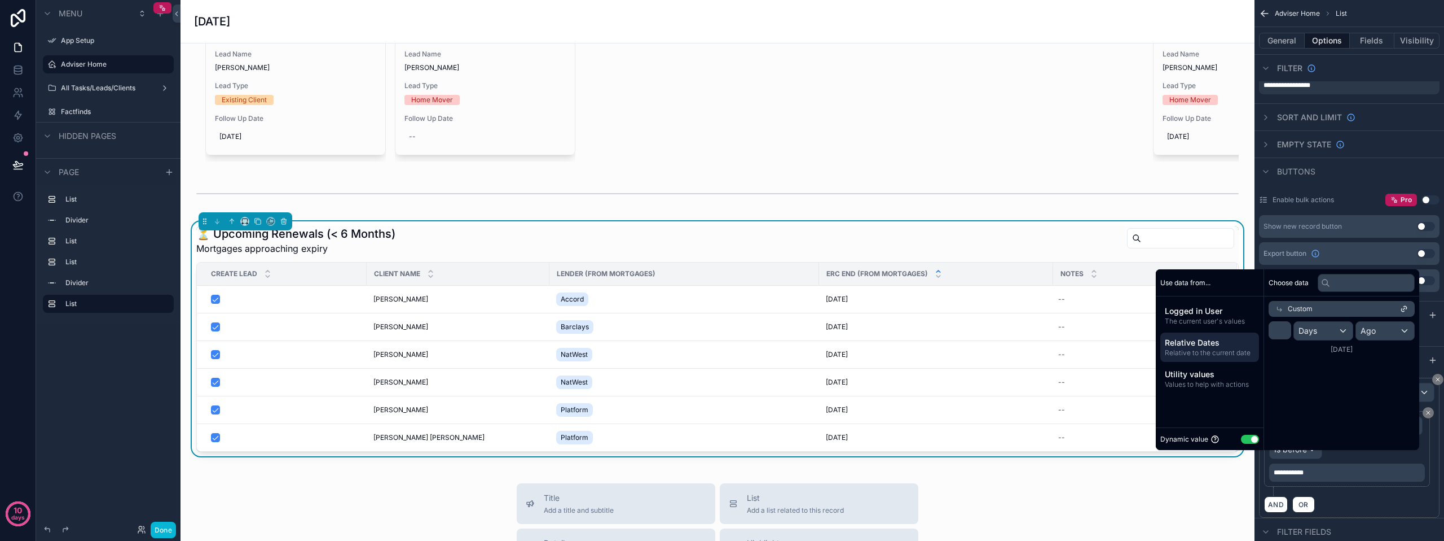
click at [1354, 390] on div "Choose data Custom ** Days Ago [DATE]" at bounding box center [1341, 359] width 155 height 181
click at [1421, 353] on div "Record colors Pro" at bounding box center [1350, 359] width 190 height 27
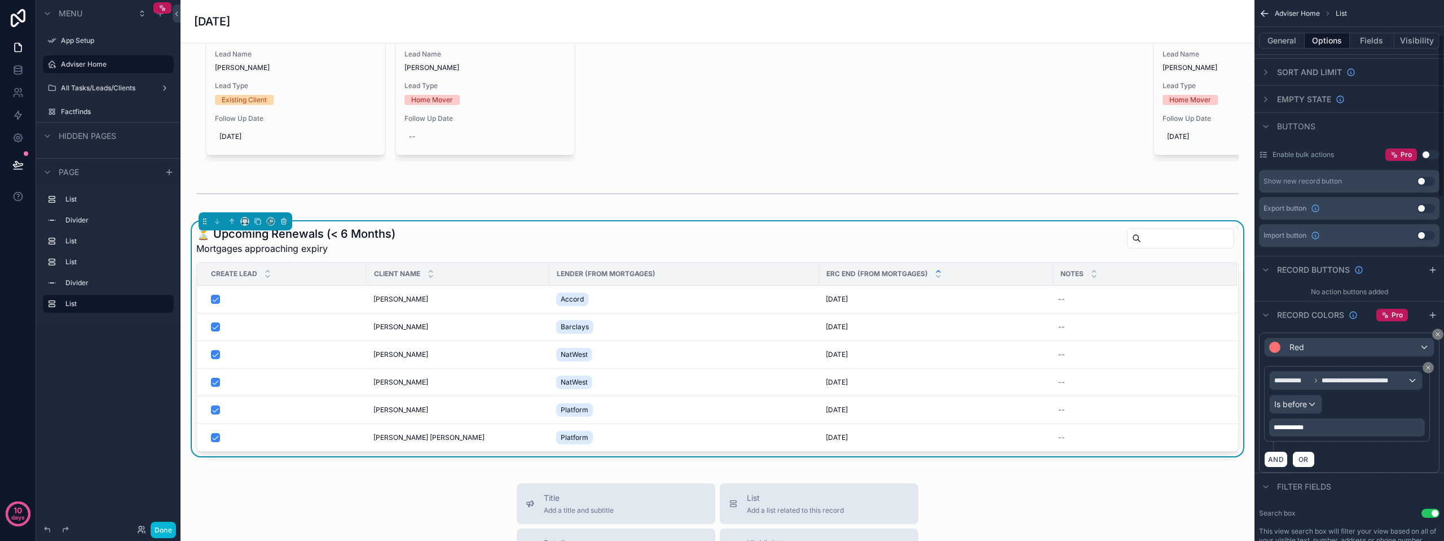
scroll to position [169, 0]
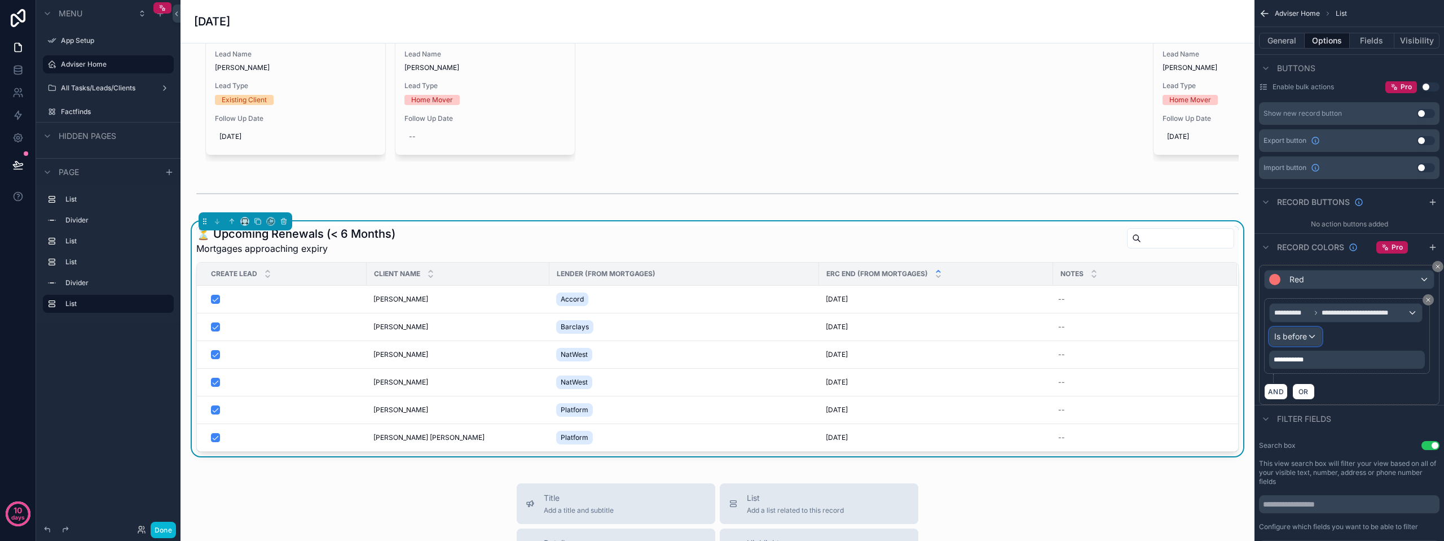
click at [1312, 330] on div "Is before" at bounding box center [1296, 336] width 52 height 18
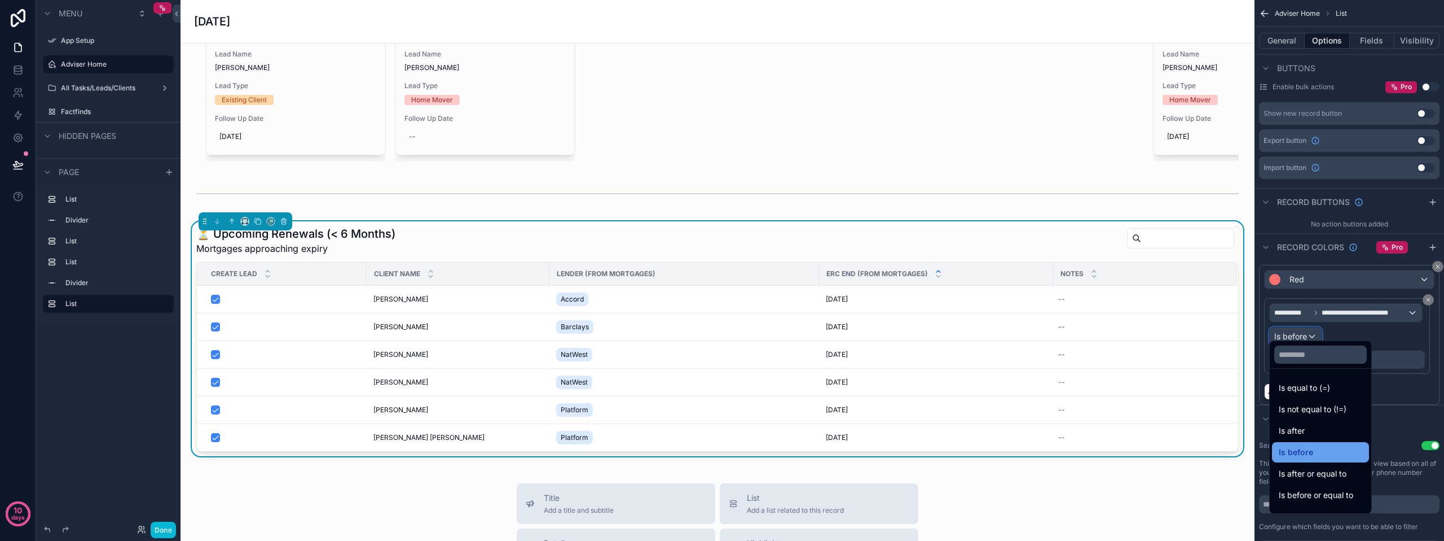
scroll to position [37, 0]
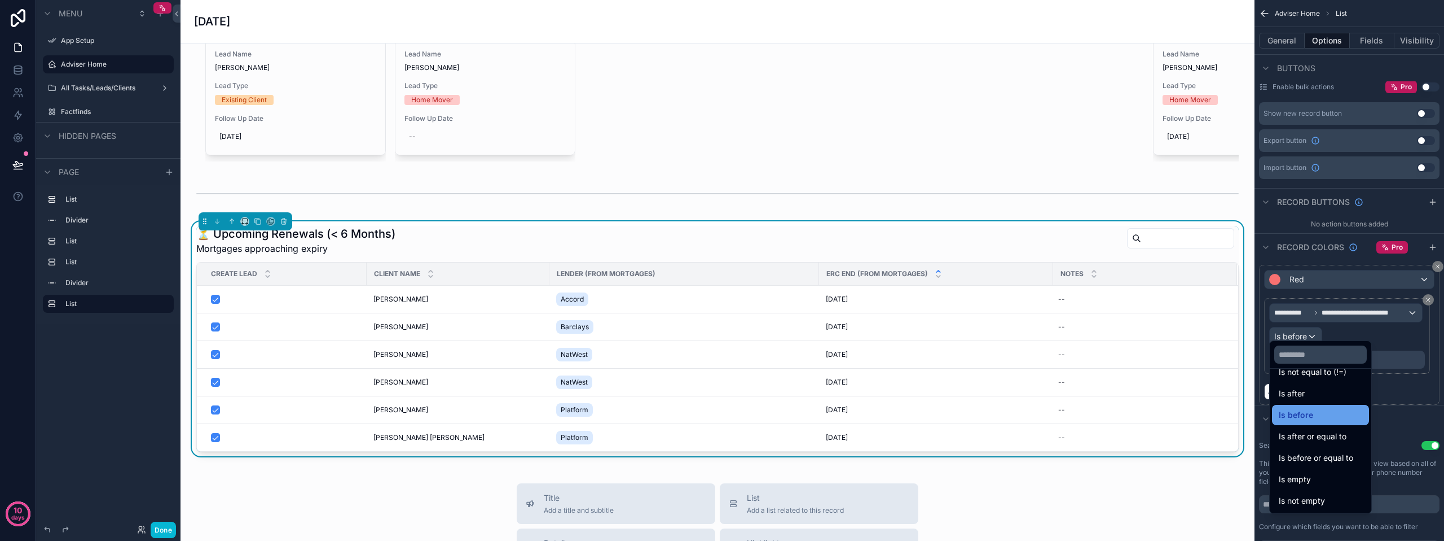
click at [1312, 459] on span "Is before or equal to" at bounding box center [1316, 458] width 74 height 14
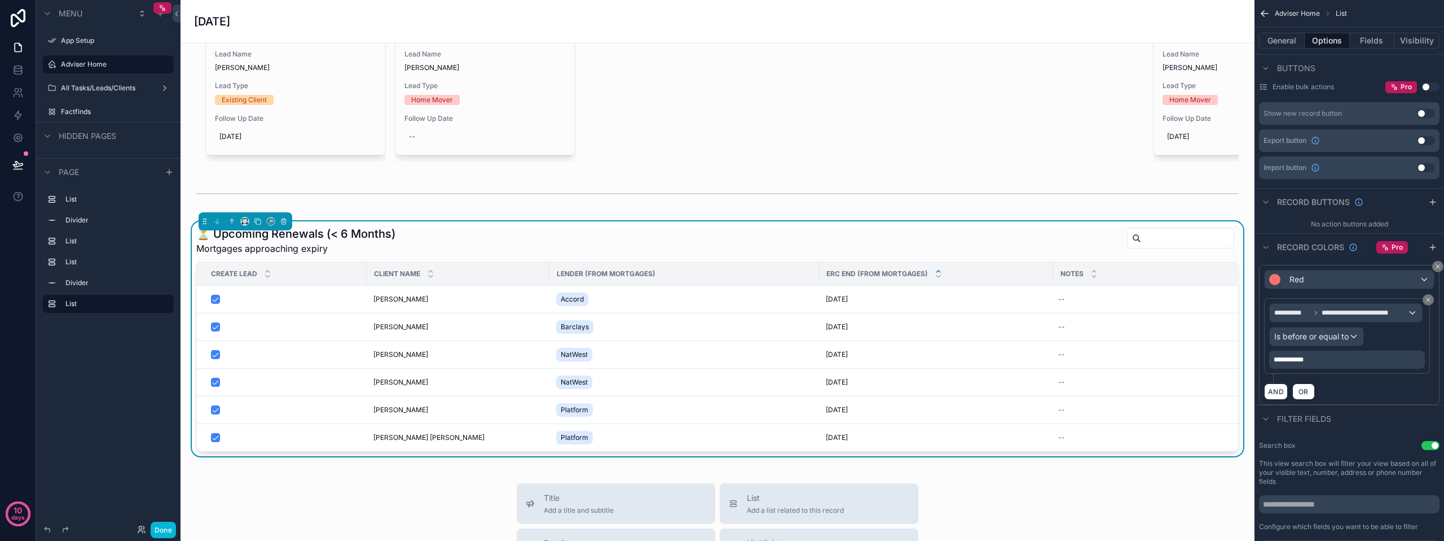
click at [1321, 350] on div "**********" at bounding box center [1348, 359] width 156 height 18
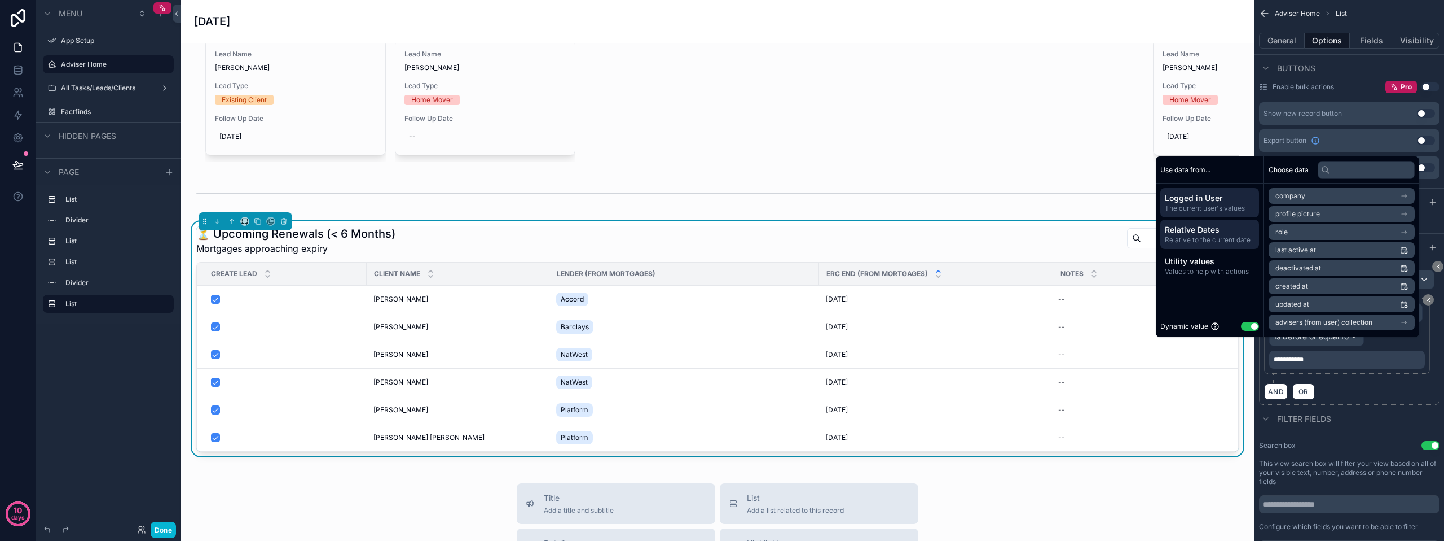
click at [1220, 236] on span "Relative to the current date" at bounding box center [1210, 239] width 90 height 9
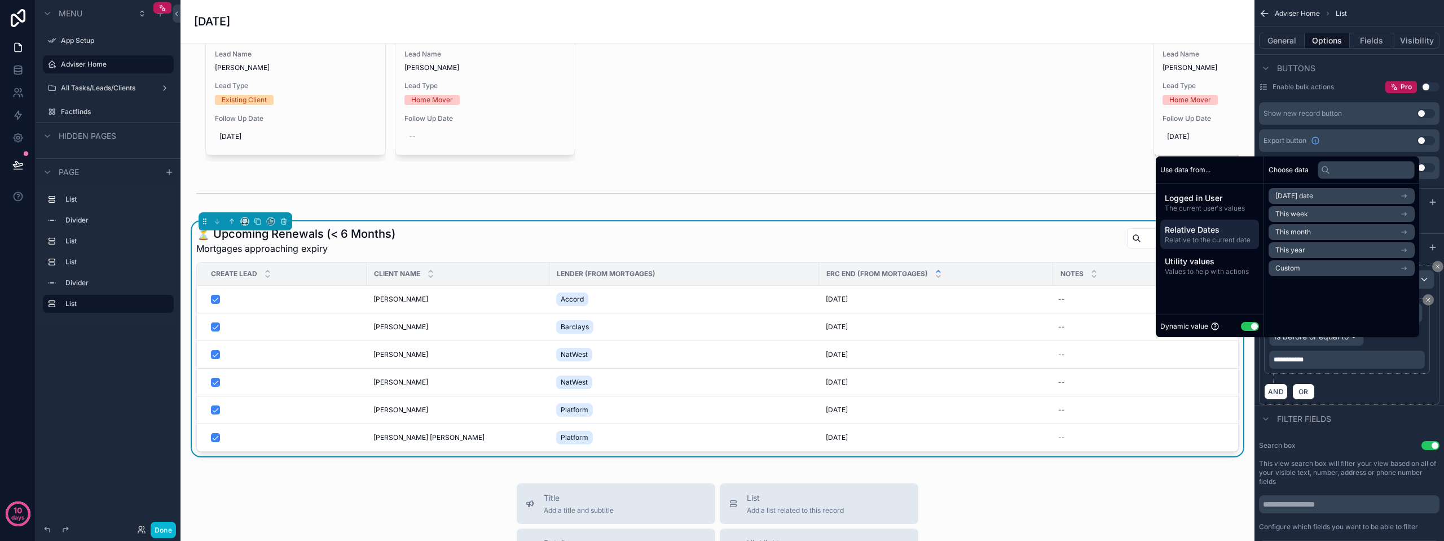
click at [1300, 264] on li "Custom" at bounding box center [1342, 268] width 146 height 16
click at [1379, 221] on div "Ago" at bounding box center [1385, 218] width 59 height 18
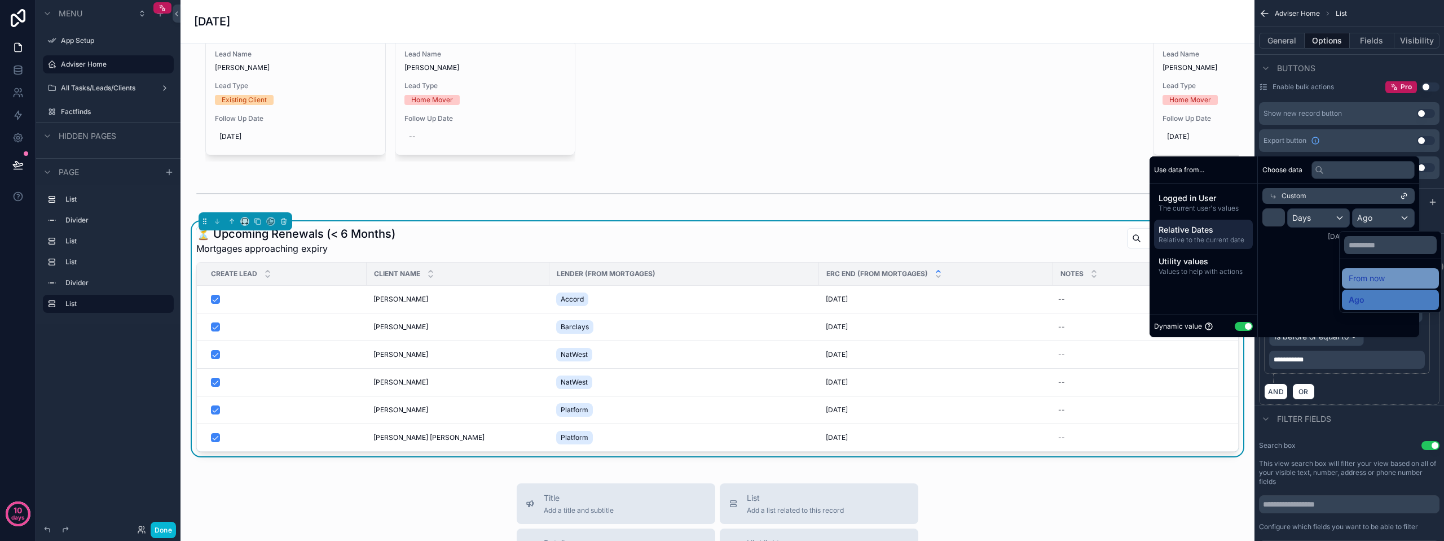
click at [1351, 275] on span "From now" at bounding box center [1367, 278] width 36 height 14
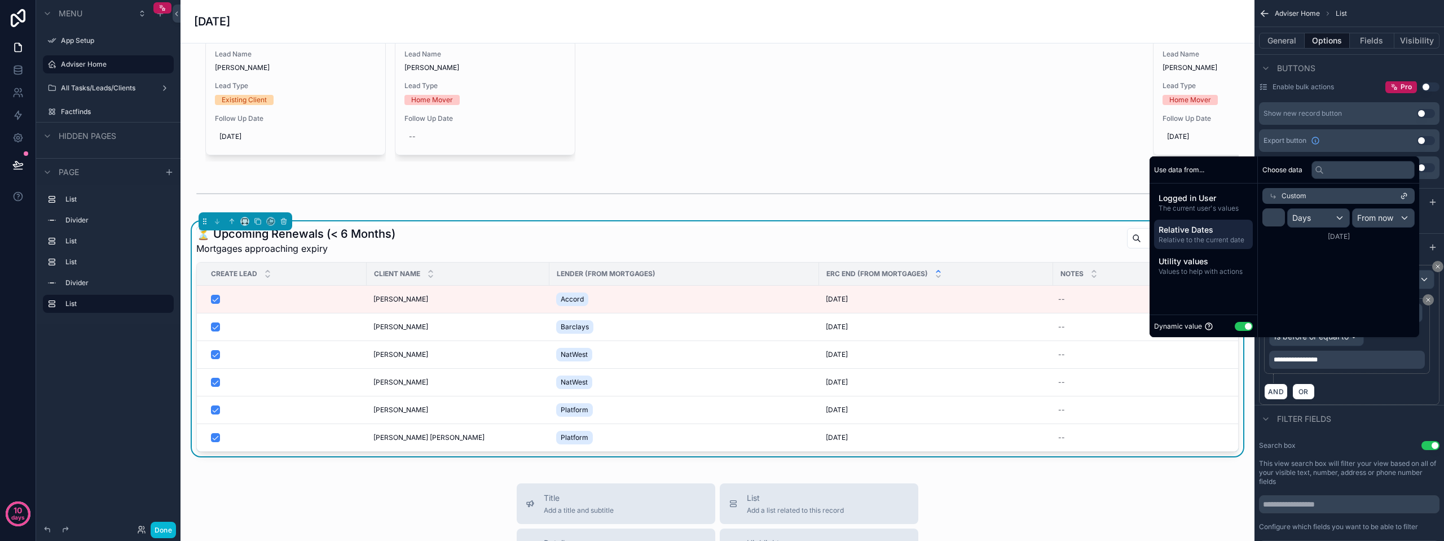
click at [1390, 384] on div "AND OR" at bounding box center [1349, 391] width 170 height 17
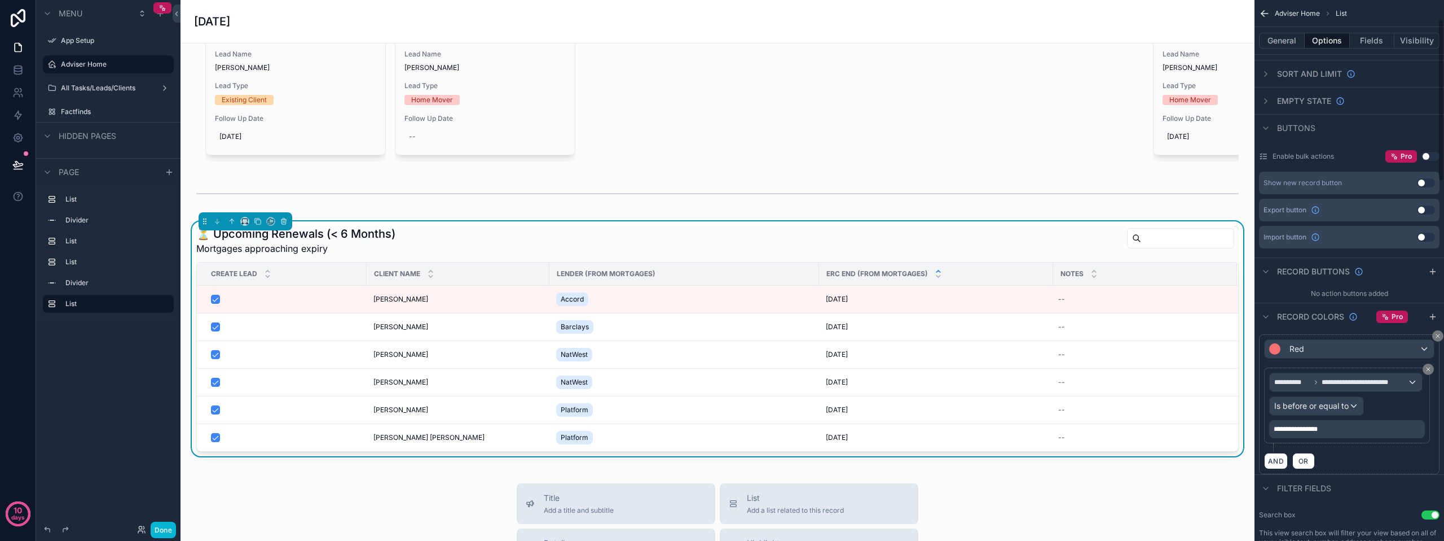
scroll to position [56, 0]
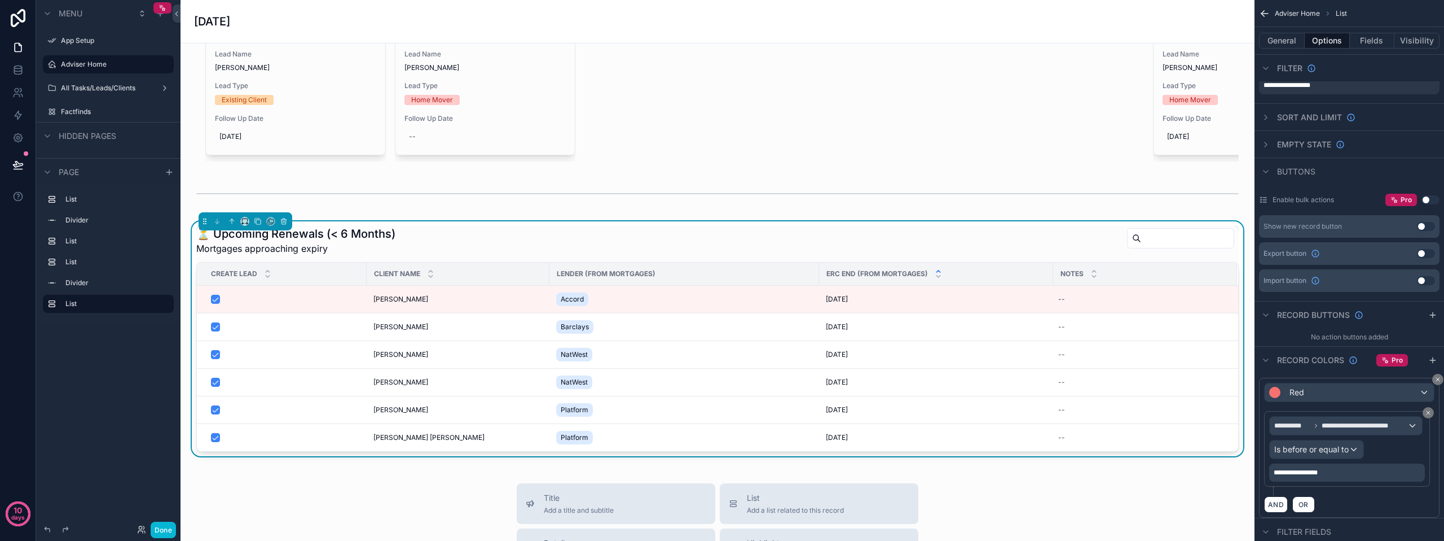
click at [1400, 316] on div "Record buttons" at bounding box center [1350, 314] width 190 height 27
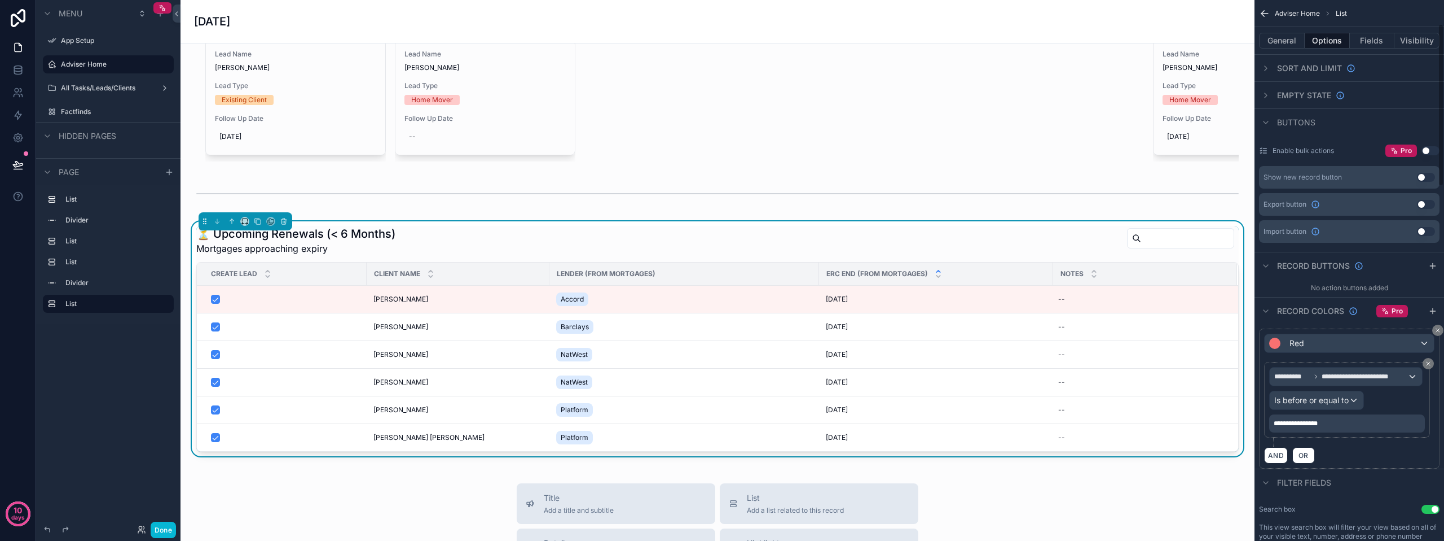
scroll to position [169, 0]
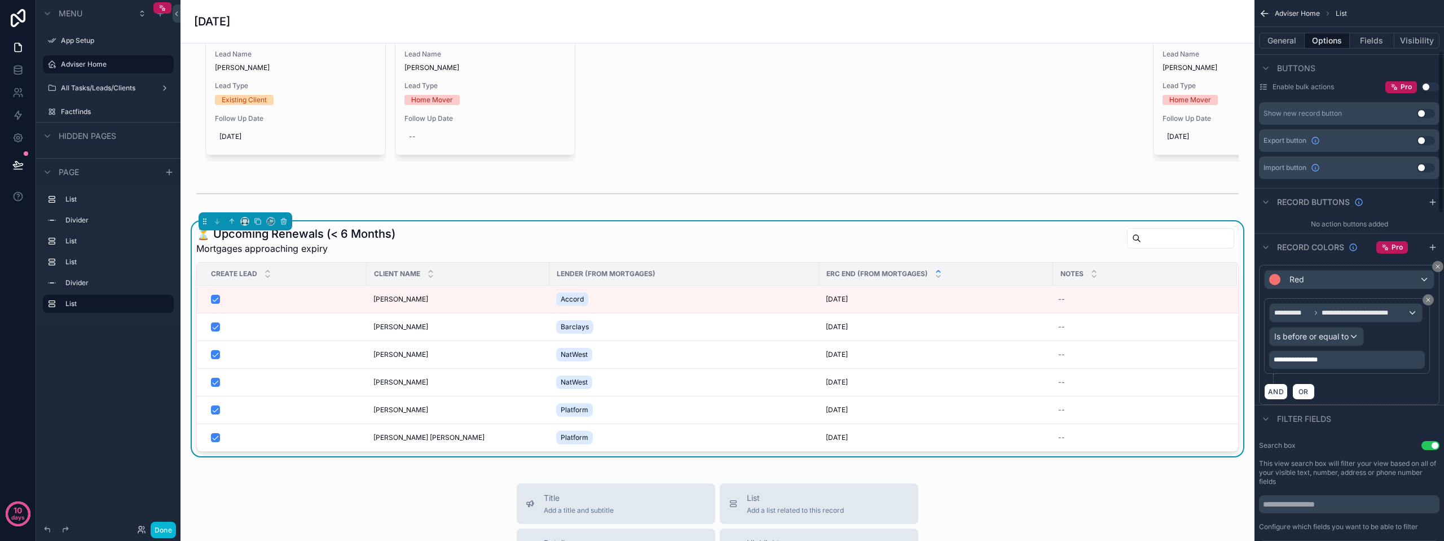
click at [1359, 414] on div "Filter fields" at bounding box center [1350, 418] width 190 height 27
click at [1429, 243] on icon "scrollable content" at bounding box center [1433, 247] width 9 height 9
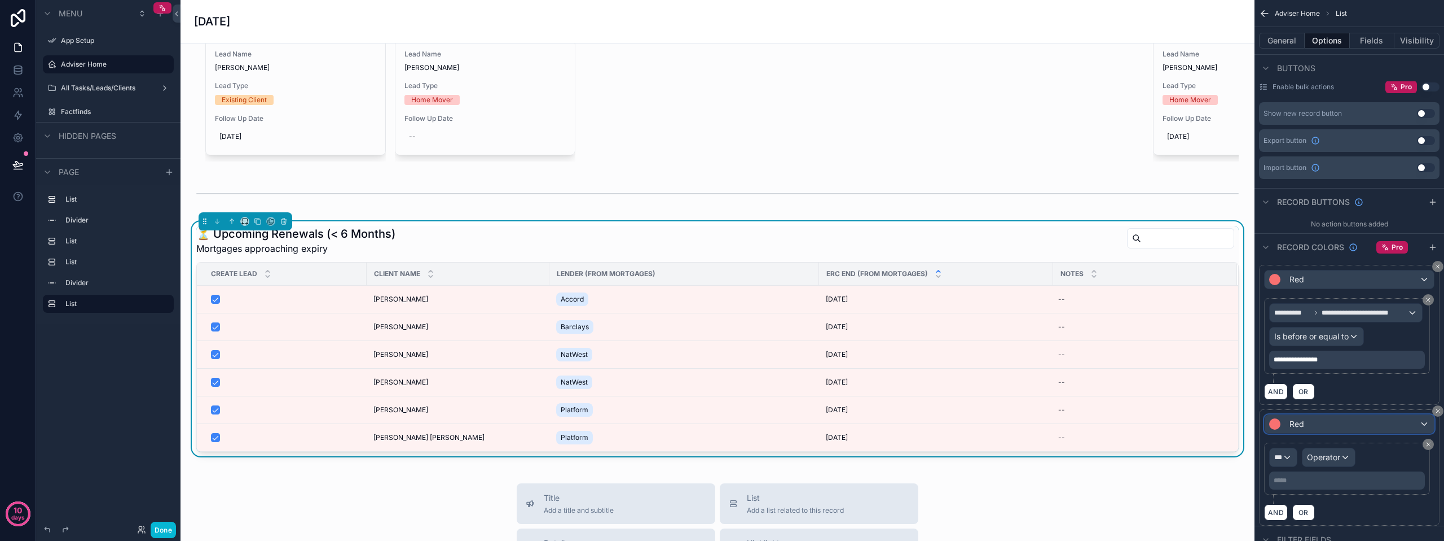
click at [1364, 416] on div "Red" at bounding box center [1349, 424] width 169 height 18
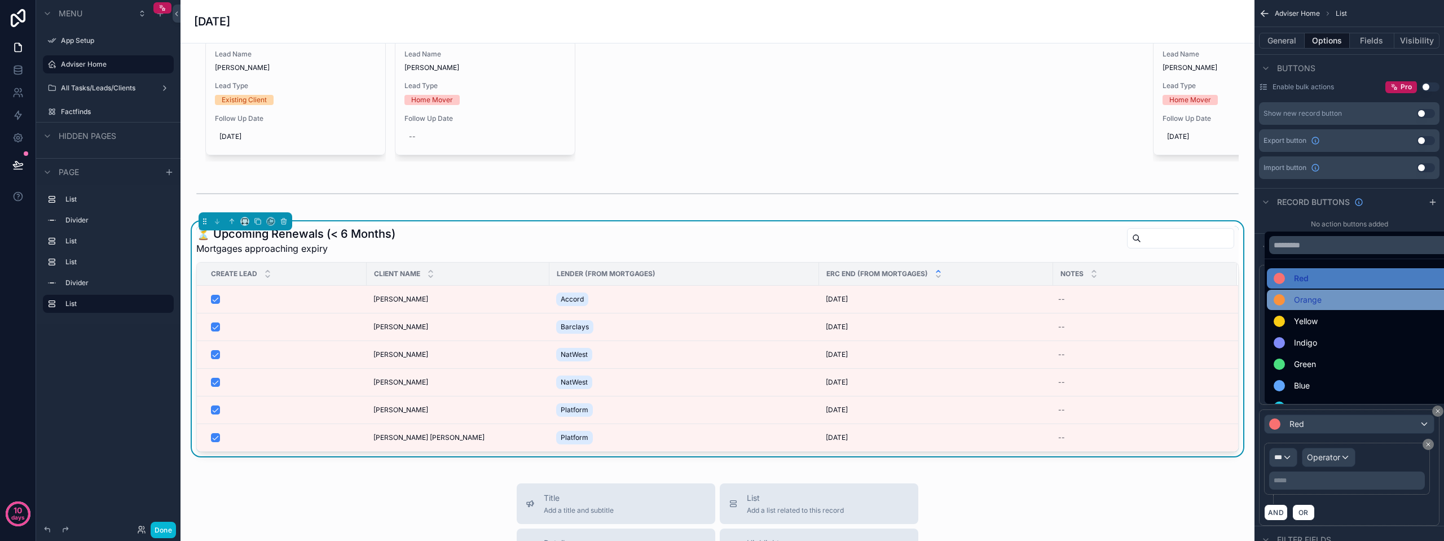
click at [1322, 303] on div "Orange" at bounding box center [1362, 300] width 177 height 14
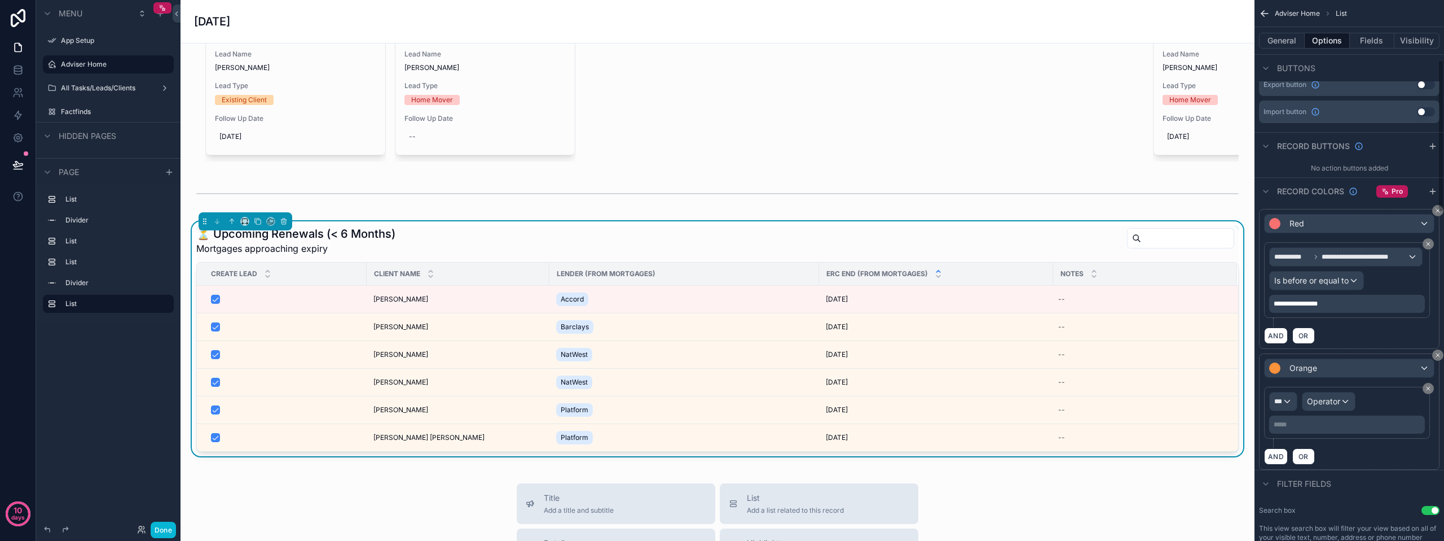
scroll to position [226, 0]
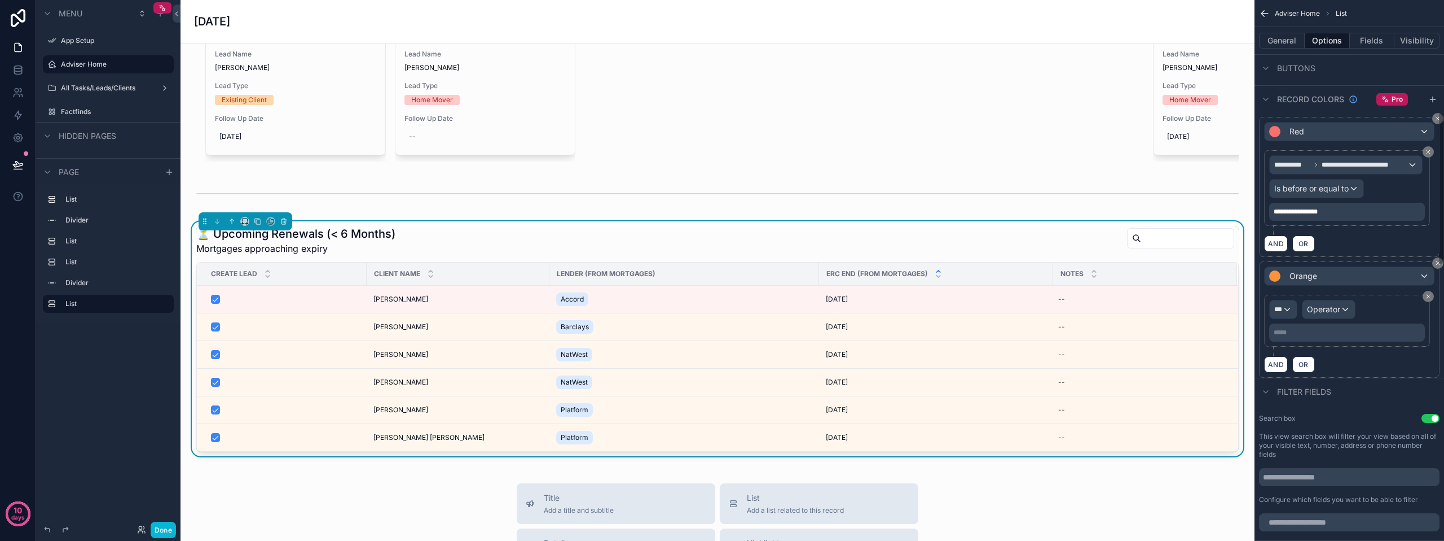
scroll to position [316, 0]
click at [1437, 262] on icon "scrollable content" at bounding box center [1438, 263] width 3 height 3
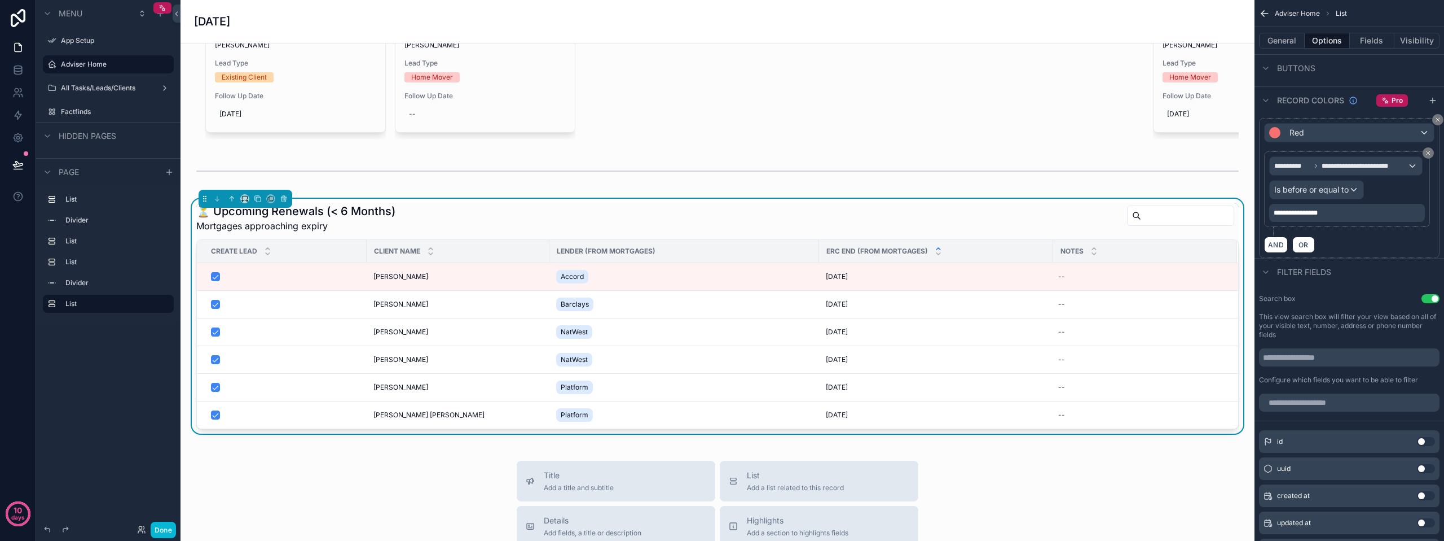
scroll to position [574, 0]
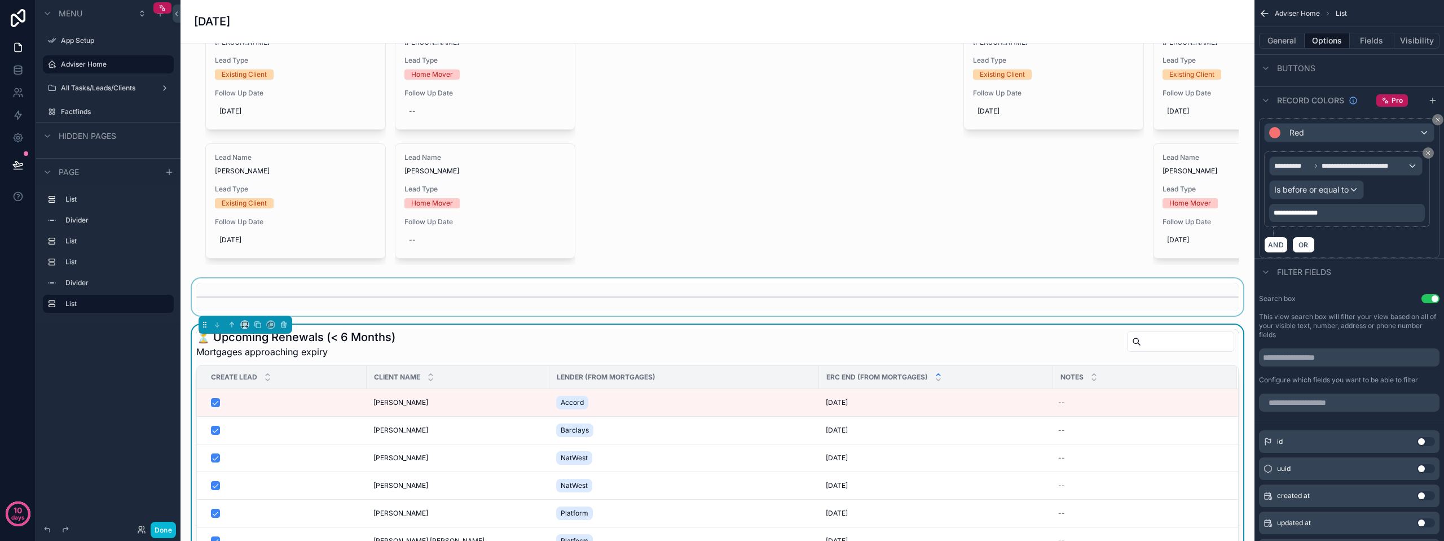
click at [521, 306] on div "scrollable content" at bounding box center [718, 296] width 1056 height 37
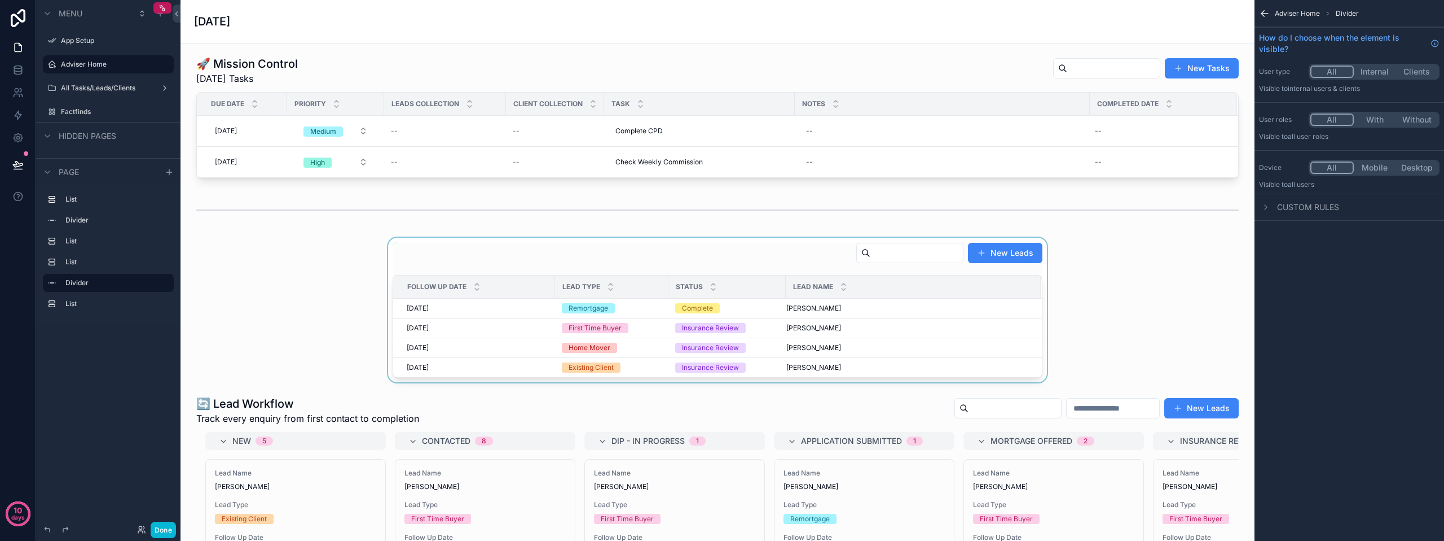
scroll to position [0, 0]
click at [1128, 269] on div "scrollable content" at bounding box center [718, 311] width 1056 height 144
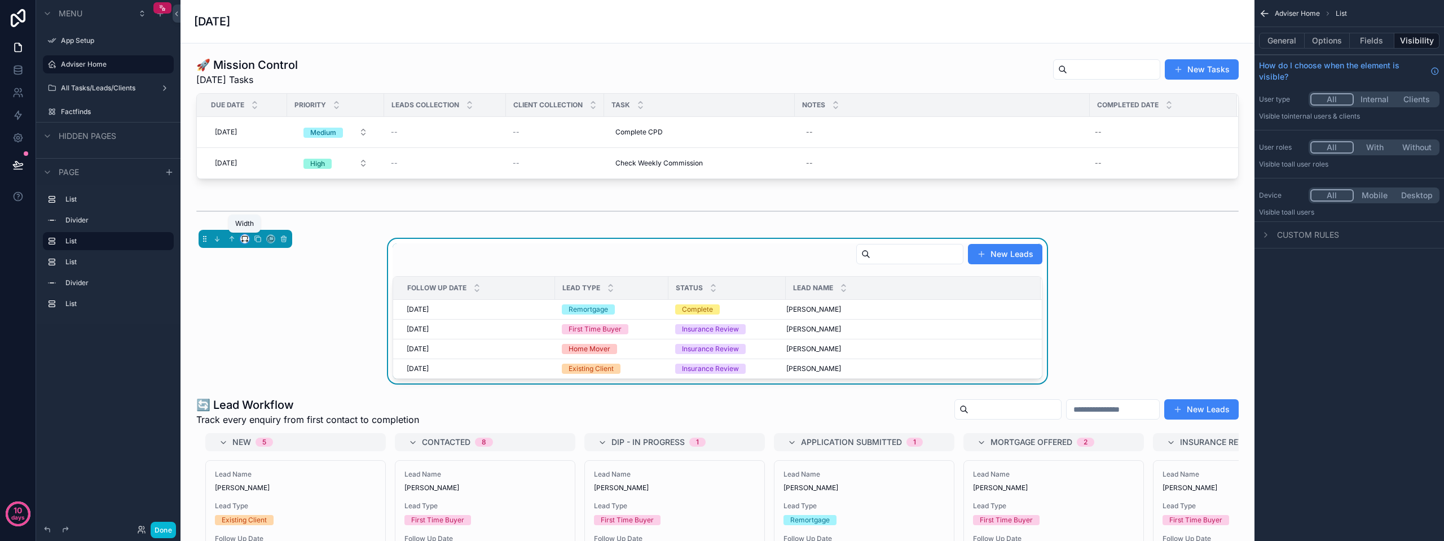
click at [245, 242] on icon "scrollable content" at bounding box center [245, 239] width 8 height 8
click at [264, 380] on div "Full width" at bounding box center [267, 388] width 49 height 20
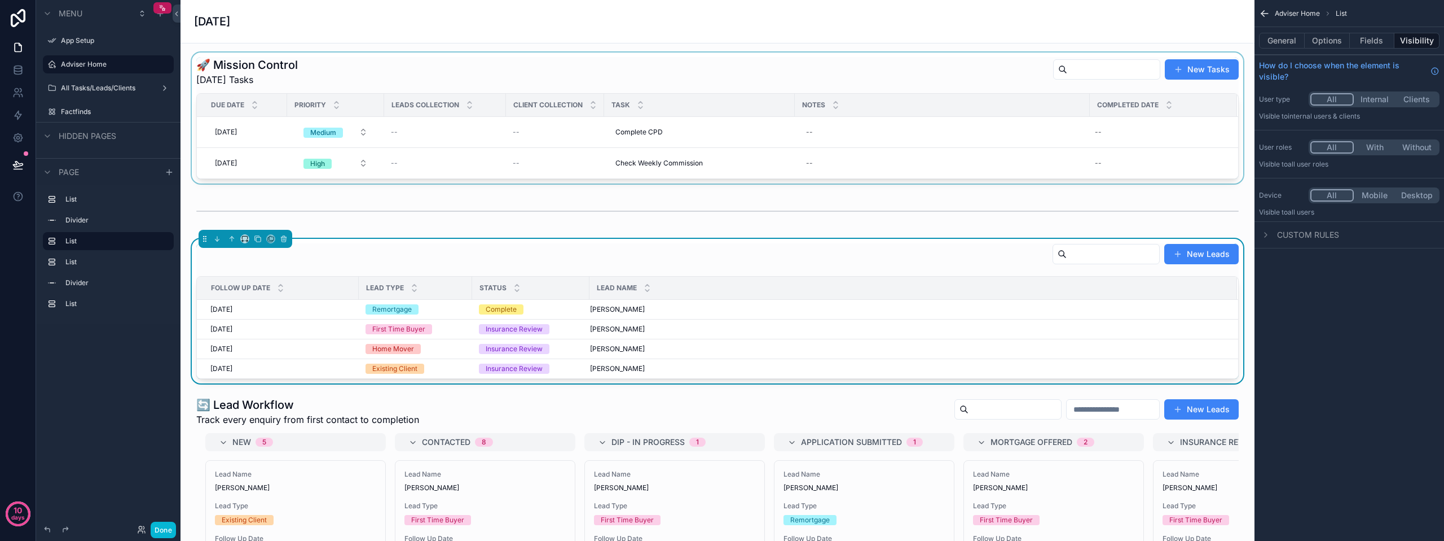
click at [392, 173] on div "scrollable content" at bounding box center [718, 117] width 1056 height 131
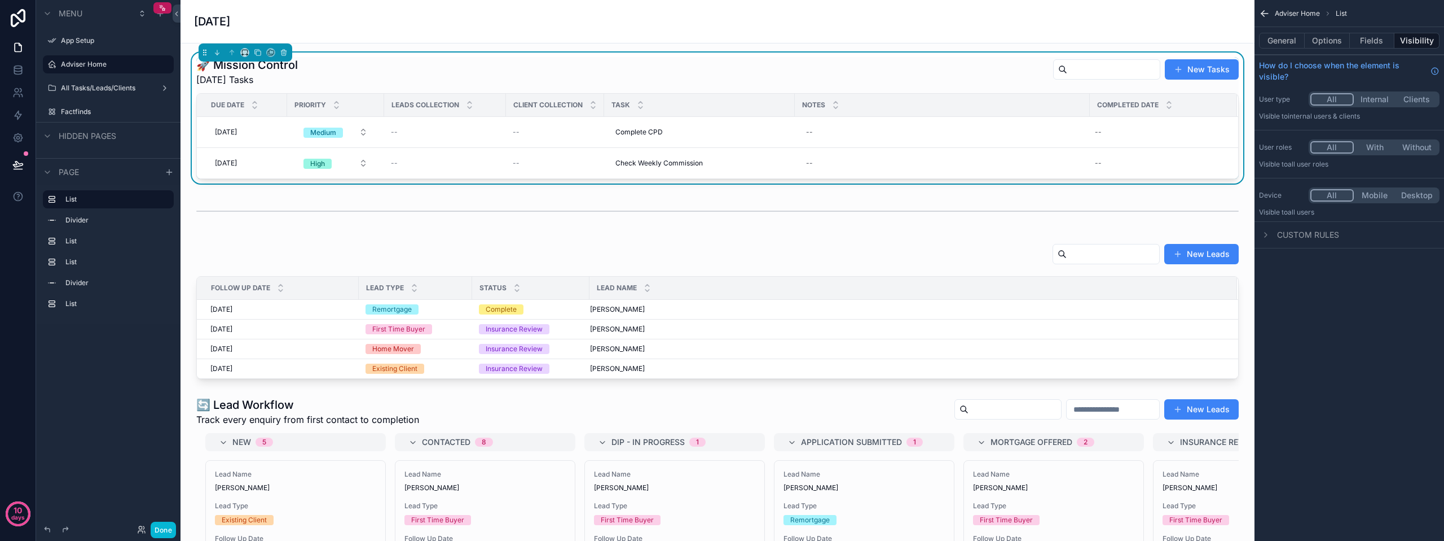
click at [392, 173] on td "--" at bounding box center [445, 163] width 122 height 31
drag, startPoint x: 302, startPoint y: 256, endPoint x: 759, endPoint y: 248, distance: 457.1
click at [767, 245] on div "scrollable content" at bounding box center [718, 311] width 1056 height 144
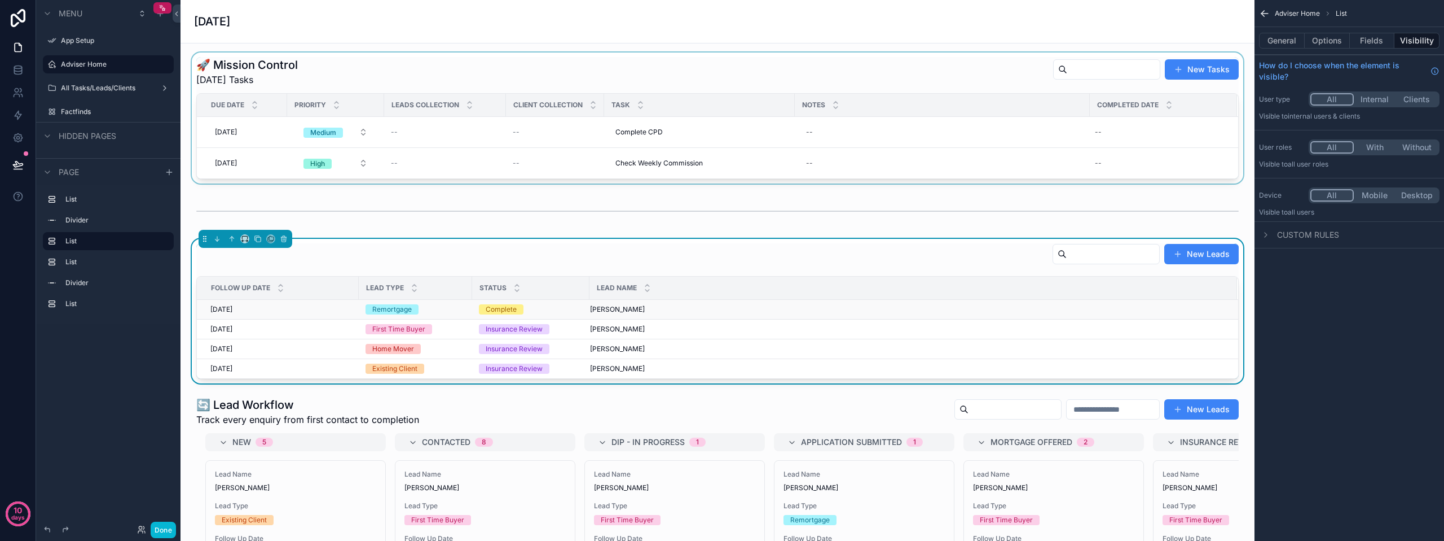
click at [282, 313] on div "[DATE] [DATE]" at bounding box center [281, 309] width 142 height 9
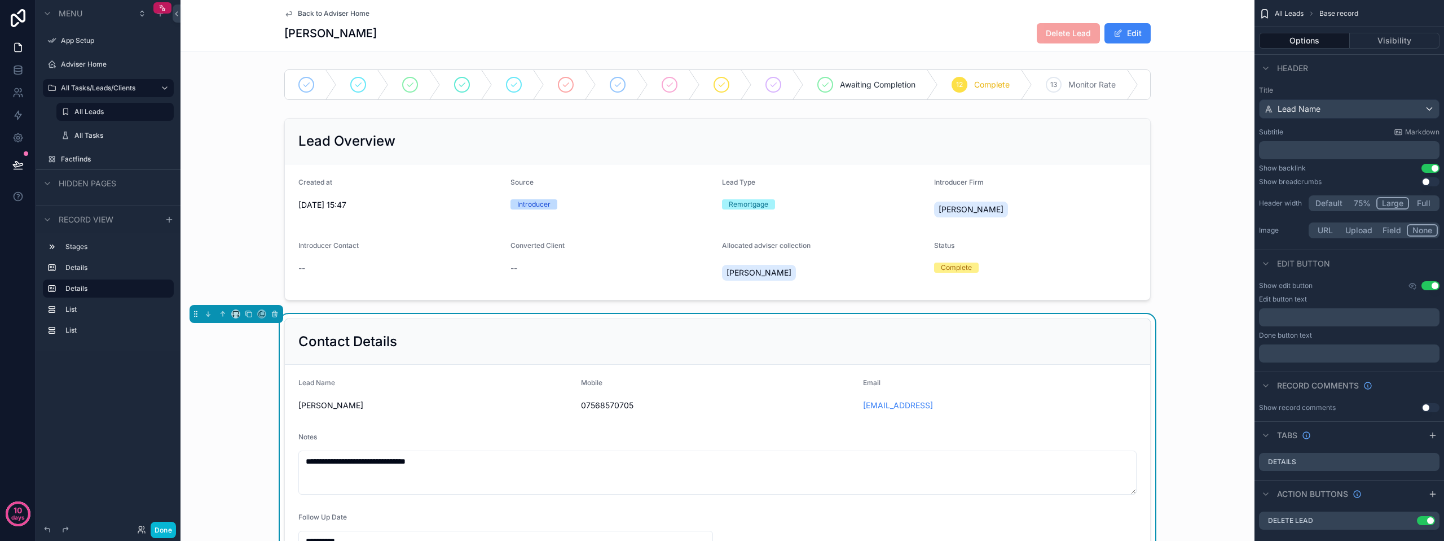
click at [303, 11] on span "Back to Adviser Home" at bounding box center [334, 13] width 72 height 9
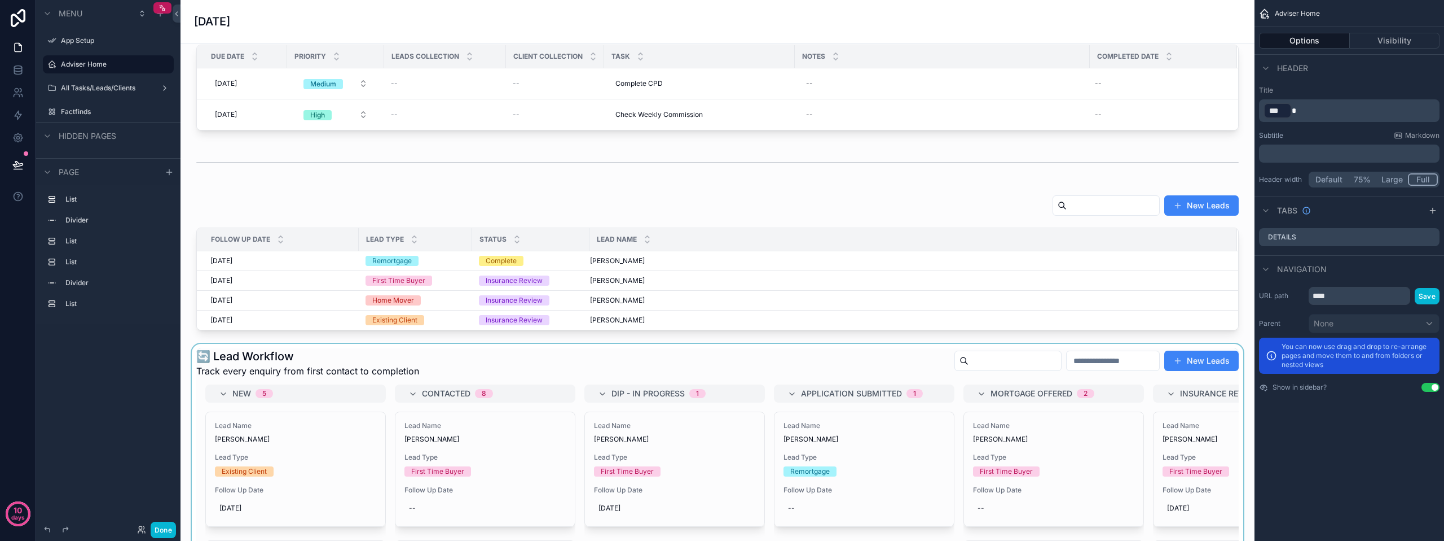
scroll to position [113, 0]
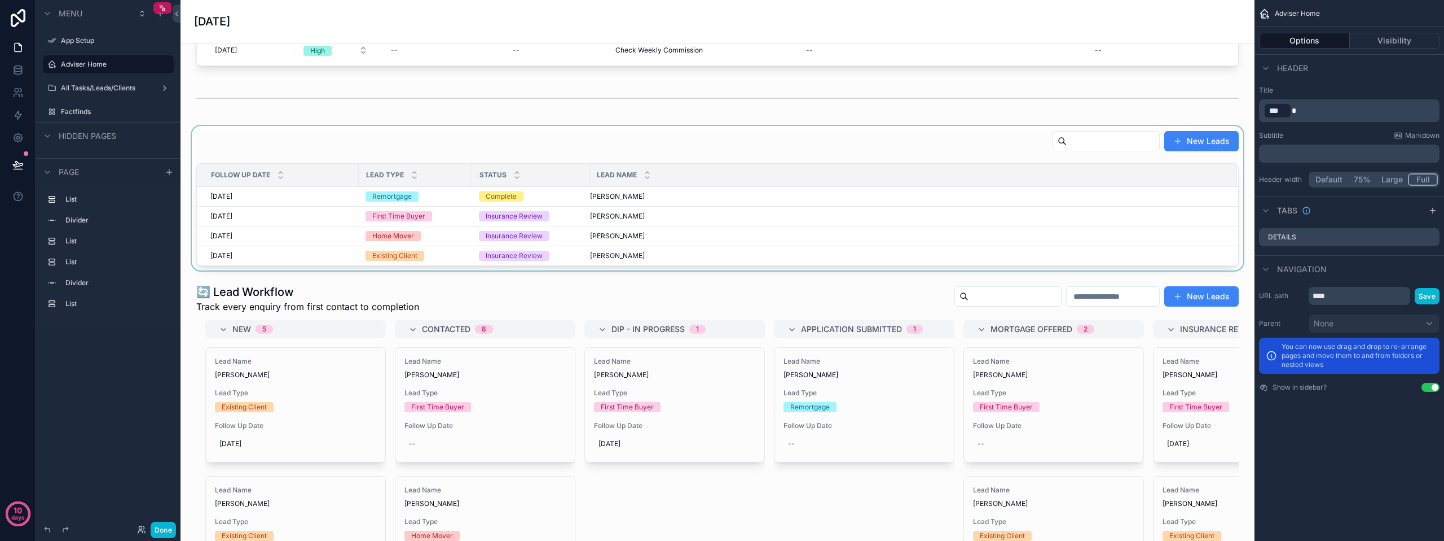
click at [920, 176] on div "Lead Name" at bounding box center [913, 174] width 647 height 21
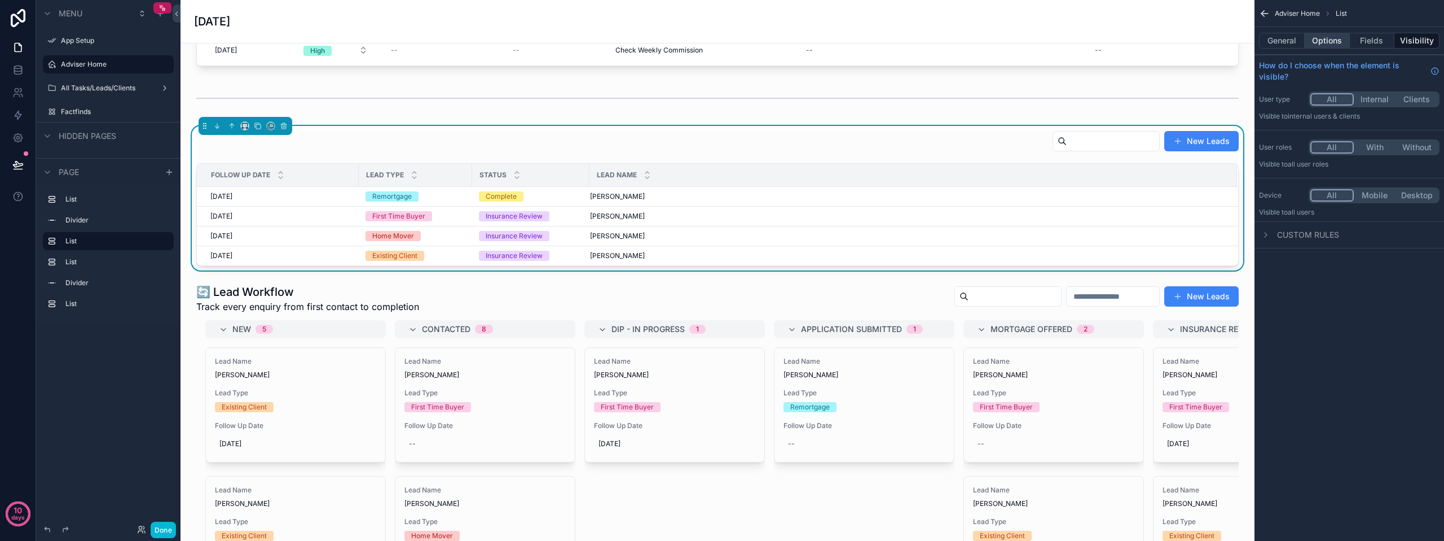
click at [1330, 39] on button "Options" at bounding box center [1327, 41] width 45 height 16
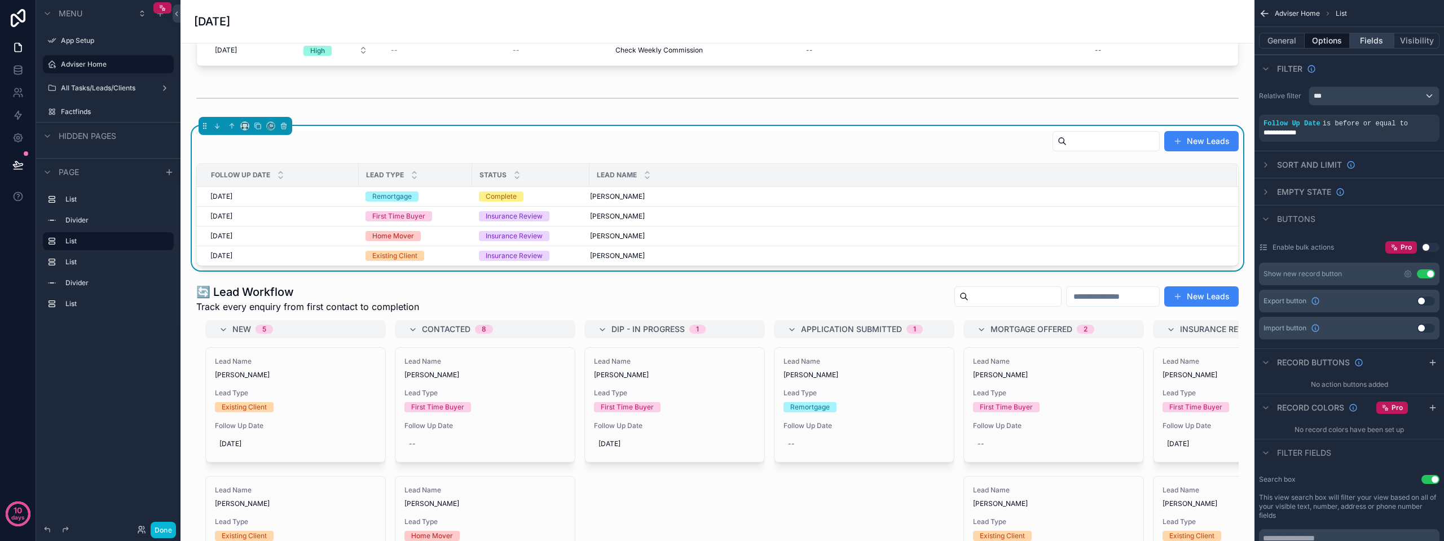
click at [1379, 42] on button "Fields" at bounding box center [1372, 41] width 45 height 16
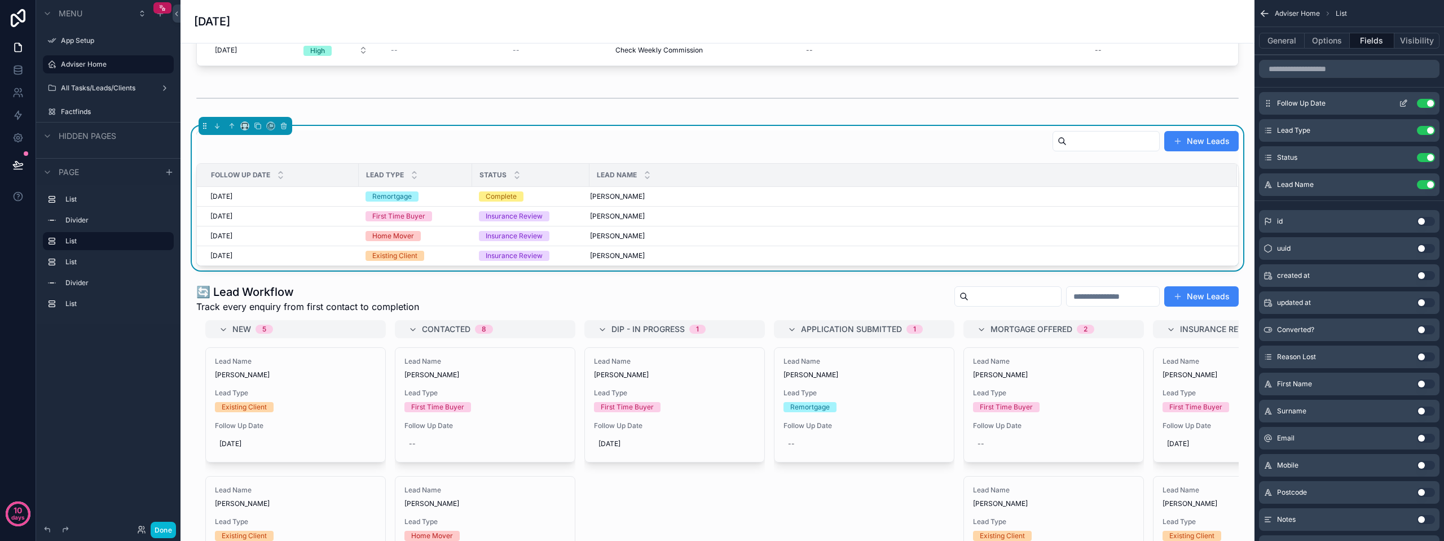
click at [1402, 105] on icon "scrollable content" at bounding box center [1403, 103] width 9 height 9
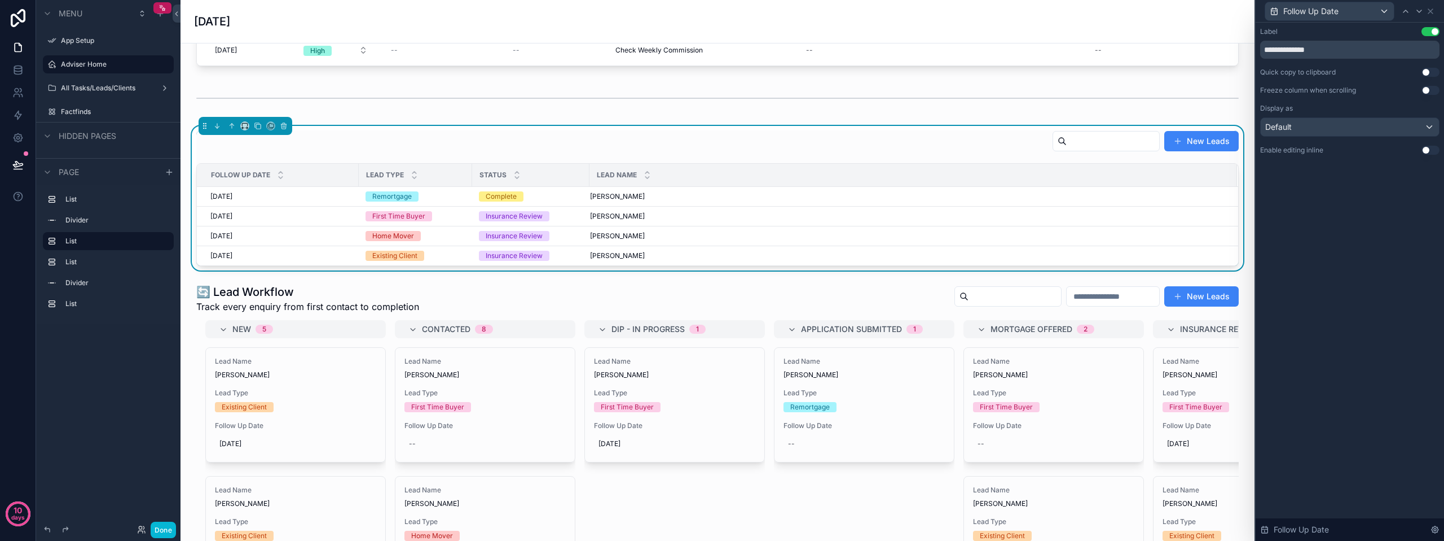
click at [1430, 150] on button "Use setting" at bounding box center [1431, 150] width 18 height 9
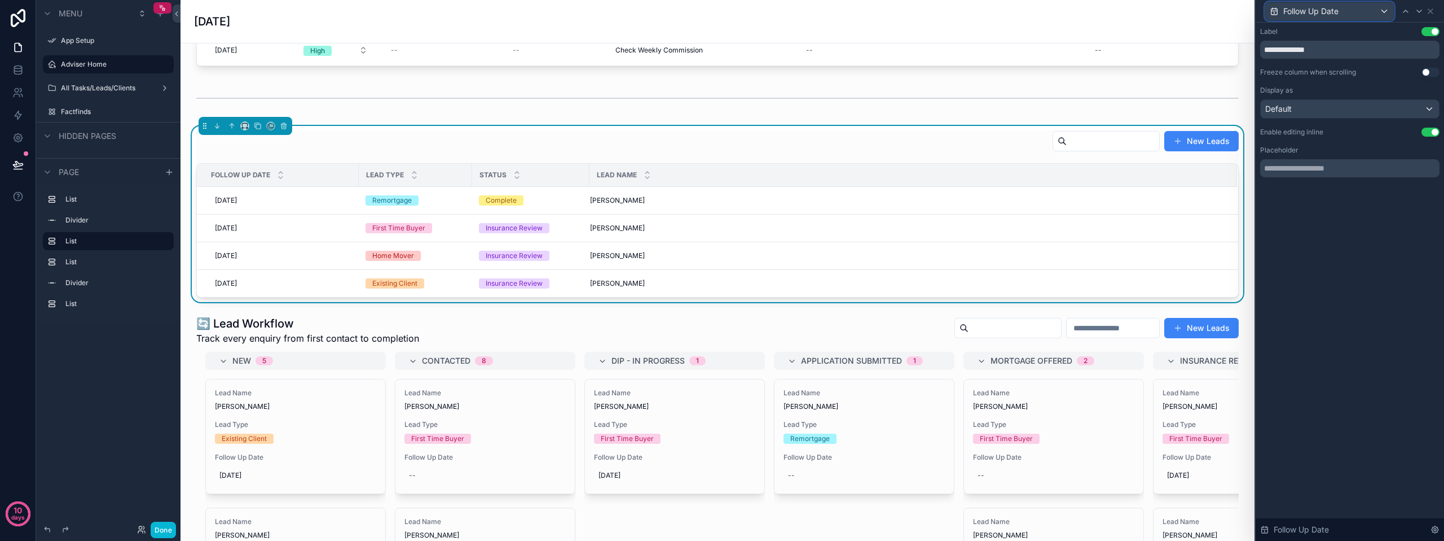
click at [1374, 16] on div "Follow Up Date" at bounding box center [1330, 11] width 129 height 18
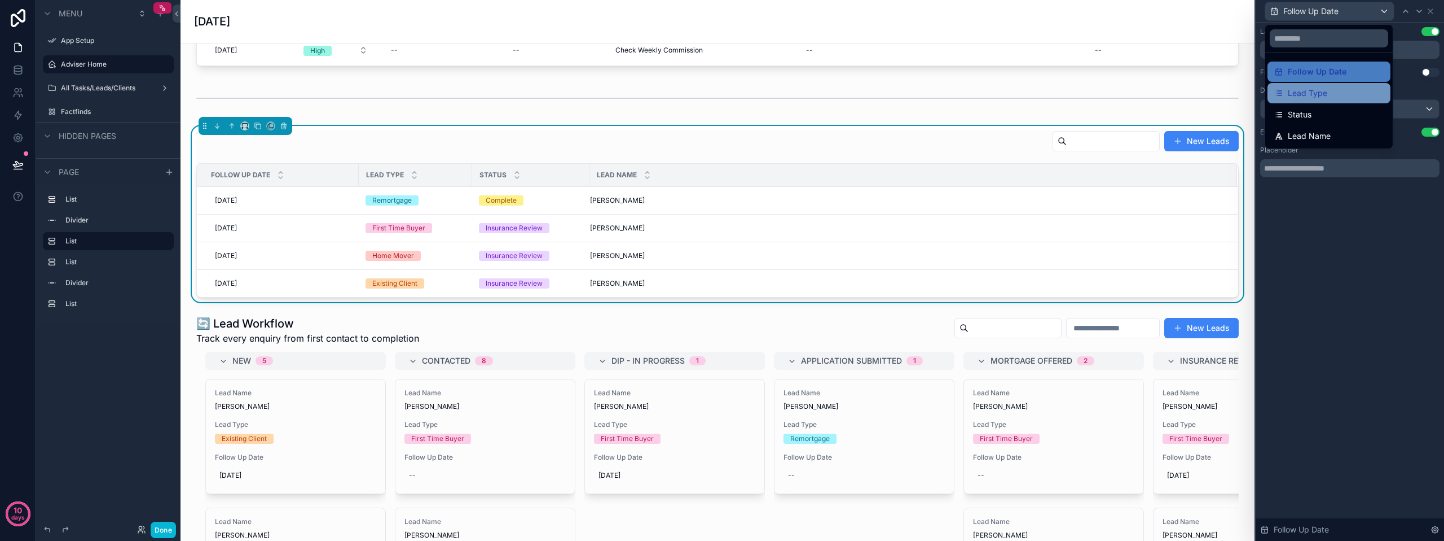
click at [1347, 85] on div "Lead Type" at bounding box center [1329, 93] width 123 height 20
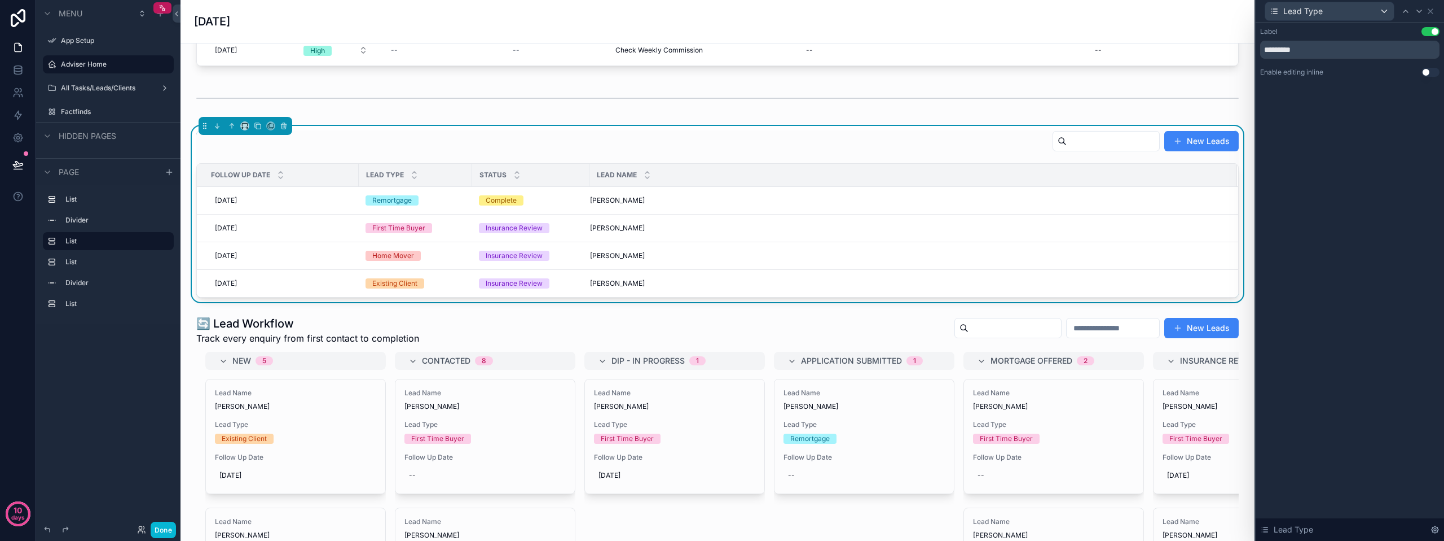
click at [1422, 73] on button "Use setting" at bounding box center [1431, 72] width 18 height 9
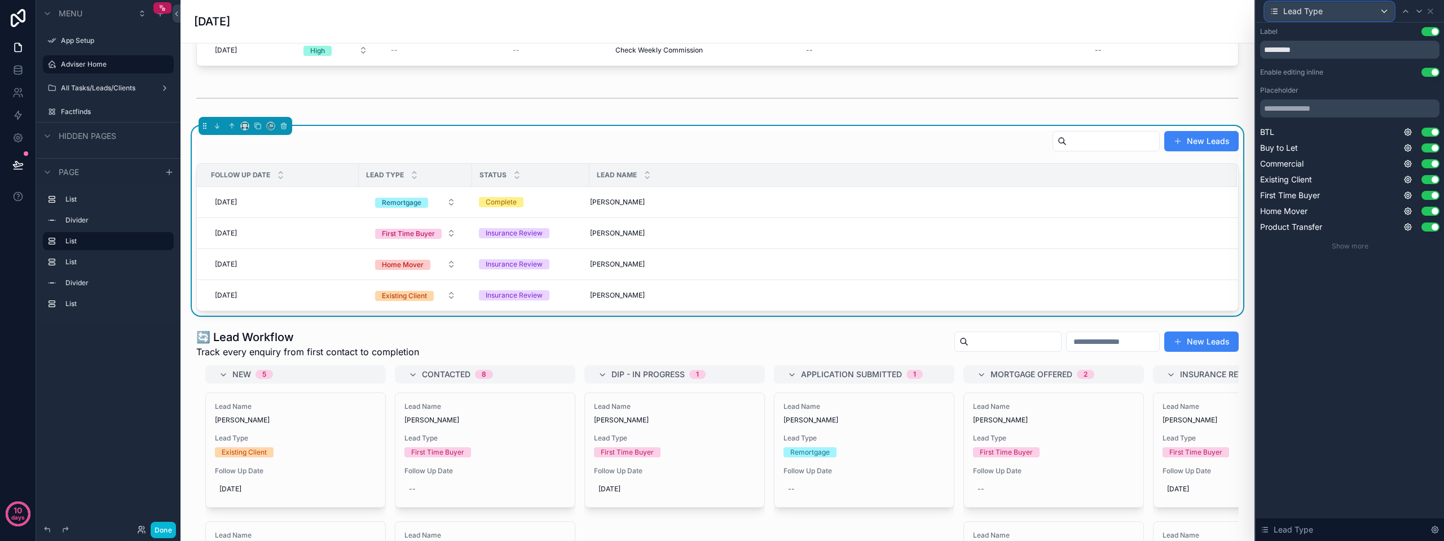
click at [1379, 10] on div "Lead Type" at bounding box center [1330, 11] width 129 height 18
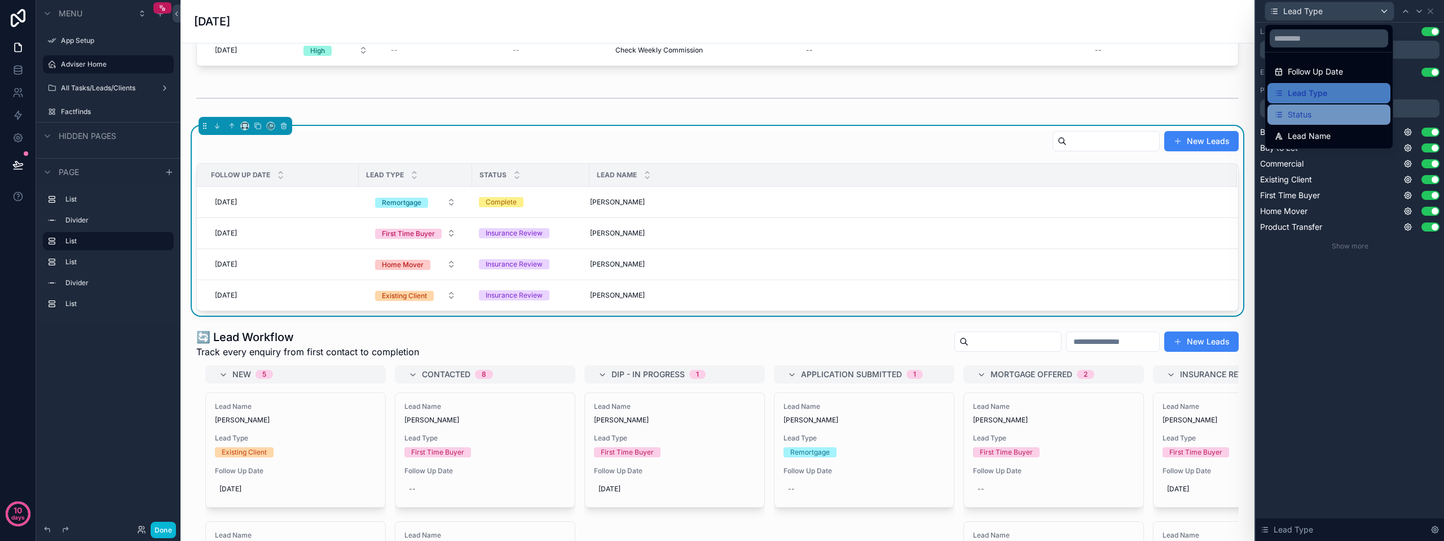
click at [1349, 111] on div "Status" at bounding box center [1329, 115] width 109 height 14
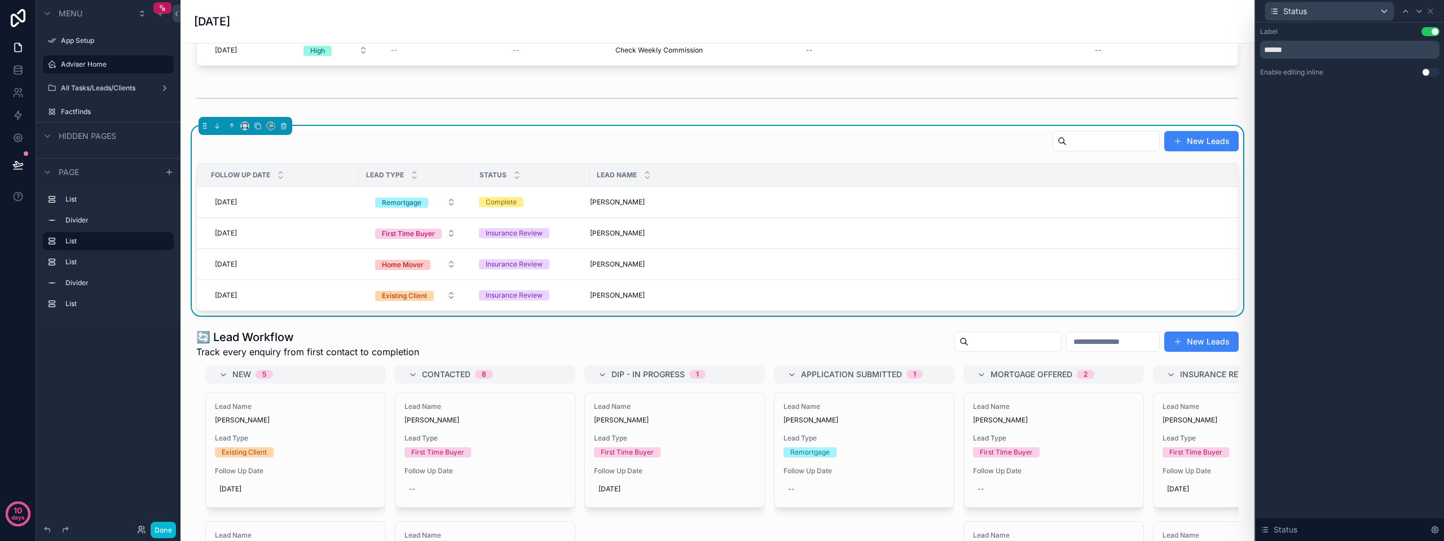
click at [1421, 73] on div "Enable editing inline Use setting" at bounding box center [1350, 72] width 179 height 9
click at [1423, 73] on button "Use setting" at bounding box center [1431, 72] width 18 height 9
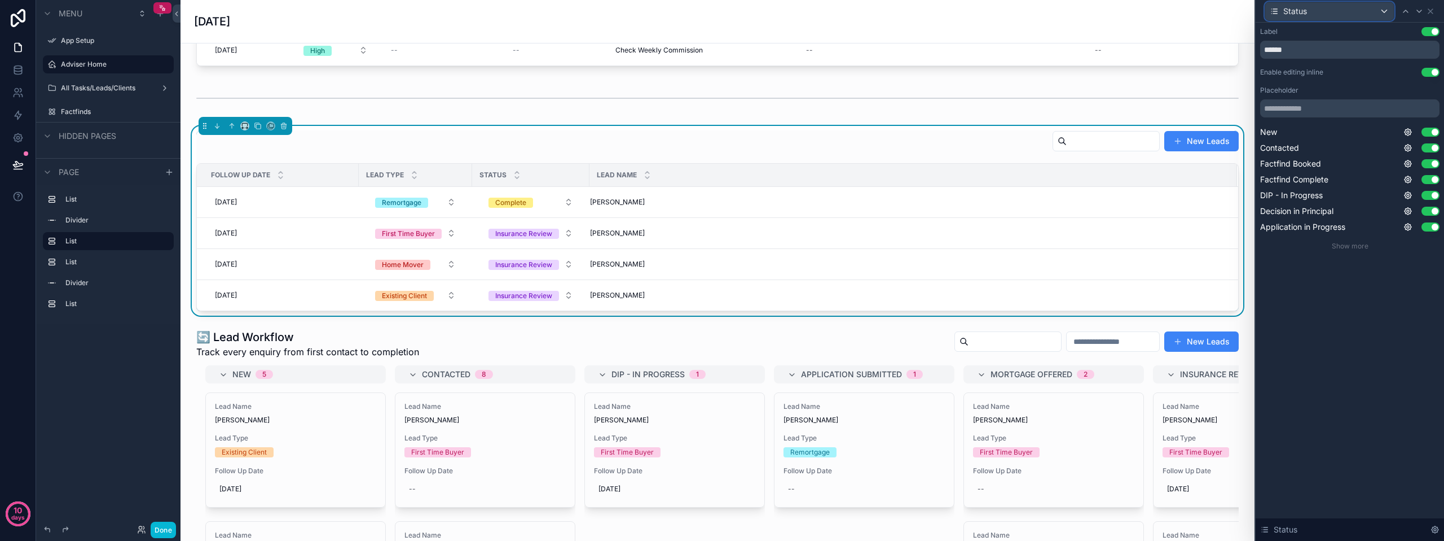
click at [1385, 15] on div "Status" at bounding box center [1330, 11] width 129 height 18
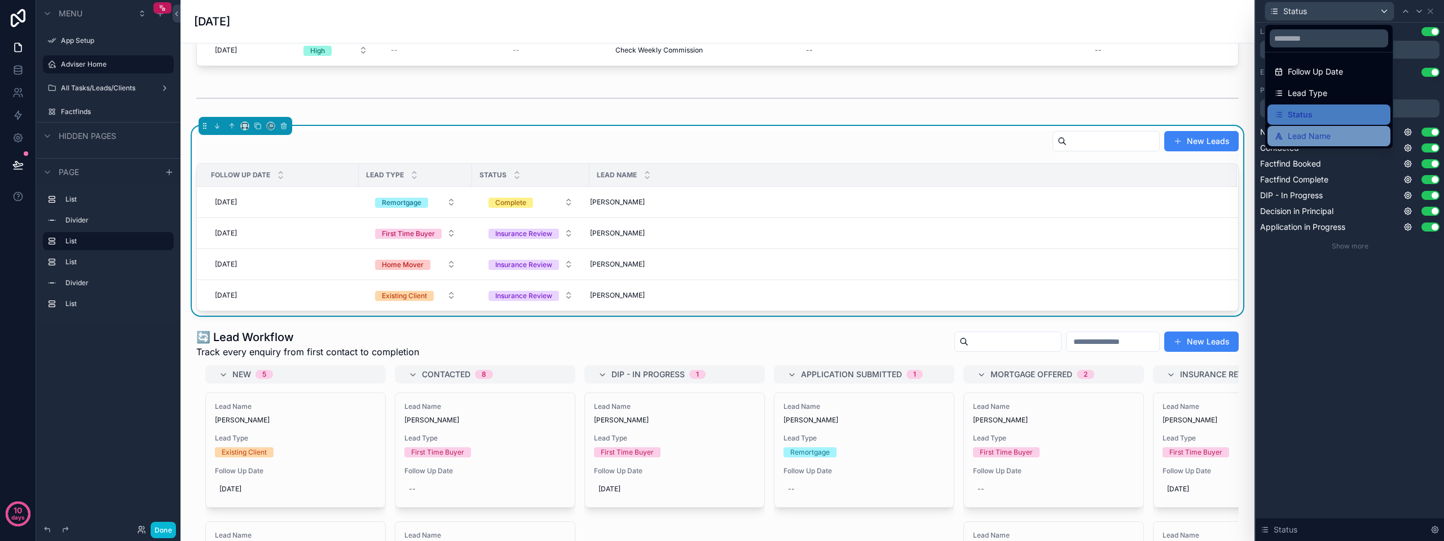
click at [1347, 134] on div "Lead Name" at bounding box center [1329, 136] width 109 height 14
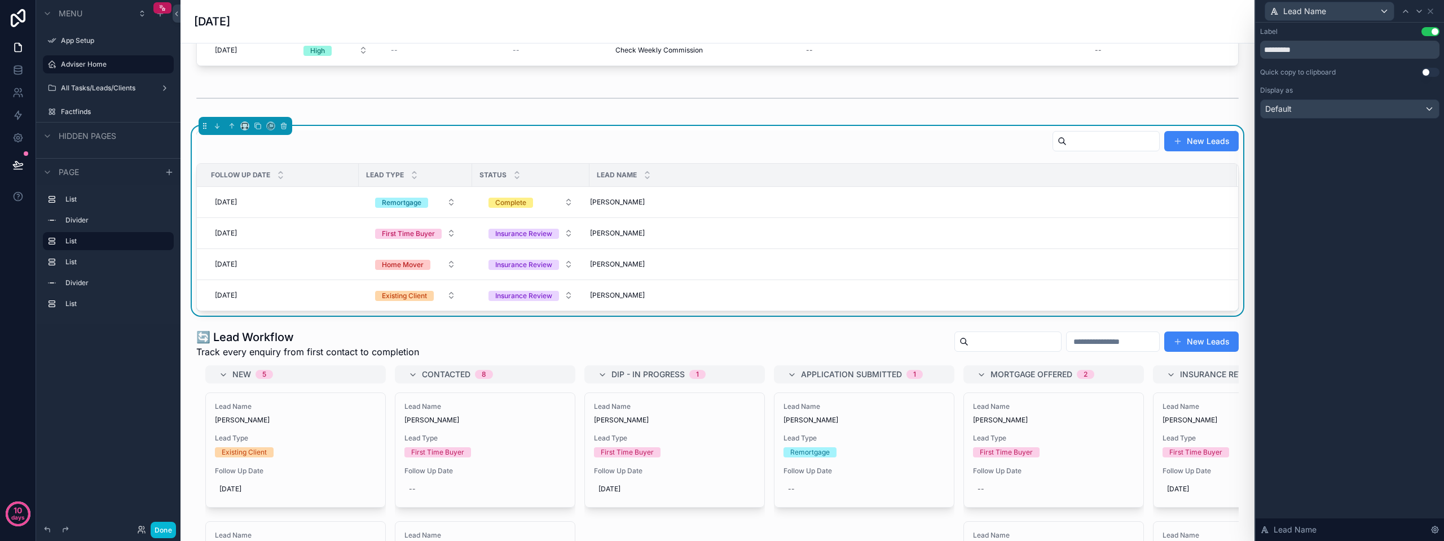
click at [1432, 66] on div "Label Use setting ********* Quick copy to clipboard Use setting Display as Defa…" at bounding box center [1350, 72] width 179 height 91
click at [1426, 70] on button "Use setting" at bounding box center [1431, 72] width 18 height 9
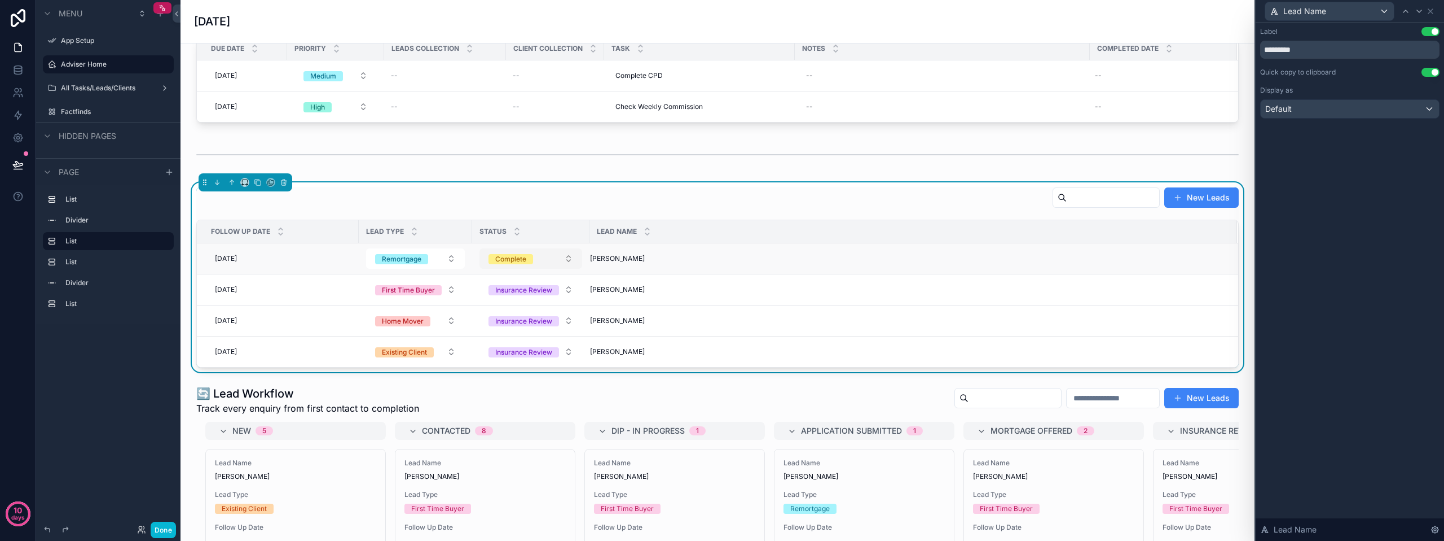
scroll to position [0, 0]
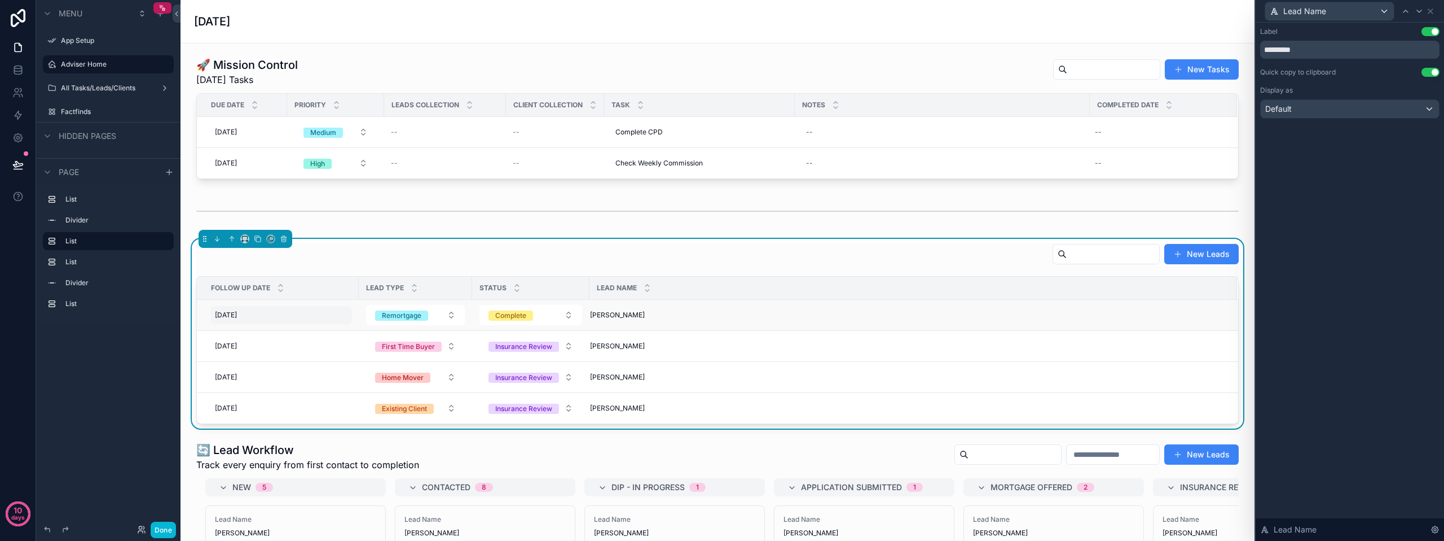
click at [286, 315] on div "[DATE] [DATE]" at bounding box center [281, 315] width 142 height 18
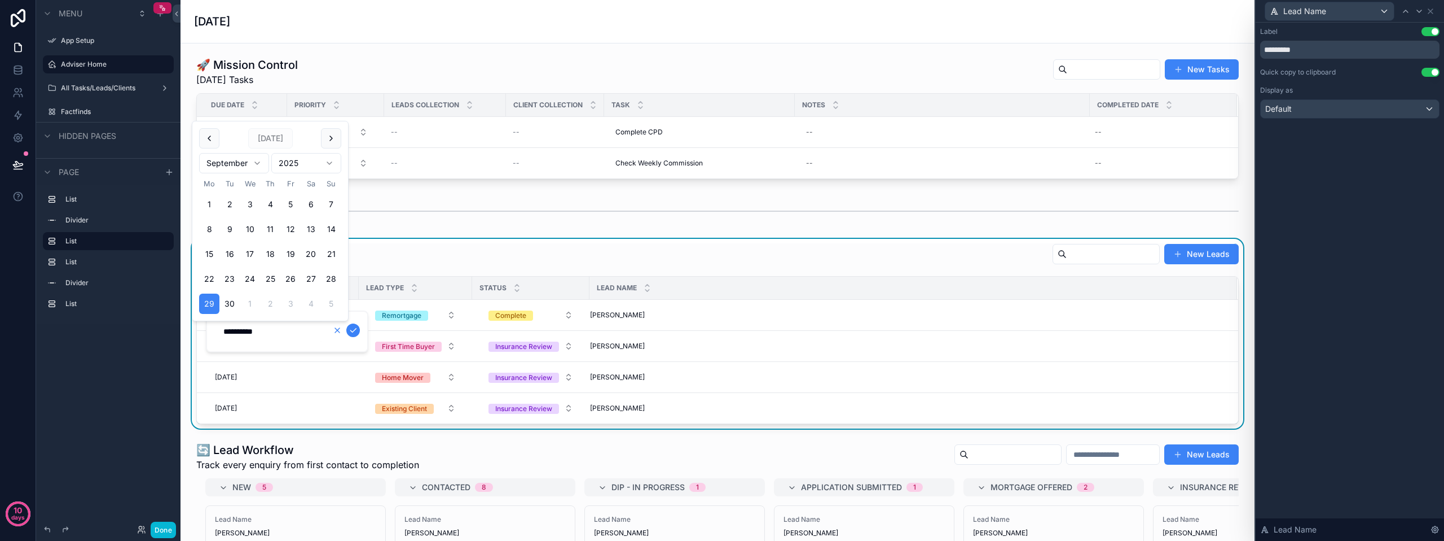
click at [334, 332] on icon "scrollable content" at bounding box center [337, 330] width 9 height 9
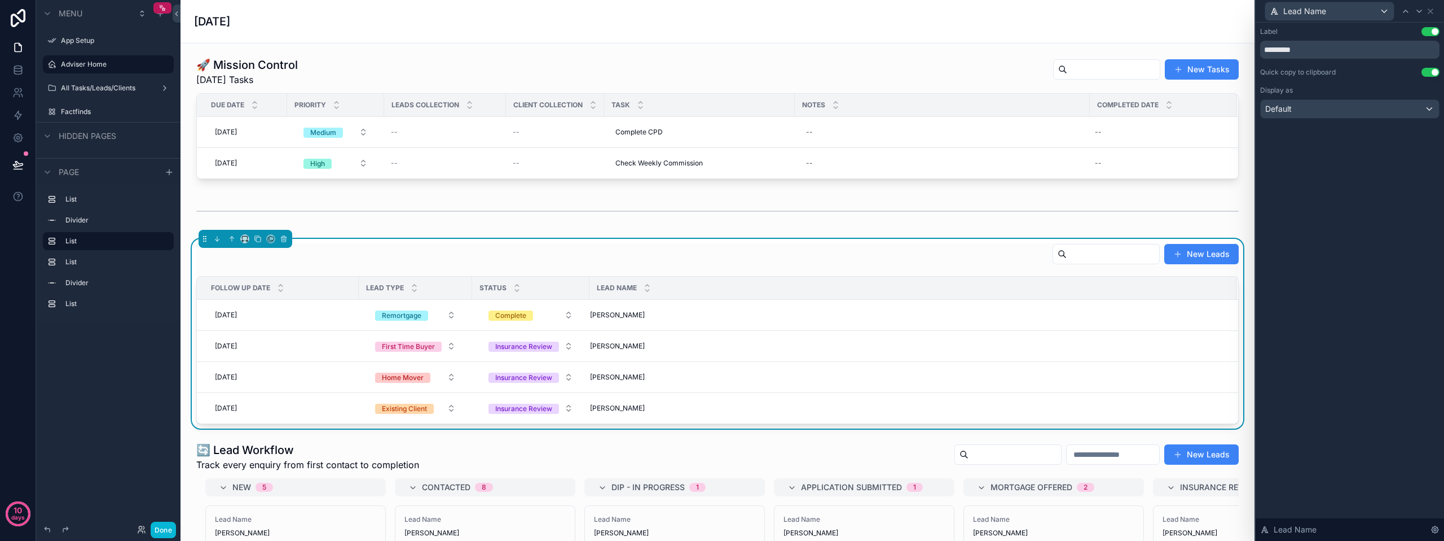
click at [389, 253] on div "New Leads" at bounding box center [717, 256] width 1043 height 26
click at [283, 316] on div "[DATE] [DATE]" at bounding box center [281, 315] width 142 height 18
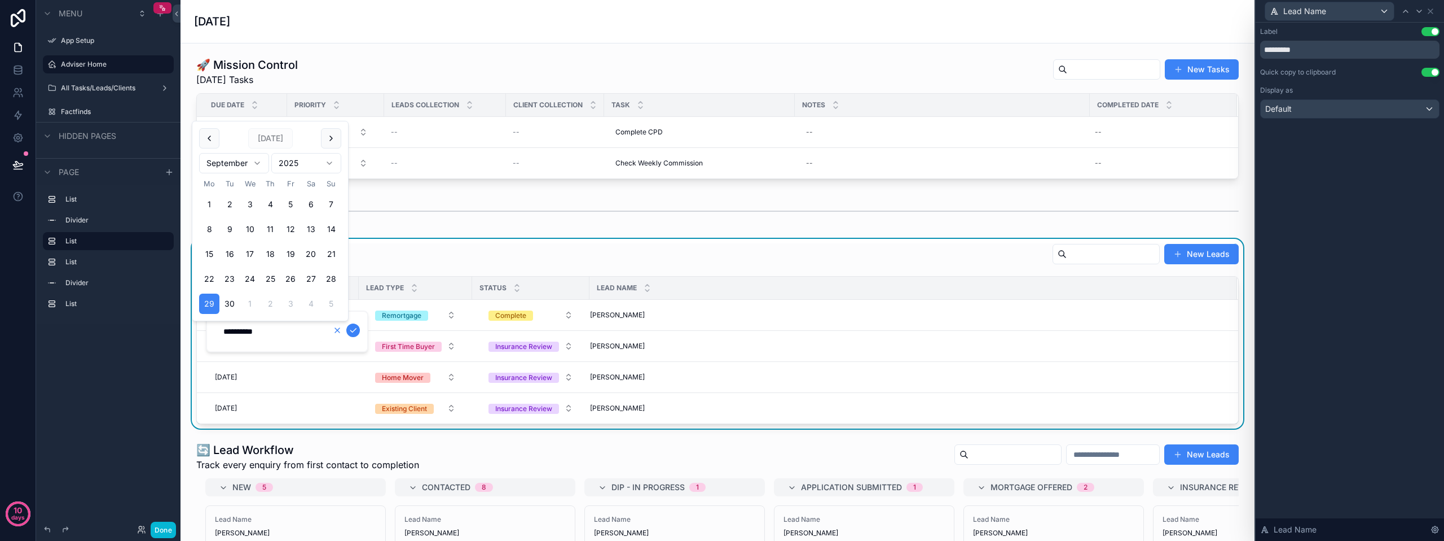
click at [338, 331] on icon "scrollable content" at bounding box center [337, 330] width 5 height 5
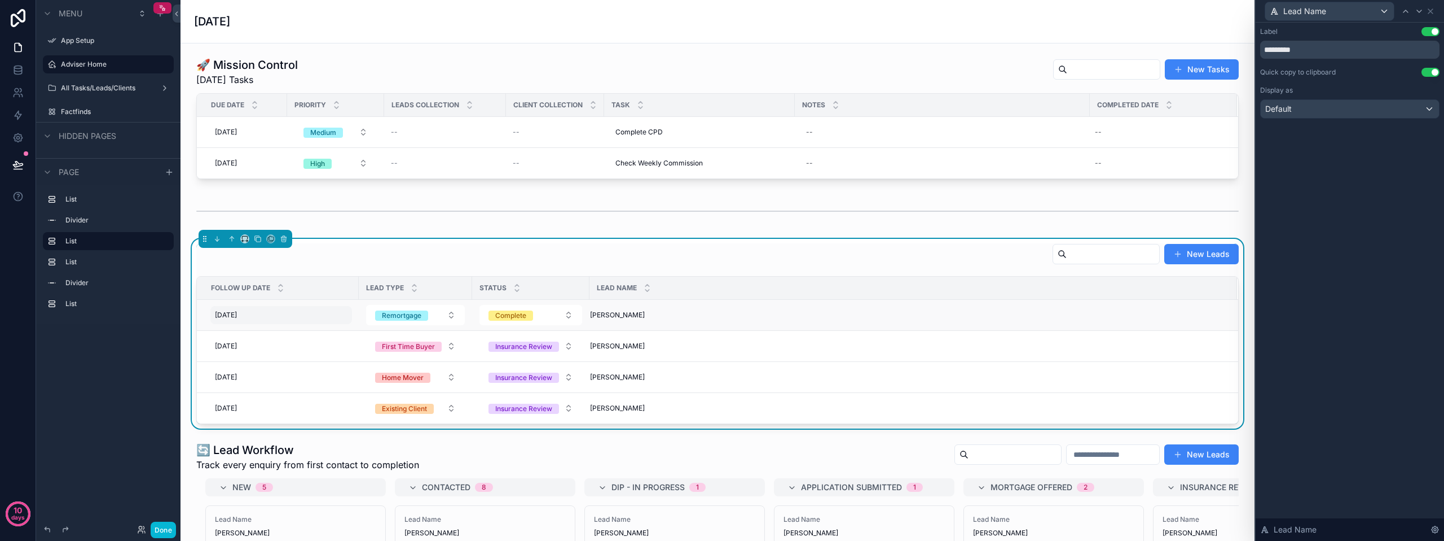
click at [316, 317] on div "[DATE] [DATE]" at bounding box center [281, 315] width 142 height 18
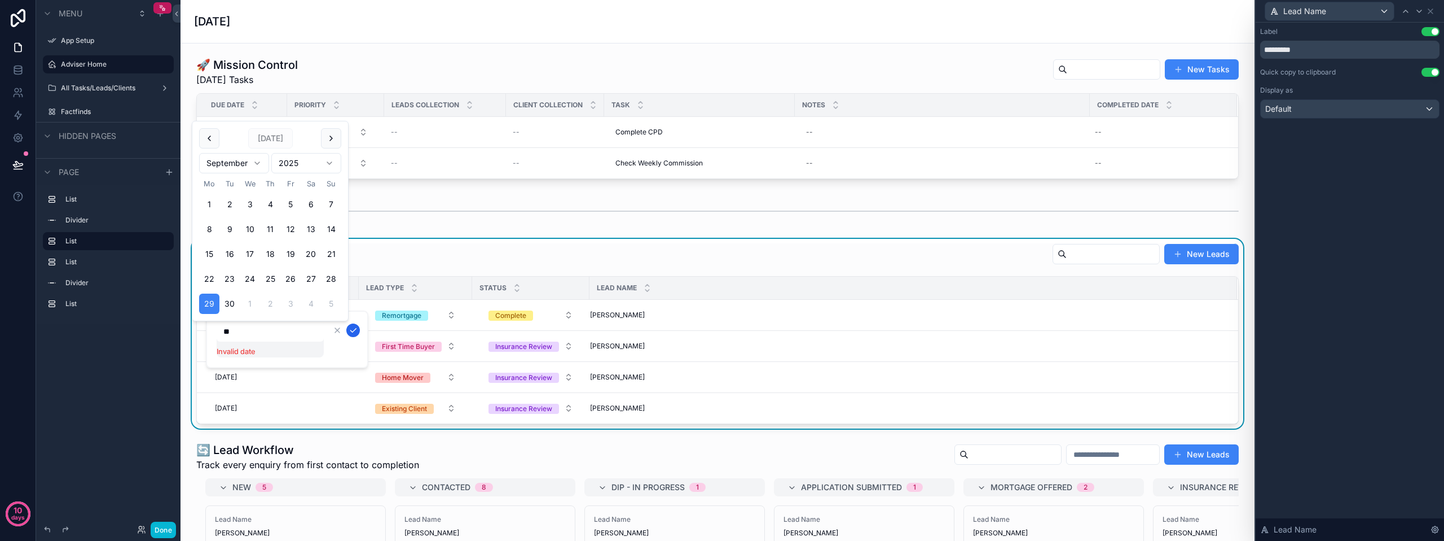
type input "*"
click at [352, 331] on icon "scrollable content" at bounding box center [353, 330] width 6 height 4
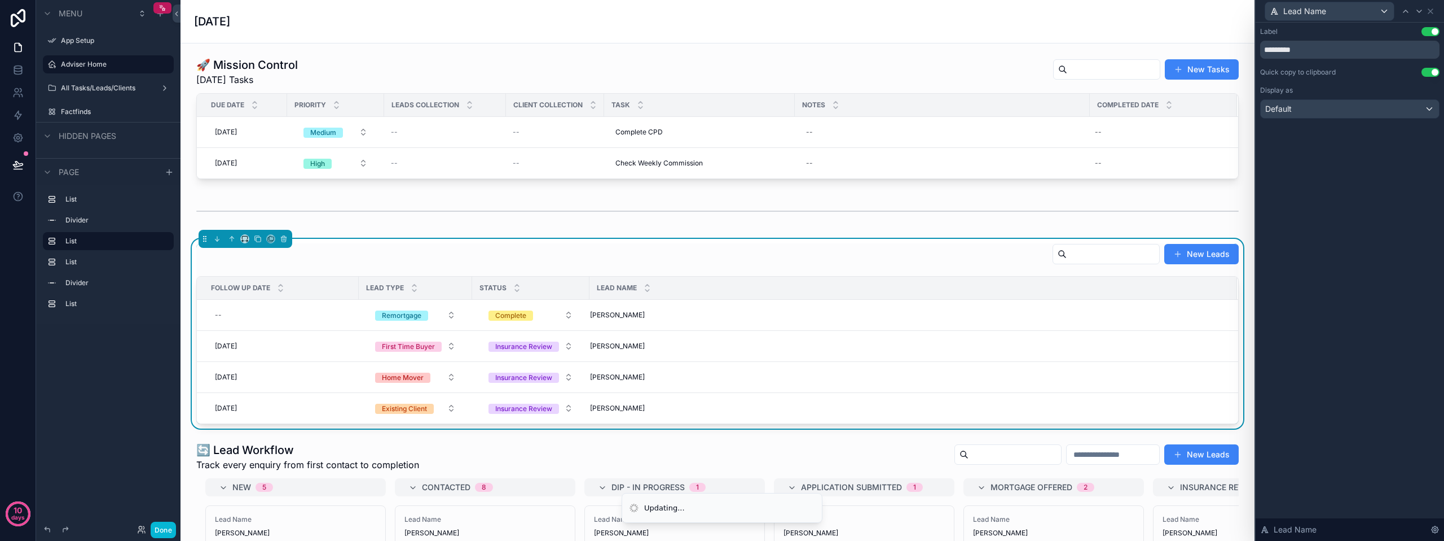
click at [401, 249] on div "New Leads" at bounding box center [717, 256] width 1043 height 26
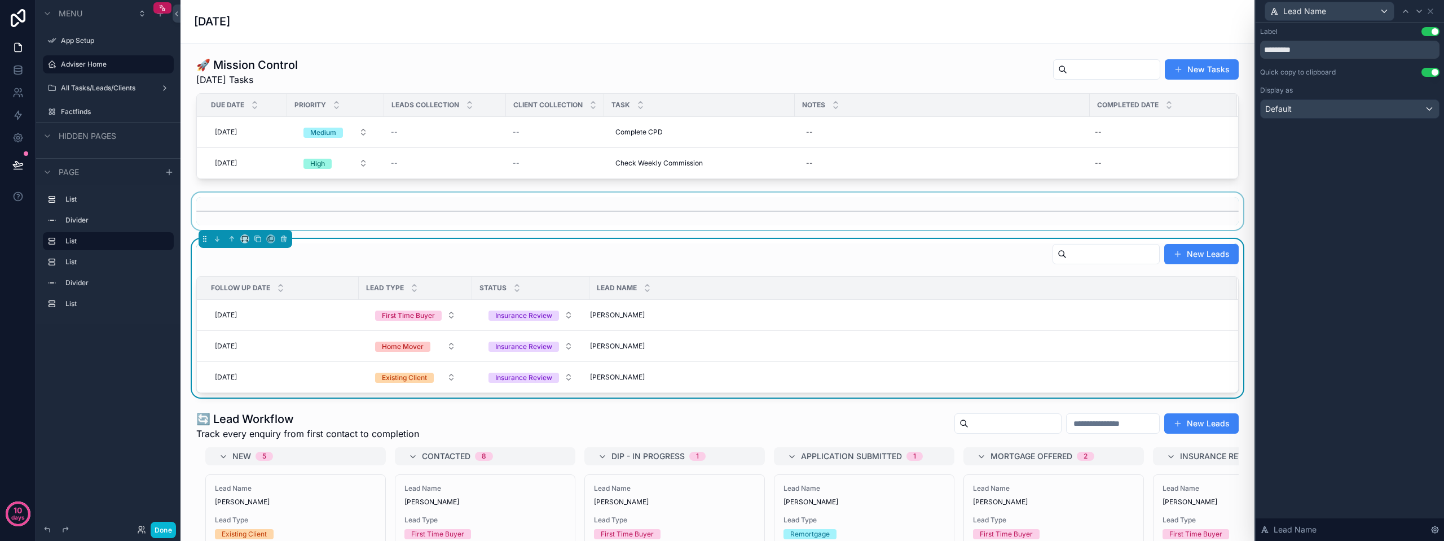
click at [759, 222] on div "scrollable content" at bounding box center [718, 210] width 1056 height 37
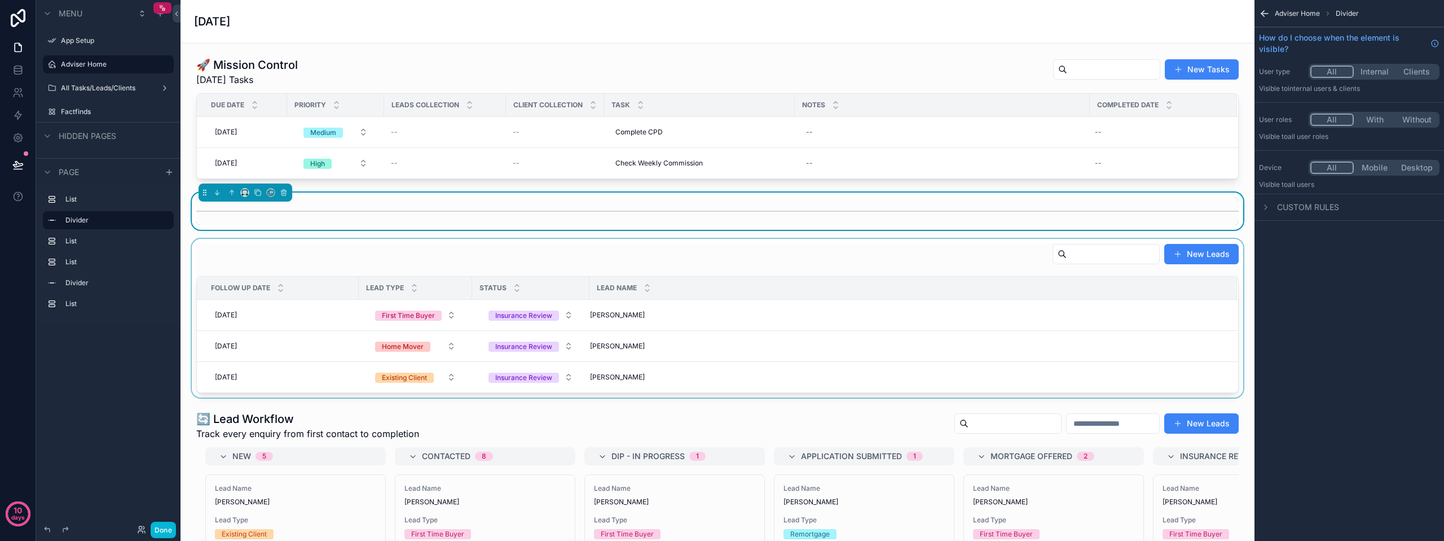
click at [240, 248] on div "scrollable content" at bounding box center [718, 318] width 1056 height 159
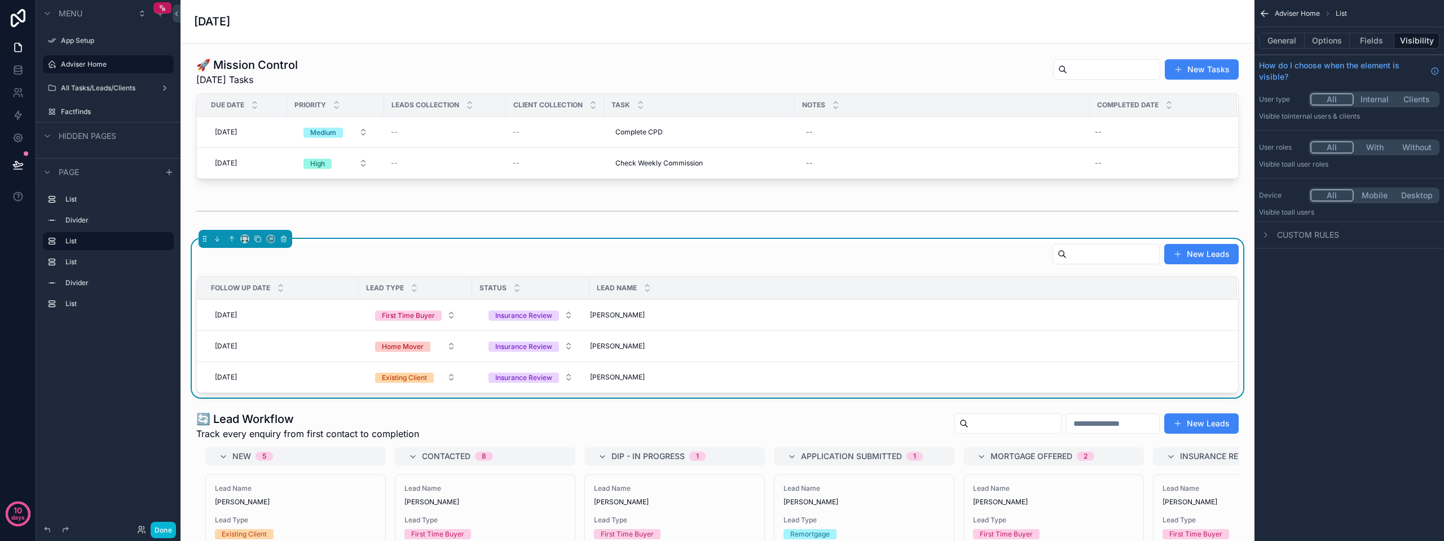
click at [237, 253] on div "New Leads" at bounding box center [717, 256] width 1043 height 26
click at [1291, 46] on button "General" at bounding box center [1282, 41] width 46 height 16
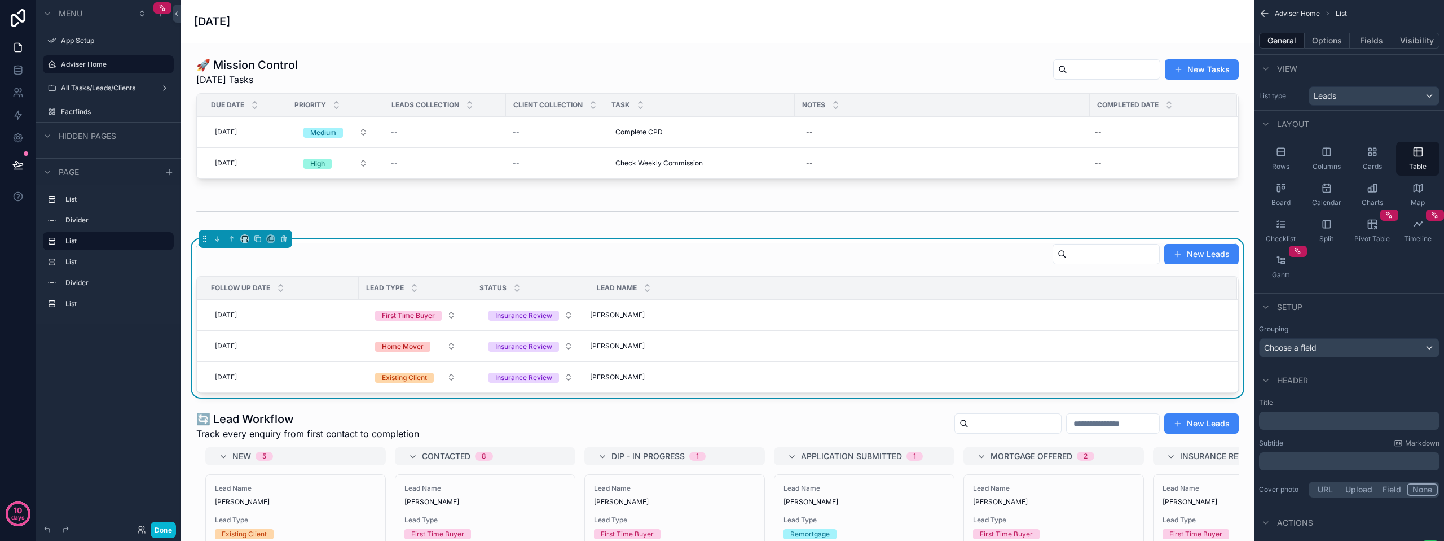
click at [1279, 424] on p "﻿" at bounding box center [1351, 420] width 174 height 11
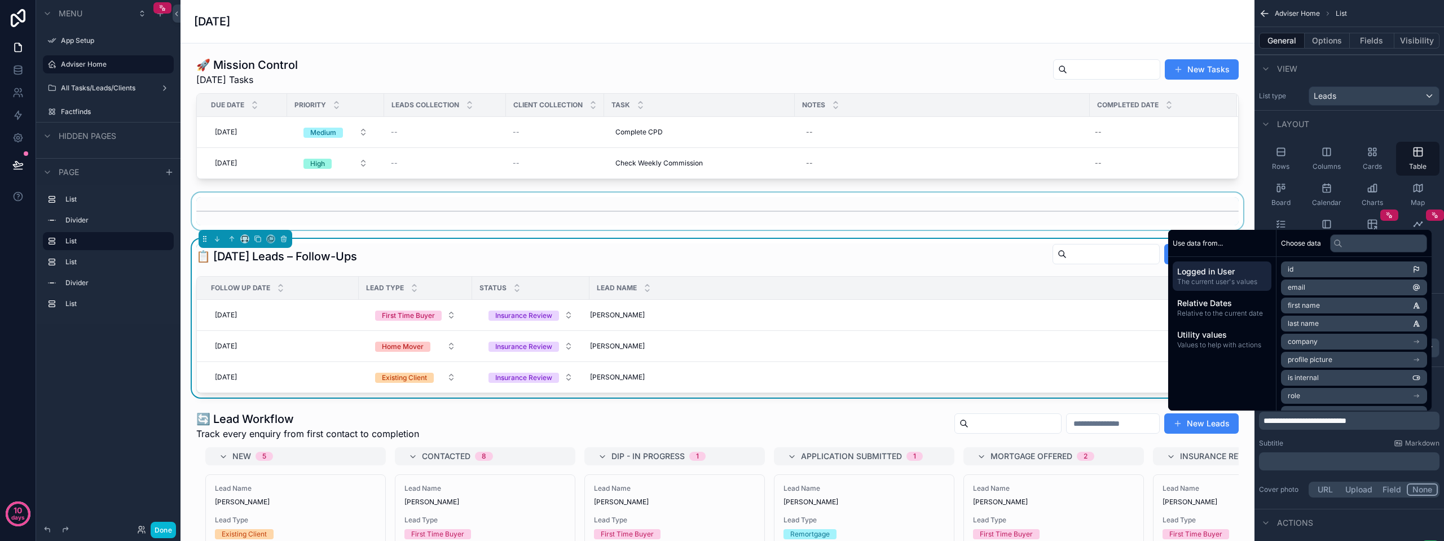
click at [748, 213] on div "scrollable content" at bounding box center [718, 210] width 1056 height 37
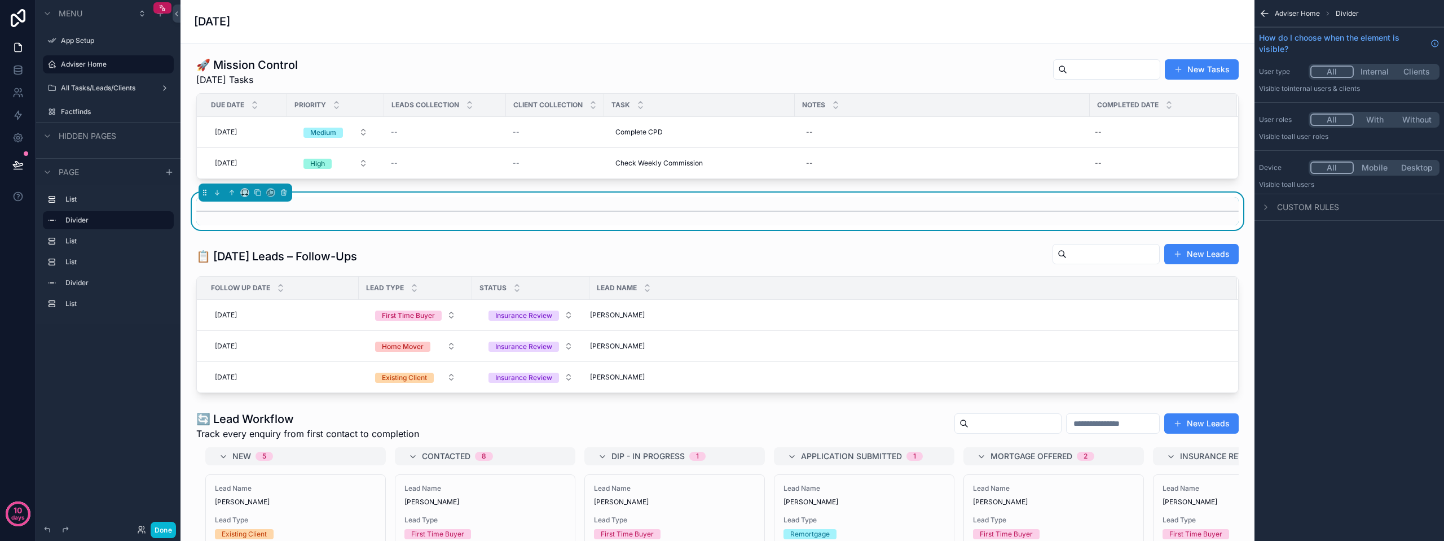
click at [1267, 15] on icon "scrollable content" at bounding box center [1264, 13] width 11 height 11
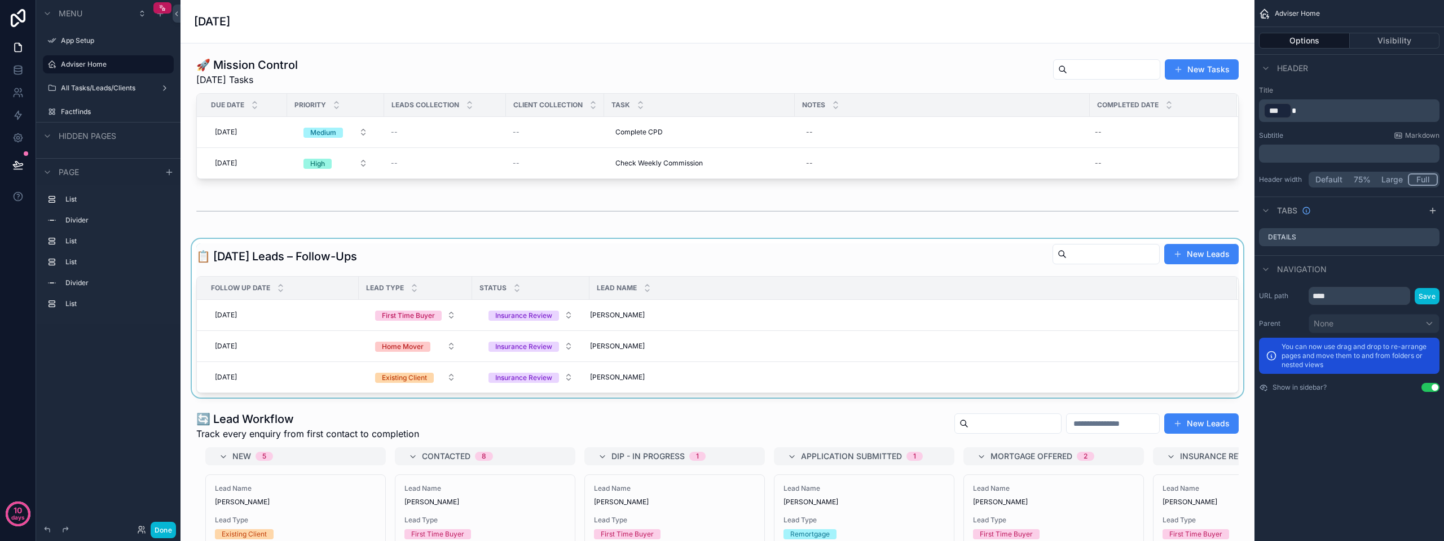
click at [611, 254] on div "scrollable content" at bounding box center [718, 318] width 1056 height 159
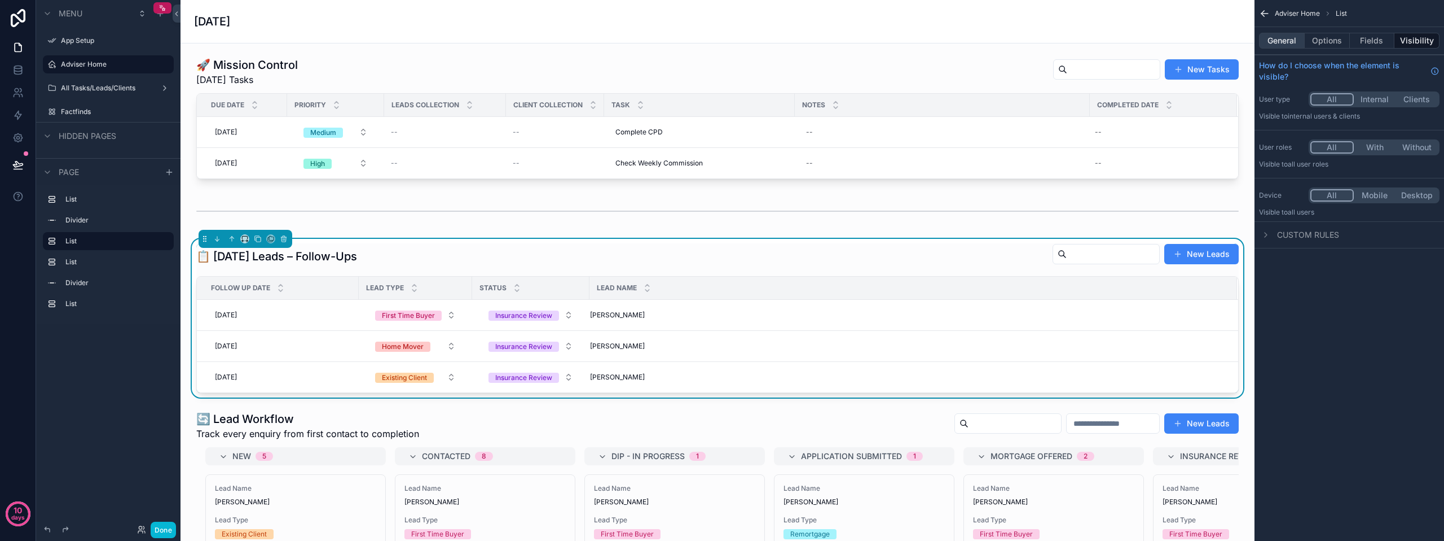
click at [1285, 38] on button "General" at bounding box center [1282, 41] width 46 height 16
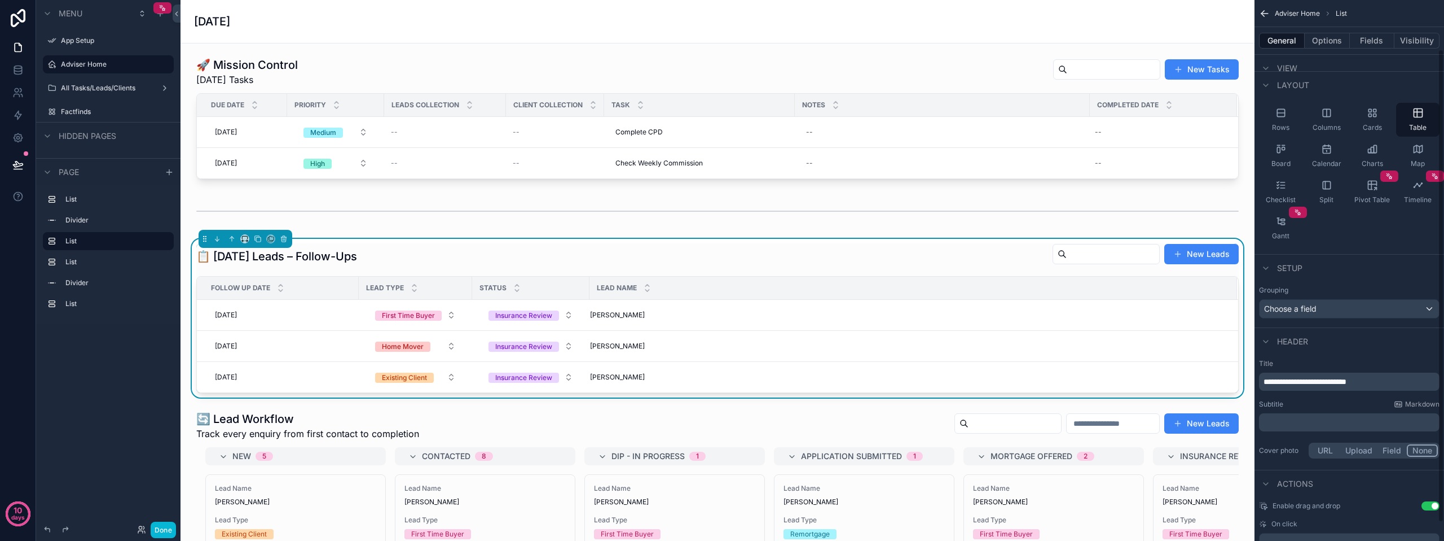
scroll to position [56, 0]
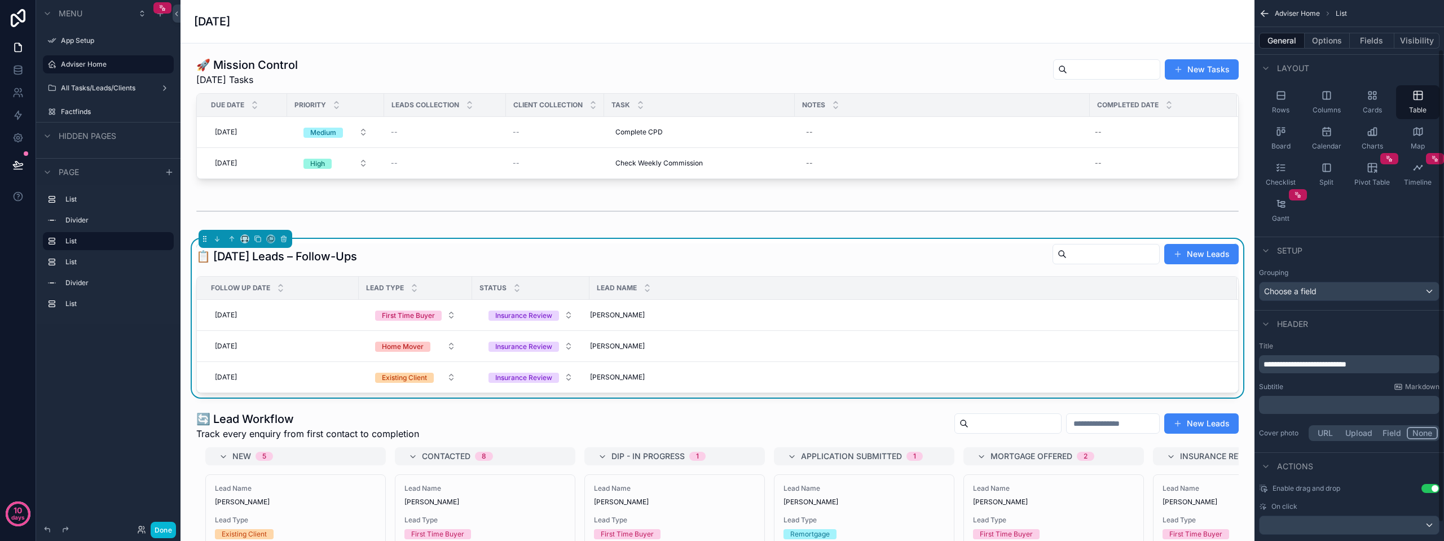
click at [1281, 405] on p "﻿" at bounding box center [1351, 404] width 174 height 11
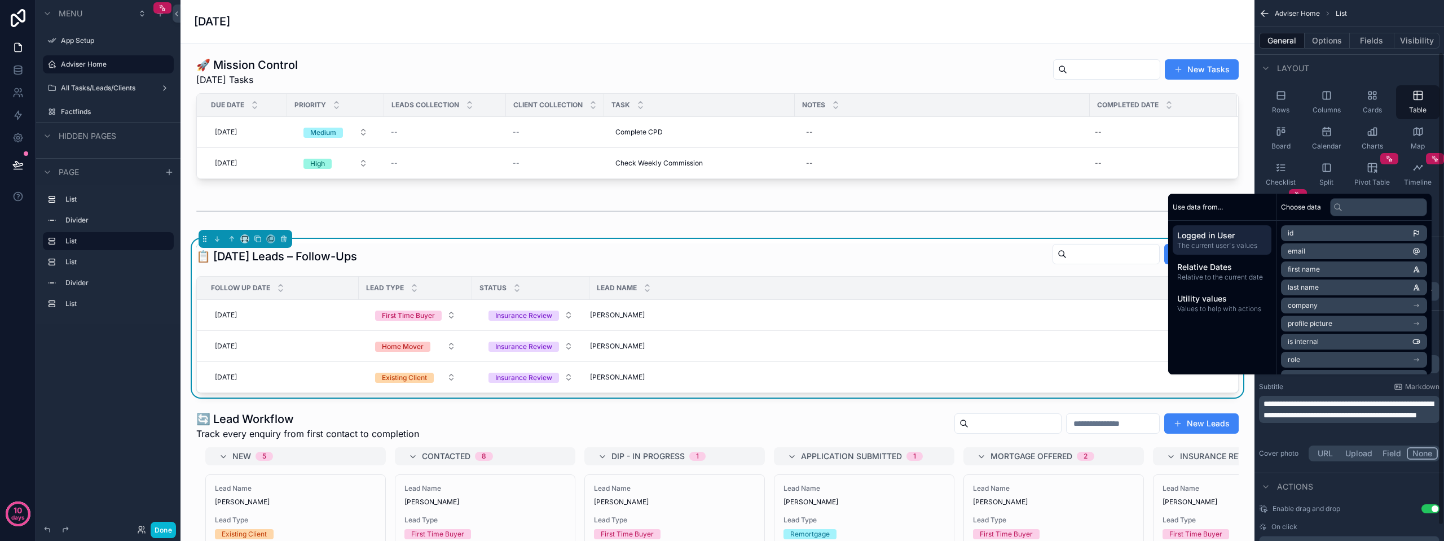
scroll to position [76, 0]
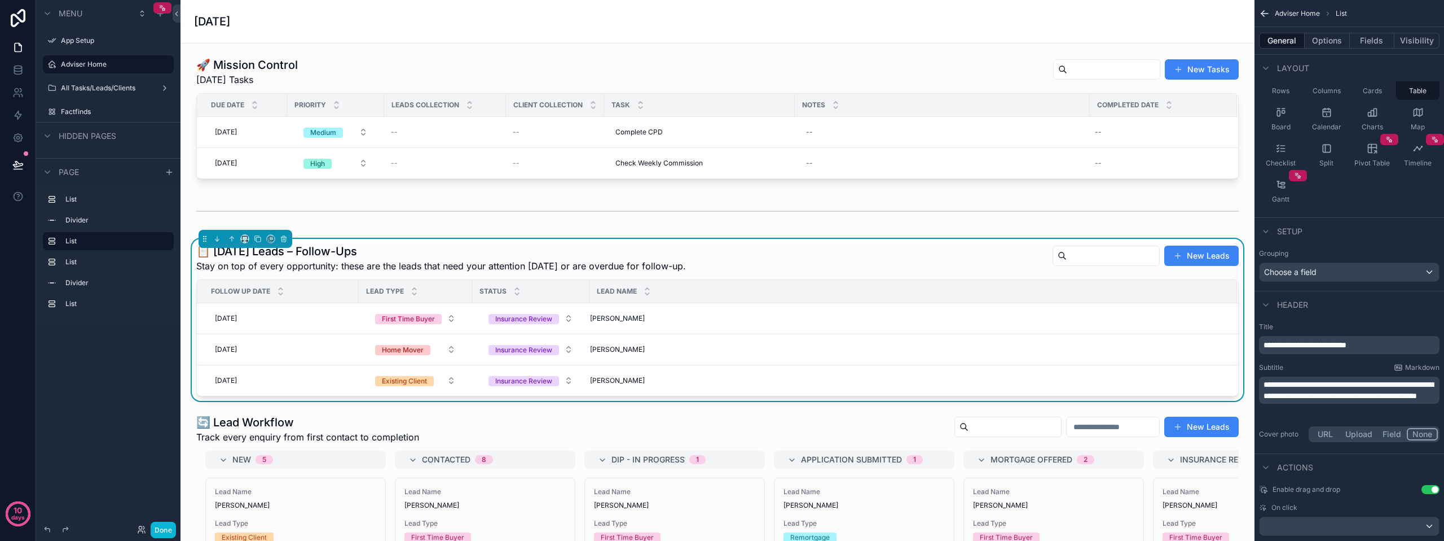
click at [272, 81] on div "scrollable content" at bounding box center [718, 117] width 1056 height 131
click at [272, 81] on span "[DATE] Tasks" at bounding box center [247, 80] width 102 height 14
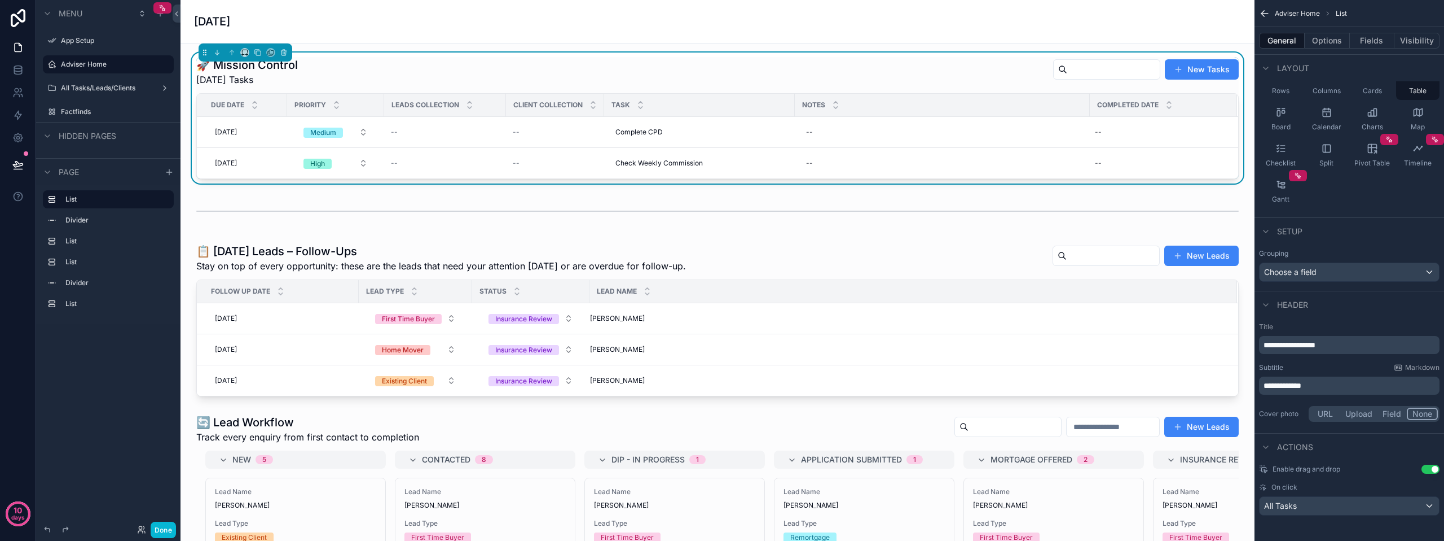
click at [267, 80] on span "[DATE] Tasks" at bounding box center [247, 80] width 102 height 14
drag, startPoint x: 267, startPoint y: 80, endPoint x: 257, endPoint y: 74, distance: 11.9
click at [257, 74] on span "[DATE] Tasks" at bounding box center [247, 80] width 102 height 14
click at [254, 79] on span "[DATE] Tasks" at bounding box center [247, 80] width 102 height 14
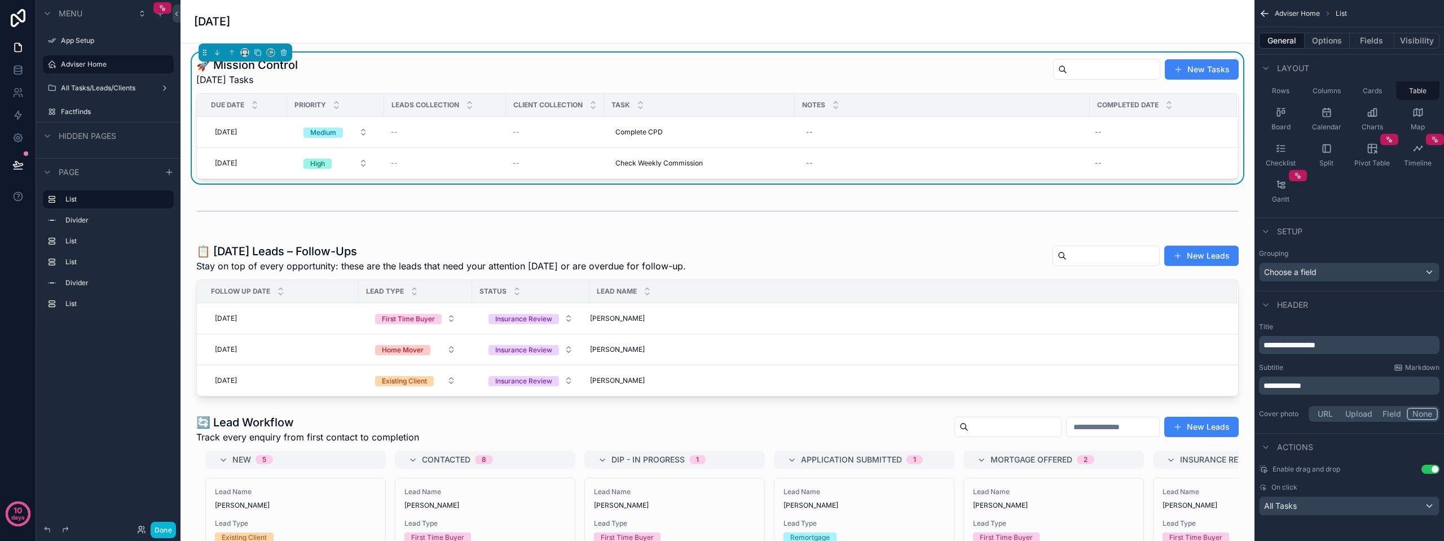
click at [254, 80] on span "[DATE] Tasks" at bounding box center [247, 80] width 102 height 14
click at [765, 201] on div "scrollable content" at bounding box center [718, 210] width 1056 height 37
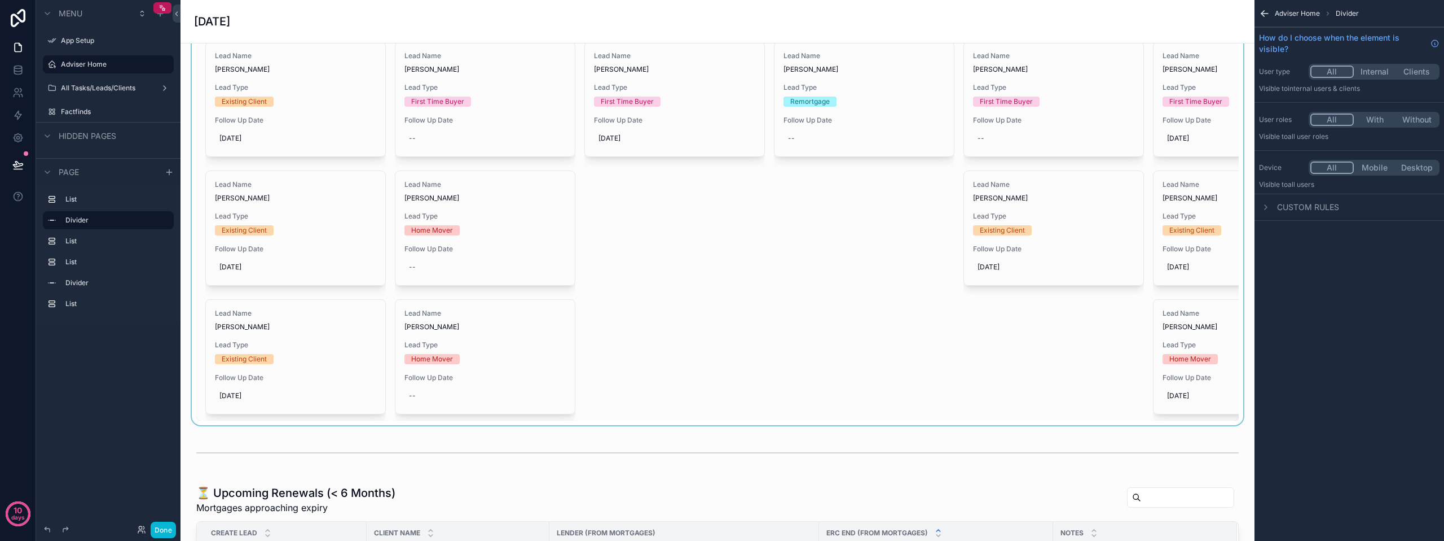
scroll to position [508, 0]
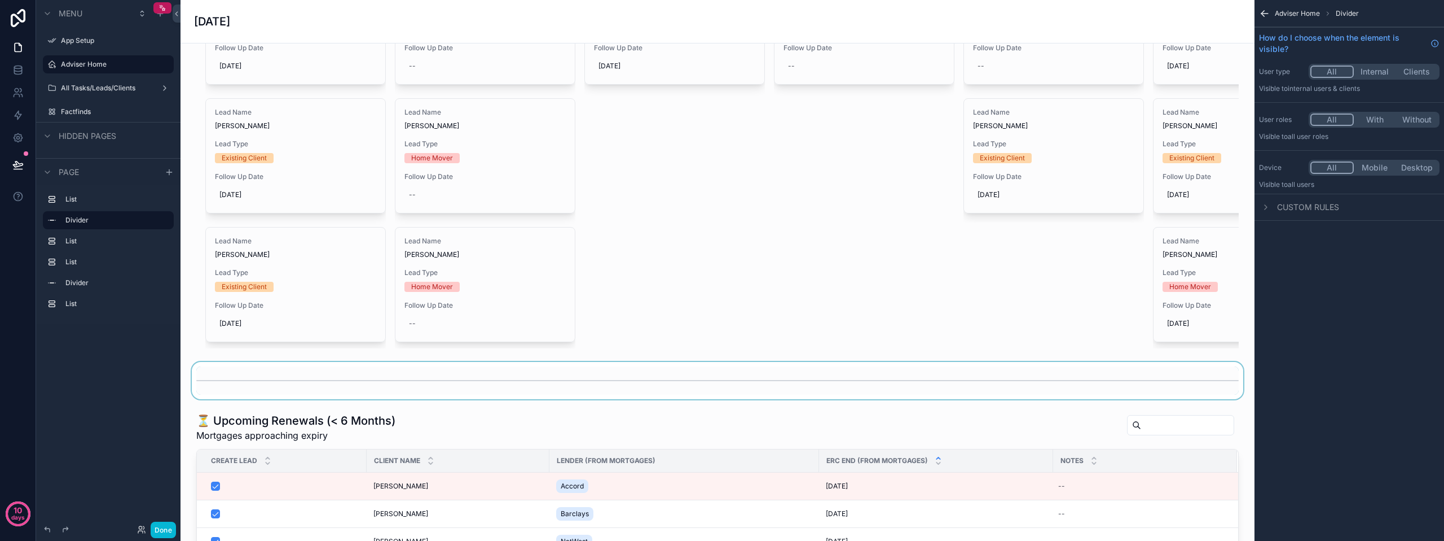
click at [453, 385] on div "scrollable content" at bounding box center [718, 380] width 1056 height 37
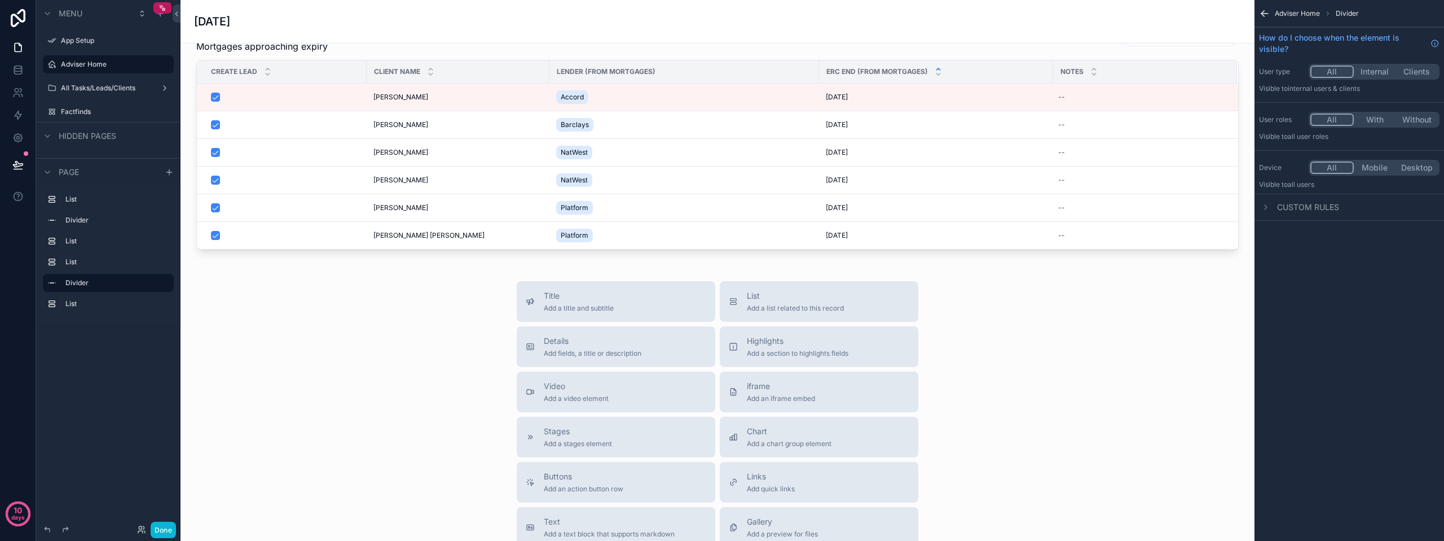
scroll to position [1128, 0]
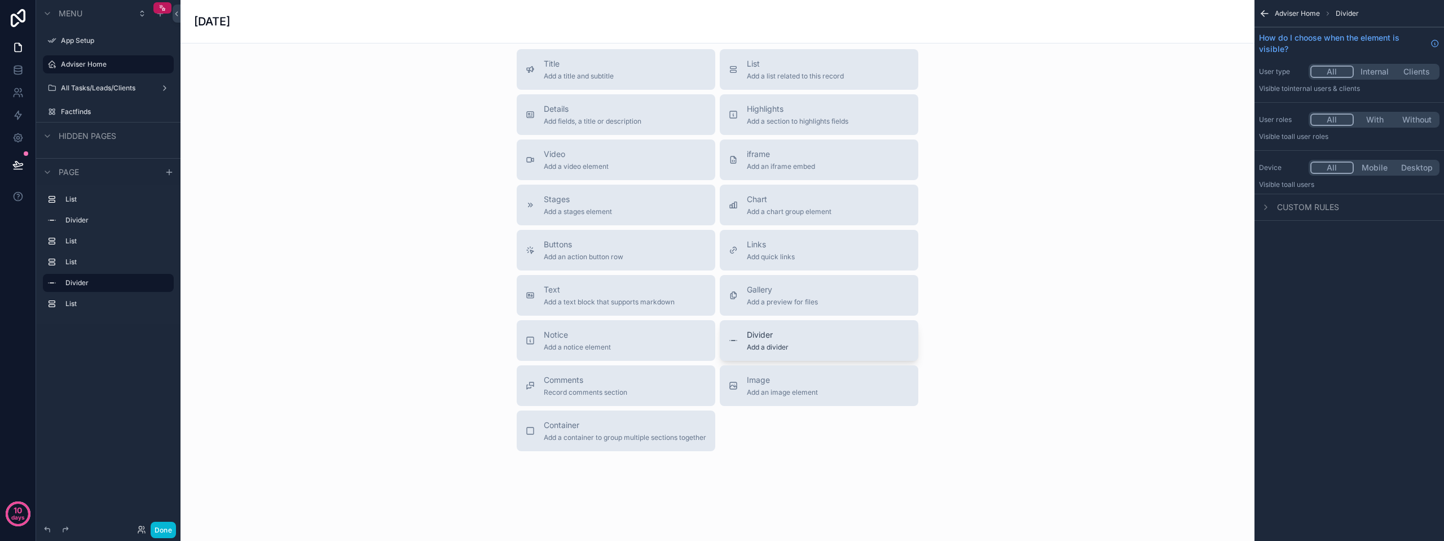
click at [767, 340] on span "Divider" at bounding box center [768, 334] width 42 height 11
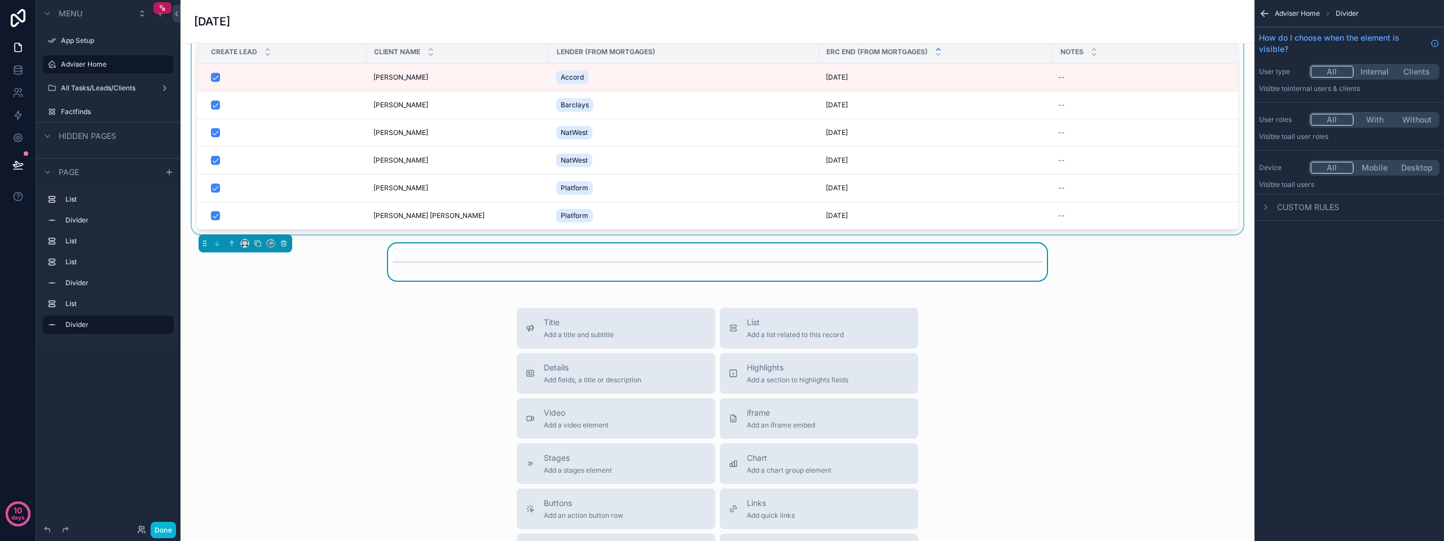
scroll to position [873, 0]
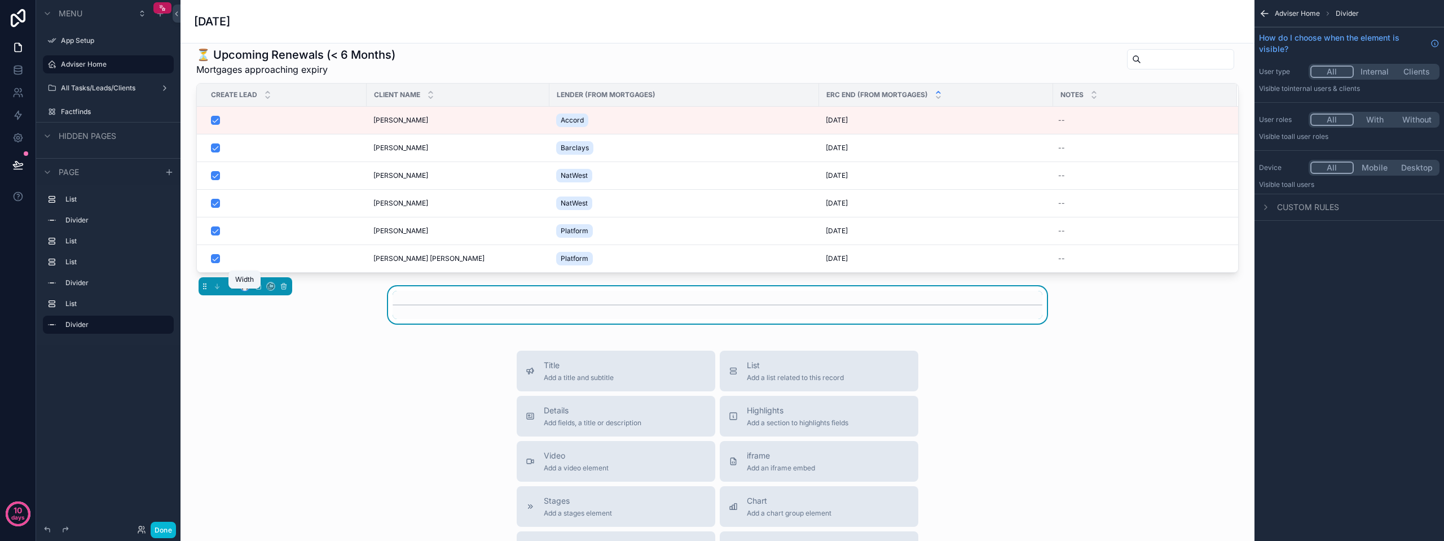
click at [245, 290] on icon "scrollable content" at bounding box center [245, 286] width 8 height 8
click at [263, 411] on span "Full width" at bounding box center [267, 414] width 35 height 14
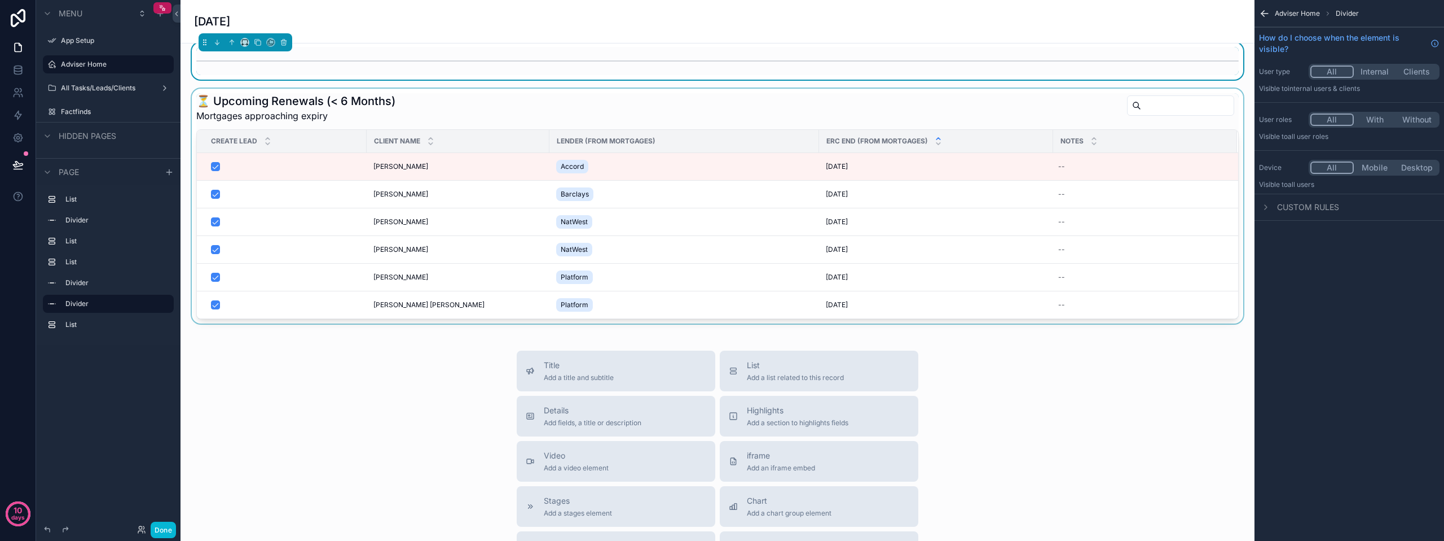
scroll to position [761, 0]
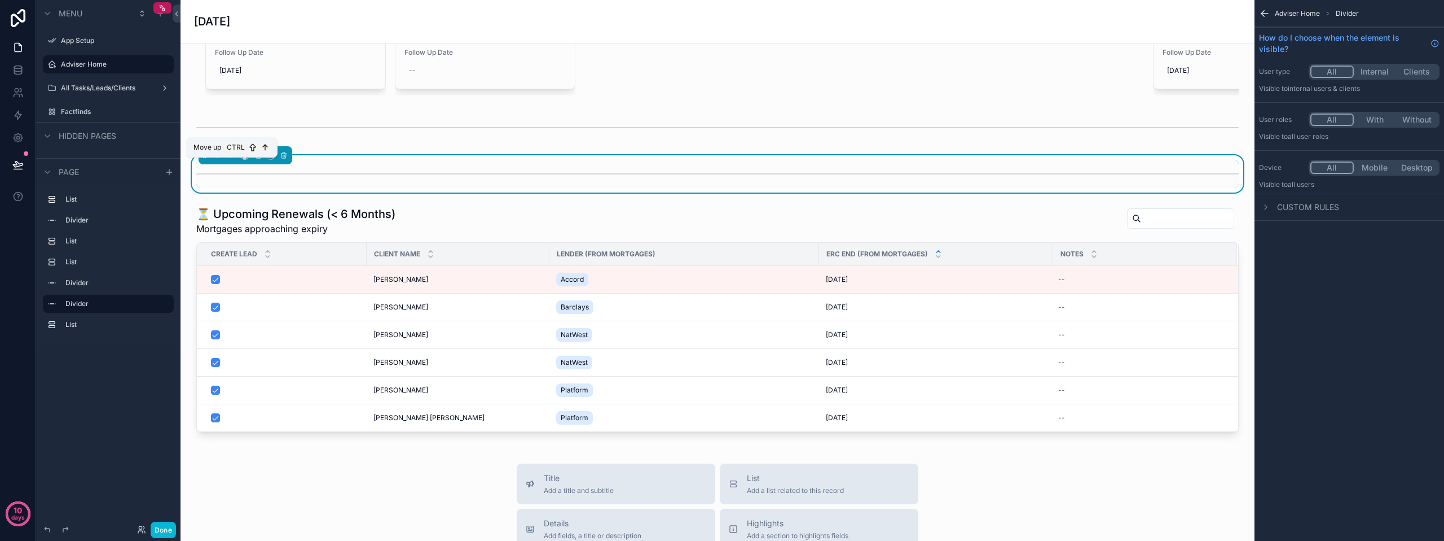
click at [230, 159] on icon "scrollable content" at bounding box center [232, 155] width 8 height 8
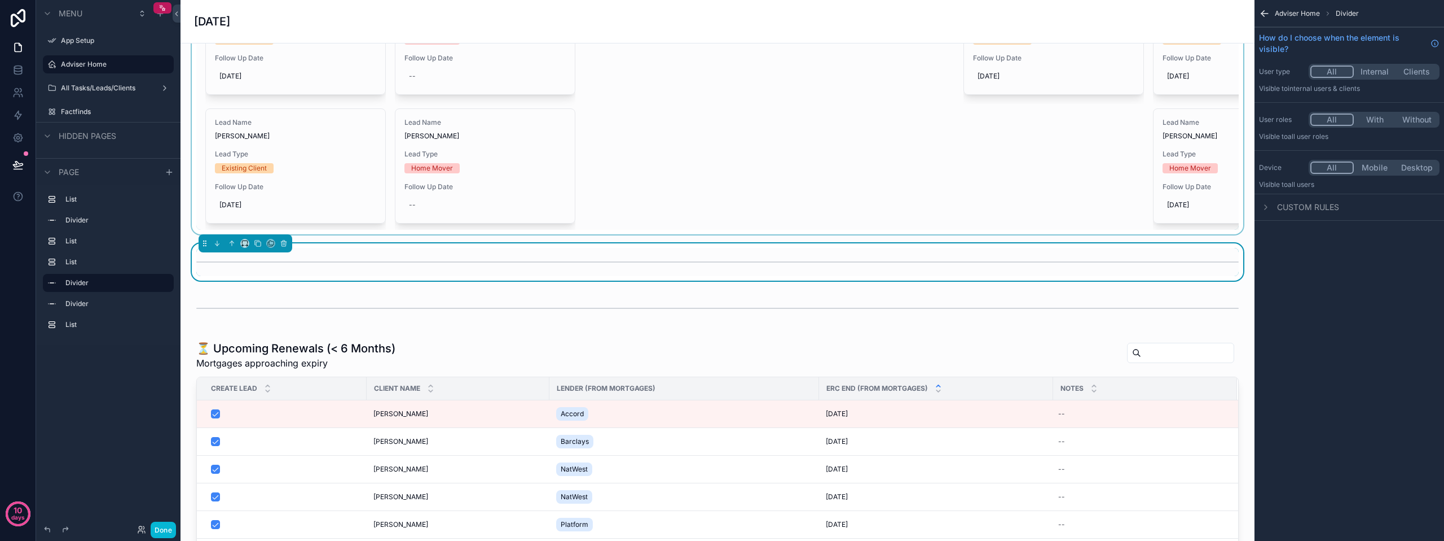
scroll to position [591, 0]
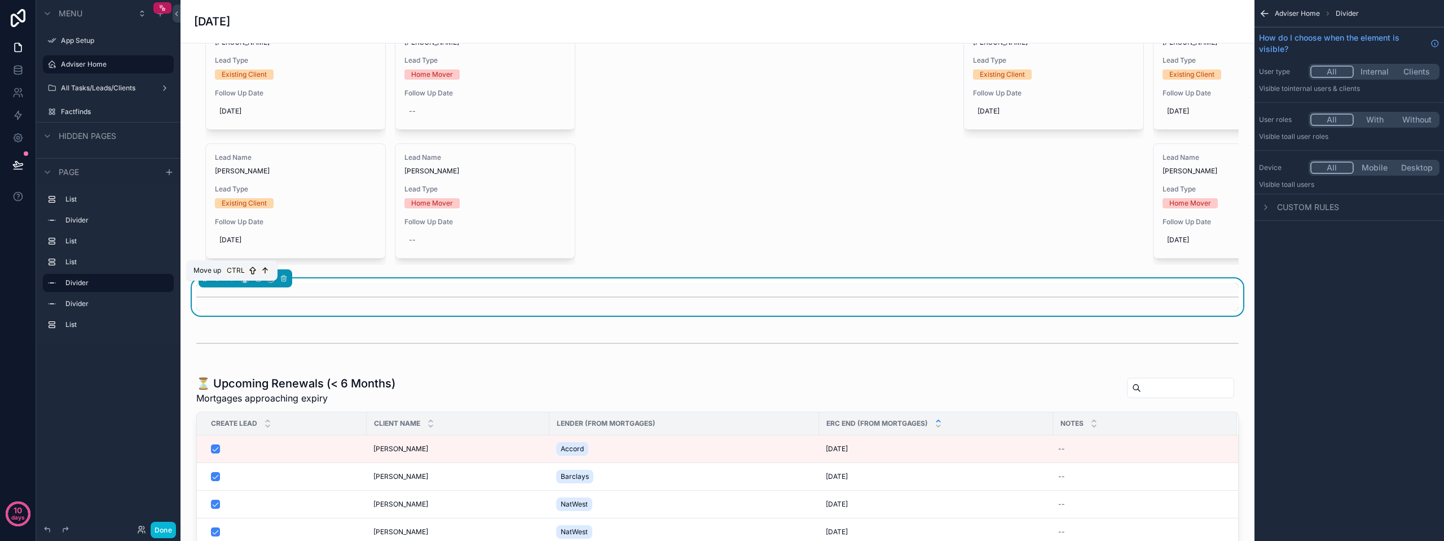
click at [229, 282] on icon "scrollable content" at bounding box center [232, 278] width 8 height 8
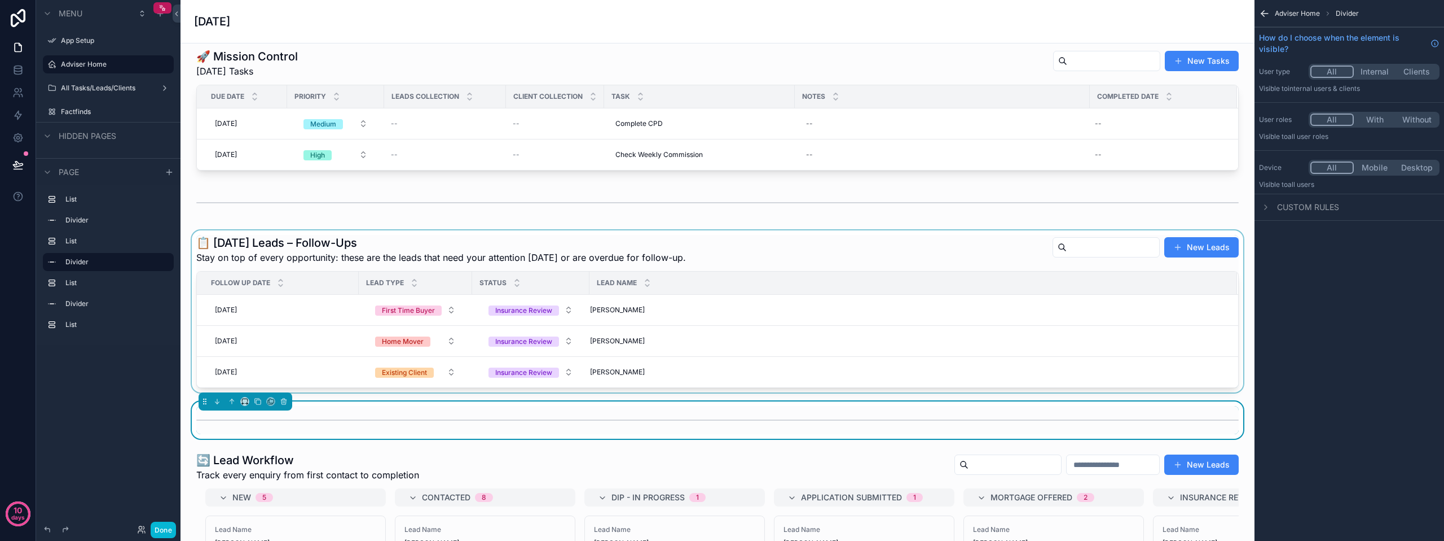
scroll to position [0, 0]
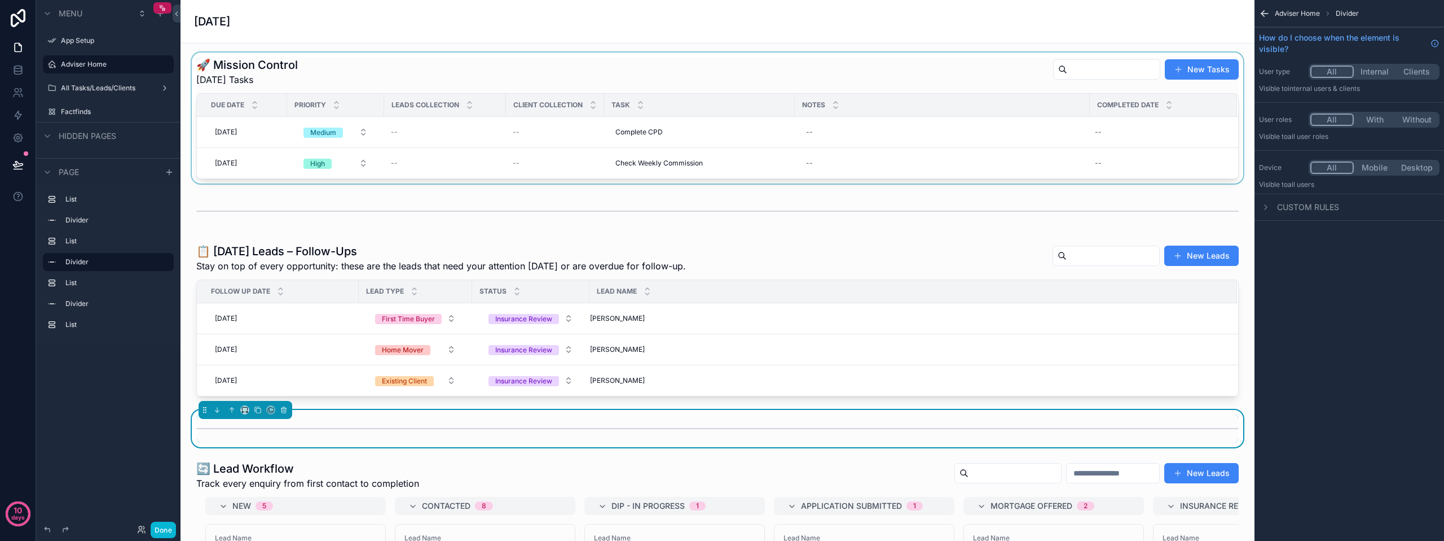
click at [295, 62] on div "scrollable content" at bounding box center [718, 117] width 1056 height 131
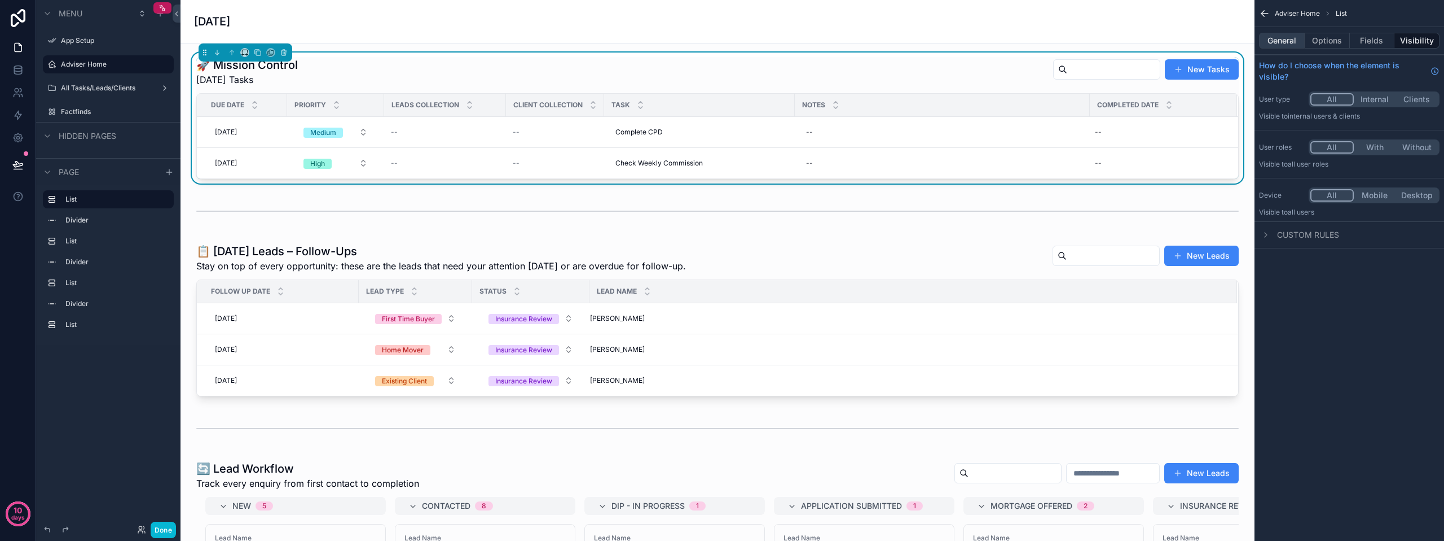
click at [1263, 40] on button "General" at bounding box center [1282, 41] width 46 height 16
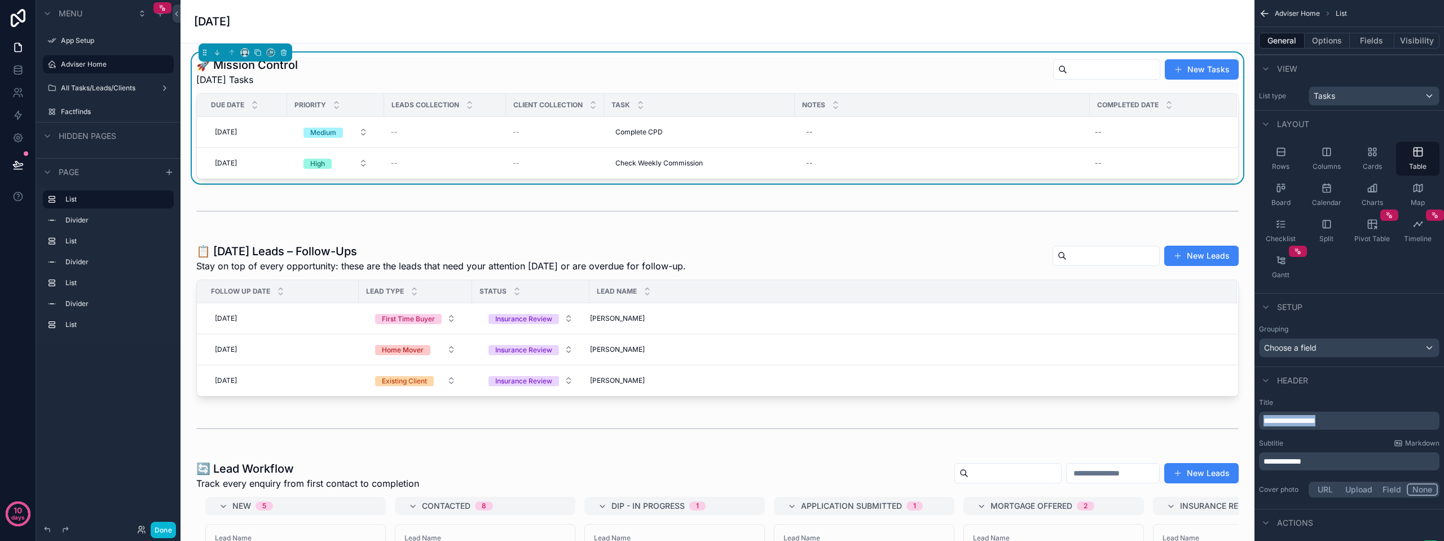
drag, startPoint x: 1343, startPoint y: 422, endPoint x: 1254, endPoint y: 420, distance: 89.7
click at [1254, 420] on div "App Setup Adviser Home All Tasks/Leads/Clients Factfinds Powered by PM [PERSON_…" at bounding box center [813, 270] width 1264 height 541
click at [253, 82] on span "[DATE] Tasks" at bounding box center [239, 80] width 87 height 14
drag, startPoint x: 261, startPoint y: 78, endPoint x: 218, endPoint y: 78, distance: 42.9
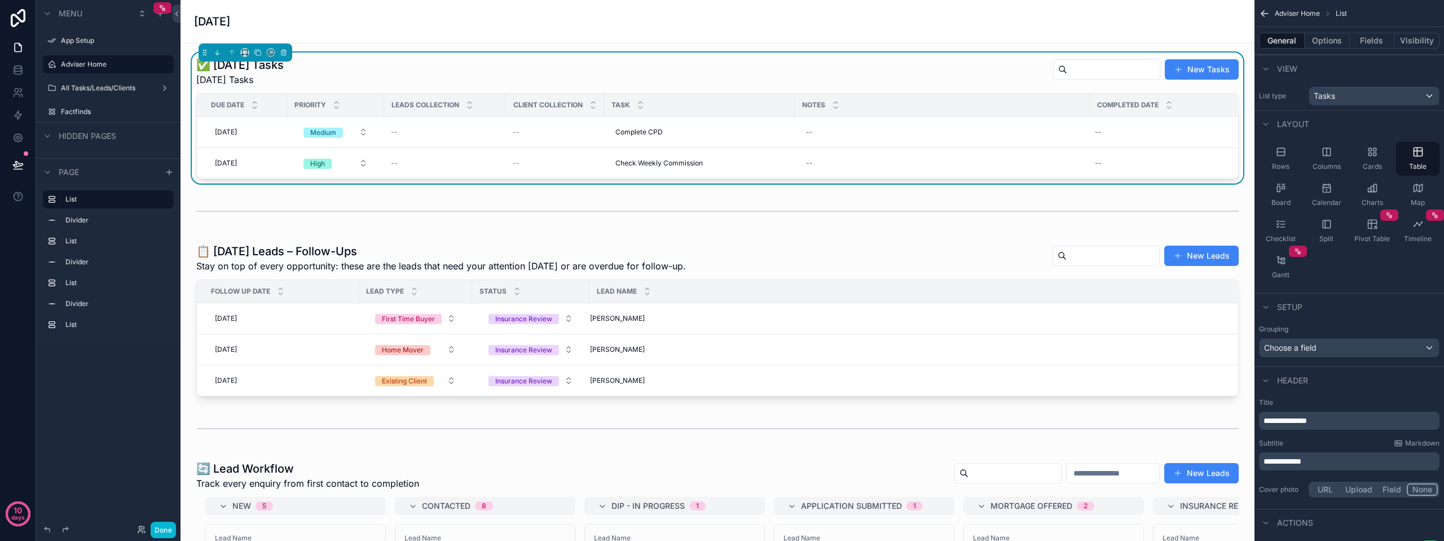
click at [218, 78] on span "[DATE] Tasks" at bounding box center [239, 80] width 87 height 14
drag, startPoint x: 1320, startPoint y: 464, endPoint x: 1260, endPoint y: 460, distance: 59.9
click at [1260, 460] on div "**********" at bounding box center [1349, 461] width 181 height 18
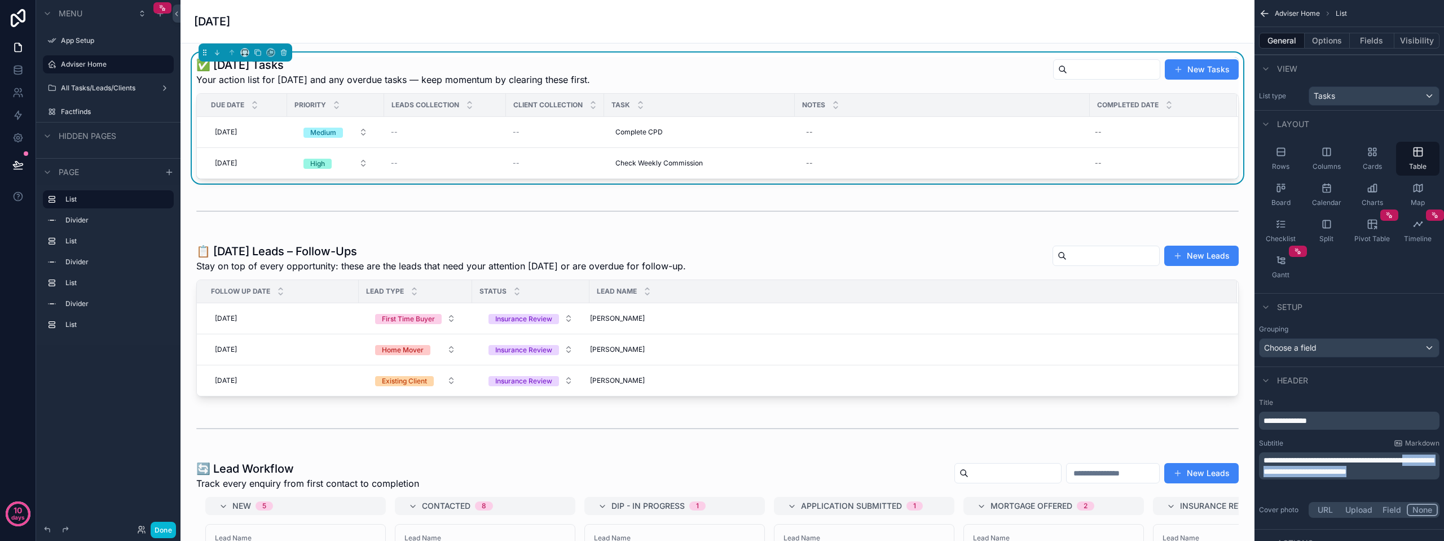
drag, startPoint x: 1288, startPoint y: 472, endPoint x: 1311, endPoint y: 481, distance: 24.8
click at [1311, 477] on p "**********" at bounding box center [1351, 465] width 174 height 23
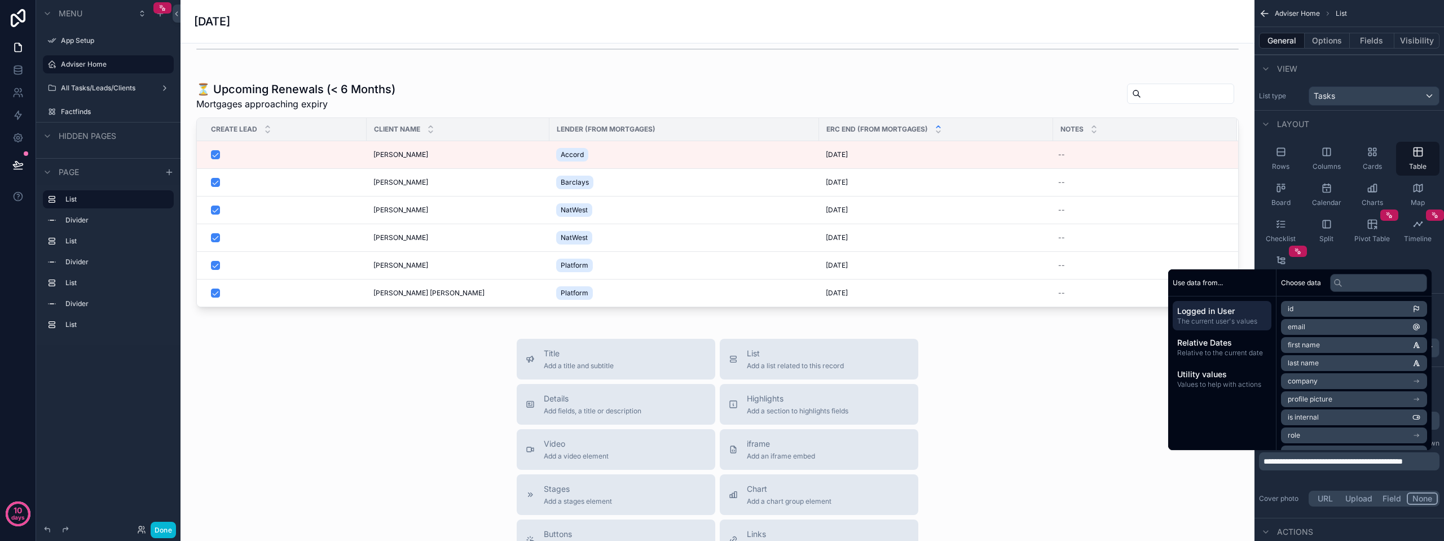
scroll to position [846, 0]
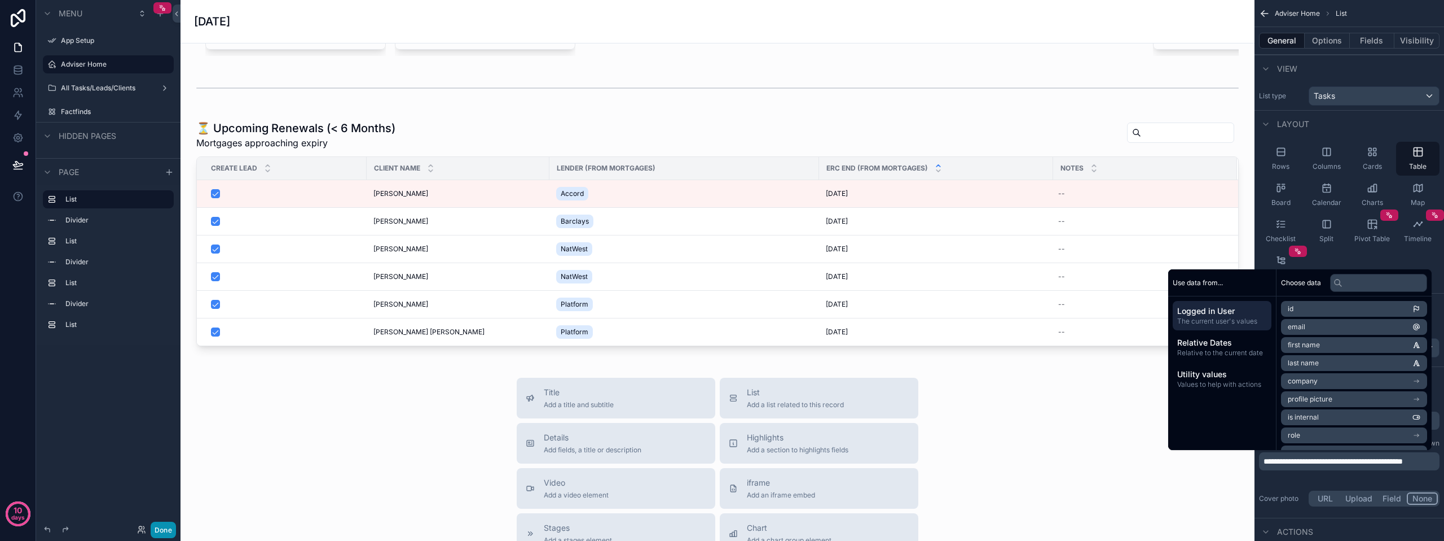
click at [170, 529] on button "Done" at bounding box center [163, 529] width 25 height 16
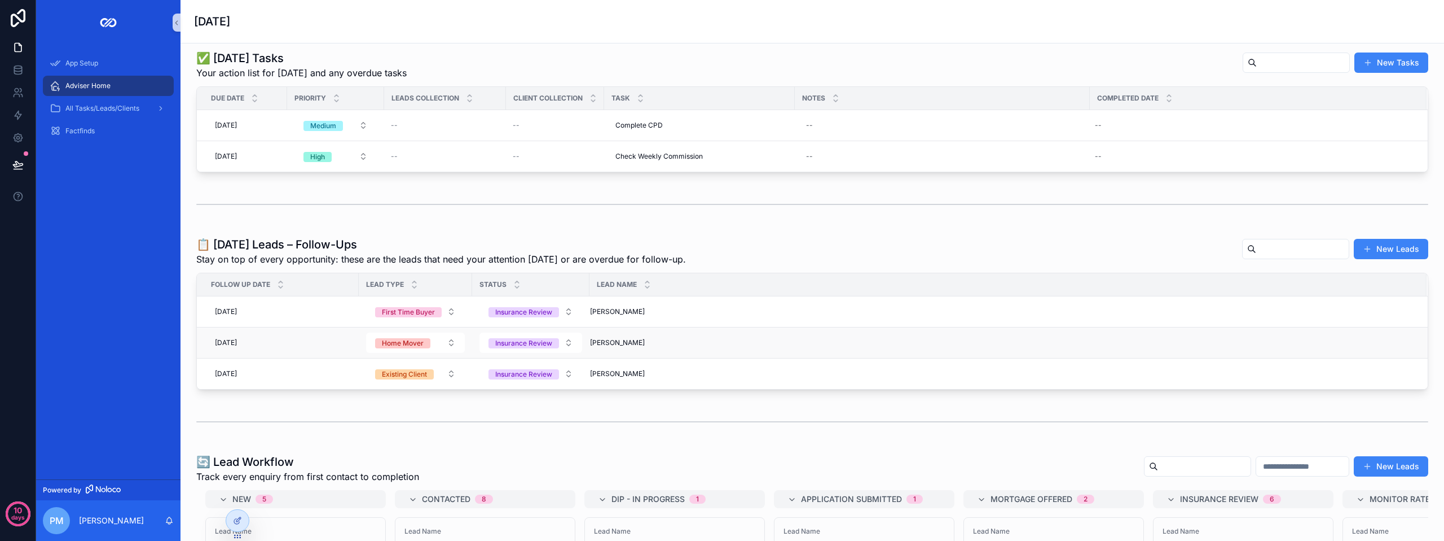
scroll to position [0, 0]
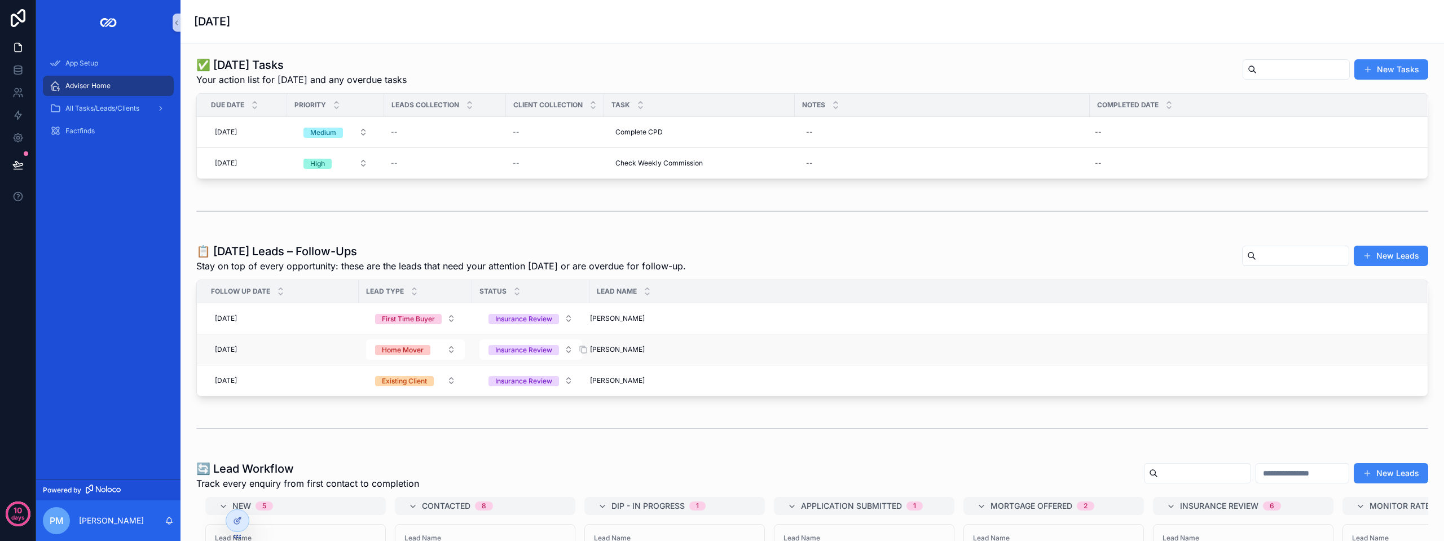
click at [746, 351] on div "Graham Deakin Graham Deakin" at bounding box center [1001, 349] width 823 height 9
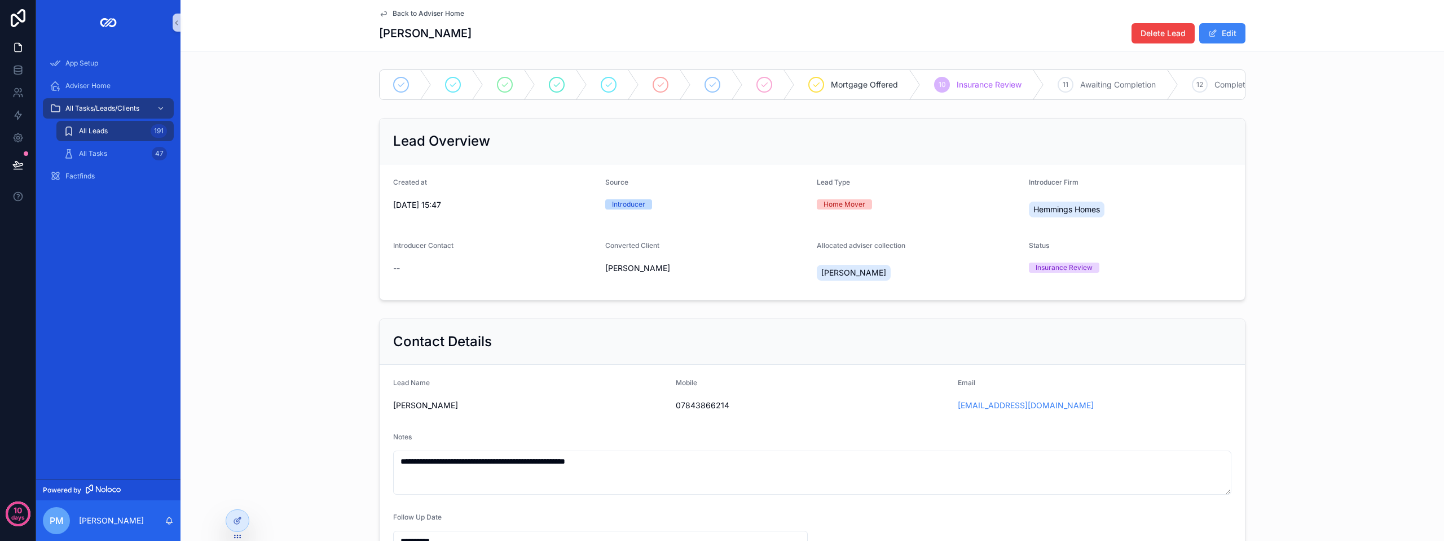
click at [397, 10] on span "Back to Adviser Home" at bounding box center [429, 13] width 72 height 9
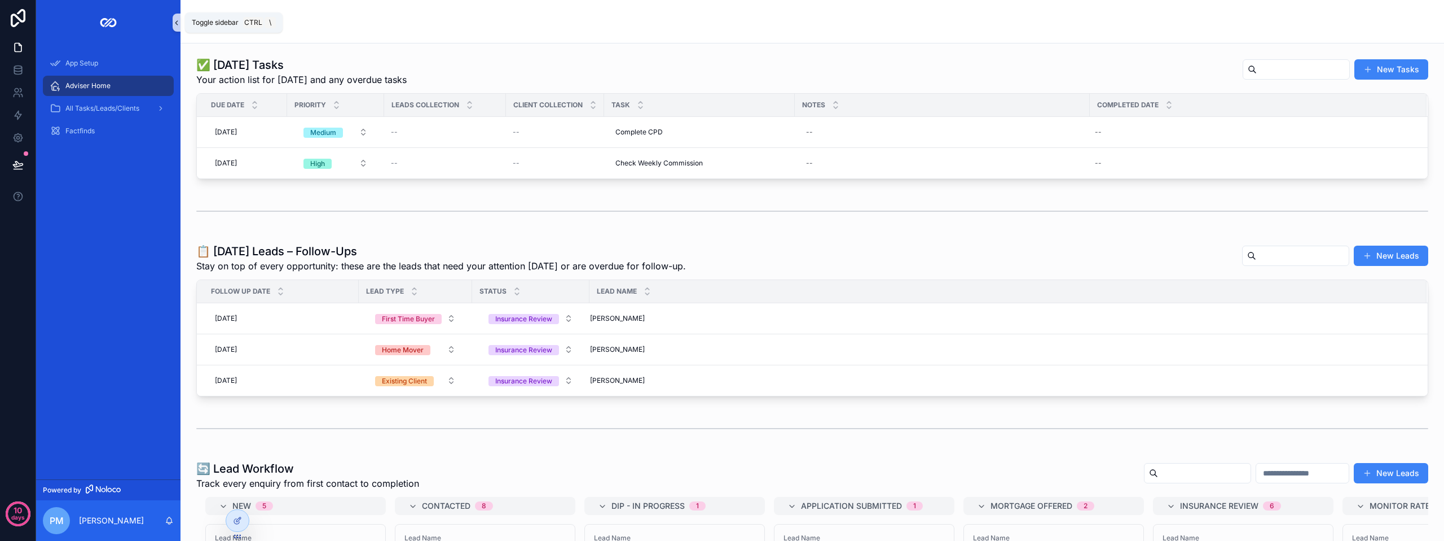
click at [174, 23] on icon "scrollable content" at bounding box center [177, 23] width 8 height 8
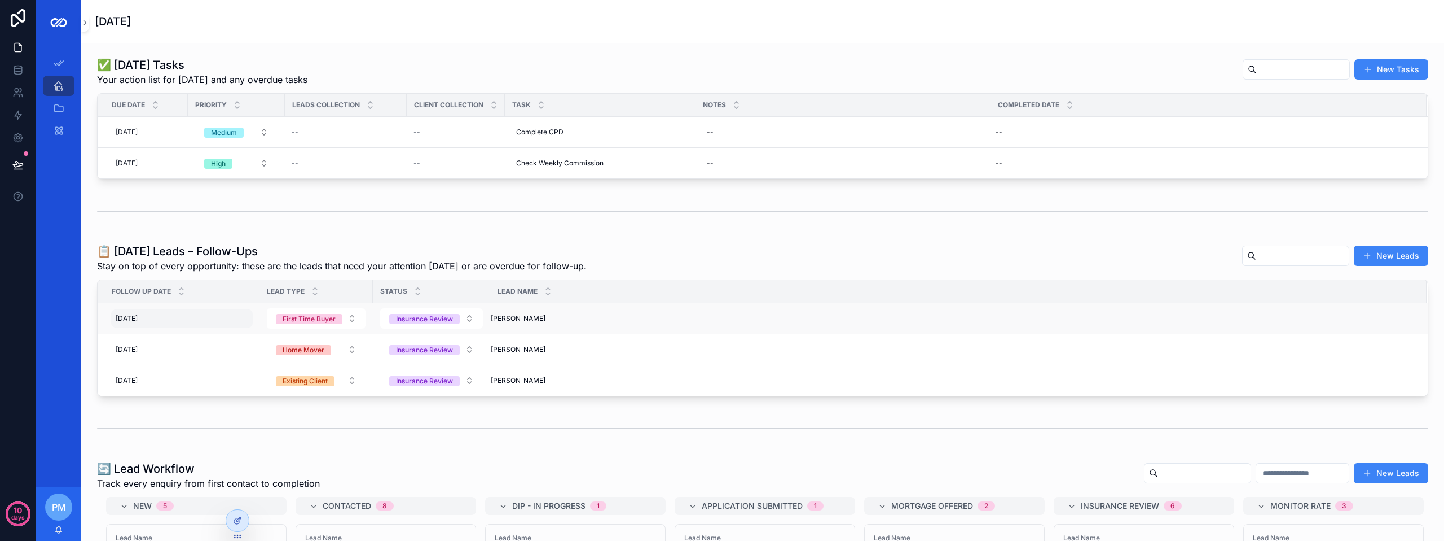
click at [226, 322] on div "[DATE] [DATE]" at bounding box center [182, 318] width 142 height 18
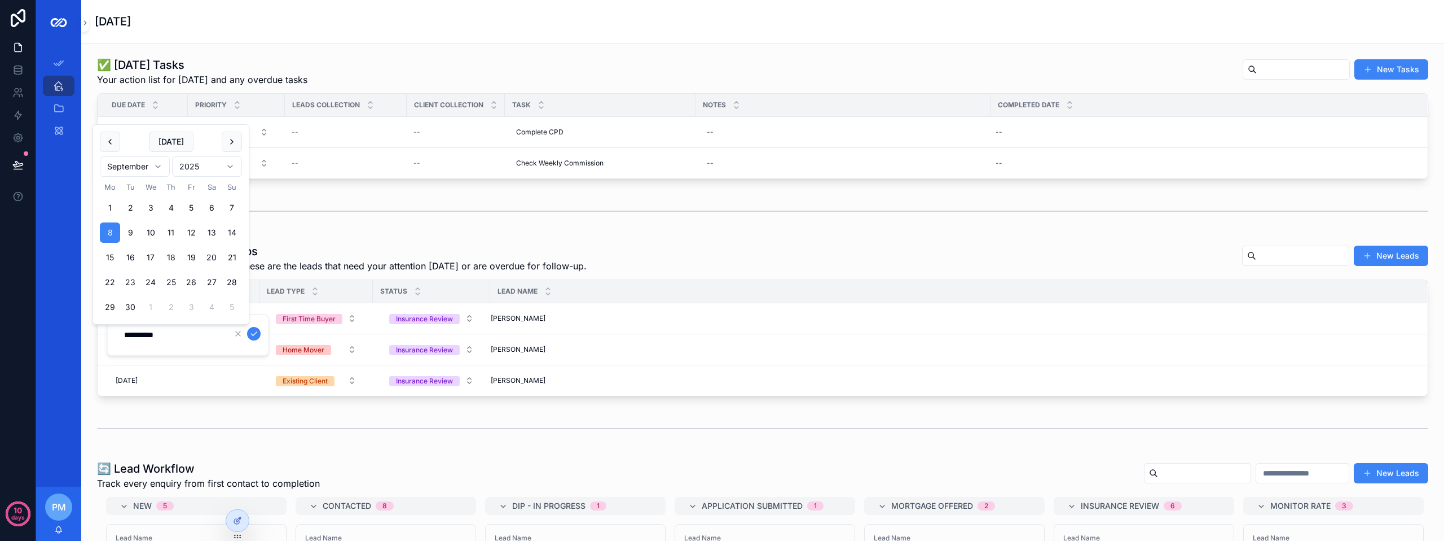
click at [627, 322] on div "Hannah Leonard Hannah Leonard" at bounding box center [952, 318] width 923 height 9
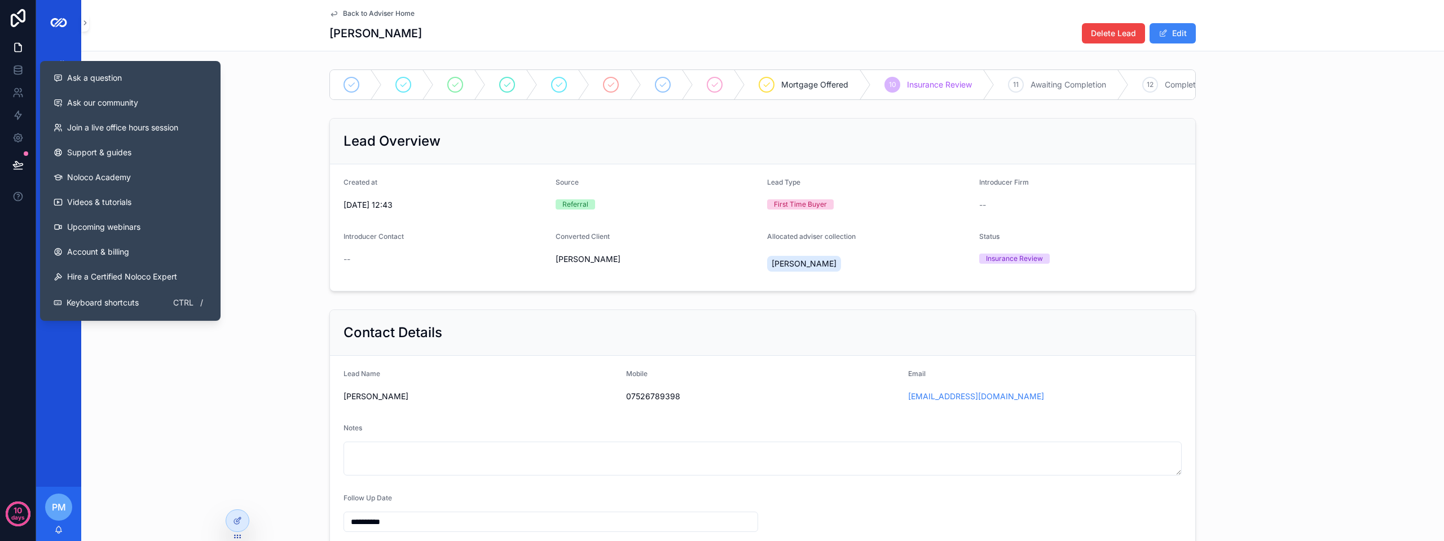
click at [219, 371] on div "**********" at bounding box center [762, 427] width 1363 height 245
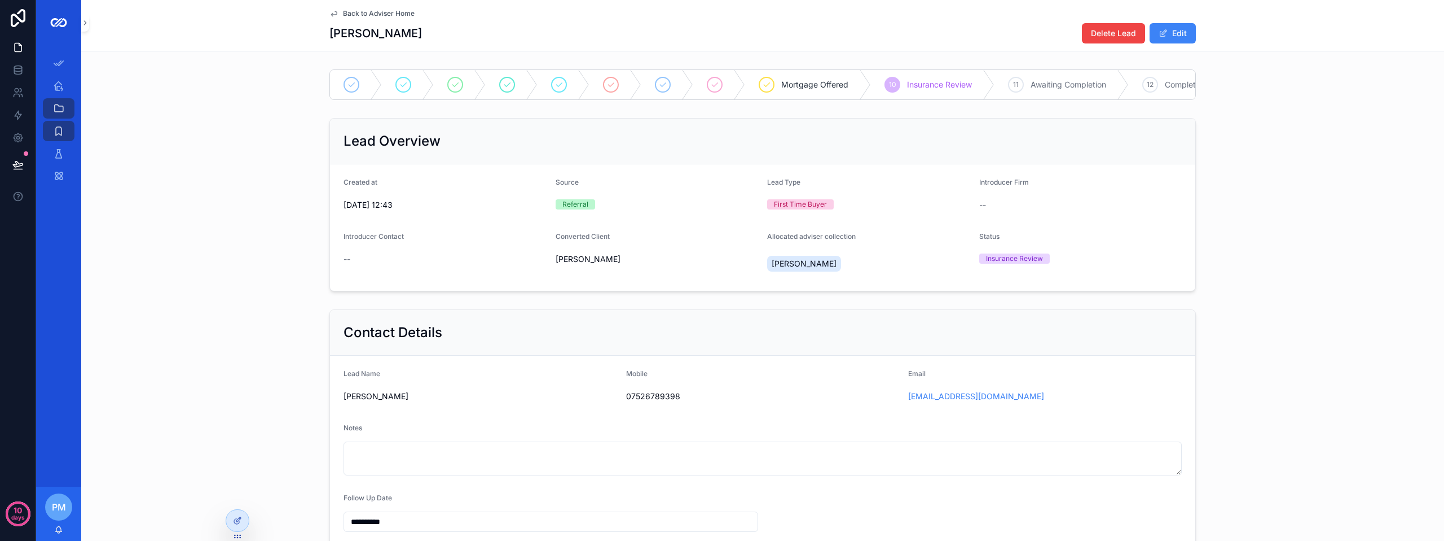
click at [344, 13] on span "Back to Adviser Home" at bounding box center [379, 13] width 72 height 9
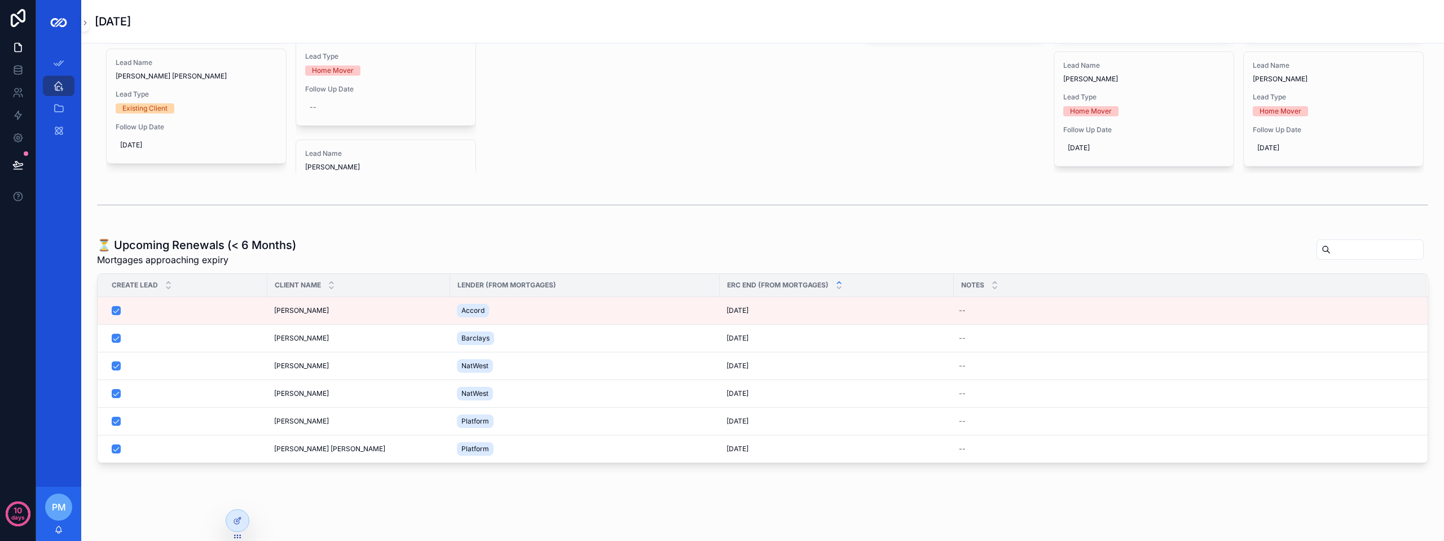
scroll to position [755, 0]
